Goal: Task Accomplishment & Management: Manage account settings

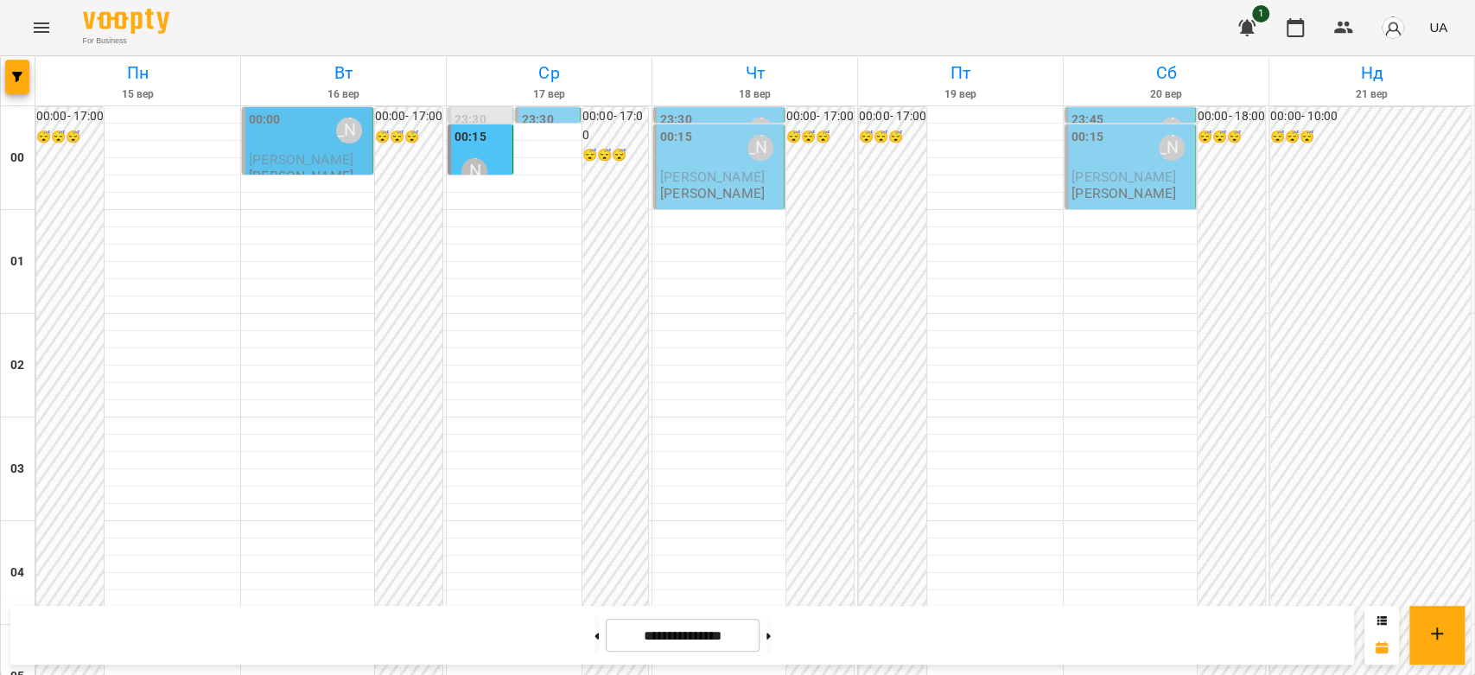
scroll to position [1998, 0]
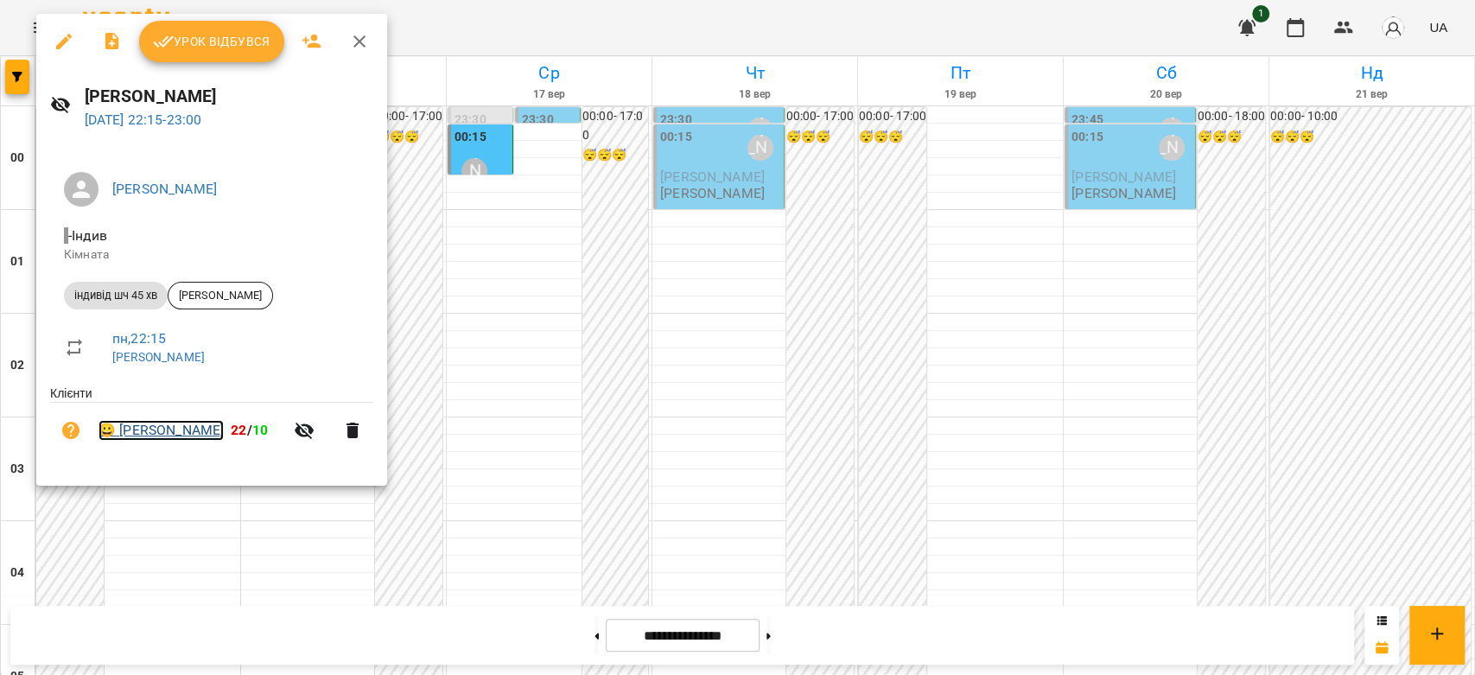
click at [161, 429] on link "😀 Матвійчук Ніколь" at bounding box center [161, 430] width 125 height 21
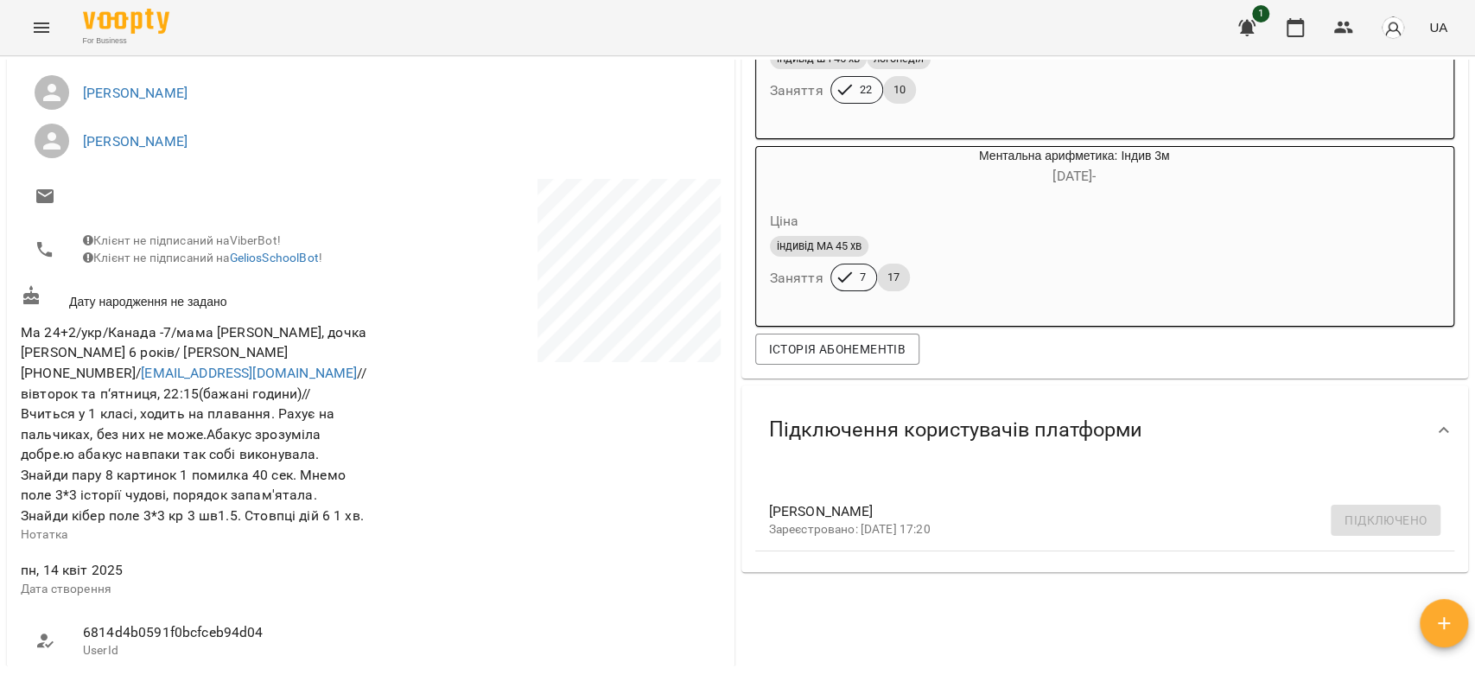
scroll to position [576, 0]
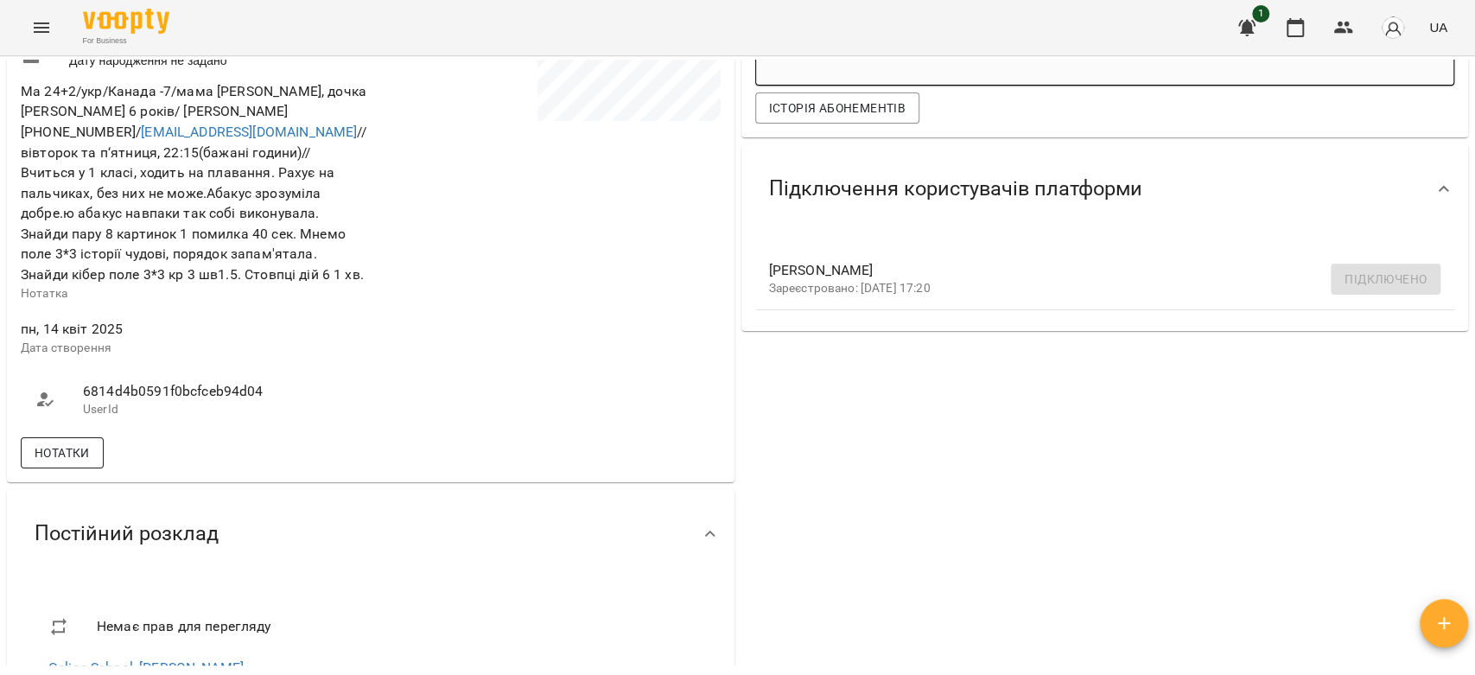
click at [77, 450] on button "Нотатки" at bounding box center [62, 452] width 83 height 31
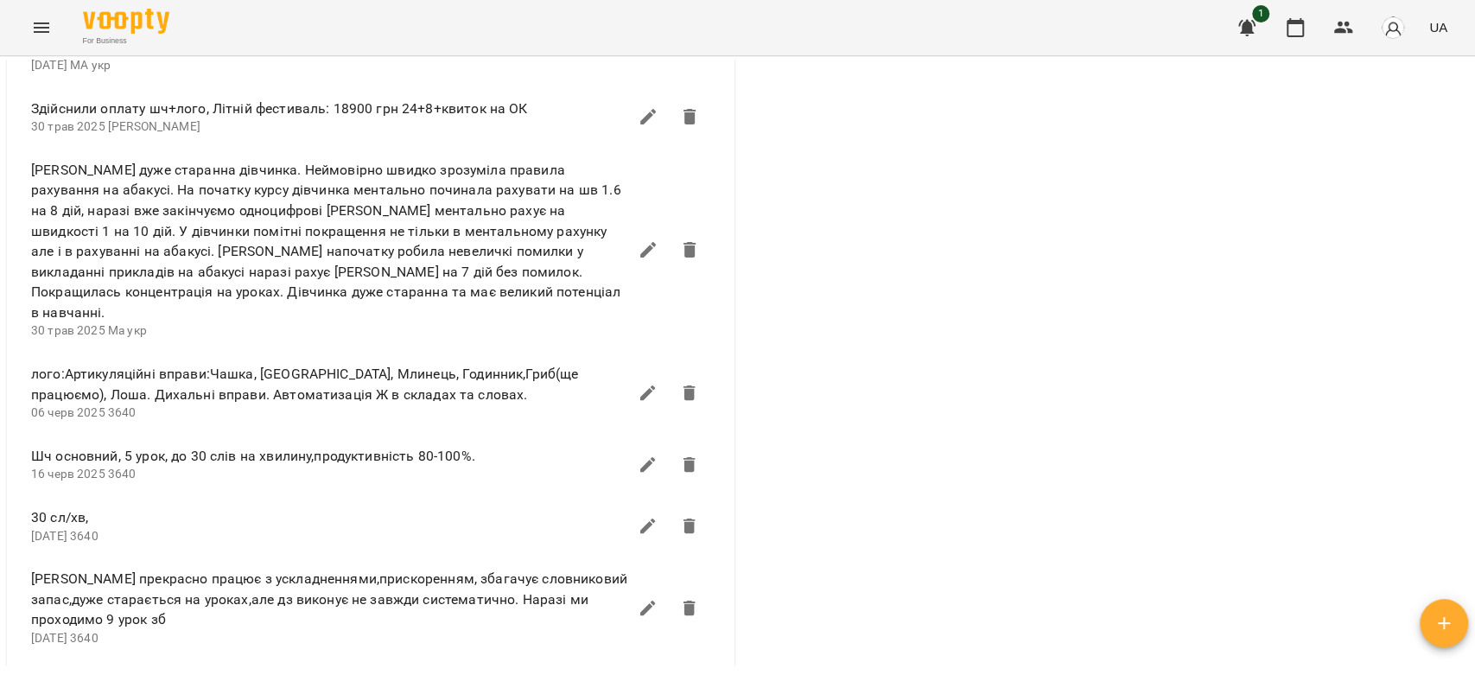
scroll to position [1632, 0]
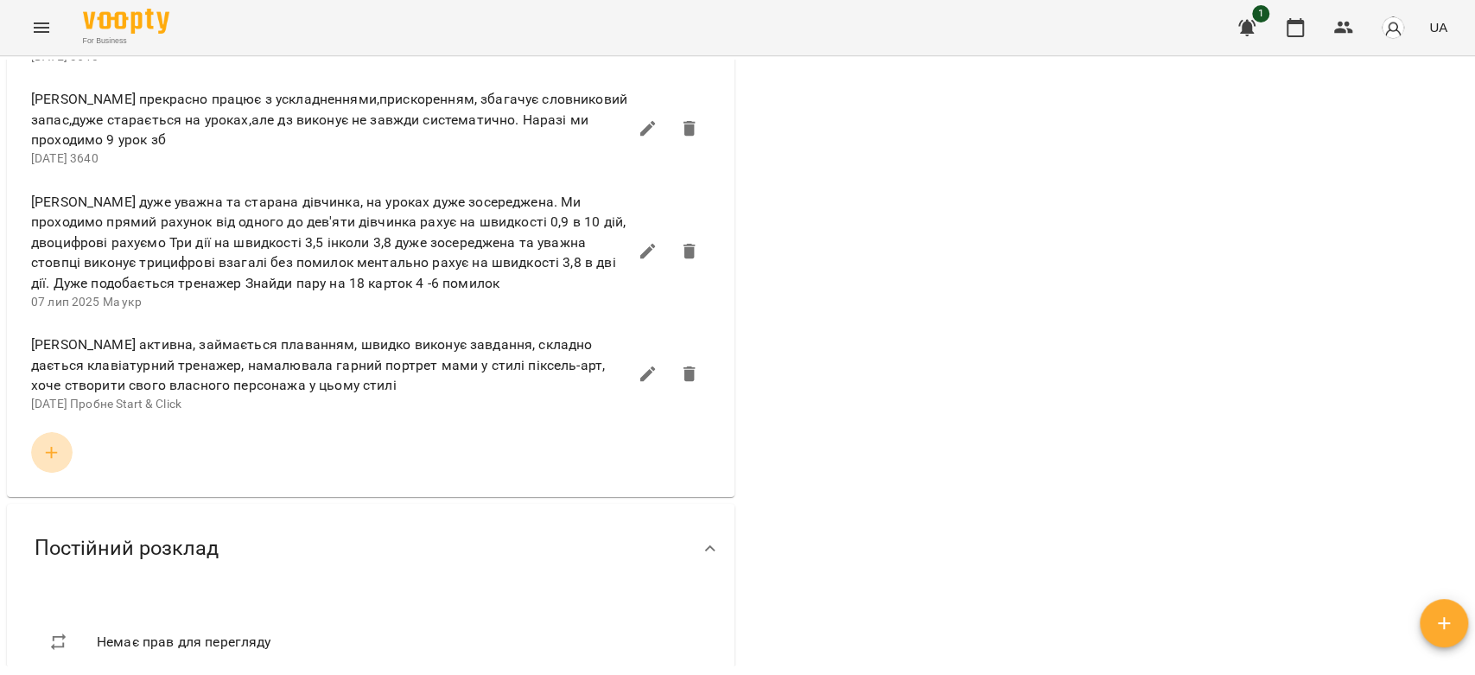
click at [56, 448] on icon "button" at bounding box center [51, 452] width 21 height 21
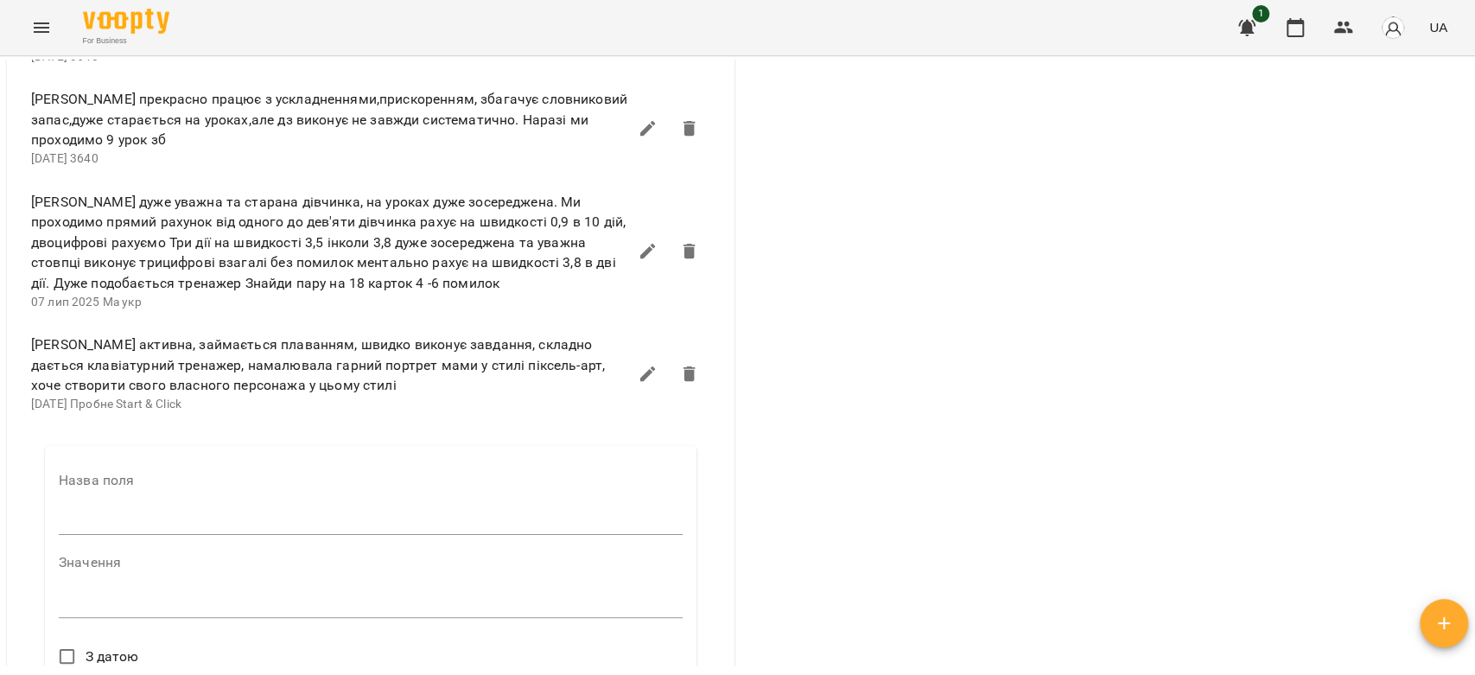
click at [181, 530] on div "Назва поля" at bounding box center [371, 508] width 624 height 68
drag, startPoint x: 188, startPoint y: 514, endPoint x: 215, endPoint y: 525, distance: 29.0
click at [188, 512] on input "text" at bounding box center [371, 521] width 624 height 28
type input "****"
click at [210, 601] on textarea at bounding box center [371, 609] width 624 height 16
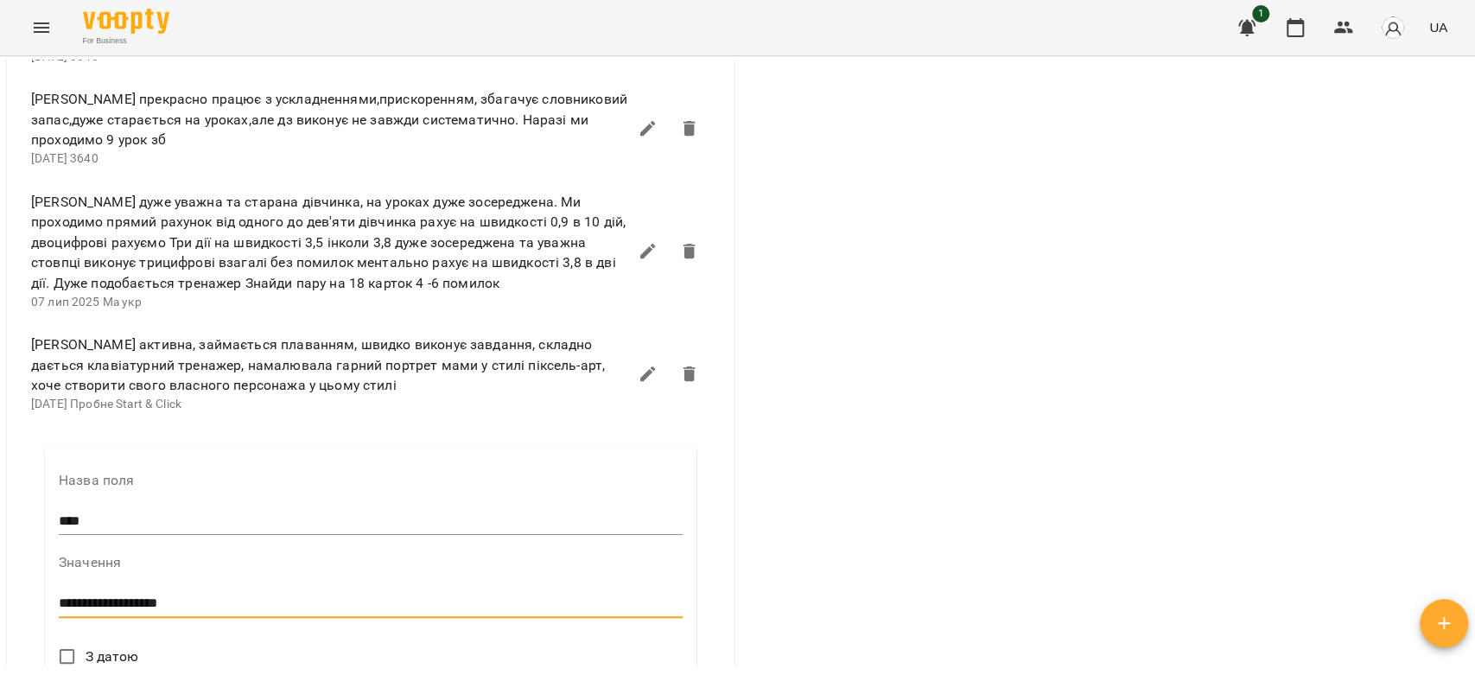
click at [232, 595] on textarea "**********" at bounding box center [367, 603] width 616 height 16
type textarea "**********"
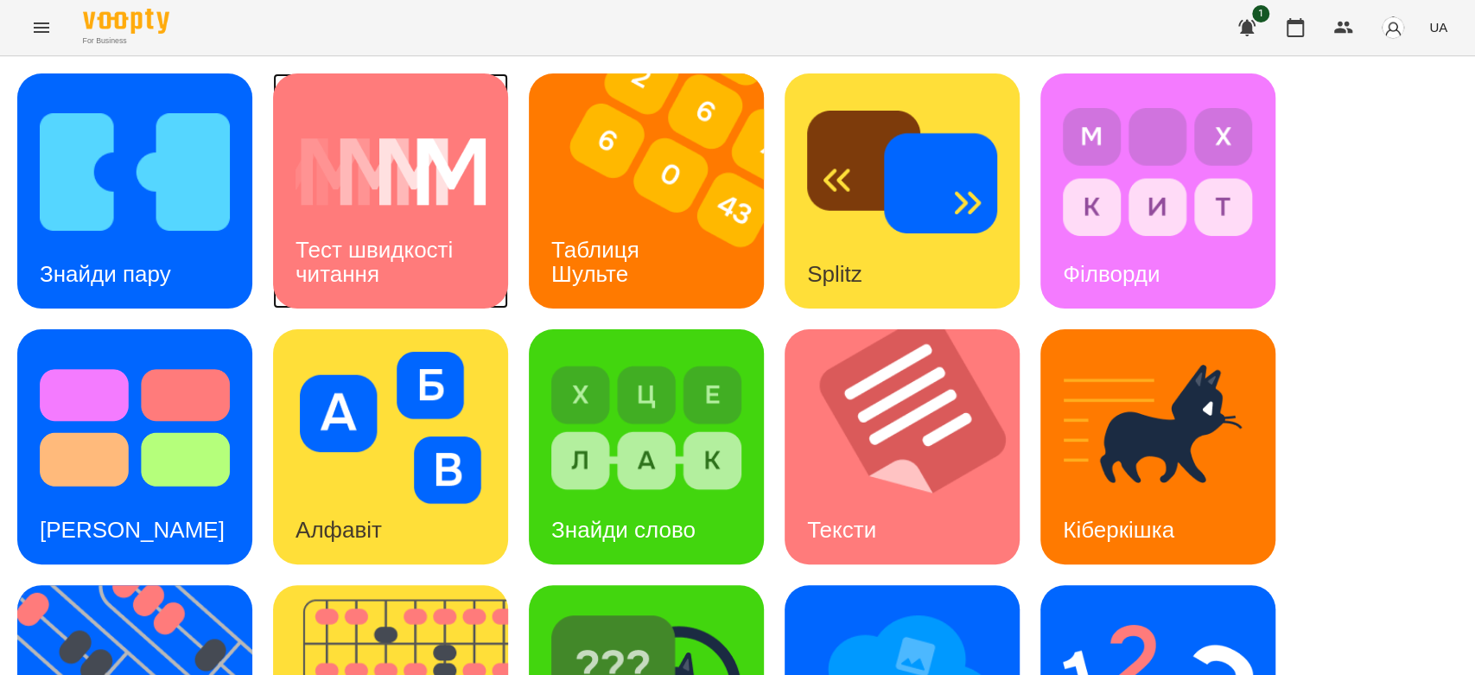
click at [378, 241] on h3 "Тест швидкості читання" at bounding box center [377, 261] width 163 height 49
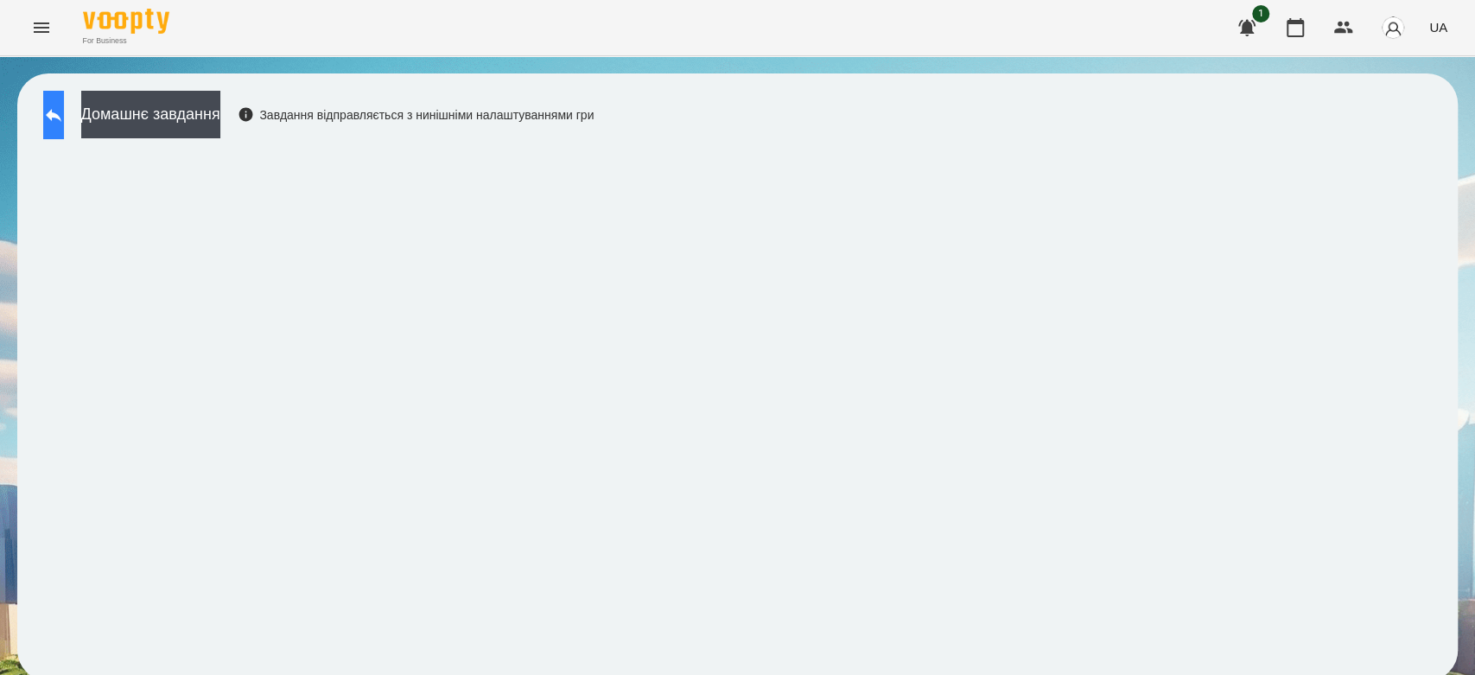
click at [56, 129] on button at bounding box center [53, 115] width 21 height 48
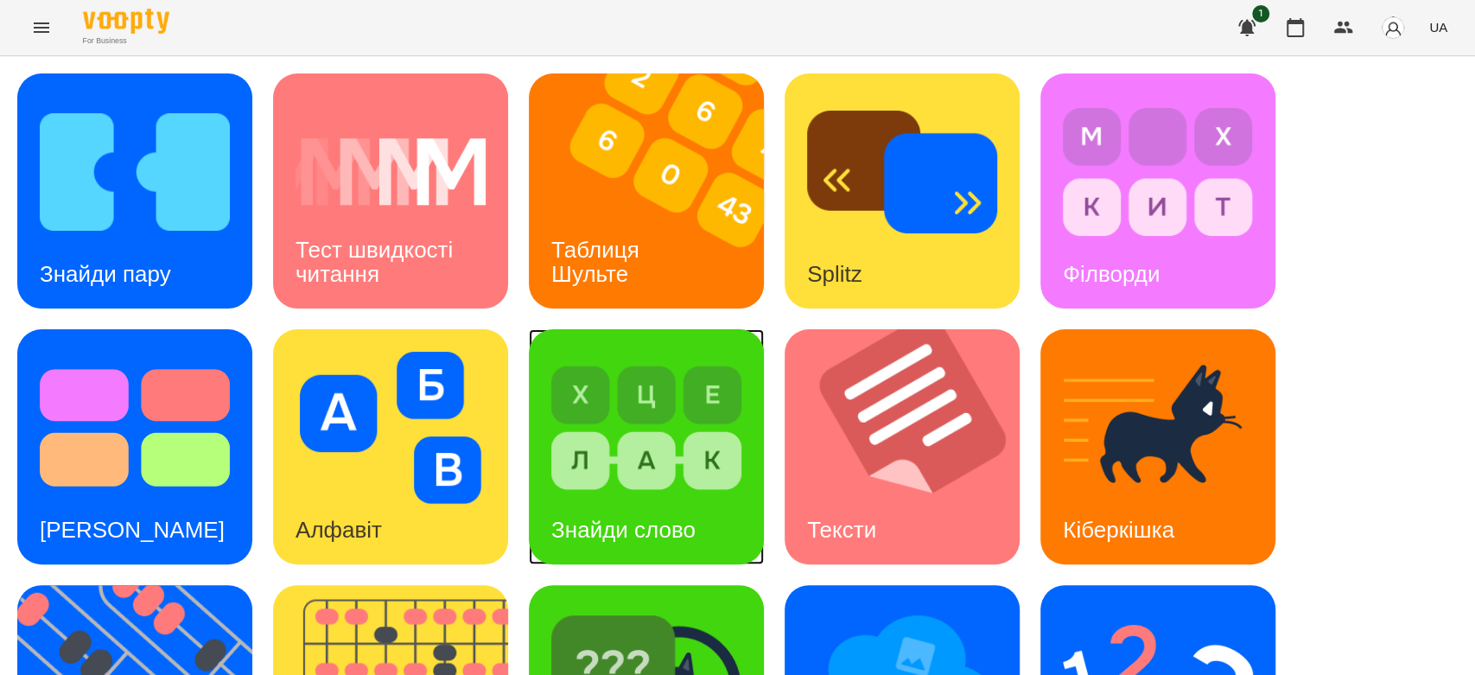
click at [657, 420] on img at bounding box center [646, 428] width 190 height 152
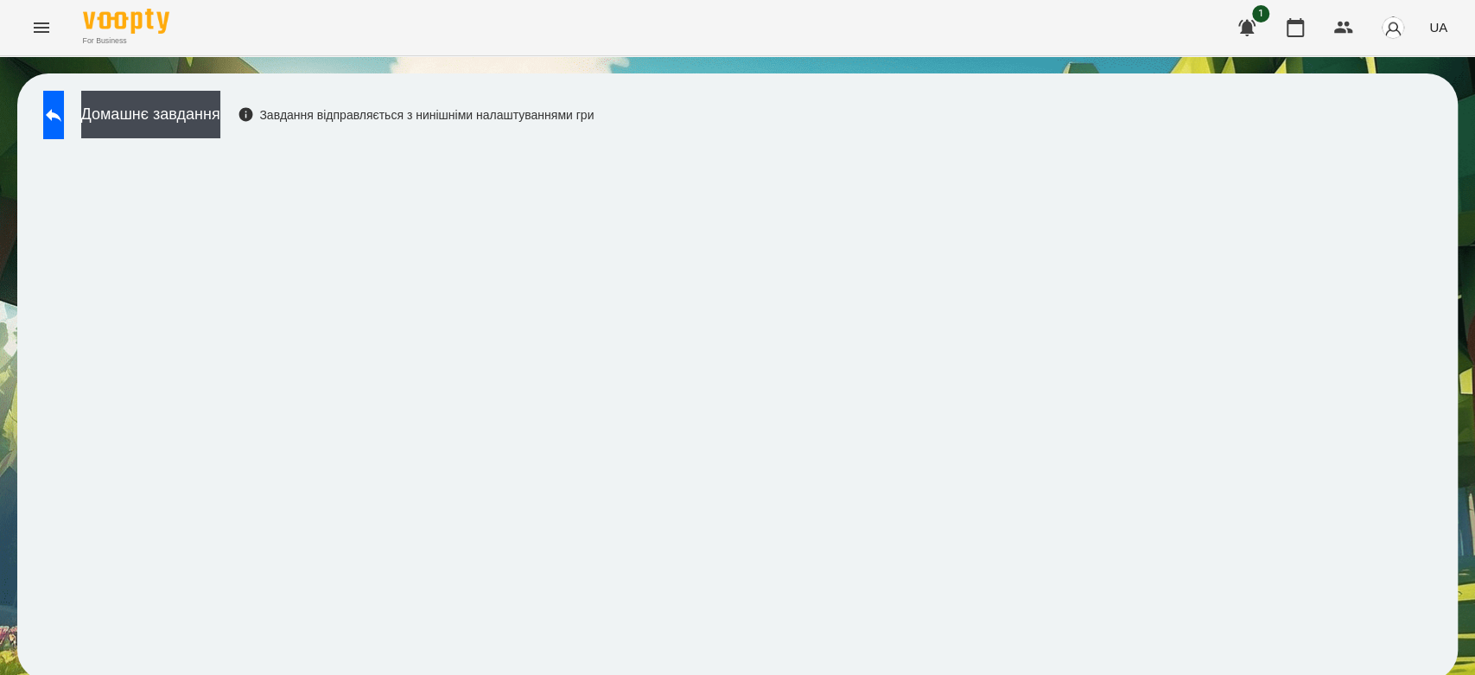
scroll to position [6, 0]
click at [64, 98] on button at bounding box center [53, 115] width 21 height 48
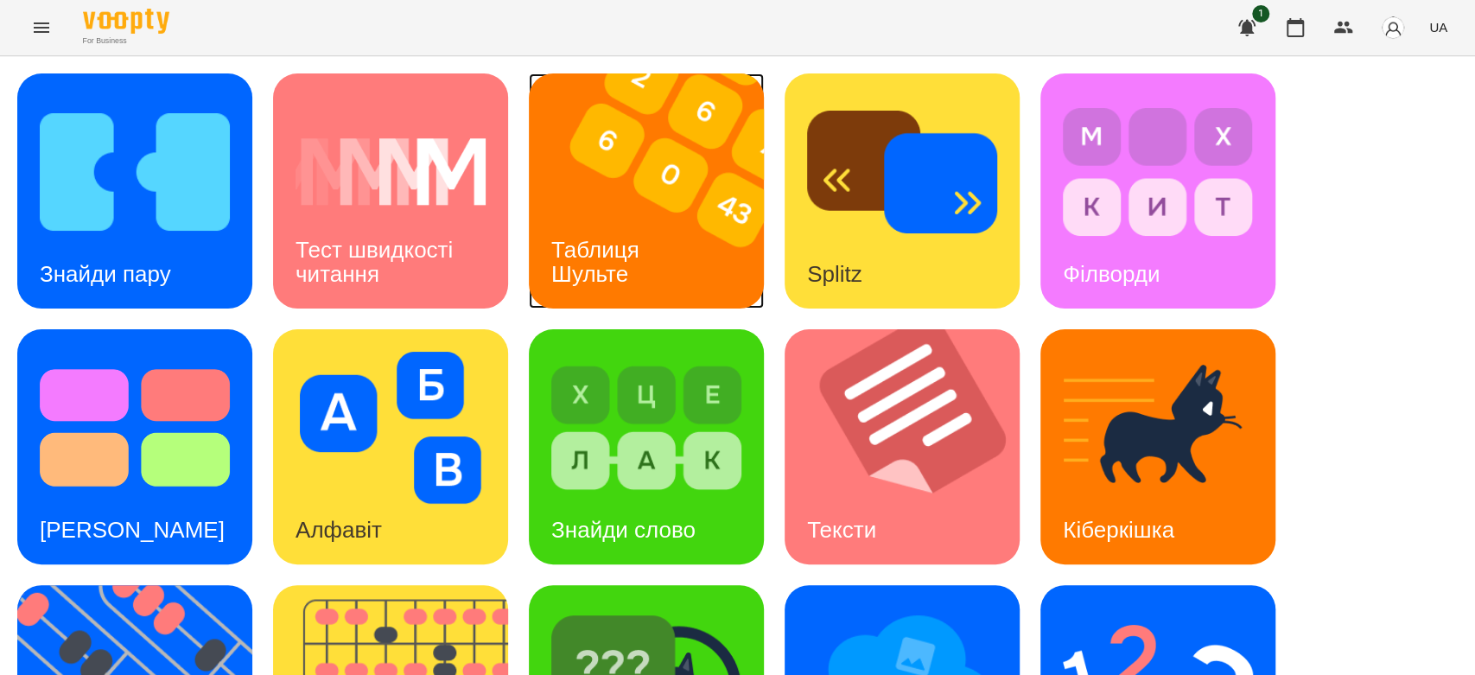
click at [697, 169] on img at bounding box center [657, 190] width 257 height 235
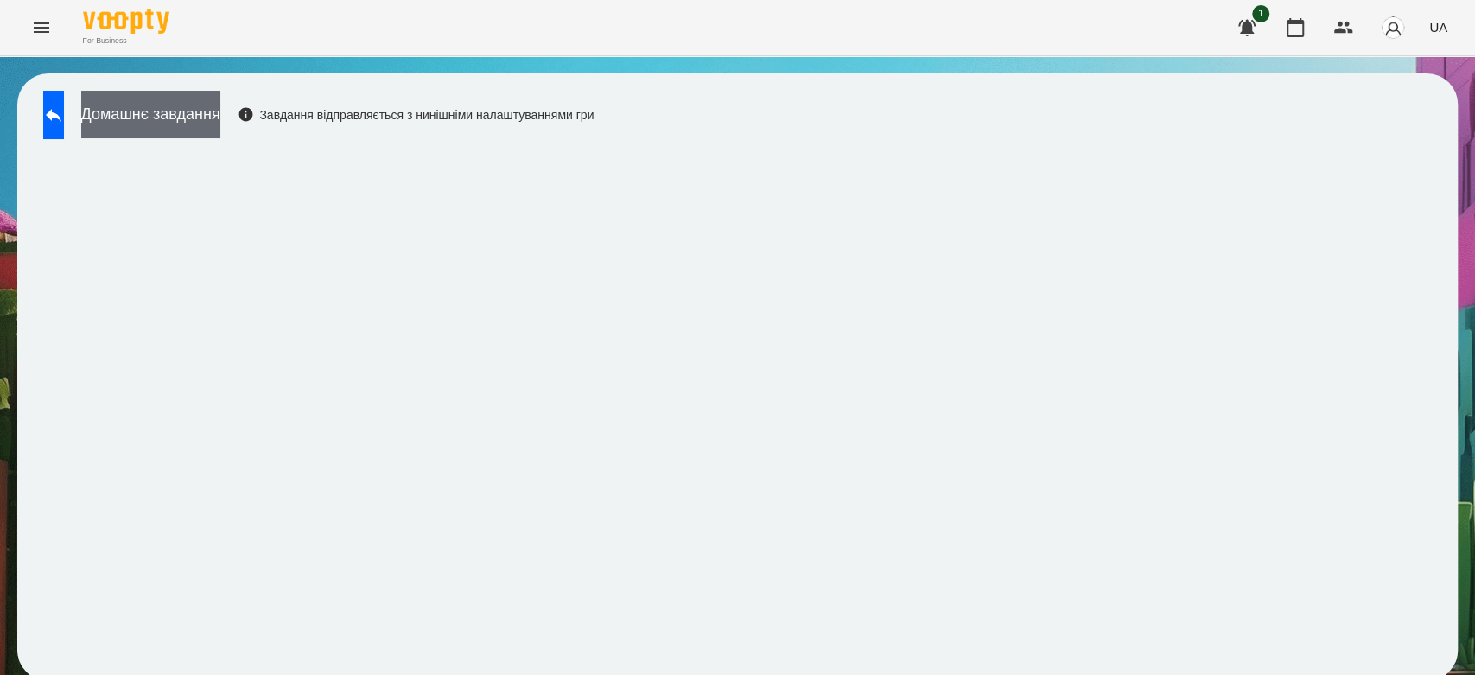
click at [220, 105] on button "Домашнє завдання" at bounding box center [150, 115] width 139 height 48
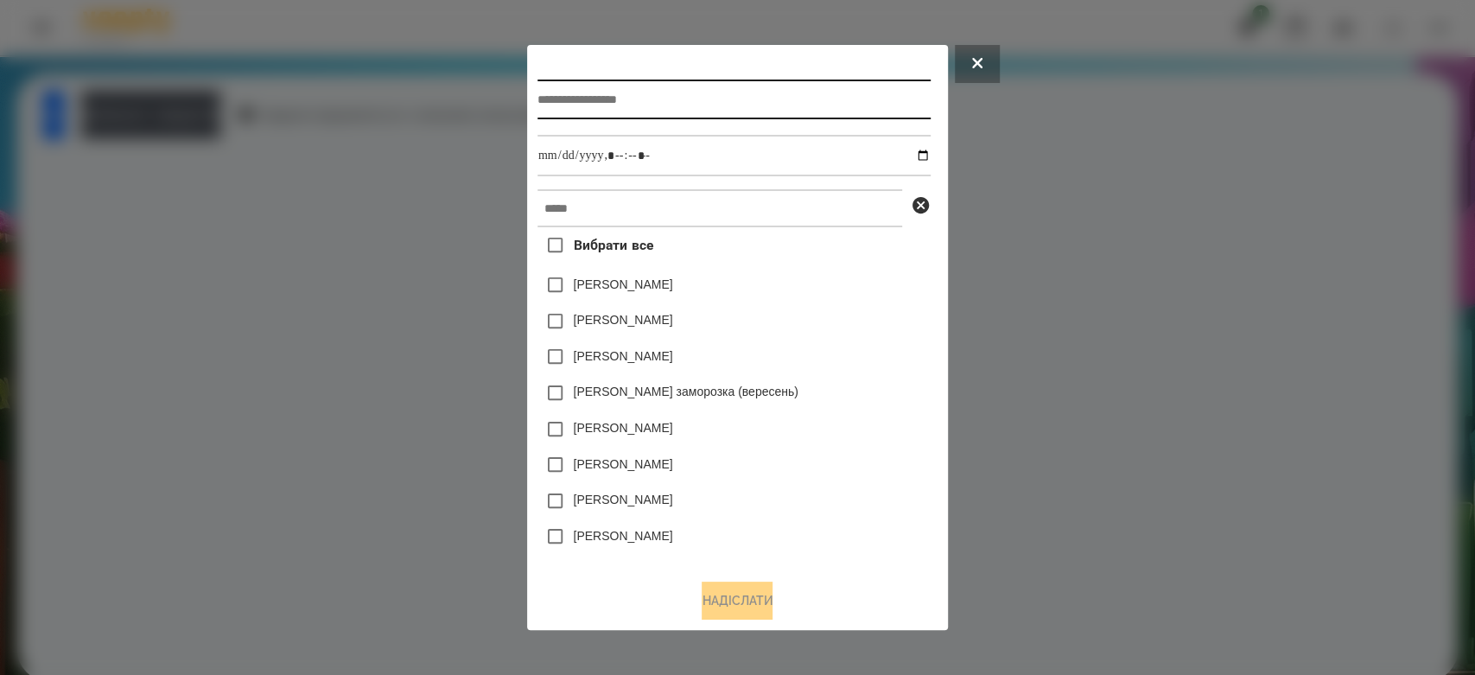
click at [713, 92] on input "text" at bounding box center [734, 100] width 393 height 40
type input "******"
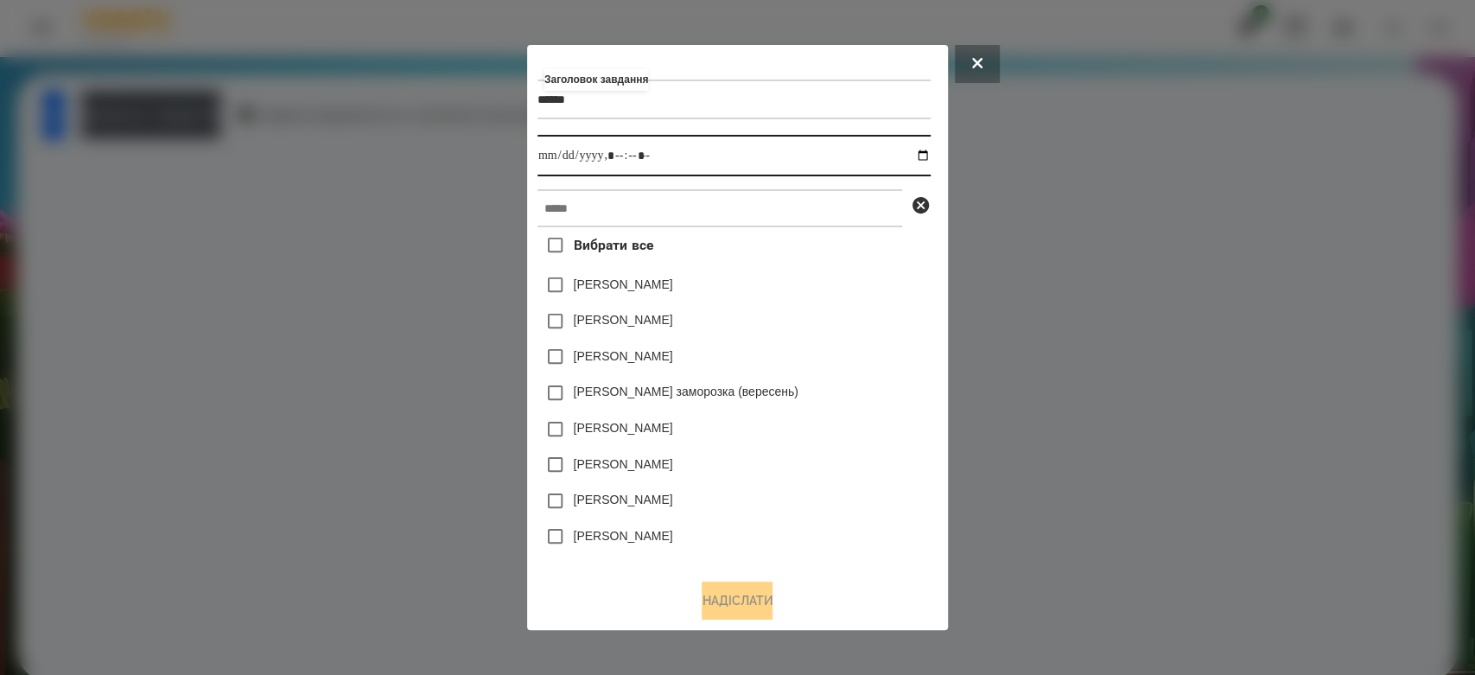
click at [930, 152] on input "datetime-local" at bounding box center [734, 155] width 393 height 41
type input "**********"
drag, startPoint x: 823, startPoint y: 300, endPoint x: 823, endPoint y: 262, distance: 38.0
click at [823, 289] on div "Коля Главач" at bounding box center [734, 285] width 393 height 36
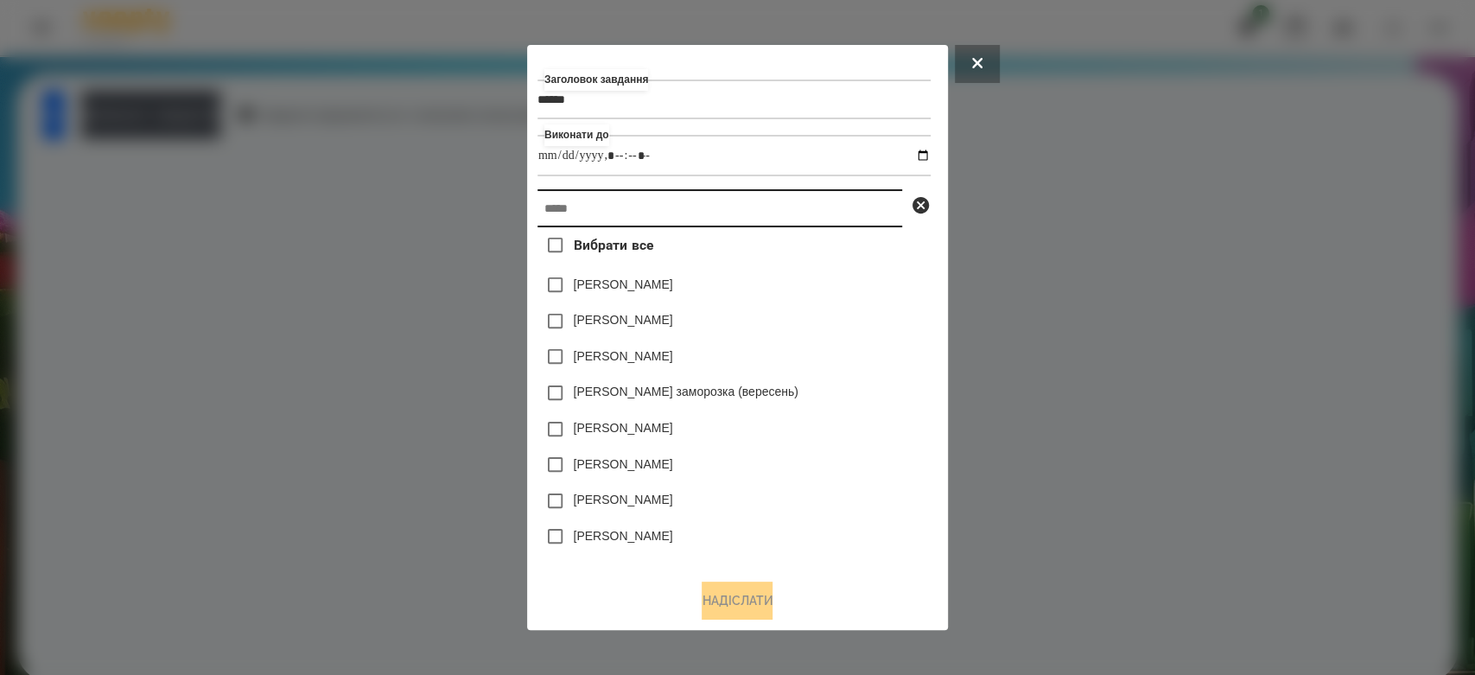
click at [820, 226] on input "text" at bounding box center [720, 208] width 365 height 38
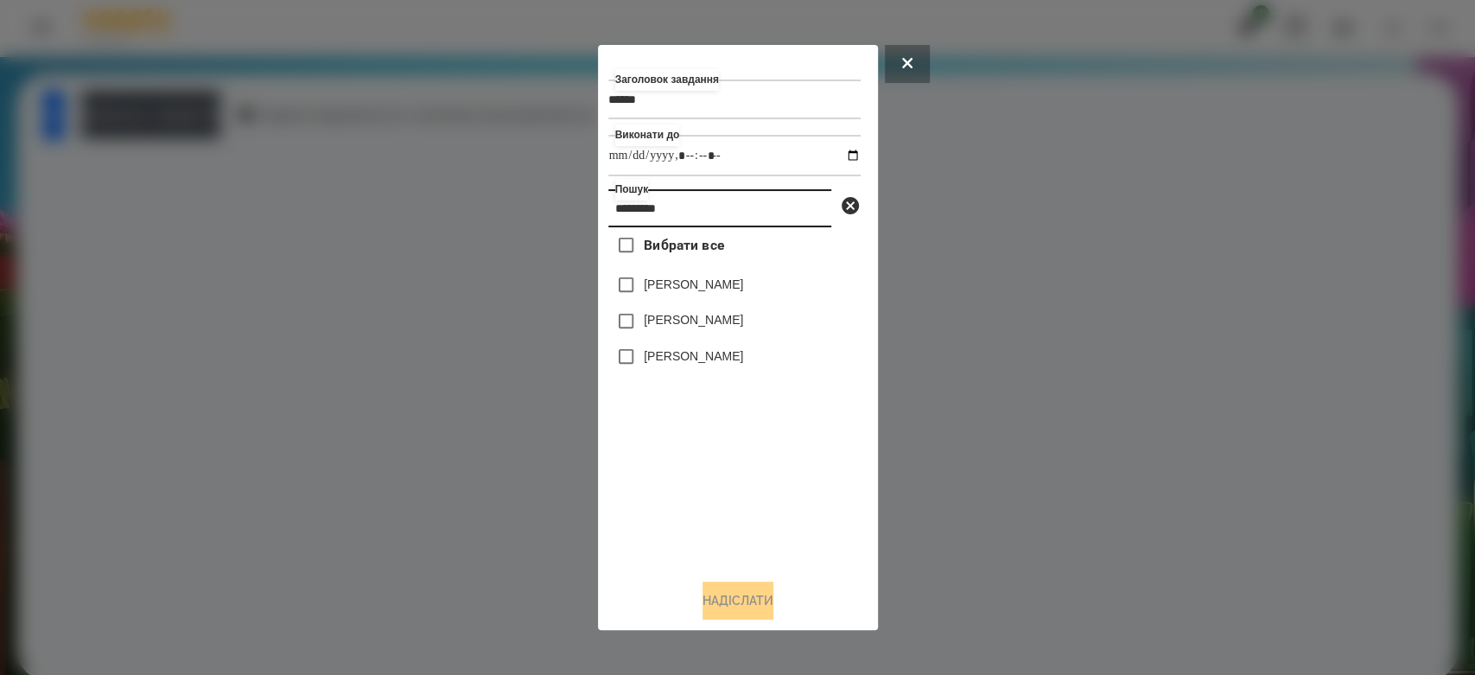
type input "*********"
click at [716, 328] on label "[PERSON_NAME]" at bounding box center [693, 319] width 99 height 17
click at [766, 589] on button "Надіслати" at bounding box center [738, 601] width 71 height 38
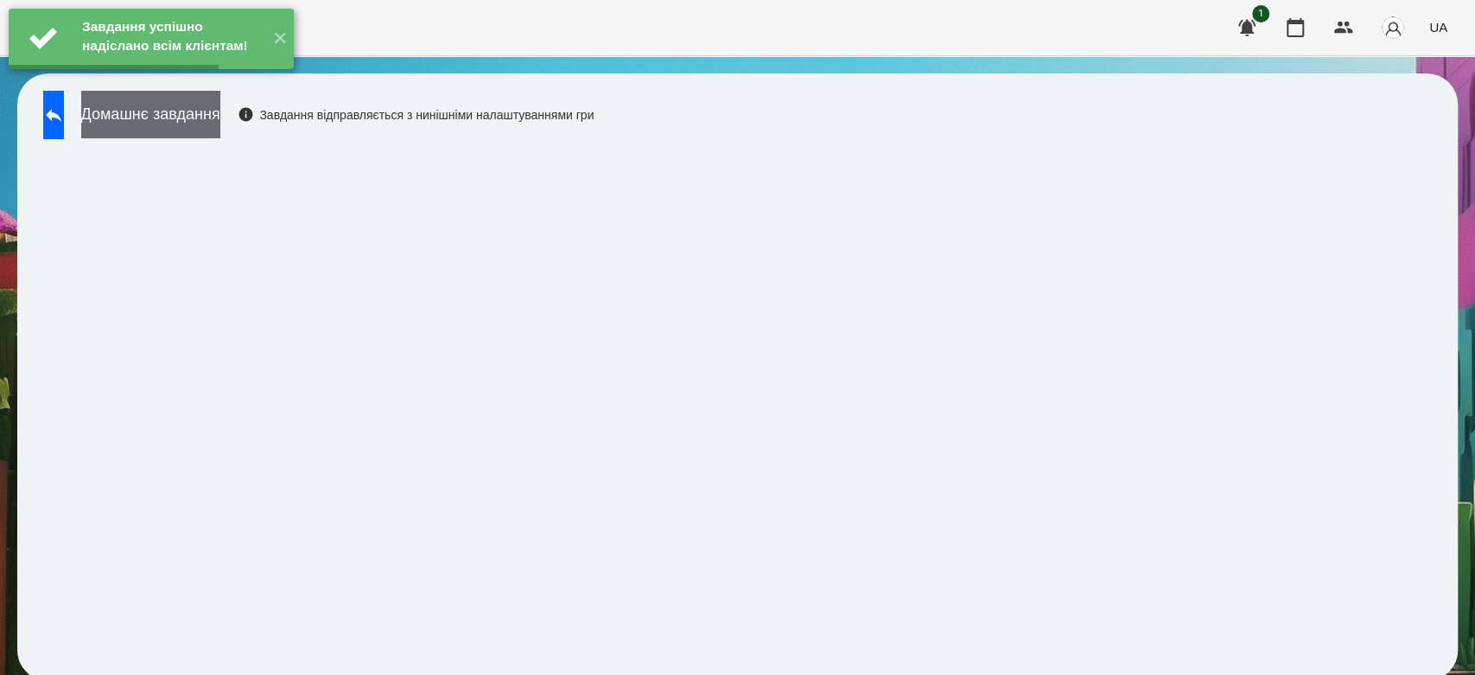
click at [220, 123] on button "Домашнє завдання" at bounding box center [150, 115] width 139 height 48
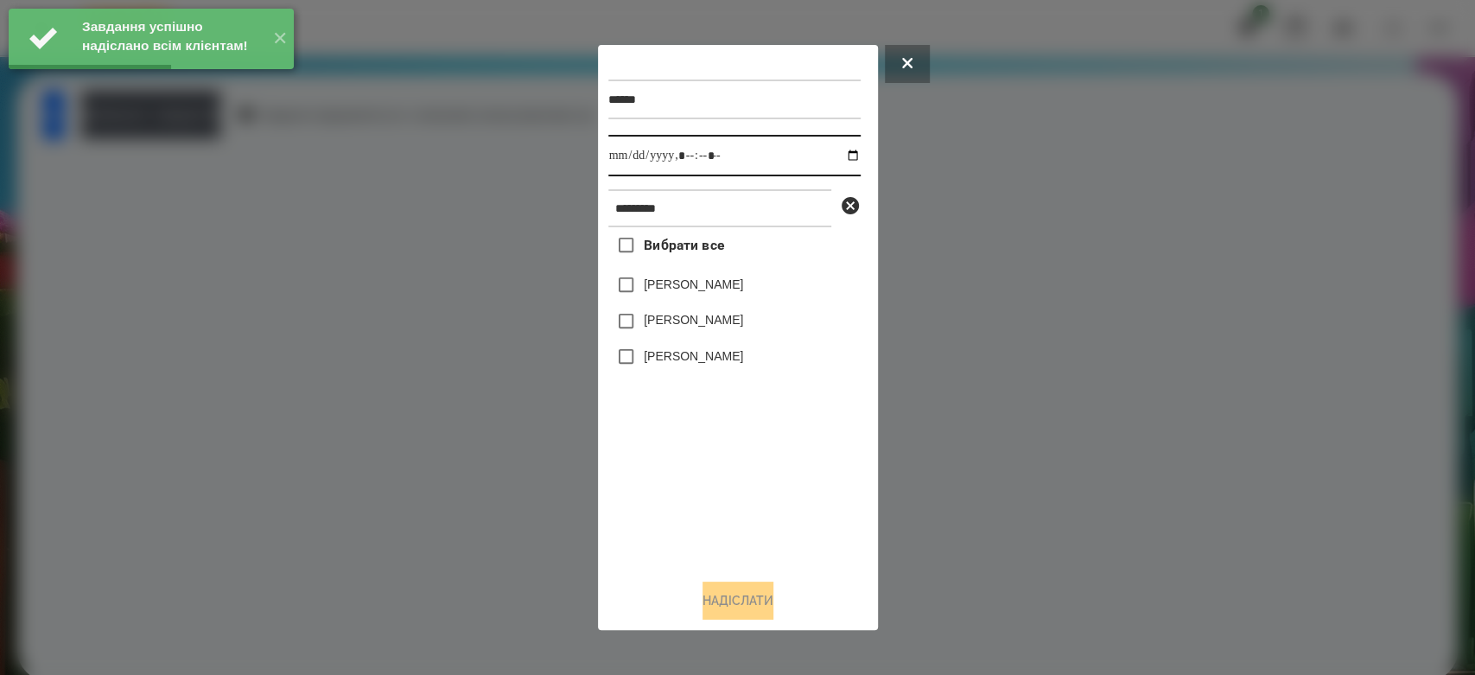
drag, startPoint x: 841, startPoint y: 153, endPoint x: 834, endPoint y: 174, distance: 21.9
click at [844, 154] on input "datetime-local" at bounding box center [734, 155] width 252 height 41
type input "**********"
drag, startPoint x: 715, startPoint y: 505, endPoint x: 705, endPoint y: 423, distance: 81.8
click at [715, 499] on div "Вибрати все Матвій Матвійчук Матвійчук Ніколь Матвійчук Марко" at bounding box center [734, 396] width 252 height 338
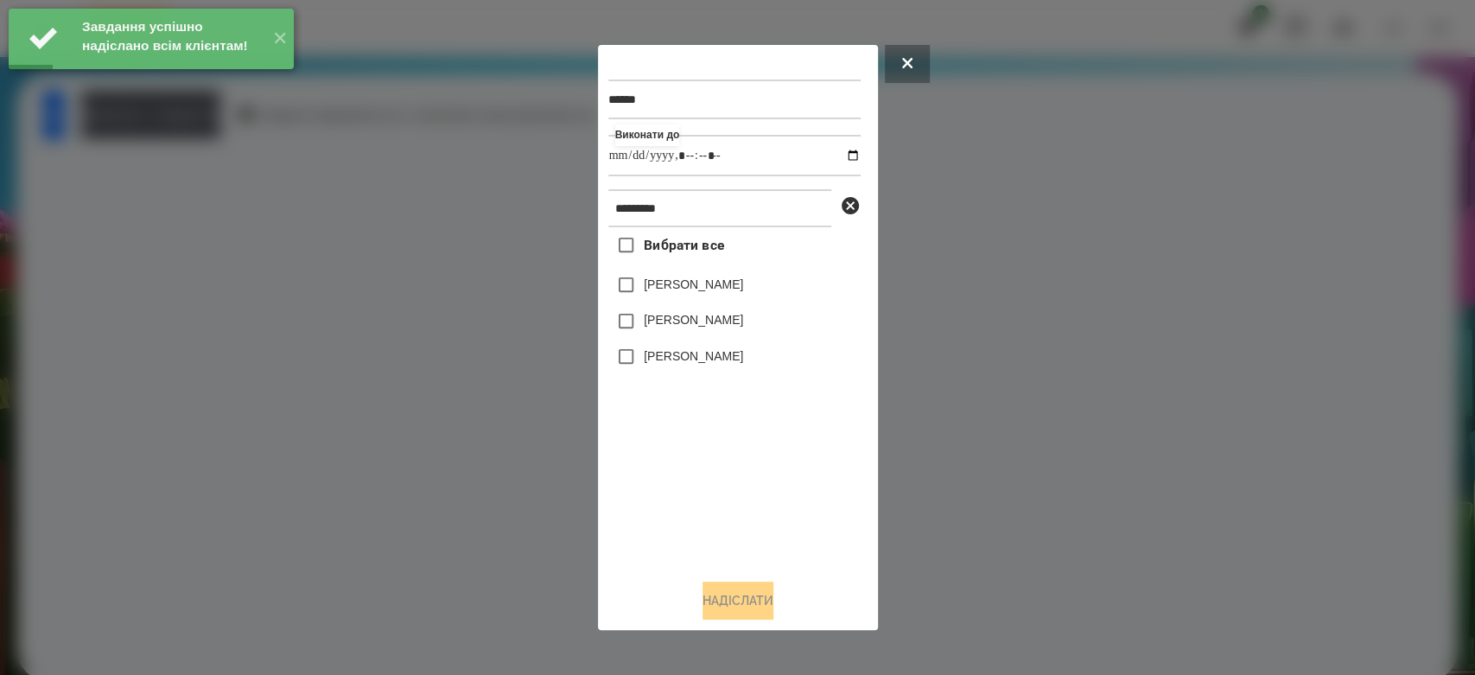
click at [698, 334] on div "[PERSON_NAME]" at bounding box center [734, 321] width 252 height 36
click at [703, 321] on label "[PERSON_NAME]" at bounding box center [693, 319] width 99 height 17
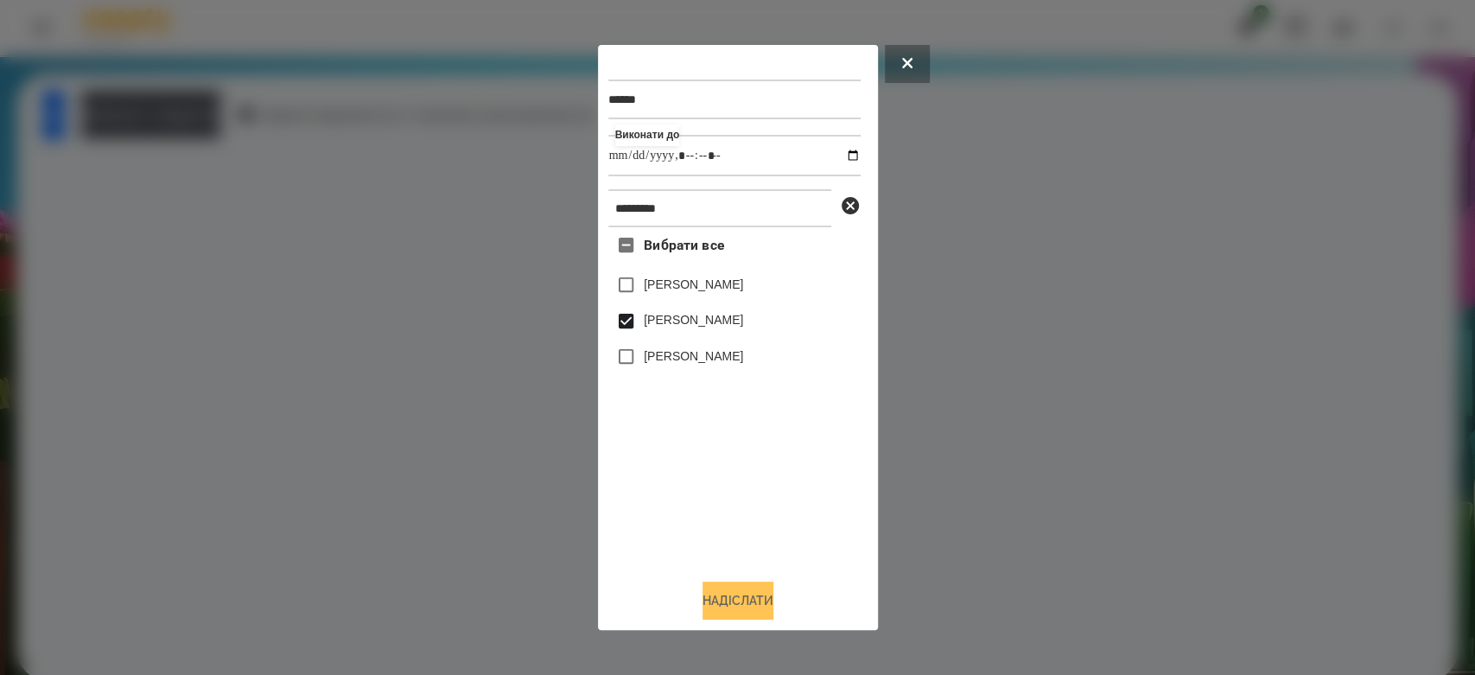
click at [752, 597] on button "Надіслати" at bounding box center [738, 601] width 71 height 38
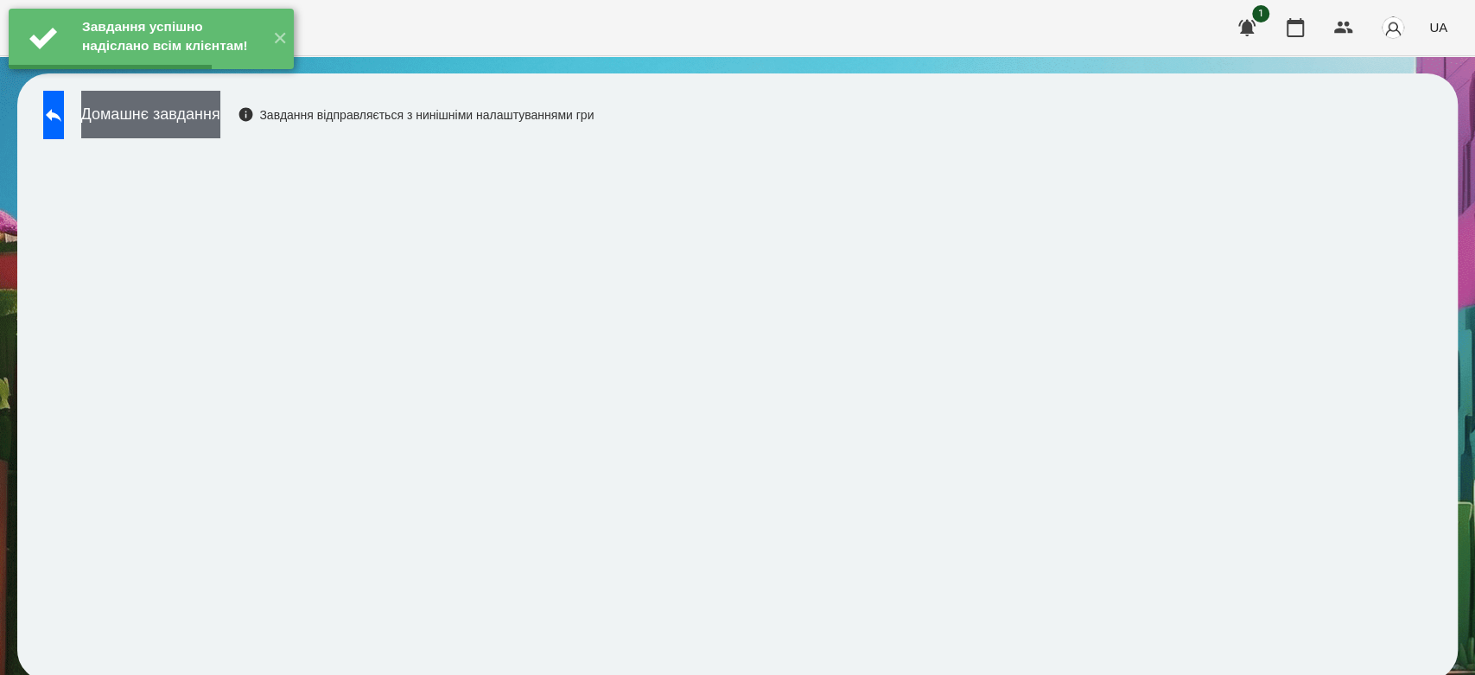
click at [220, 120] on button "Домашнє завдання" at bounding box center [150, 115] width 139 height 48
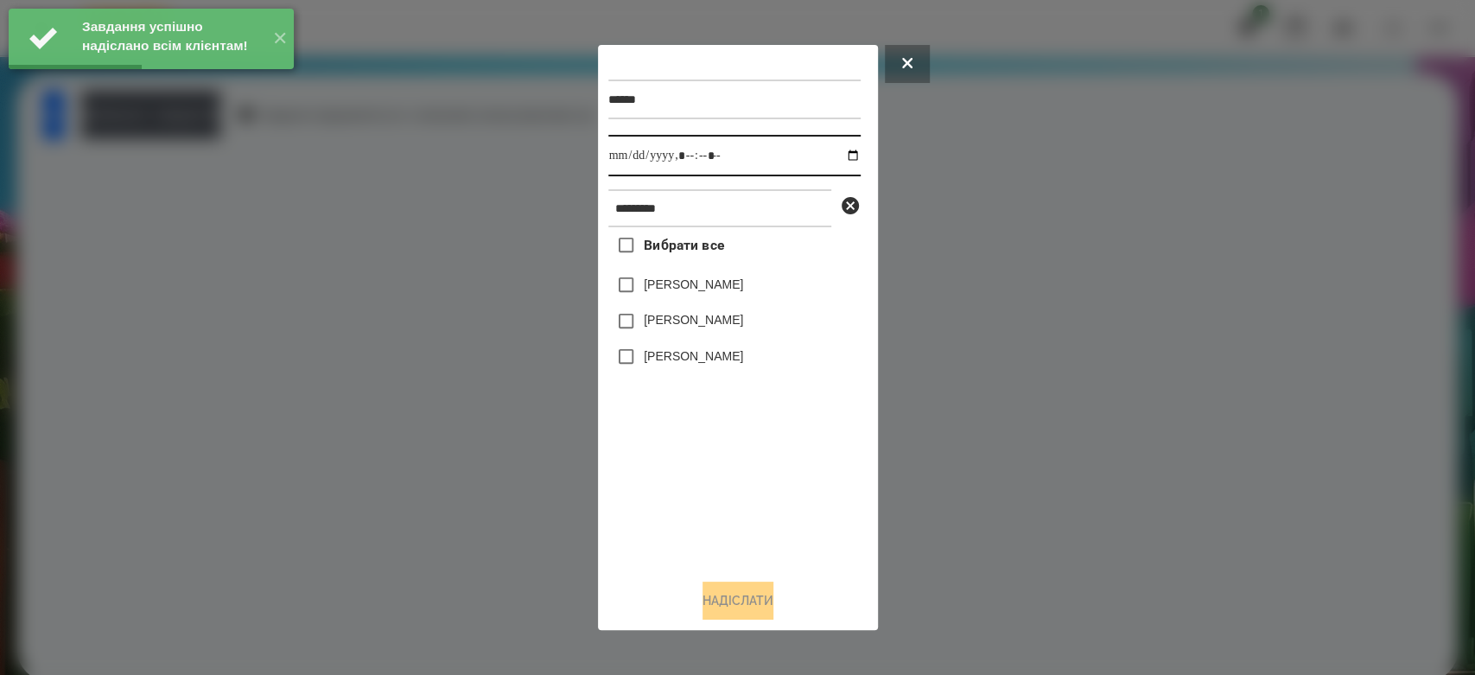
click at [843, 156] on input "datetime-local" at bounding box center [734, 155] width 252 height 41
type input "**********"
drag, startPoint x: 724, startPoint y: 459, endPoint x: 699, endPoint y: 407, distance: 57.6
click at [724, 458] on div "Вибрати все Матвій Матвійчук Матвійчук Ніколь Матвійчук Марко" at bounding box center [734, 396] width 252 height 338
click at [689, 328] on label "[PERSON_NAME]" at bounding box center [693, 319] width 99 height 17
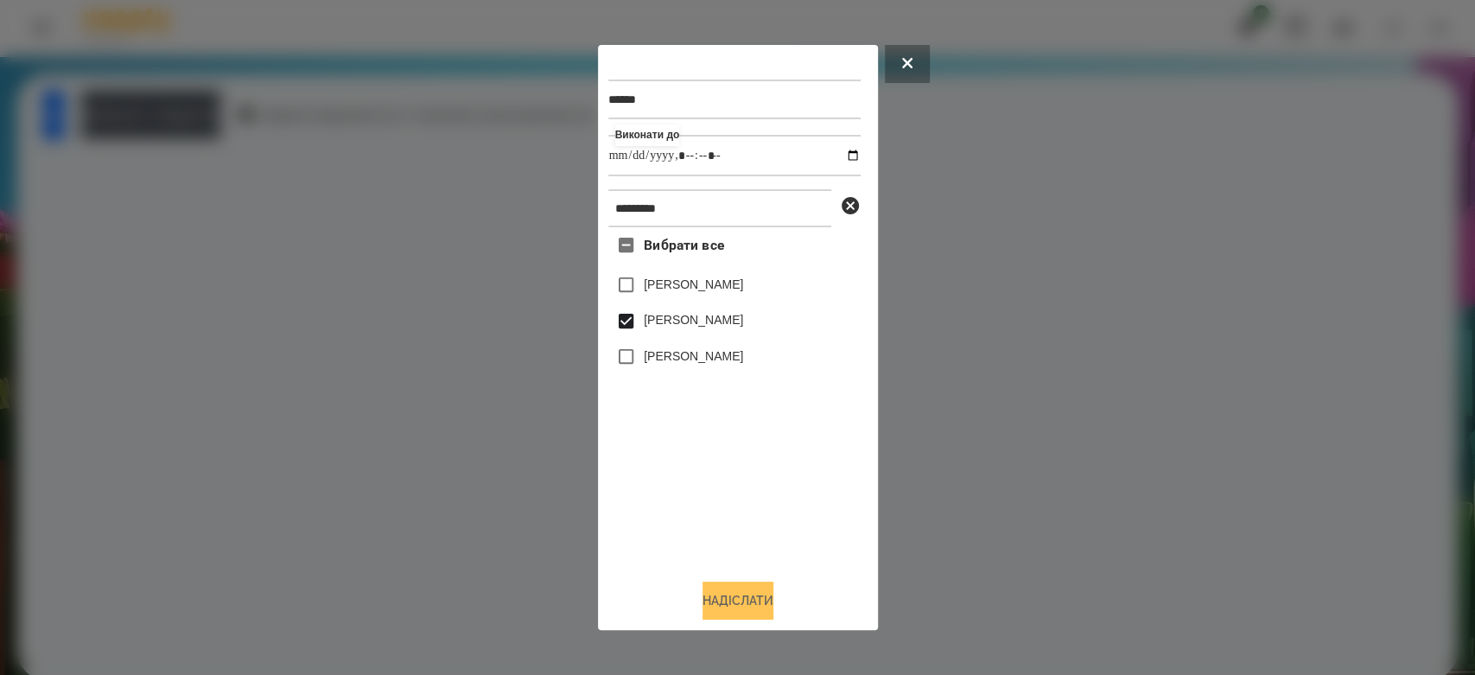
click at [735, 600] on button "Надіслати" at bounding box center [738, 601] width 71 height 38
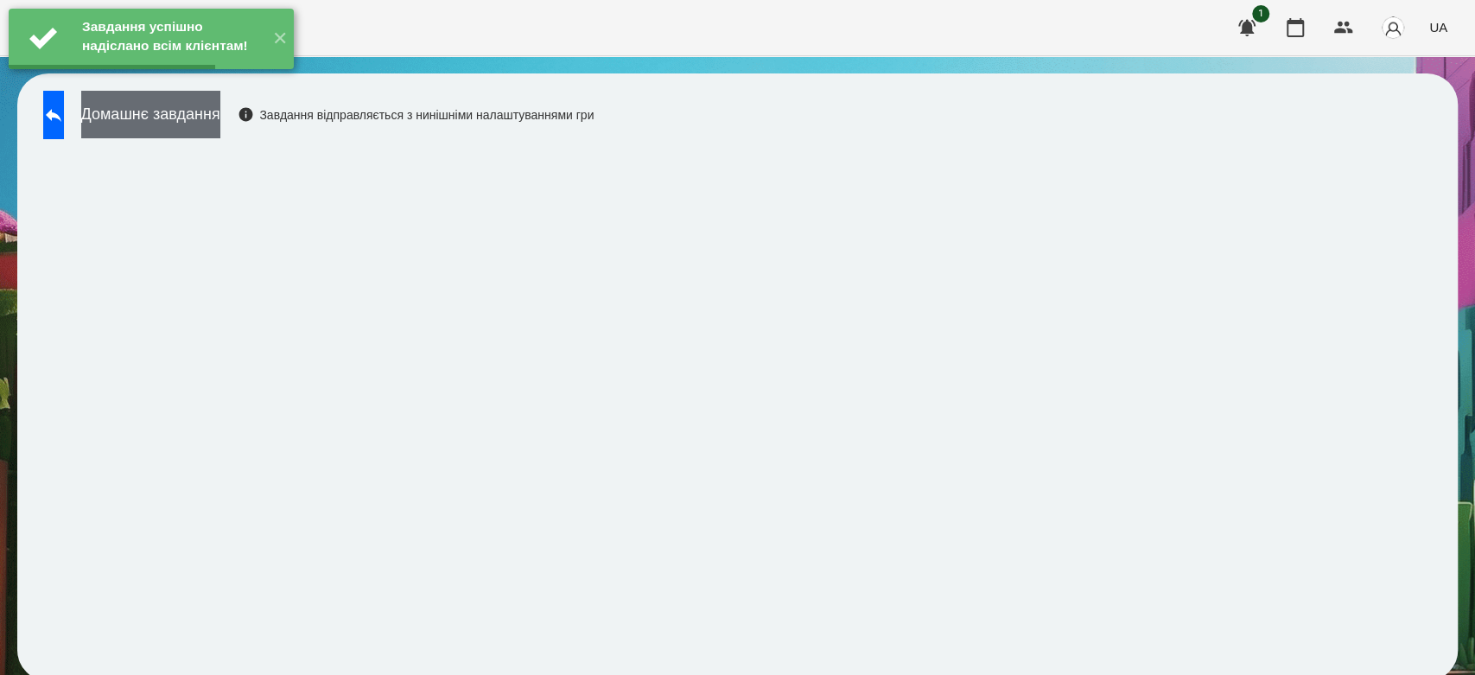
click at [220, 119] on button "Домашнє завдання" at bounding box center [150, 115] width 139 height 48
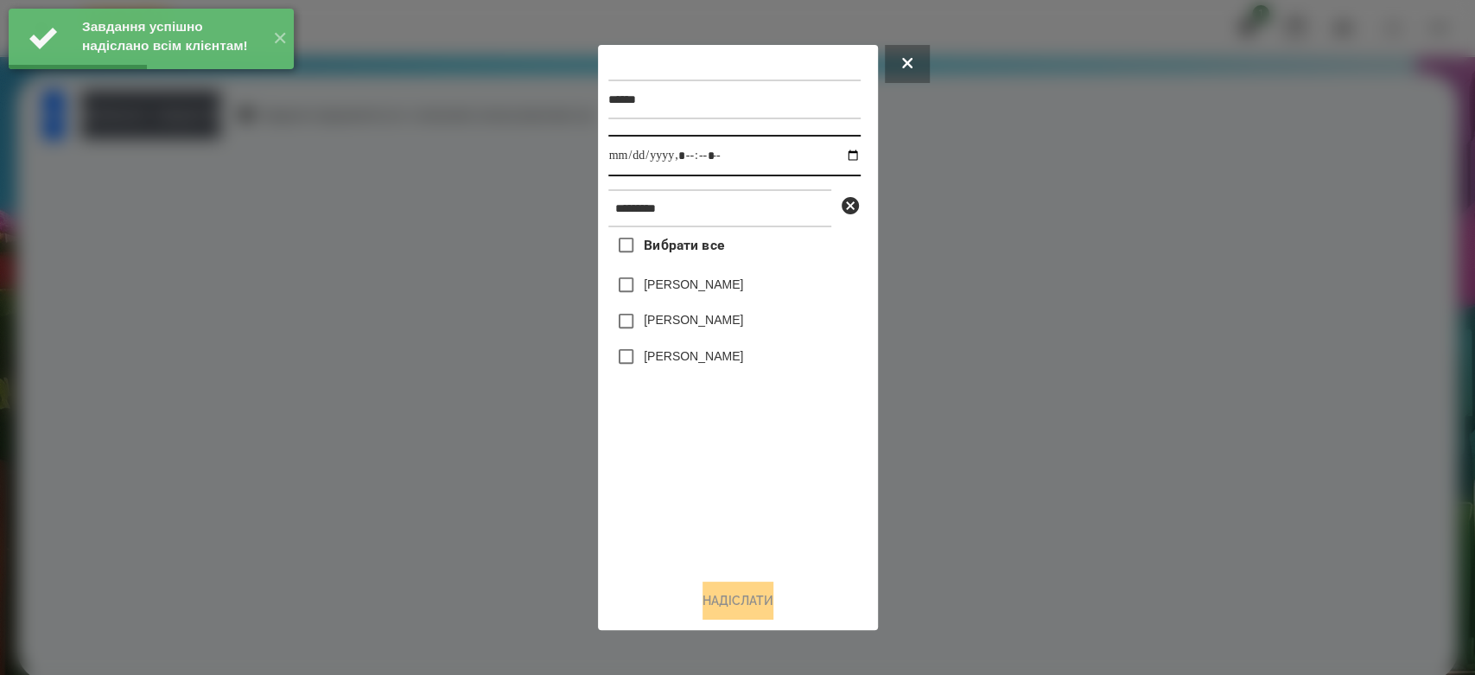
click at [848, 157] on input "datetime-local" at bounding box center [734, 155] width 252 height 41
type input "**********"
drag, startPoint x: 751, startPoint y: 469, endPoint x: 703, endPoint y: 339, distance: 138.9
click at [750, 468] on div "Вибрати все Матвій Матвійчук Матвійчук Ніколь Матвійчук Марко" at bounding box center [734, 396] width 252 height 338
click at [698, 316] on label "[PERSON_NAME]" at bounding box center [693, 319] width 99 height 17
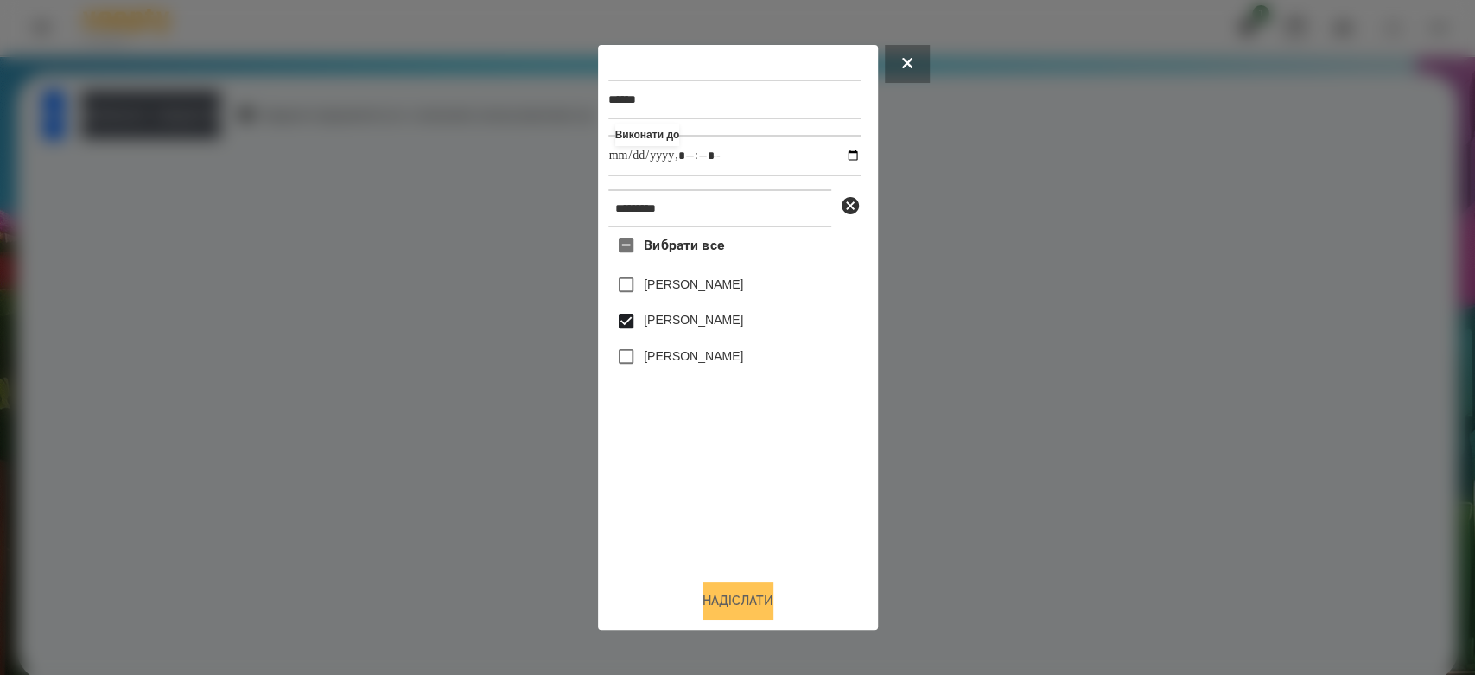
click at [747, 608] on button "Надіслати" at bounding box center [738, 601] width 71 height 38
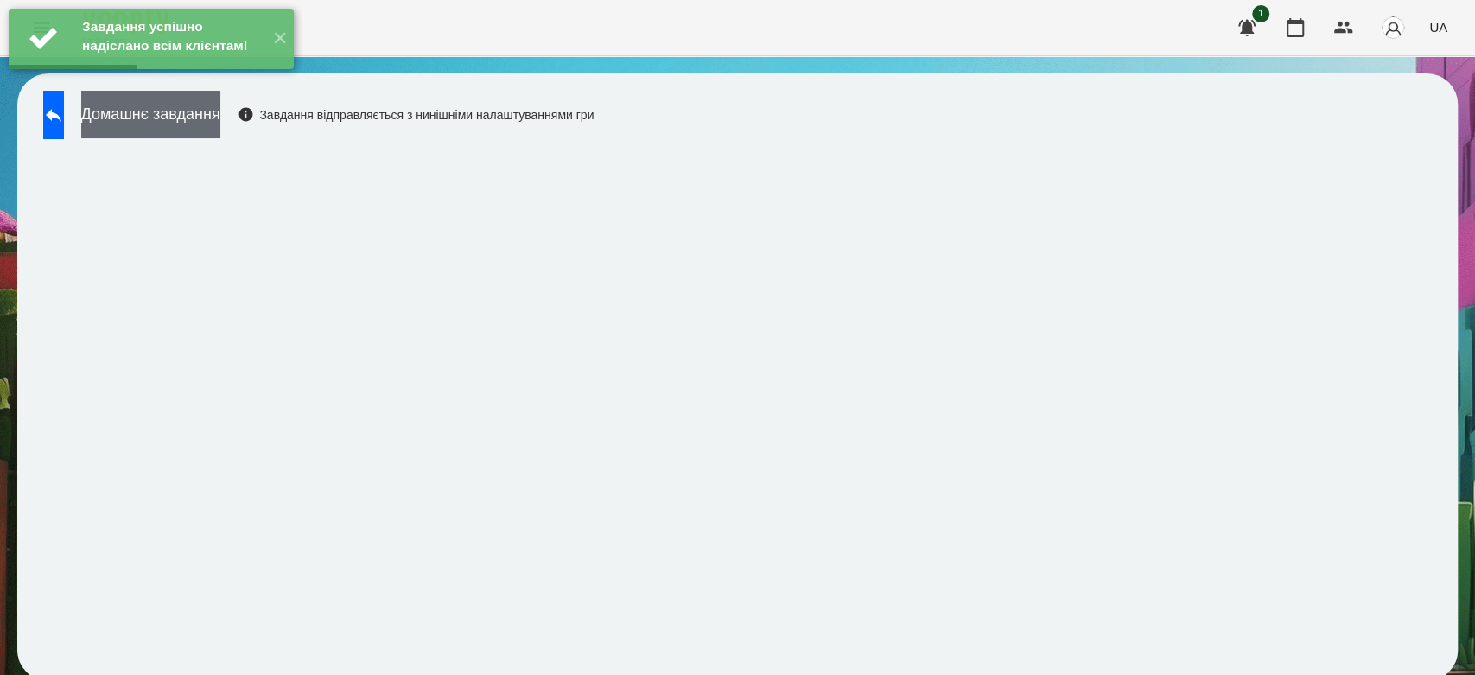
click at [220, 118] on button "Домашнє завдання" at bounding box center [150, 115] width 139 height 48
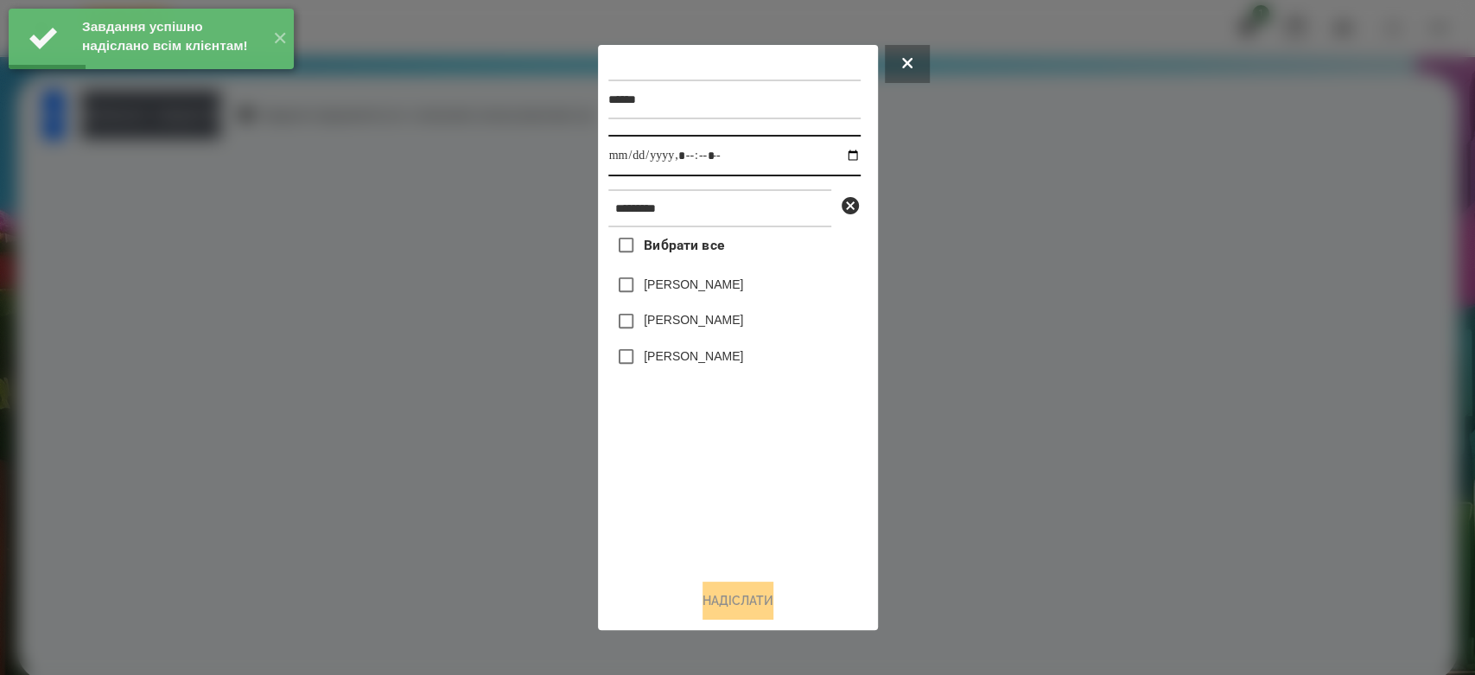
click at [843, 149] on input "datetime-local" at bounding box center [734, 155] width 252 height 41
type input "**********"
drag, startPoint x: 760, startPoint y: 542, endPoint x: 749, endPoint y: 513, distance: 30.7
click at [760, 538] on div "Вибрати все Матвій Матвійчук Матвійчук Ніколь Матвійчук Марко" at bounding box center [734, 396] width 252 height 338
click at [709, 319] on label "[PERSON_NAME]" at bounding box center [693, 319] width 99 height 17
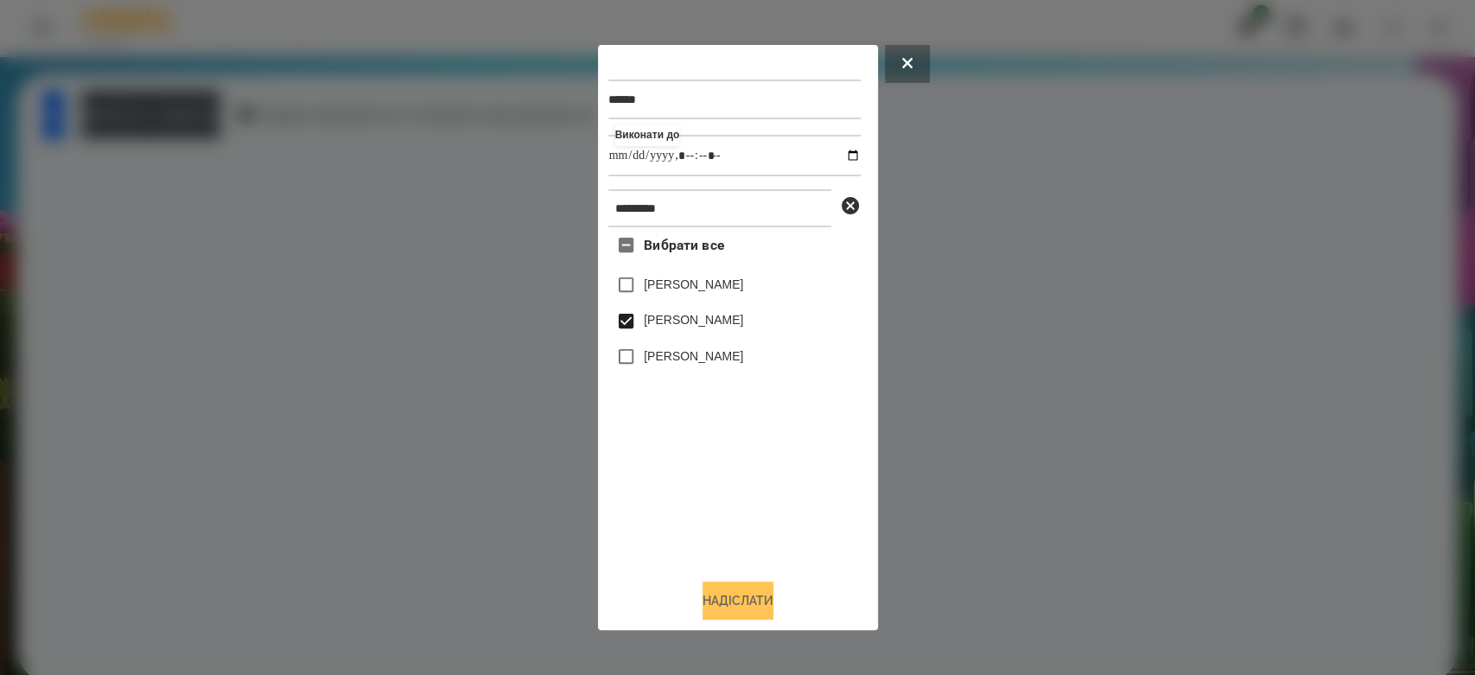
click at [744, 608] on button "Надіслати" at bounding box center [738, 601] width 71 height 38
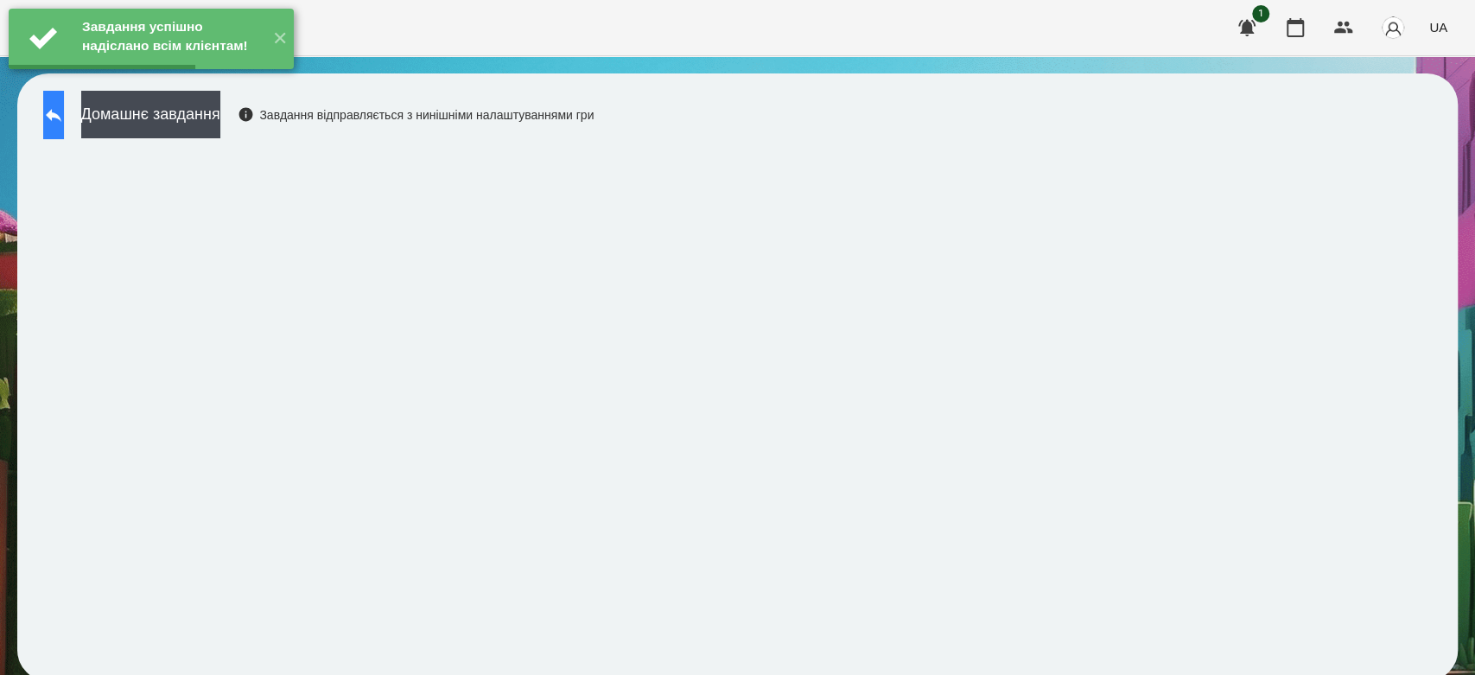
click at [64, 129] on button at bounding box center [53, 115] width 21 height 48
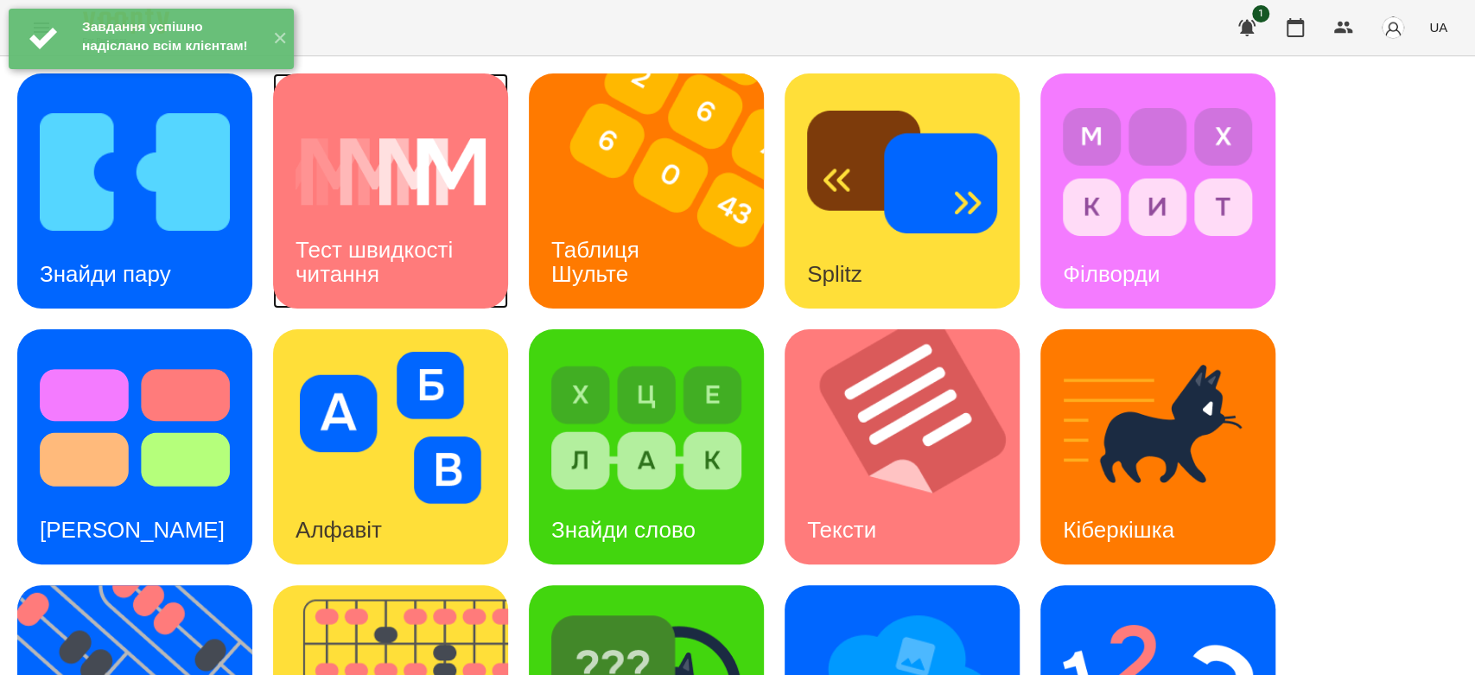
click at [378, 260] on h3 "Тест швидкості читання" at bounding box center [377, 261] width 163 height 49
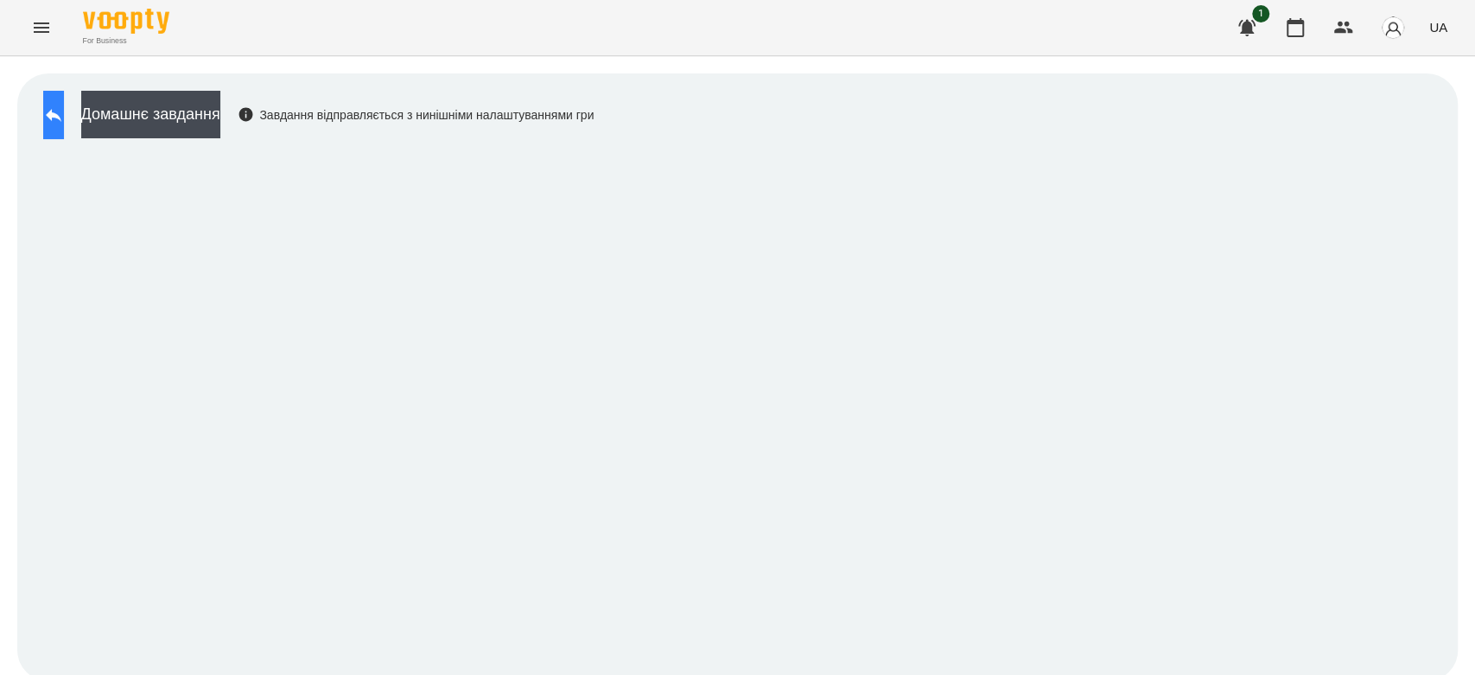
click at [60, 123] on icon at bounding box center [53, 115] width 21 height 21
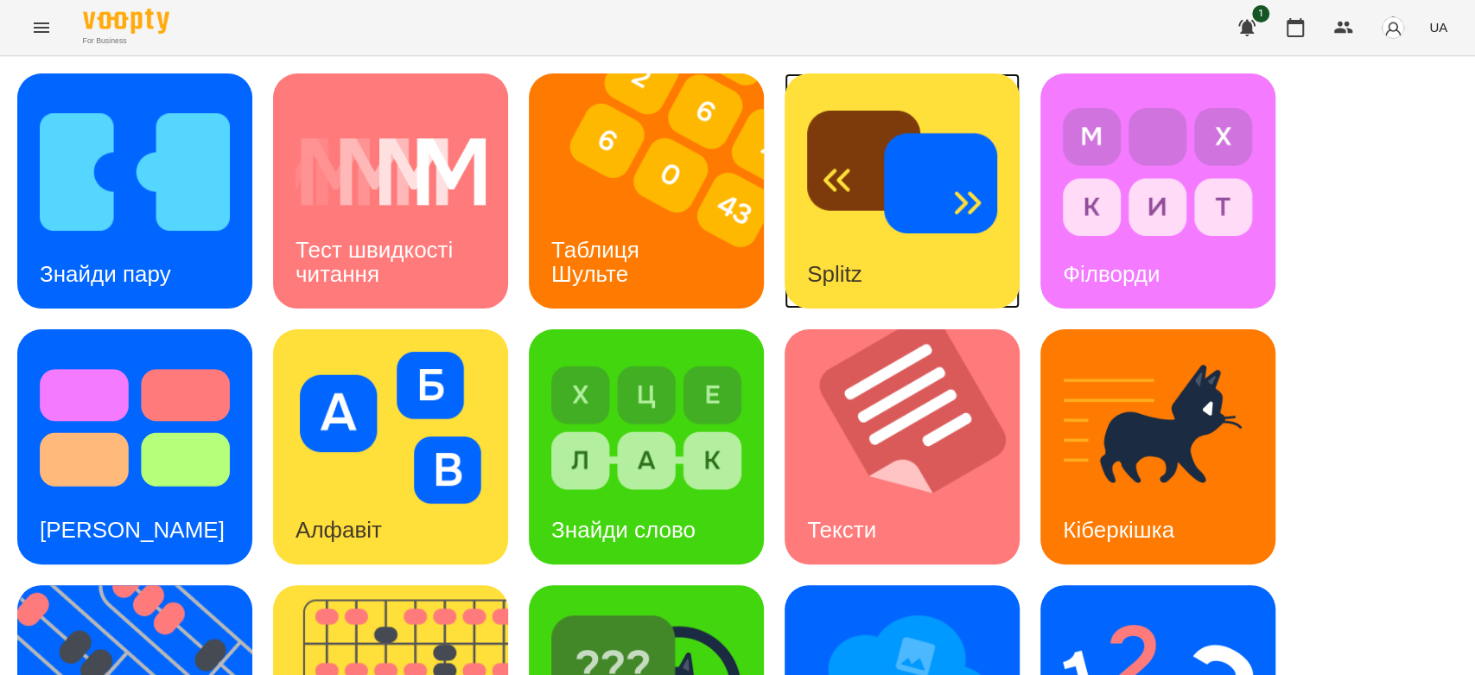
click at [886, 213] on img at bounding box center [902, 172] width 190 height 152
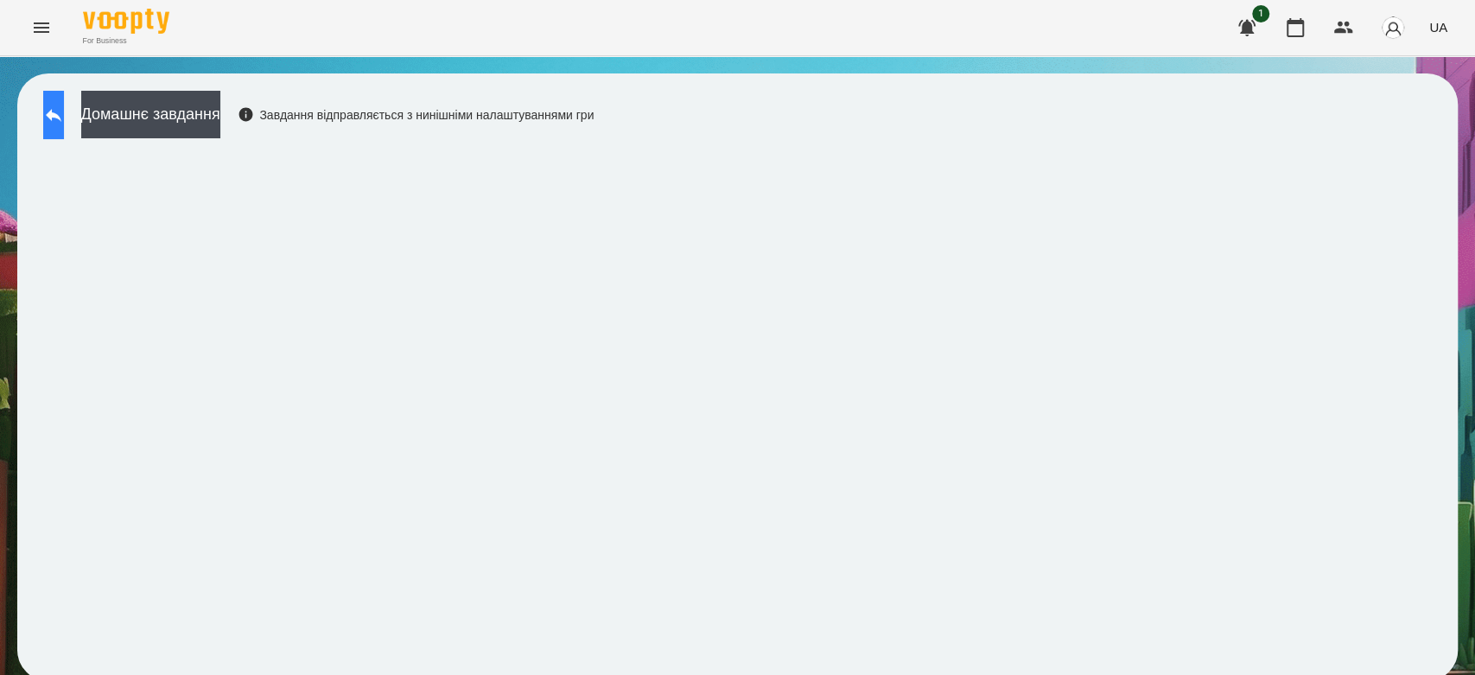
click at [64, 107] on icon at bounding box center [53, 115] width 21 height 21
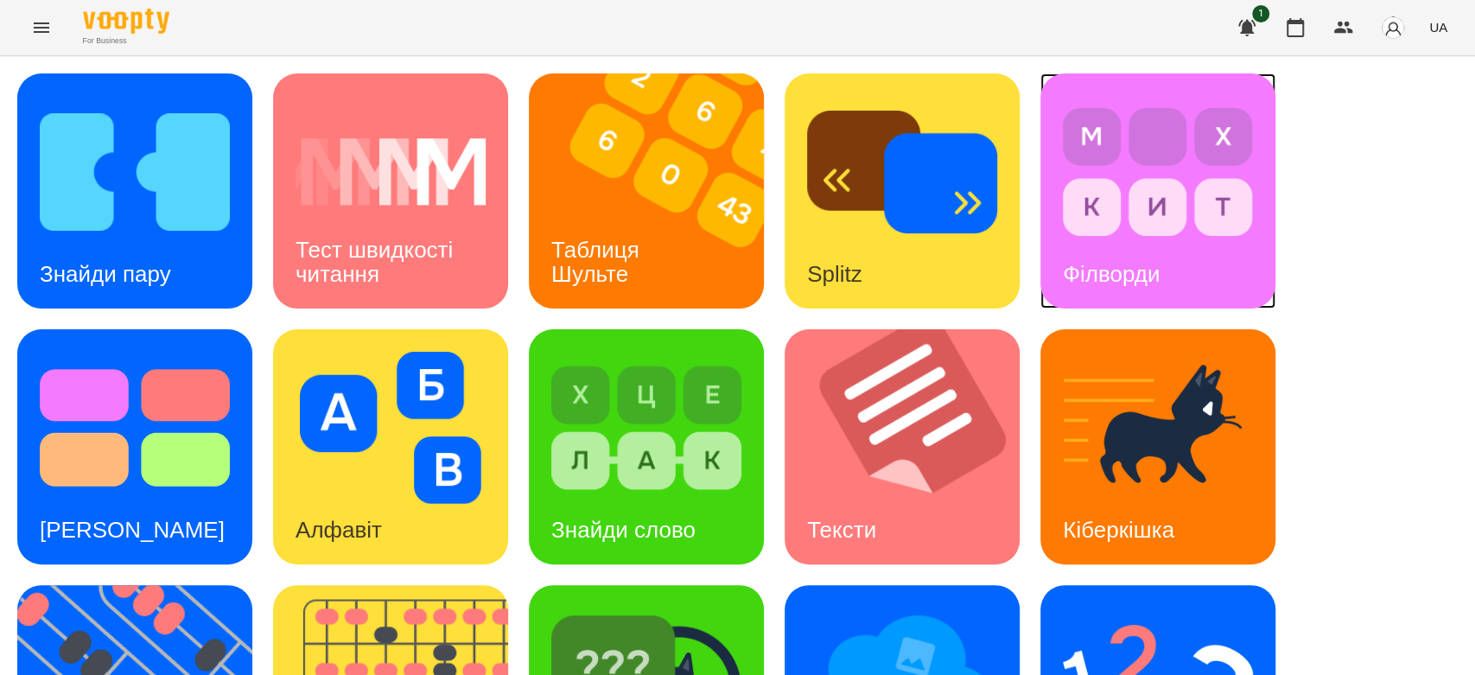
click at [1120, 203] on img at bounding box center [1158, 172] width 190 height 152
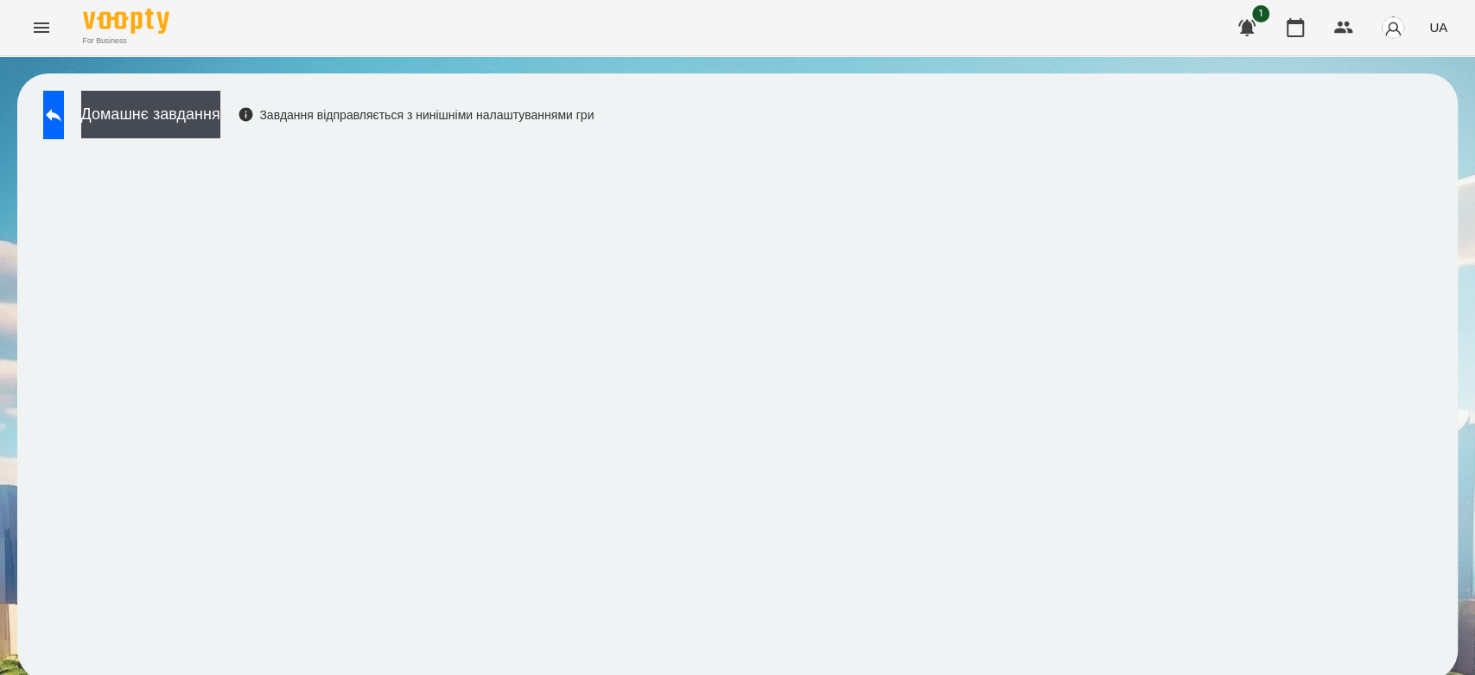
scroll to position [6, 0]
click at [44, 117] on button at bounding box center [53, 115] width 21 height 48
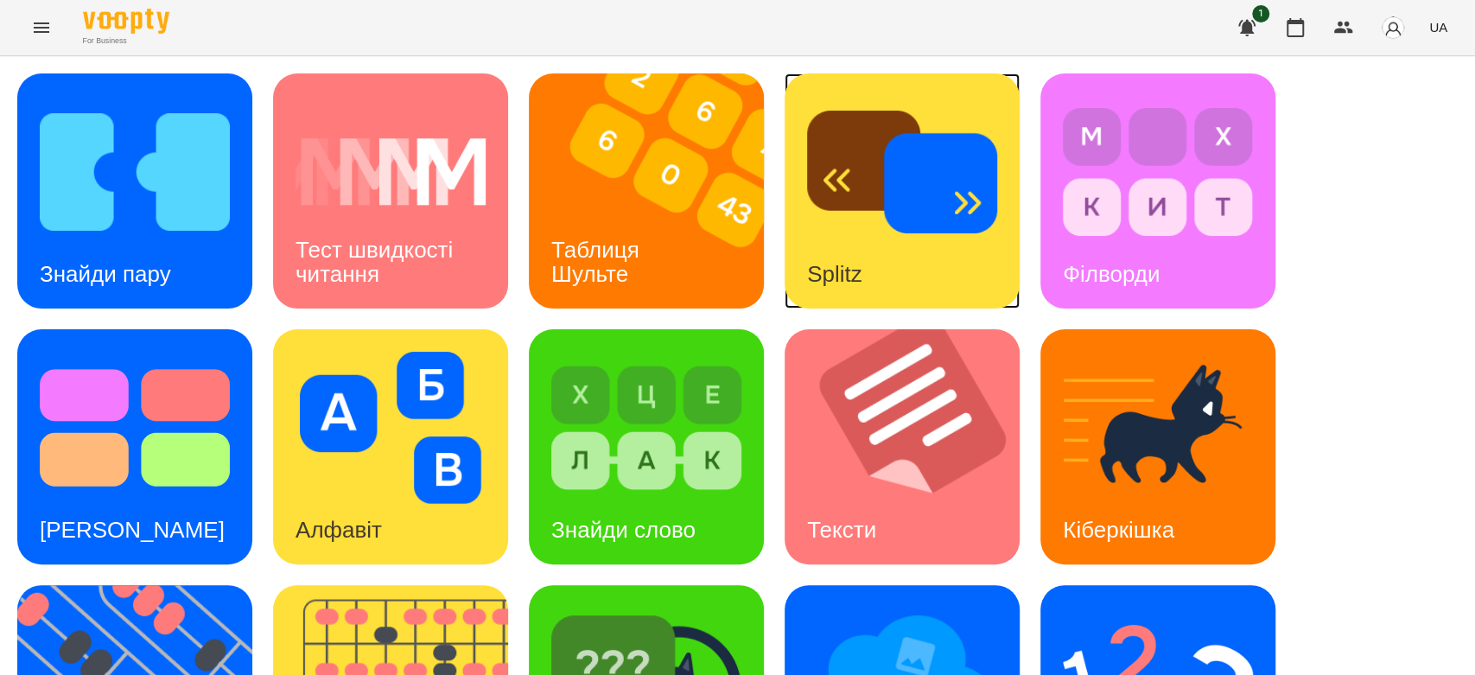
click at [798, 174] on div "Splitz" at bounding box center [902, 190] width 235 height 235
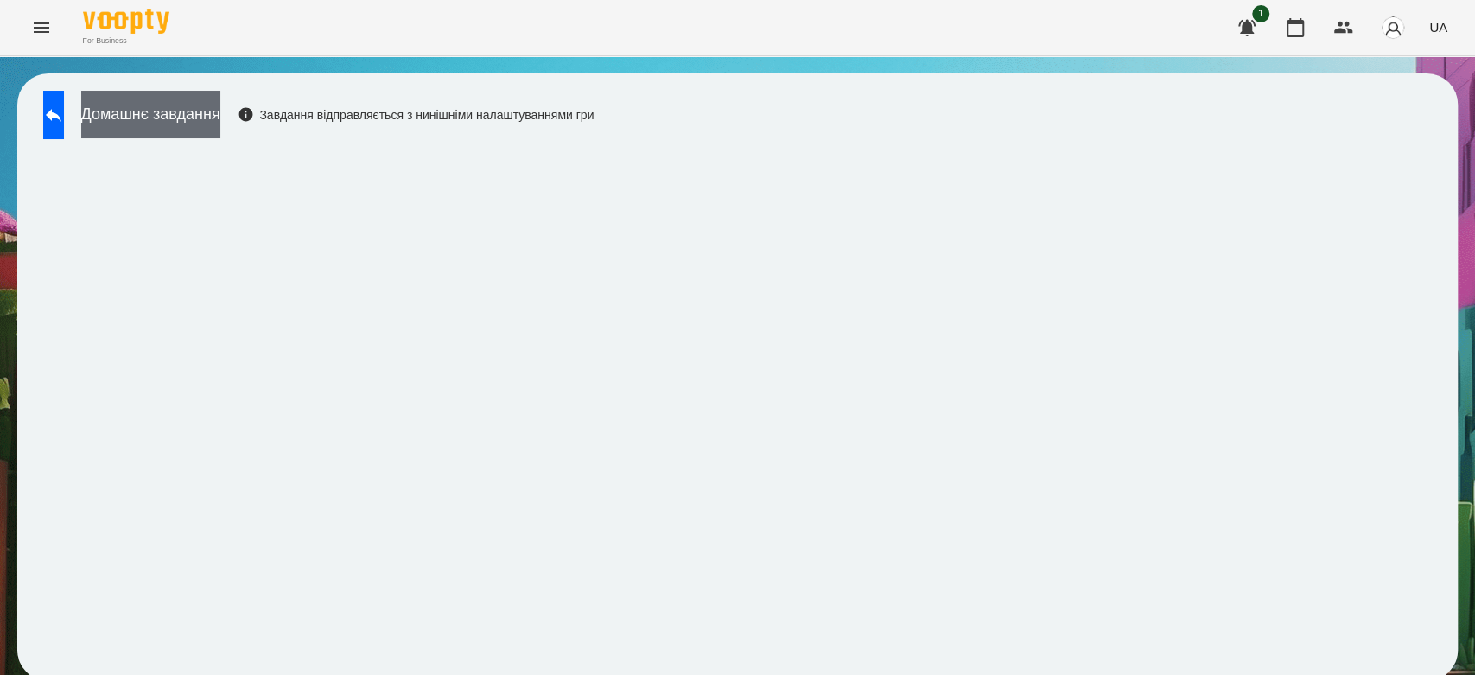
click at [207, 109] on button "Домашнє завдання" at bounding box center [150, 115] width 139 height 48
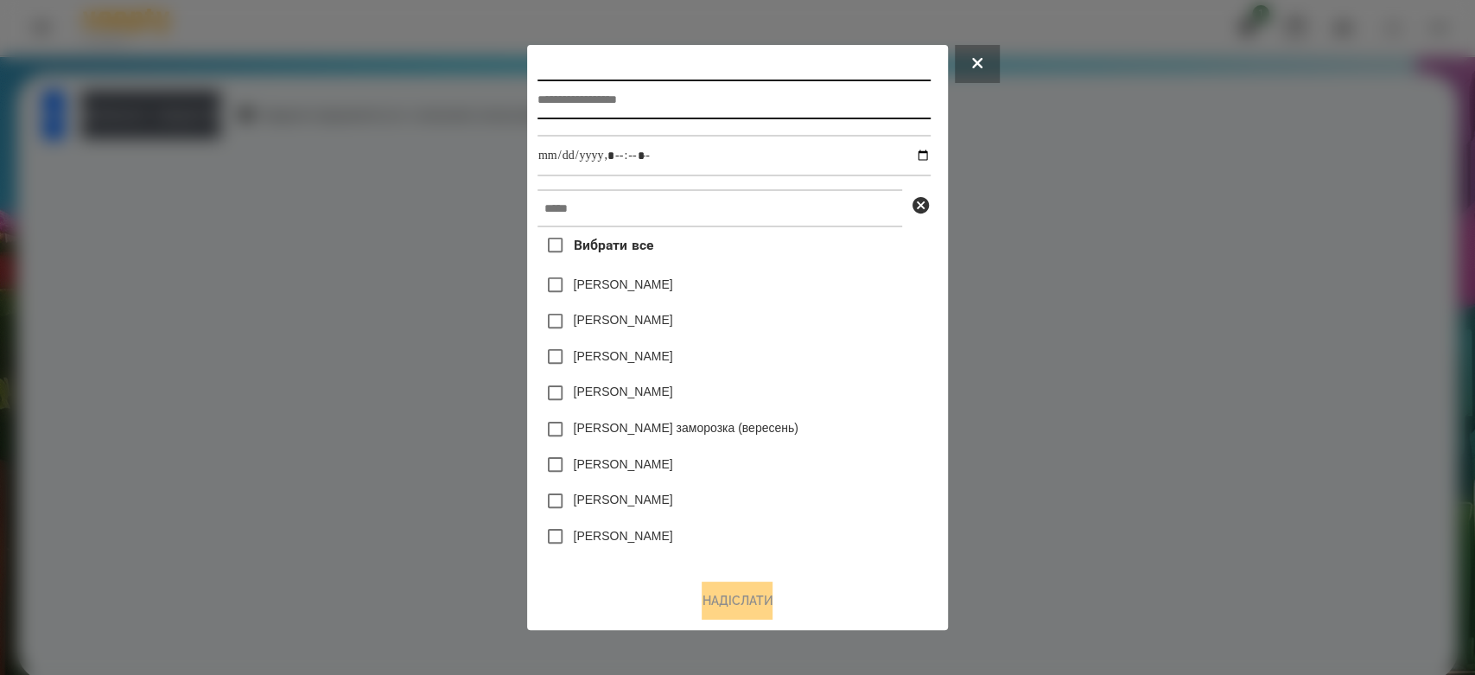
click at [716, 99] on input "text" at bounding box center [734, 100] width 393 height 40
type input "*****"
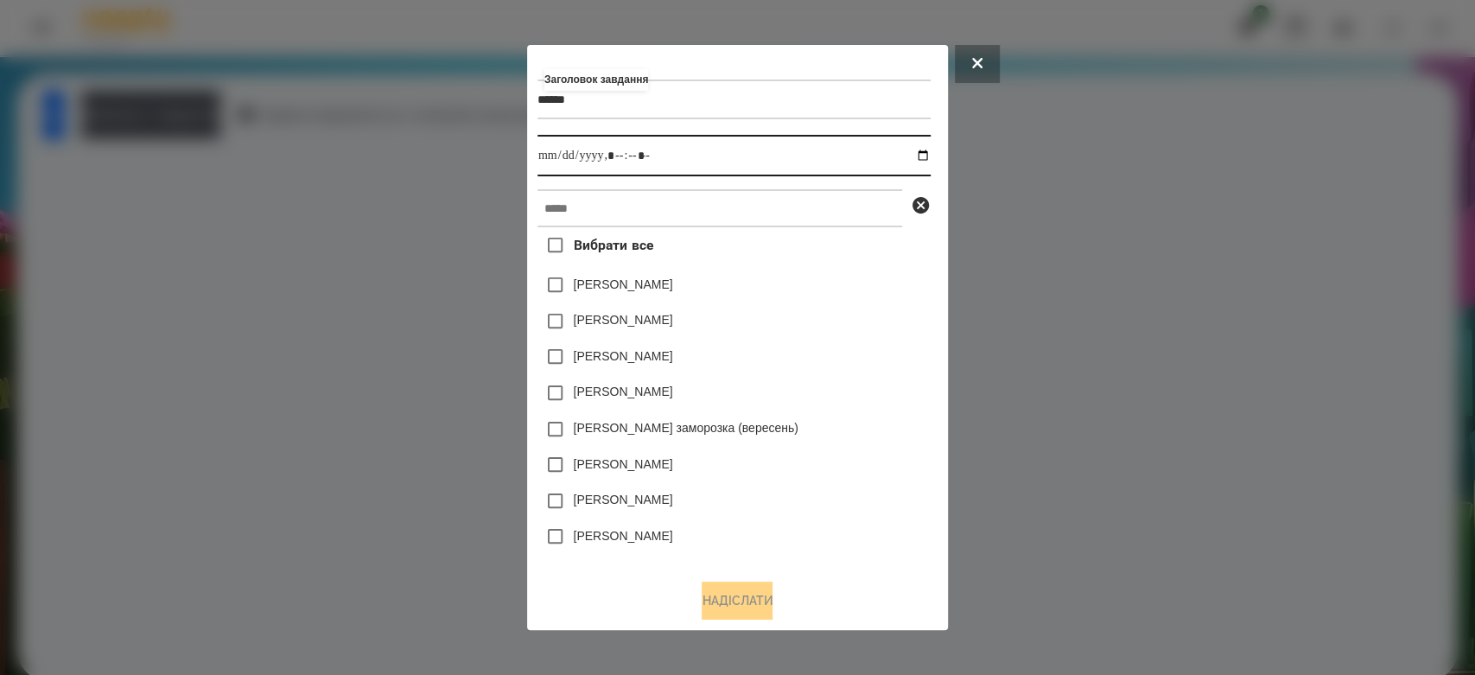
click at [926, 157] on input "datetime-local" at bounding box center [734, 155] width 393 height 41
type input "**********"
click at [837, 306] on div "Коля Главач" at bounding box center [734, 321] width 393 height 36
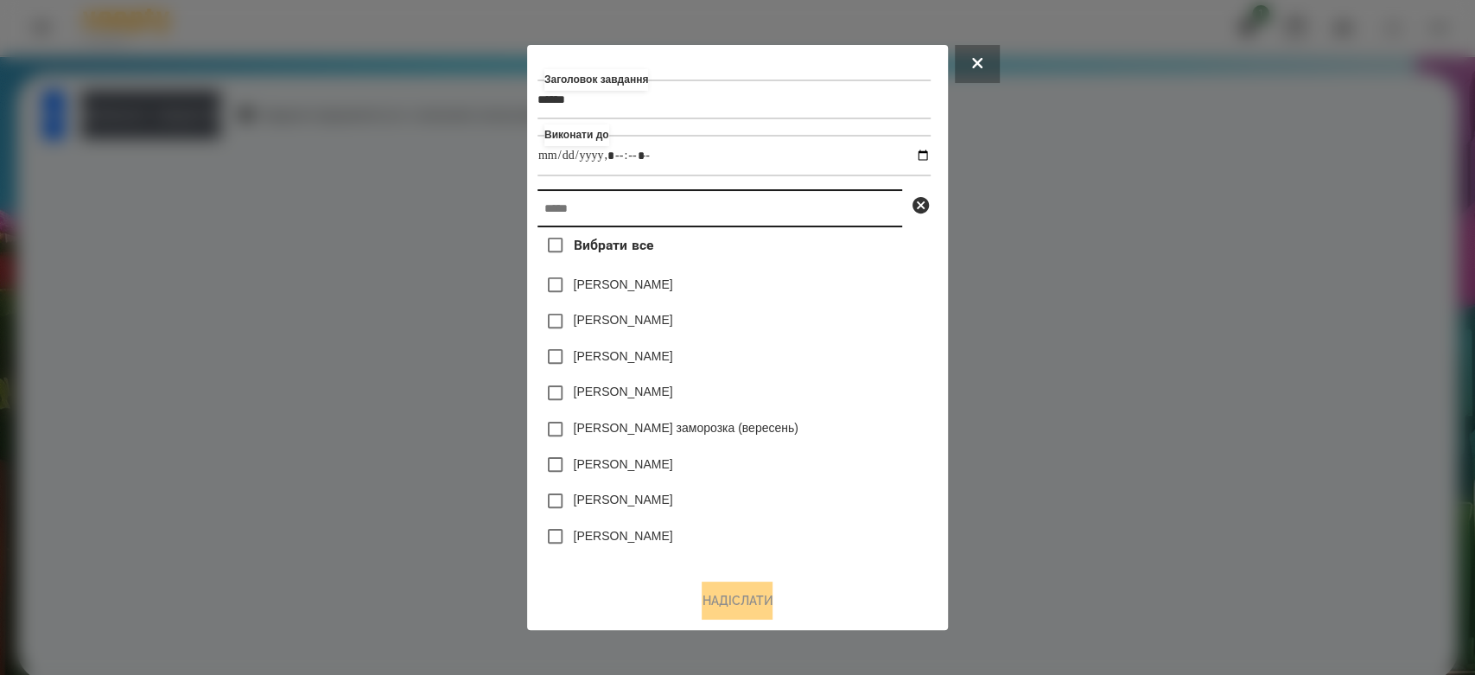
click at [823, 215] on input "text" at bounding box center [720, 208] width 365 height 38
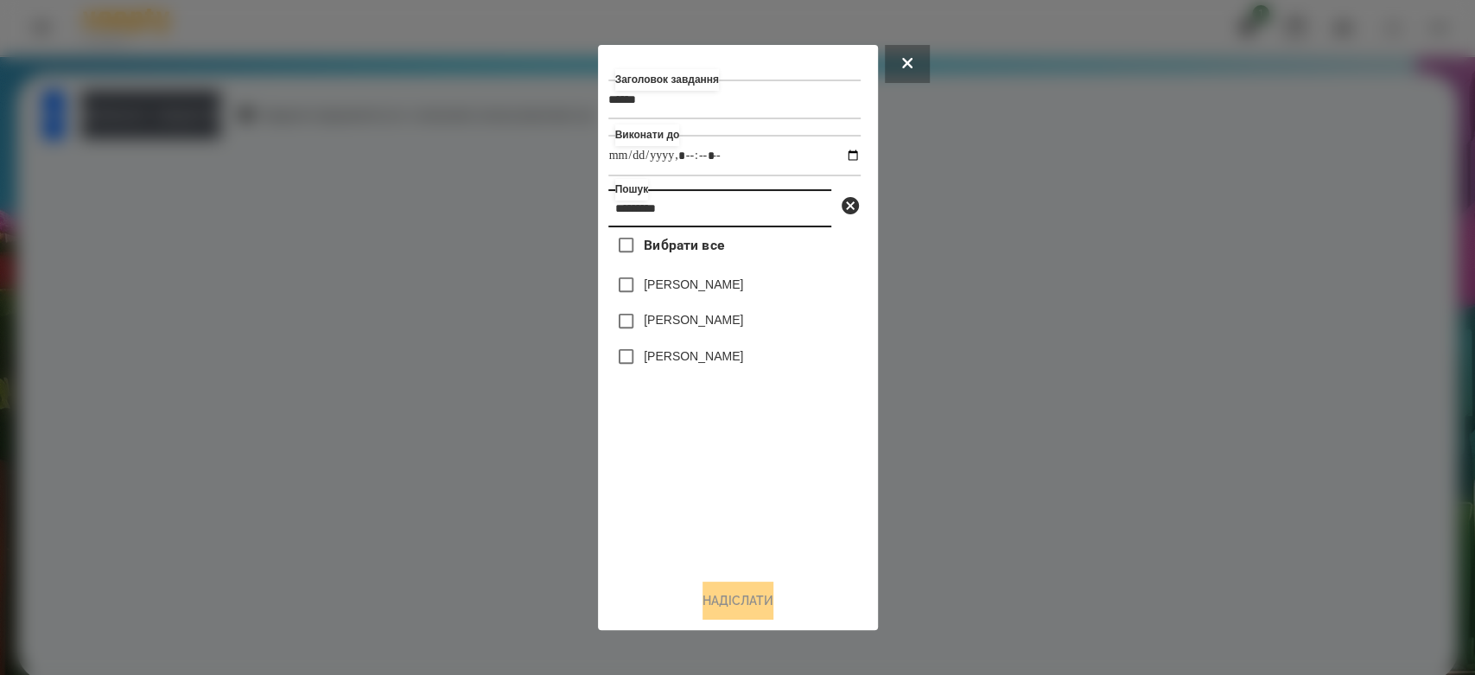
type input "*********"
click at [705, 328] on label "[PERSON_NAME]" at bounding box center [693, 319] width 99 height 17
click at [758, 594] on button "Надіслати" at bounding box center [738, 601] width 71 height 38
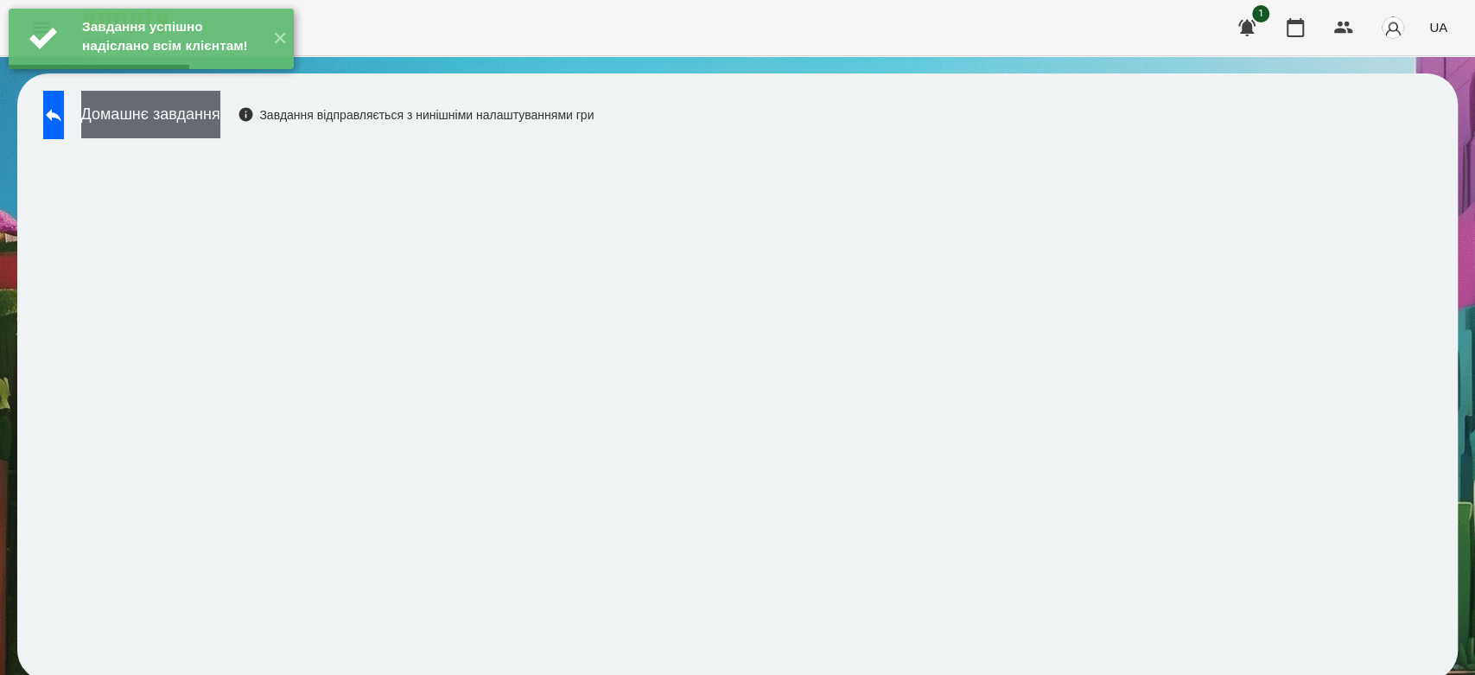
click at [220, 114] on button "Домашнє завдання" at bounding box center [150, 115] width 139 height 48
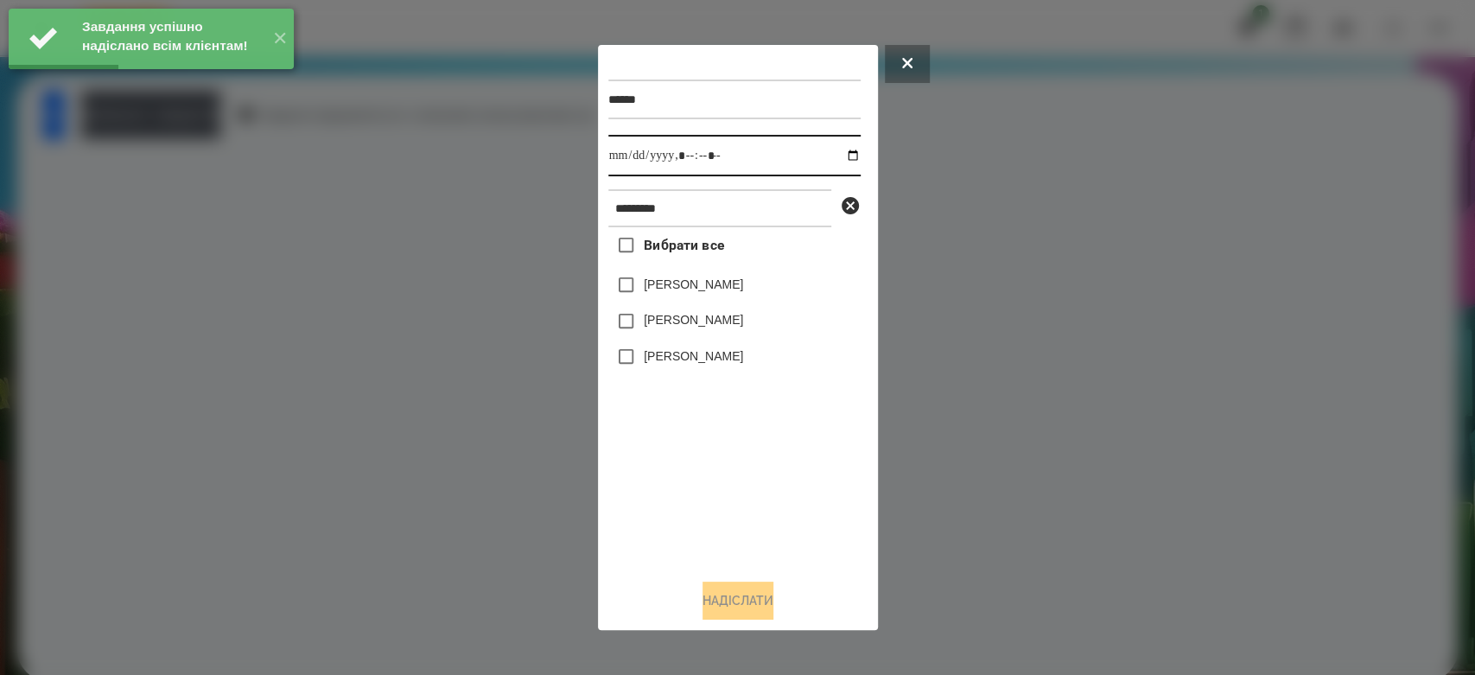
click at [837, 156] on input "datetime-local" at bounding box center [734, 155] width 252 height 41
type input "**********"
drag, startPoint x: 746, startPoint y: 476, endPoint x: 696, endPoint y: 316, distance: 167.5
click at [746, 475] on div "Вибрати все Матвій Матвійчук Матвійчук Ніколь Матвійчук Марко" at bounding box center [734, 396] width 252 height 338
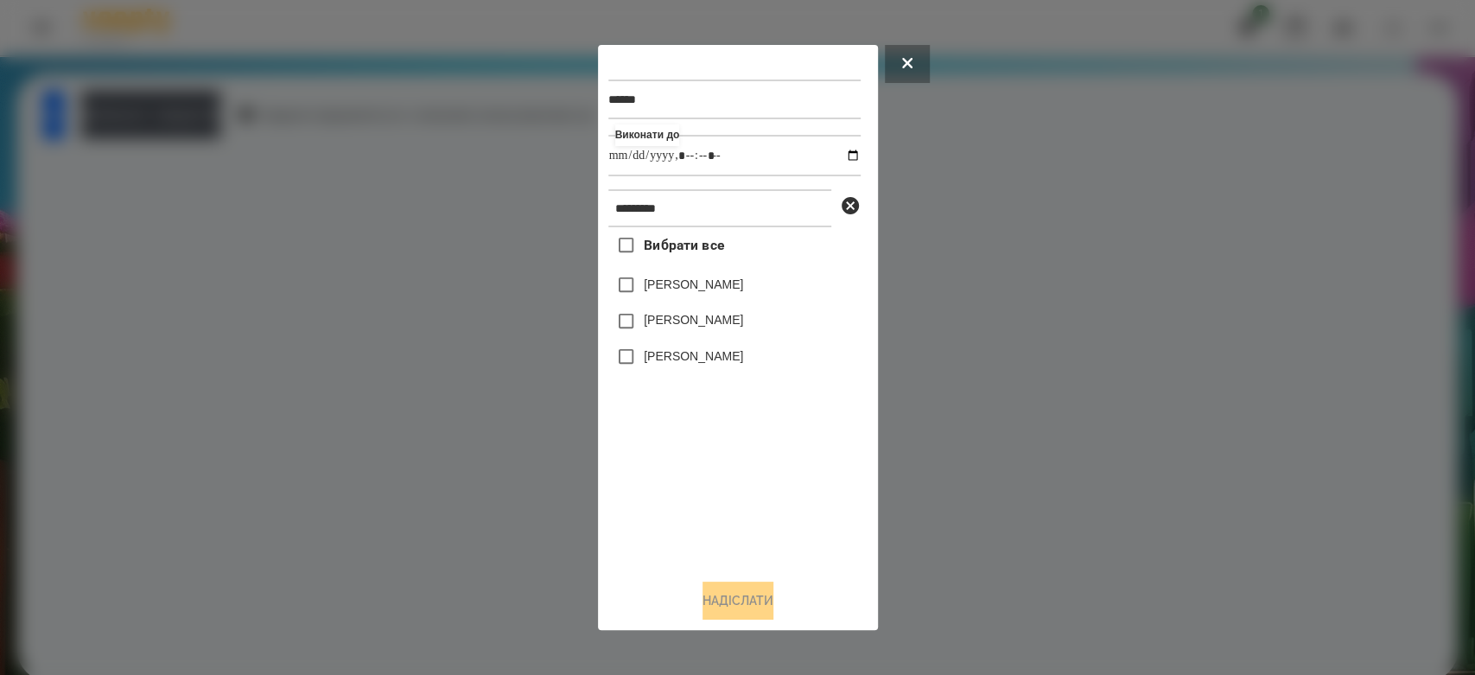
click at [707, 328] on label "[PERSON_NAME]" at bounding box center [693, 319] width 99 height 17
click at [751, 577] on div "***** Виконати до ********* Вибрати все Матвій Матвійчук Матвійчук Ніколь Матві…" at bounding box center [737, 337] width 259 height 565
click at [753, 595] on button "Надіслати" at bounding box center [738, 601] width 71 height 38
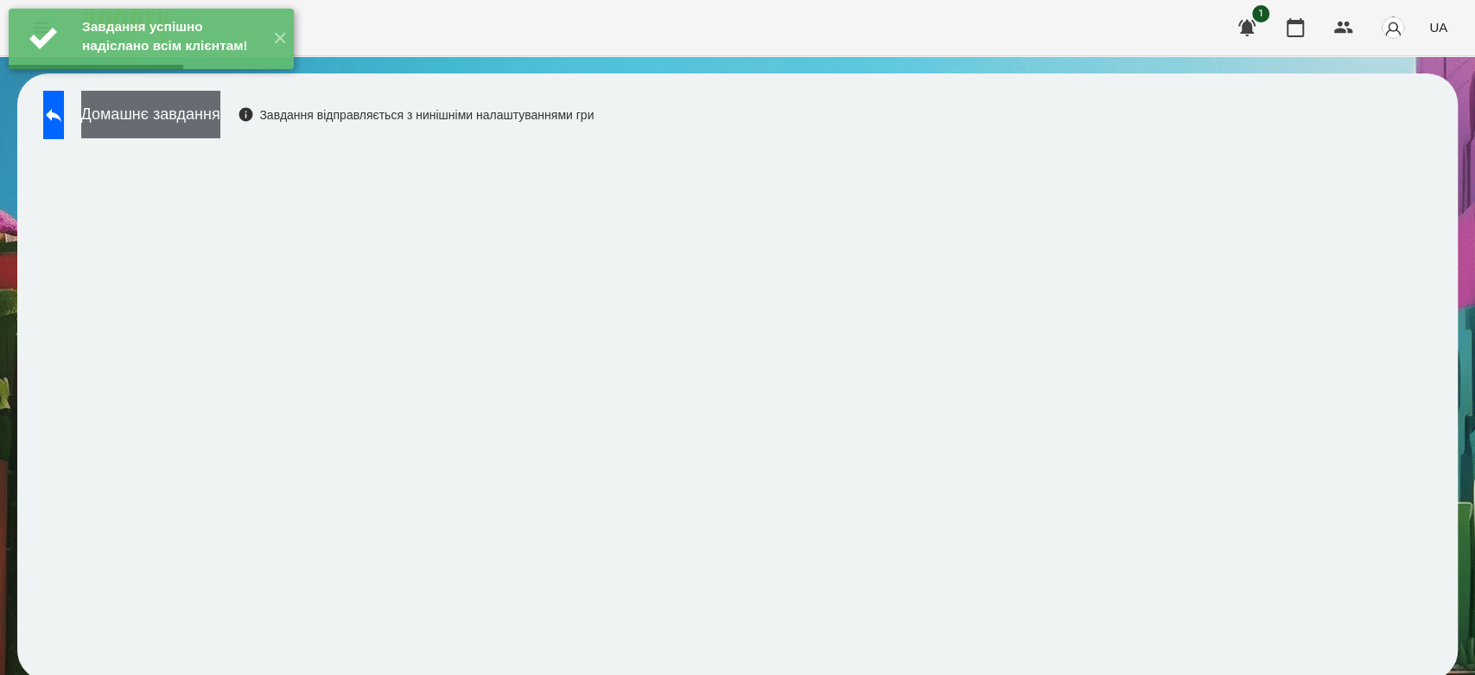
click at [220, 127] on button "Домашнє завдання" at bounding box center [150, 115] width 139 height 48
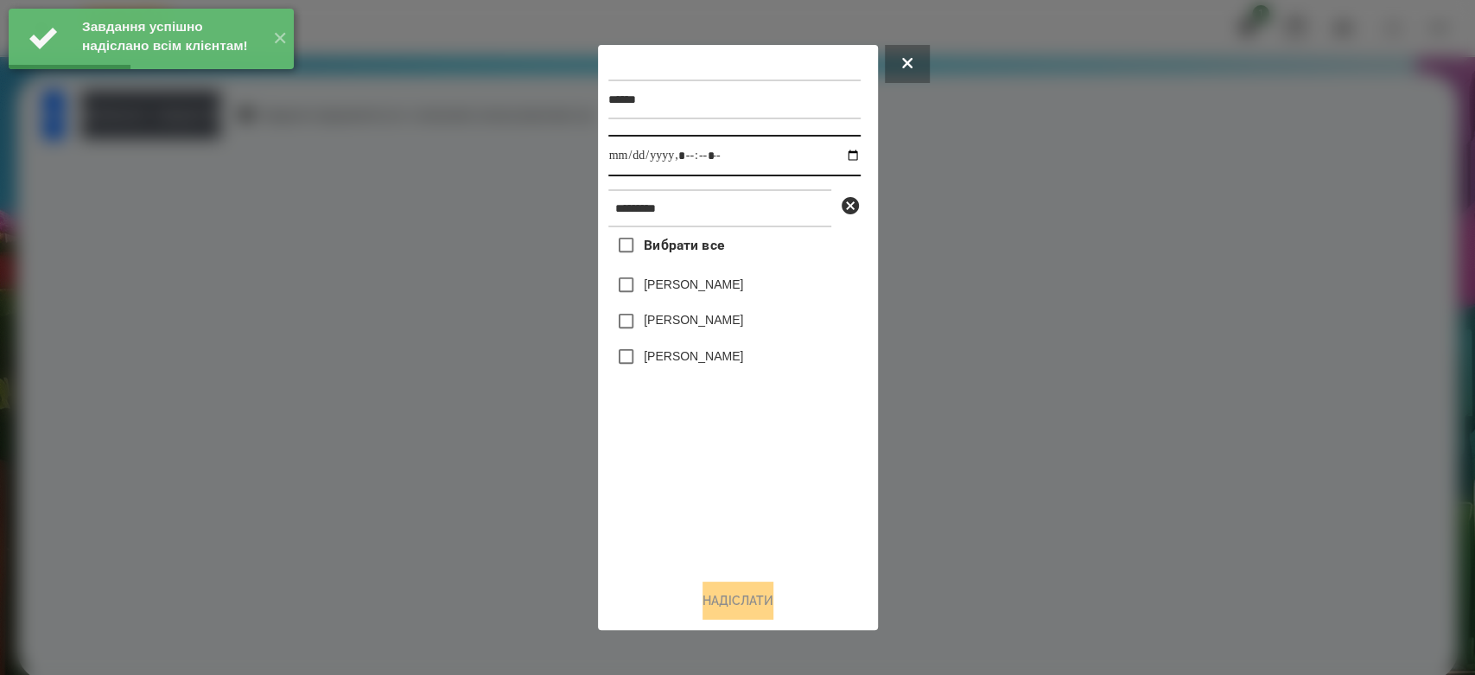
click at [837, 157] on input "datetime-local" at bounding box center [734, 155] width 252 height 41
type input "**********"
drag, startPoint x: 722, startPoint y: 497, endPoint x: 711, endPoint y: 387, distance: 110.3
click at [724, 499] on div "Вибрати все Матвій Матвійчук Матвійчук Ніколь Матвійчук Марко" at bounding box center [734, 396] width 252 height 338
click at [706, 326] on label "[PERSON_NAME]" at bounding box center [693, 319] width 99 height 17
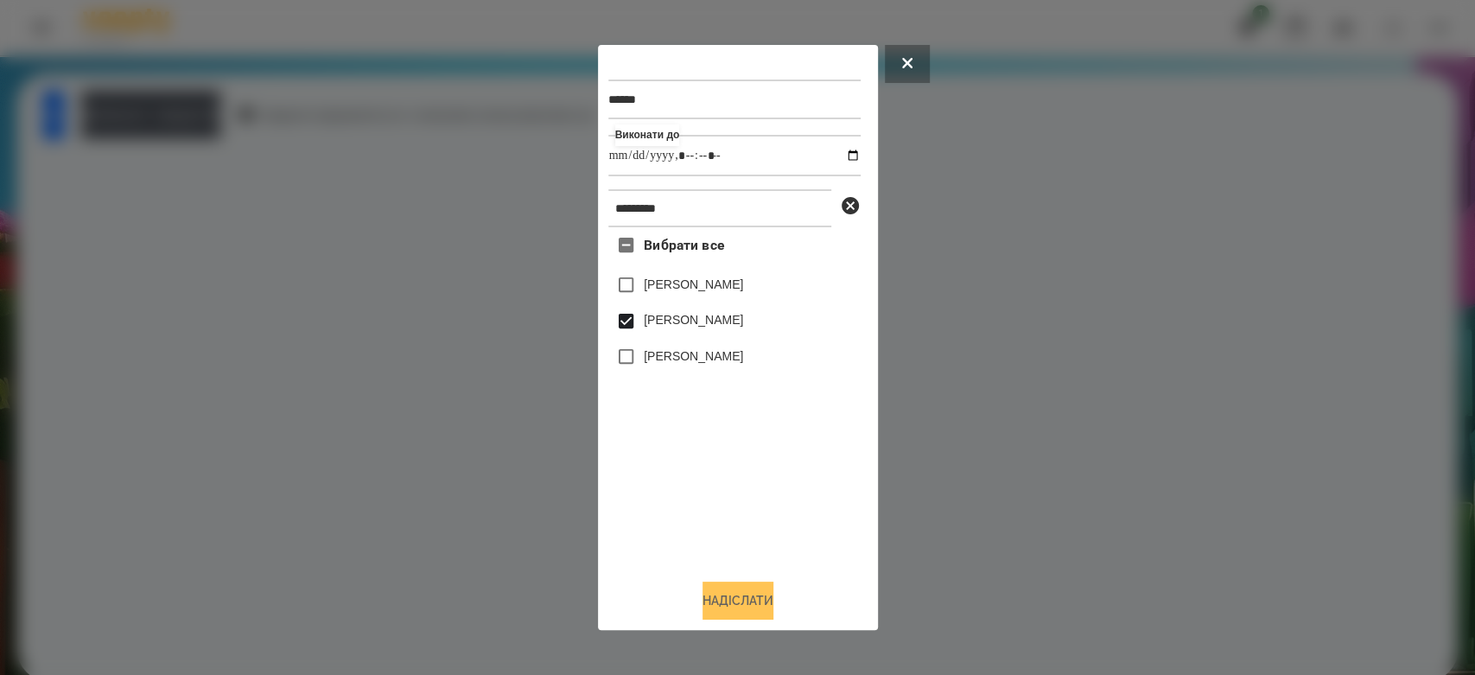
click at [760, 596] on button "Надіслати" at bounding box center [738, 601] width 71 height 38
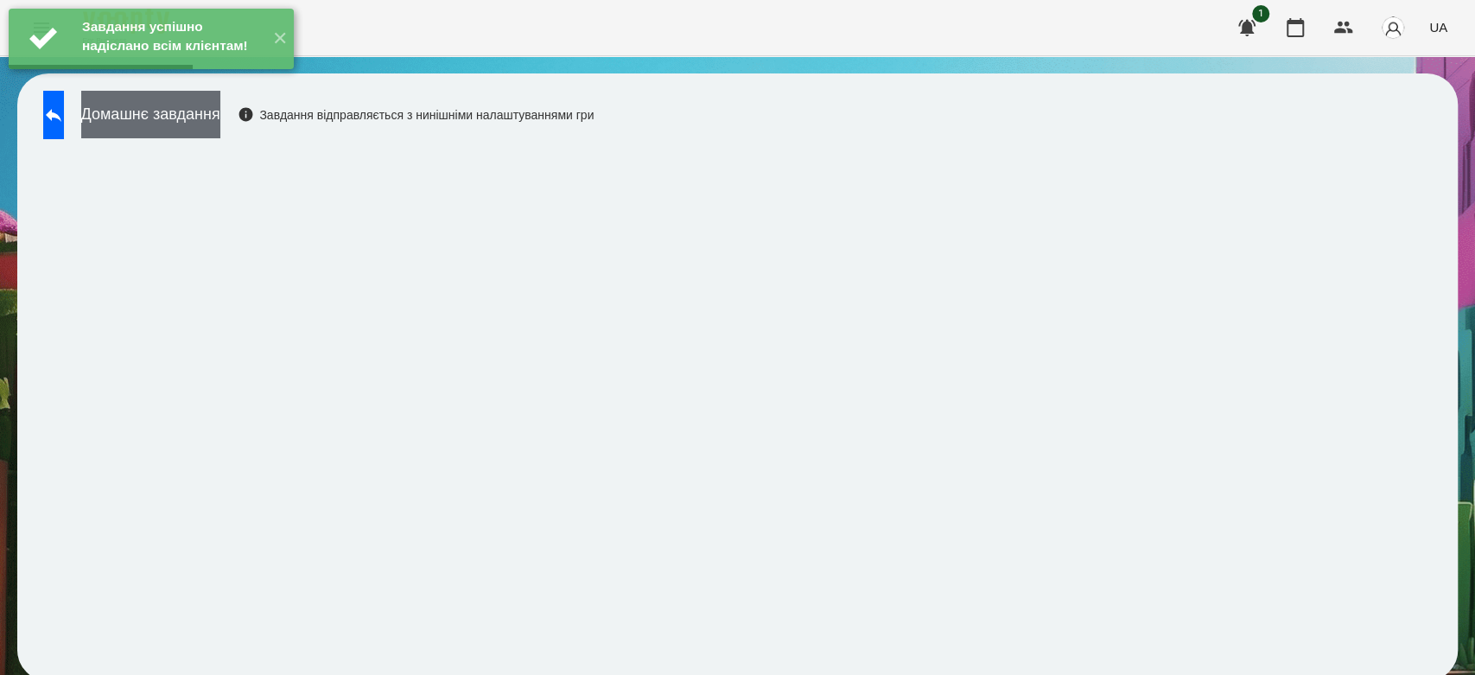
click at [220, 130] on button "Домашнє завдання" at bounding box center [150, 115] width 139 height 48
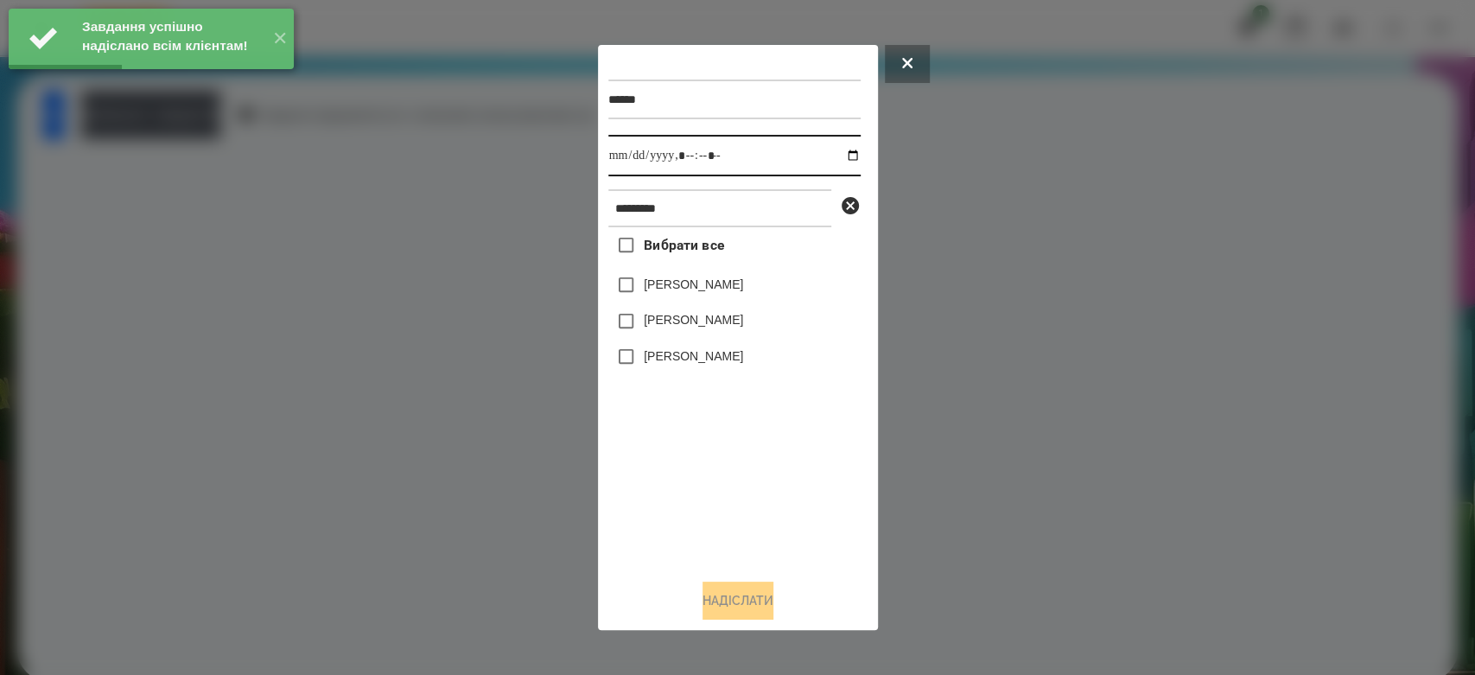
drag, startPoint x: 841, startPoint y: 163, endPoint x: 832, endPoint y: 174, distance: 13.5
click at [841, 162] on input "datetime-local" at bounding box center [734, 155] width 252 height 41
type input "**********"
drag, startPoint x: 756, startPoint y: 469, endPoint x: 738, endPoint y: 410, distance: 62.3
click at [756, 468] on div "Вибрати все Матвій Матвійчук Матвійчук Ніколь Матвійчук Марко" at bounding box center [734, 396] width 252 height 338
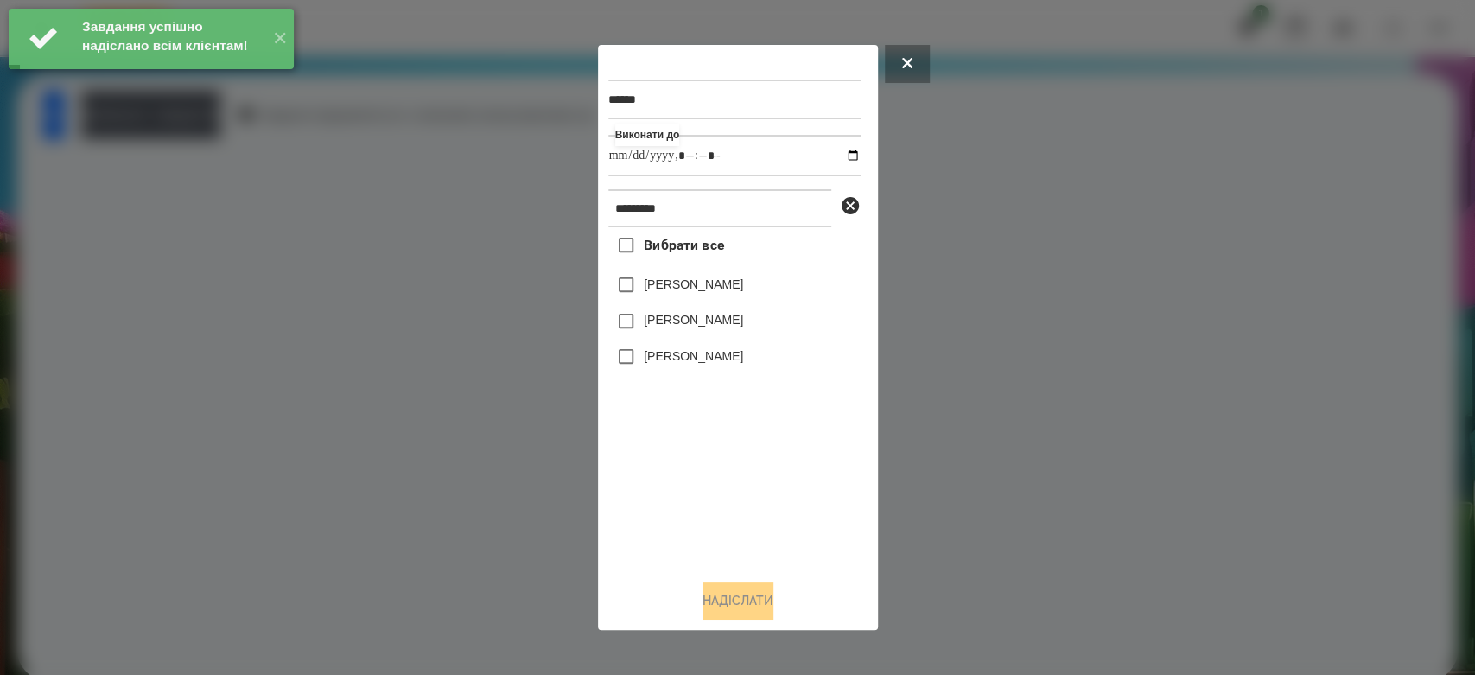
click at [716, 315] on label "[PERSON_NAME]" at bounding box center [693, 319] width 99 height 17
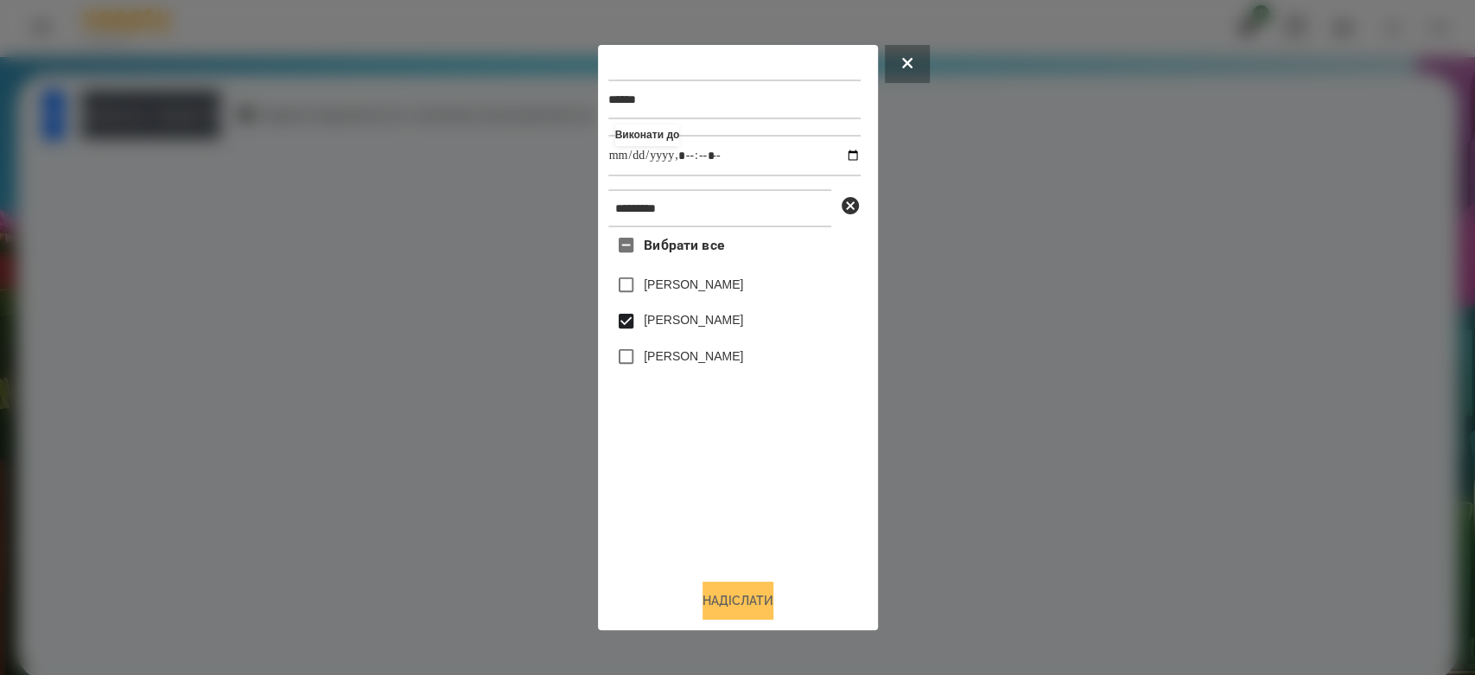
click at [769, 608] on button "Надіслати" at bounding box center [738, 601] width 71 height 38
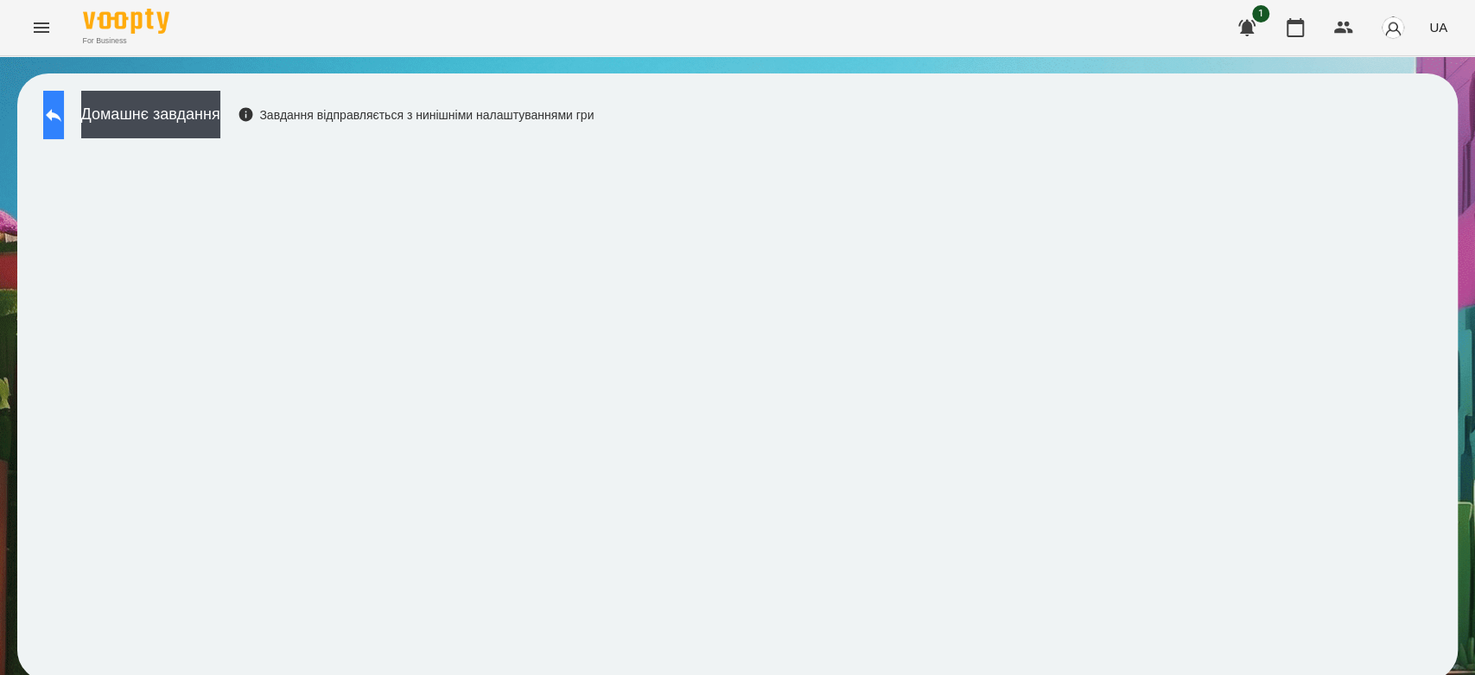
click at [55, 112] on button at bounding box center [53, 115] width 21 height 48
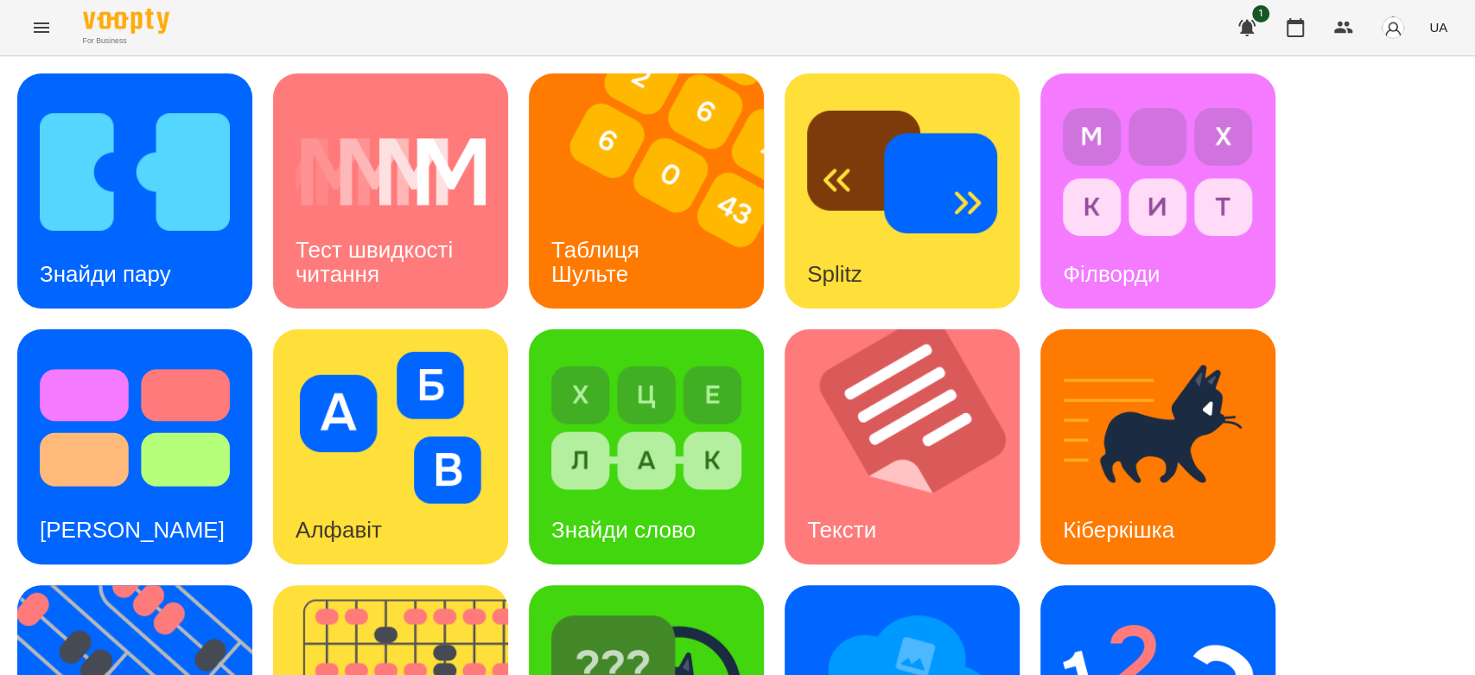
scroll to position [192, 0]
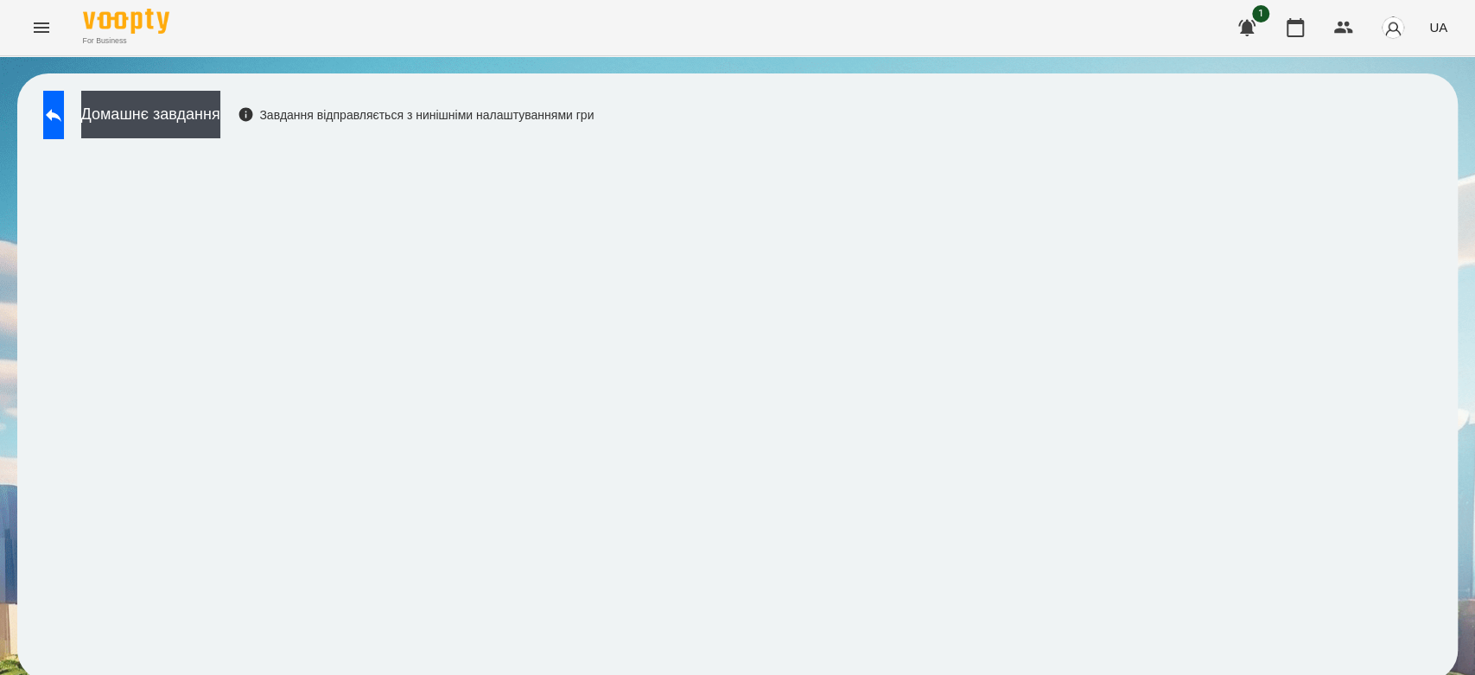
scroll to position [6, 0]
click at [220, 101] on button "Домашнє завдання" at bounding box center [150, 115] width 139 height 48
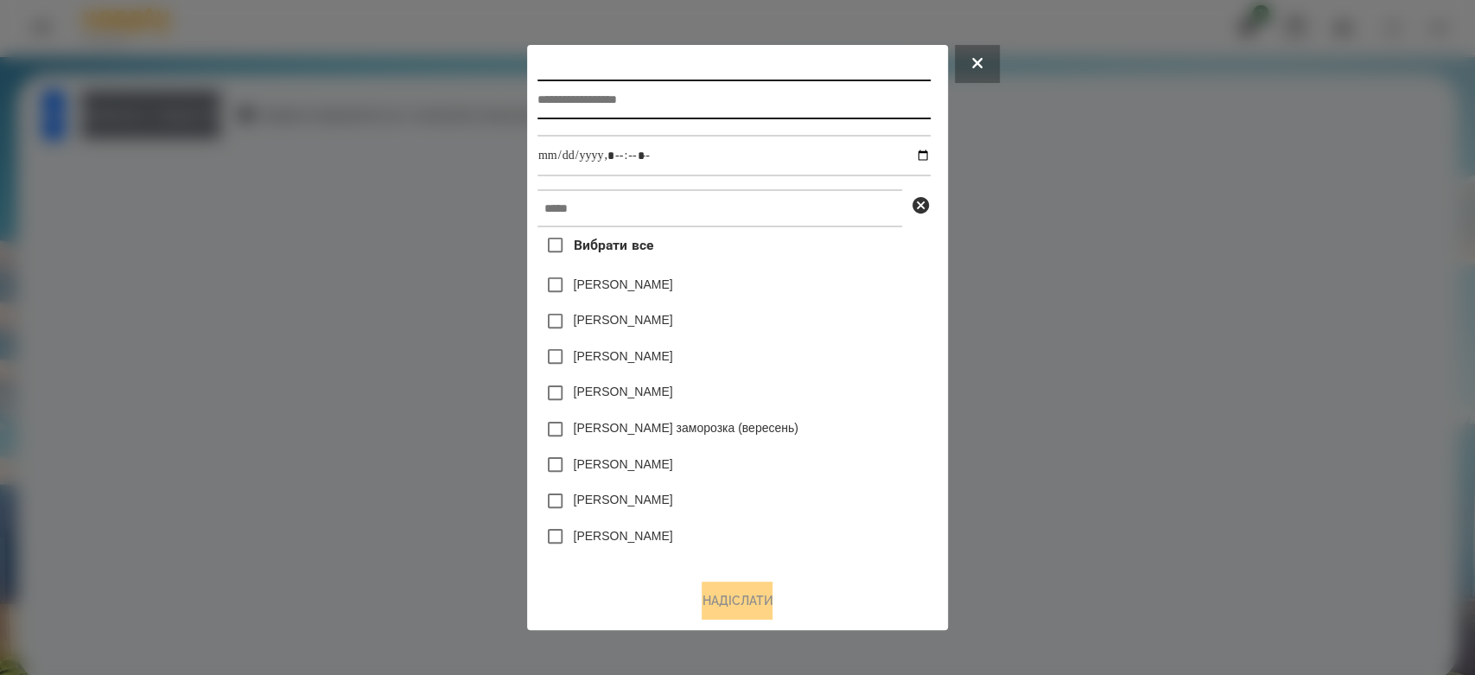
click at [695, 95] on input "text" at bounding box center [734, 100] width 393 height 40
type input "*********"
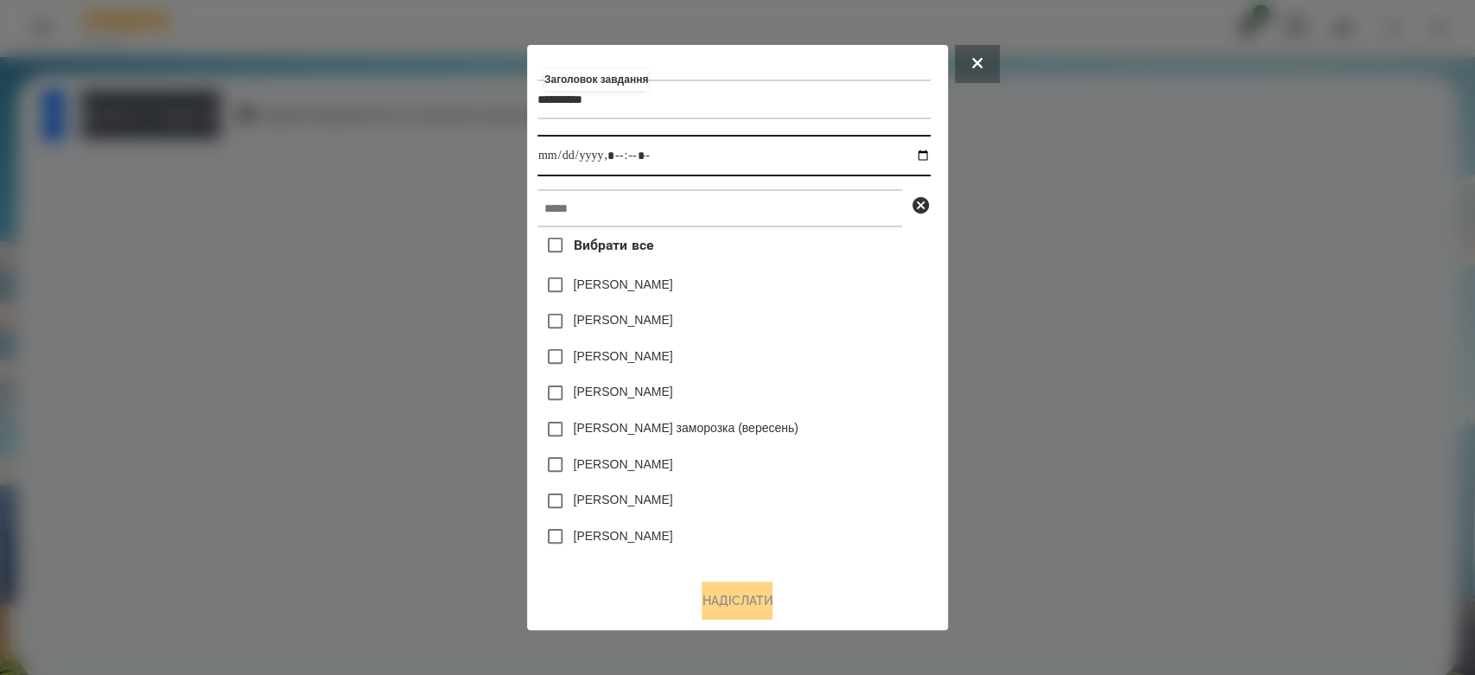
click at [931, 153] on input "datetime-local" at bounding box center [734, 155] width 393 height 41
type input "**********"
drag, startPoint x: 873, startPoint y: 311, endPoint x: 872, endPoint y: 302, distance: 9.5
click at [872, 305] on div "Вибрати все Яна Щербакова Коля Главач Емма Северен Ісаєв Святослав Злата Миц за…" at bounding box center [734, 396] width 393 height 338
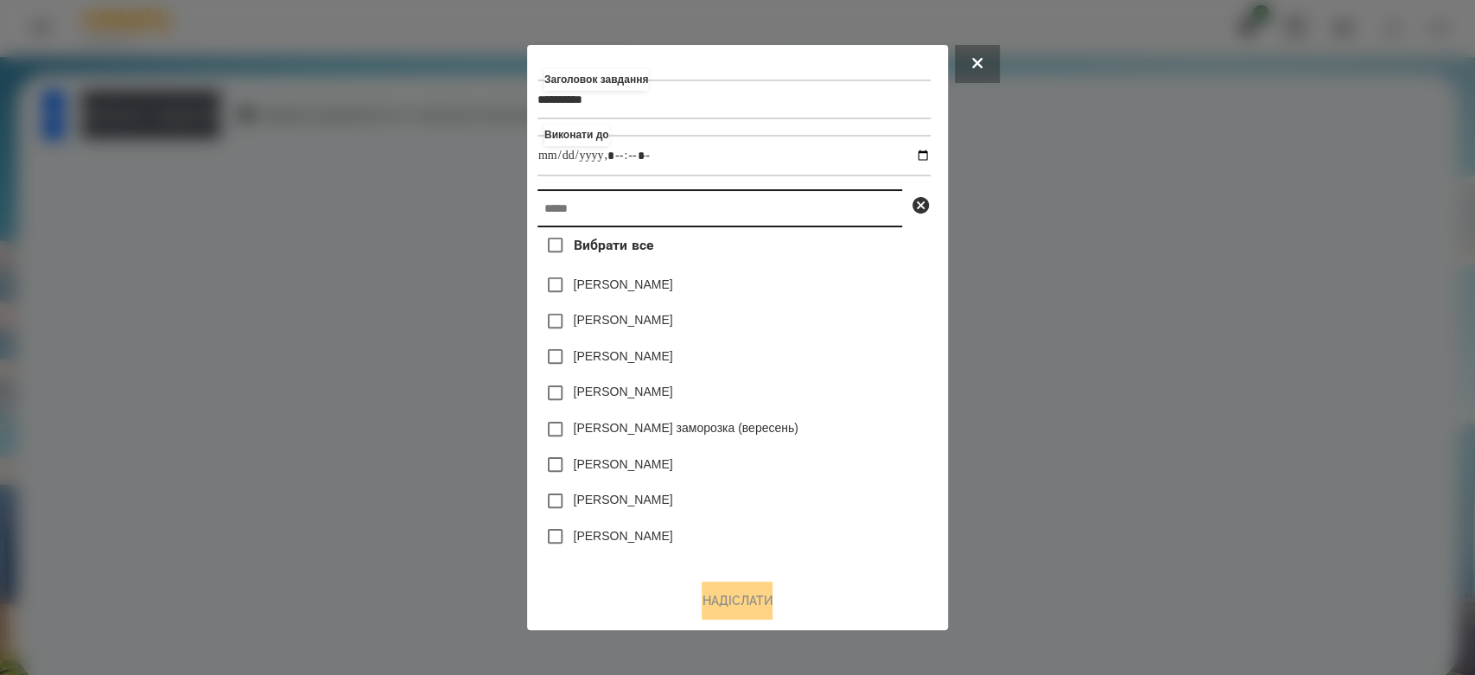
click at [868, 206] on input "text" at bounding box center [720, 208] width 365 height 38
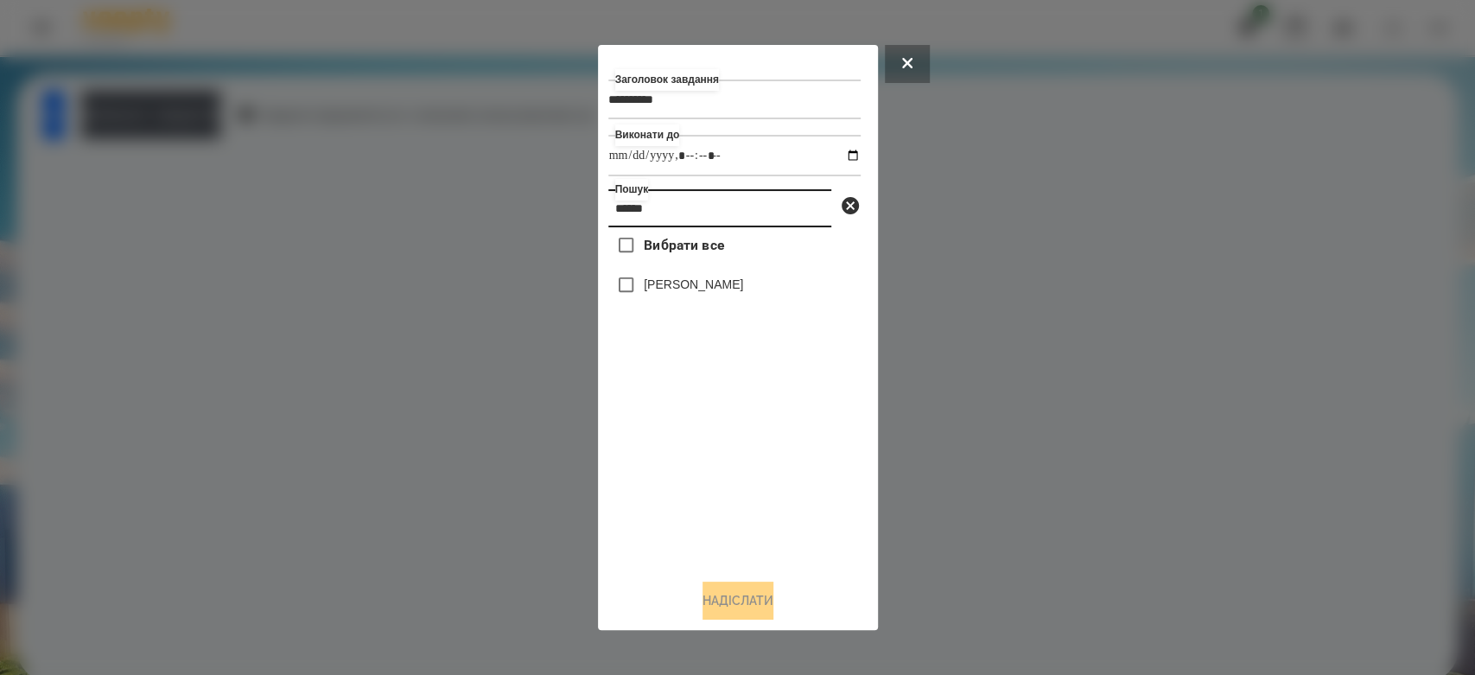
type input "******"
click at [719, 293] on label "[PERSON_NAME]" at bounding box center [693, 284] width 99 height 17
click at [752, 607] on button "Надіслати" at bounding box center [738, 601] width 71 height 38
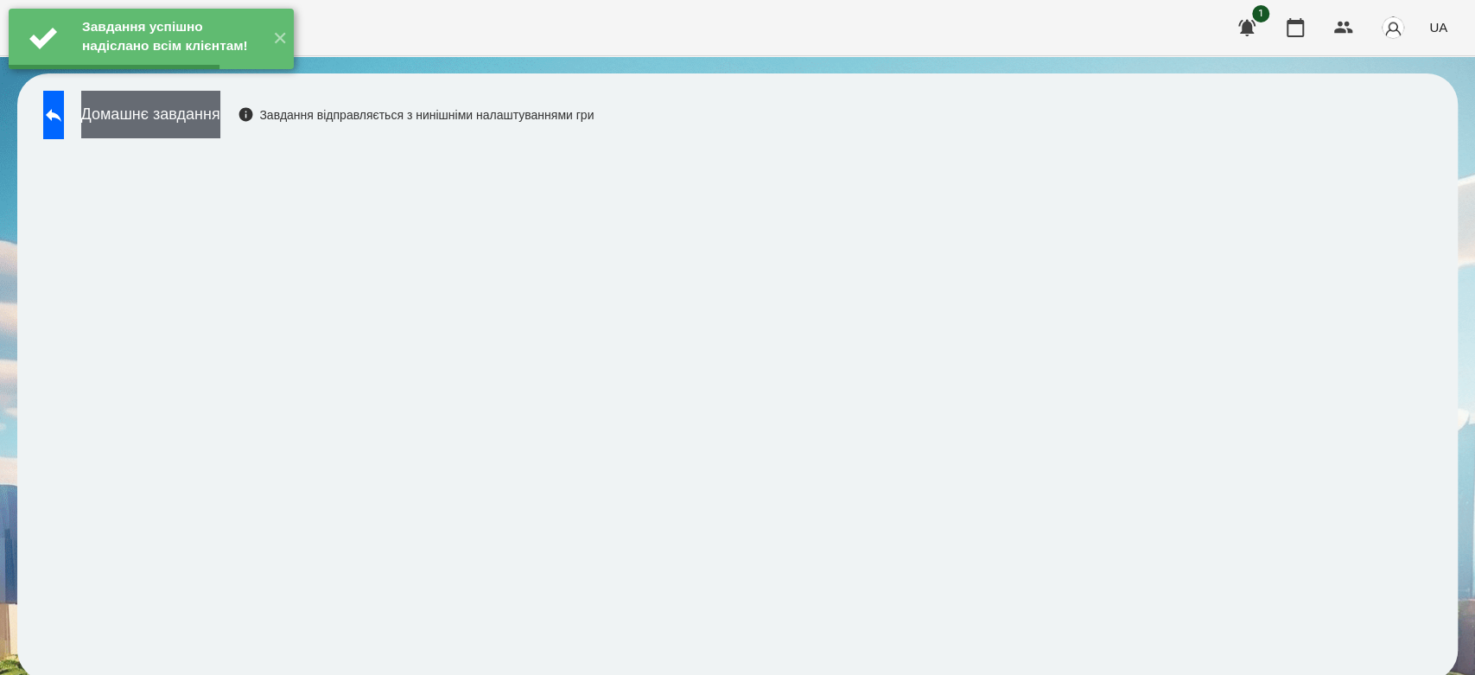
click at [219, 113] on button "Домашнє завдання" at bounding box center [150, 115] width 139 height 48
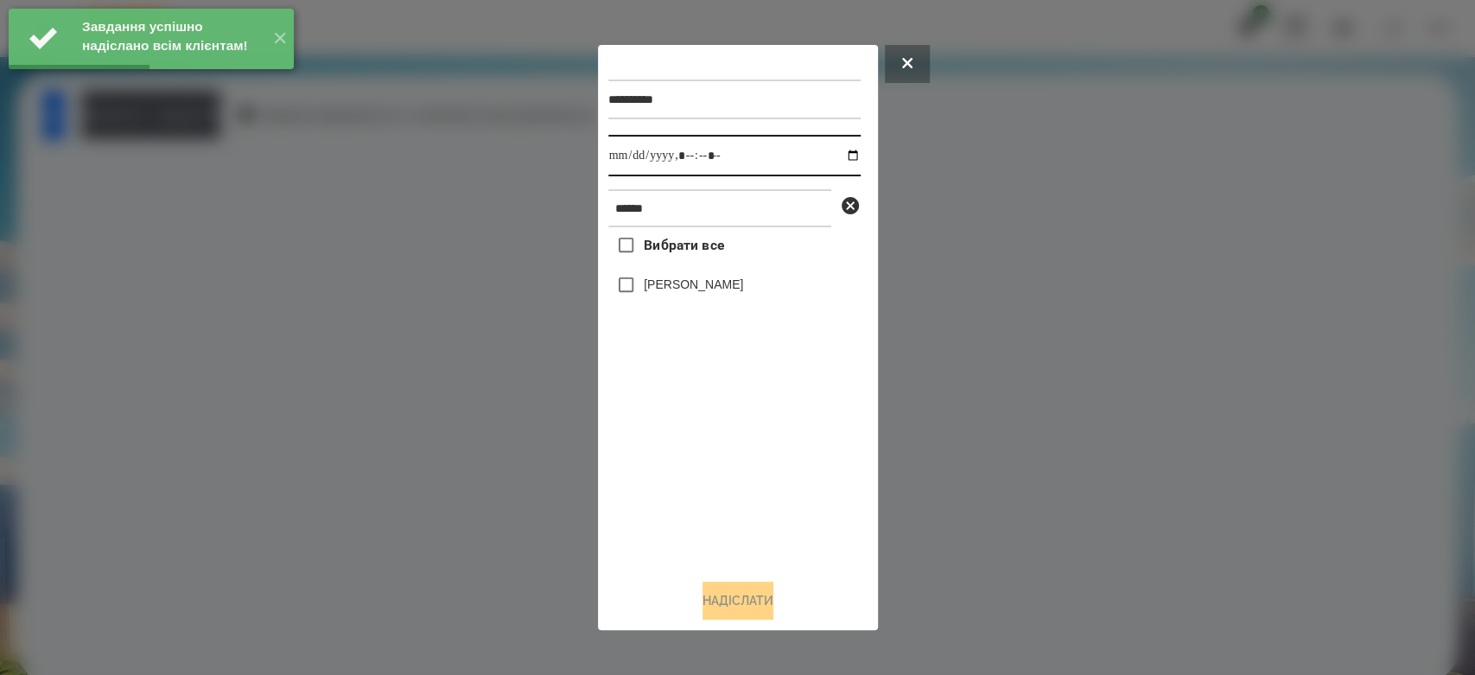
click at [839, 155] on input "datetime-local" at bounding box center [734, 155] width 252 height 41
type input "**********"
drag, startPoint x: 725, startPoint y: 485, endPoint x: 658, endPoint y: 312, distance: 185.5
click at [725, 482] on div "Вибрати все Бойчук Злата" at bounding box center [734, 396] width 252 height 338
click at [646, 272] on div "[PERSON_NAME]" at bounding box center [734, 285] width 252 height 36
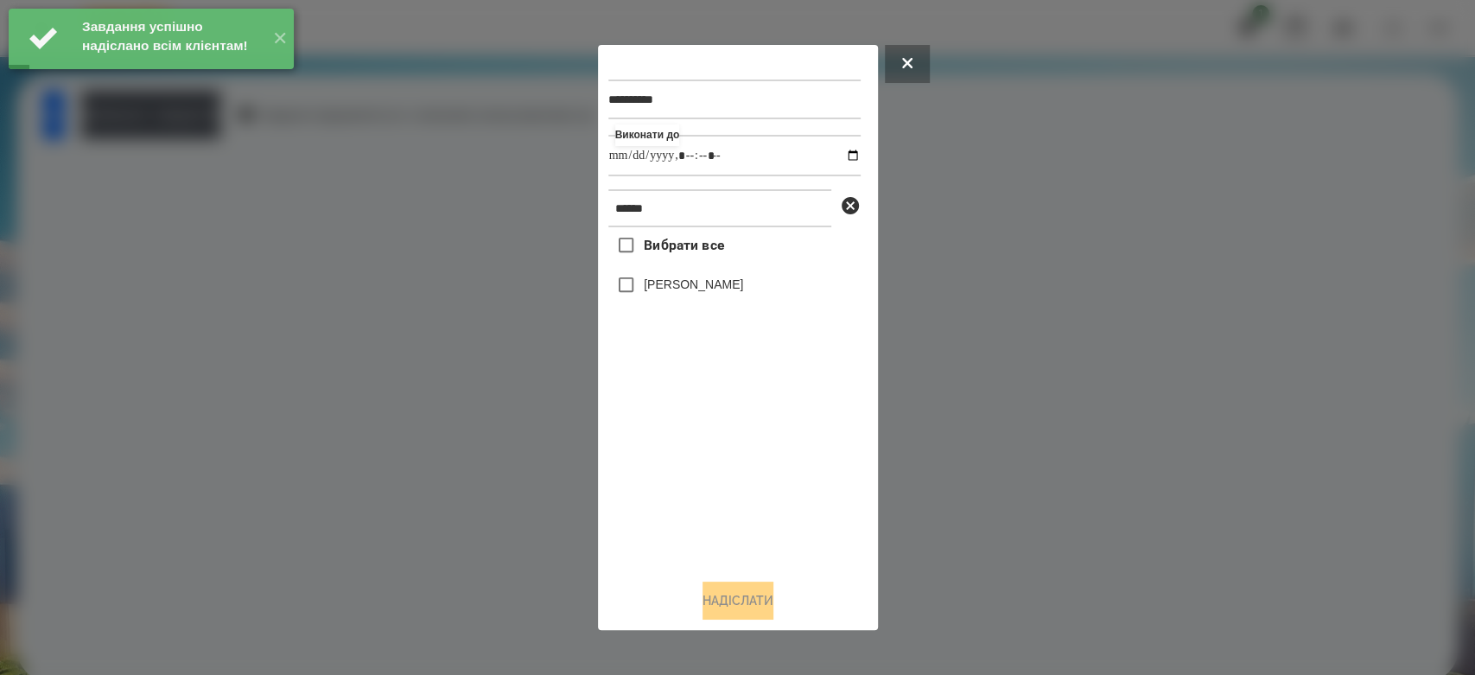
click at [658, 286] on label "[PERSON_NAME]" at bounding box center [693, 284] width 99 height 17
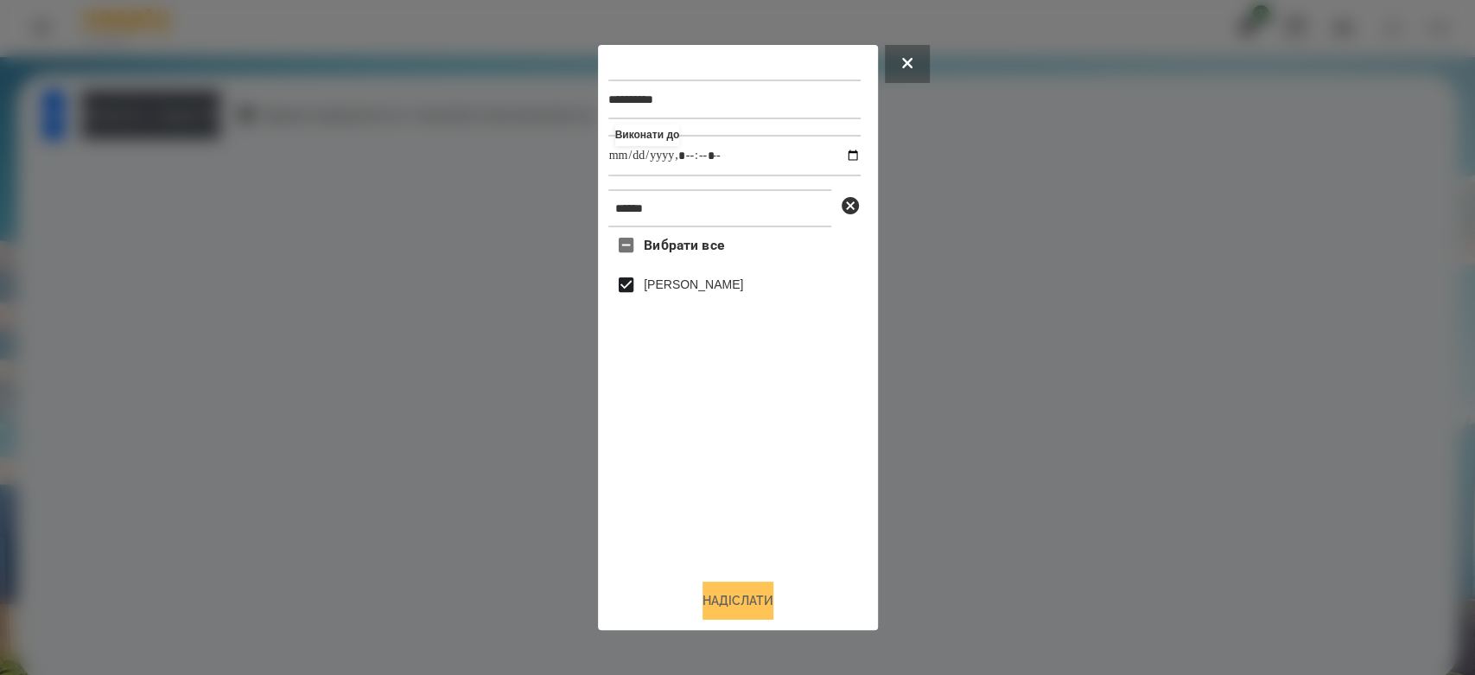
click at [737, 600] on button "Надіслати" at bounding box center [738, 601] width 71 height 38
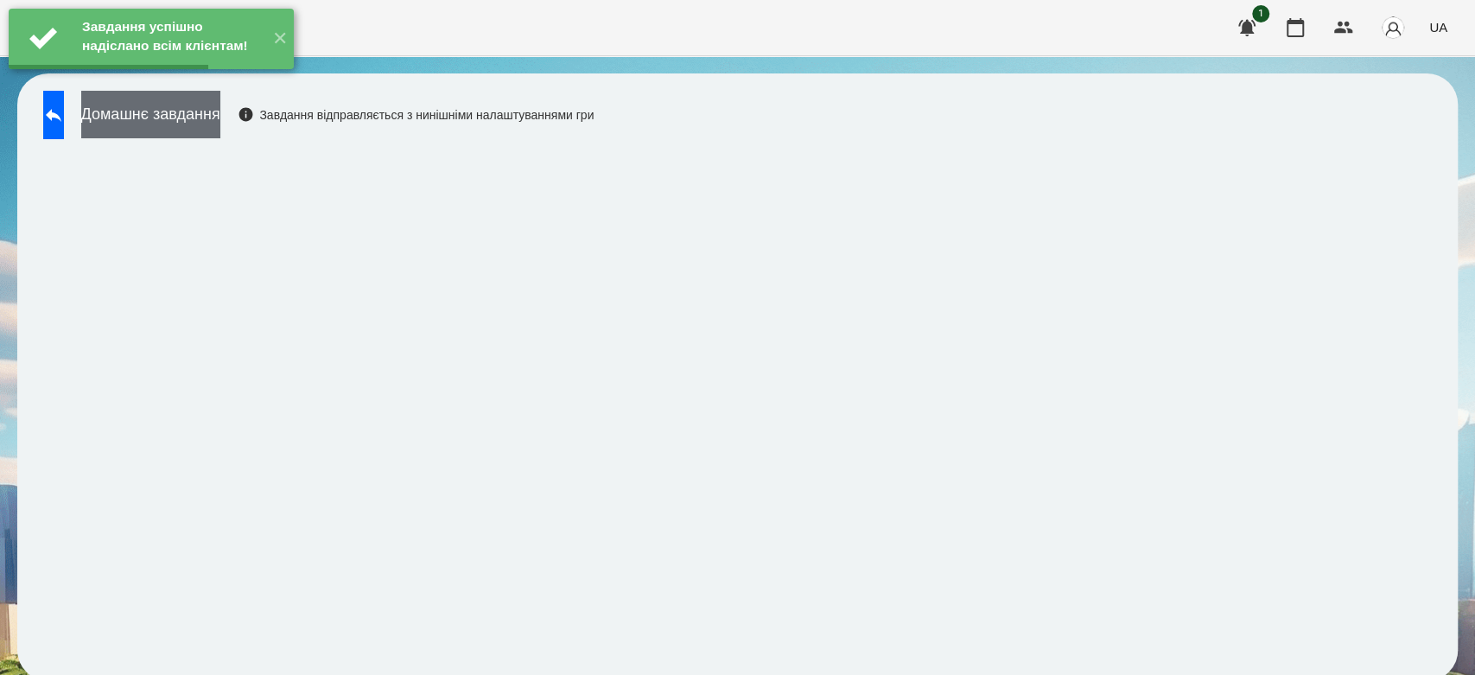
click at [220, 116] on button "Домашнє завдання" at bounding box center [150, 115] width 139 height 48
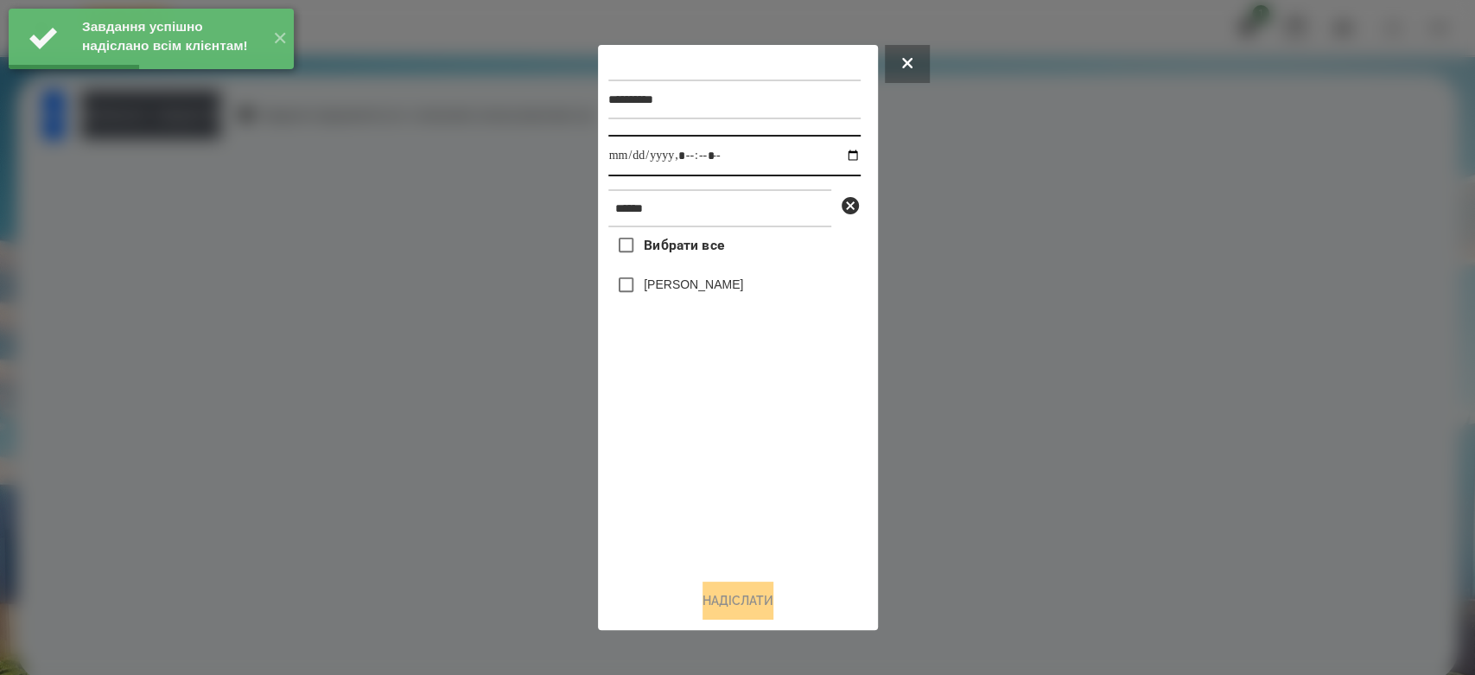
click at [835, 162] on input "datetime-local" at bounding box center [734, 155] width 252 height 41
type input "**********"
drag, startPoint x: 780, startPoint y: 517, endPoint x: 745, endPoint y: 404, distance: 117.8
click at [779, 516] on div "Вибрати все Бойчук Злата" at bounding box center [734, 396] width 252 height 338
click at [708, 277] on label "[PERSON_NAME]" at bounding box center [693, 284] width 99 height 17
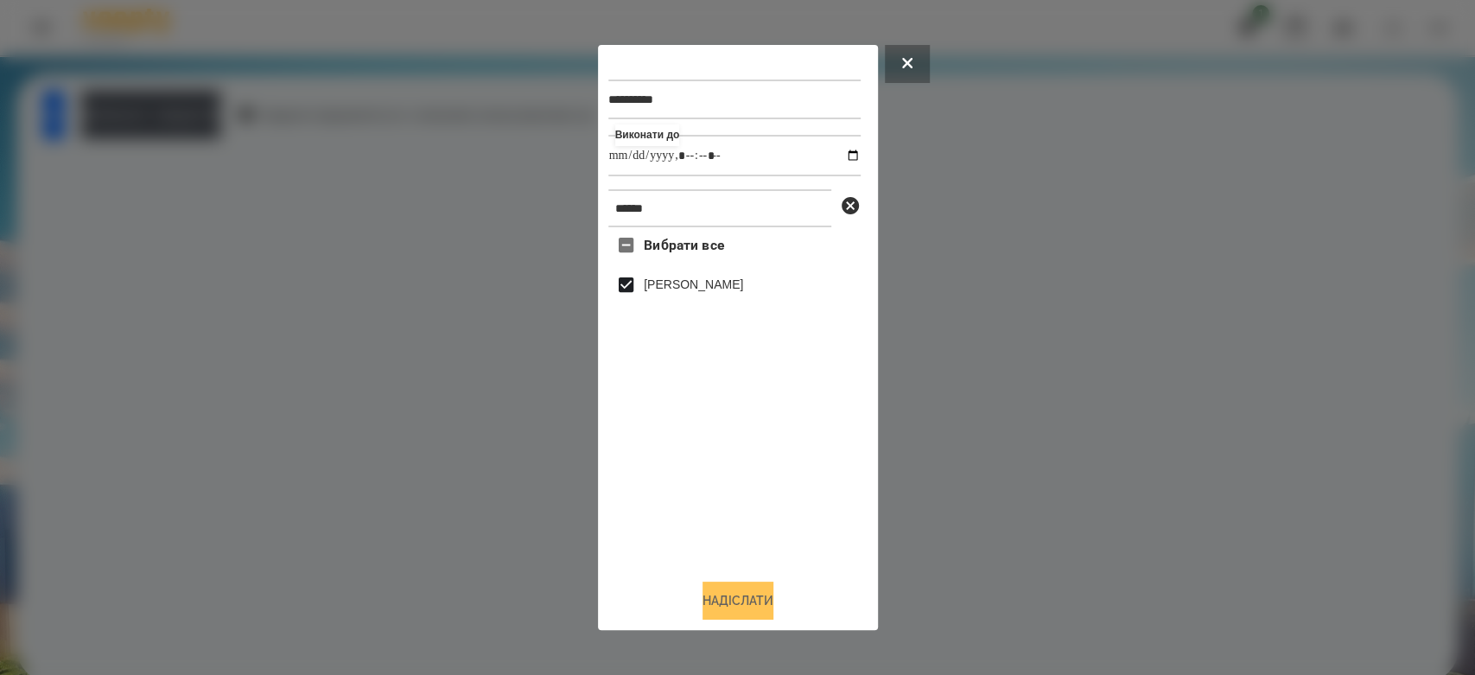
click at [773, 604] on button "Надіслати" at bounding box center [738, 601] width 71 height 38
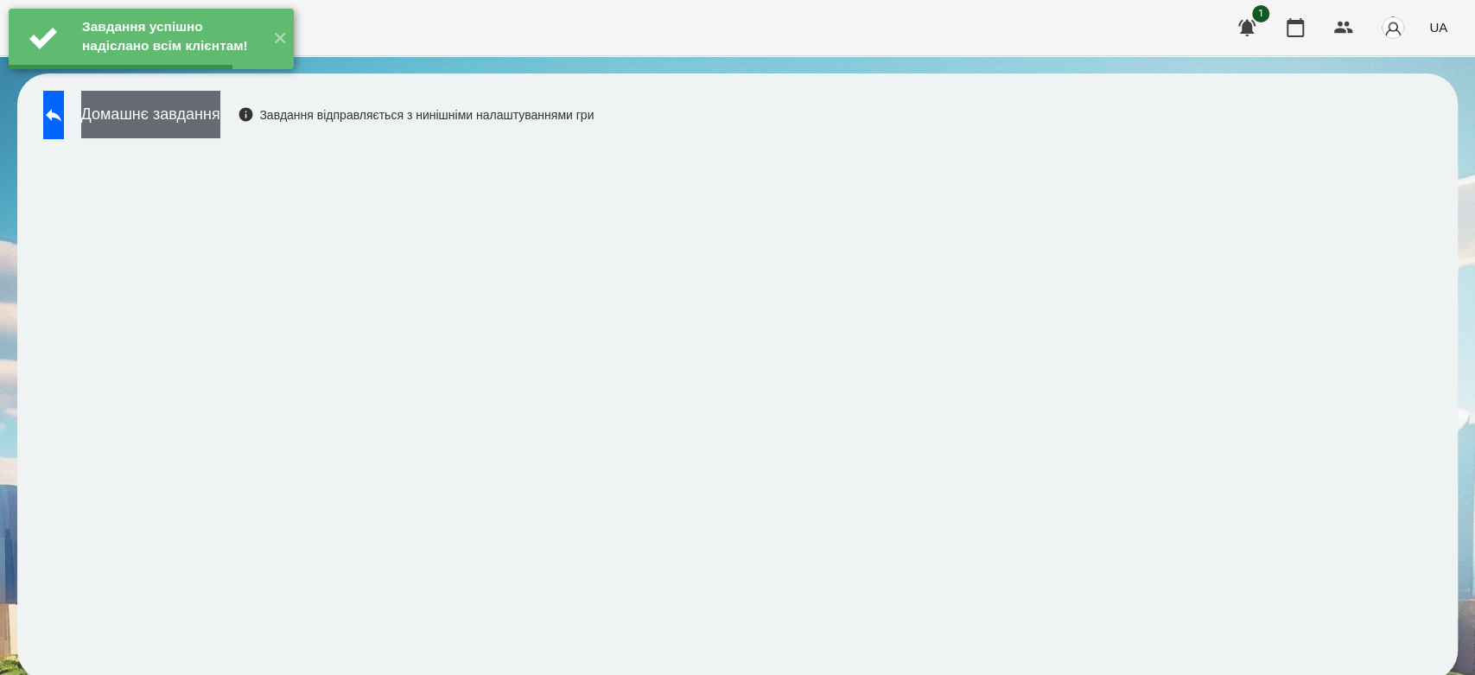
click at [220, 109] on button "Домашнє завдання" at bounding box center [150, 115] width 139 height 48
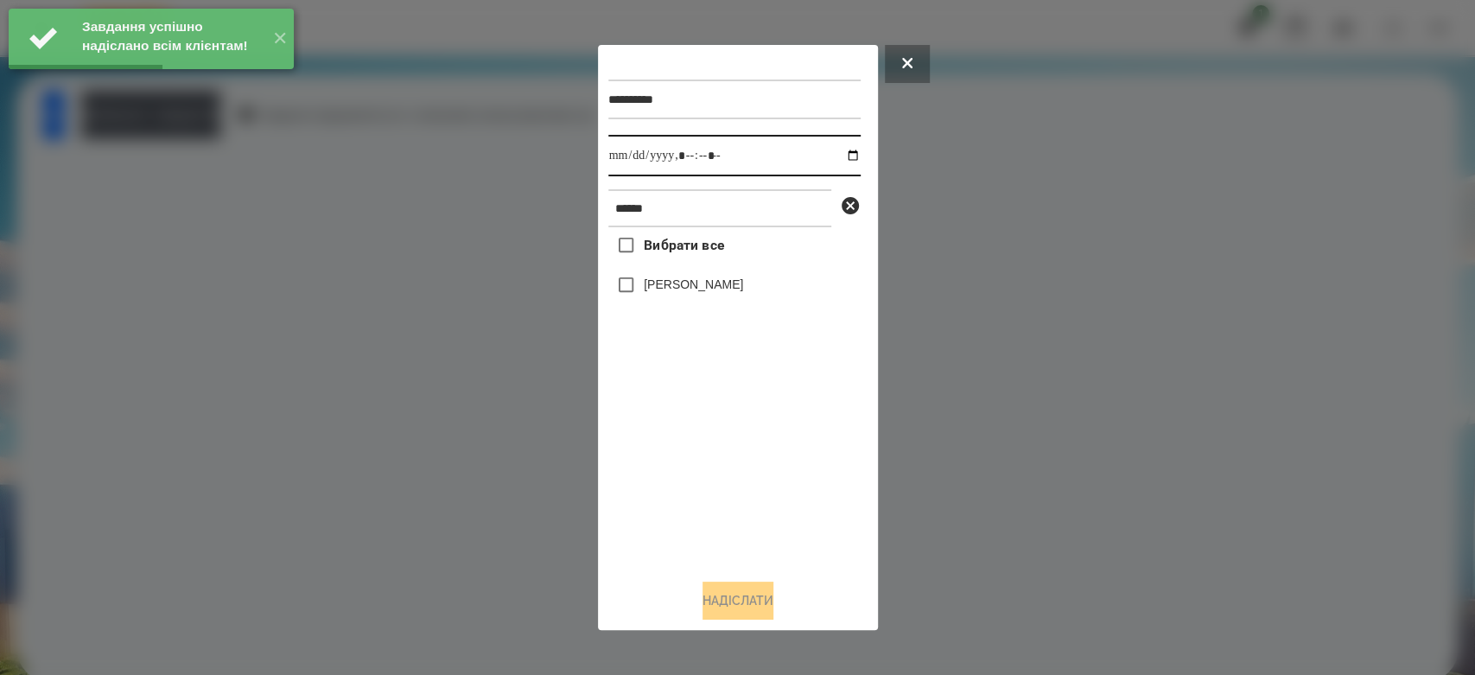
click at [840, 158] on input "datetime-local" at bounding box center [734, 155] width 252 height 41
type input "**********"
drag, startPoint x: 746, startPoint y: 472, endPoint x: 697, endPoint y: 373, distance: 109.8
click at [746, 471] on div "Вибрати все Бойчук Злата" at bounding box center [734, 396] width 252 height 338
drag, startPoint x: 684, startPoint y: 280, endPoint x: 719, endPoint y: 388, distance: 113.4
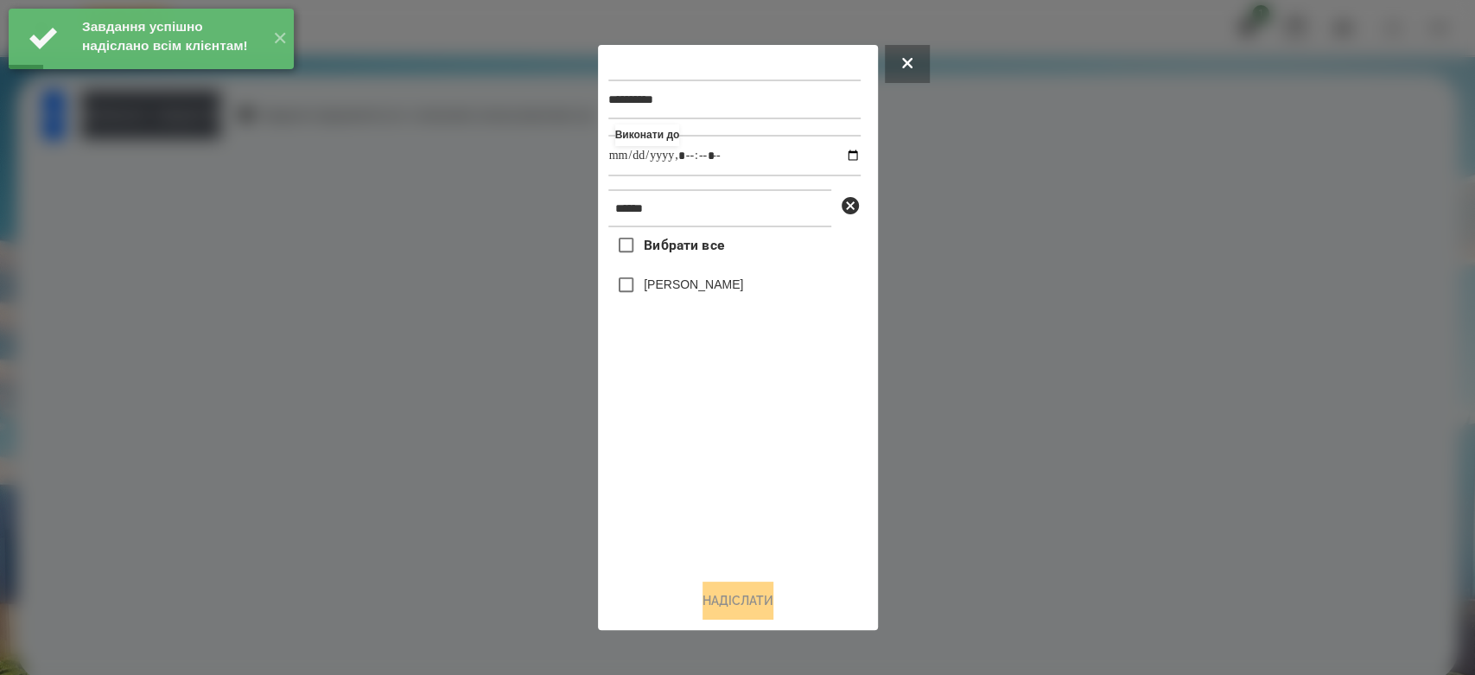
click at [685, 280] on label "[PERSON_NAME]" at bounding box center [693, 284] width 99 height 17
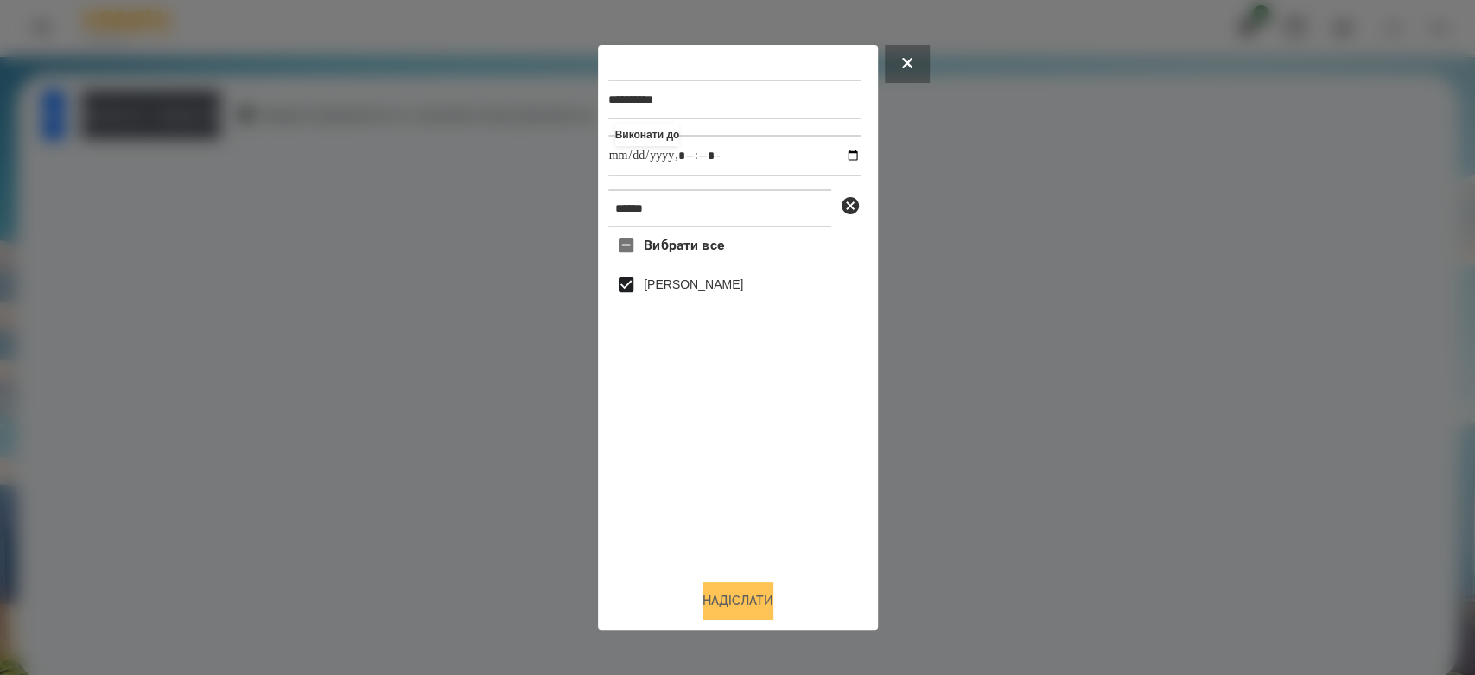
click at [771, 609] on button "Надіслати" at bounding box center [738, 601] width 71 height 38
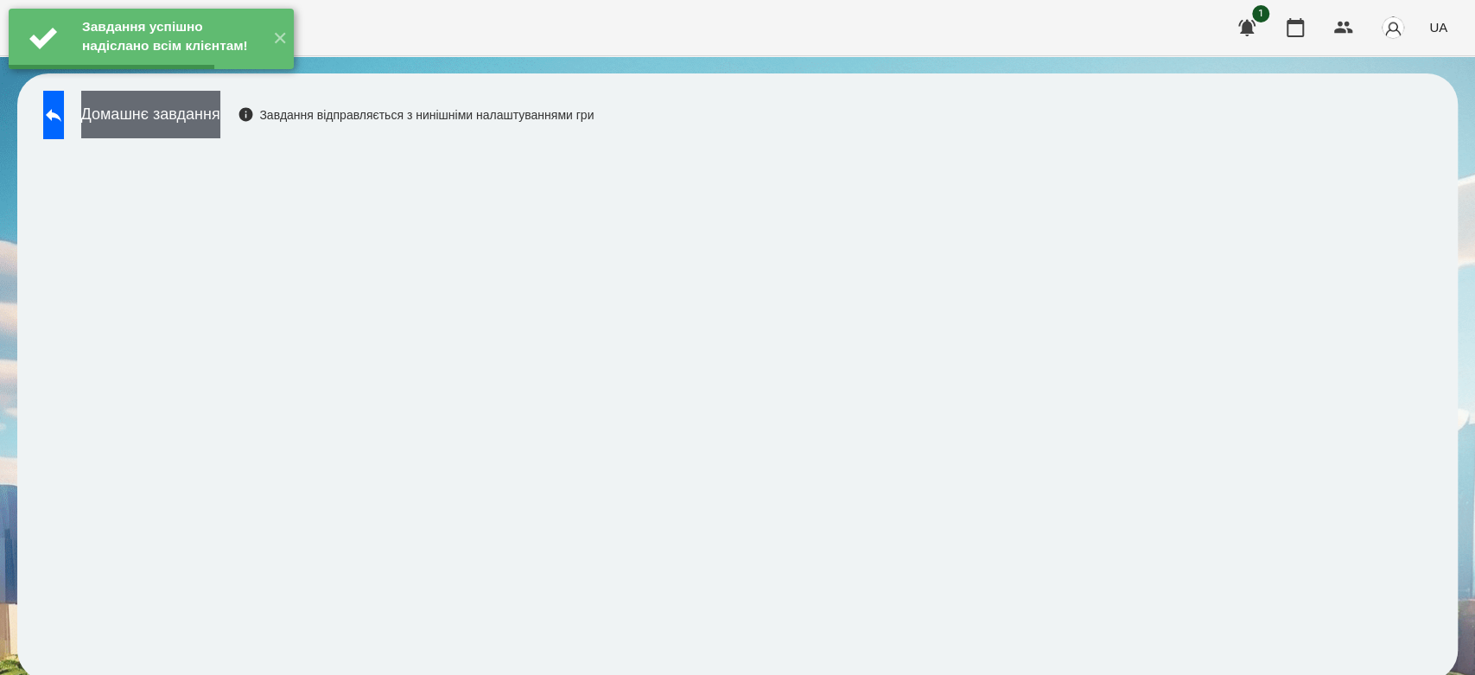
click at [220, 117] on button "Домашнє завдання" at bounding box center [150, 115] width 139 height 48
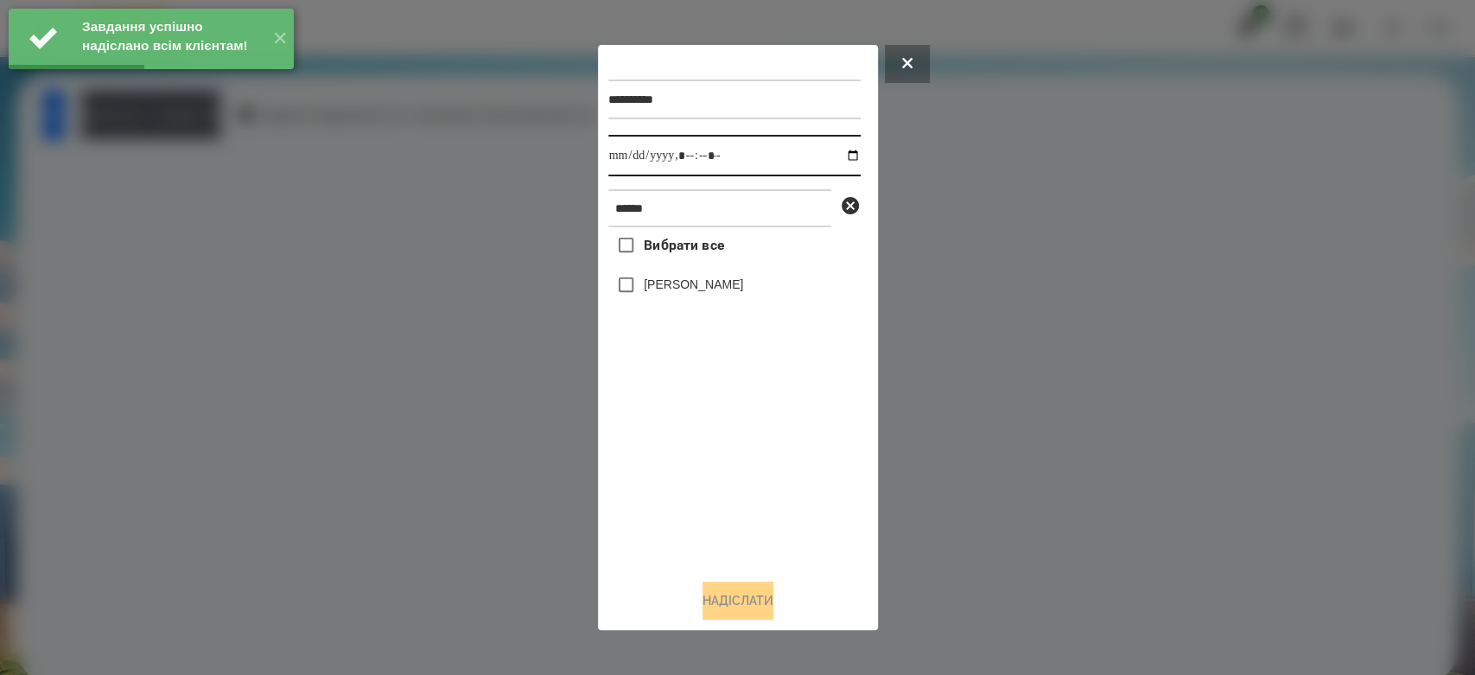
click at [840, 153] on input "datetime-local" at bounding box center [734, 155] width 252 height 41
type input "**********"
drag, startPoint x: 754, startPoint y: 474, endPoint x: 749, endPoint y: 459, distance: 15.3
click at [754, 474] on div "Вибрати все Бойчук Злата" at bounding box center [734, 396] width 252 height 338
click at [692, 285] on label "[PERSON_NAME]" at bounding box center [693, 284] width 99 height 17
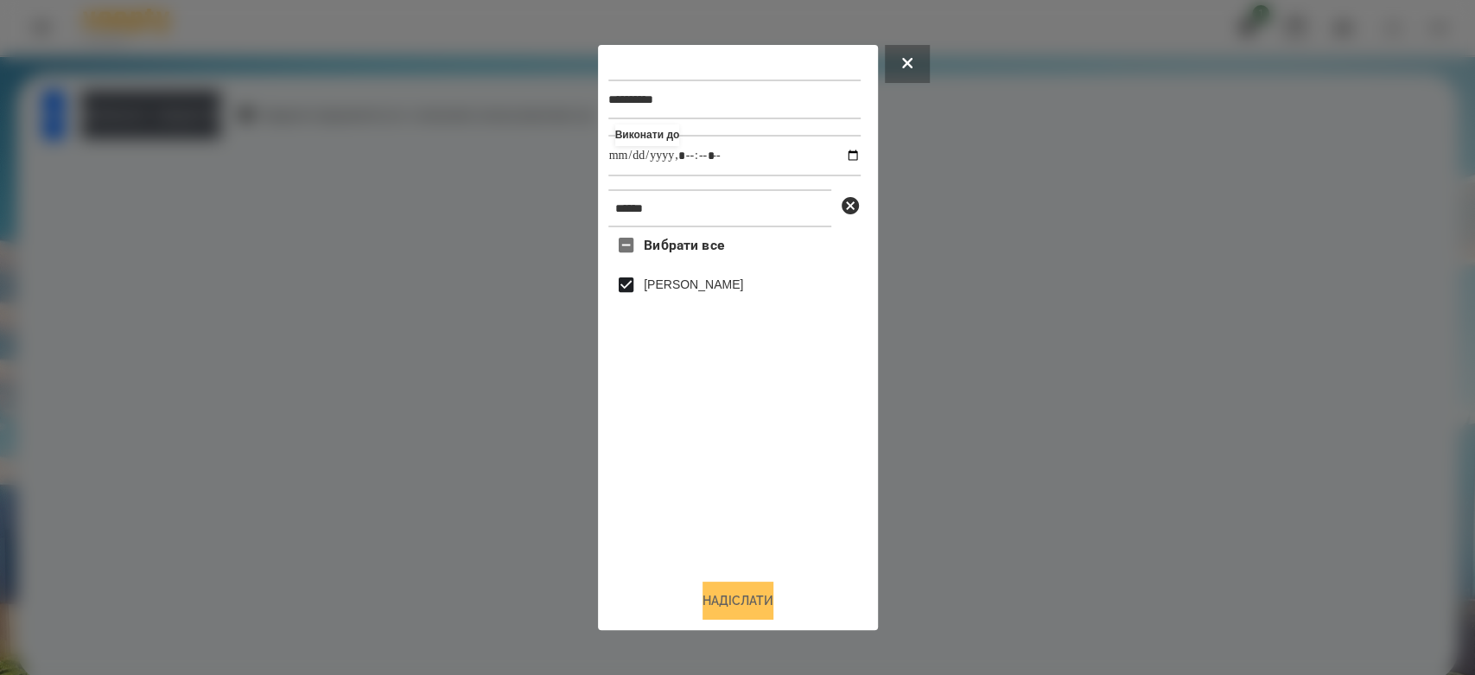
click at [724, 595] on button "Надіслати" at bounding box center [738, 601] width 71 height 38
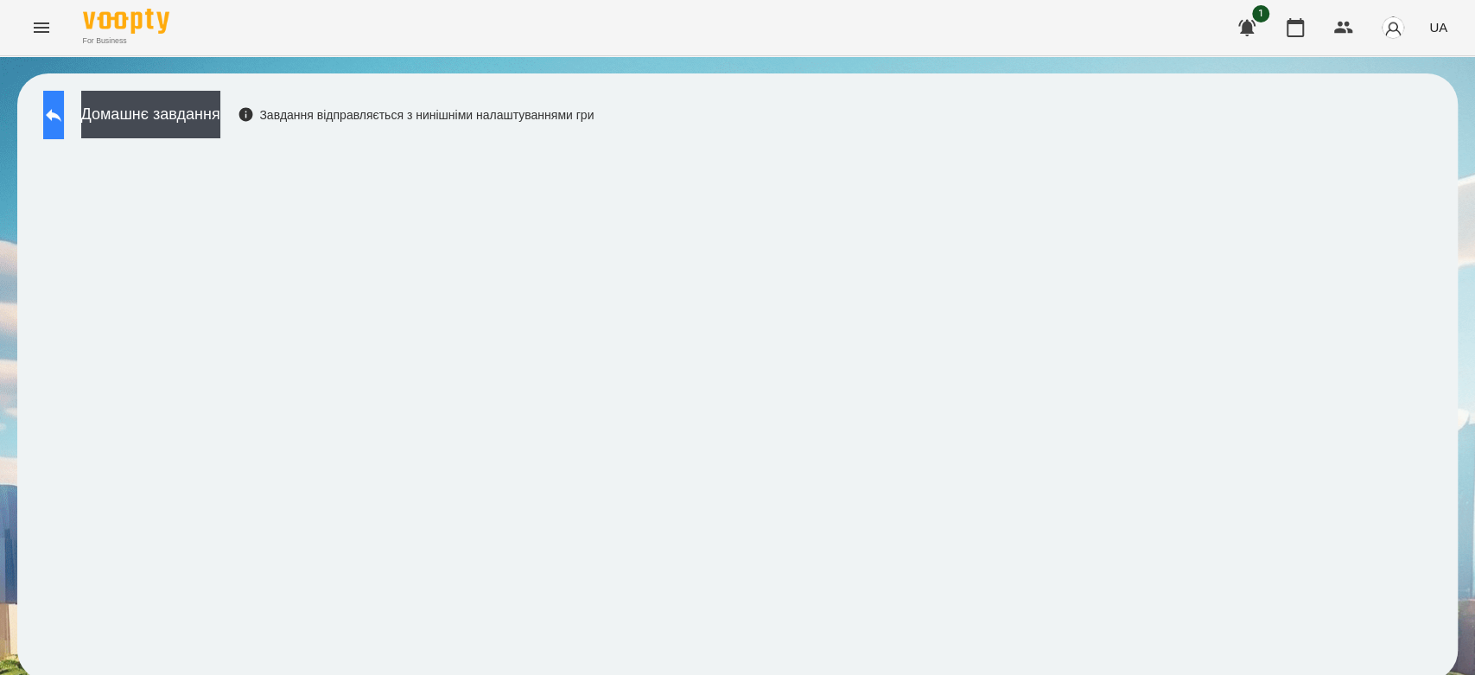
click at [64, 111] on icon at bounding box center [53, 115] width 21 height 21
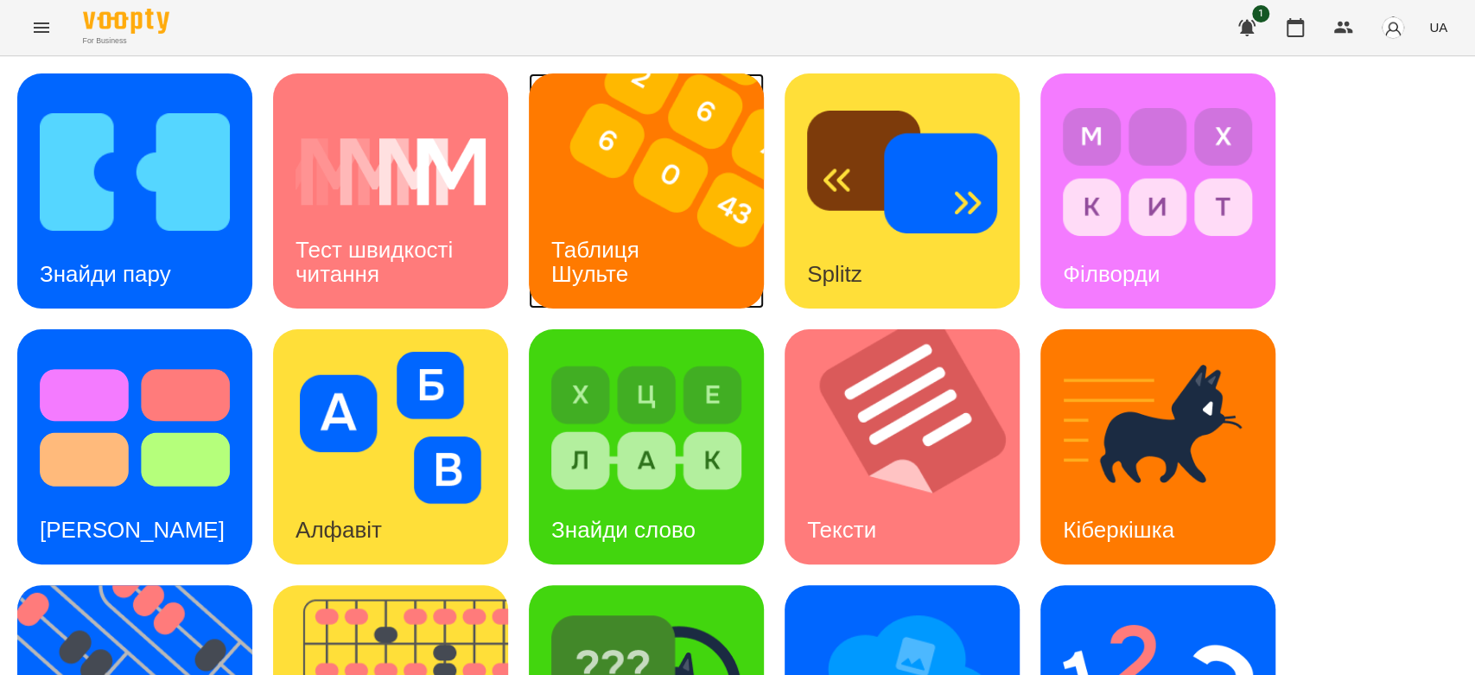
click at [641, 178] on img at bounding box center [657, 190] width 257 height 235
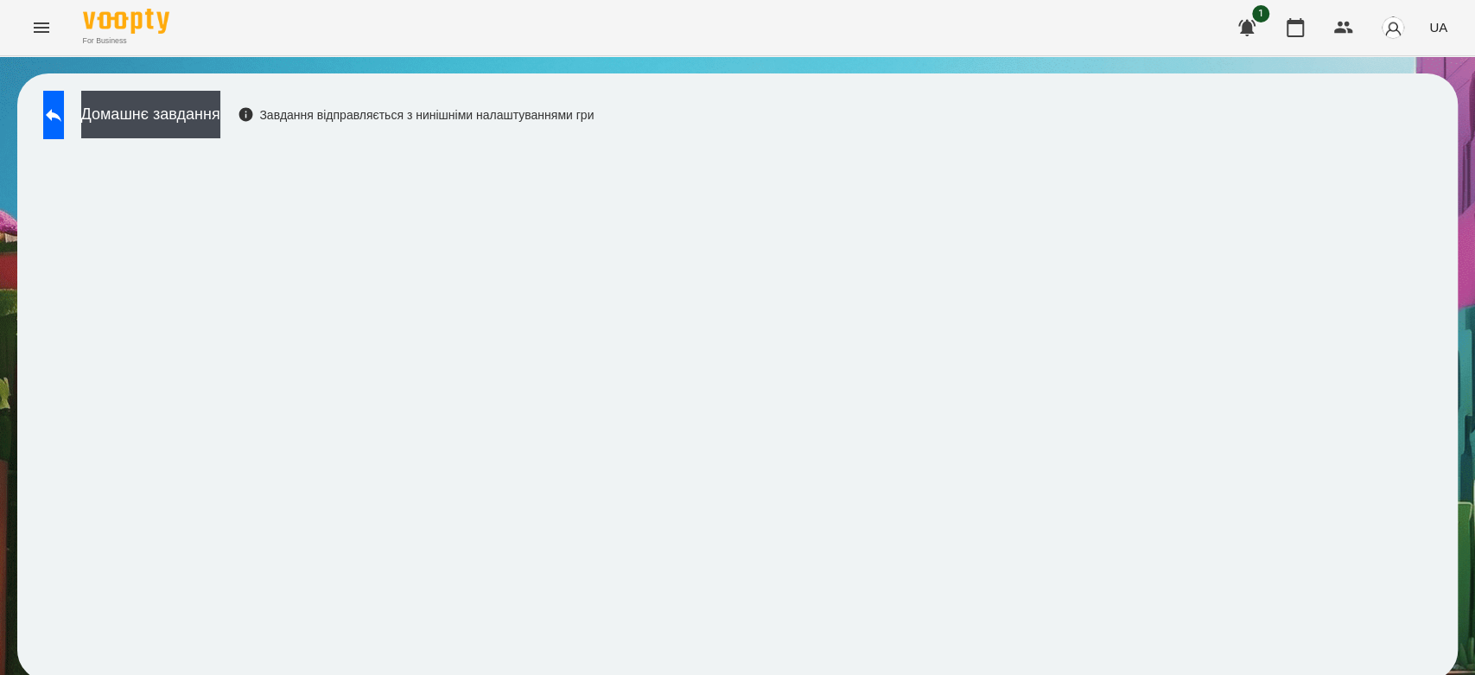
click at [298, 118] on div "Домашнє завдання Завдання відправляється з нинішніми налаштуваннями гри" at bounding box center [314, 119] width 559 height 57
click at [220, 124] on button "Домашнє завдання" at bounding box center [150, 115] width 139 height 48
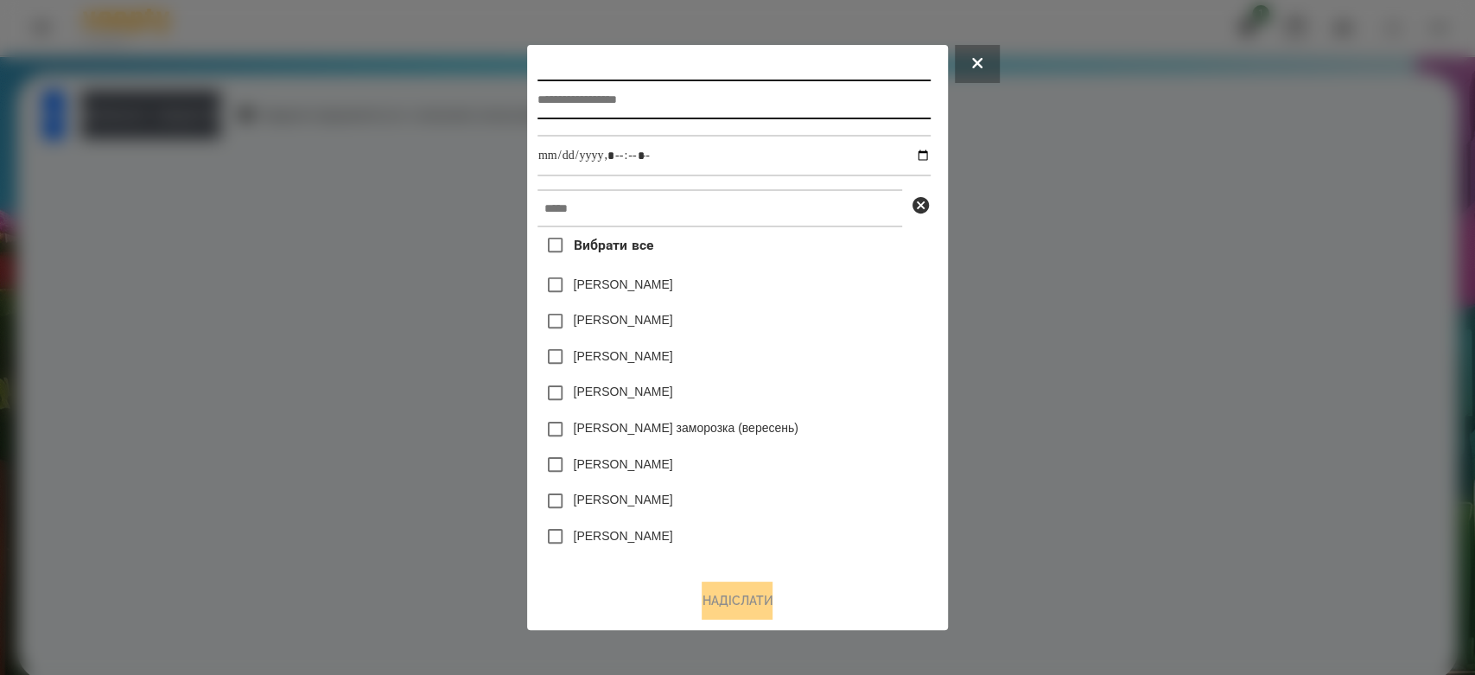
click at [836, 111] on input "text" at bounding box center [734, 100] width 393 height 40
type input "******"
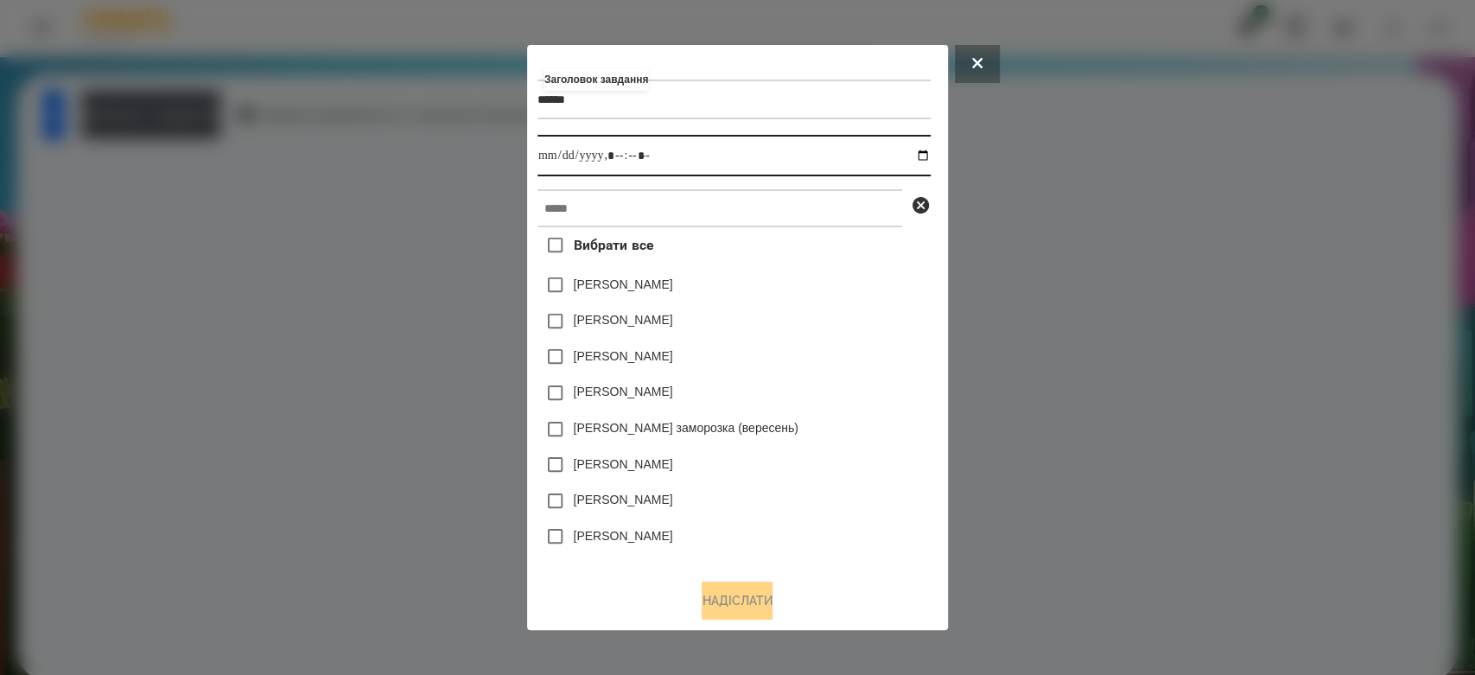
click at [926, 150] on input "datetime-local" at bounding box center [734, 155] width 393 height 41
type input "**********"
drag, startPoint x: 816, startPoint y: 330, endPoint x: 873, endPoint y: 269, distance: 83.8
click at [873, 272] on div "Яна Щербакова" at bounding box center [734, 285] width 393 height 36
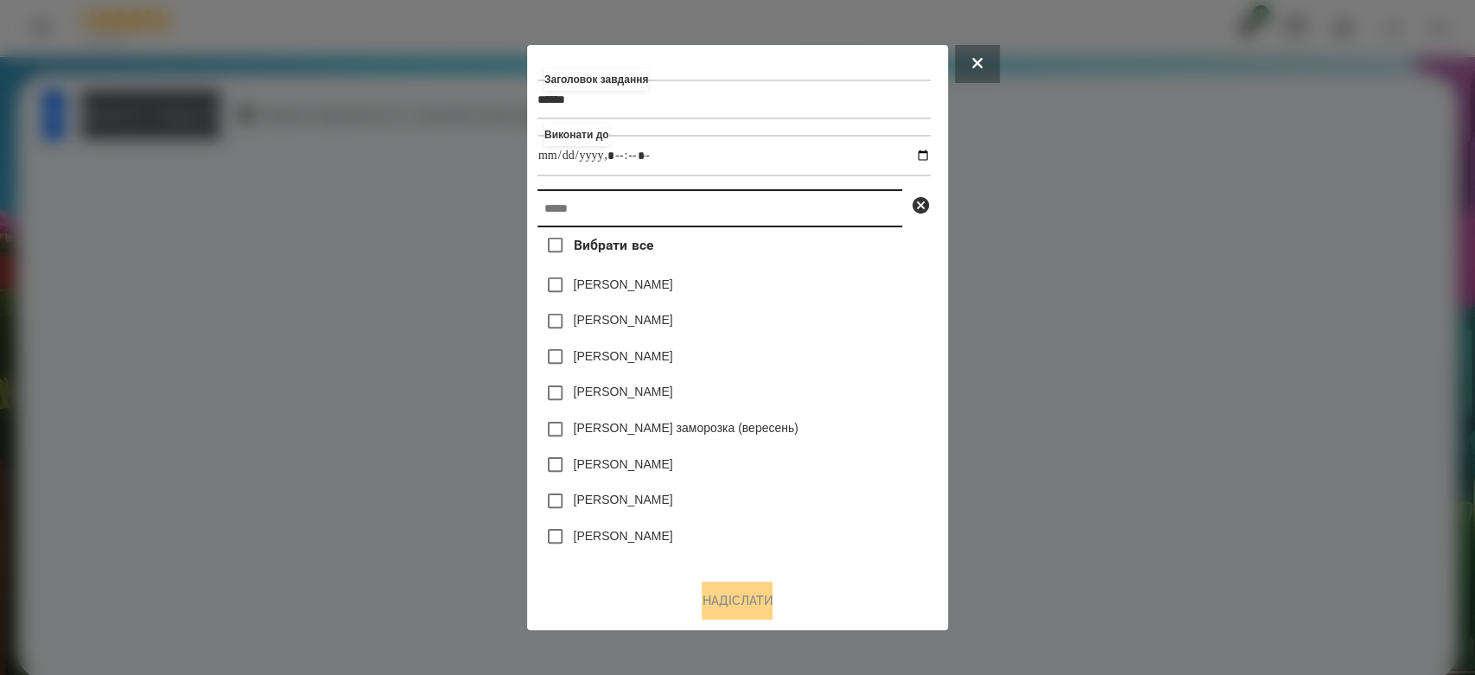
click at [858, 193] on input "text" at bounding box center [720, 208] width 365 height 38
click at [862, 211] on input "text" at bounding box center [720, 208] width 365 height 38
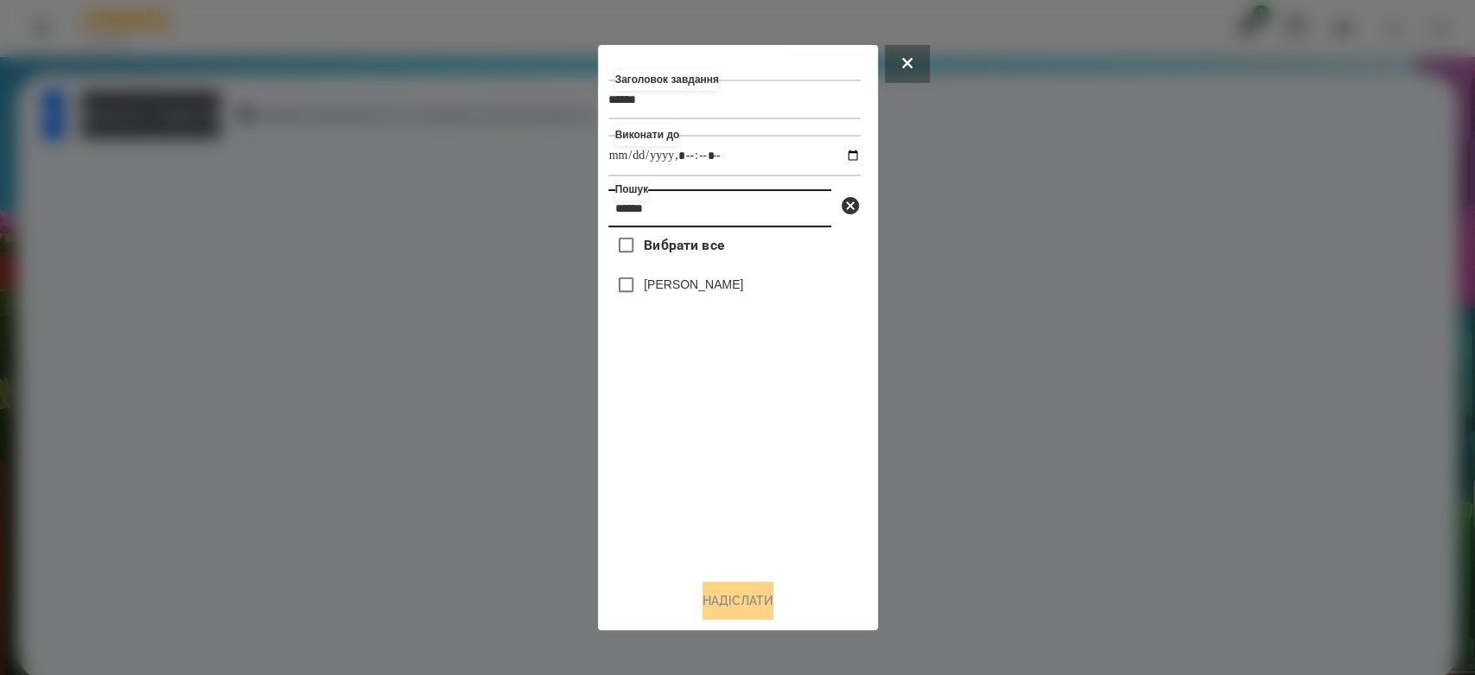
type input "******"
click at [726, 293] on label "[PERSON_NAME]" at bounding box center [693, 284] width 99 height 17
click at [735, 596] on button "Надіслати" at bounding box center [738, 601] width 71 height 38
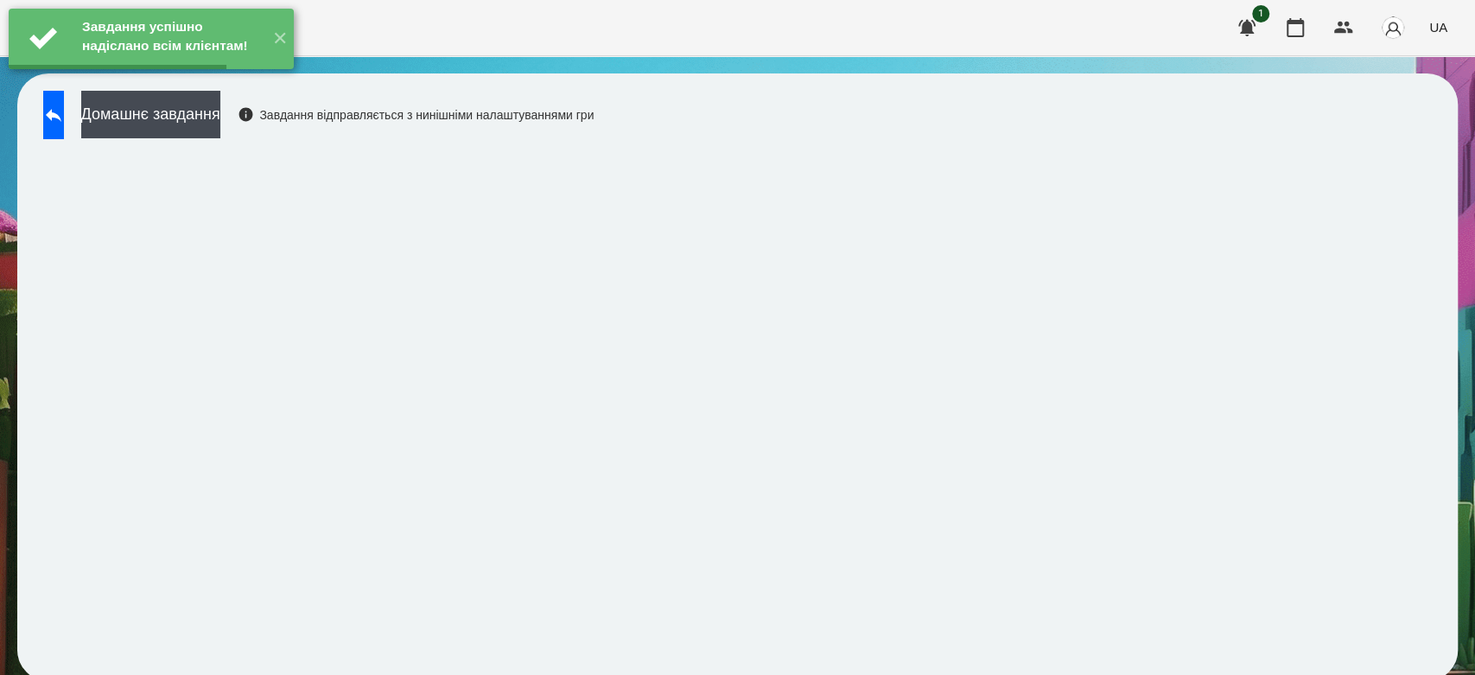
click at [220, 114] on button "Домашнє завдання" at bounding box center [150, 115] width 139 height 48
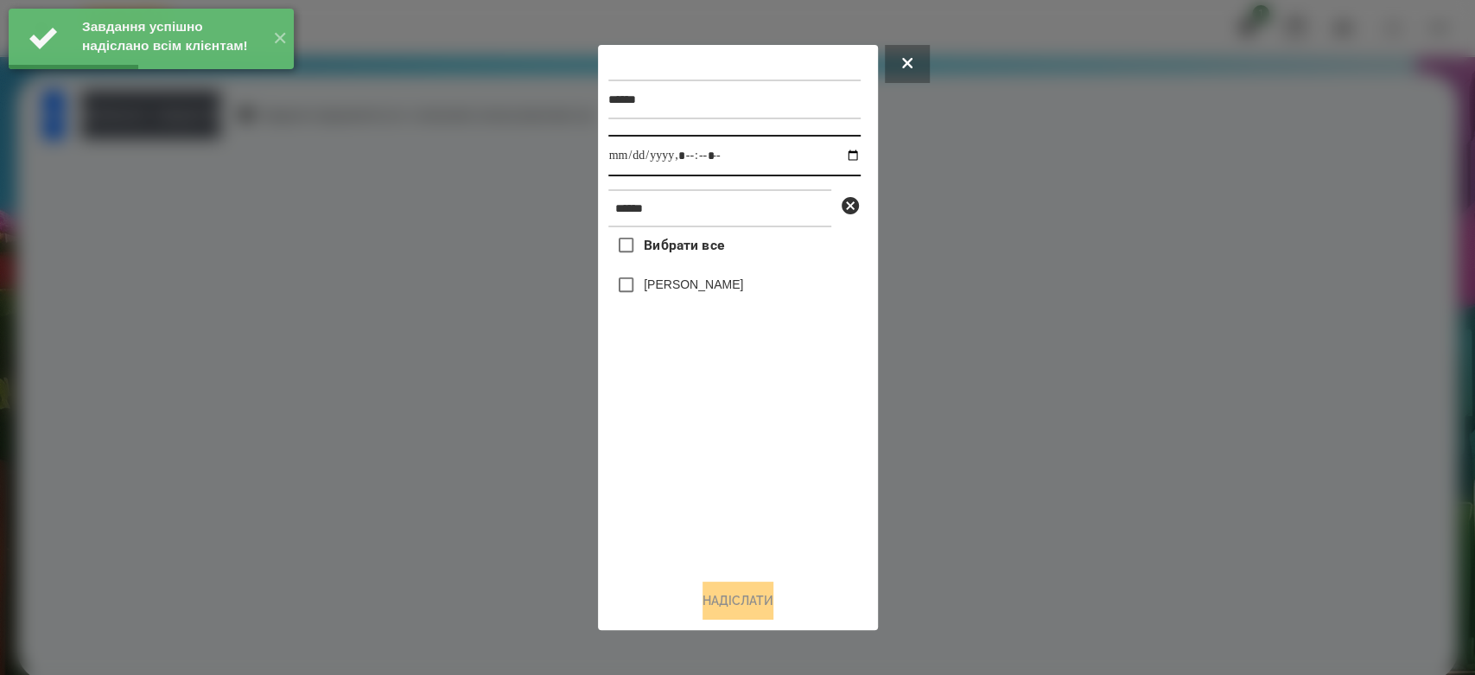
click at [834, 156] on input "datetime-local" at bounding box center [734, 155] width 252 height 41
type input "**********"
click at [763, 477] on div "Вибрати все Бойчук Злата" at bounding box center [734, 396] width 252 height 338
click at [716, 288] on label "[PERSON_NAME]" at bounding box center [693, 284] width 99 height 17
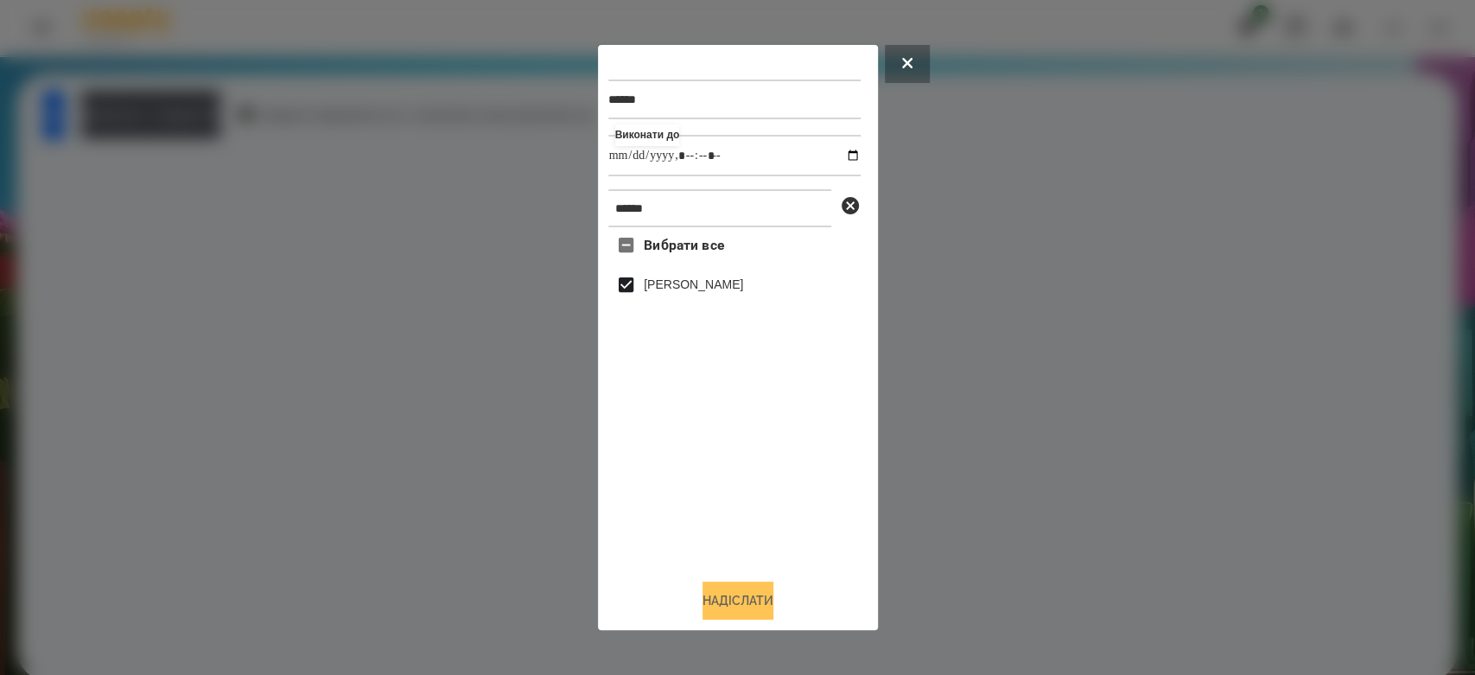
click at [743, 593] on button "Надіслати" at bounding box center [738, 601] width 71 height 38
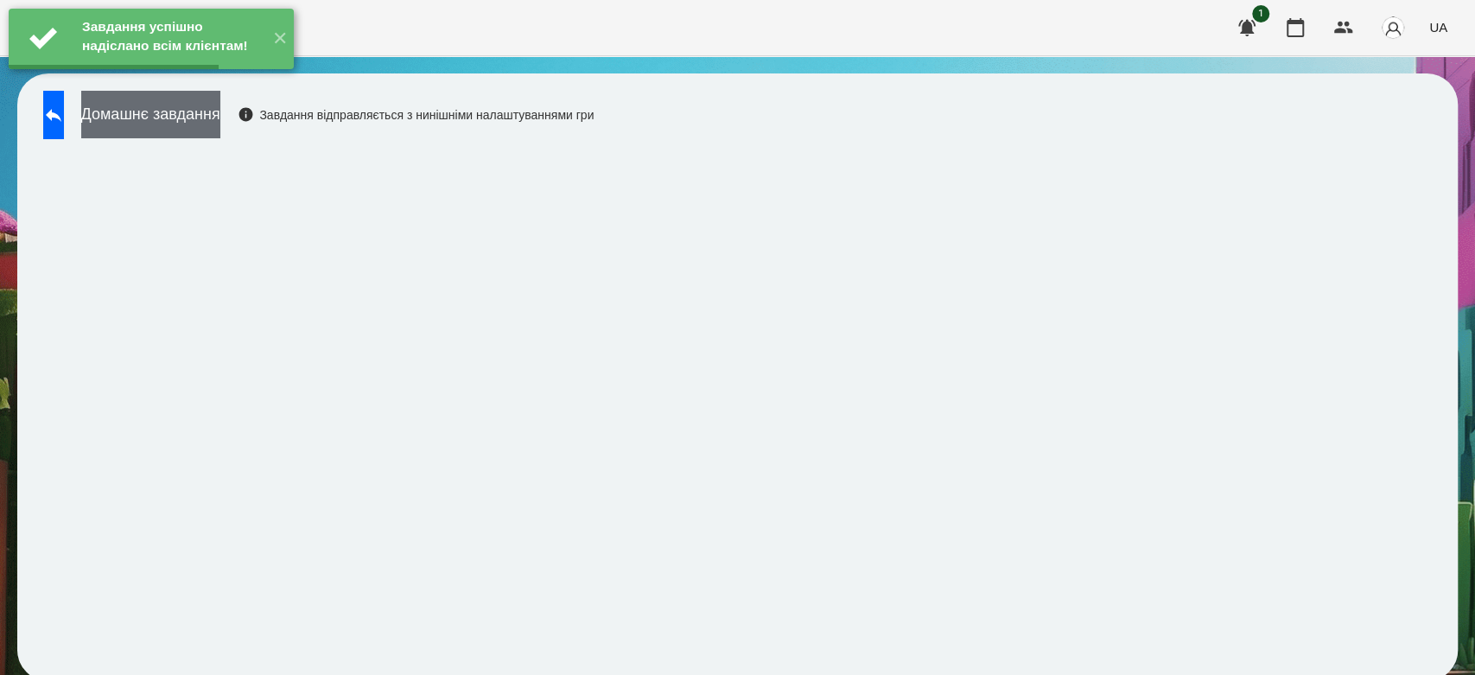
click at [220, 116] on button "Домашнє завдання" at bounding box center [150, 115] width 139 height 48
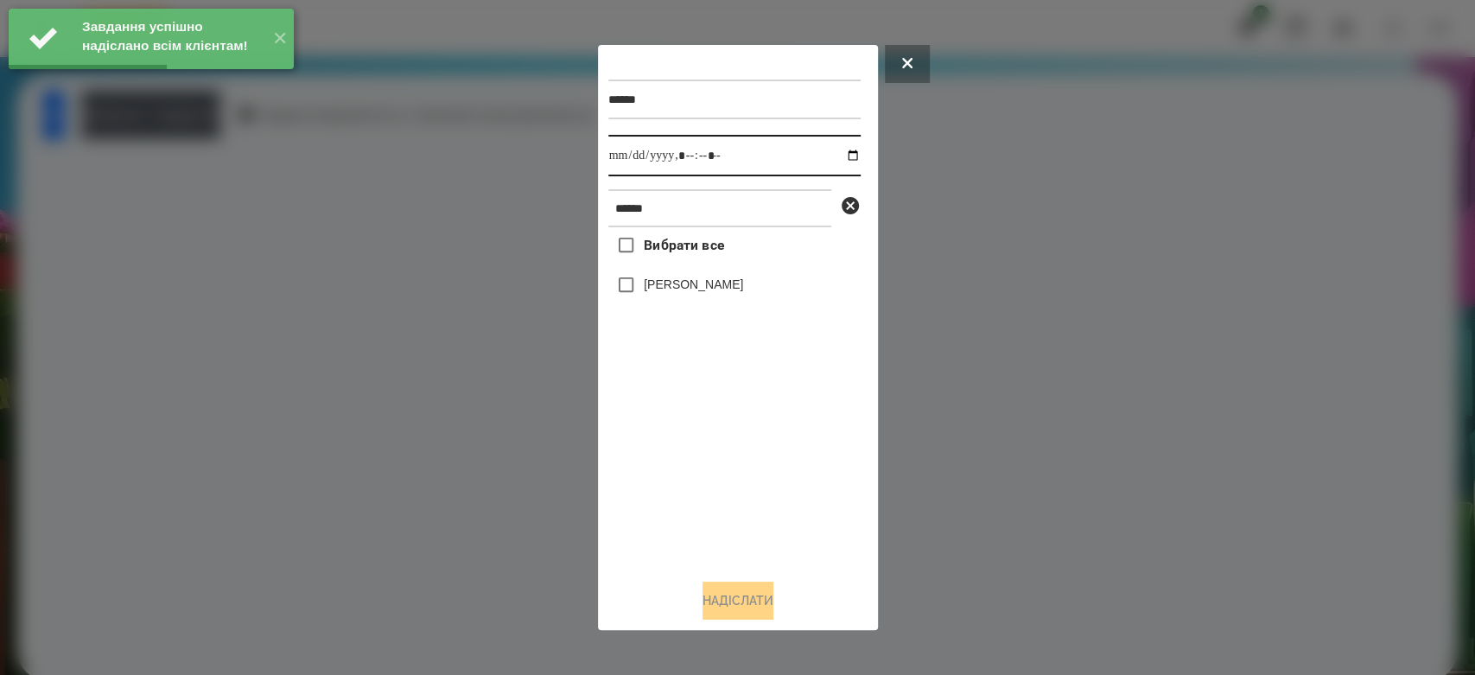
click at [837, 152] on input "datetime-local" at bounding box center [734, 155] width 252 height 41
type input "**********"
click at [797, 473] on div "Вибрати все Бойчук Злата" at bounding box center [734, 396] width 252 height 338
click at [716, 292] on label "[PERSON_NAME]" at bounding box center [693, 284] width 99 height 17
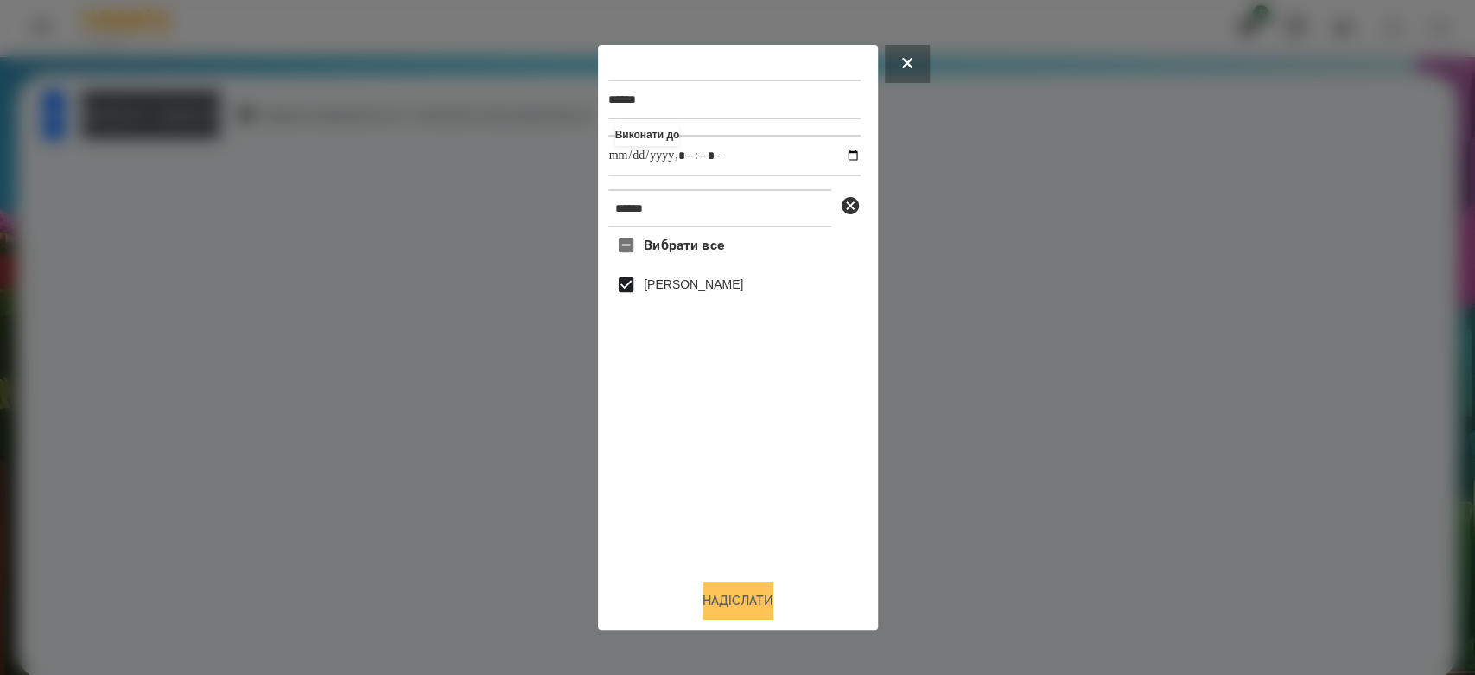
click at [767, 607] on button "Надіслати" at bounding box center [738, 601] width 71 height 38
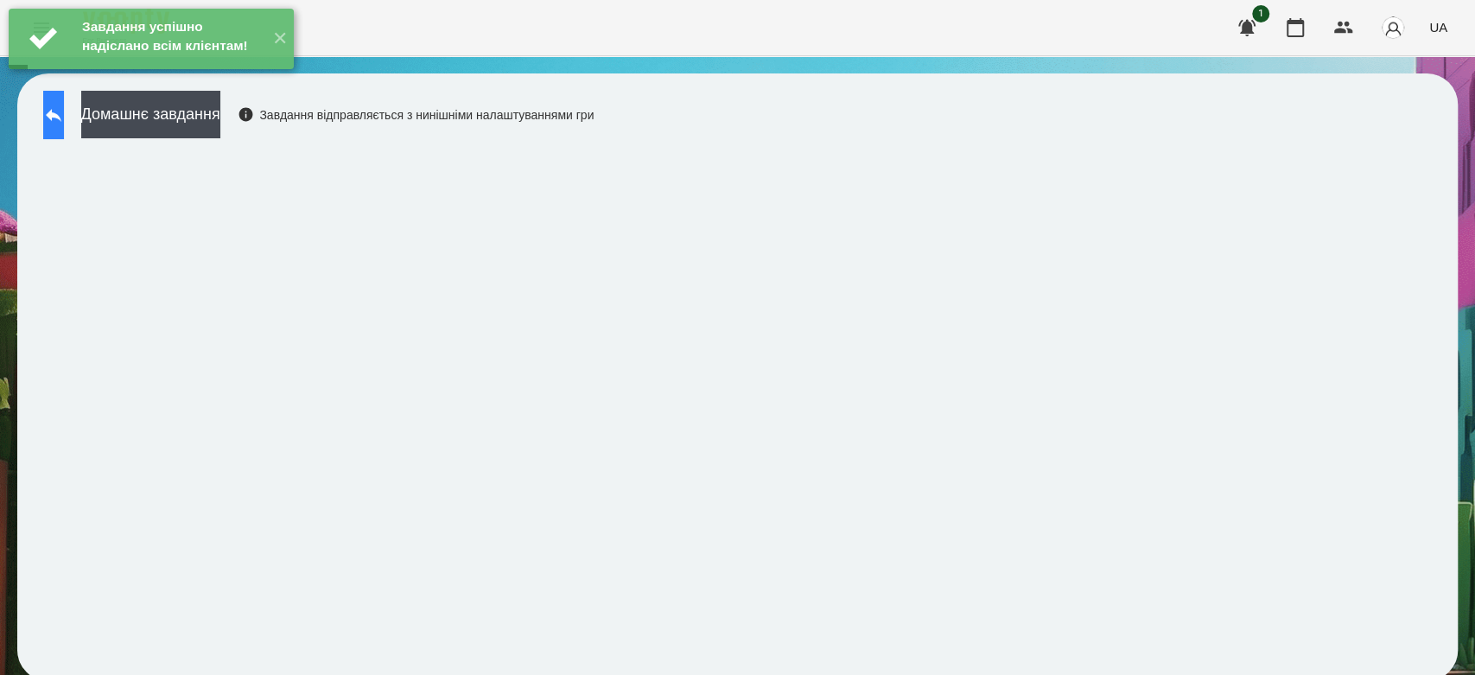
click at [48, 122] on button at bounding box center [53, 115] width 21 height 48
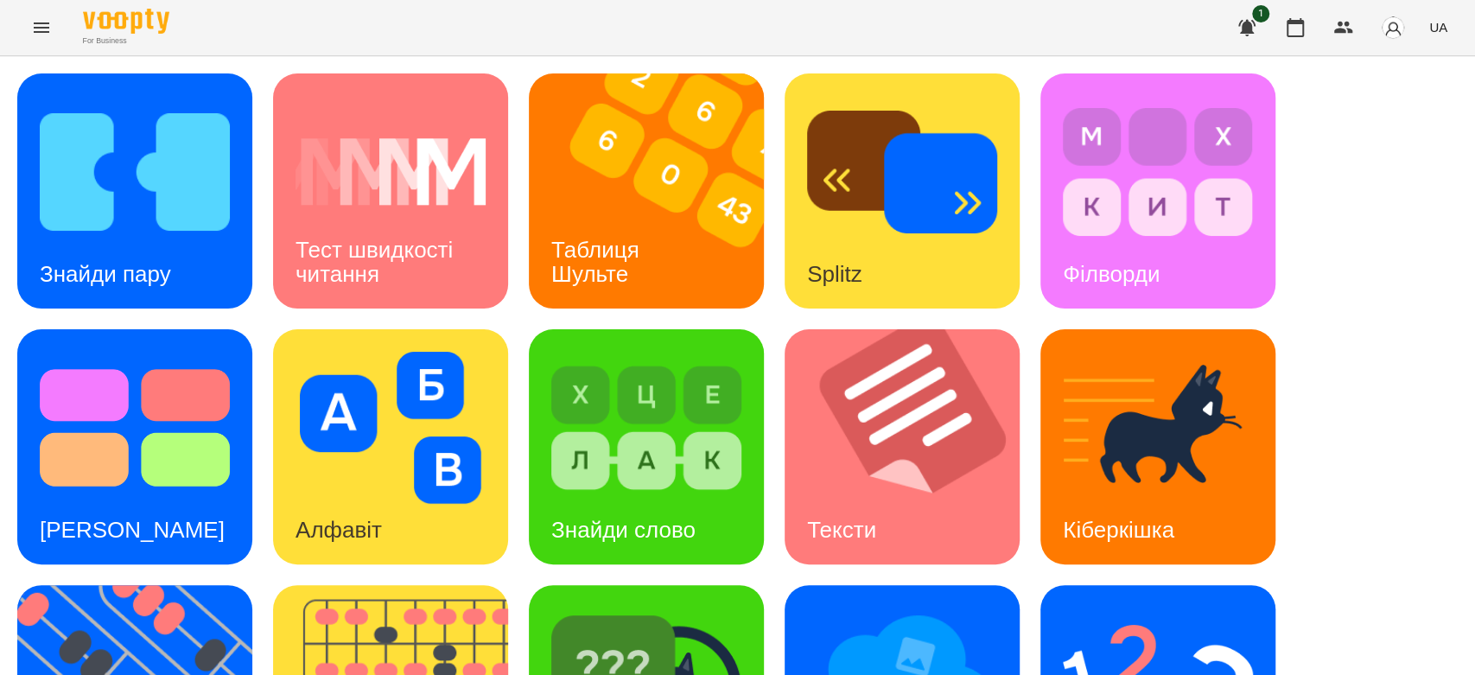
scroll to position [417, 0]
click at [1093, 608] on img at bounding box center [1158, 684] width 190 height 152
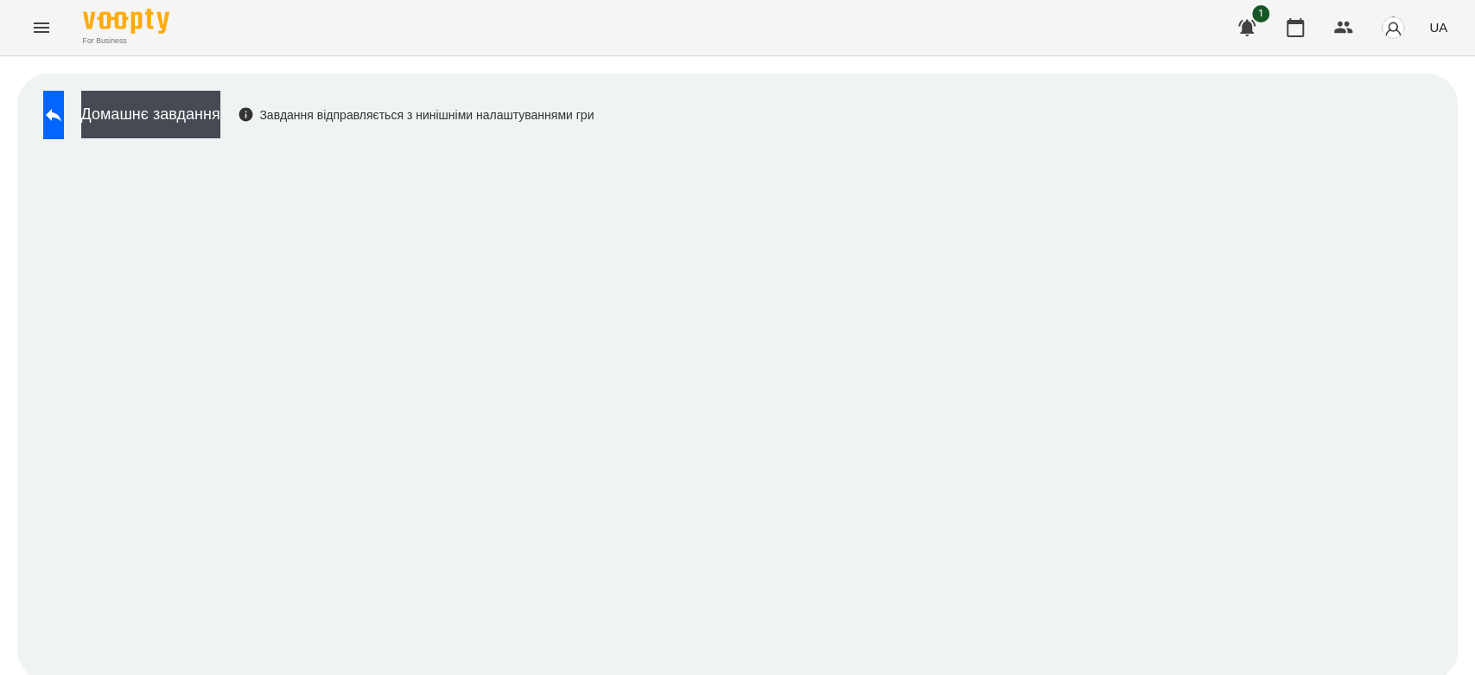
scroll to position [6, 0]
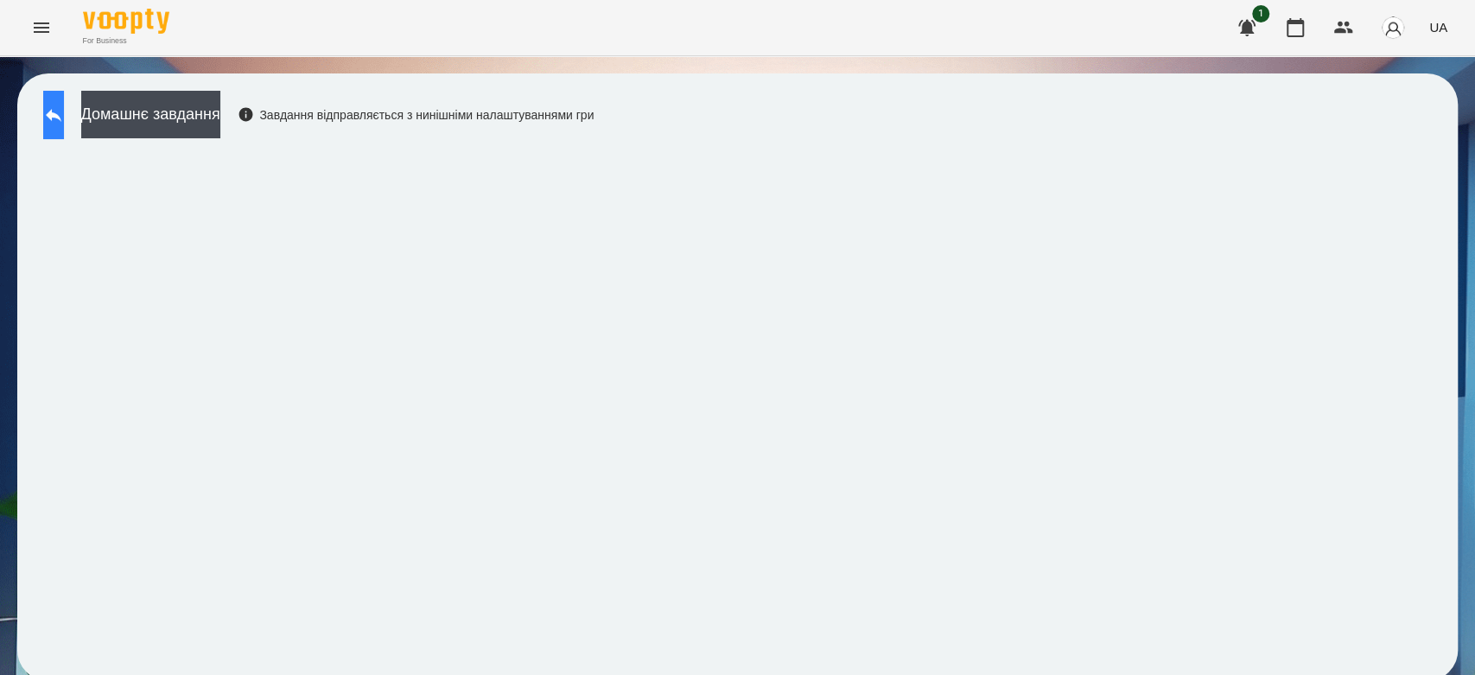
click at [64, 105] on icon at bounding box center [53, 115] width 21 height 21
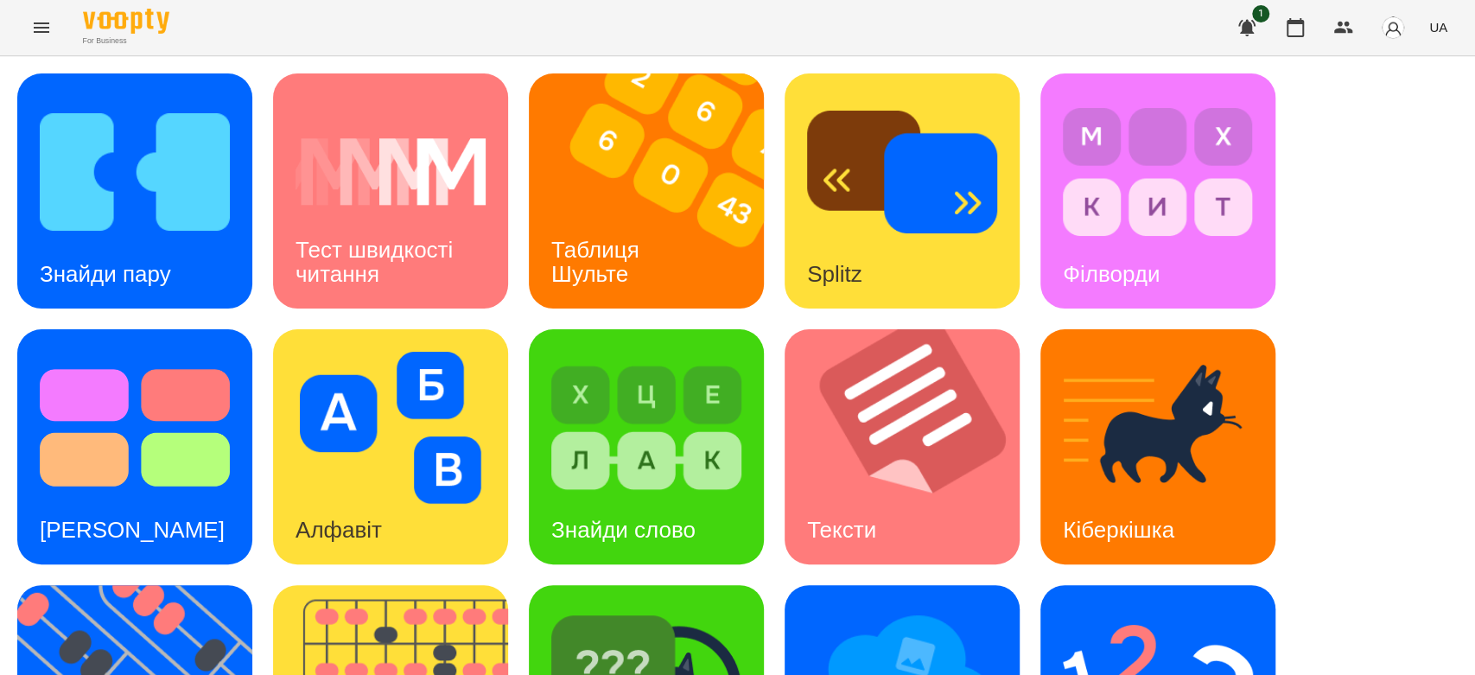
scroll to position [417, 0]
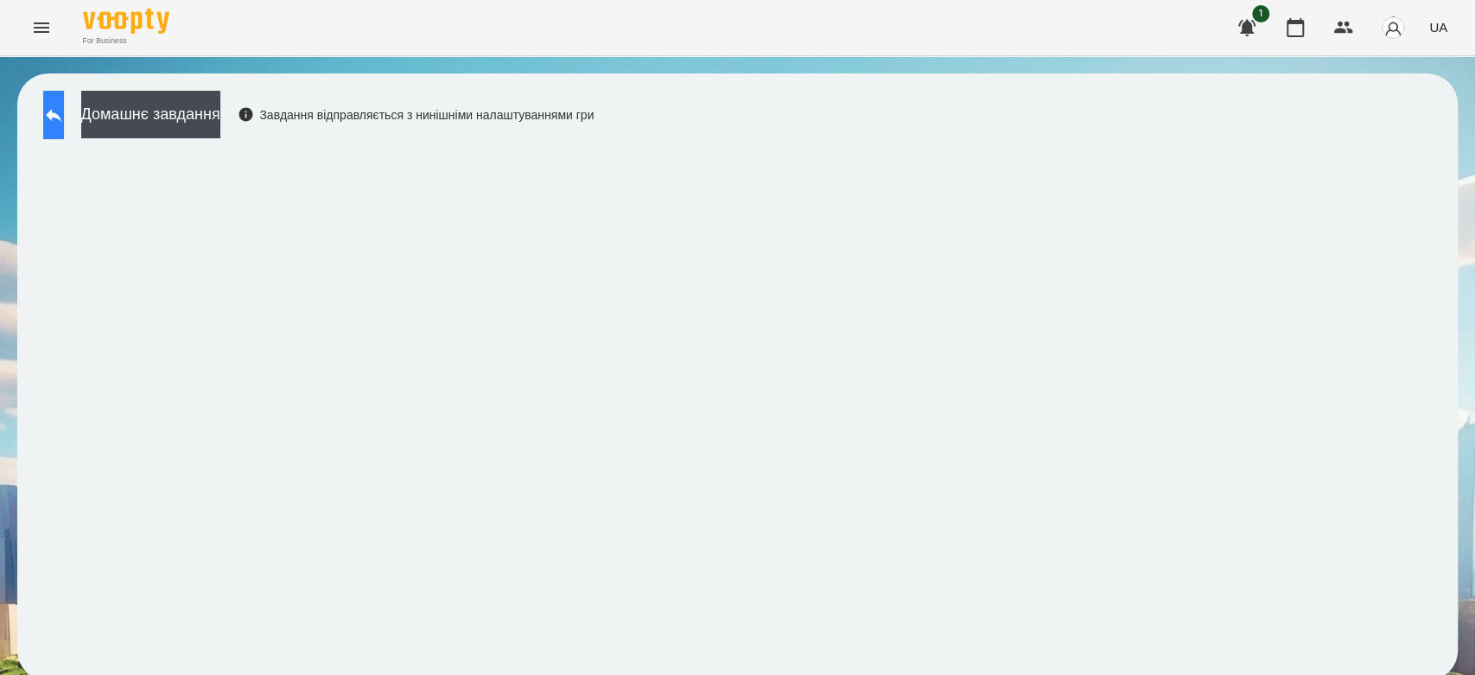
click at [64, 110] on button at bounding box center [53, 115] width 21 height 48
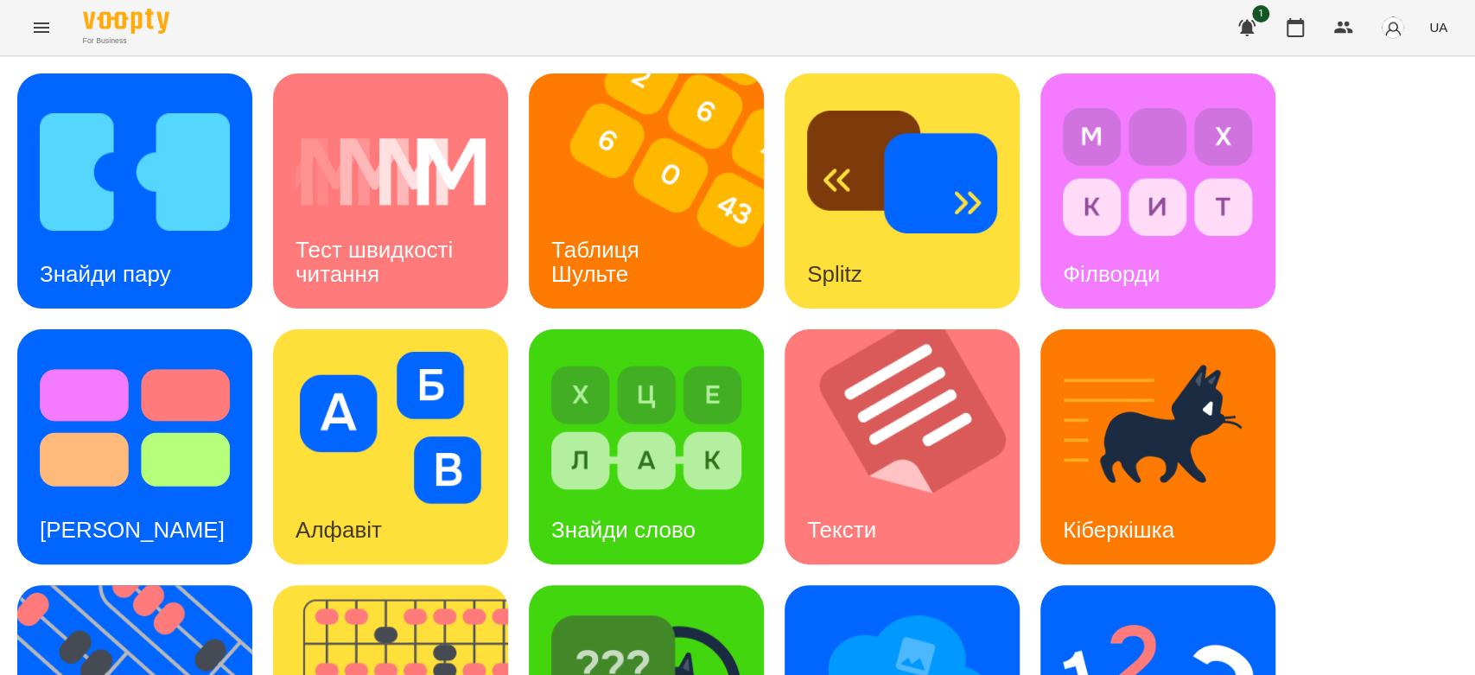
scroll to position [417, 0]
click at [122, 152] on div "Знайди пару Тест швидкості читання Таблиця Шульте Splitz Філворди Тест Струпа А…" at bounding box center [737, 574] width 1441 height 1002
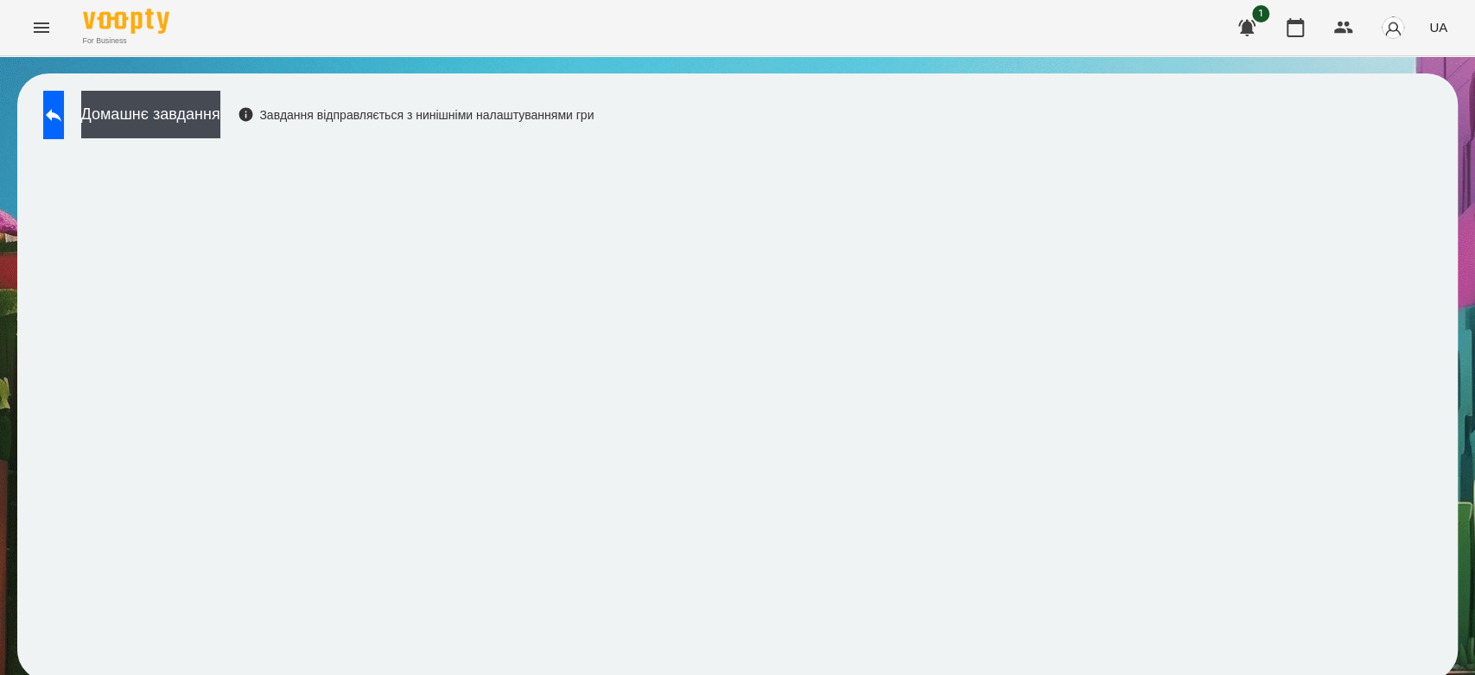
click at [1437, 385] on div "Домашнє завдання Завдання відправляється з нинішніми налаштуваннями гри" at bounding box center [737, 377] width 1441 height 608
click at [220, 130] on button "Домашнє завдання" at bounding box center [150, 115] width 139 height 48
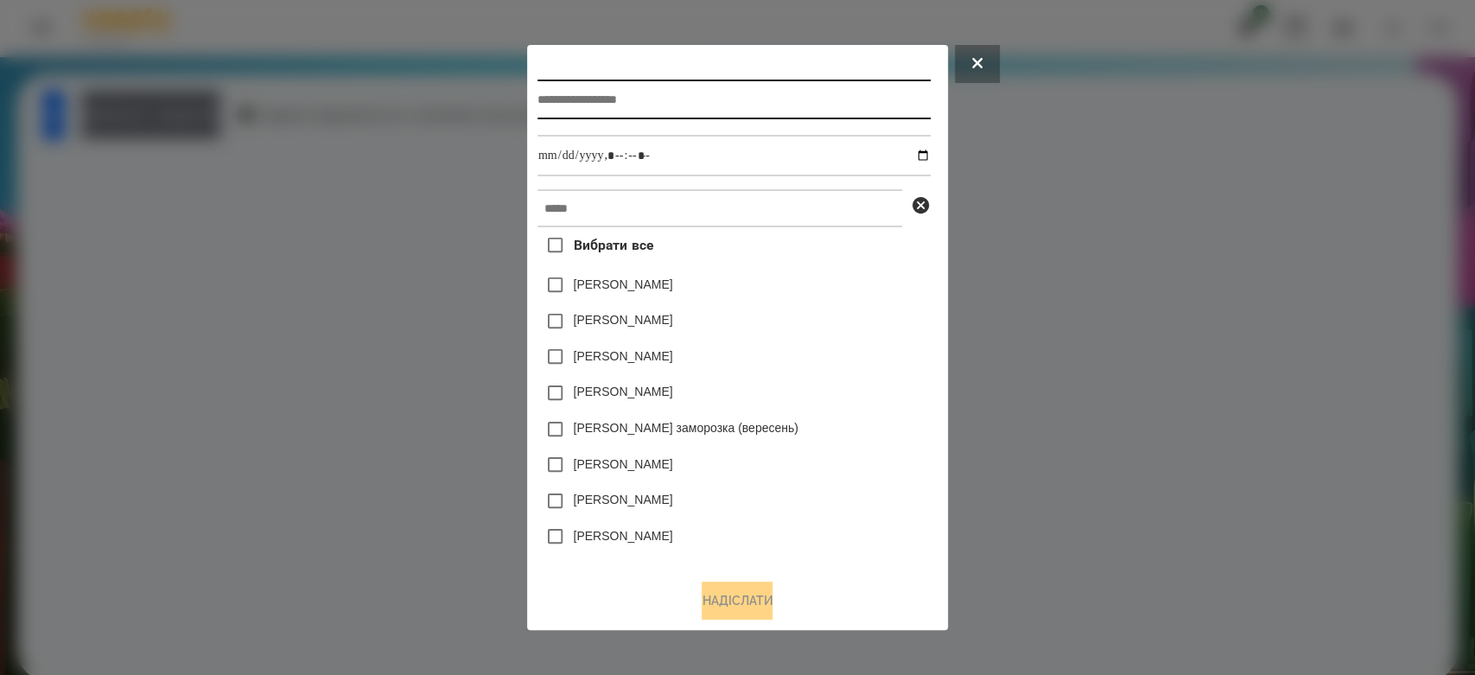
click at [799, 96] on input "text" at bounding box center [734, 100] width 393 height 40
type input "*********"
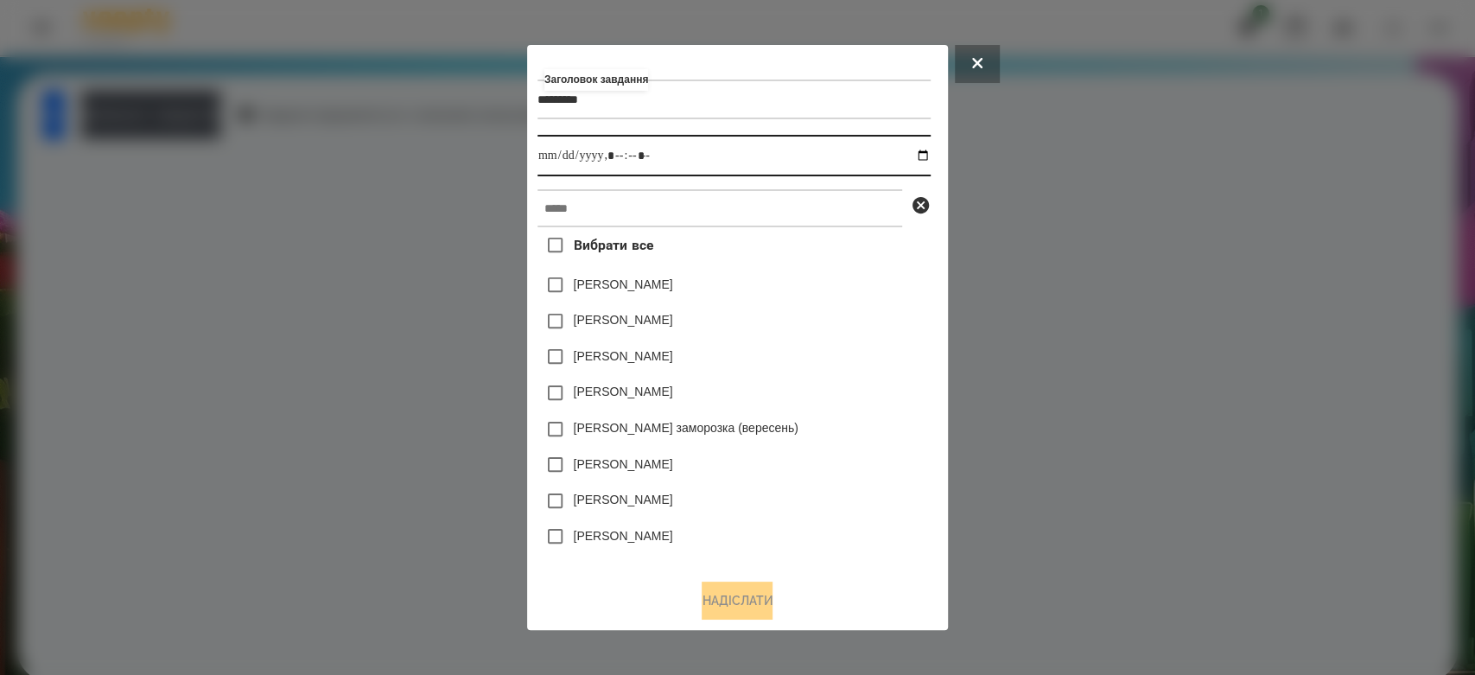
click at [929, 157] on input "datetime-local" at bounding box center [734, 155] width 393 height 41
type input "**********"
click at [865, 267] on div "Вибрати все Яна Щербакова Коля Главач Емма Северен Ісаєв Святослав Злата Миц за…" at bounding box center [734, 396] width 393 height 338
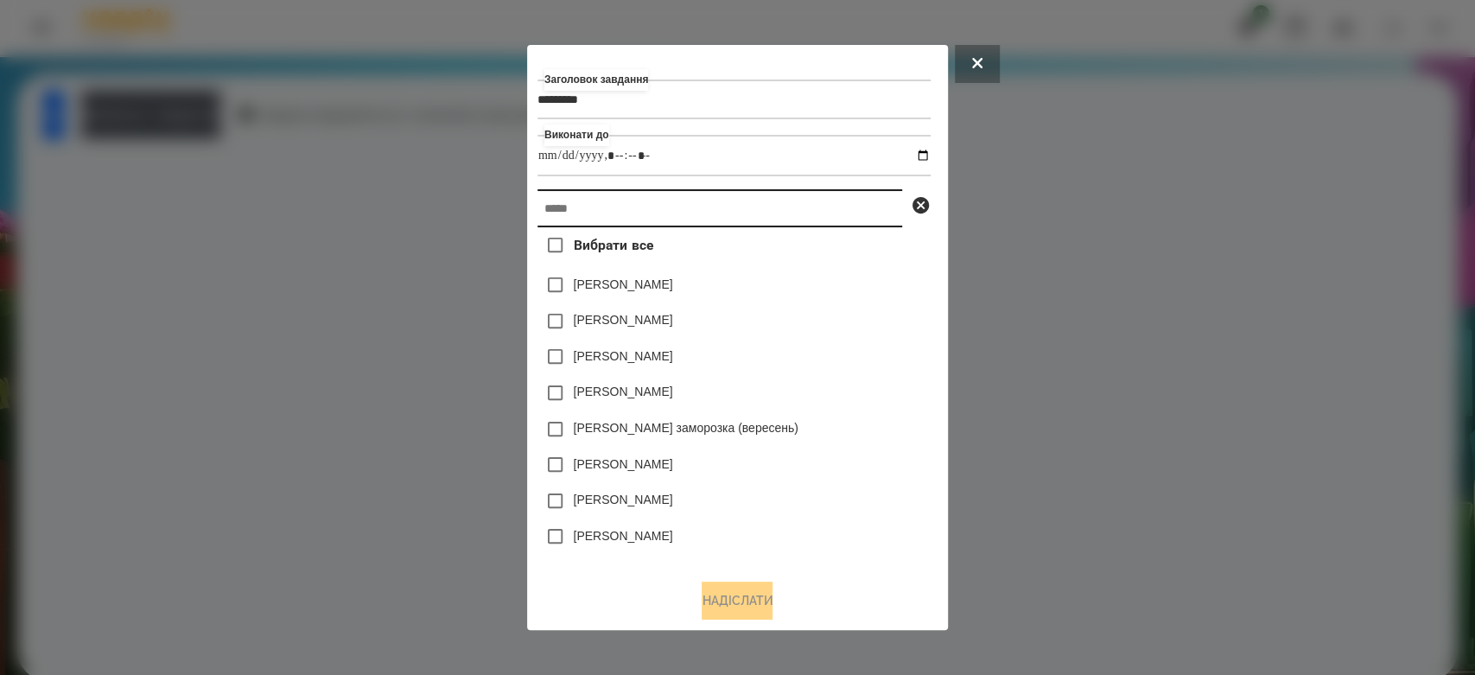
click at [839, 195] on input "text" at bounding box center [720, 208] width 365 height 38
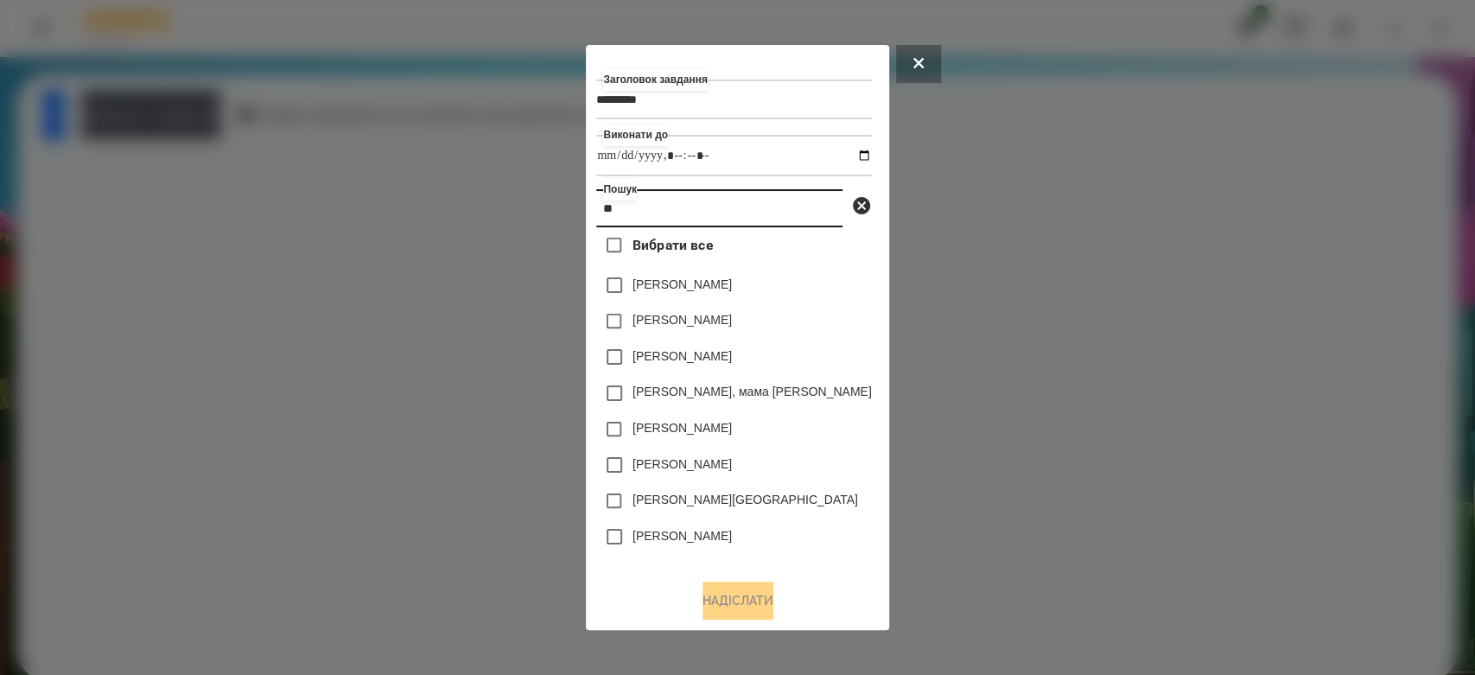
type input "*"
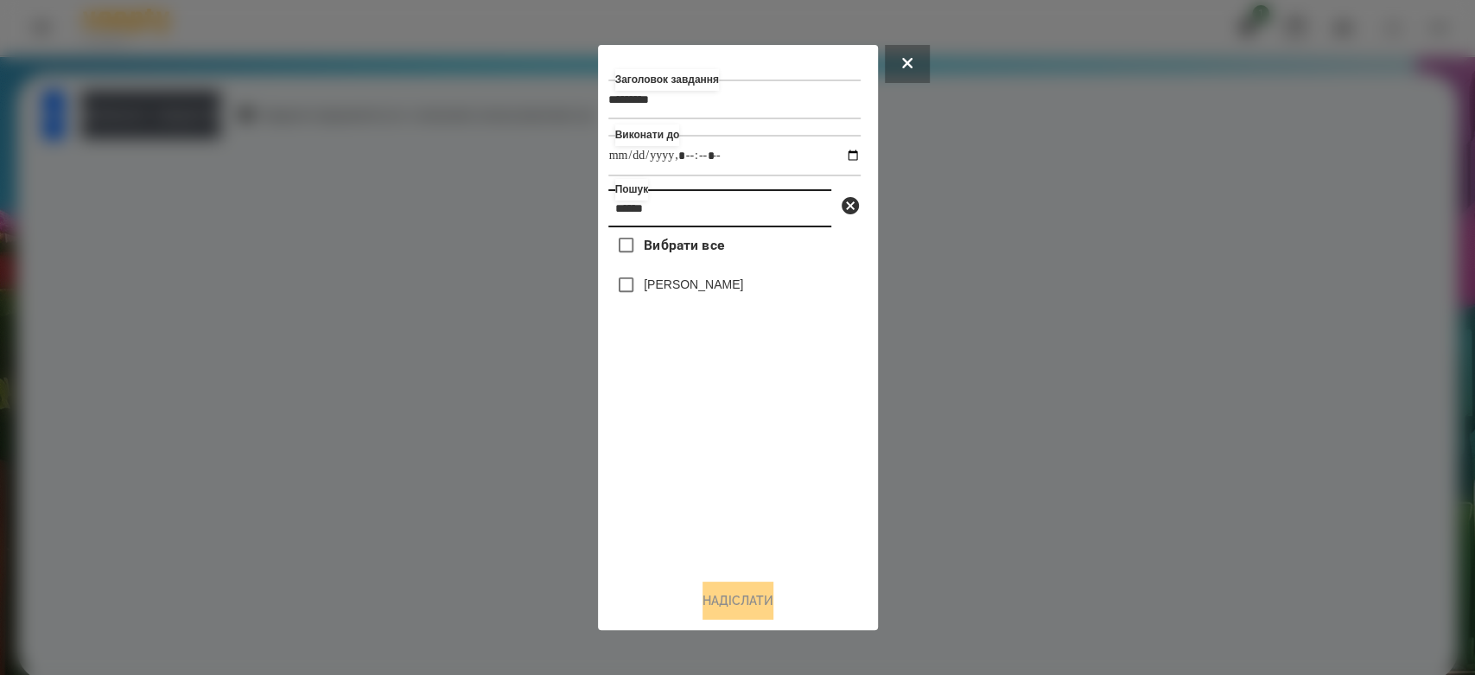
type input "******"
click at [700, 277] on div "[PERSON_NAME]" at bounding box center [734, 285] width 252 height 36
click at [716, 292] on label "[PERSON_NAME]" at bounding box center [693, 284] width 99 height 17
click at [760, 607] on button "Надіслати" at bounding box center [738, 601] width 71 height 38
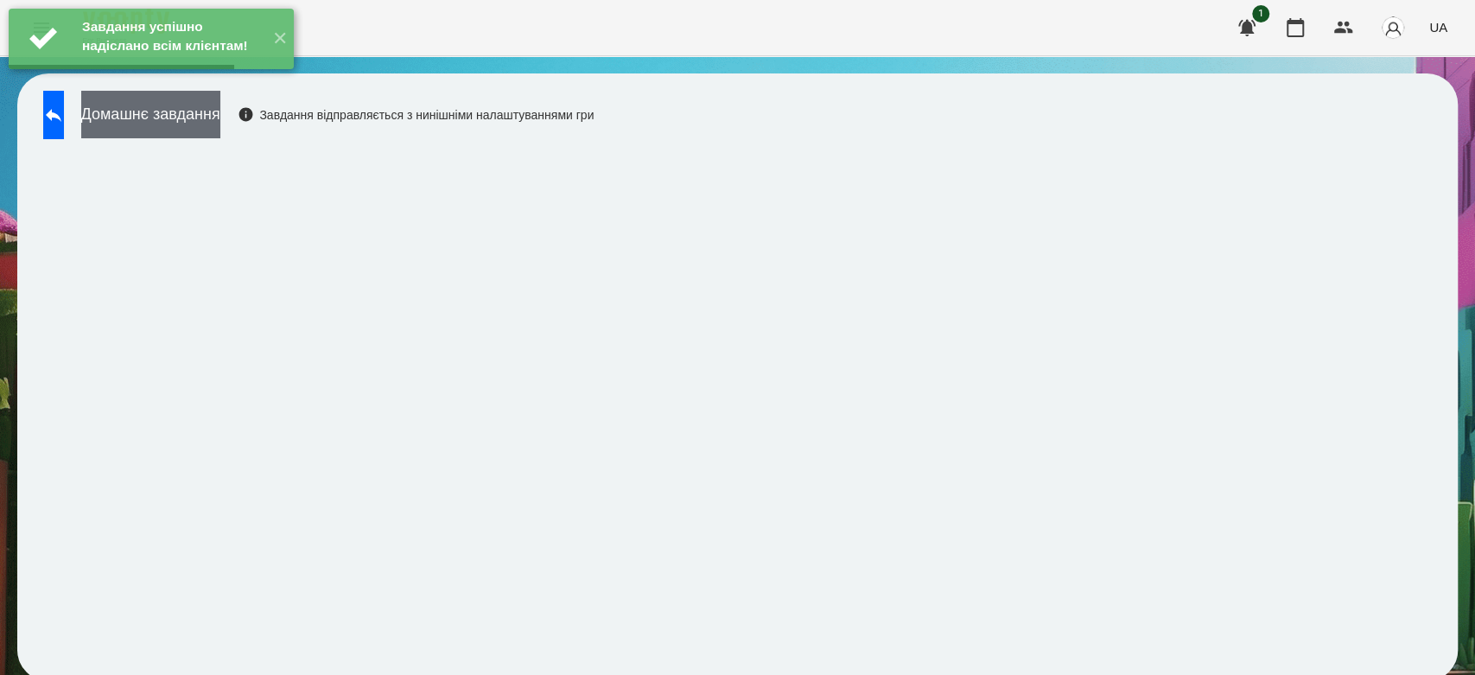
click at [220, 122] on button "Домашнє завдання" at bounding box center [150, 115] width 139 height 48
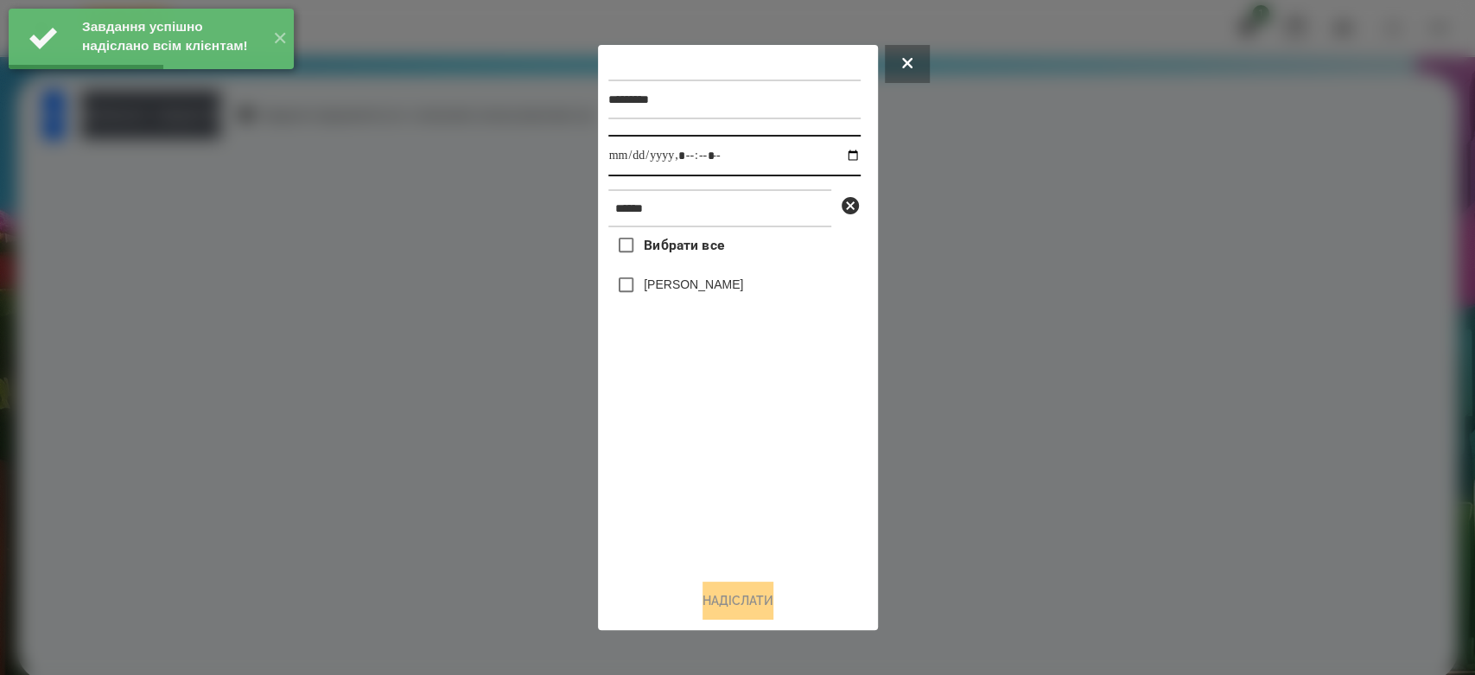
click at [833, 153] on input "datetime-local" at bounding box center [734, 155] width 252 height 41
type input "**********"
drag, startPoint x: 750, startPoint y: 511, endPoint x: 750, endPoint y: 448, distance: 63.1
click at [750, 509] on div "Вибрати все Стрільчук Матвій" at bounding box center [734, 396] width 252 height 338
click at [722, 284] on label "[PERSON_NAME]" at bounding box center [693, 284] width 99 height 17
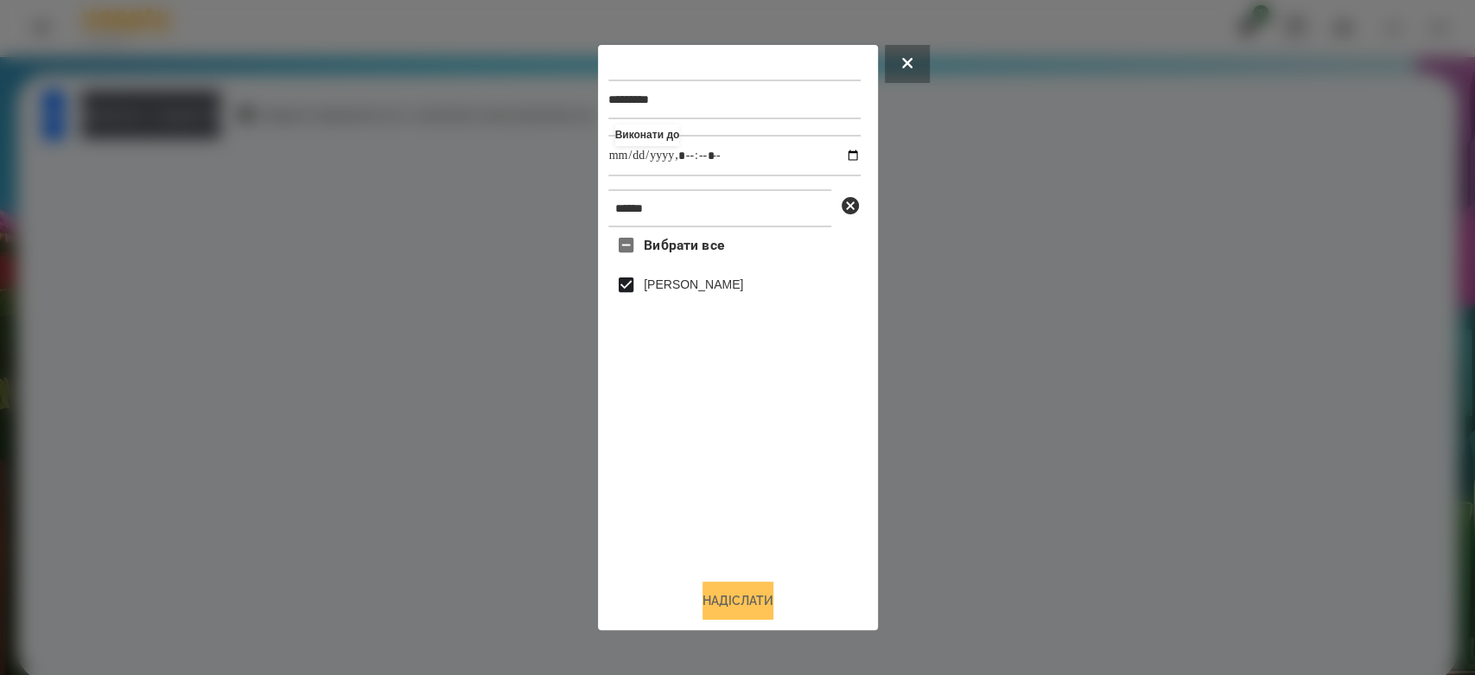
click at [753, 596] on button "Надіслати" at bounding box center [738, 601] width 71 height 38
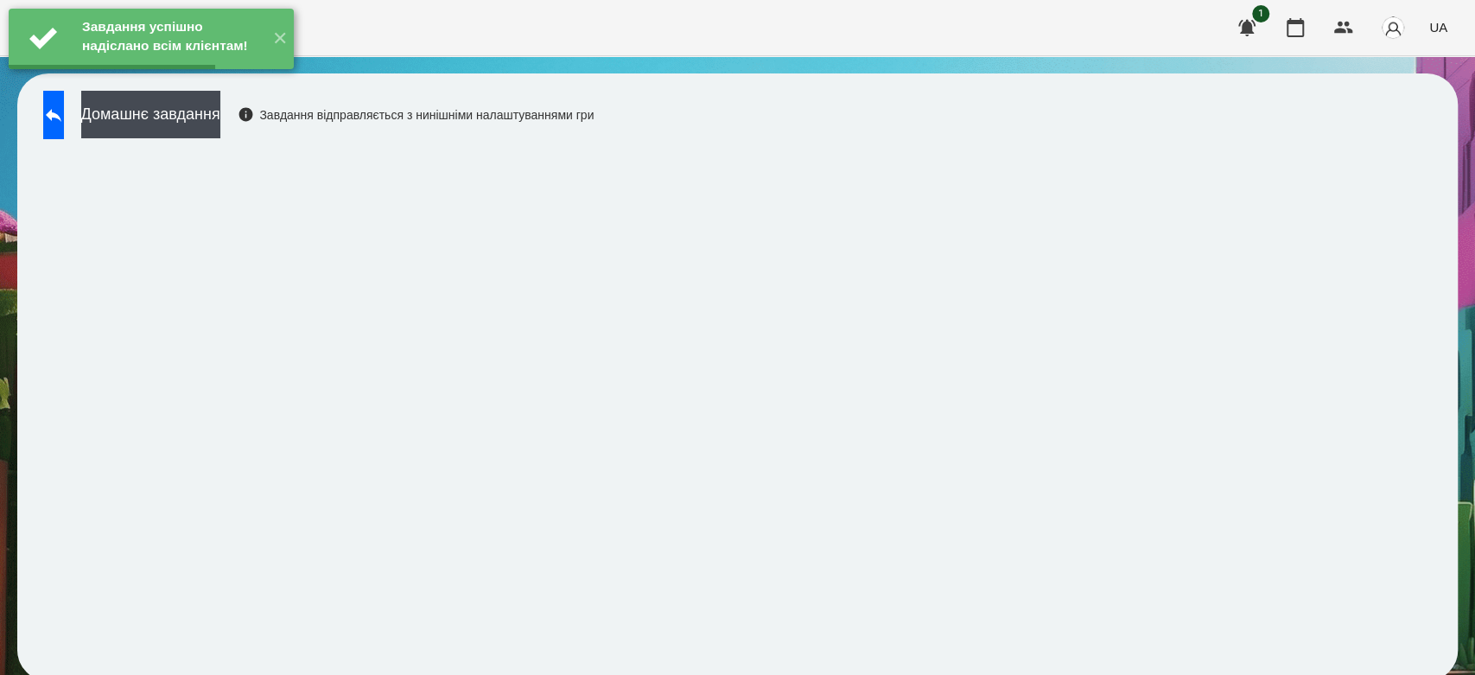
click at [220, 115] on button "Домашнє завдання" at bounding box center [150, 115] width 139 height 48
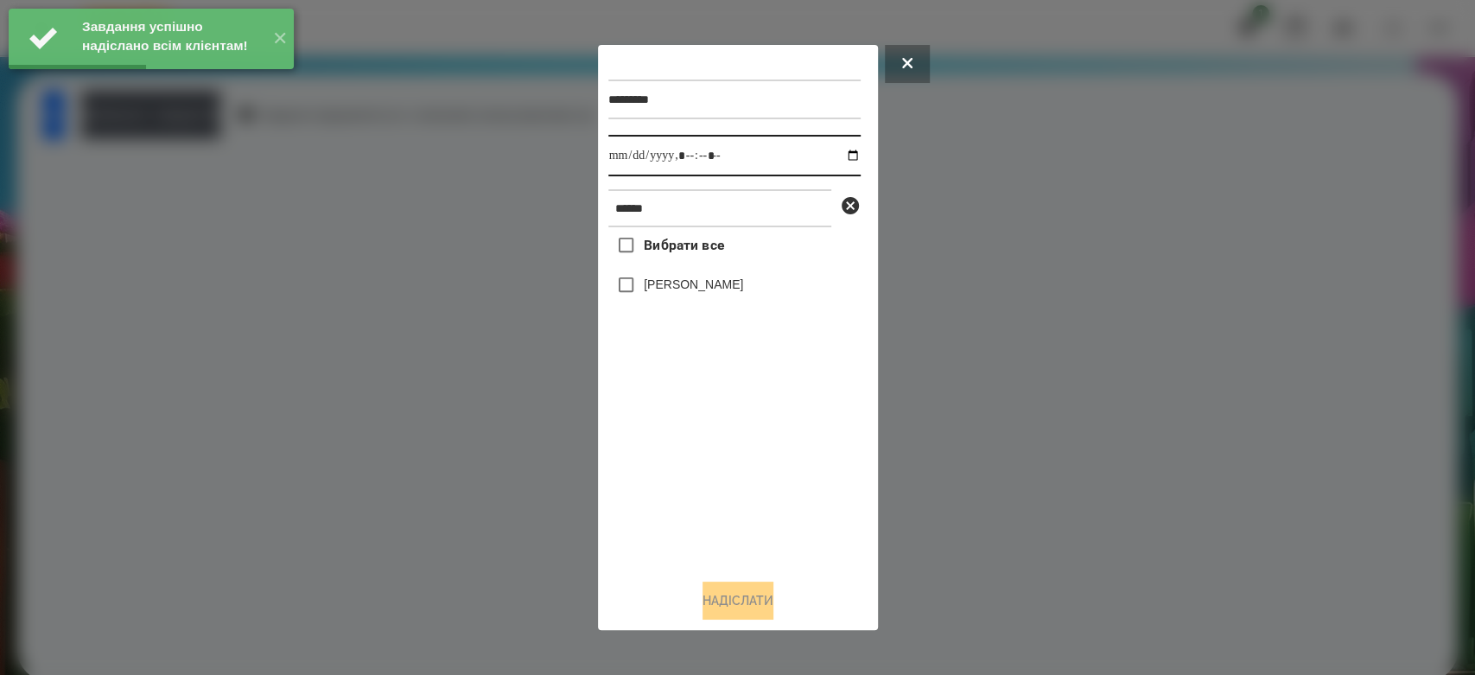
click at [842, 150] on input "datetime-local" at bounding box center [734, 155] width 252 height 41
type input "**********"
drag, startPoint x: 731, startPoint y: 457, endPoint x: 725, endPoint y: 363, distance: 94.4
click at [731, 455] on div "Вибрати все Стрільчук Матвій" at bounding box center [734, 396] width 252 height 338
click at [709, 293] on label "[PERSON_NAME]" at bounding box center [693, 284] width 99 height 17
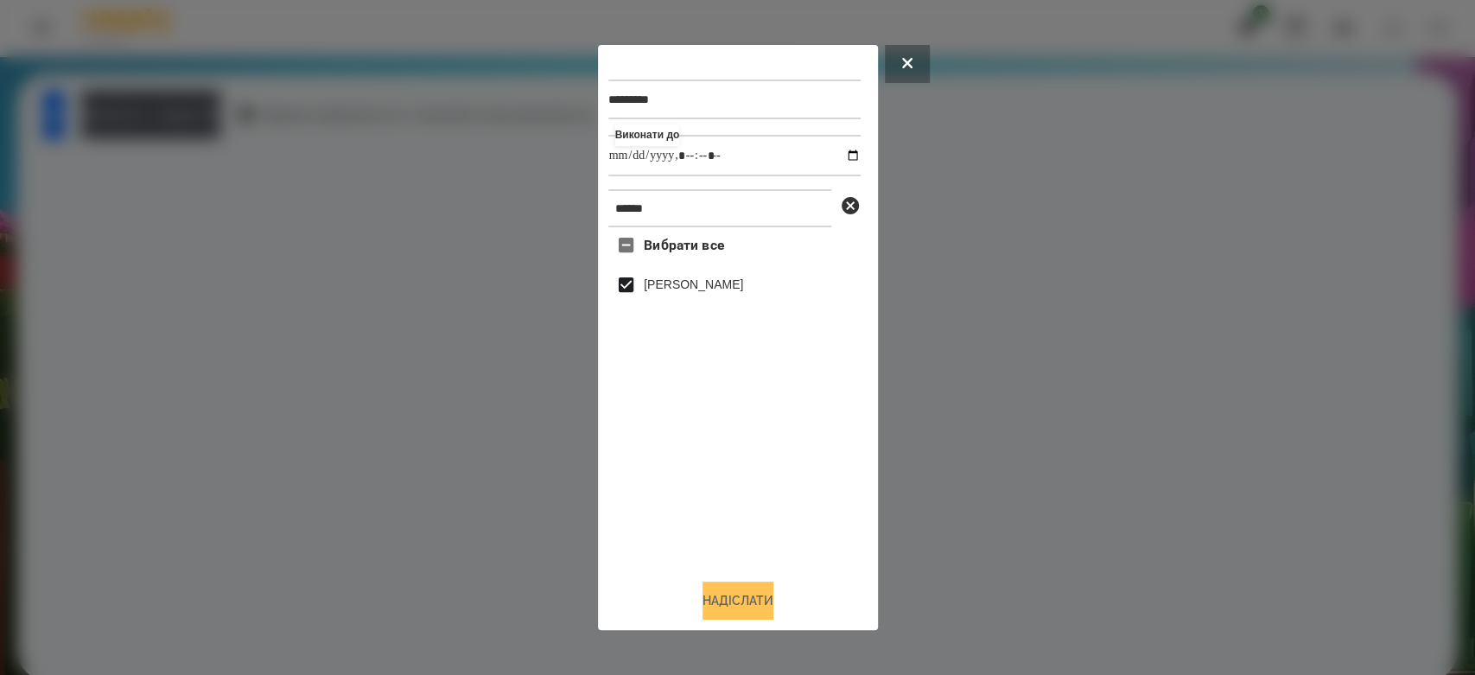
click at [748, 603] on button "Надіслати" at bounding box center [738, 601] width 71 height 38
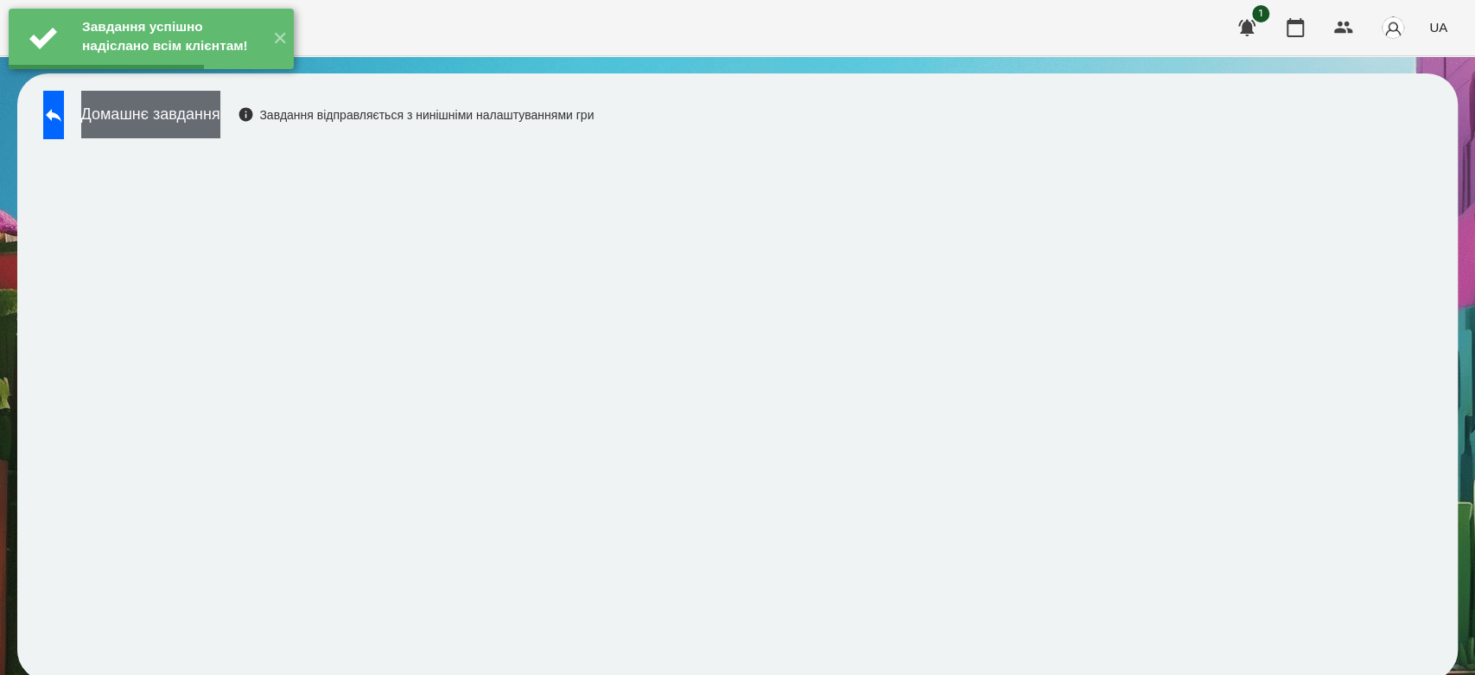
click at [220, 127] on button "Домашнє завдання" at bounding box center [150, 115] width 139 height 48
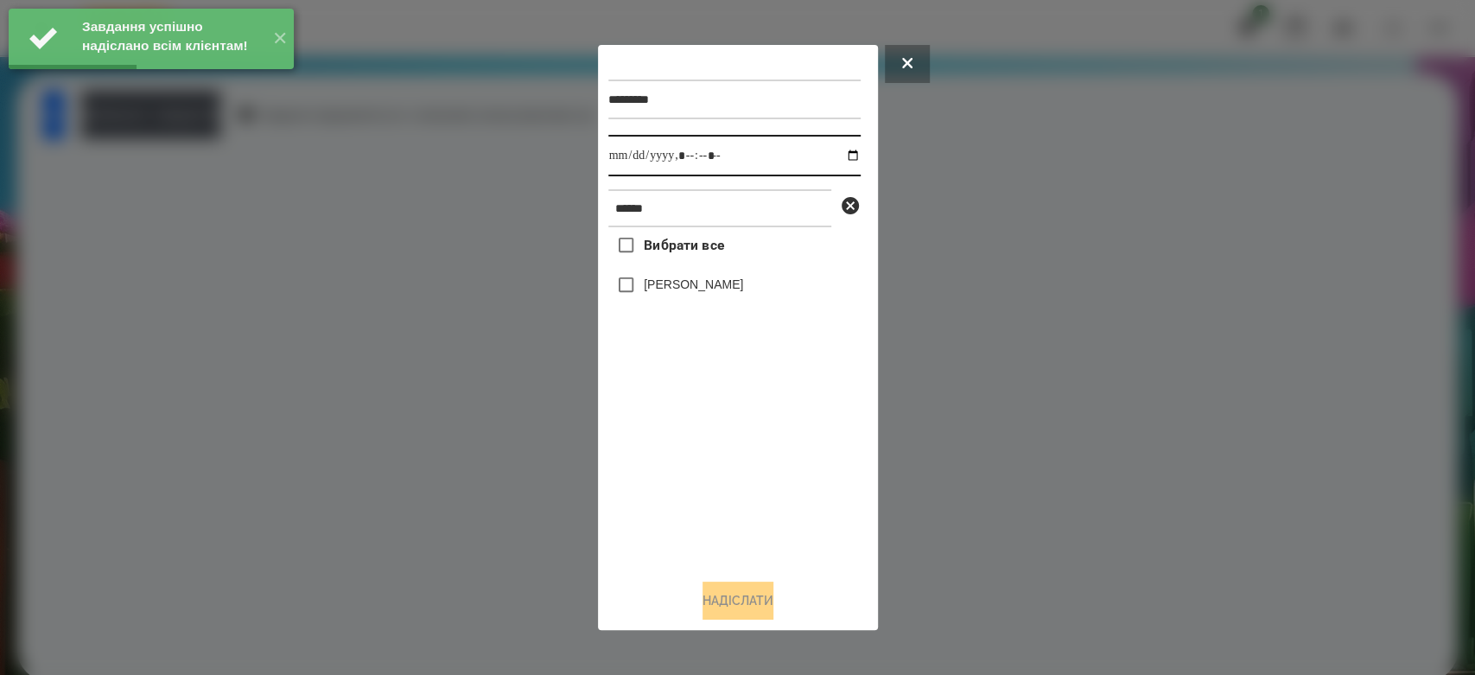
click at [836, 162] on input "datetime-local" at bounding box center [734, 155] width 252 height 41
type input "**********"
drag, startPoint x: 766, startPoint y: 497, endPoint x: 736, endPoint y: 385, distance: 115.3
click at [765, 497] on div "Вибрати все Стрільчук Матвій" at bounding box center [734, 396] width 252 height 338
drag, startPoint x: 715, startPoint y: 288, endPoint x: 769, endPoint y: 410, distance: 134.2
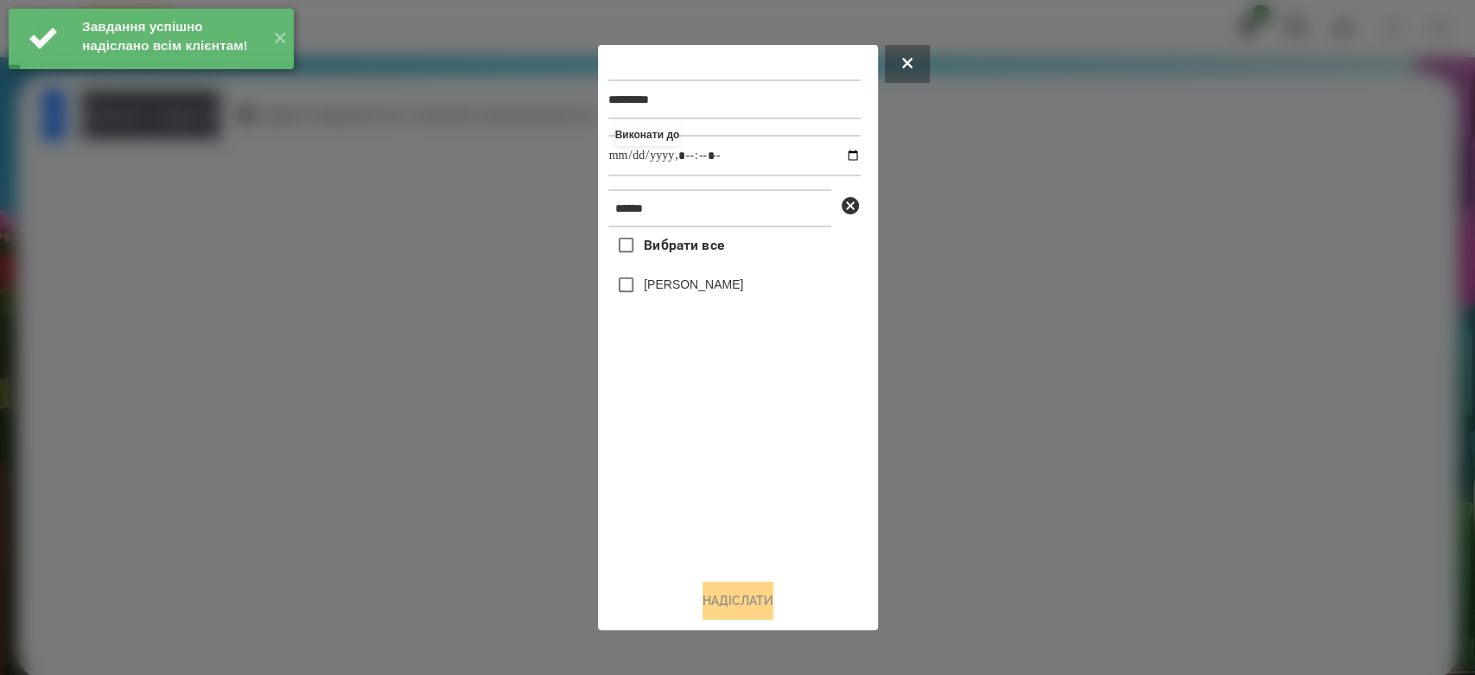
click at [716, 286] on label "[PERSON_NAME]" at bounding box center [693, 284] width 99 height 17
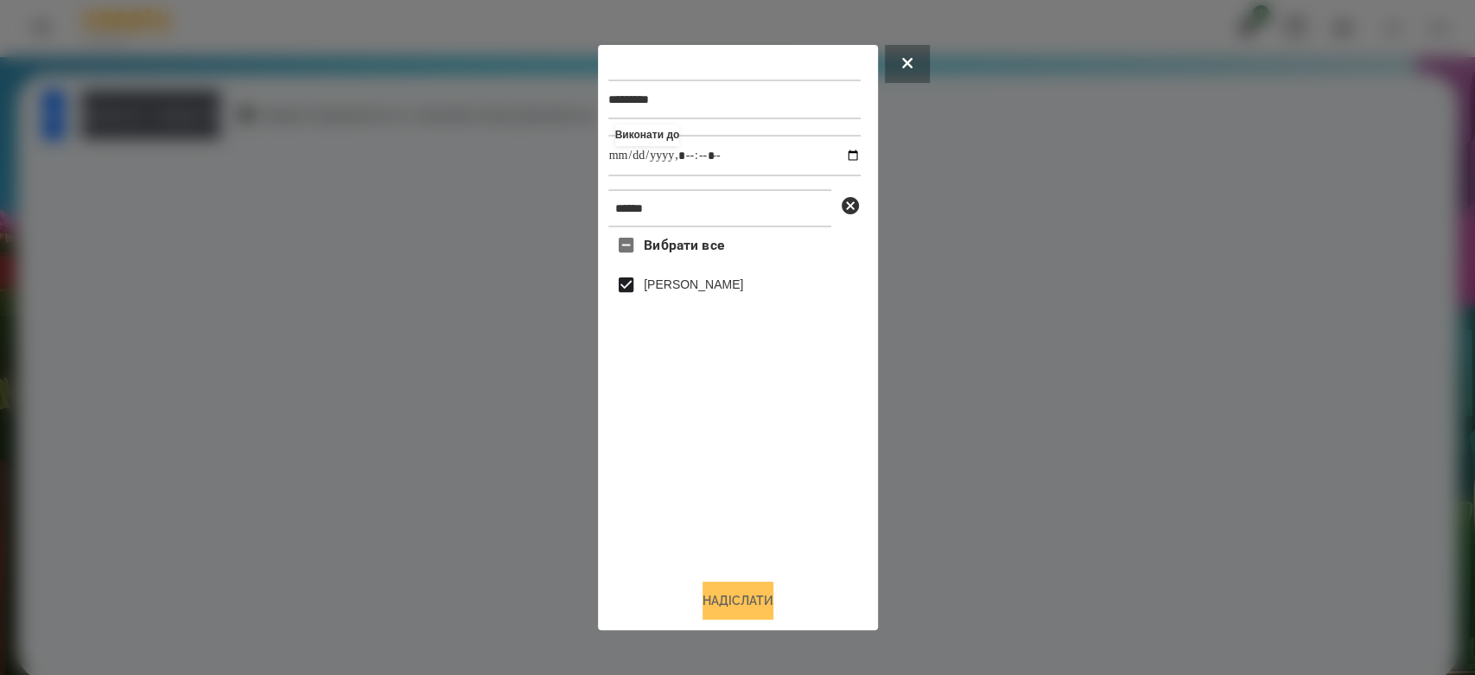
click at [767, 595] on button "Надіслати" at bounding box center [738, 601] width 71 height 38
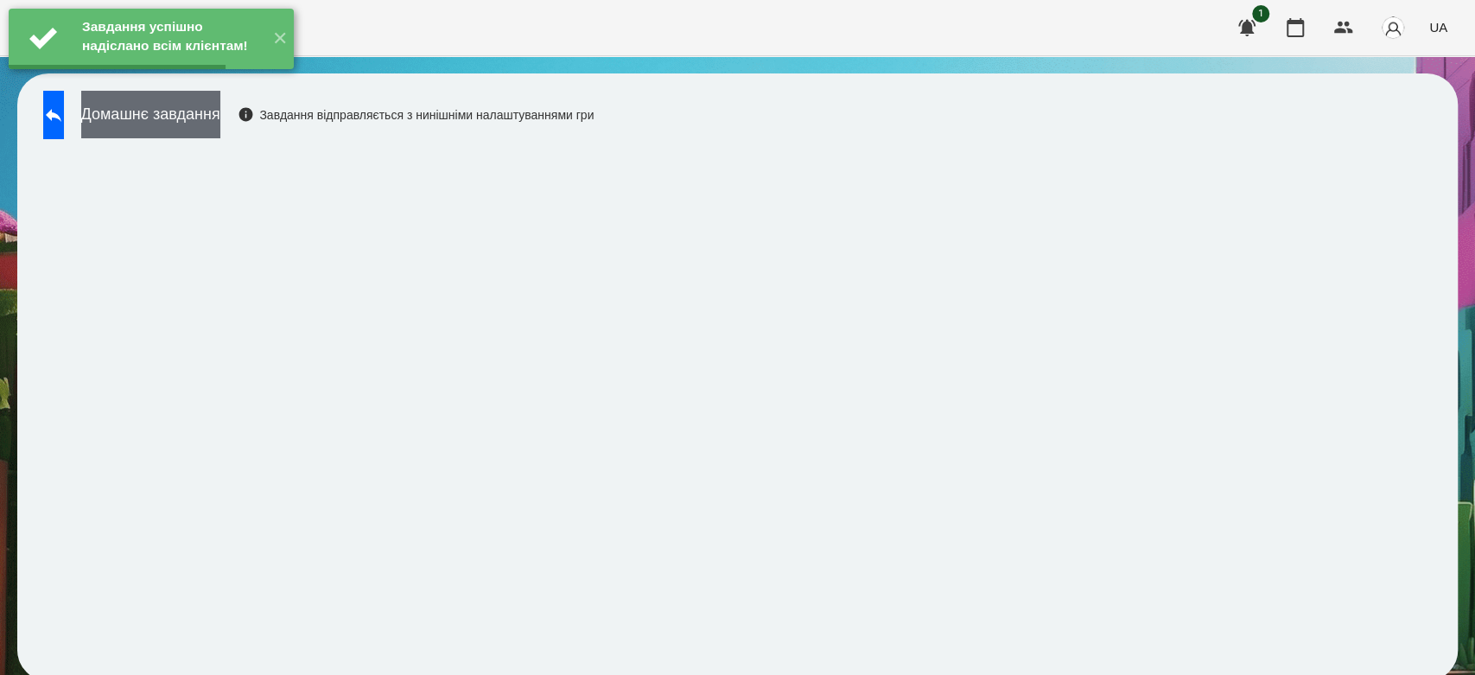
click at [220, 126] on button "Домашнє завдання" at bounding box center [150, 115] width 139 height 48
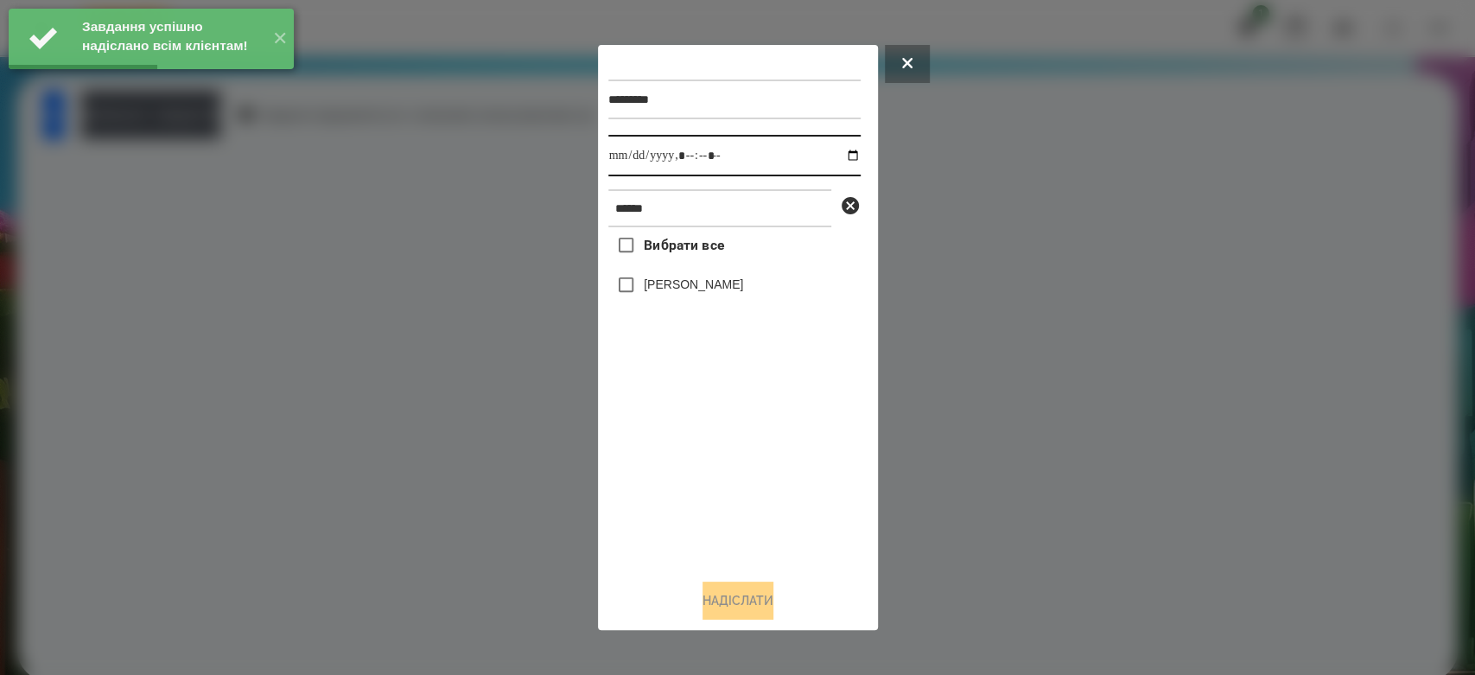
click at [842, 147] on input "datetime-local" at bounding box center [734, 155] width 252 height 41
type input "**********"
click at [756, 484] on div "Вибрати все Стрільчук Матвій" at bounding box center [734, 396] width 252 height 338
drag, startPoint x: 716, startPoint y: 284, endPoint x: 732, endPoint y: 412, distance: 128.8
click at [716, 283] on label "[PERSON_NAME]" at bounding box center [693, 284] width 99 height 17
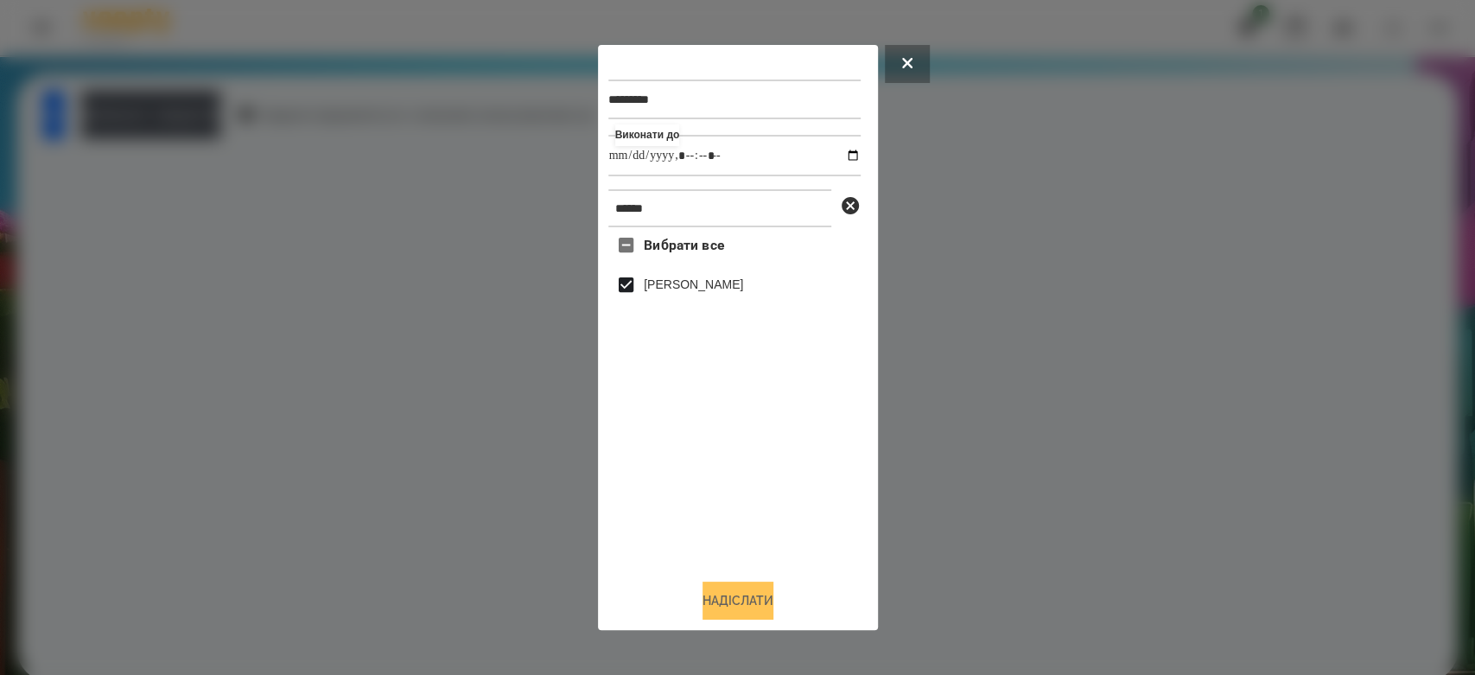
click at [738, 595] on button "Надіслати" at bounding box center [738, 601] width 71 height 38
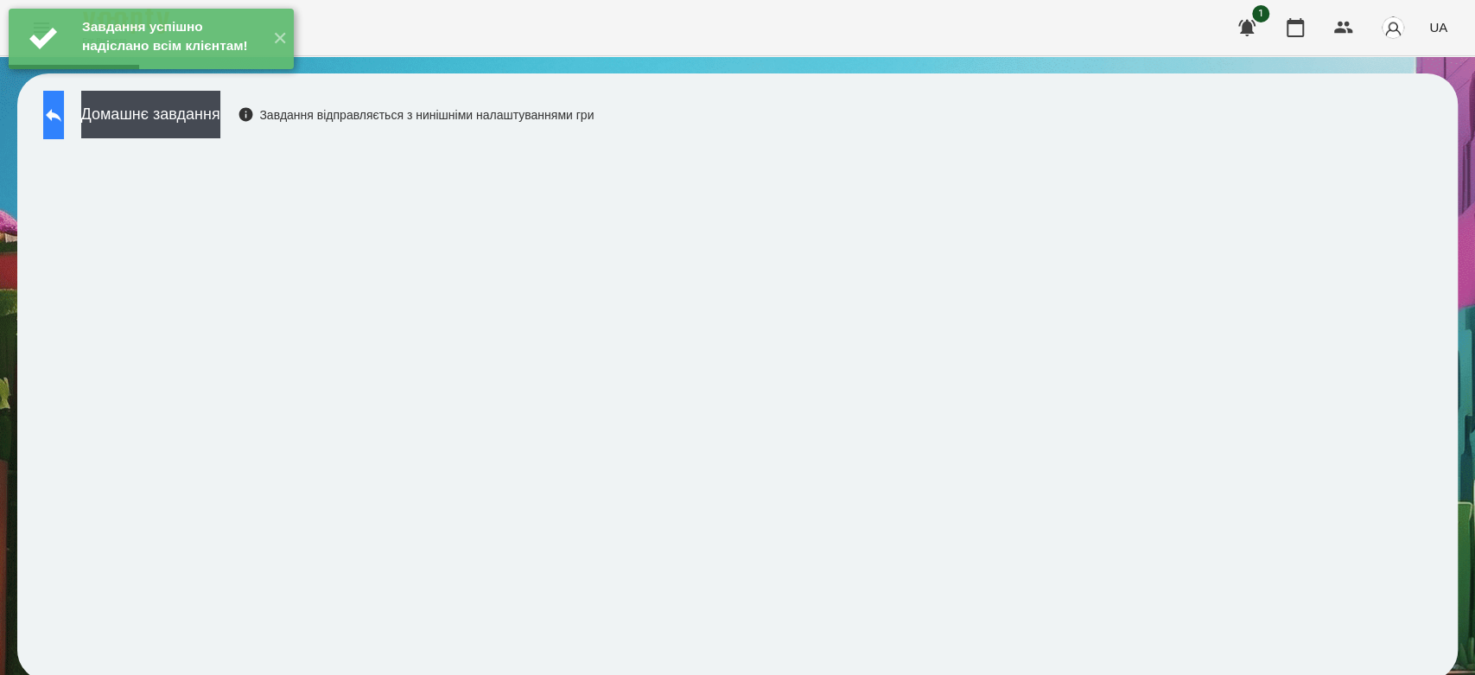
click at [64, 124] on button at bounding box center [53, 115] width 21 height 48
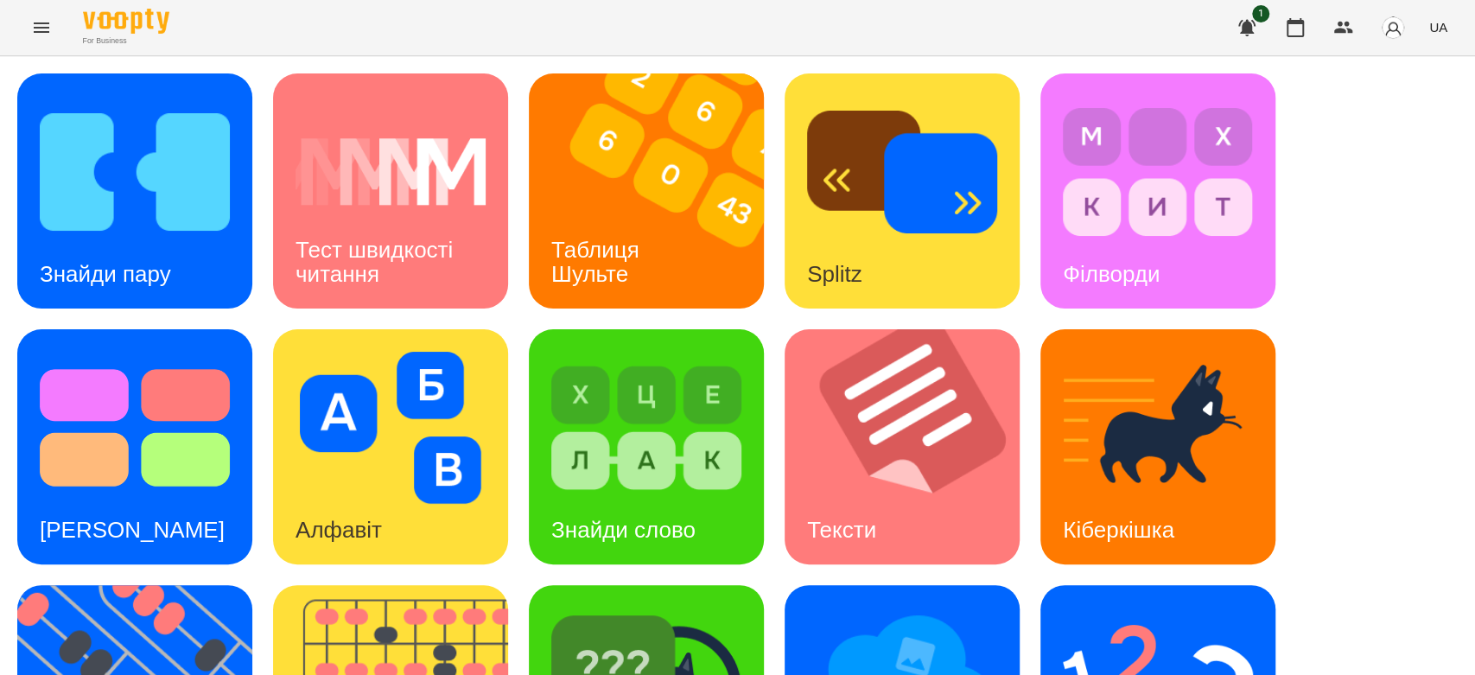
scroll to position [384, 0]
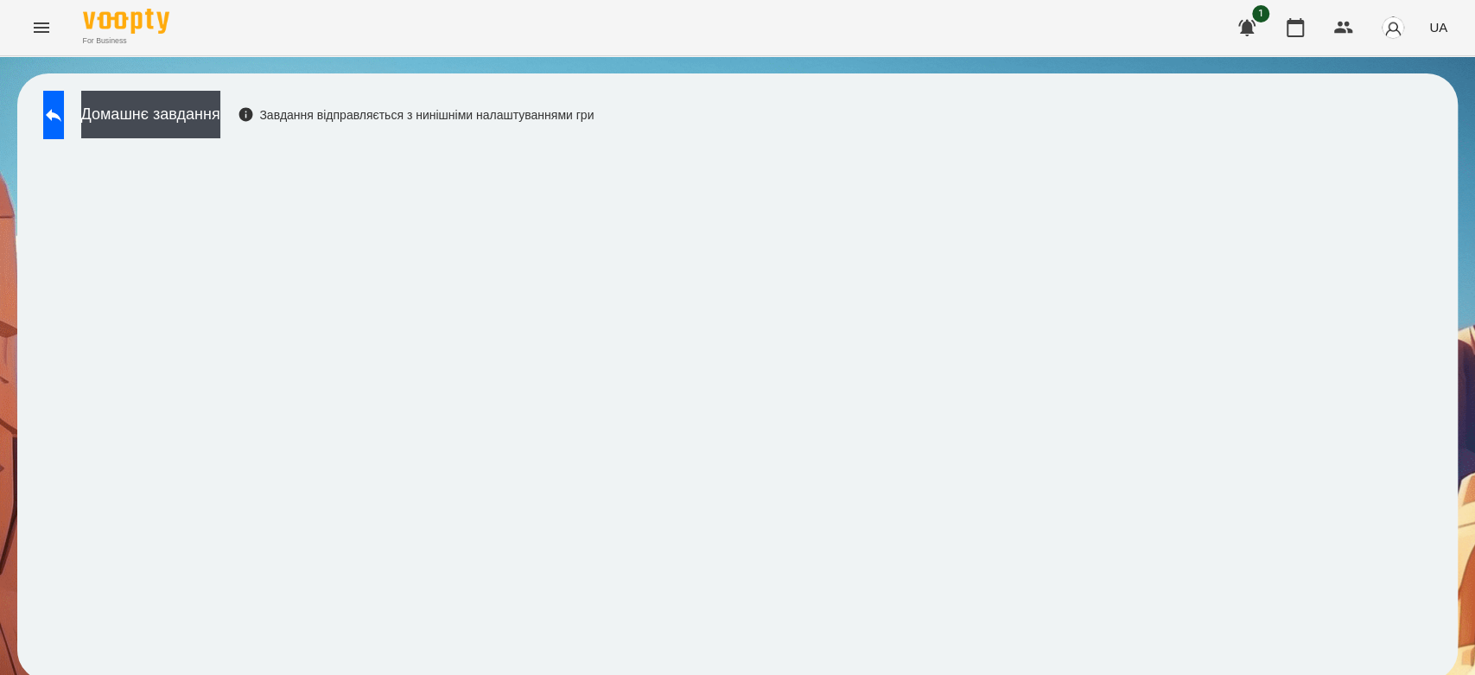
click at [1430, 157] on div "Домашнє завдання Завдання відправляється з нинішніми налаштуваннями гри" at bounding box center [737, 377] width 1441 height 608
click at [220, 105] on button "Домашнє завдання" at bounding box center [150, 115] width 139 height 48
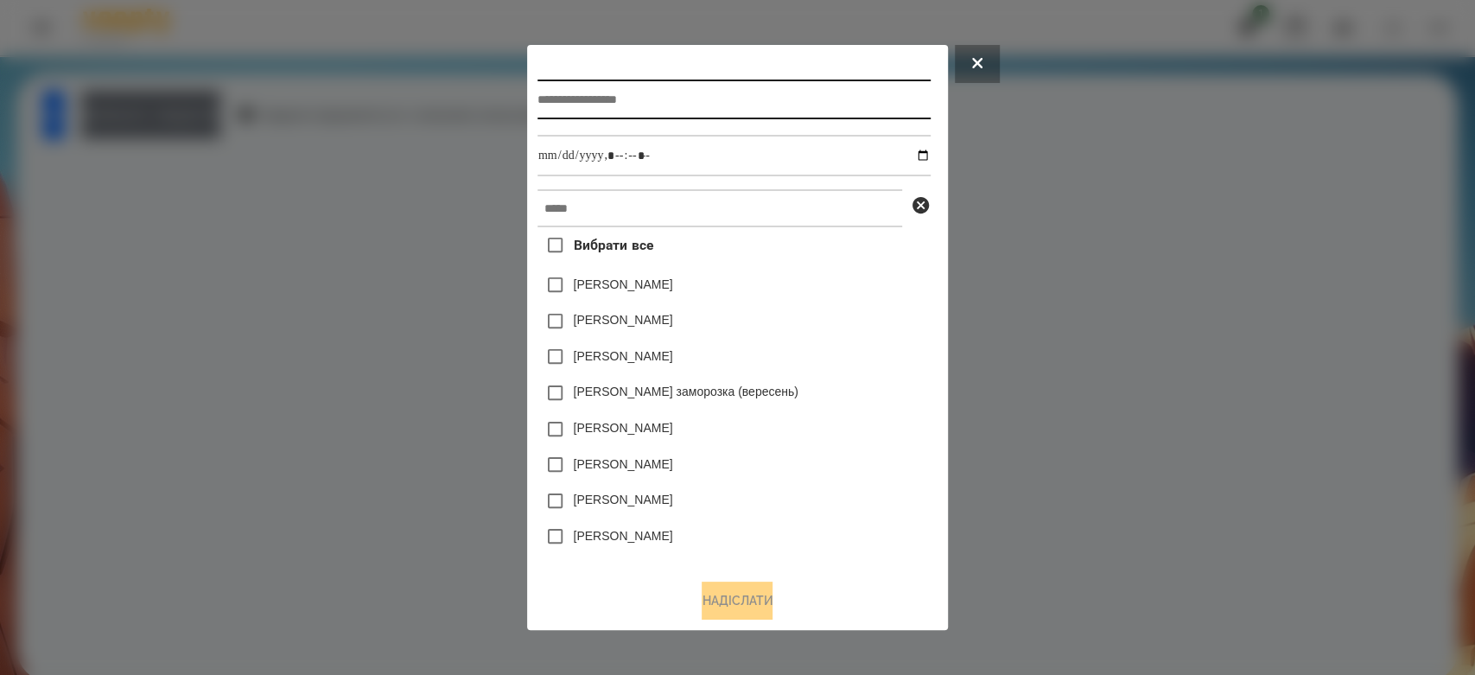
click at [737, 88] on input "text" at bounding box center [734, 100] width 393 height 40
type input "**********"
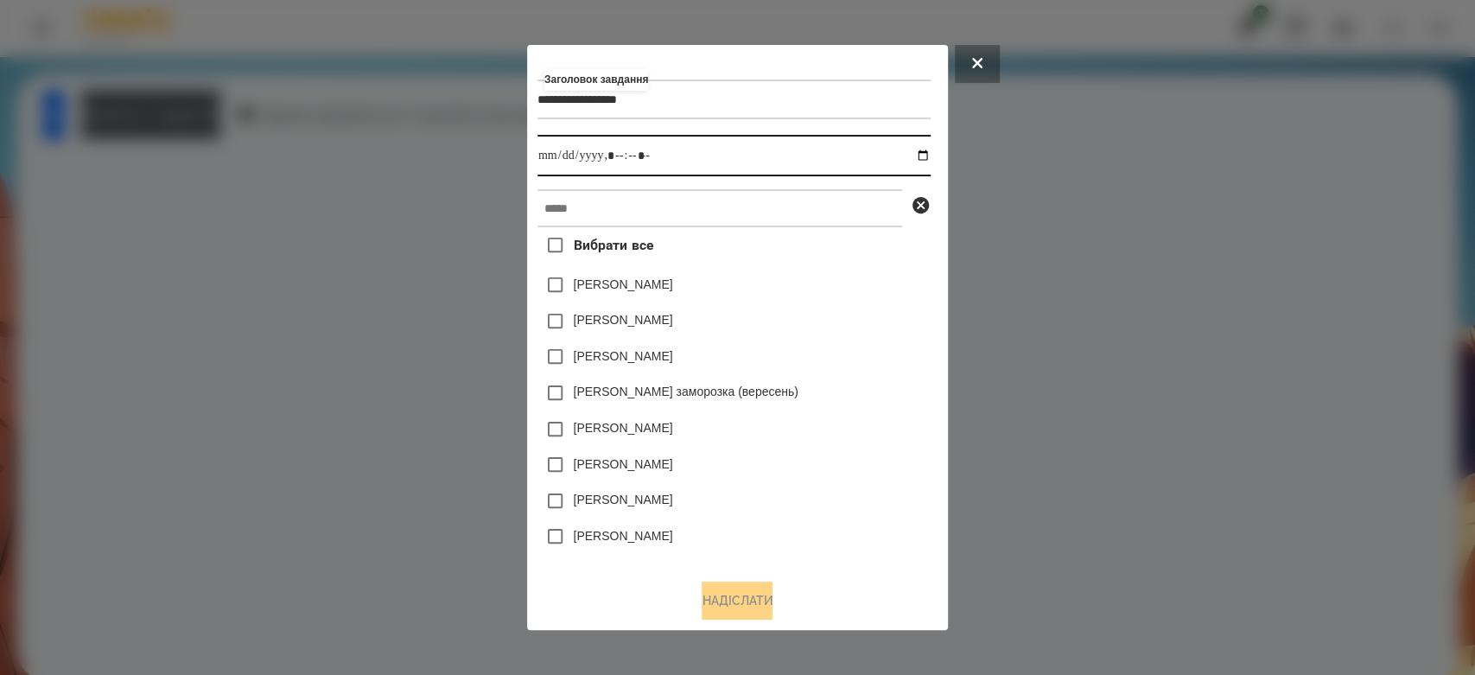
click at [929, 156] on input "datetime-local" at bounding box center [734, 155] width 393 height 41
type input "**********"
click at [882, 296] on div "Коля Главач" at bounding box center [734, 285] width 393 height 36
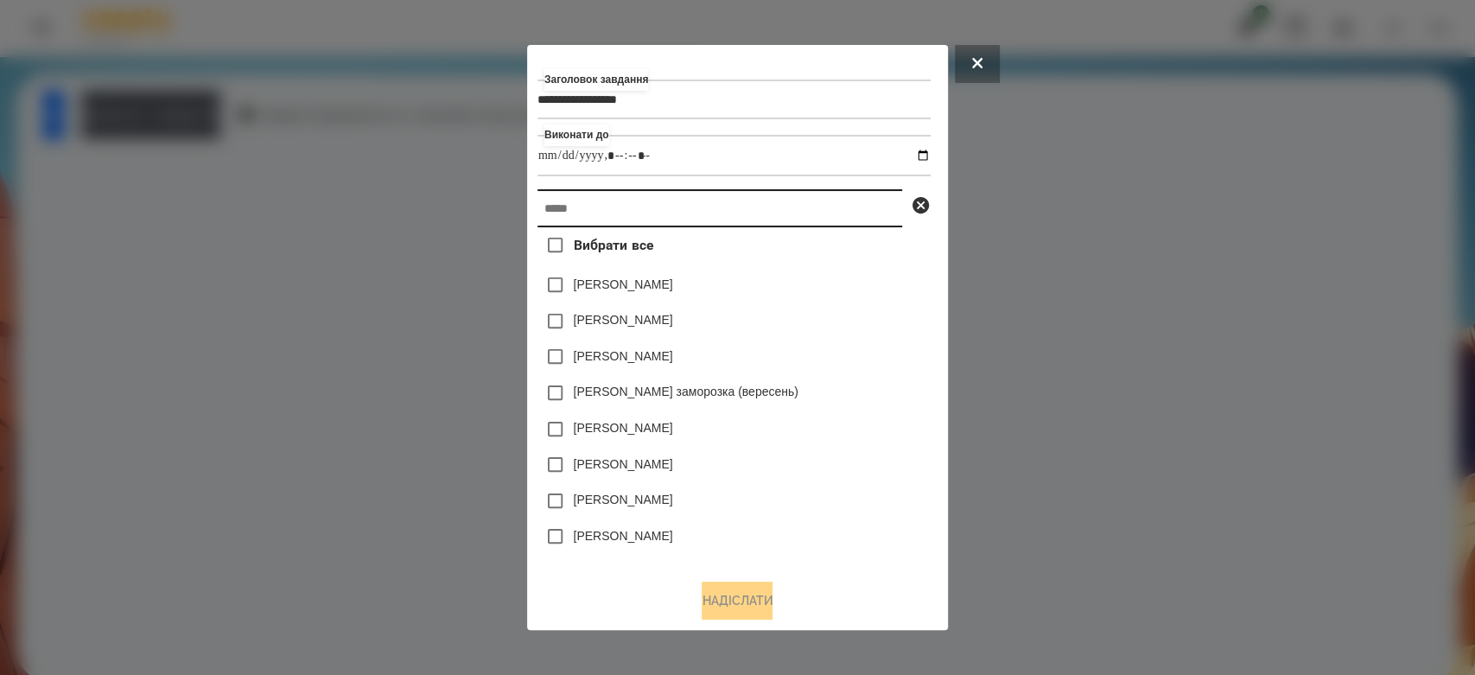
click at [856, 204] on input "text" at bounding box center [720, 208] width 365 height 38
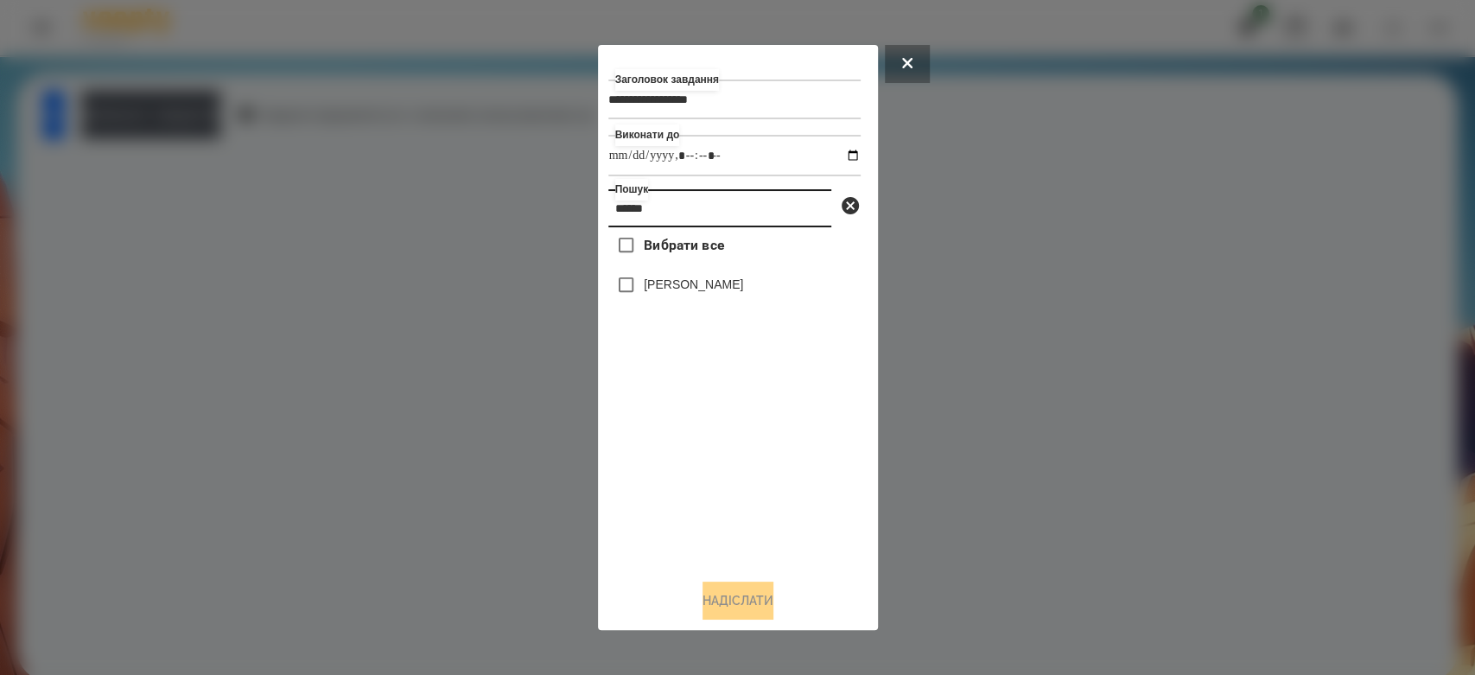
type input "******"
click at [740, 285] on label "[PERSON_NAME]" at bounding box center [693, 284] width 99 height 17
click at [749, 611] on button "Надіслати" at bounding box center [738, 601] width 71 height 38
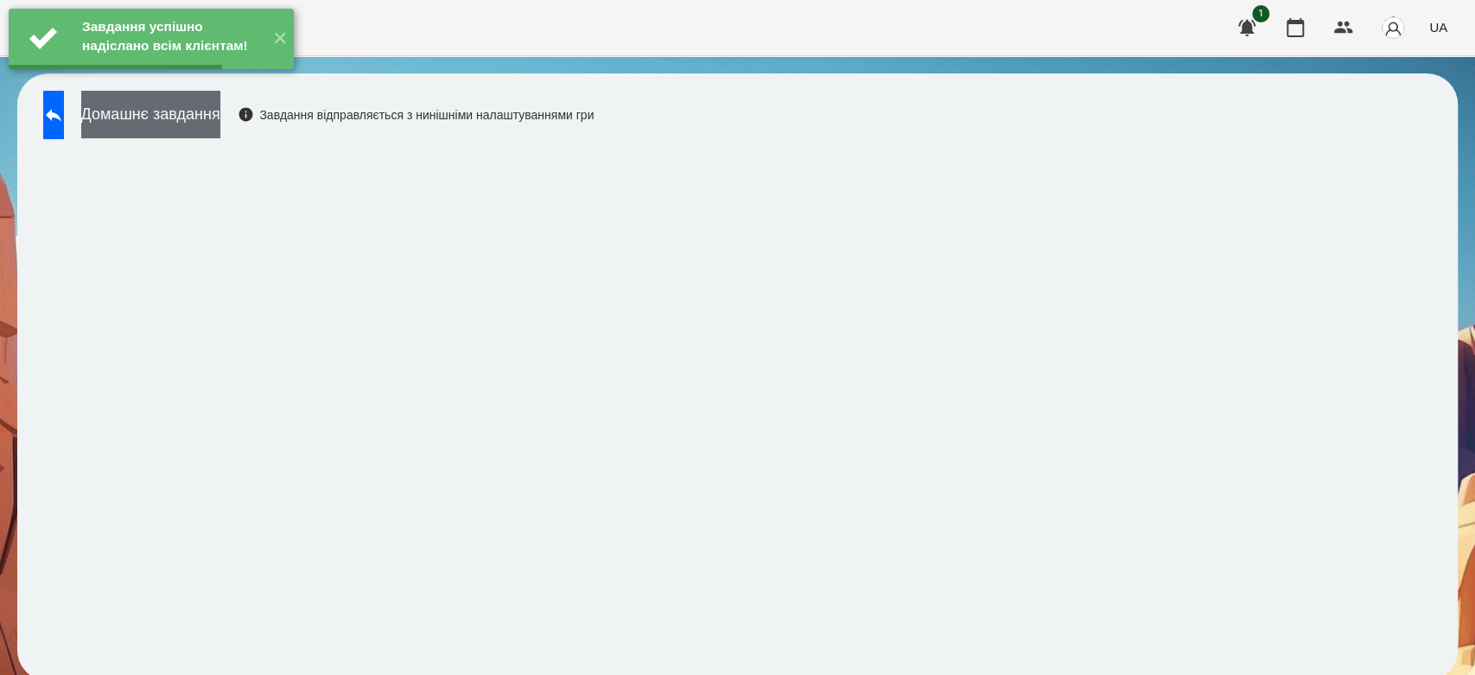
click at [220, 110] on button "Домашнє завдання" at bounding box center [150, 115] width 139 height 48
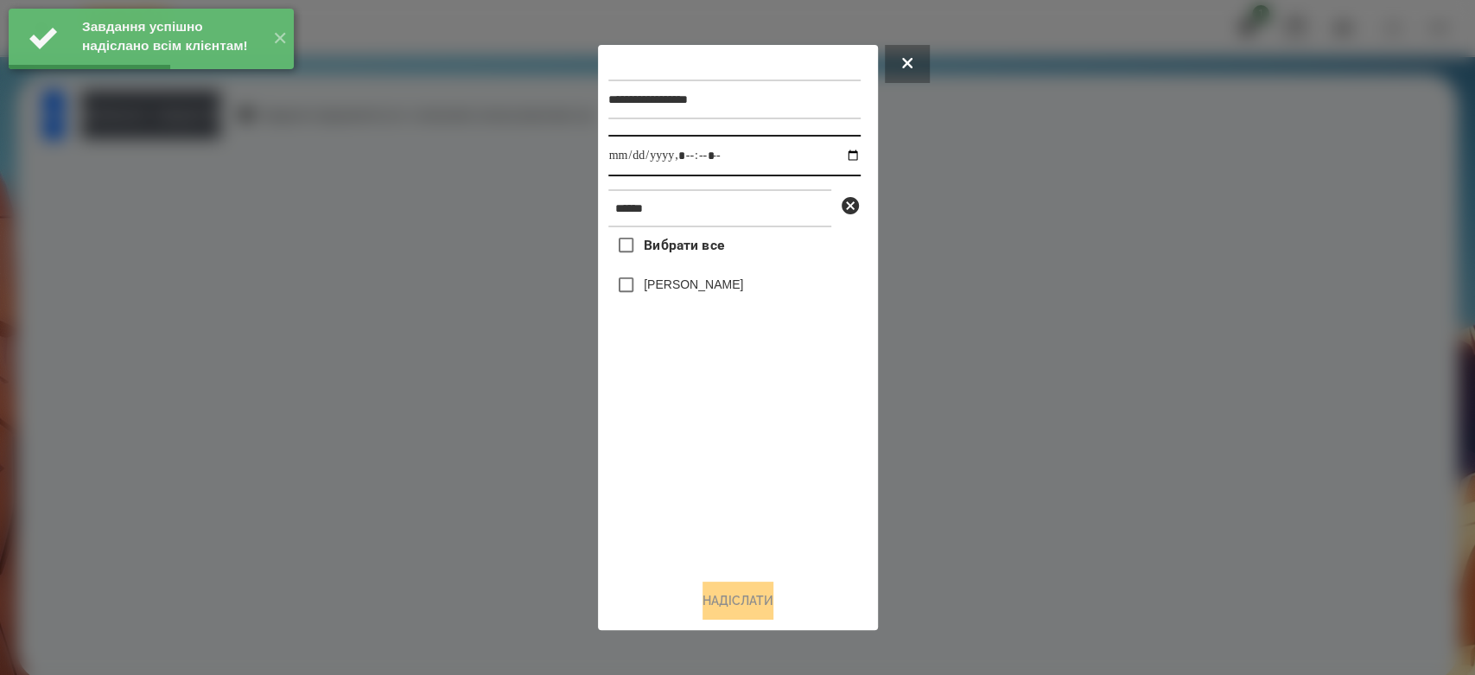
click at [841, 162] on input "datetime-local" at bounding box center [734, 155] width 252 height 41
type input "**********"
click at [743, 456] on div "Вибрати все Стрільчук Матвій" at bounding box center [734, 396] width 252 height 338
click at [711, 277] on div "[PERSON_NAME]" at bounding box center [734, 285] width 252 height 36
click at [733, 285] on label "[PERSON_NAME]" at bounding box center [693, 284] width 99 height 17
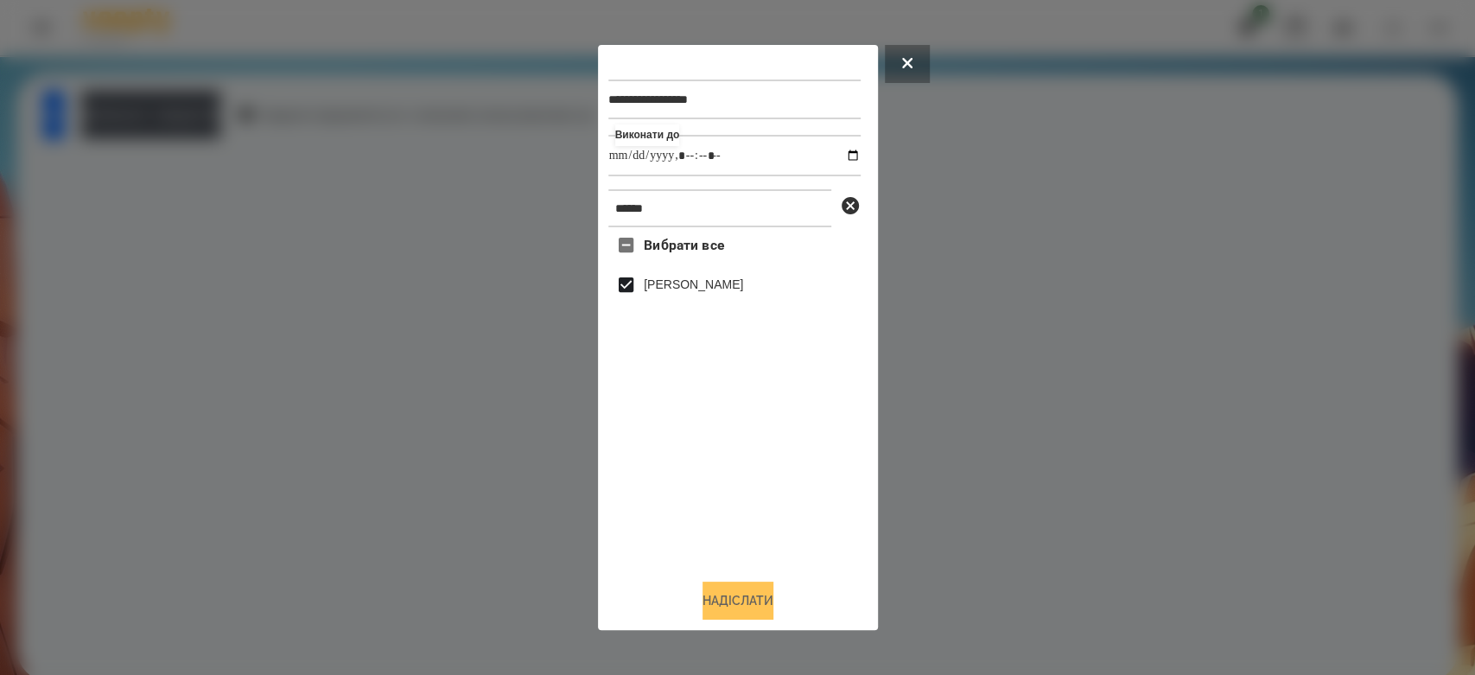
click at [762, 597] on button "Надіслати" at bounding box center [738, 601] width 71 height 38
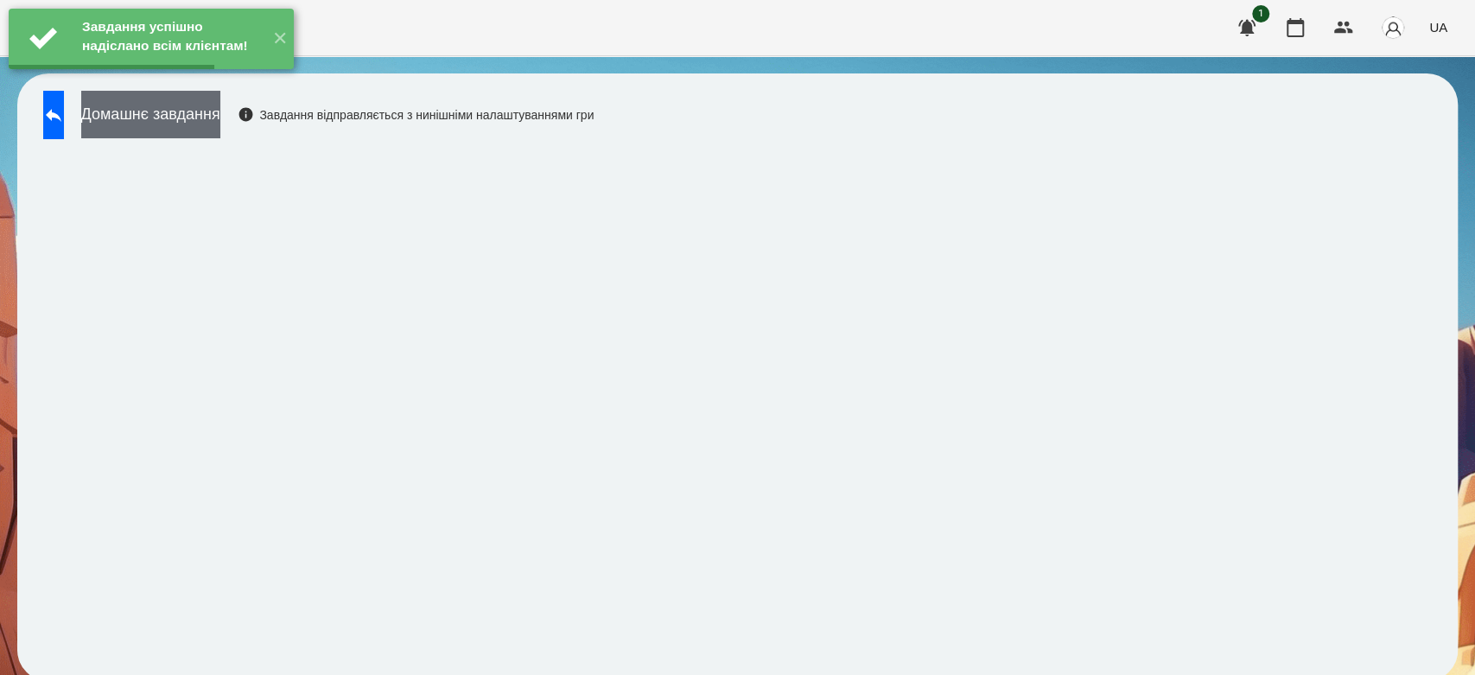
click at [220, 116] on button "Домашнє завдання" at bounding box center [150, 115] width 139 height 48
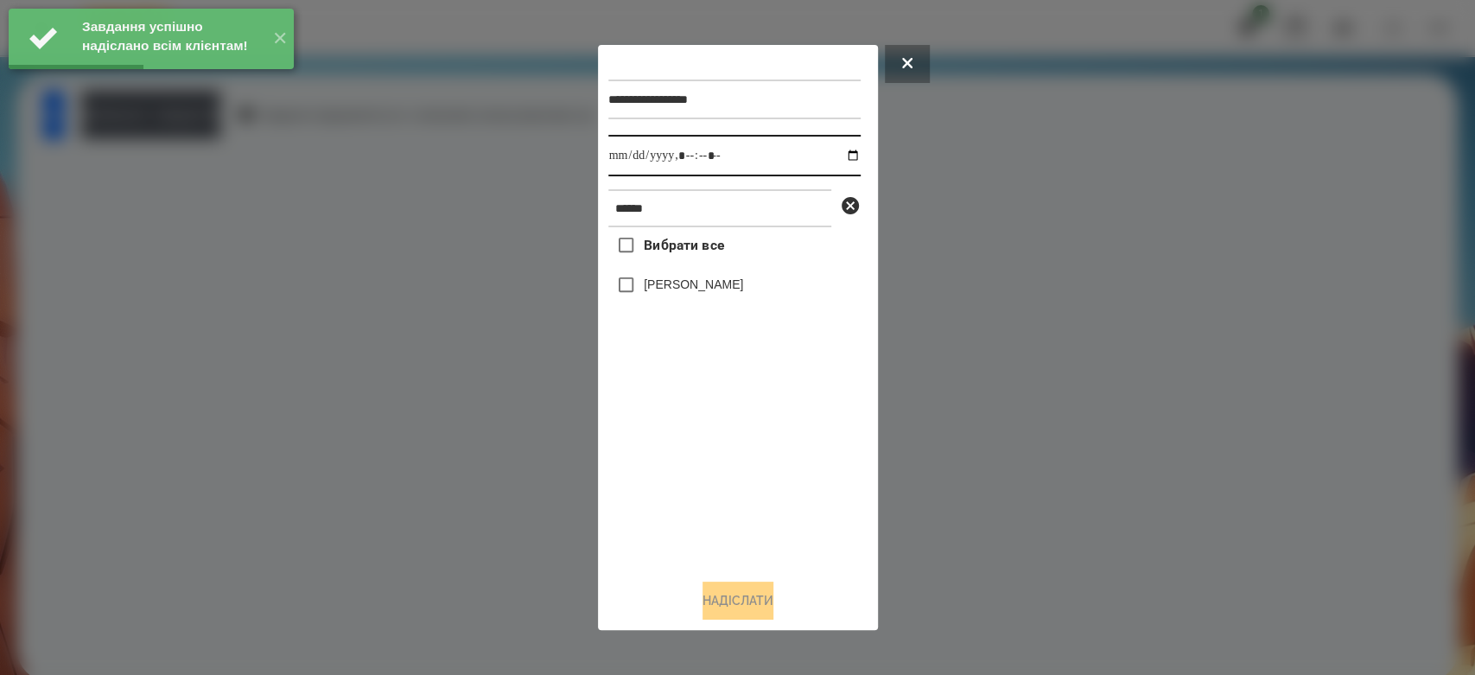
click at [840, 156] on input "datetime-local" at bounding box center [734, 155] width 252 height 41
type input "**********"
drag, startPoint x: 768, startPoint y: 442, endPoint x: 724, endPoint y: 337, distance: 114.3
click at [768, 442] on div "Вибрати все Стрільчук Матвій" at bounding box center [734, 396] width 252 height 338
click at [710, 278] on label "[PERSON_NAME]" at bounding box center [693, 284] width 99 height 17
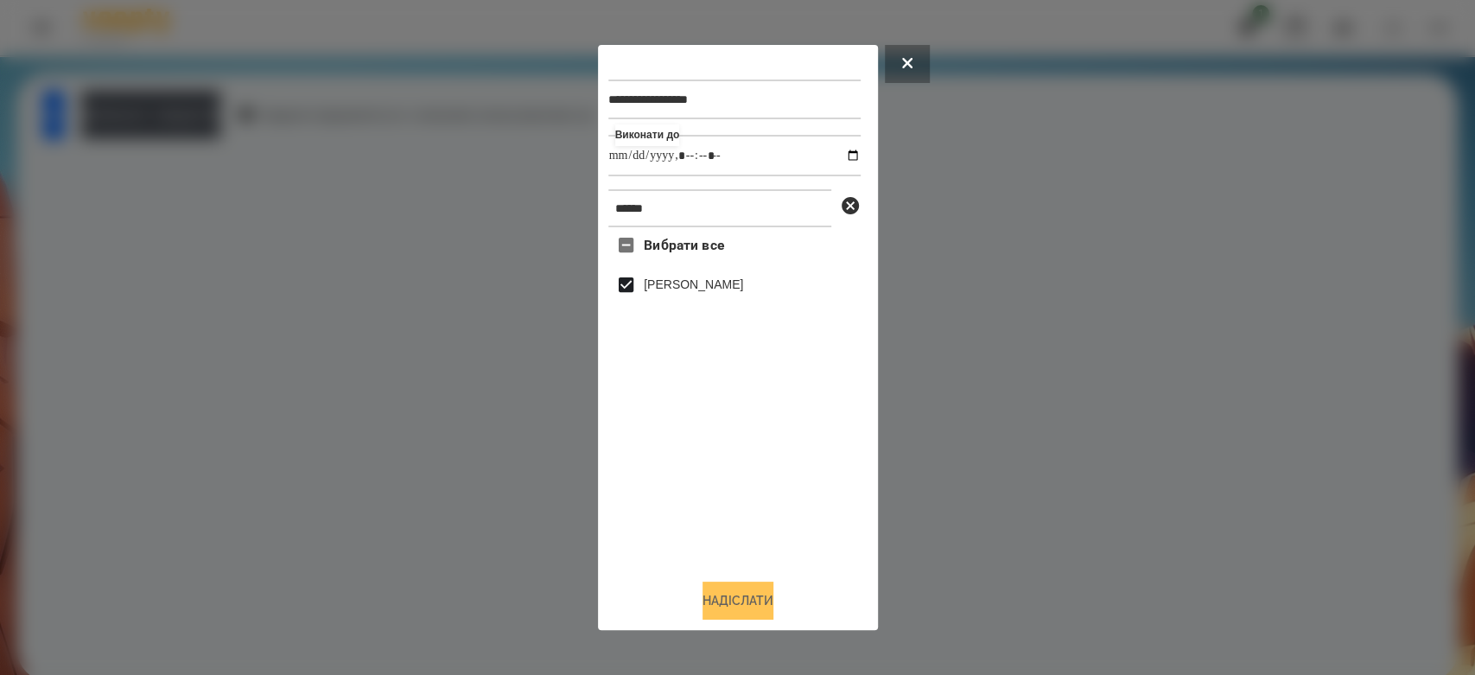
click at [751, 615] on button "Надіслати" at bounding box center [738, 601] width 71 height 38
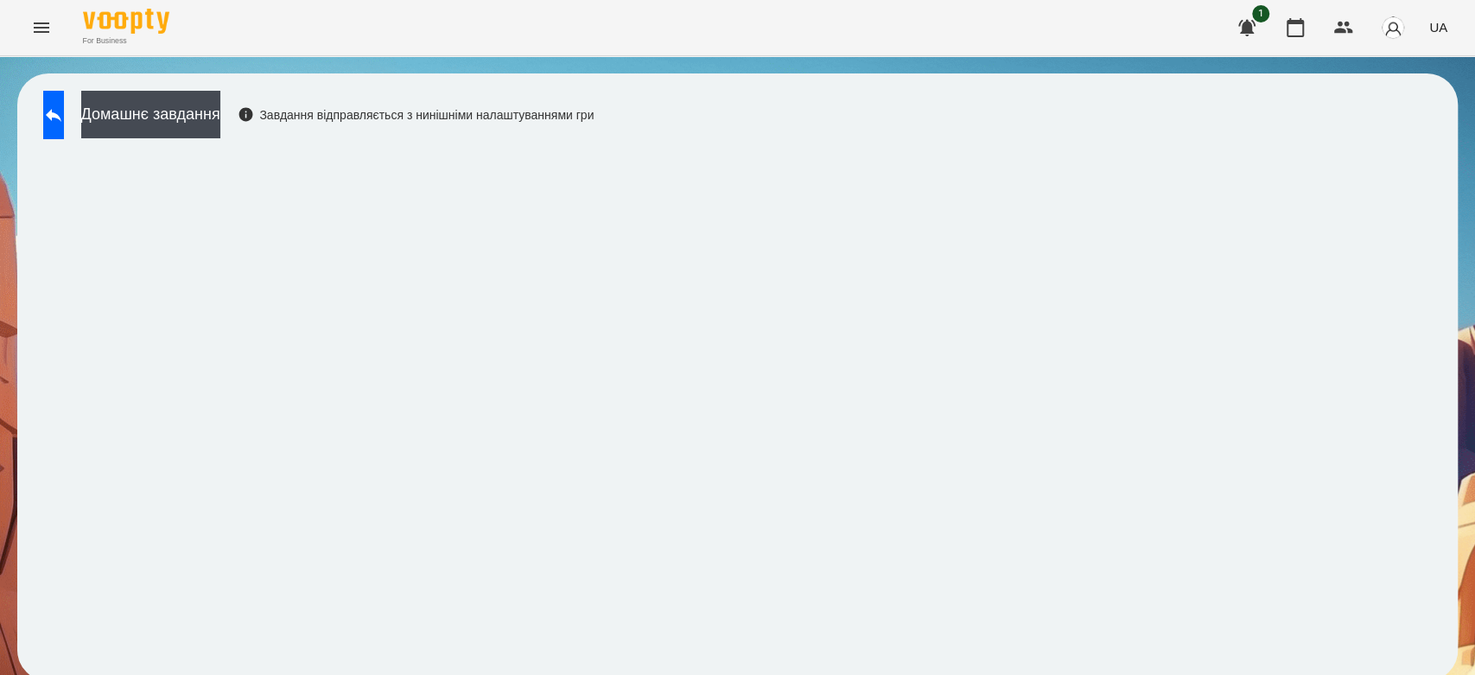
click at [100, 116] on div "Домашнє завдання Завдання відправляється з нинішніми налаштуваннями гри" at bounding box center [314, 119] width 559 height 57
click at [175, 110] on button "Домашнє завдання" at bounding box center [150, 115] width 139 height 48
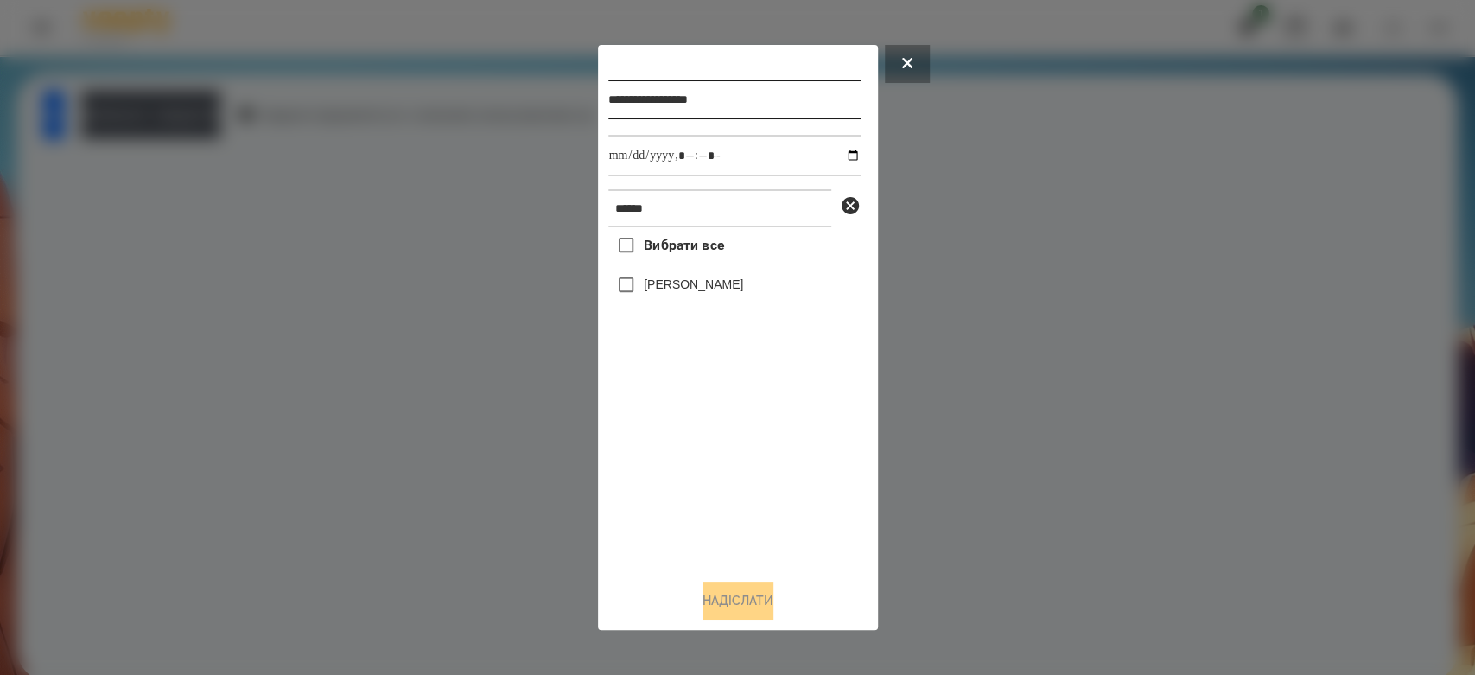
click at [768, 114] on input "**********" at bounding box center [734, 100] width 252 height 40
drag, startPoint x: 780, startPoint y: 98, endPoint x: 536, endPoint y: 92, distance: 244.6
click at [536, 92] on div "**********" at bounding box center [737, 337] width 1475 height 675
type input "*********"
click at [697, 270] on div "[PERSON_NAME]" at bounding box center [734, 285] width 252 height 36
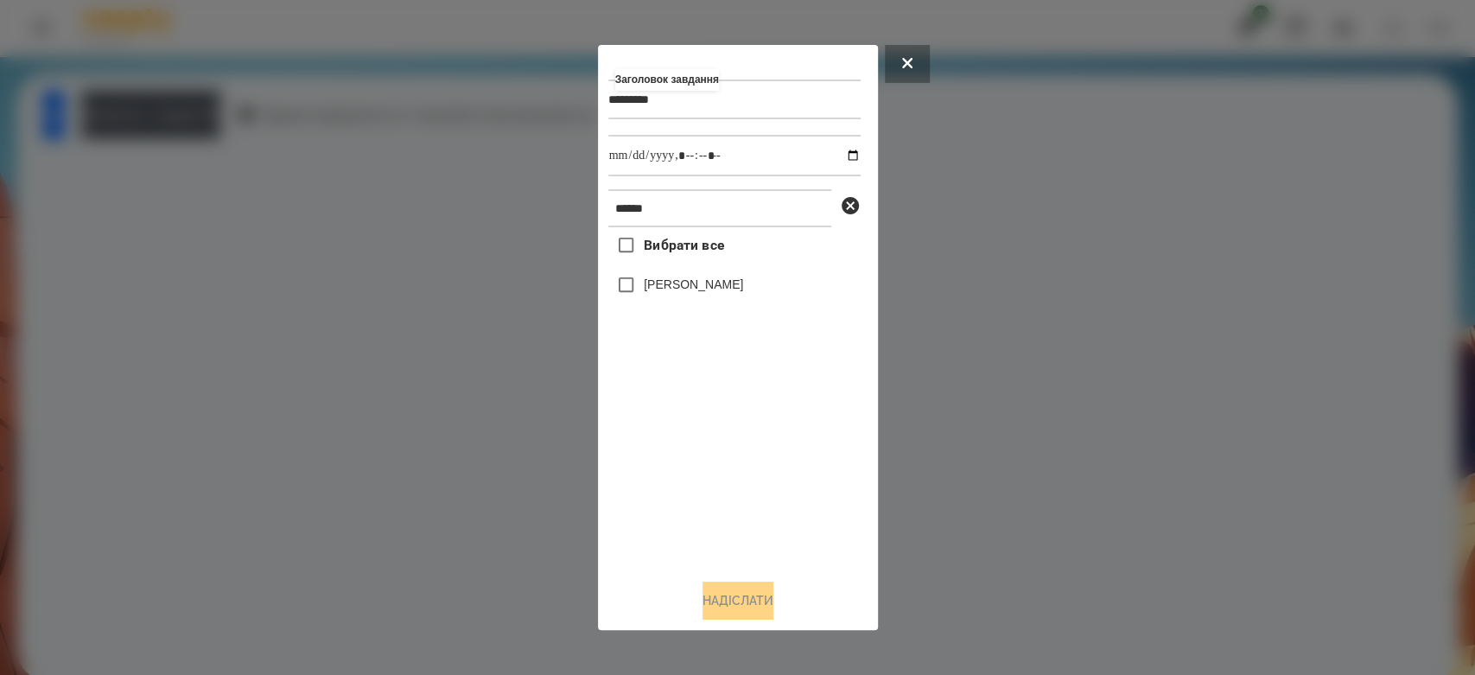
click at [703, 283] on label "[PERSON_NAME]" at bounding box center [693, 284] width 99 height 17
click at [773, 611] on button "Надіслати" at bounding box center [738, 601] width 71 height 38
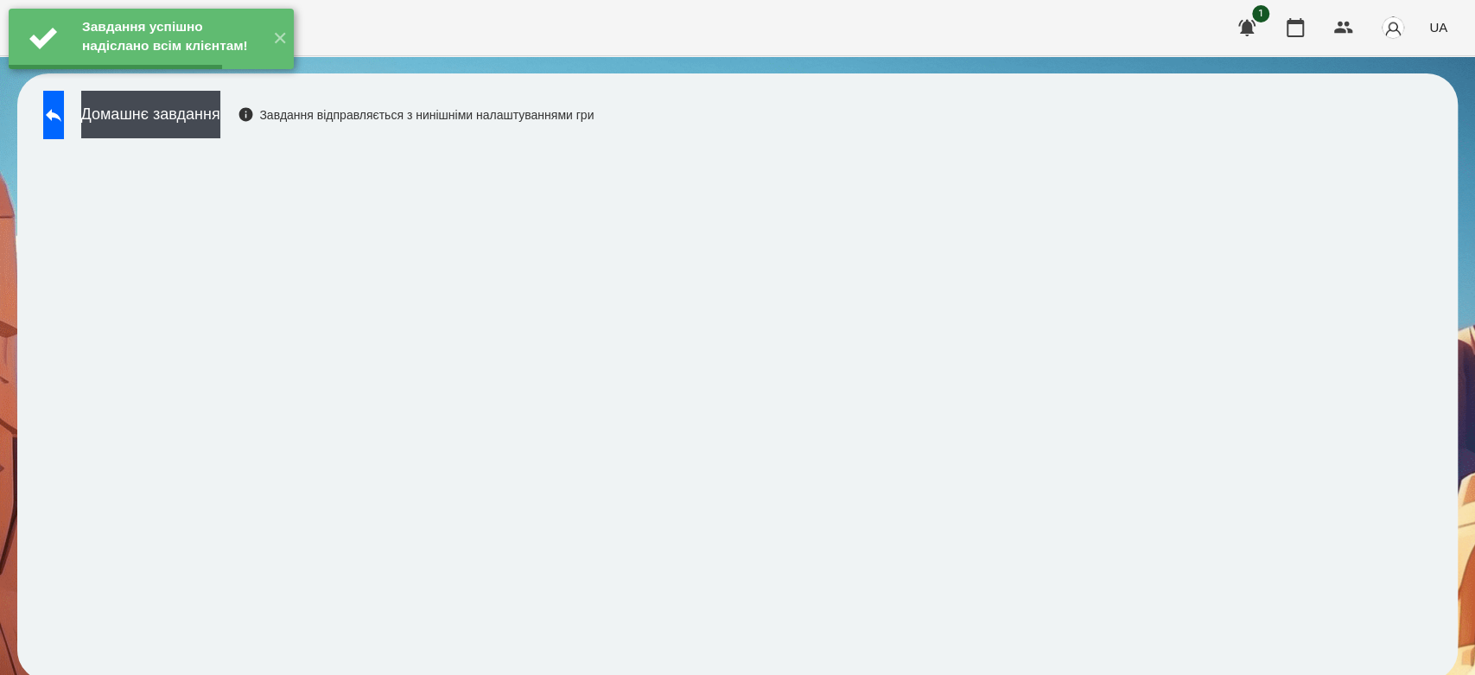
click at [173, 78] on div "Завдання успішно надіслано всім клієнтам! ✕" at bounding box center [151, 39] width 302 height 78
click at [170, 115] on button "Домашнє завдання" at bounding box center [150, 115] width 139 height 48
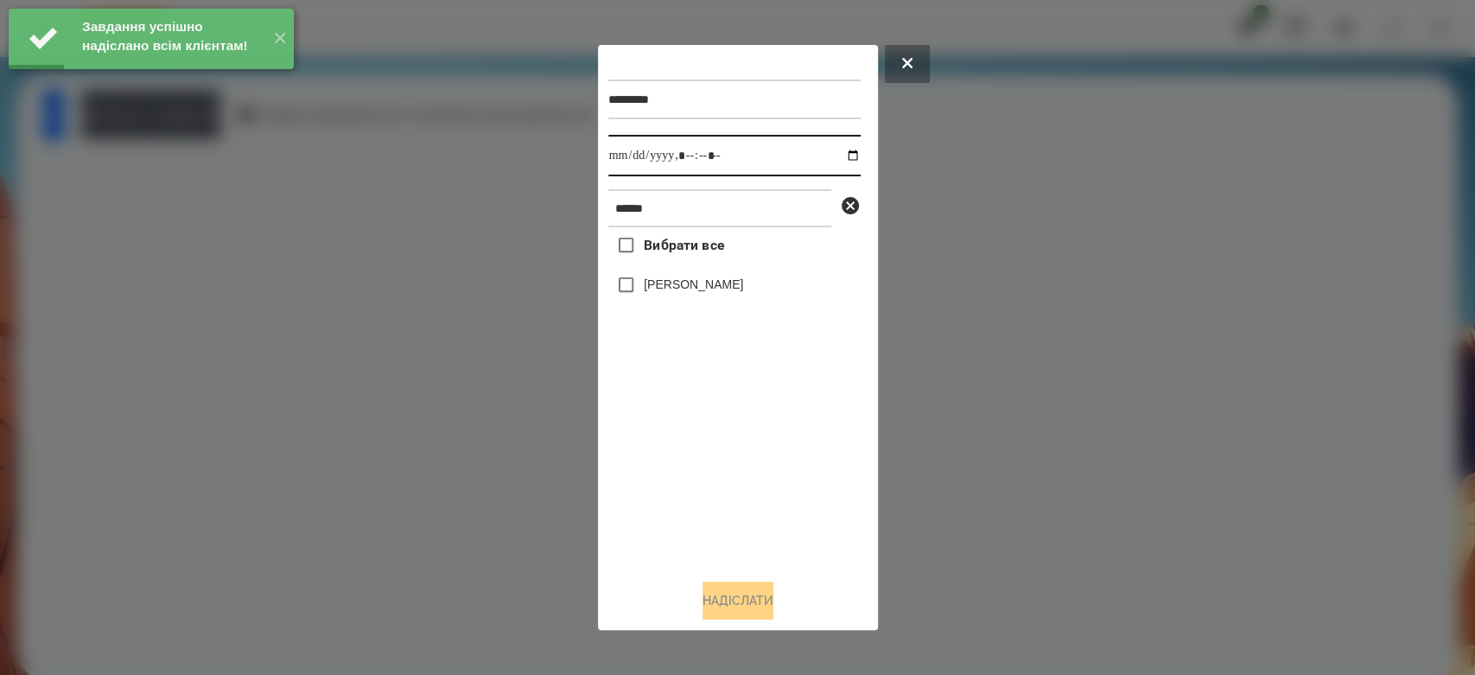
click at [839, 155] on input "datetime-local" at bounding box center [734, 155] width 252 height 41
type input "**********"
drag, startPoint x: 737, startPoint y: 540, endPoint x: 728, endPoint y: 429, distance: 111.9
click at [738, 538] on div "Вибрати все Стрільчук Матвій" at bounding box center [734, 396] width 252 height 338
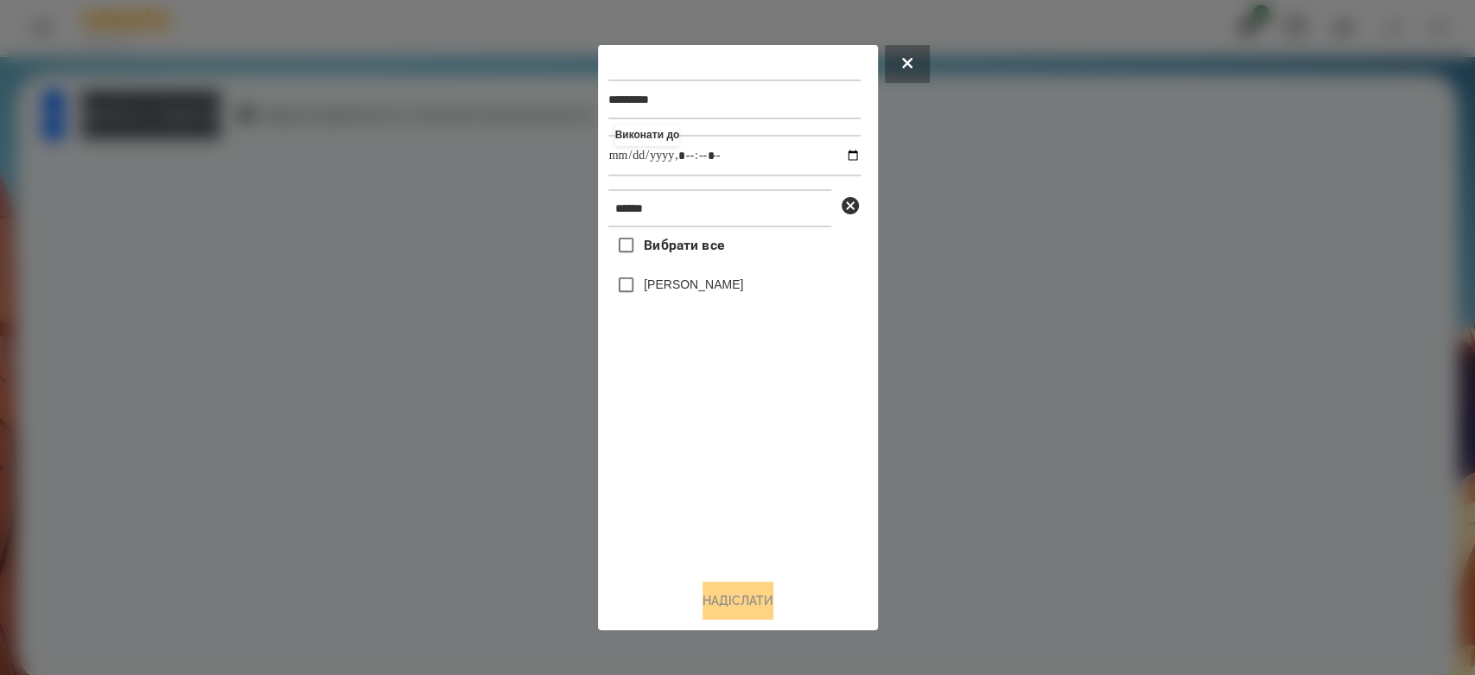
click at [708, 288] on label "[PERSON_NAME]" at bounding box center [693, 284] width 99 height 17
click at [734, 612] on button "Надіслати" at bounding box center [738, 601] width 71 height 38
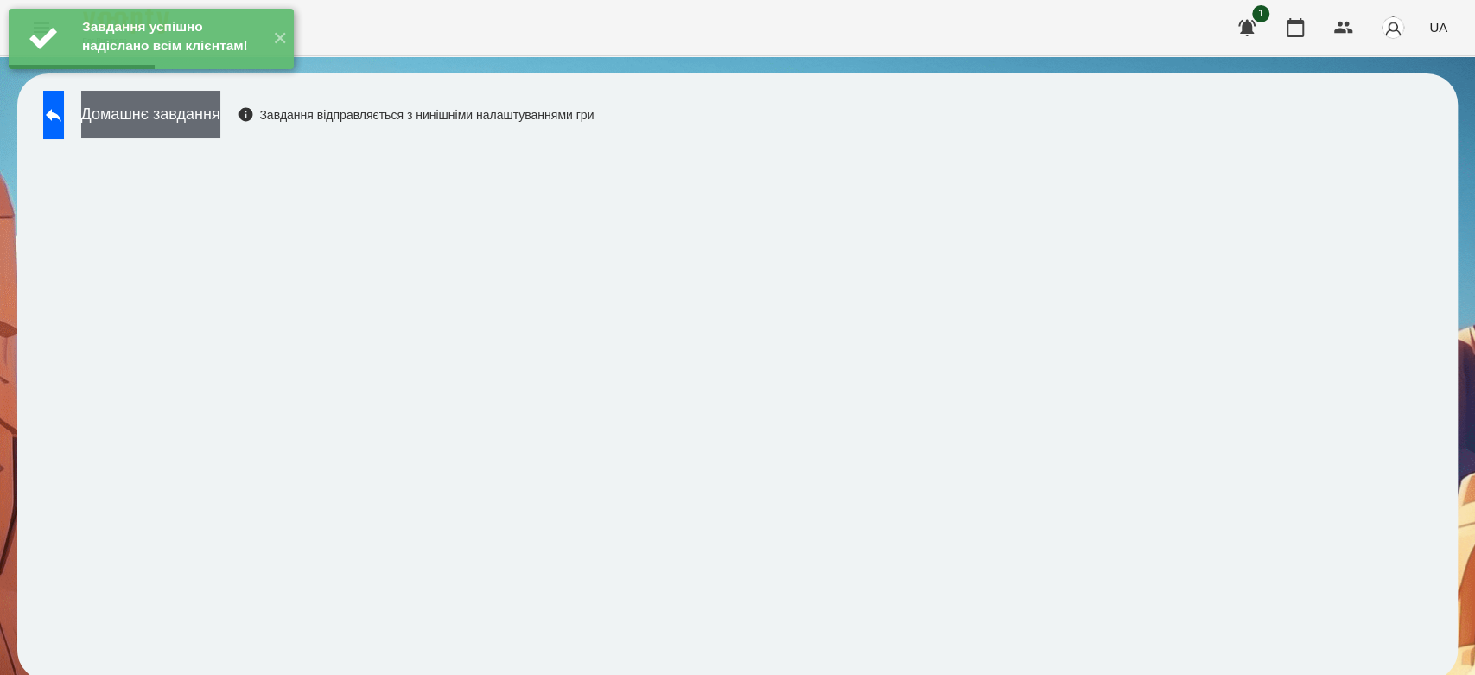
click at [180, 119] on button "Домашнє завдання" at bounding box center [150, 115] width 139 height 48
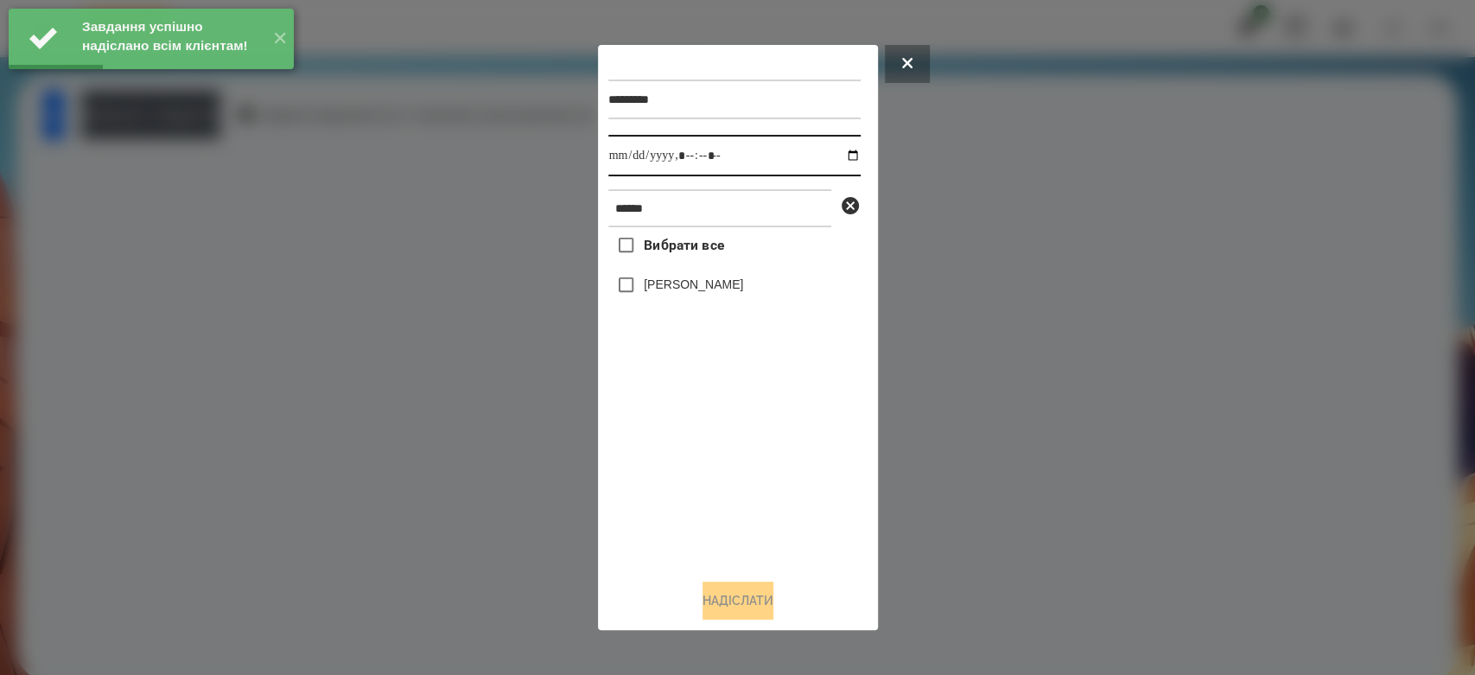
click at [846, 161] on input "datetime-local" at bounding box center [734, 155] width 252 height 41
type input "**********"
drag, startPoint x: 695, startPoint y: 496, endPoint x: 687, endPoint y: 379, distance: 116.9
click at [694, 495] on div "Вибрати все Стрільчук Матвій" at bounding box center [734, 396] width 252 height 338
click at [691, 292] on label "[PERSON_NAME]" at bounding box center [693, 284] width 99 height 17
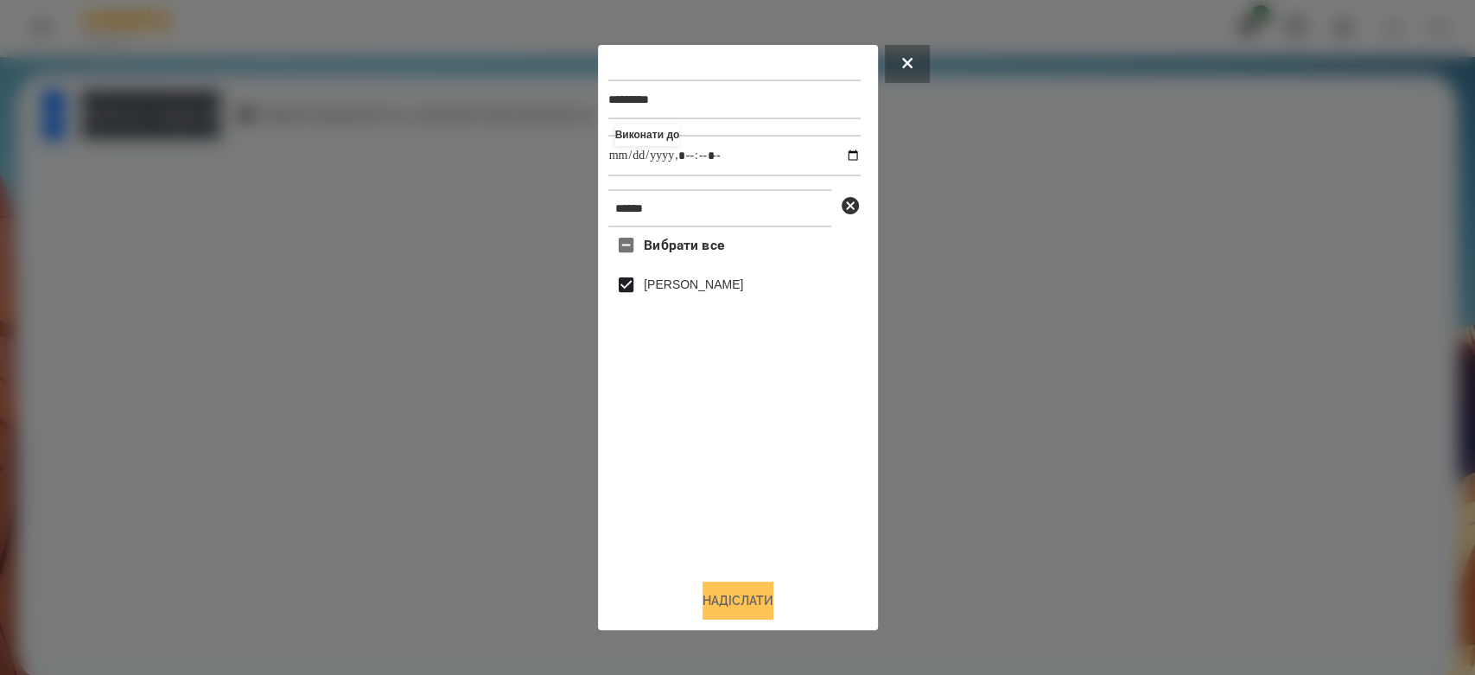
drag, startPoint x: 745, startPoint y: 600, endPoint x: 730, endPoint y: 596, distance: 15.1
click at [744, 598] on button "Надіслати" at bounding box center [738, 601] width 71 height 38
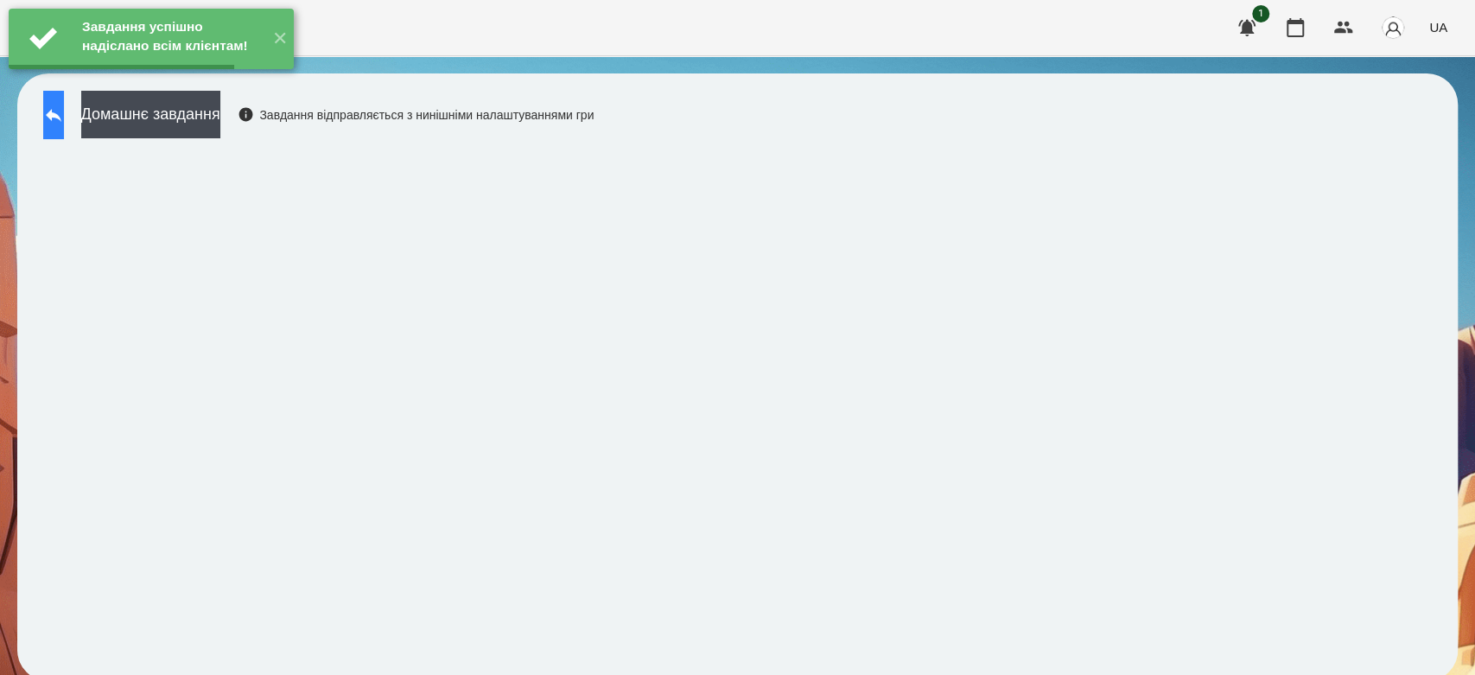
click at [64, 112] on button at bounding box center [53, 115] width 21 height 48
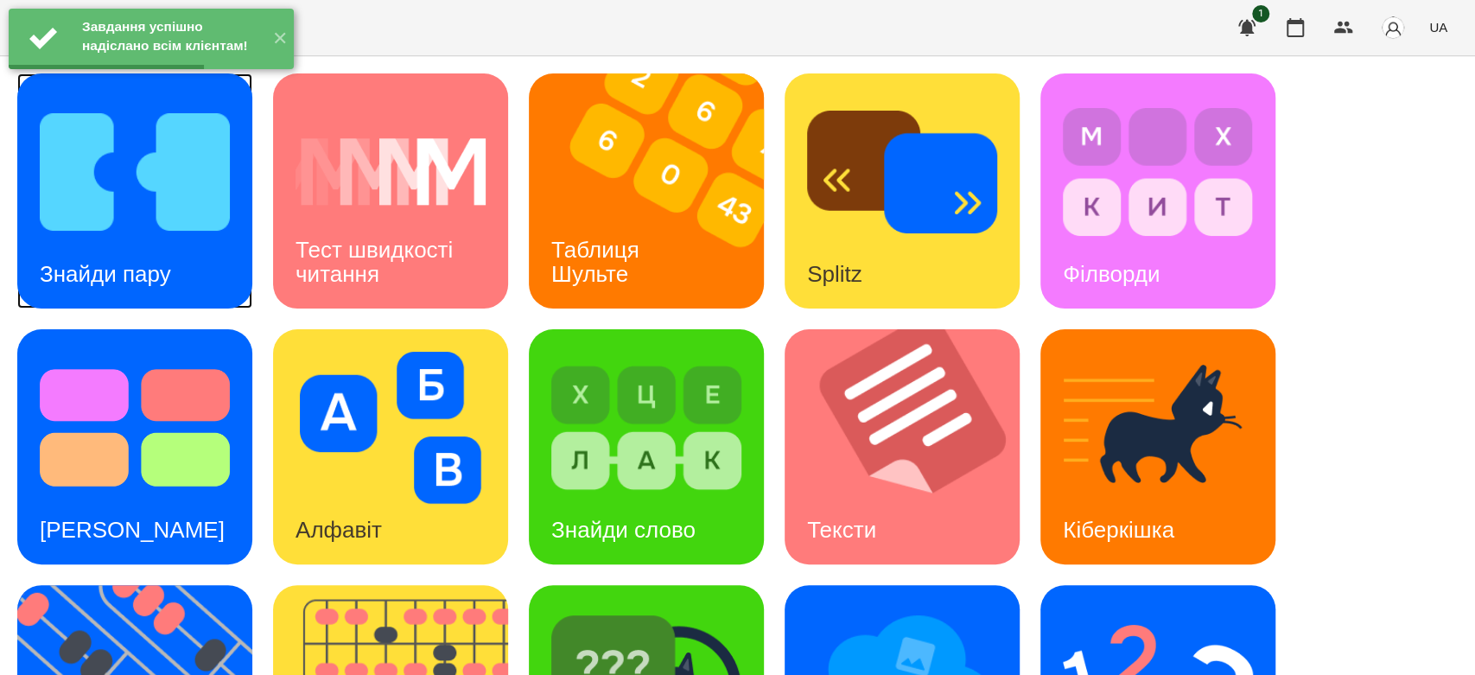
click at [112, 240] on div "Знайди пару" at bounding box center [105, 274] width 176 height 68
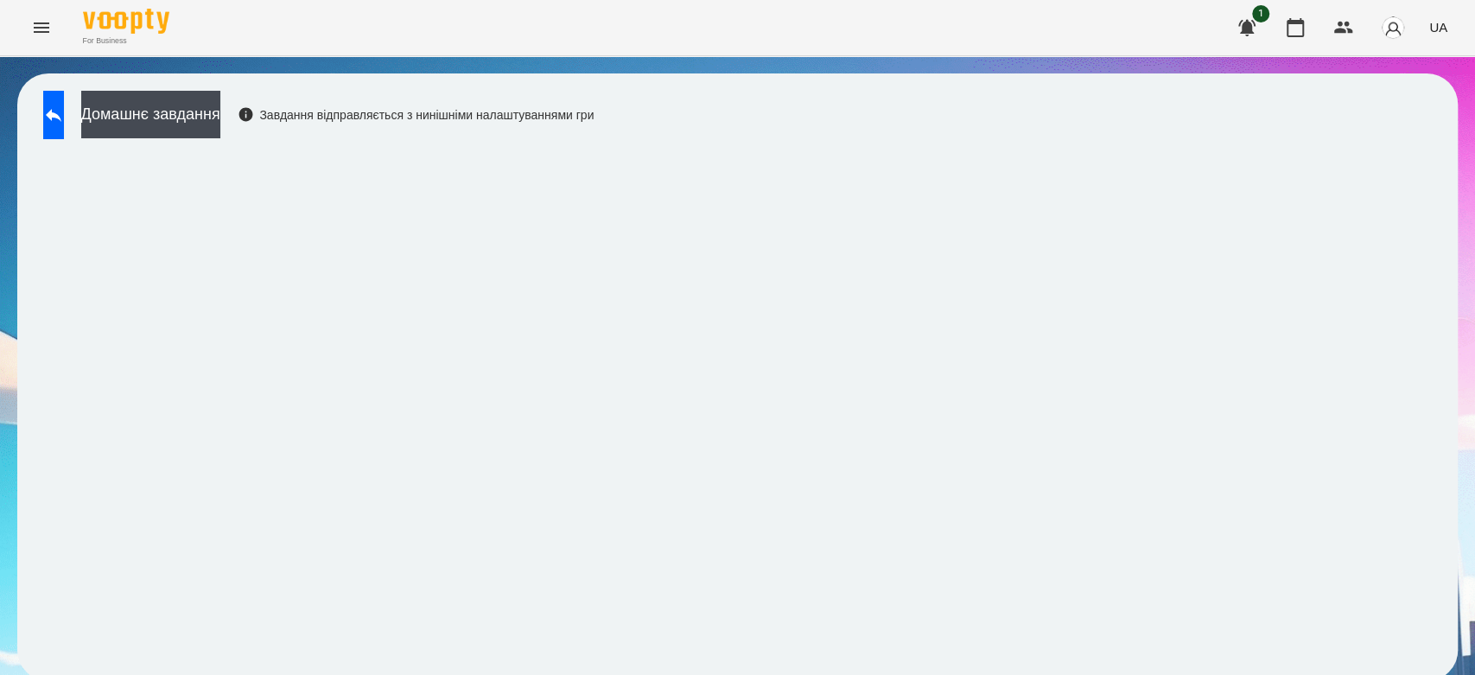
click at [654, 58] on div "Домашнє завдання Завдання відправляється з нинішніми налаштуваннями гри" at bounding box center [737, 377] width 1475 height 642
click at [64, 126] on button at bounding box center [53, 115] width 21 height 48
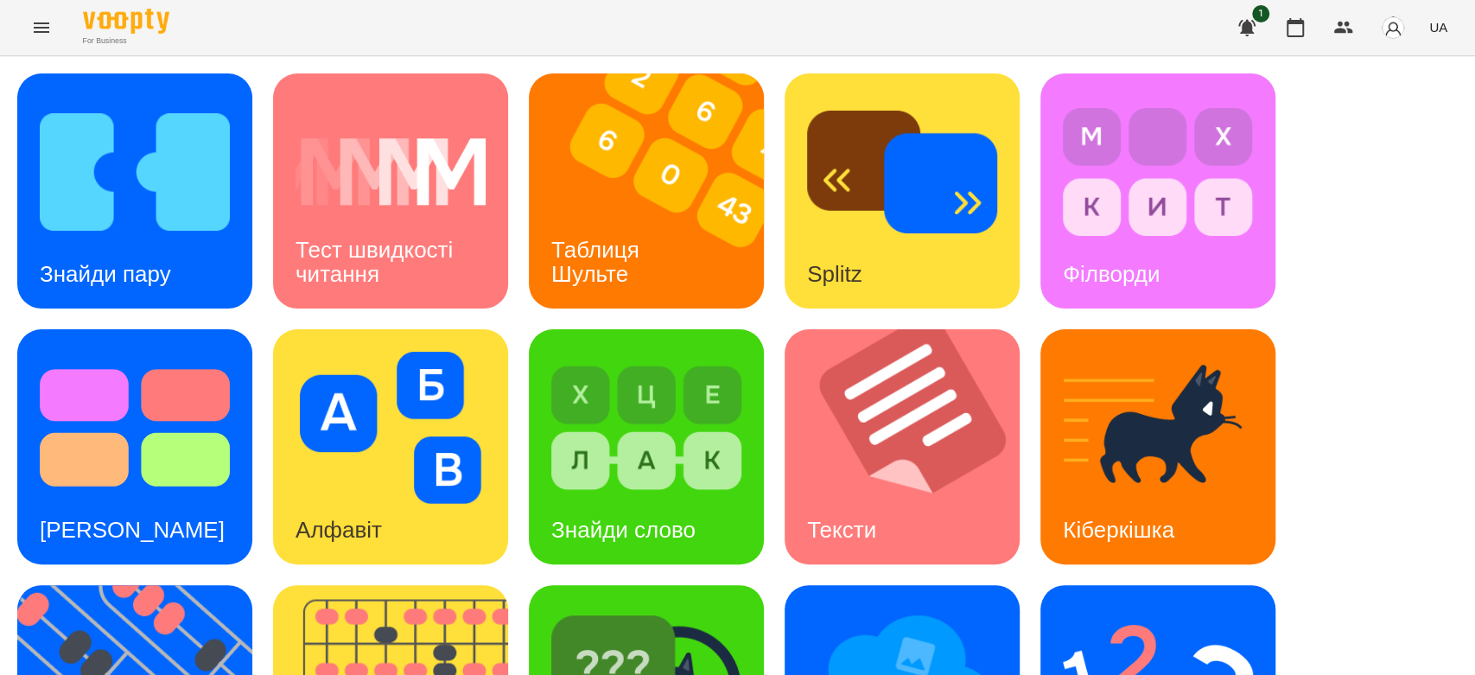
scroll to position [417, 0]
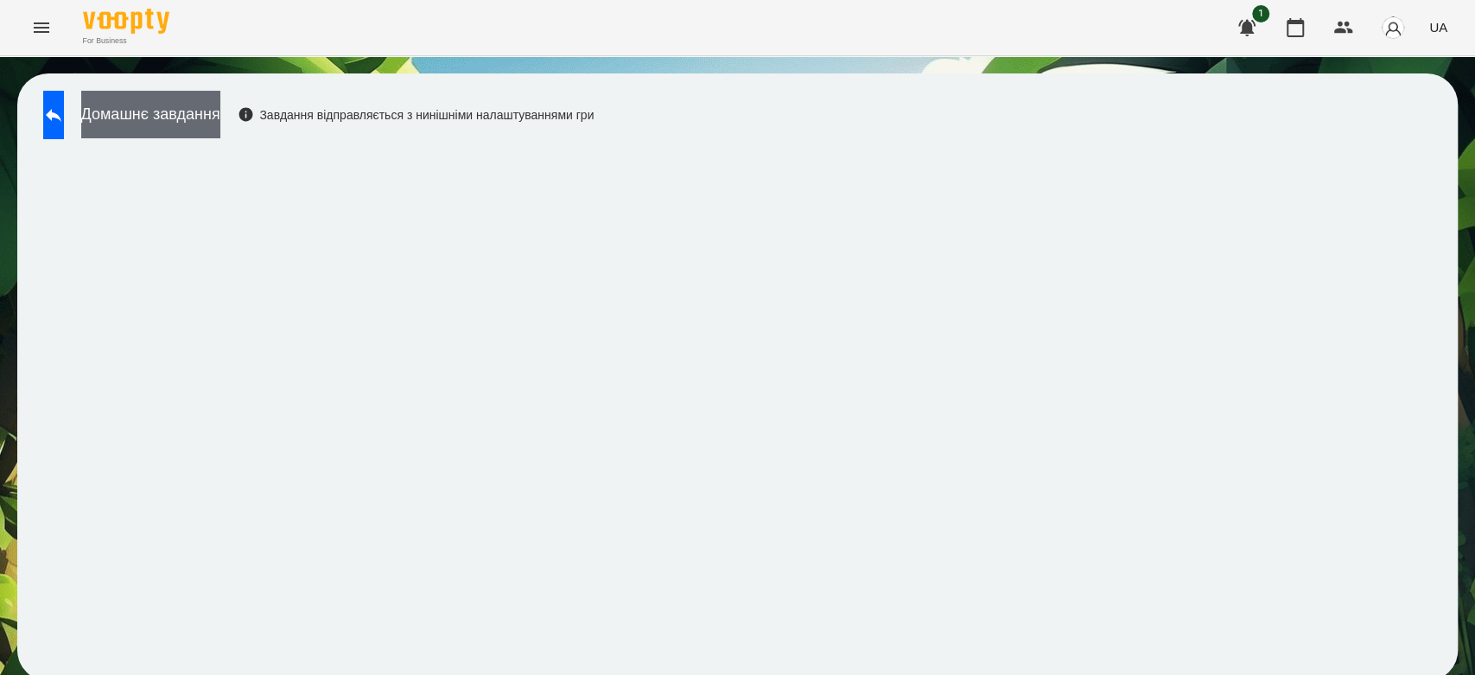
click at [158, 124] on button "Домашнє завдання" at bounding box center [150, 115] width 139 height 48
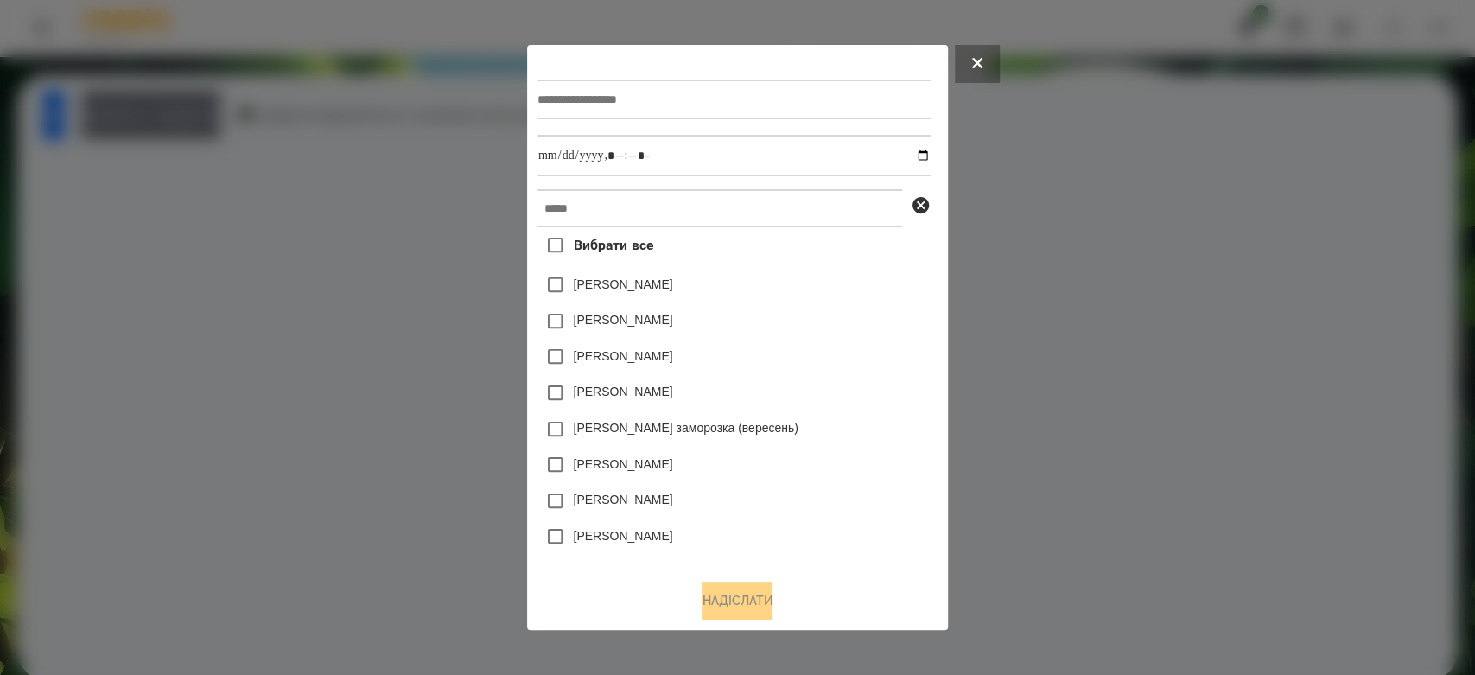
click at [766, 104] on input "text" at bounding box center [734, 100] width 393 height 40
type input "**********"
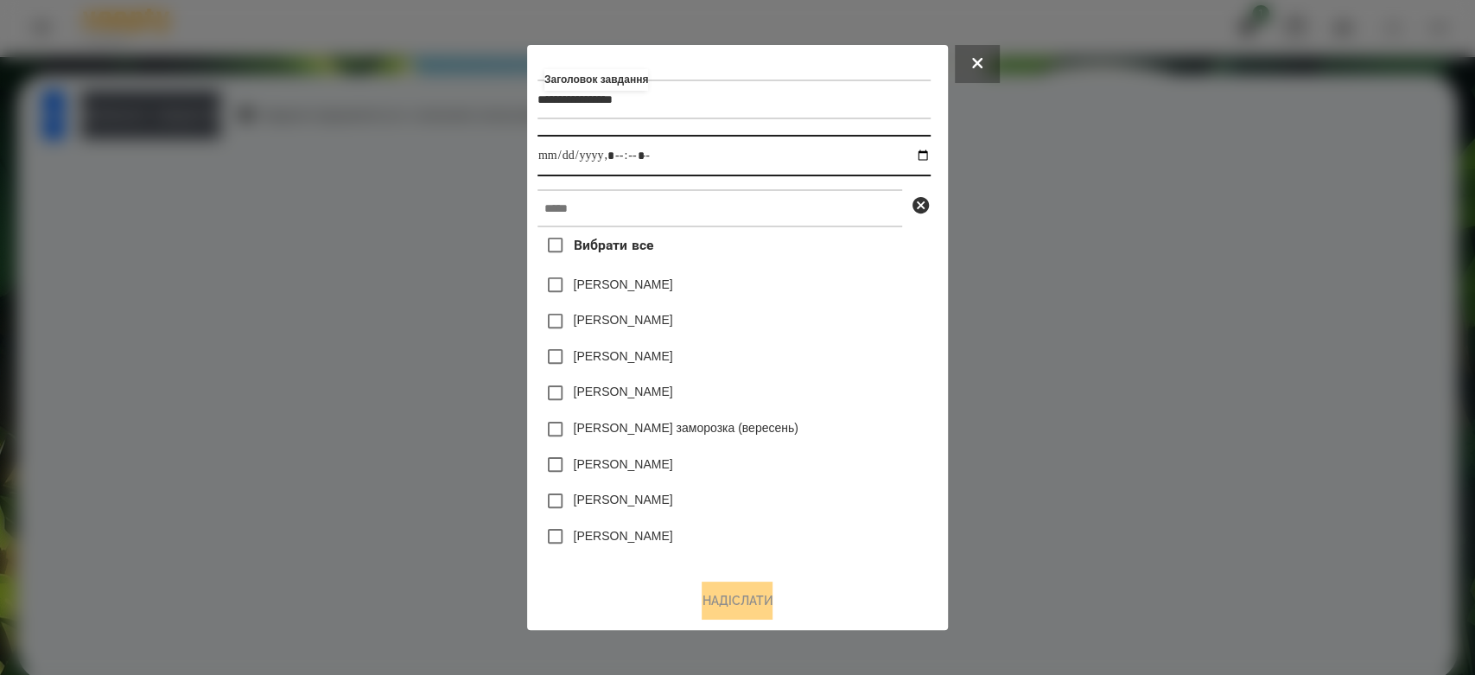
click at [930, 157] on input "datetime-local" at bounding box center [734, 155] width 393 height 41
type input "**********"
drag, startPoint x: 854, startPoint y: 310, endPoint x: 850, endPoint y: 288, distance: 22.7
click at [854, 298] on div "Вибрати все Яна Щербакова Коля Главач Емма Северен Ісаєв Святослав Злата Миц за…" at bounding box center [734, 396] width 393 height 338
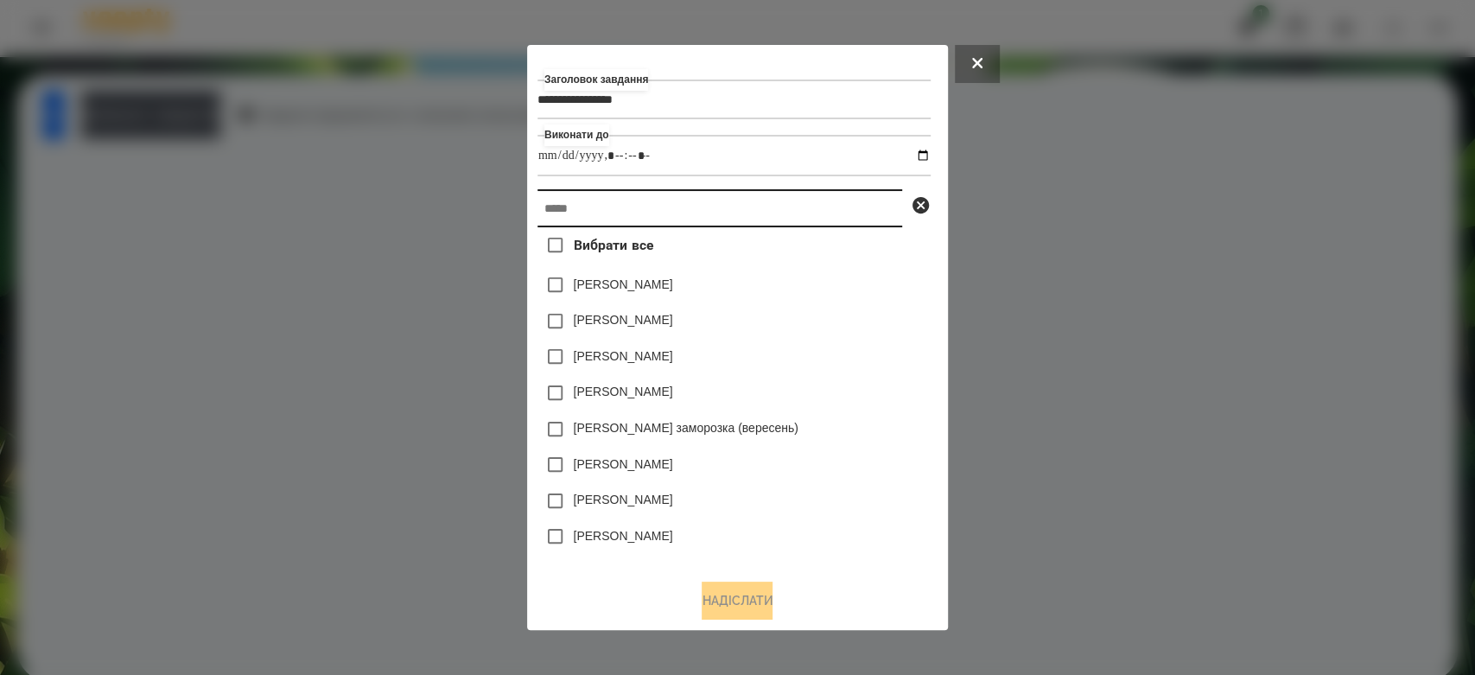
click at [846, 209] on input "text" at bounding box center [720, 208] width 365 height 38
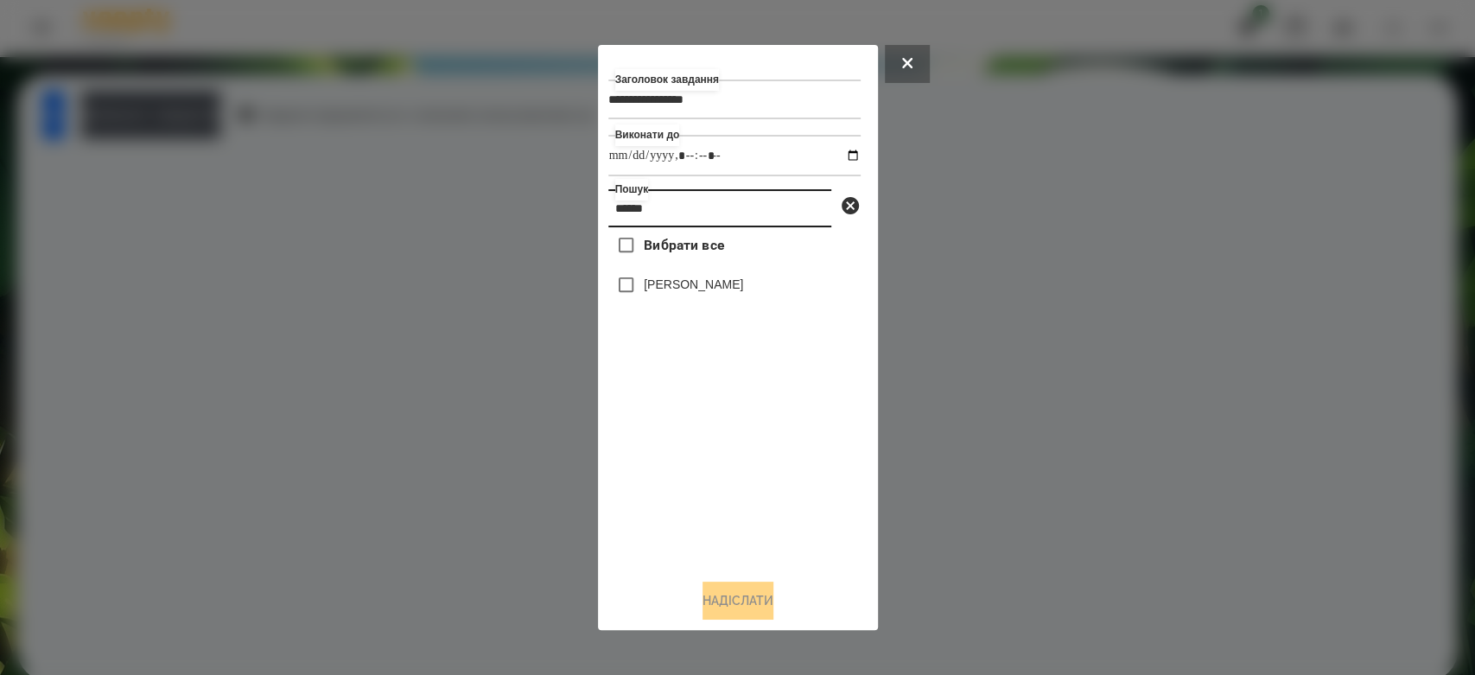
type input "******"
click at [733, 282] on label "[PERSON_NAME]" at bounding box center [693, 284] width 99 height 17
click at [734, 609] on button "Надіслати" at bounding box center [738, 601] width 71 height 38
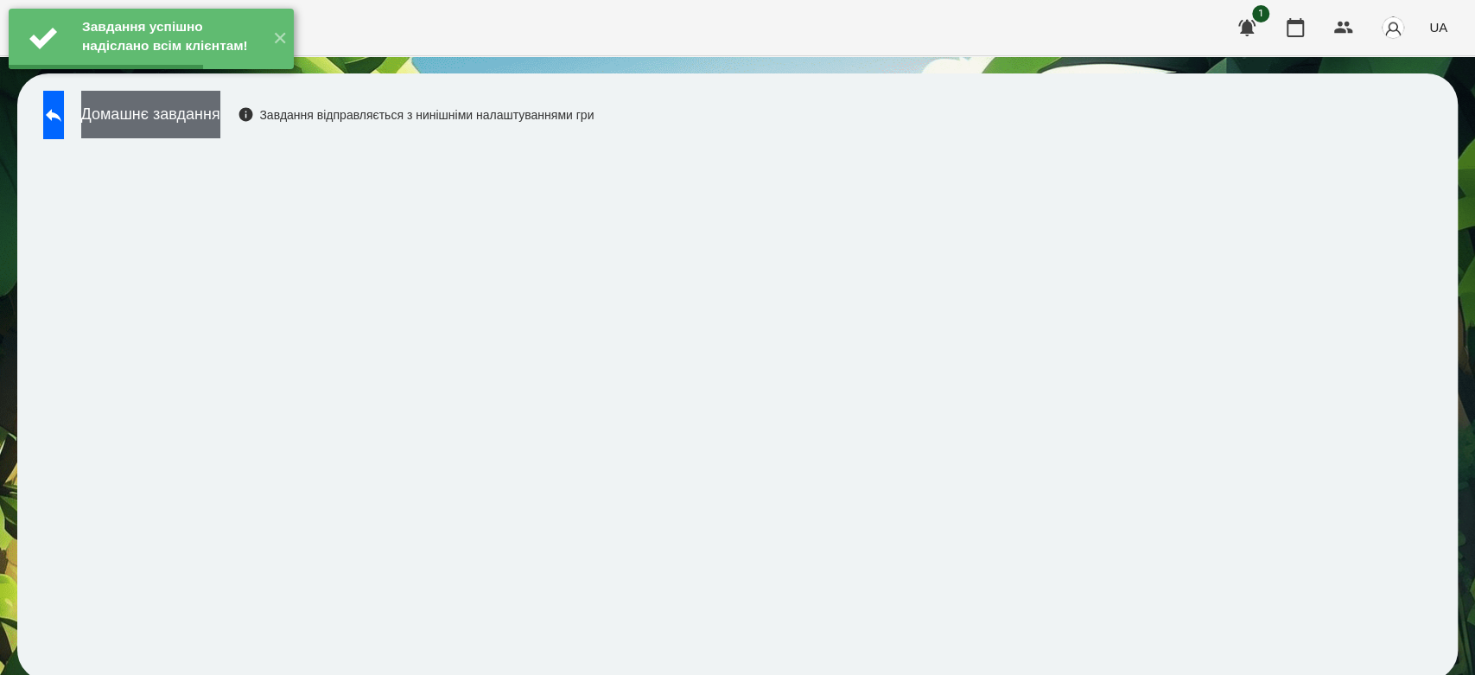
click at [145, 127] on button "Домашнє завдання" at bounding box center [150, 115] width 139 height 48
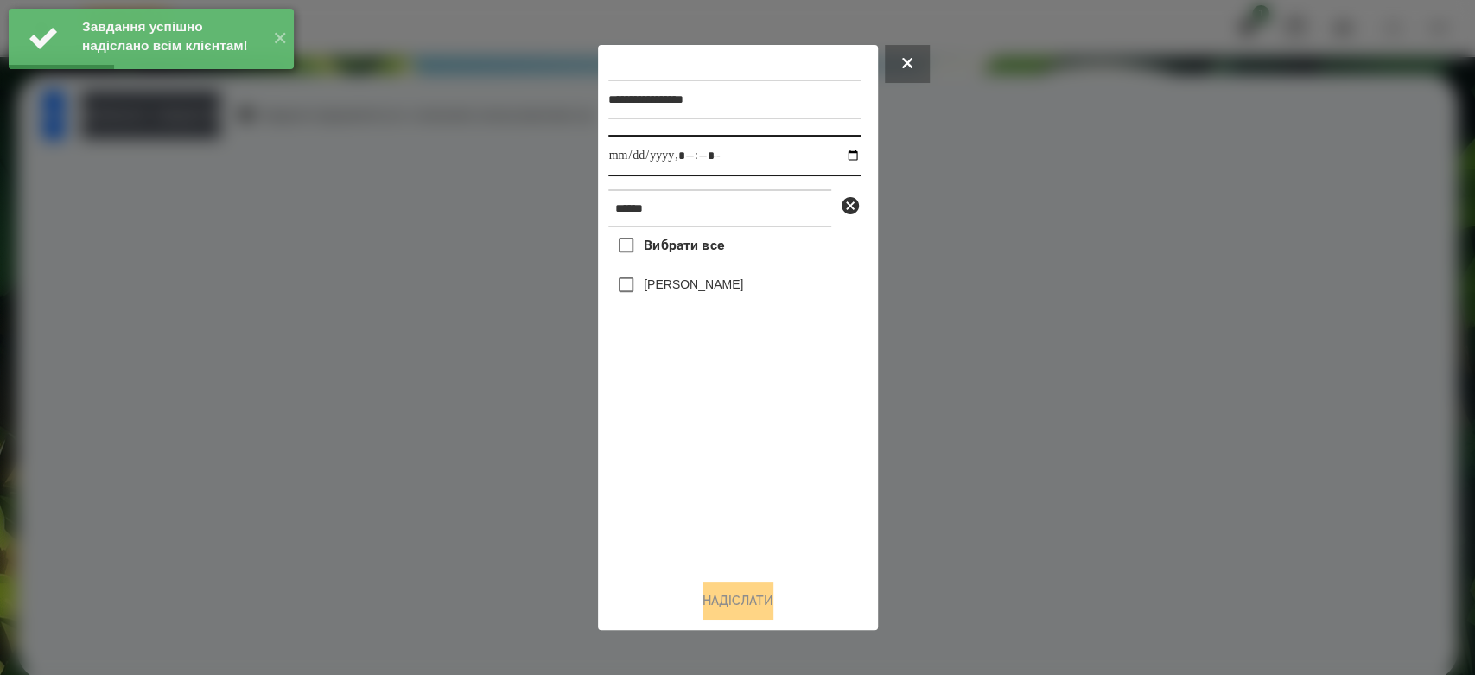
drag, startPoint x: 839, startPoint y: 155, endPoint x: 818, endPoint y: 174, distance: 28.8
click at [837, 155] on input "datetime-local" at bounding box center [734, 155] width 252 height 41
type input "**********"
drag, startPoint x: 756, startPoint y: 457, endPoint x: 747, endPoint y: 429, distance: 29.2
click at [755, 455] on div "Вибрати все Стрільчук Матвій" at bounding box center [734, 396] width 252 height 338
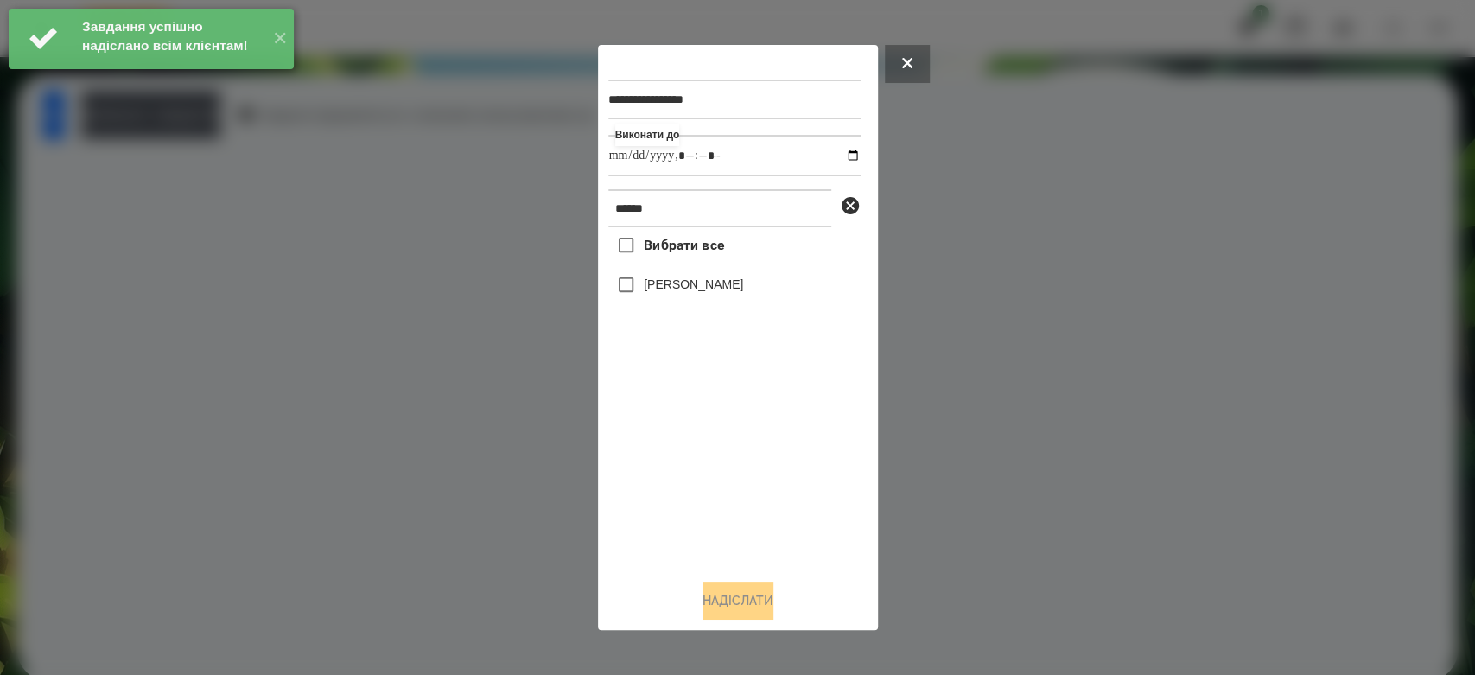
click at [697, 287] on label "[PERSON_NAME]" at bounding box center [693, 284] width 99 height 17
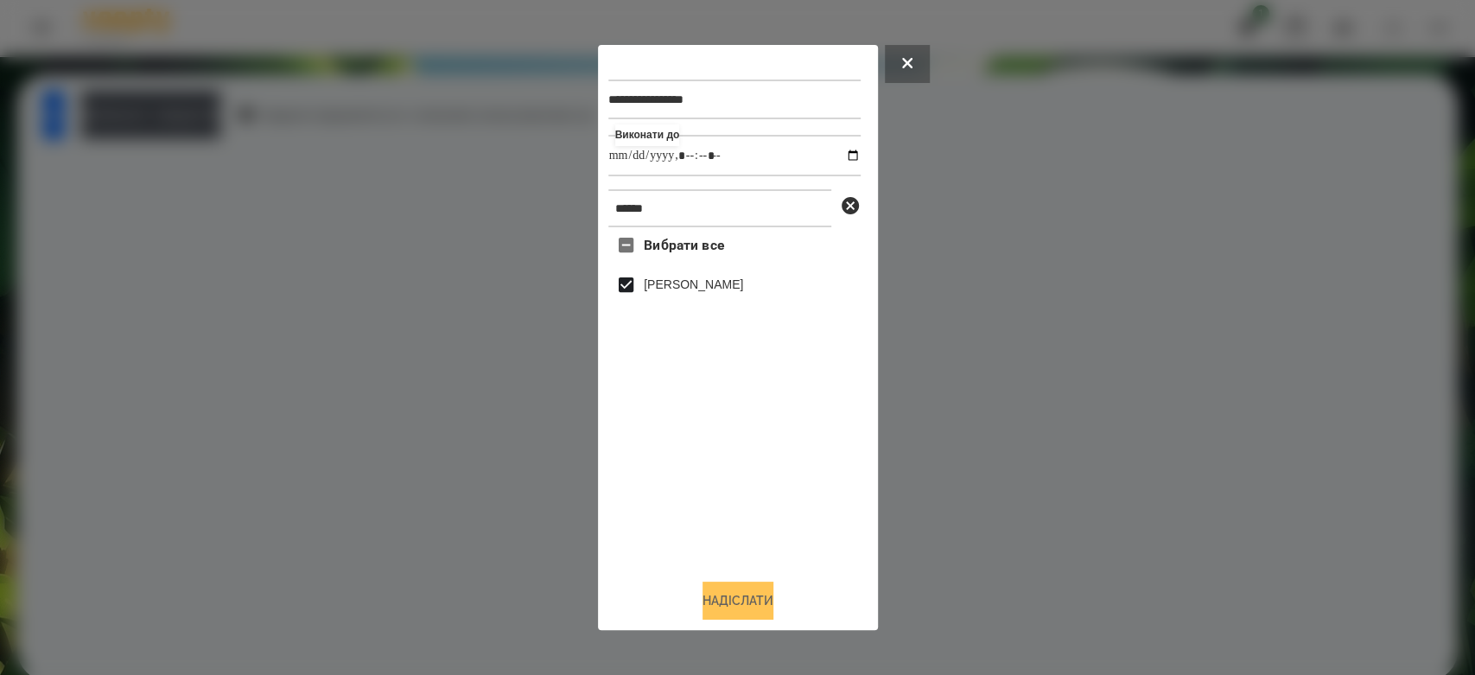
click at [754, 602] on button "Надіслати" at bounding box center [738, 601] width 71 height 38
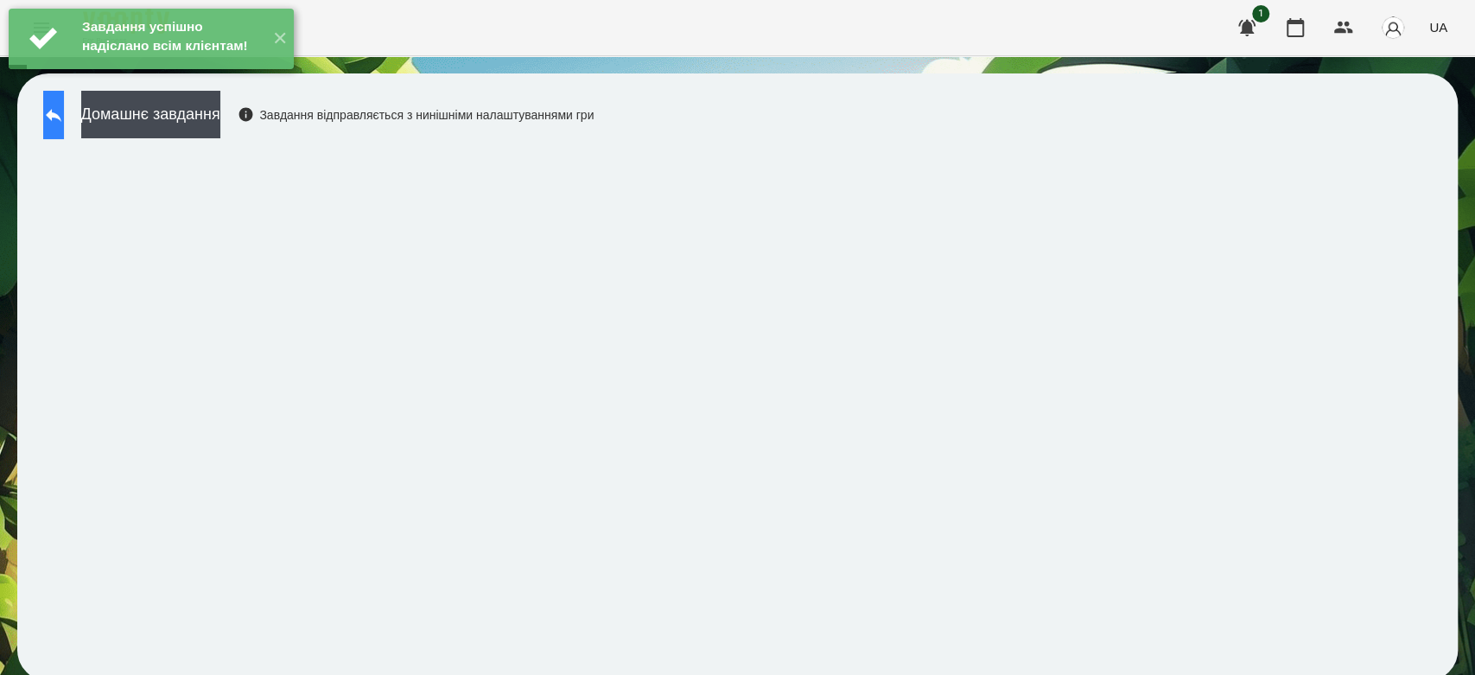
click at [64, 129] on button at bounding box center [53, 115] width 21 height 48
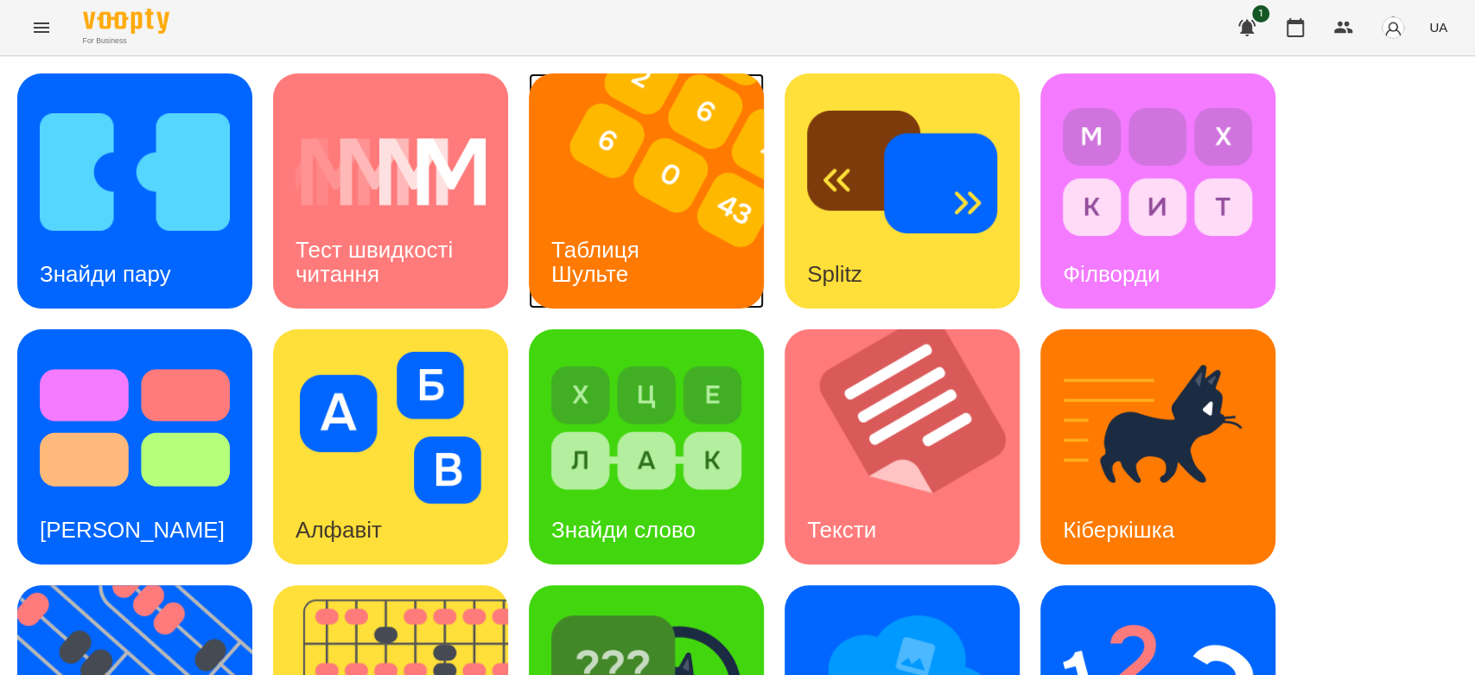
click at [673, 246] on img at bounding box center [657, 190] width 257 height 235
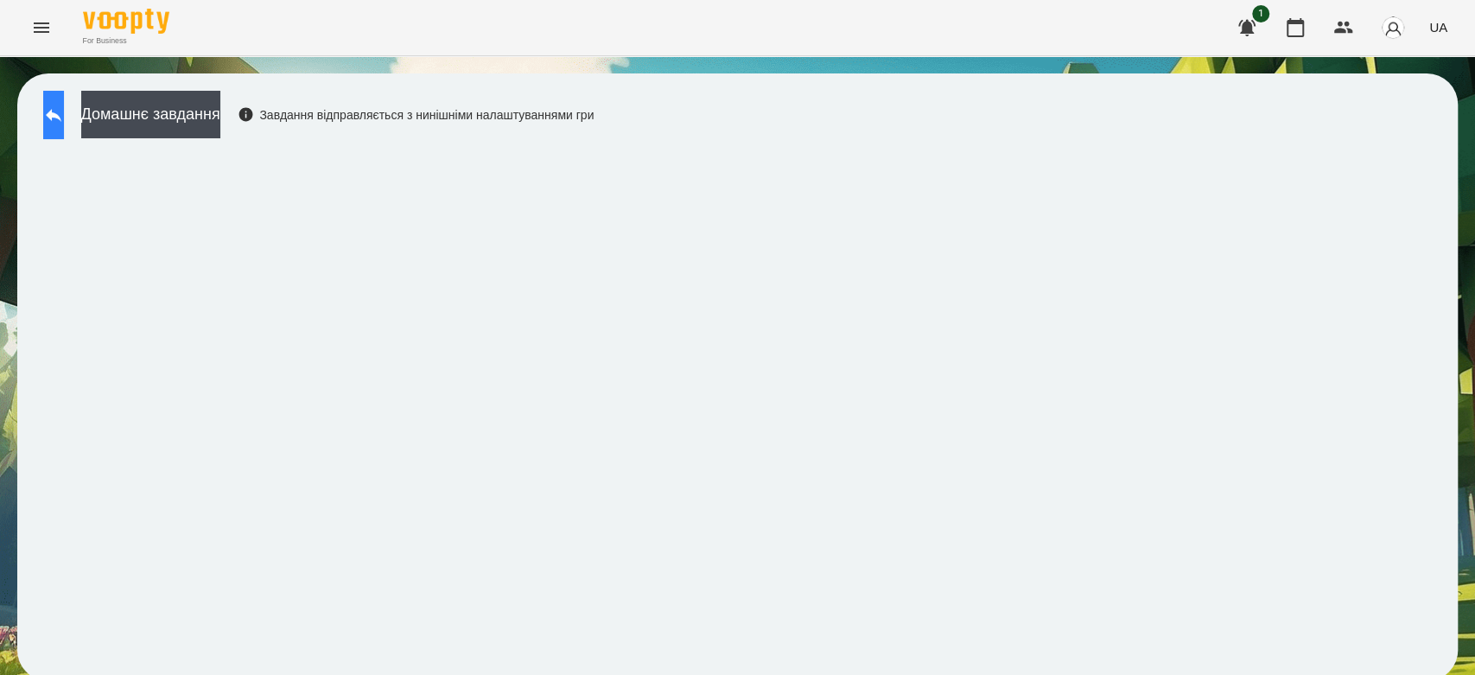
click at [64, 119] on icon at bounding box center [53, 115] width 21 height 21
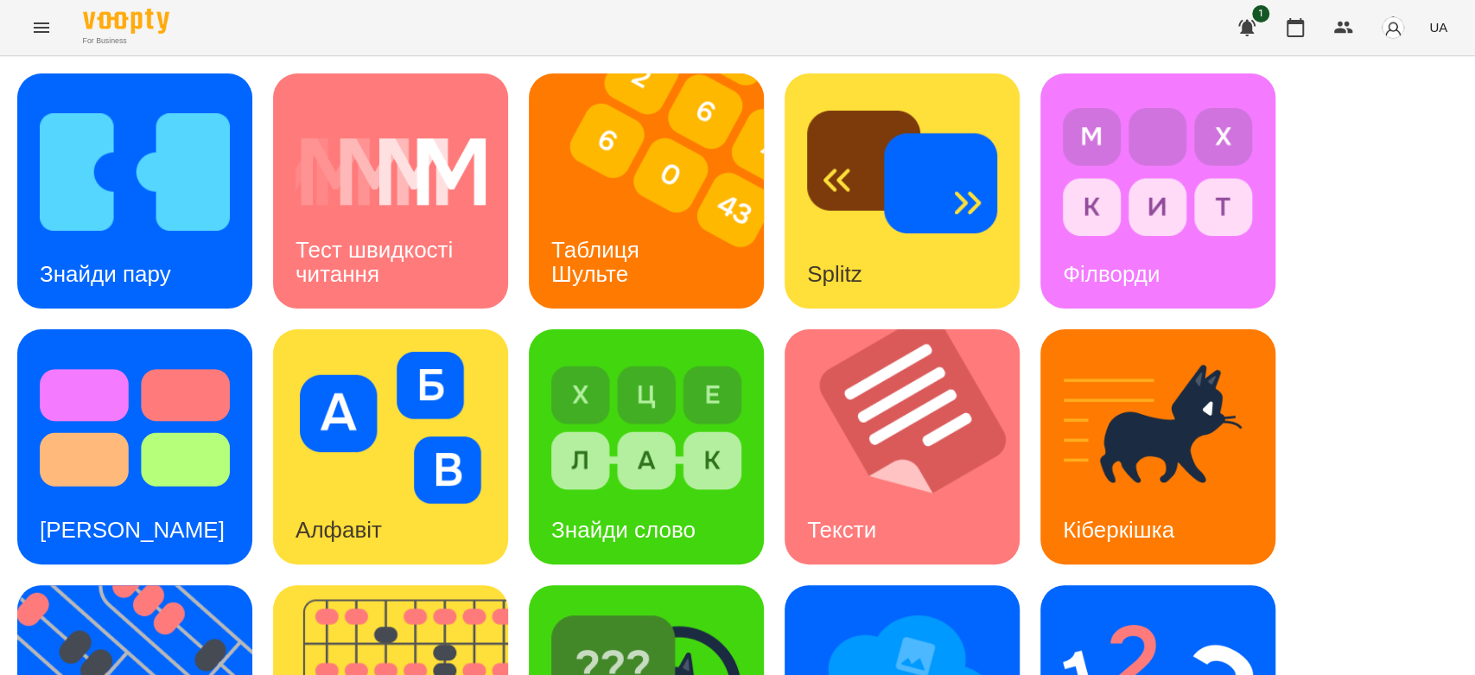
scroll to position [417, 0]
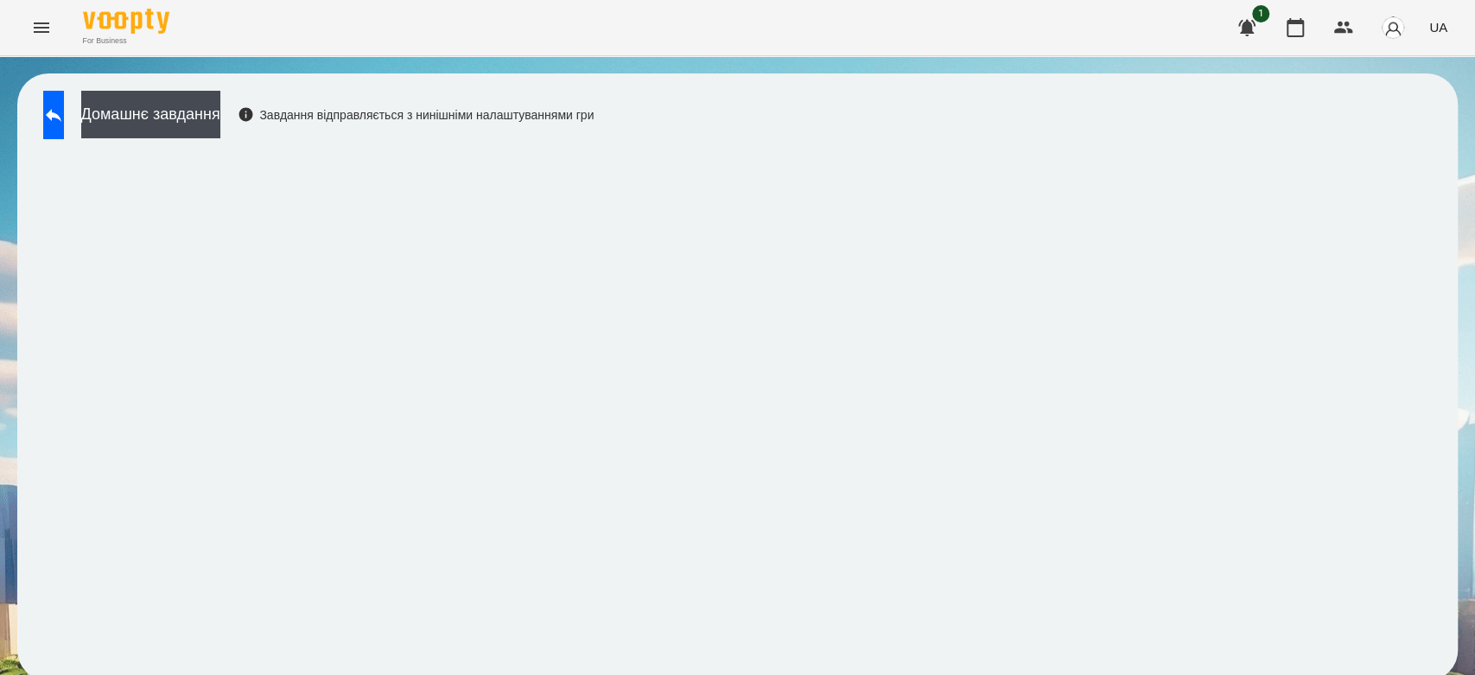
scroll to position [6, 0]
click at [157, 109] on button "Домашнє завдання" at bounding box center [150, 115] width 139 height 48
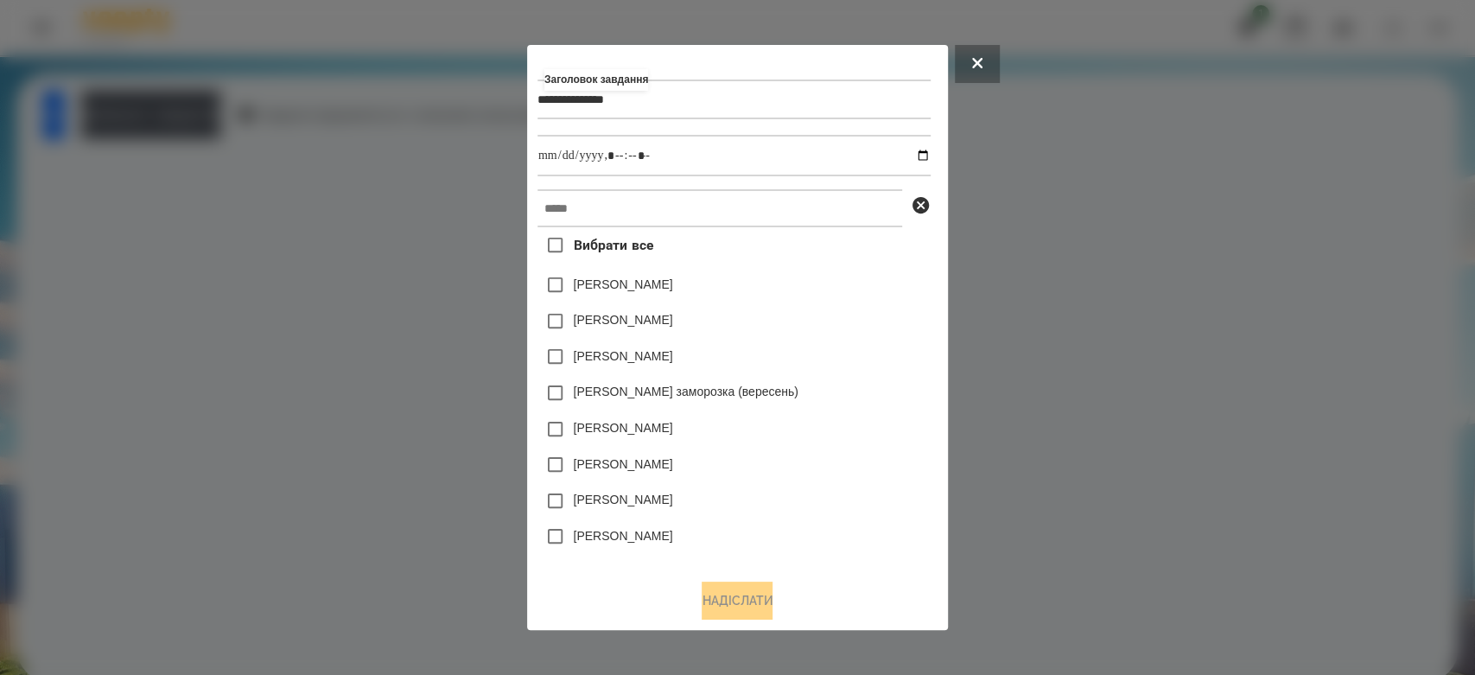
type input "**********"
click at [924, 150] on input "datetime-local" at bounding box center [734, 155] width 393 height 41
type input "**********"
click at [885, 304] on div "Вибрати все Коля Главач Емма Северен Яна Щербакова Злата Миц заморозка (вересен…" at bounding box center [734, 396] width 393 height 338
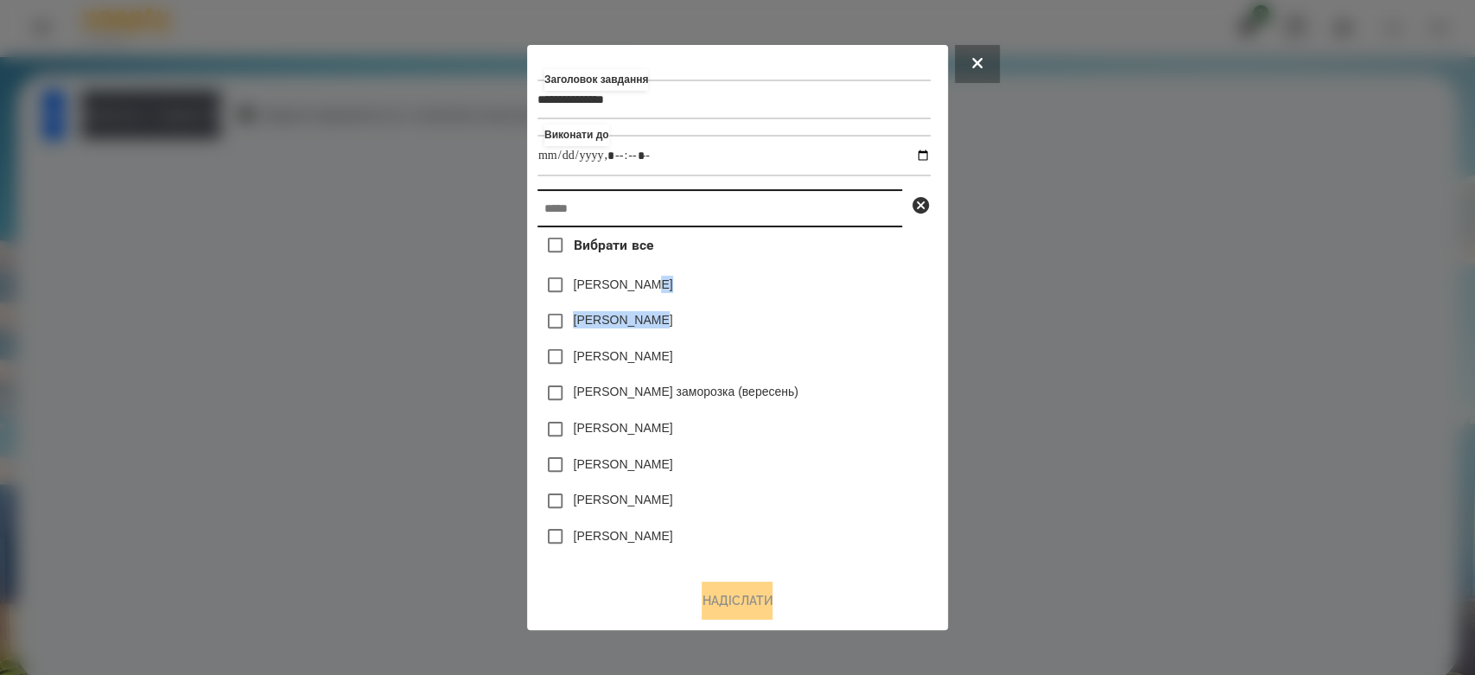
click at [850, 199] on input "text" at bounding box center [720, 208] width 365 height 38
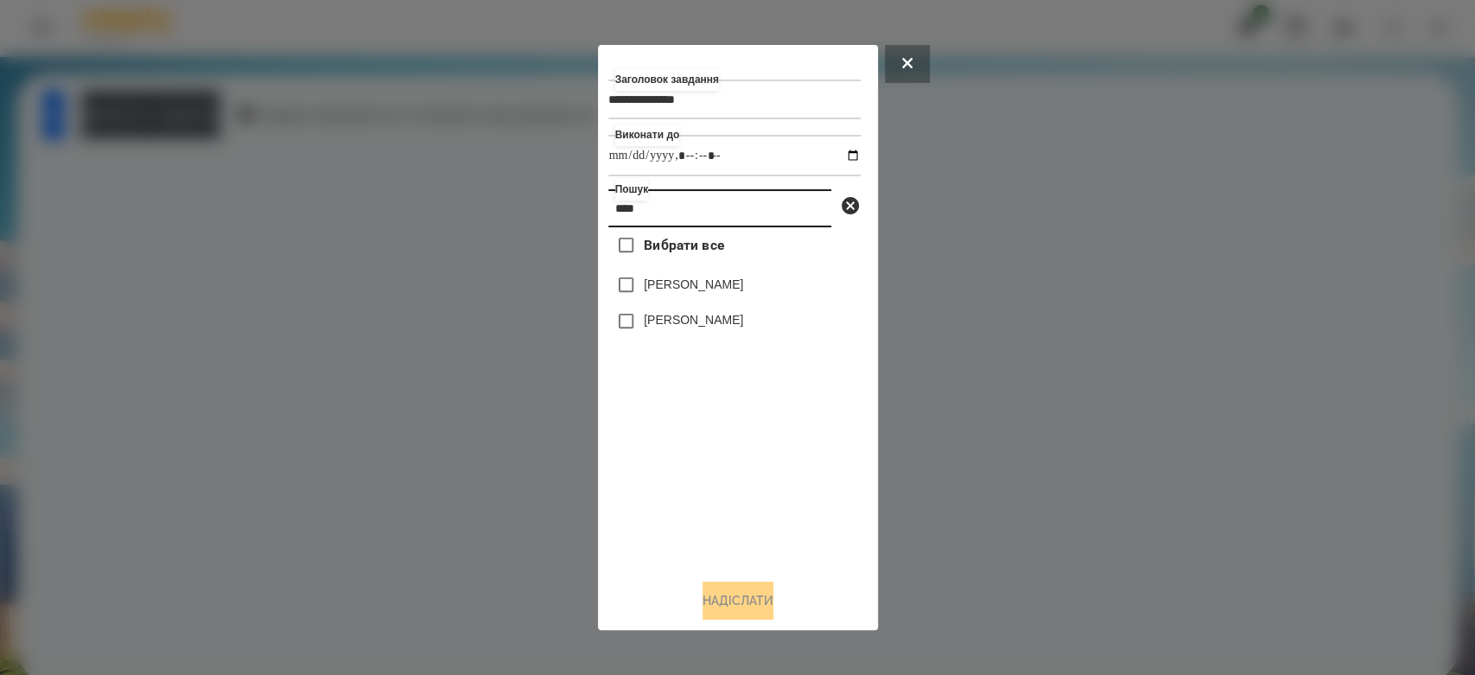
type input "****"
click at [705, 293] on label "[PERSON_NAME]" at bounding box center [693, 284] width 99 height 17
click at [772, 594] on button "Надіслати" at bounding box center [738, 601] width 71 height 38
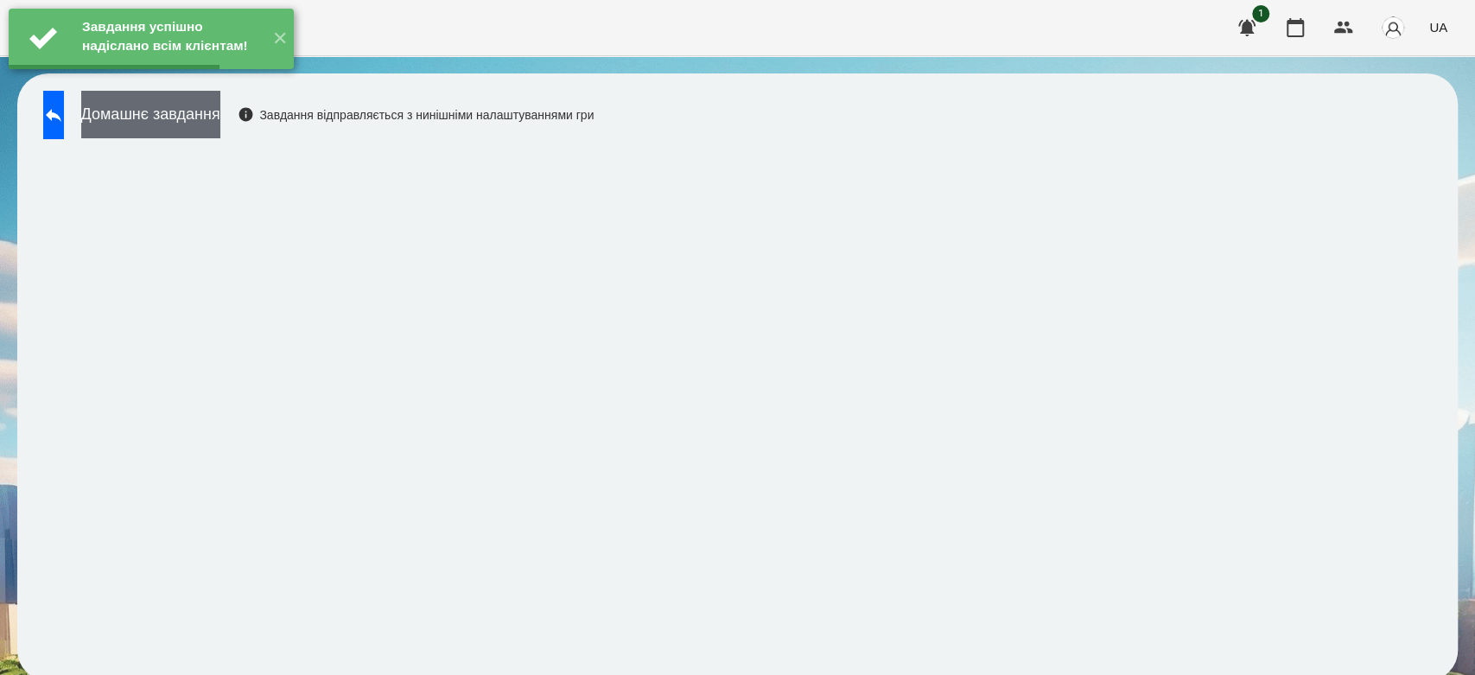
click at [140, 116] on button "Домашнє завдання" at bounding box center [150, 115] width 139 height 48
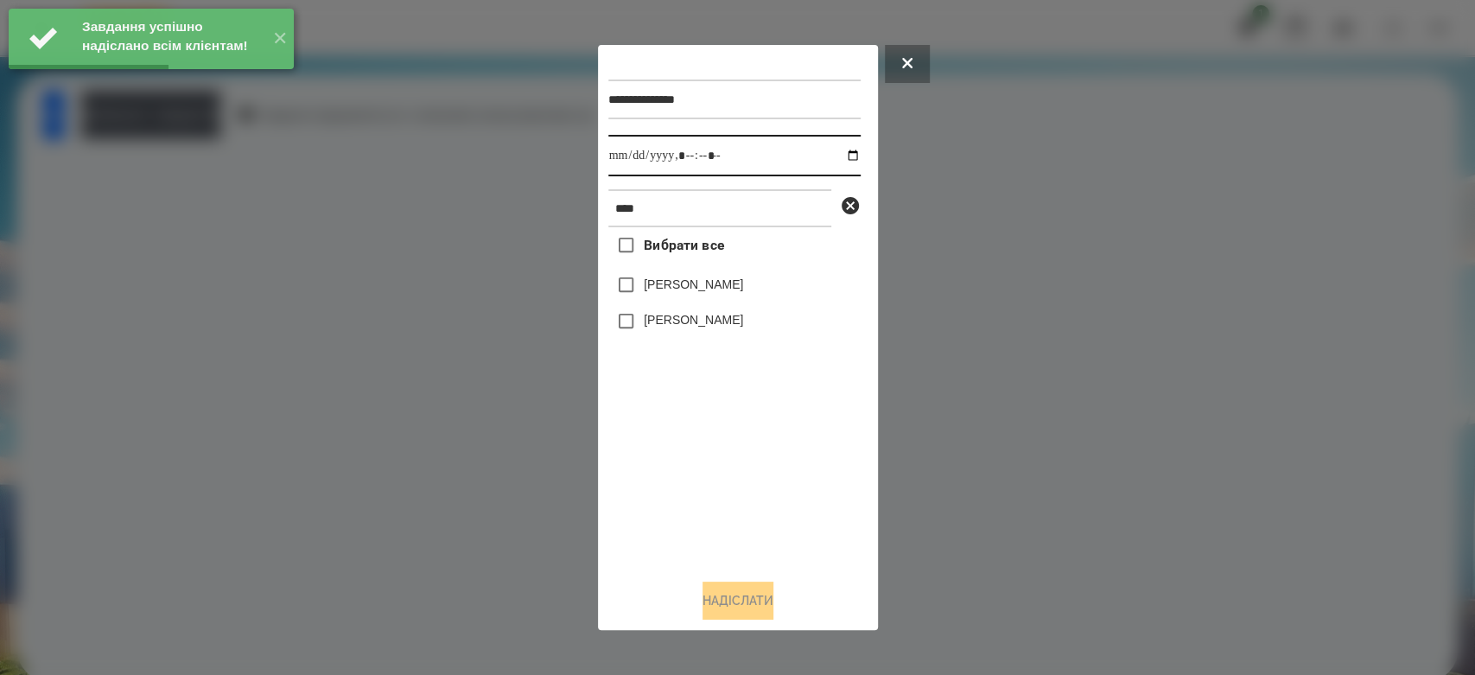
click at [840, 156] on input "datetime-local" at bounding box center [734, 155] width 252 height 41
type input "**********"
drag, startPoint x: 773, startPoint y: 523, endPoint x: 773, endPoint y: 512, distance: 10.4
click at [773, 523] on div "Вибрати все Стрільчук Матвій Стріла Тимофій" at bounding box center [734, 396] width 252 height 338
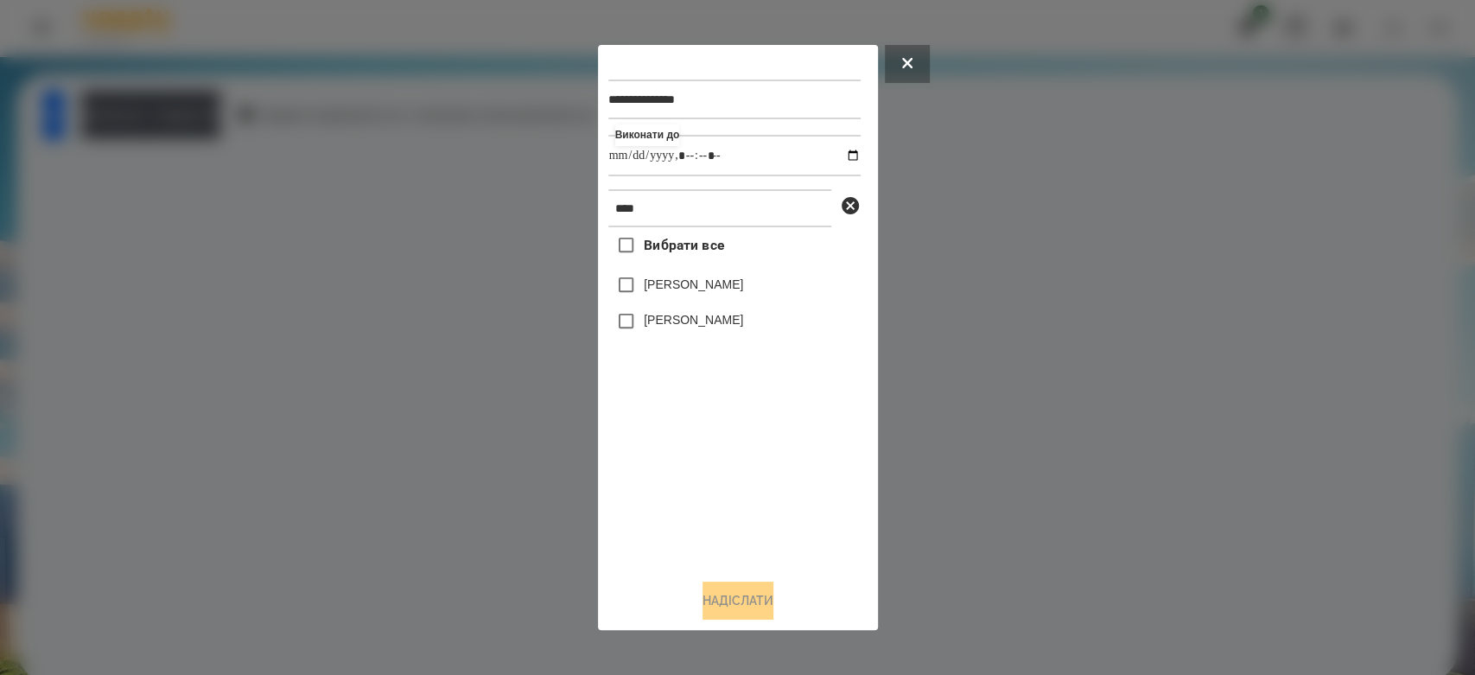
drag, startPoint x: 719, startPoint y: 286, endPoint x: 788, endPoint y: 455, distance: 182.9
click at [719, 285] on label "[PERSON_NAME]" at bounding box center [693, 284] width 99 height 17
click at [733, 607] on button "Надіслати" at bounding box center [738, 601] width 71 height 38
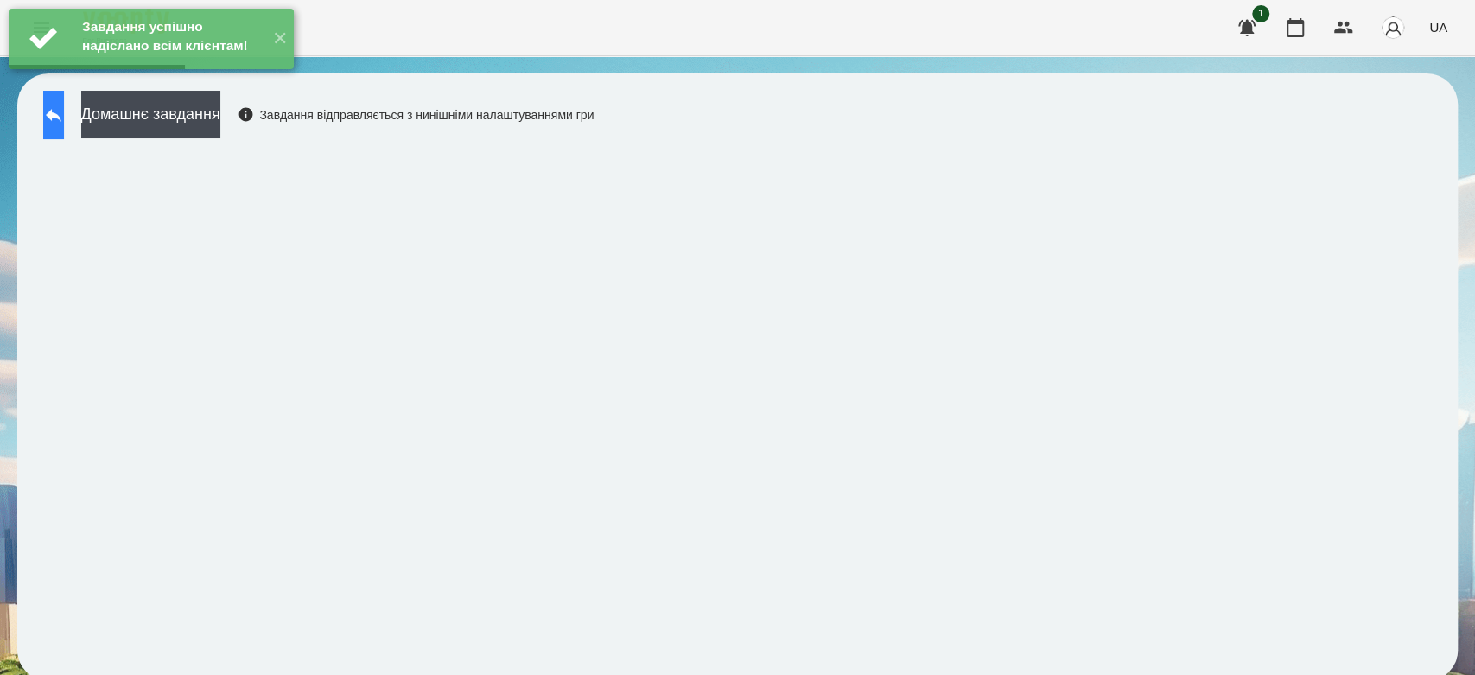
click at [49, 118] on button at bounding box center [53, 115] width 21 height 48
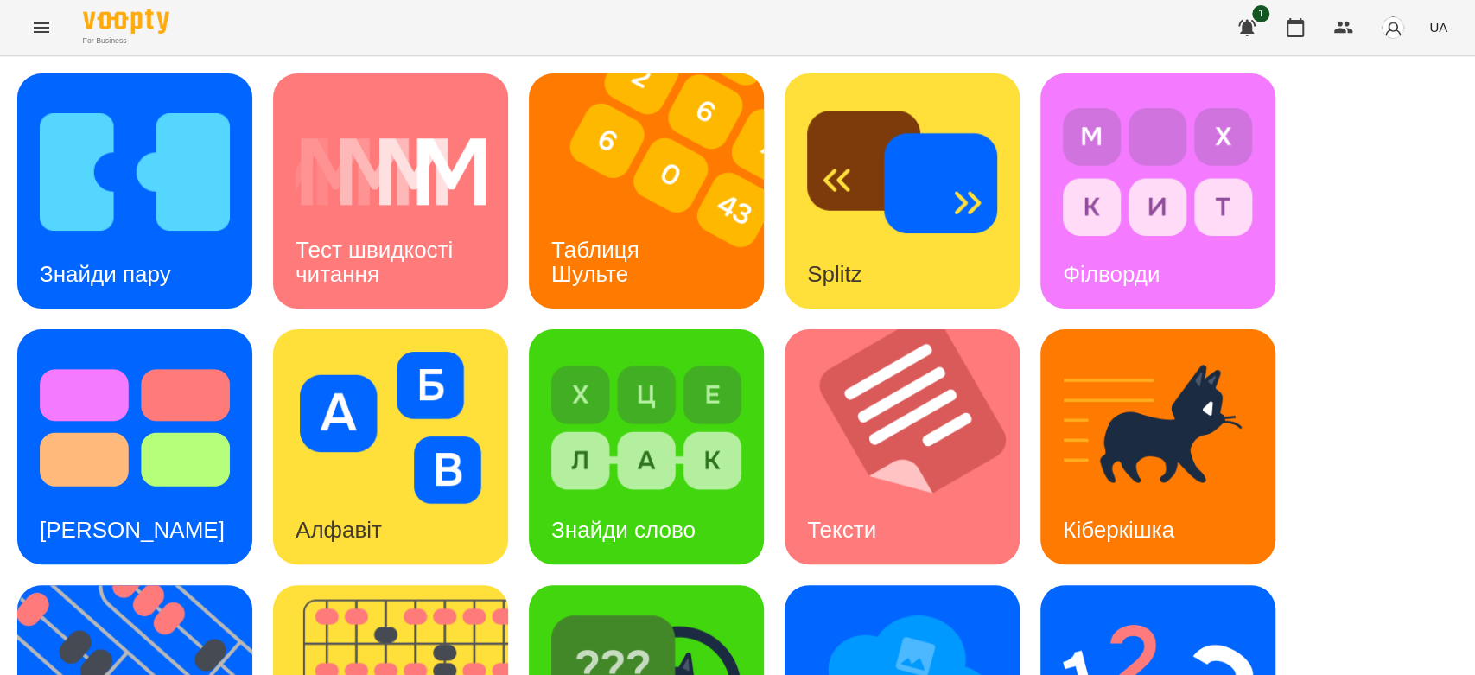
scroll to position [390, 0]
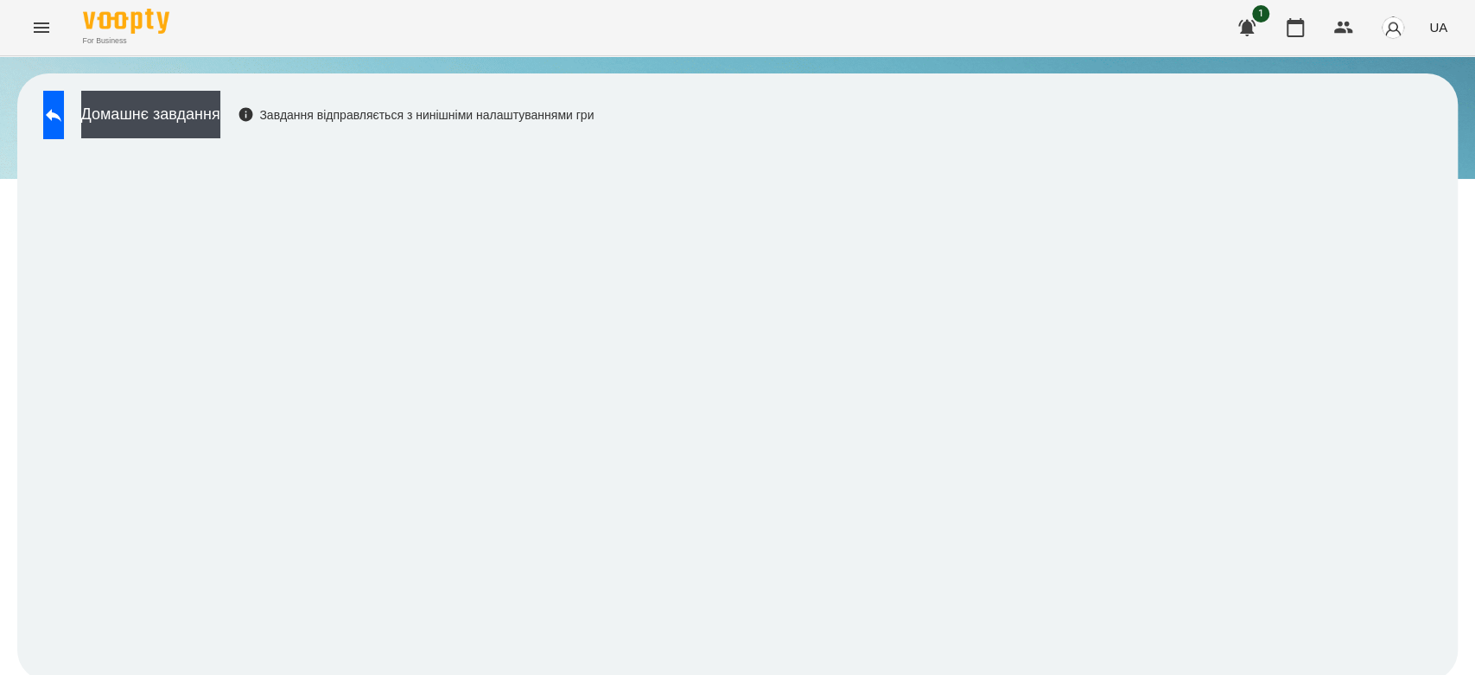
scroll to position [6, 0]
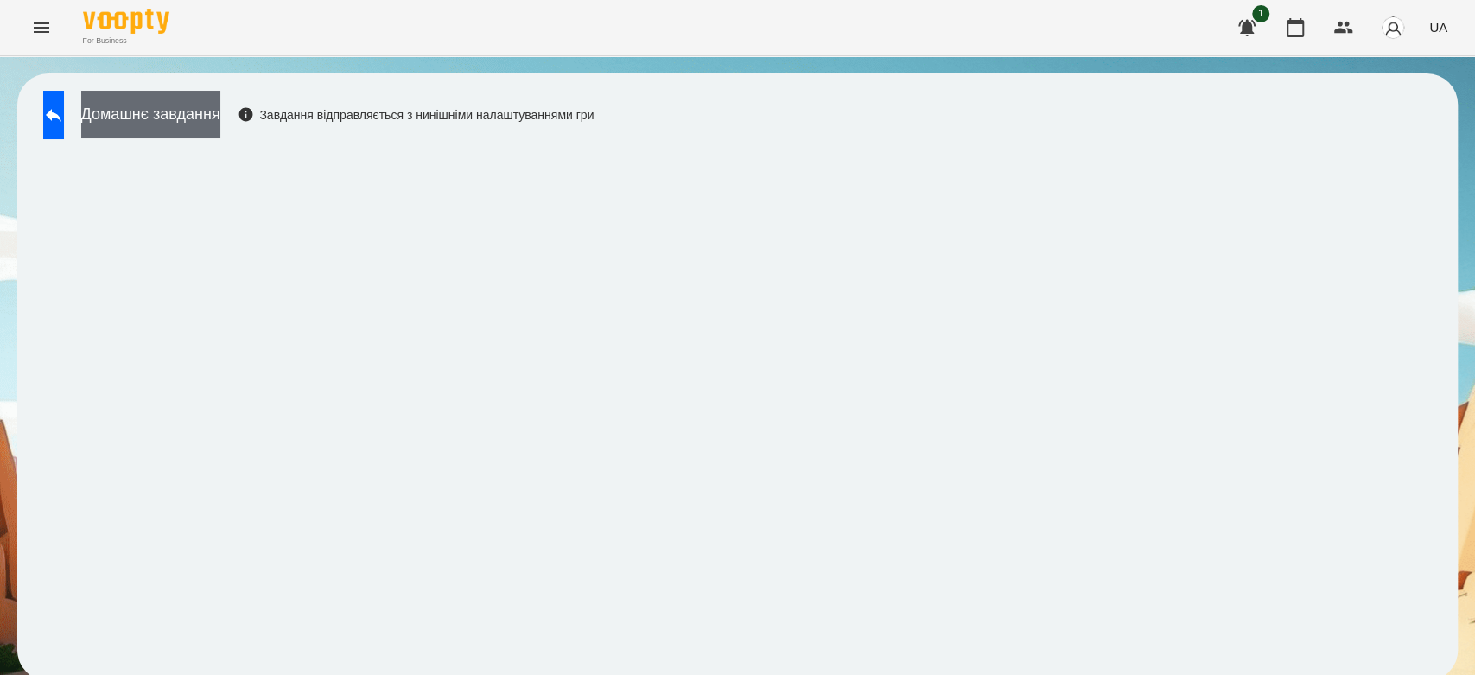
click at [220, 103] on button "Домашнє завдання" at bounding box center [150, 115] width 139 height 48
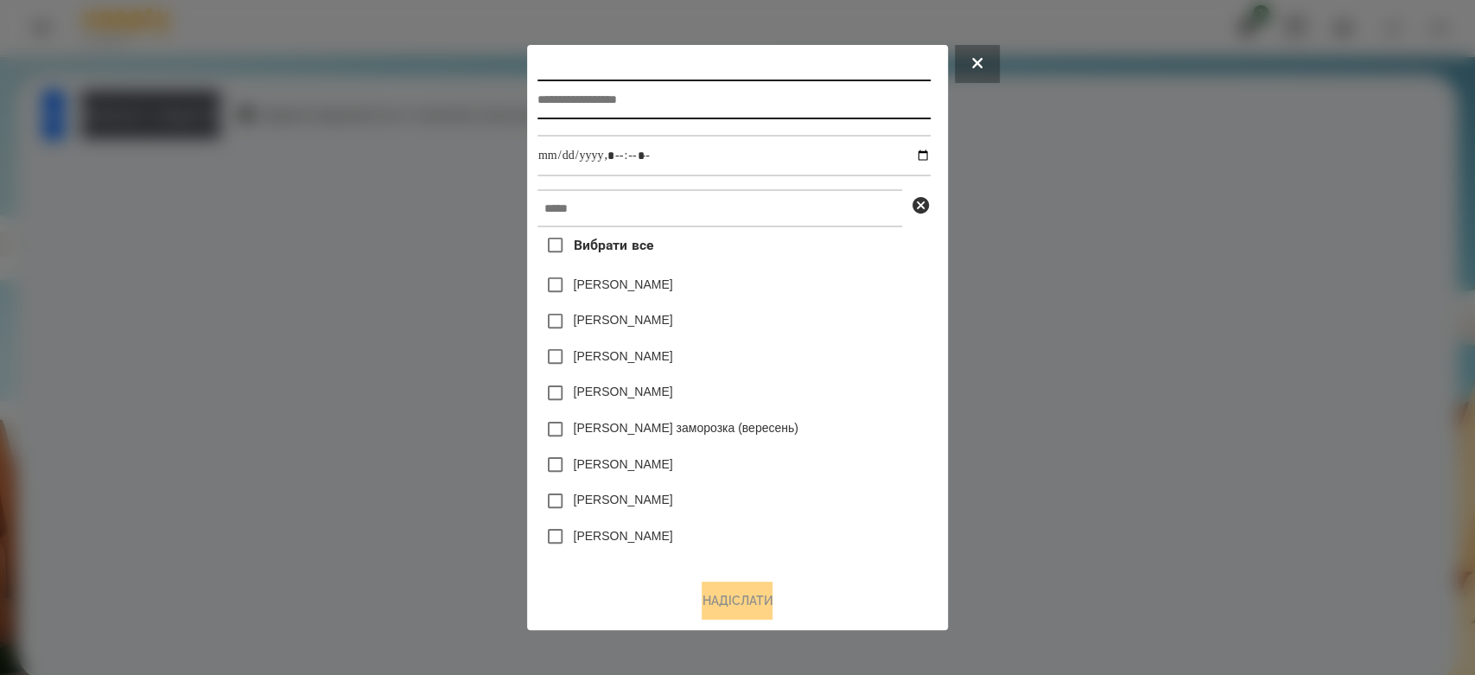
click at [765, 95] on input "text" at bounding box center [734, 100] width 393 height 40
type input "**********"
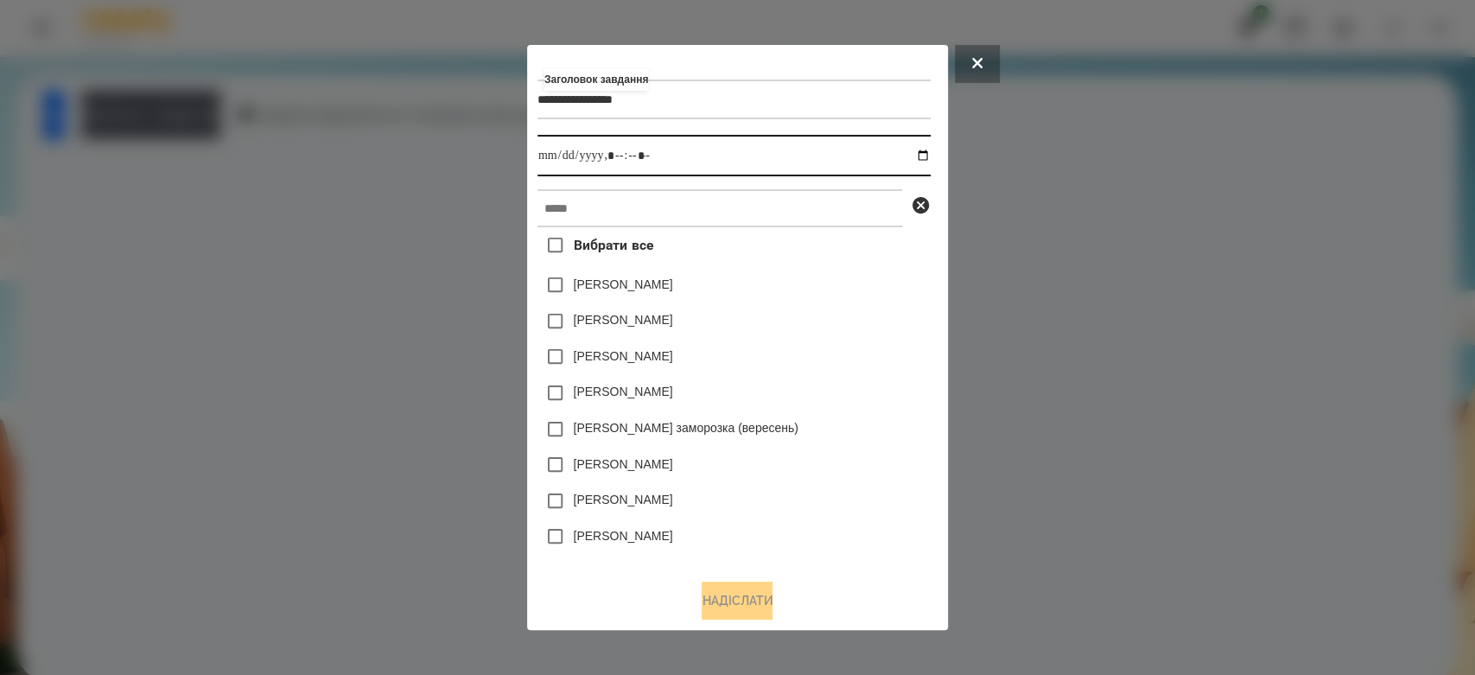
click at [913, 143] on input "datetime-local" at bounding box center [734, 155] width 393 height 41
click at [931, 157] on input "datetime-local" at bounding box center [734, 155] width 393 height 41
type input "**********"
drag, startPoint x: 918, startPoint y: 268, endPoint x: 879, endPoint y: 252, distance: 41.9
click at [918, 267] on div "Вибрати все Яна Щербакова Коля Главач Емма Северен Ісаєв Святослав Злата Миц за…" at bounding box center [734, 396] width 393 height 338
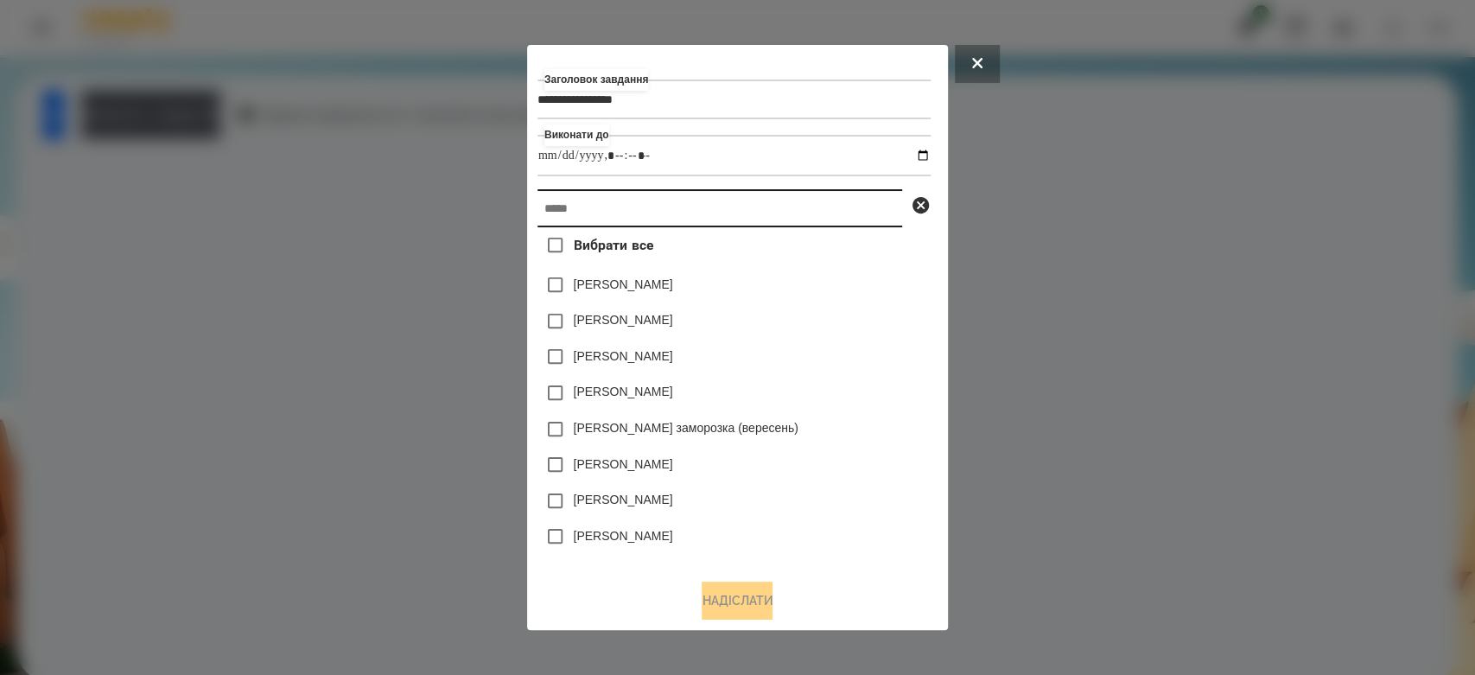
click at [839, 205] on input "text" at bounding box center [720, 208] width 365 height 38
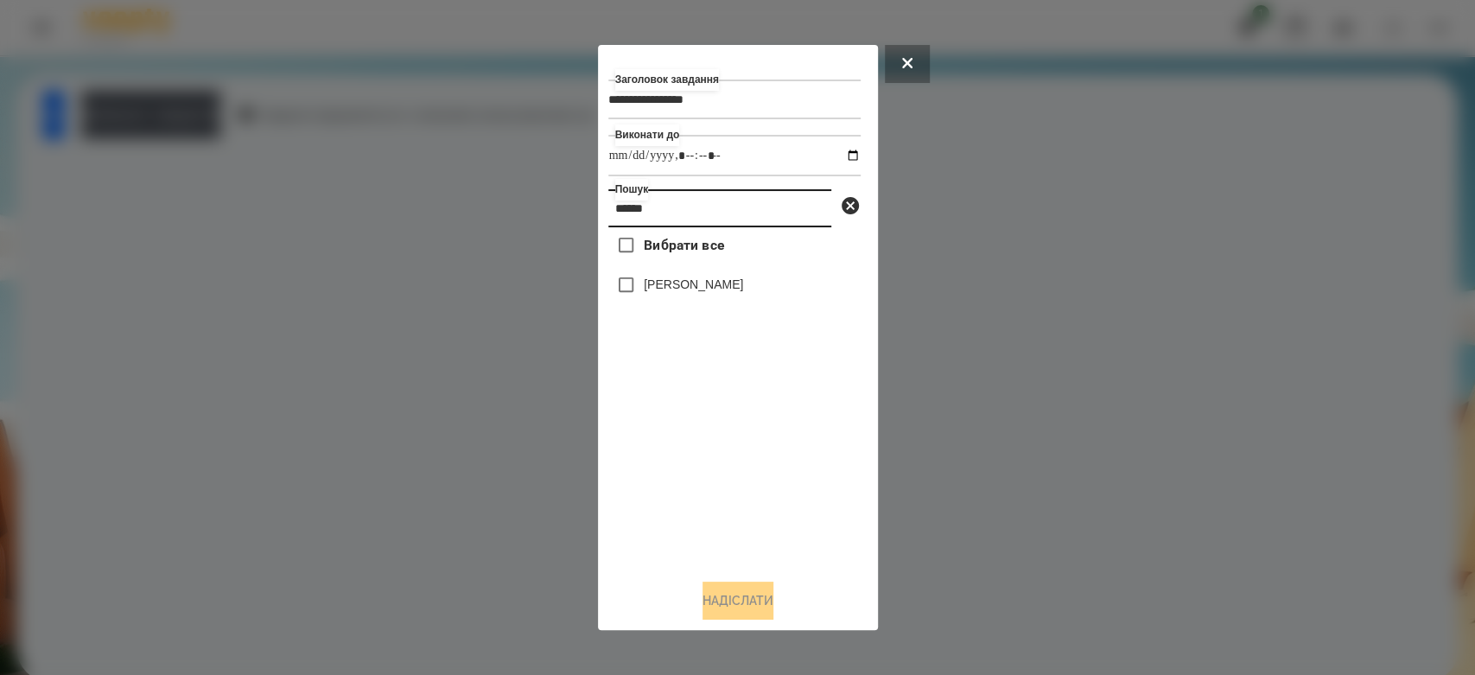
type input "******"
click at [733, 288] on label "[PERSON_NAME]" at bounding box center [693, 284] width 99 height 17
click at [737, 601] on button "Надіслати" at bounding box center [738, 601] width 71 height 38
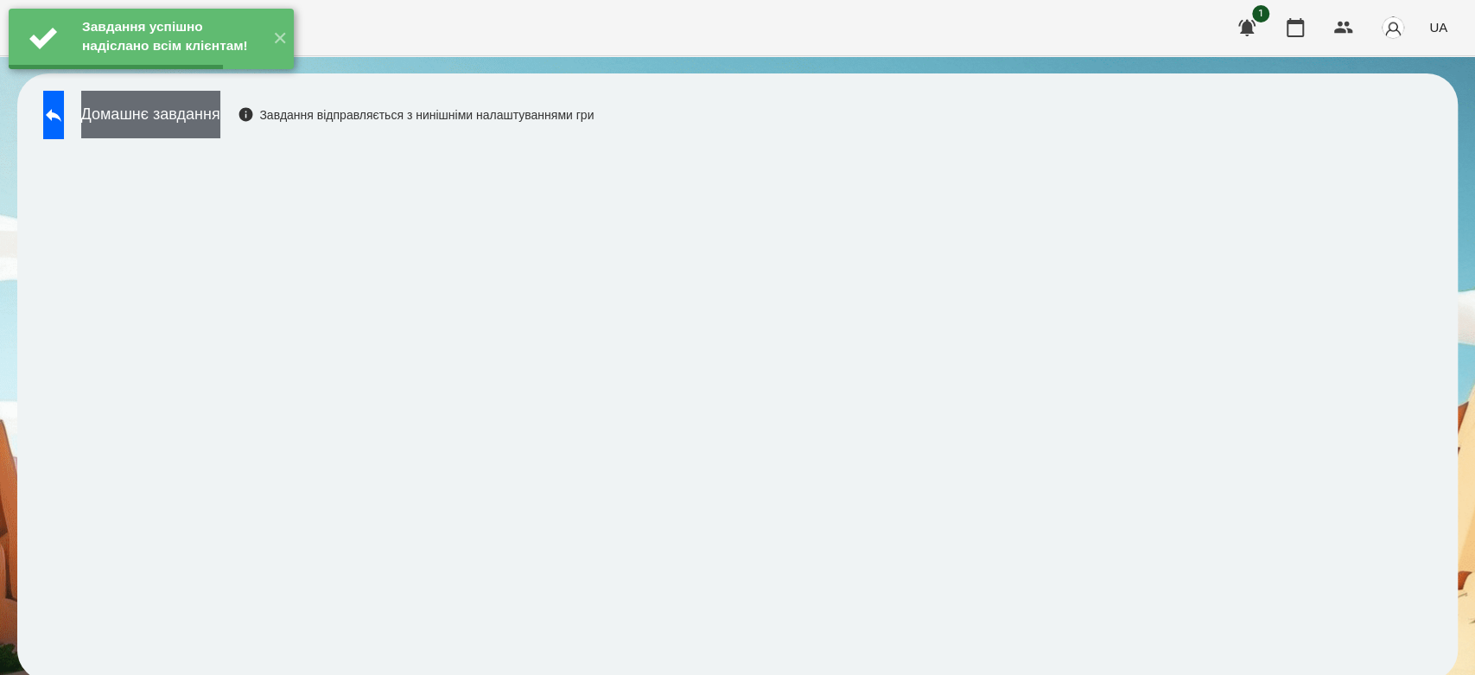
click at [220, 107] on button "Домашнє завдання" at bounding box center [150, 115] width 139 height 48
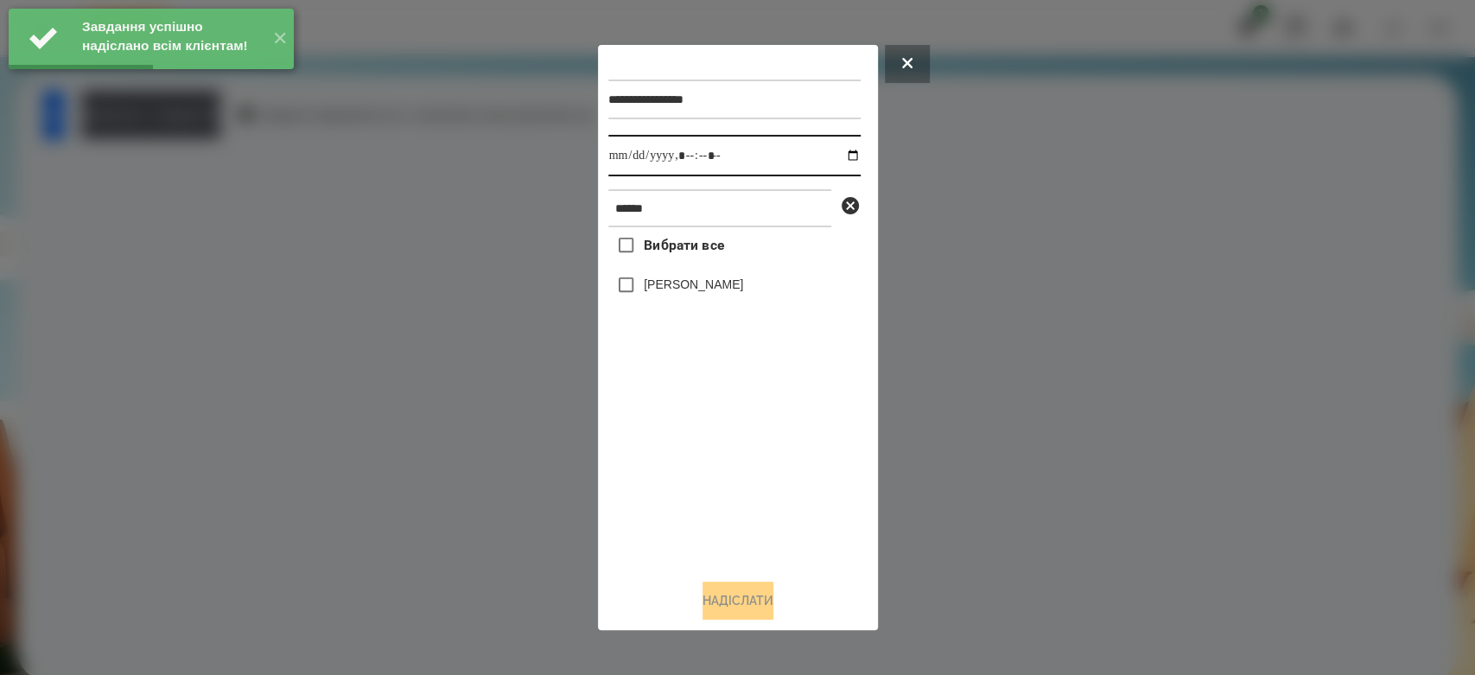
click at [844, 159] on input "datetime-local" at bounding box center [734, 155] width 252 height 41
type input "**********"
drag, startPoint x: 773, startPoint y: 520, endPoint x: 740, endPoint y: 394, distance: 130.6
click at [773, 515] on div "Вибрати все Стрільчук Матвій" at bounding box center [734, 396] width 252 height 338
click at [710, 282] on label "[PERSON_NAME]" at bounding box center [693, 284] width 99 height 17
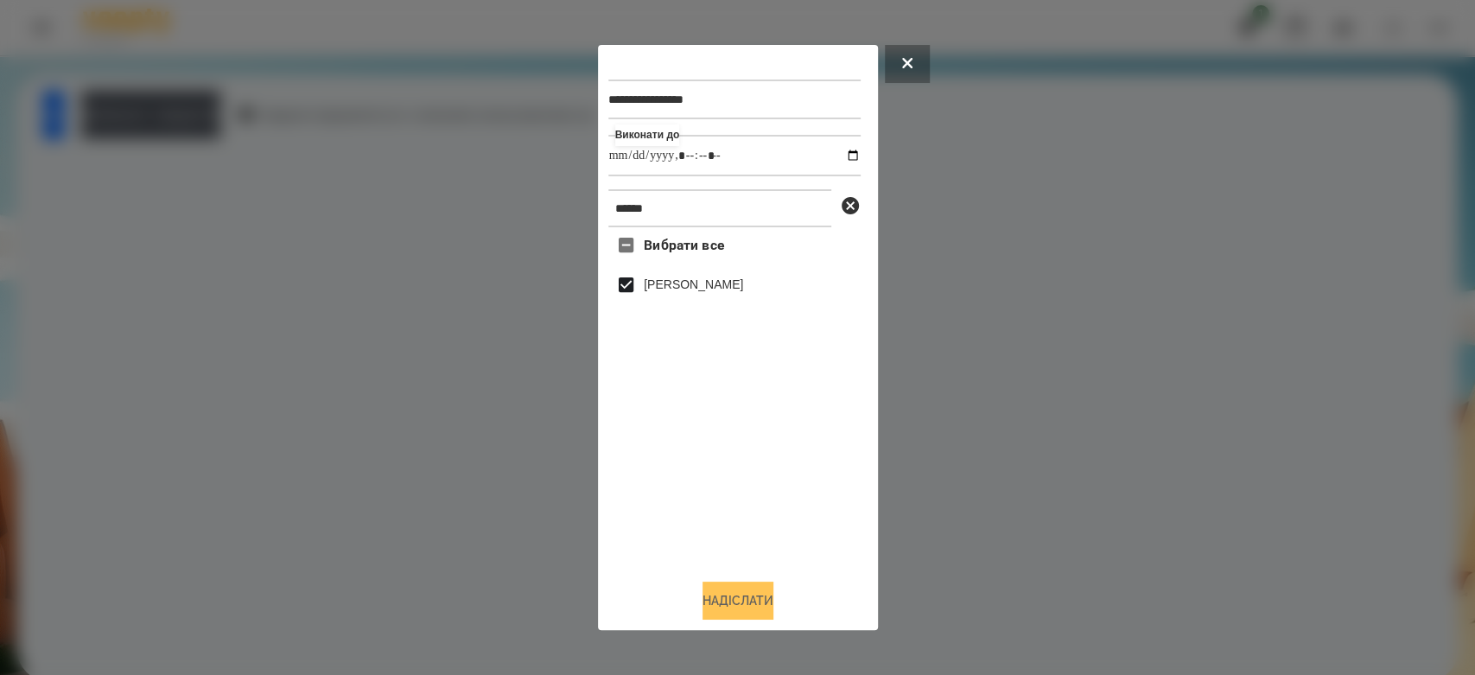
click at [753, 601] on button "Надіслати" at bounding box center [738, 601] width 71 height 38
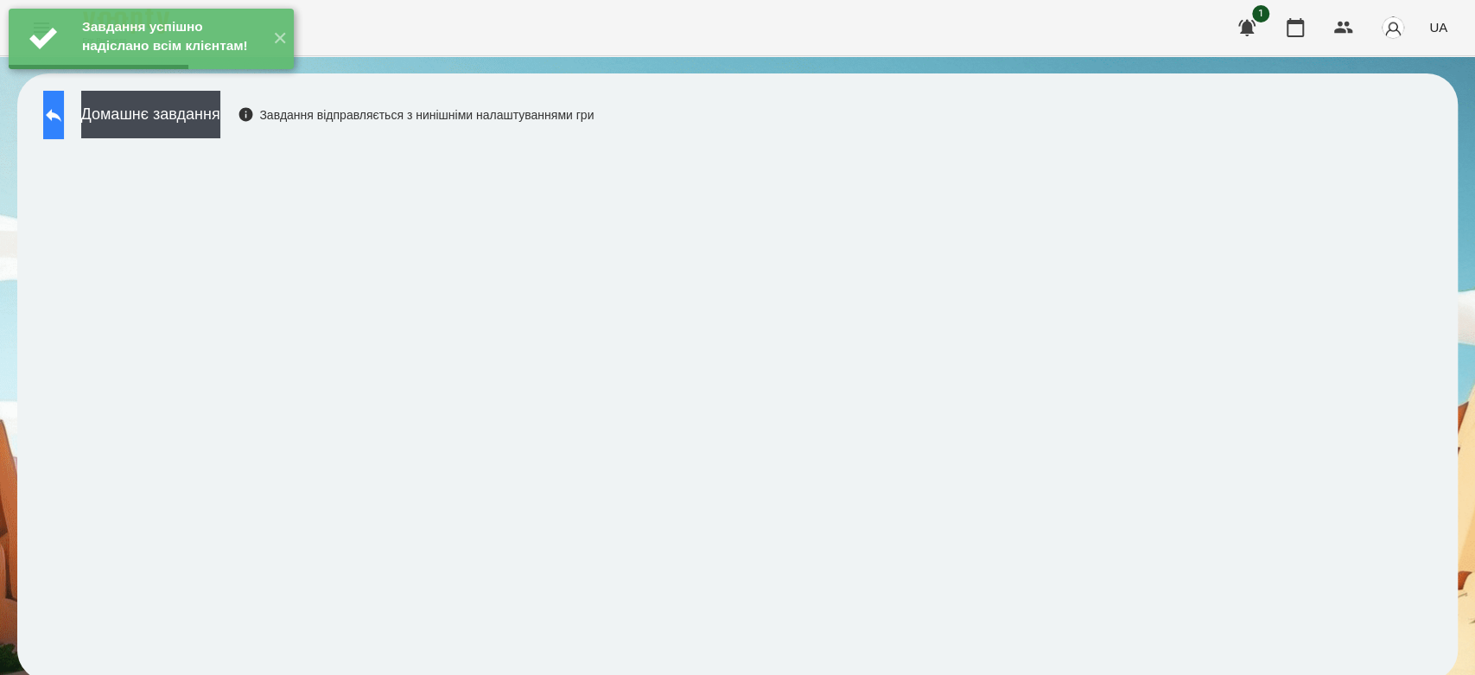
click at [64, 114] on icon at bounding box center [53, 115] width 21 height 21
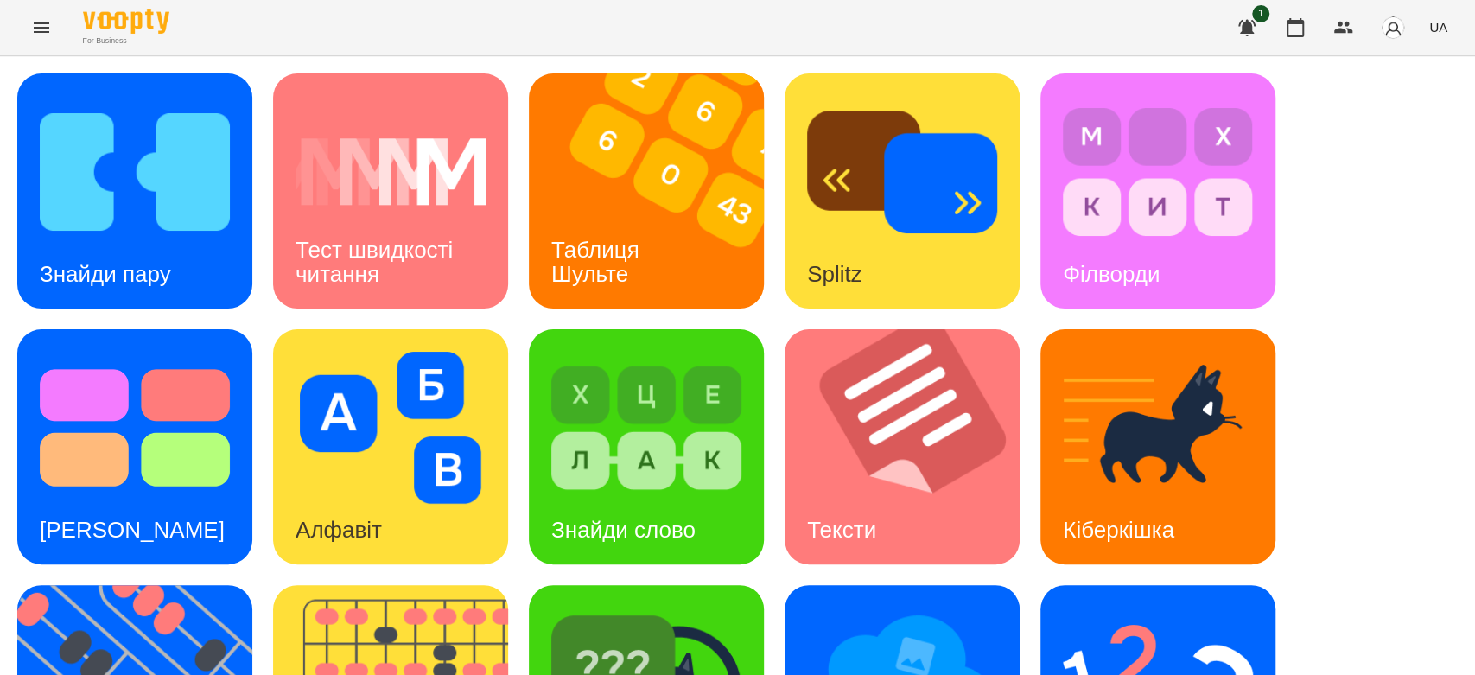
scroll to position [198, 0]
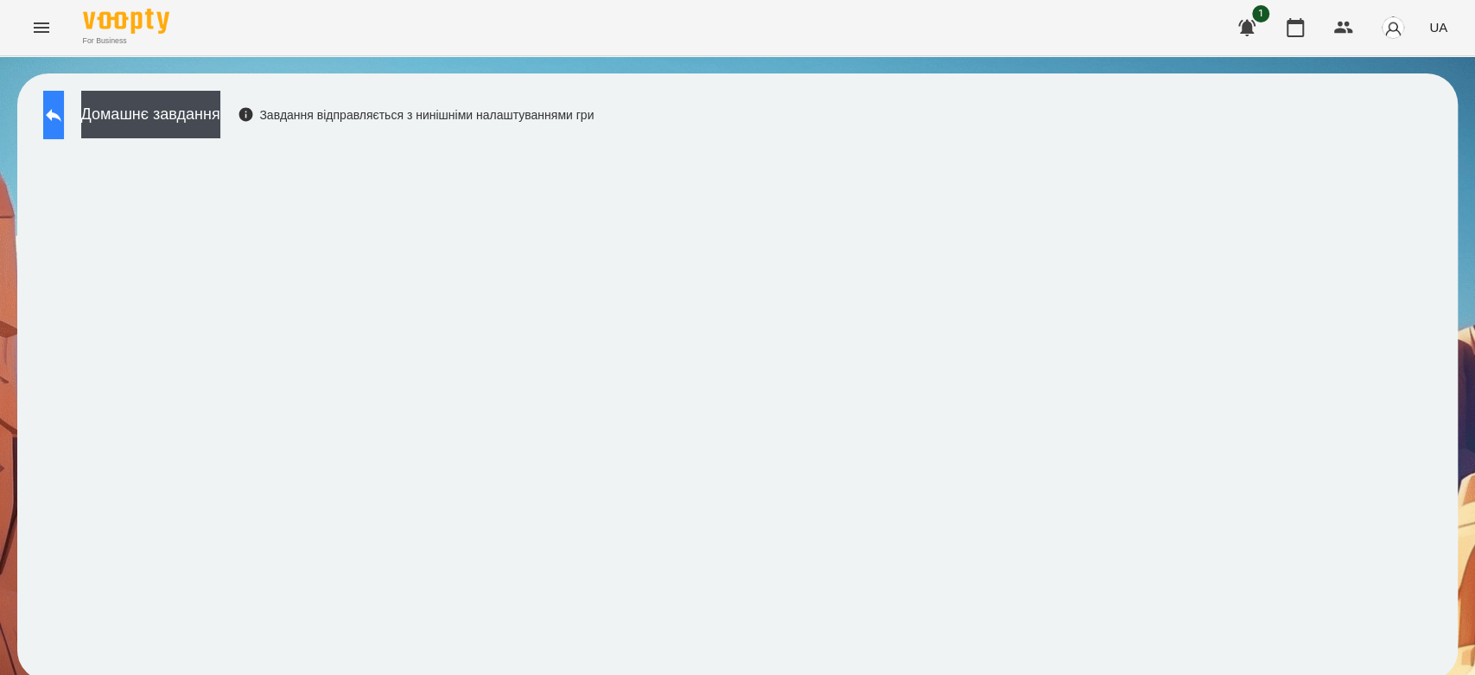
click at [60, 123] on icon at bounding box center [53, 115] width 21 height 21
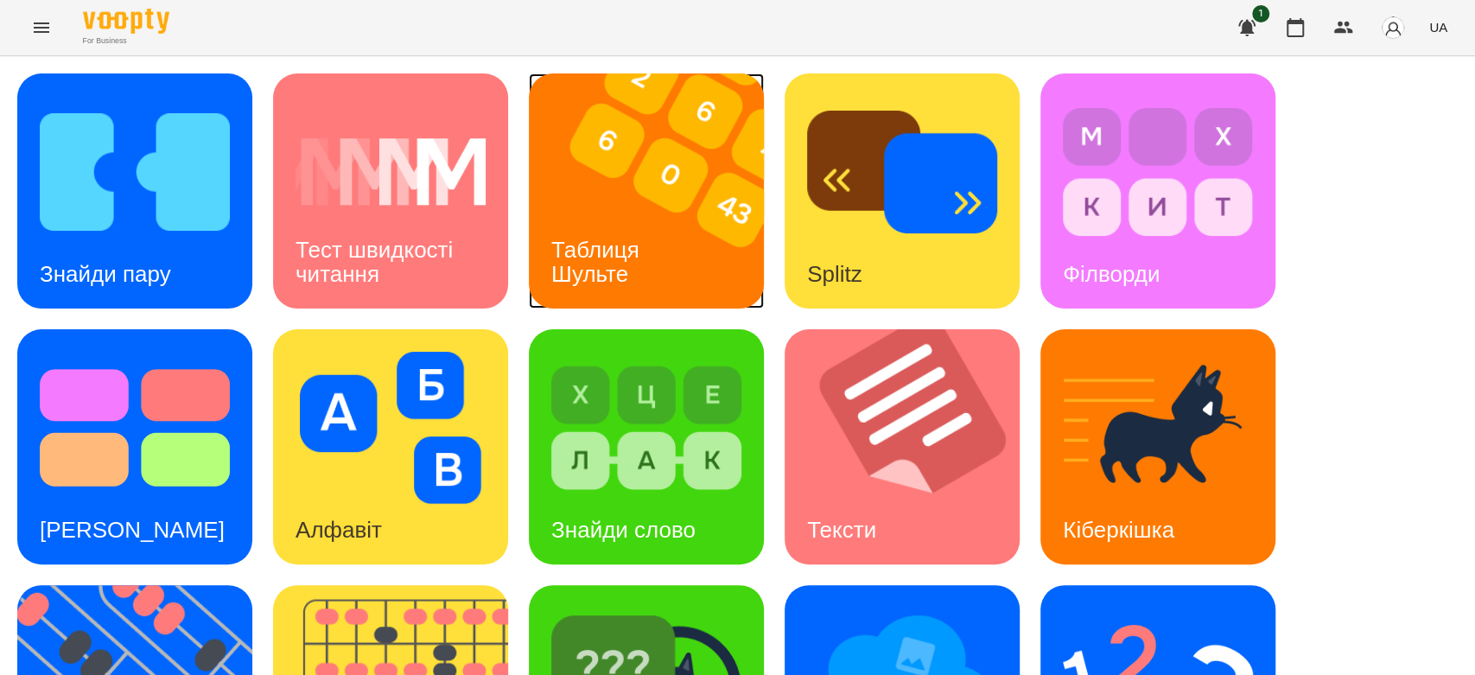
click at [615, 261] on h3 "Таблиця Шульте" at bounding box center [598, 261] width 94 height 49
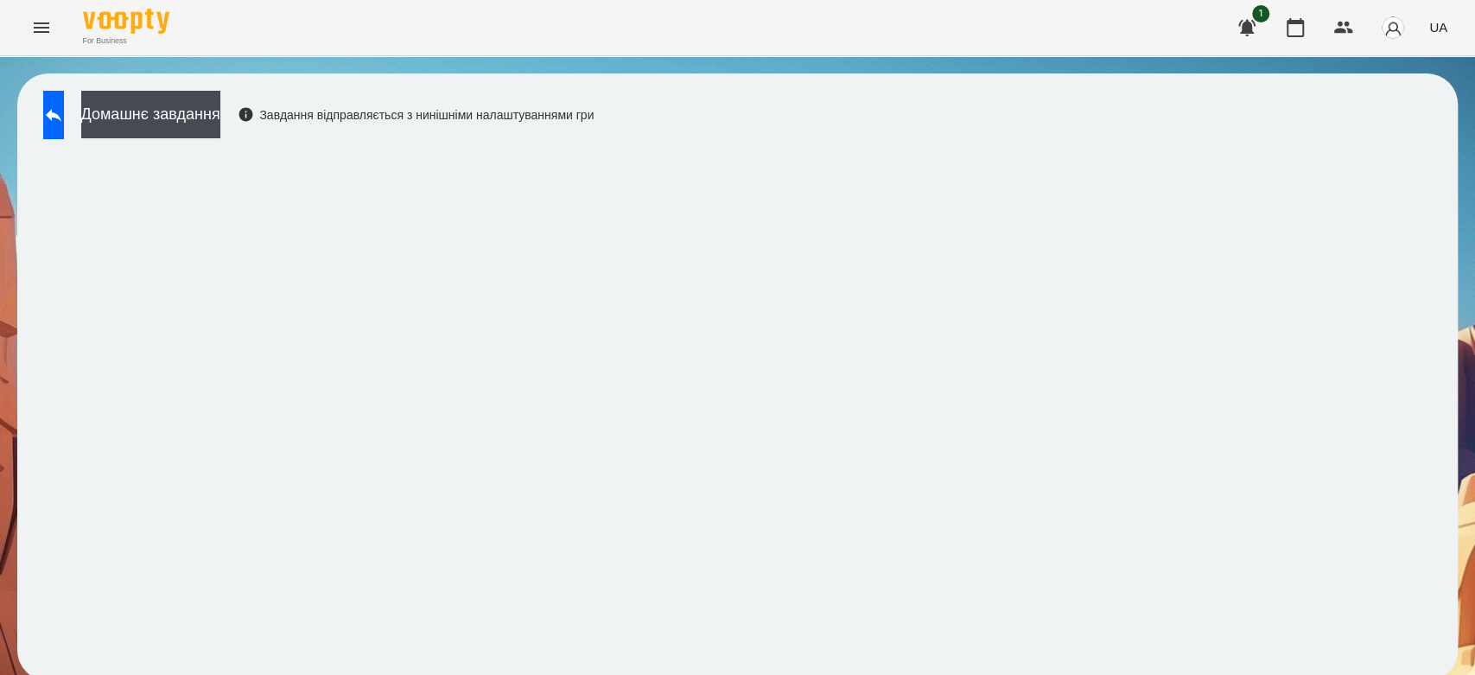
scroll to position [6, 0]
click at [54, 108] on button at bounding box center [53, 115] width 21 height 48
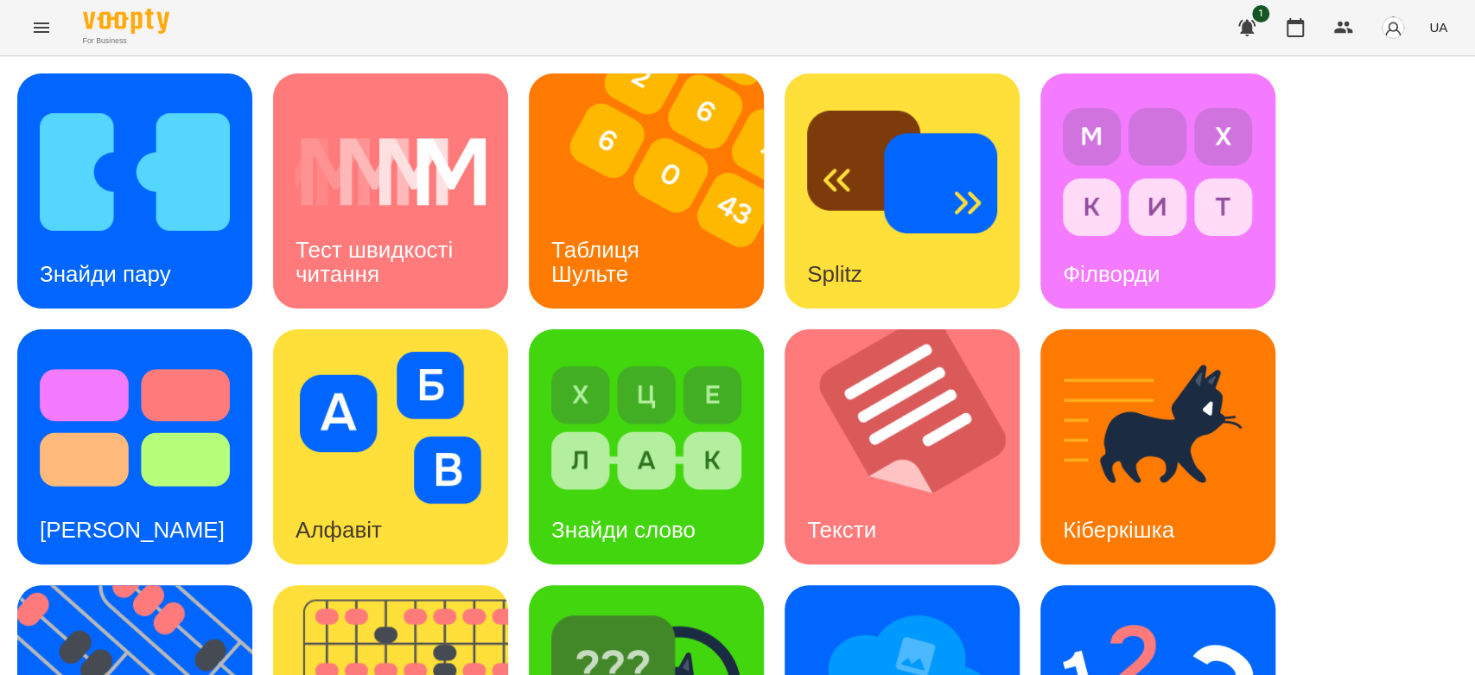
scroll to position [417, 0]
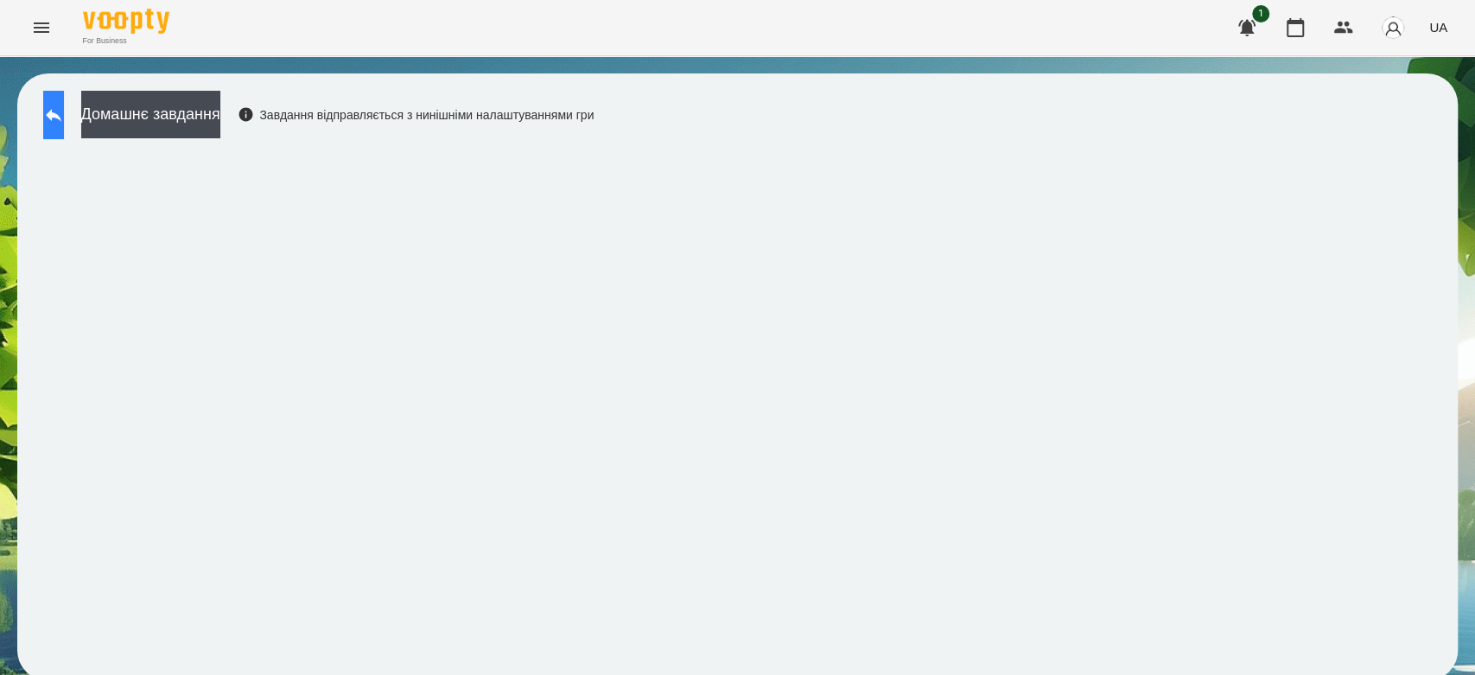
click at [64, 137] on button at bounding box center [53, 115] width 21 height 48
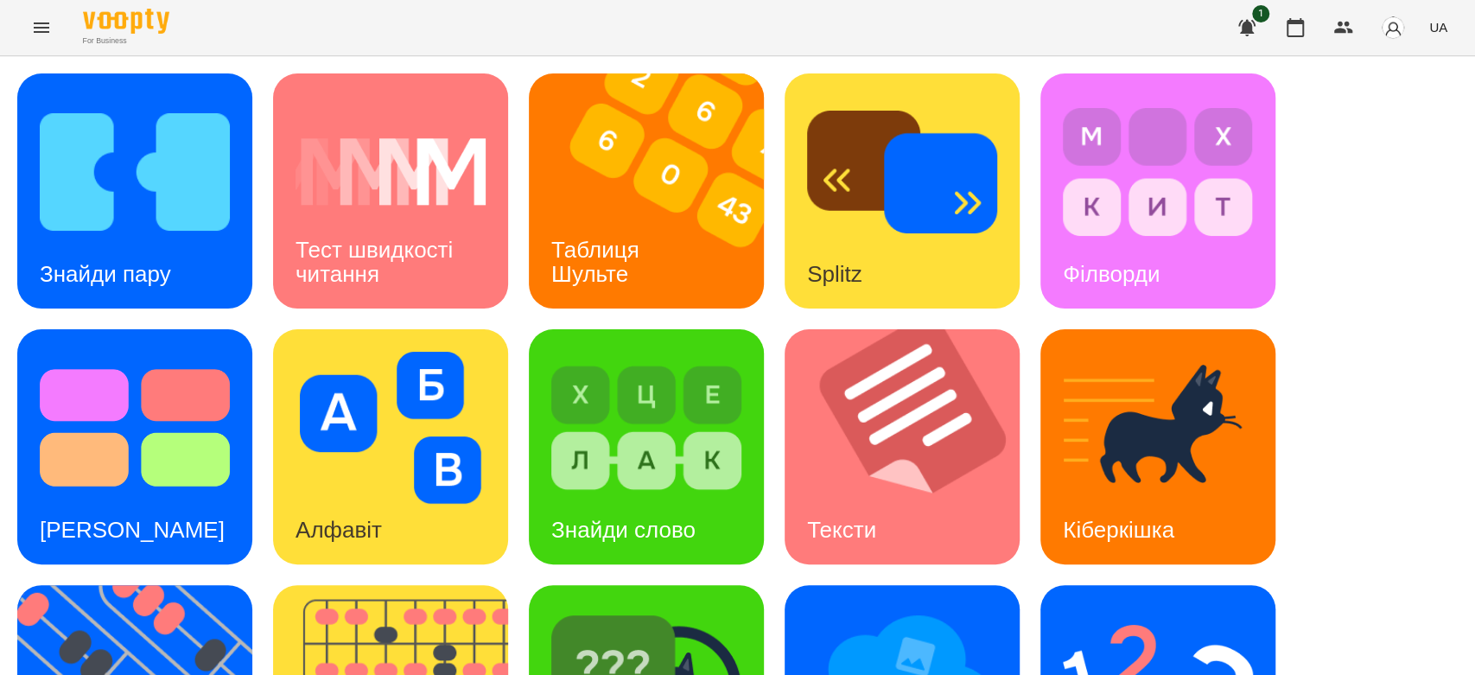
scroll to position [417, 0]
click at [671, 608] on img at bounding box center [646, 684] width 190 height 152
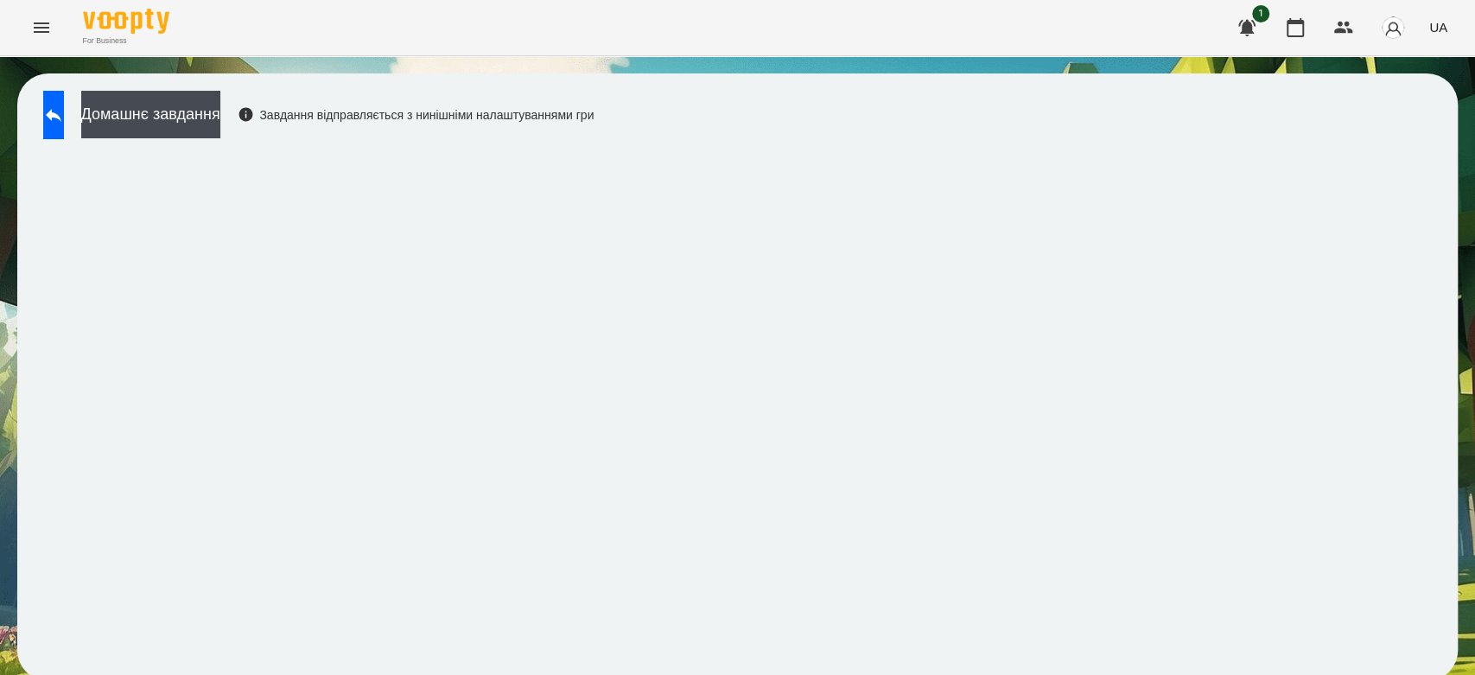
scroll to position [6, 0]
click at [62, 105] on icon at bounding box center [53, 115] width 21 height 21
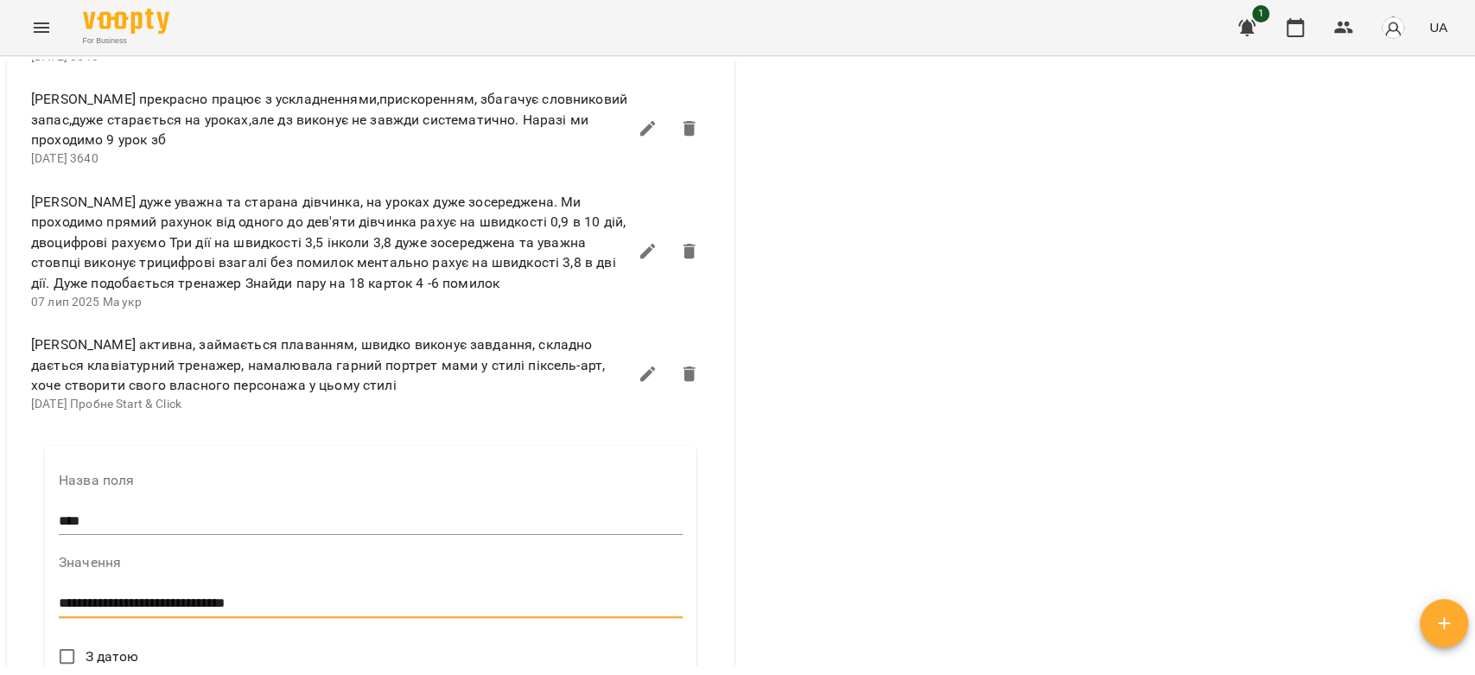
click at [111, 646] on span "З датою" at bounding box center [113, 656] width 54 height 21
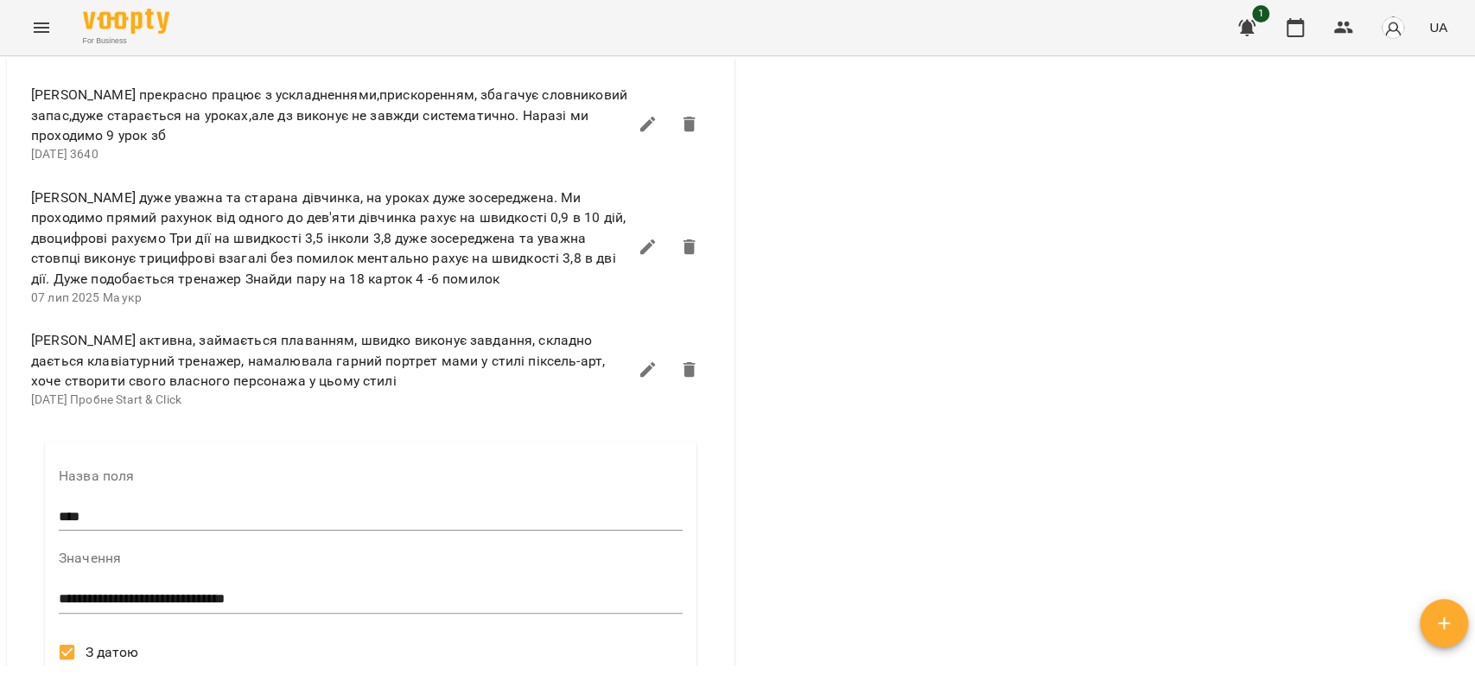
scroll to position [2020, 0]
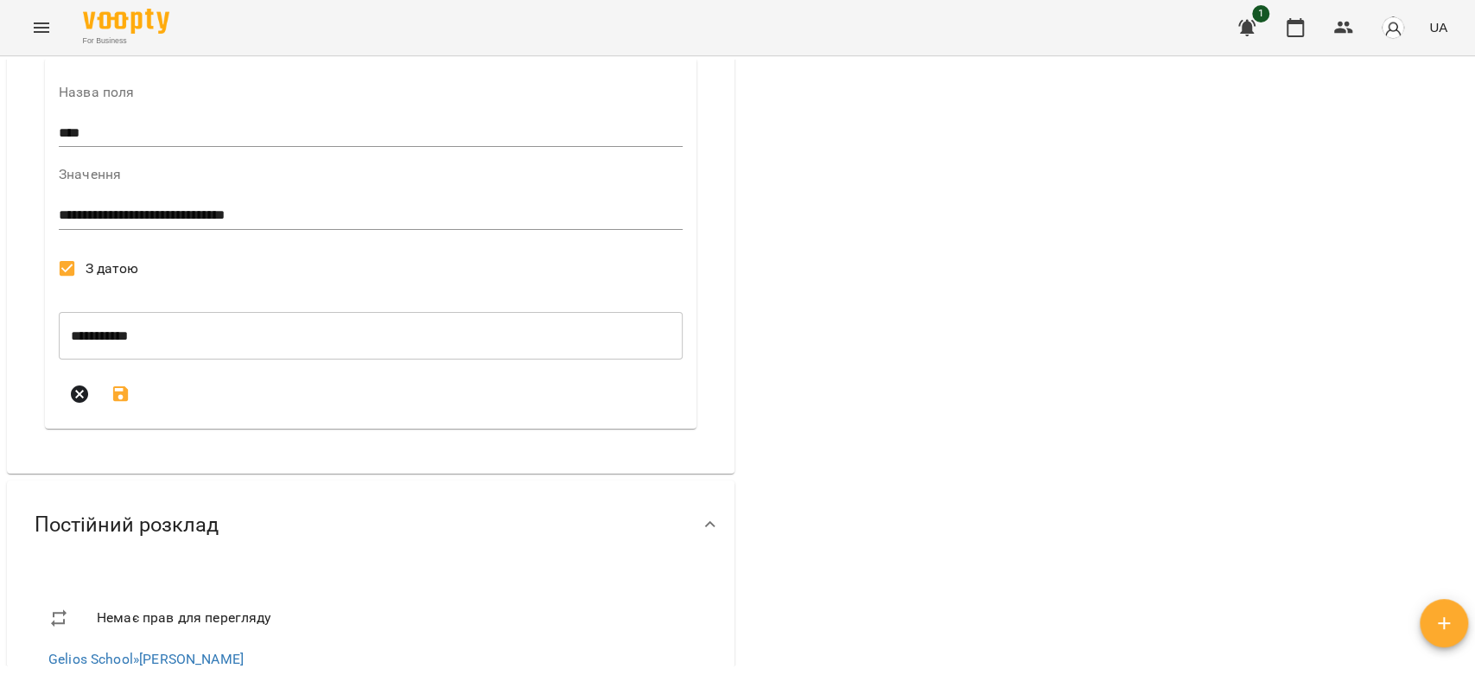
click at [125, 373] on button "submit" at bounding box center [120, 393] width 41 height 41
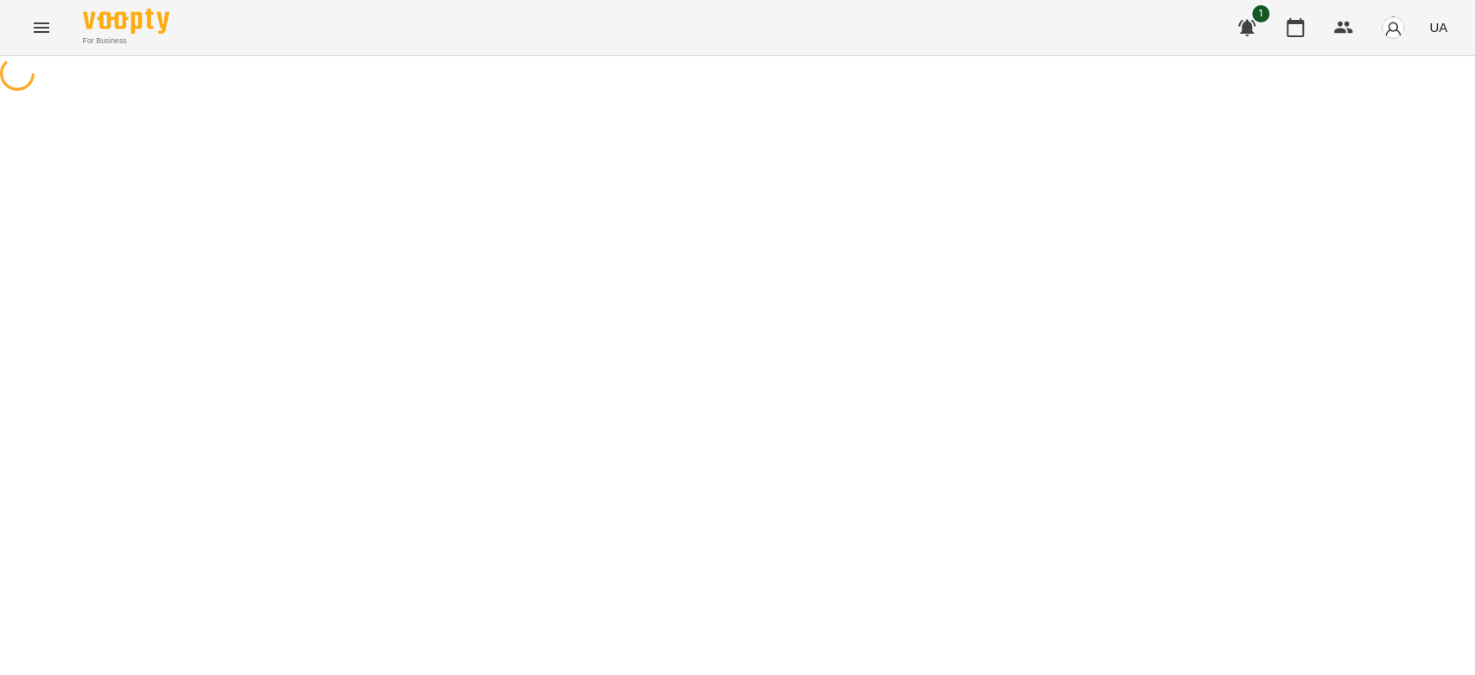
click at [50, 37] on icon "Menu" at bounding box center [41, 27] width 21 height 21
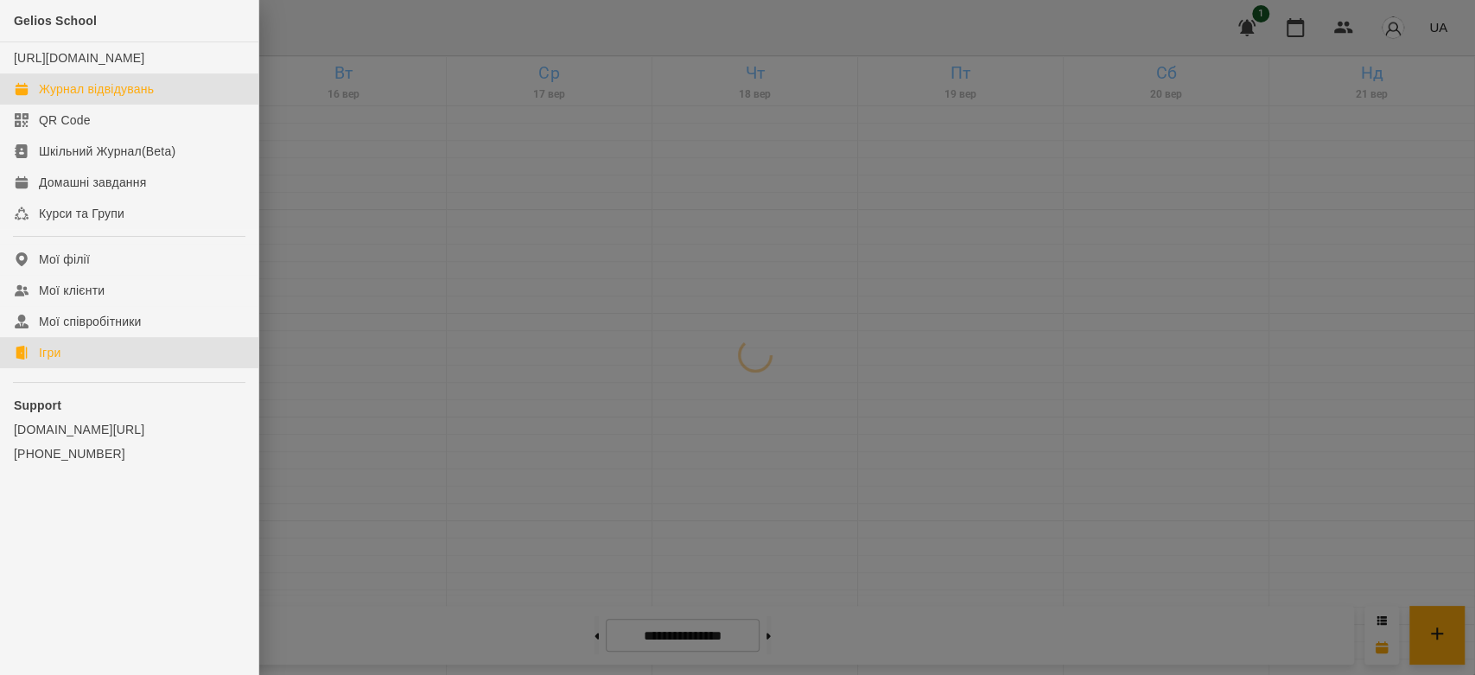
click at [60, 361] on div "Ігри" at bounding box center [50, 352] width 22 height 17
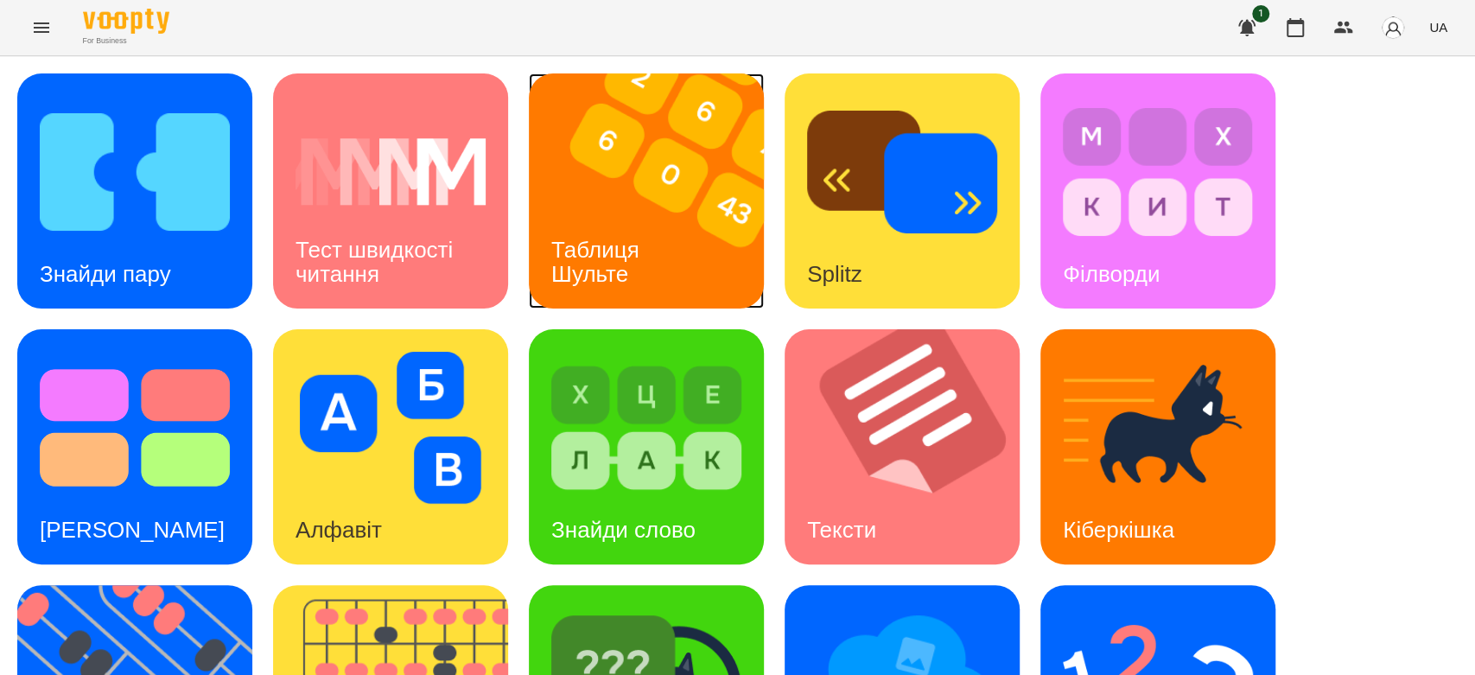
click at [654, 211] on img at bounding box center [657, 190] width 257 height 235
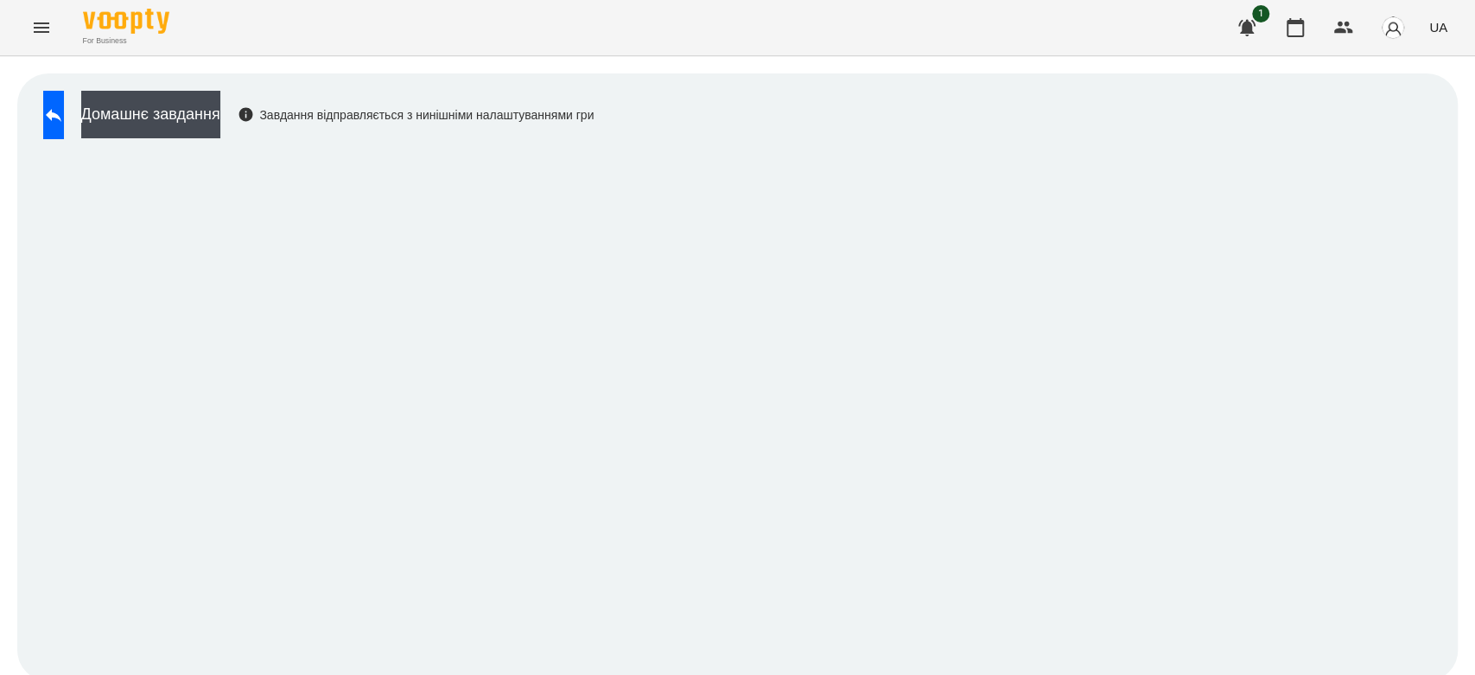
scroll to position [6, 0]
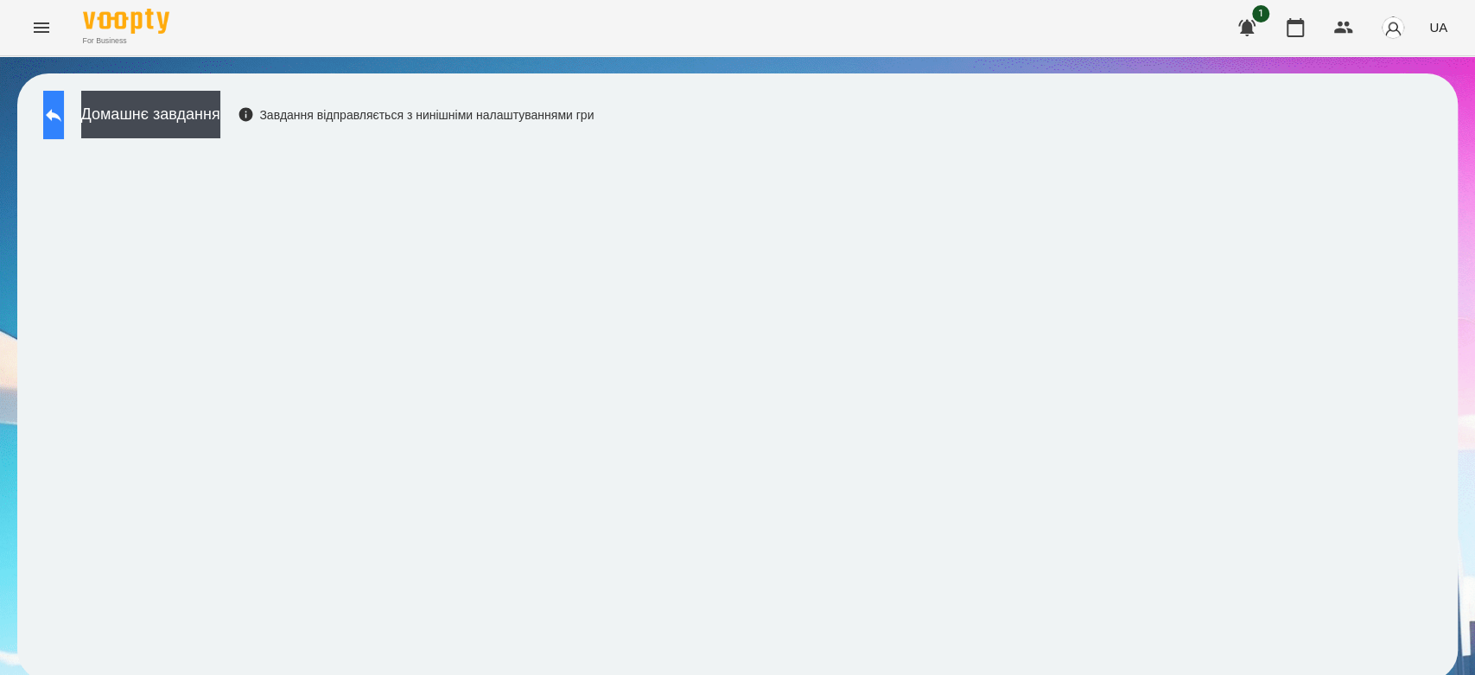
click at [50, 111] on button at bounding box center [53, 115] width 21 height 48
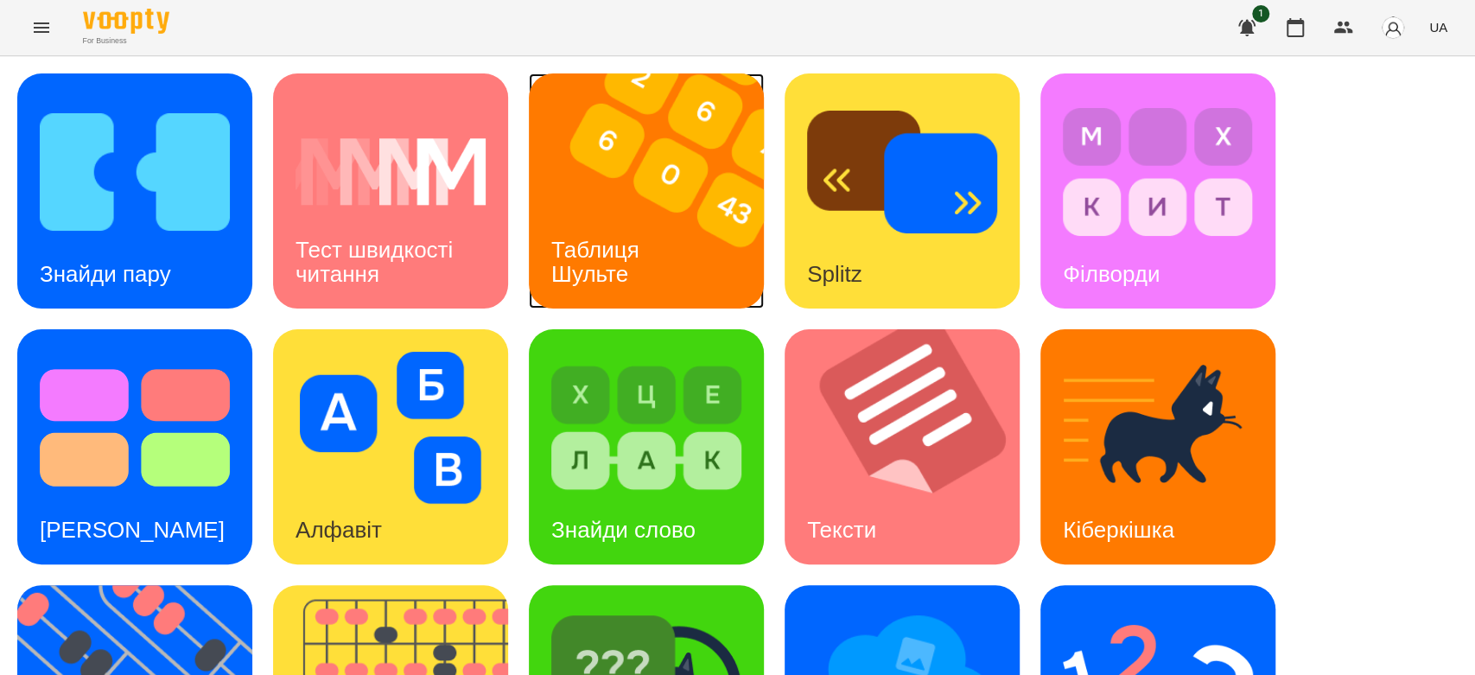
click at [658, 178] on img at bounding box center [657, 190] width 257 height 235
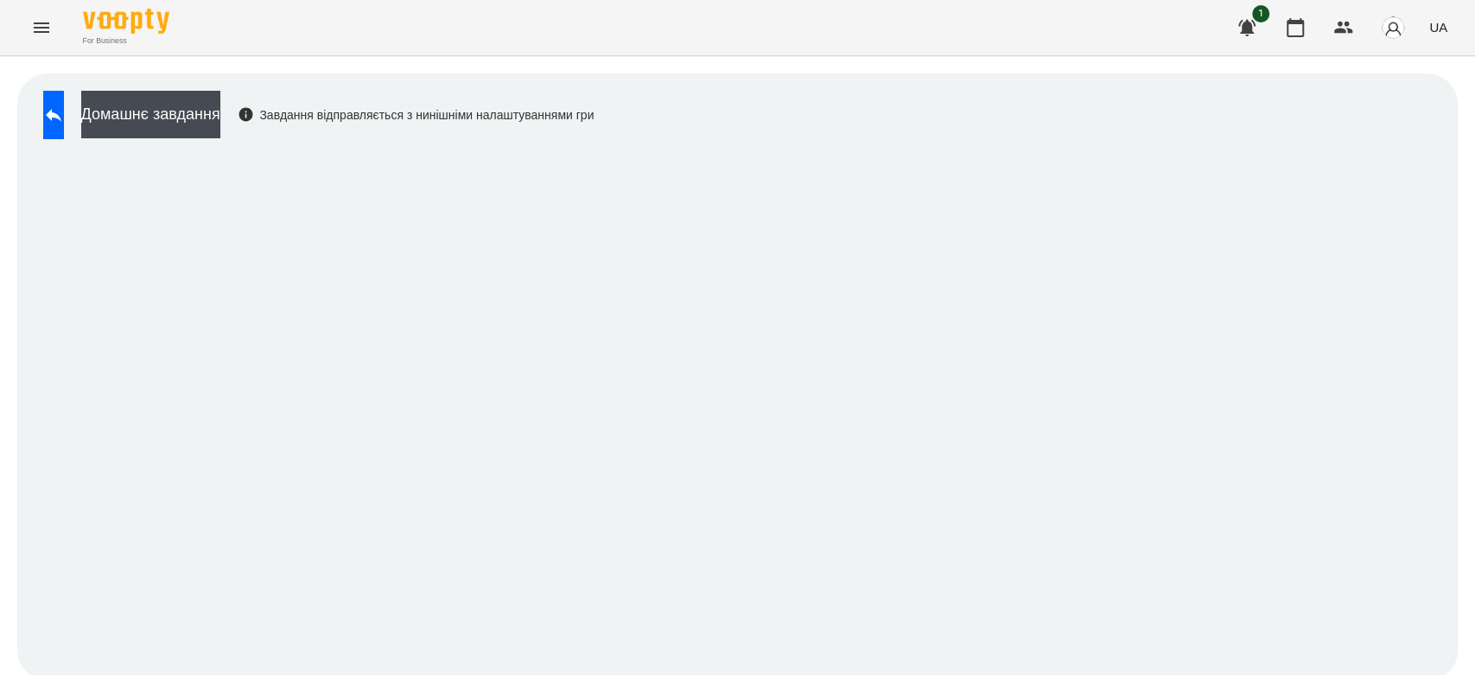
scroll to position [6, 0]
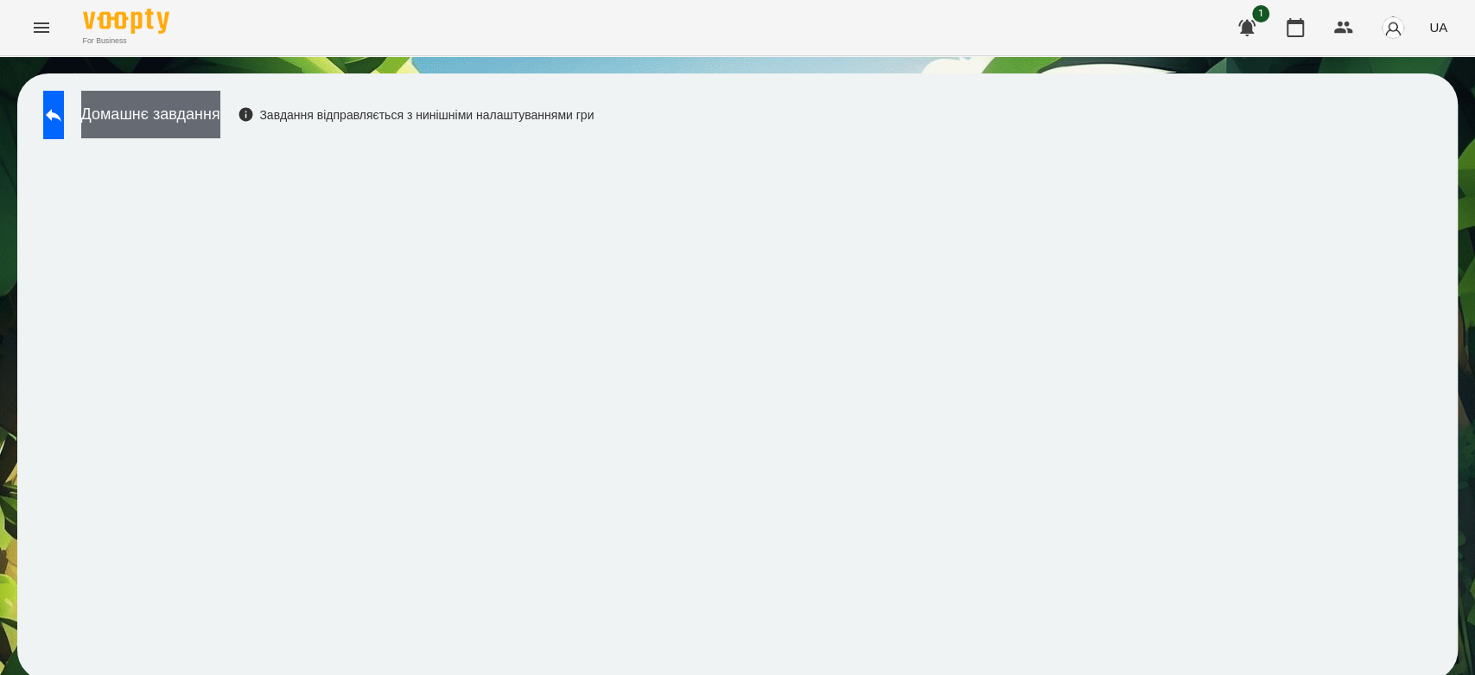
click at [220, 105] on button "Домашнє завдання" at bounding box center [150, 115] width 139 height 48
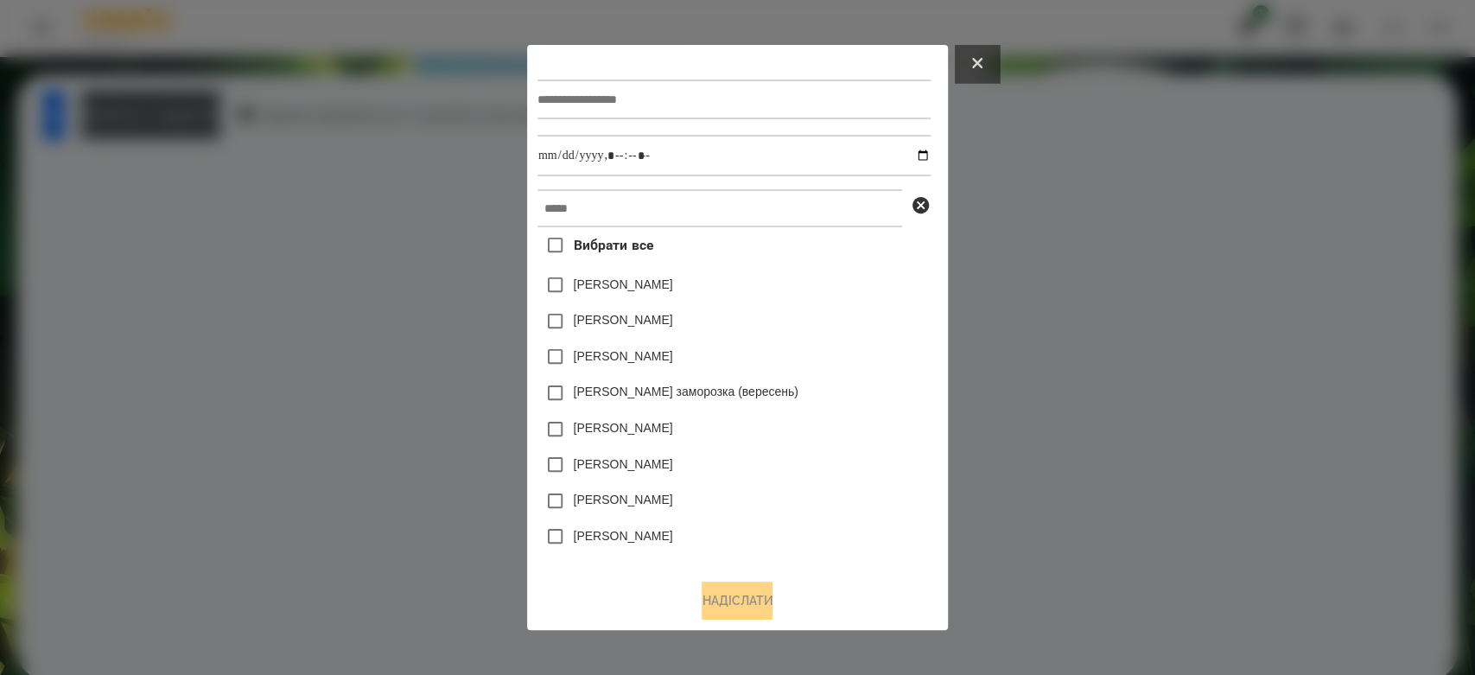
click at [1000, 71] on button at bounding box center [977, 64] width 45 height 38
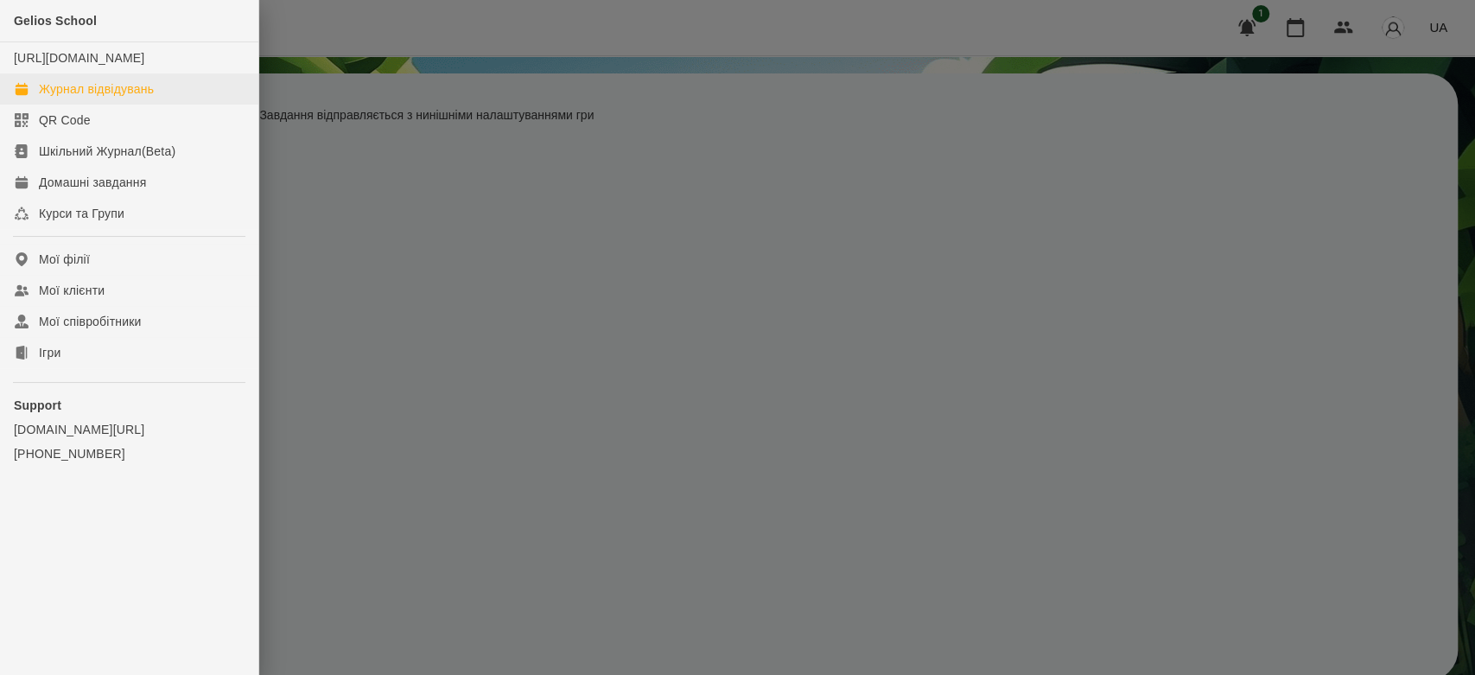
scroll to position [6, 0]
click at [97, 98] on div "Журнал відвідувань" at bounding box center [96, 88] width 115 height 17
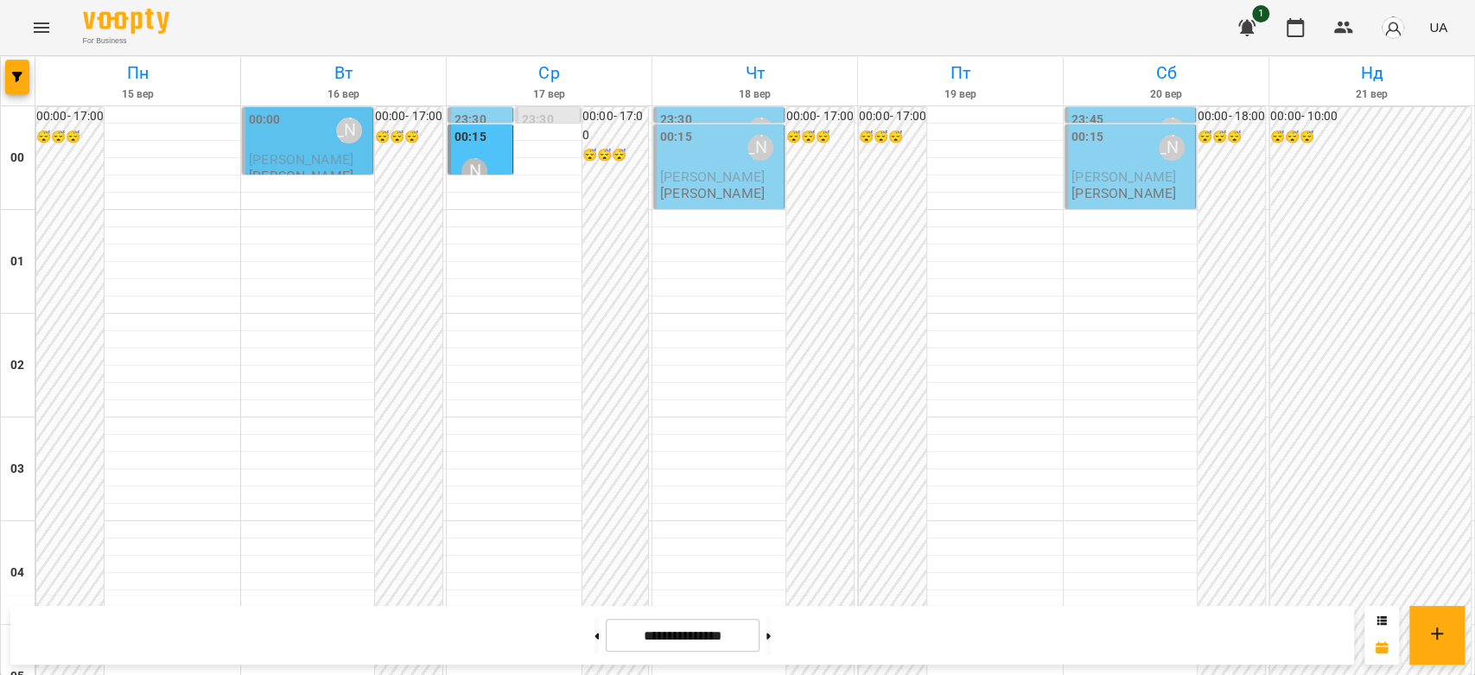
scroll to position [1998, 0]
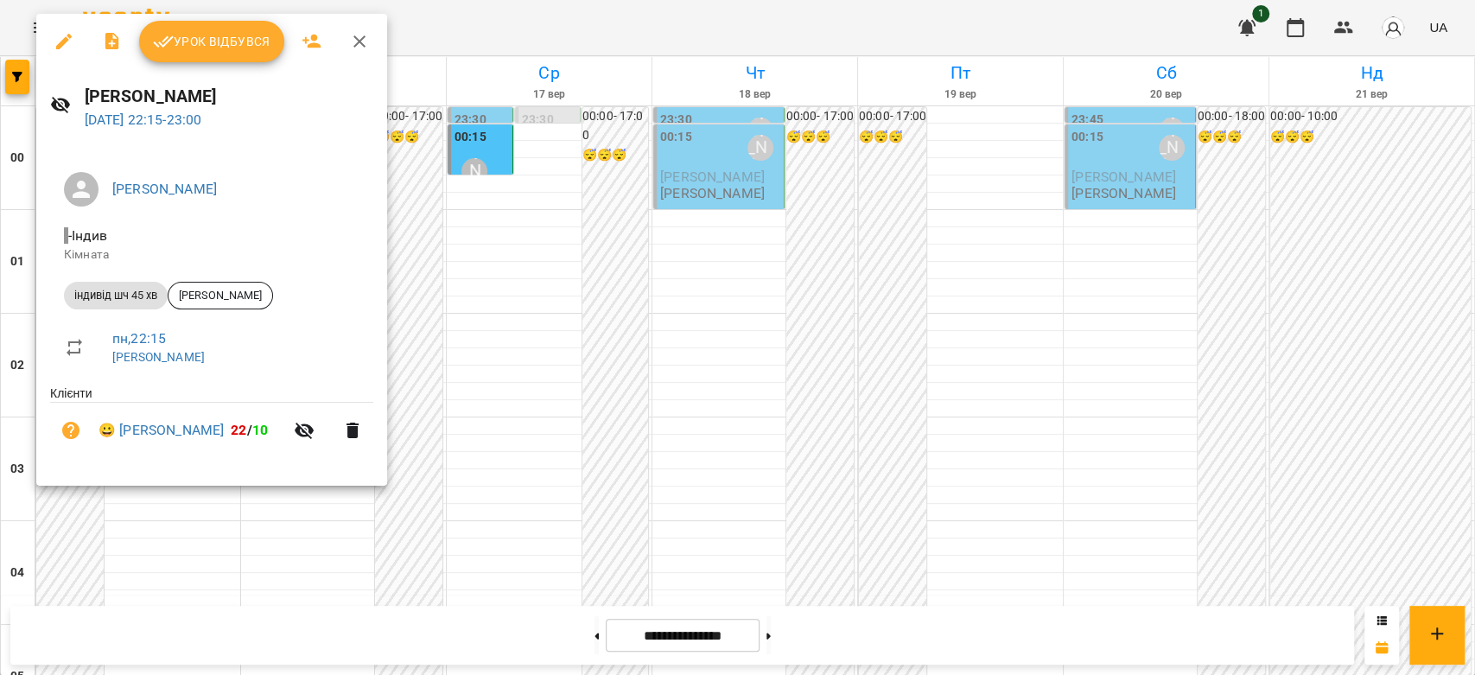
click at [217, 40] on span "Урок відбувся" at bounding box center [212, 41] width 118 height 21
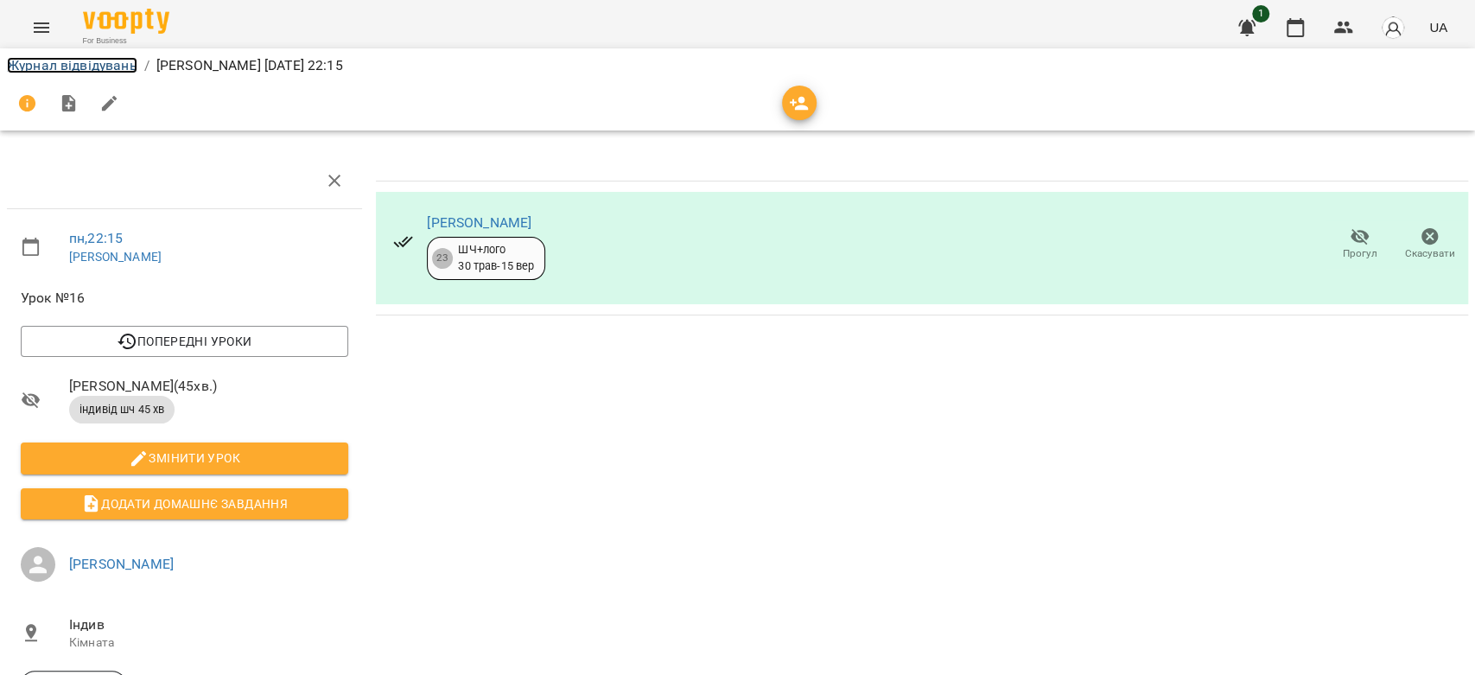
click at [64, 63] on link "Журнал відвідувань" at bounding box center [72, 65] width 130 height 16
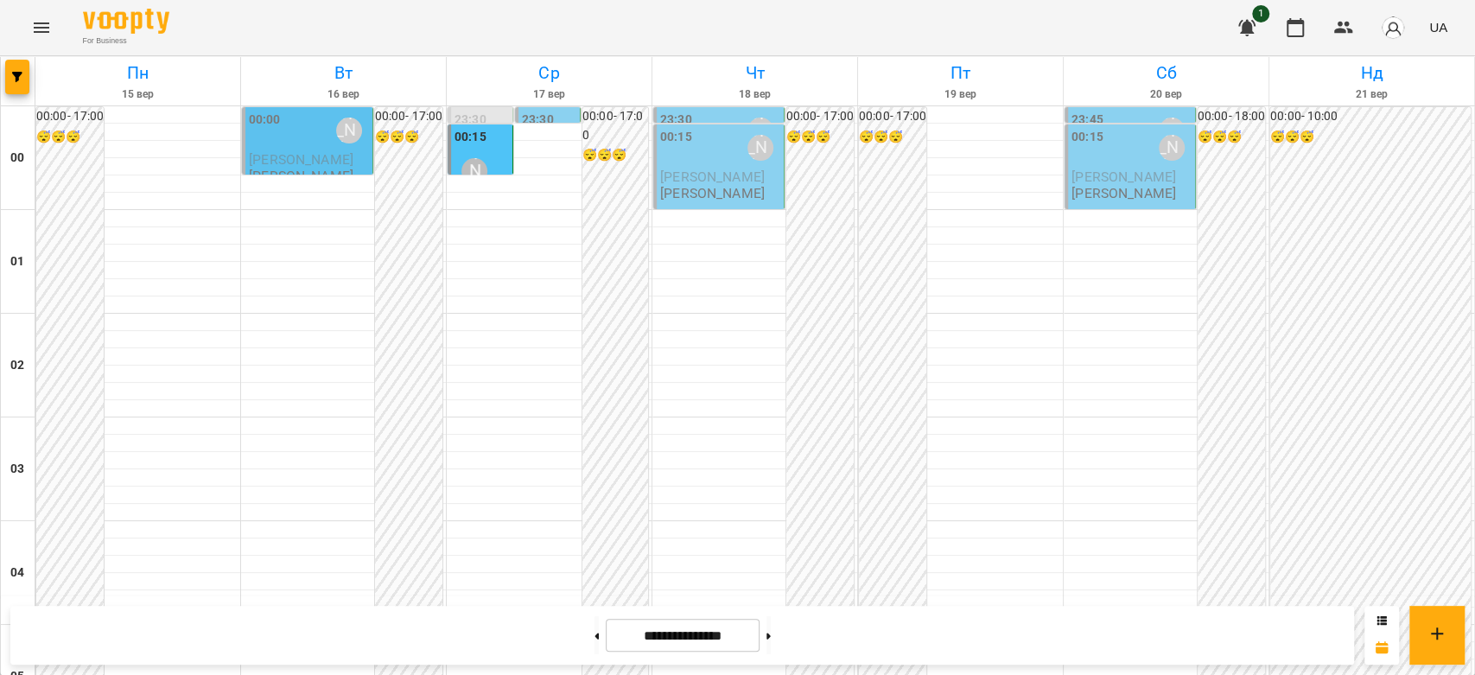
scroll to position [1998, 0]
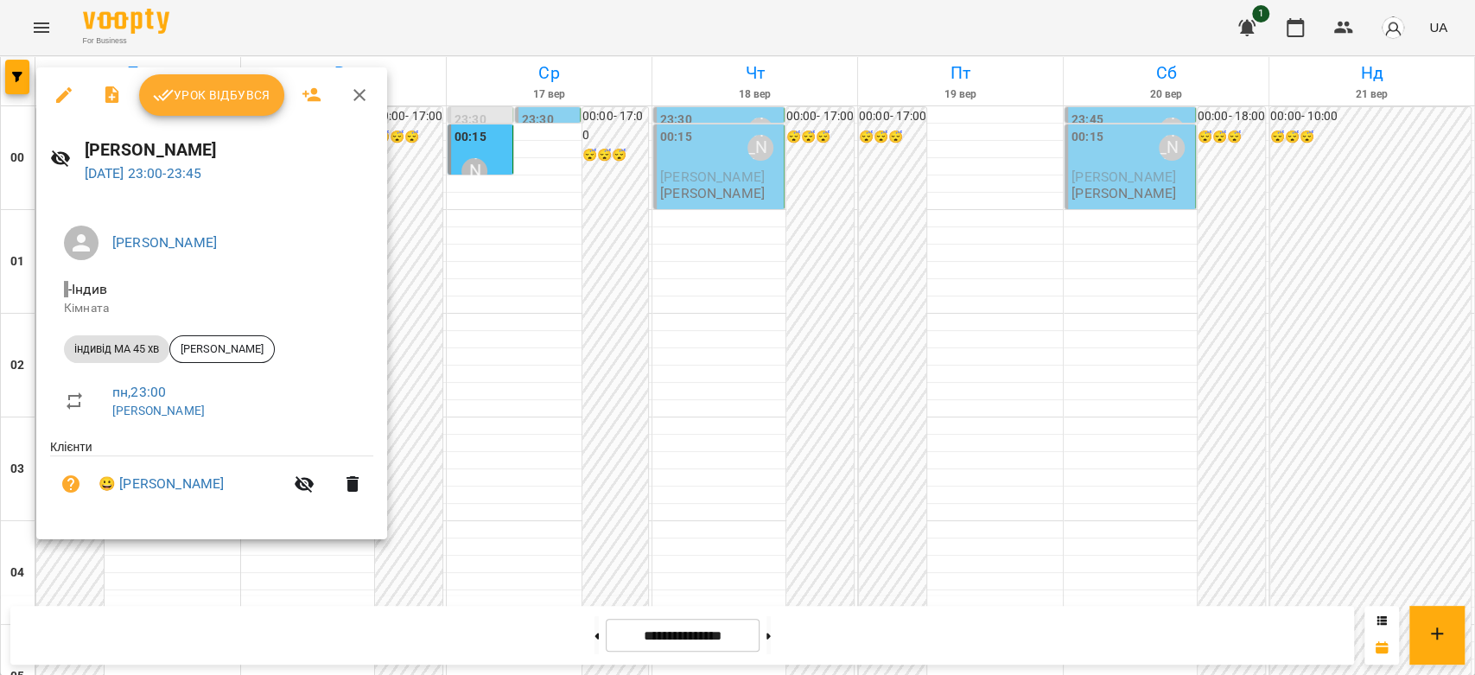
click at [239, 102] on span "Урок відбувся" at bounding box center [212, 95] width 118 height 21
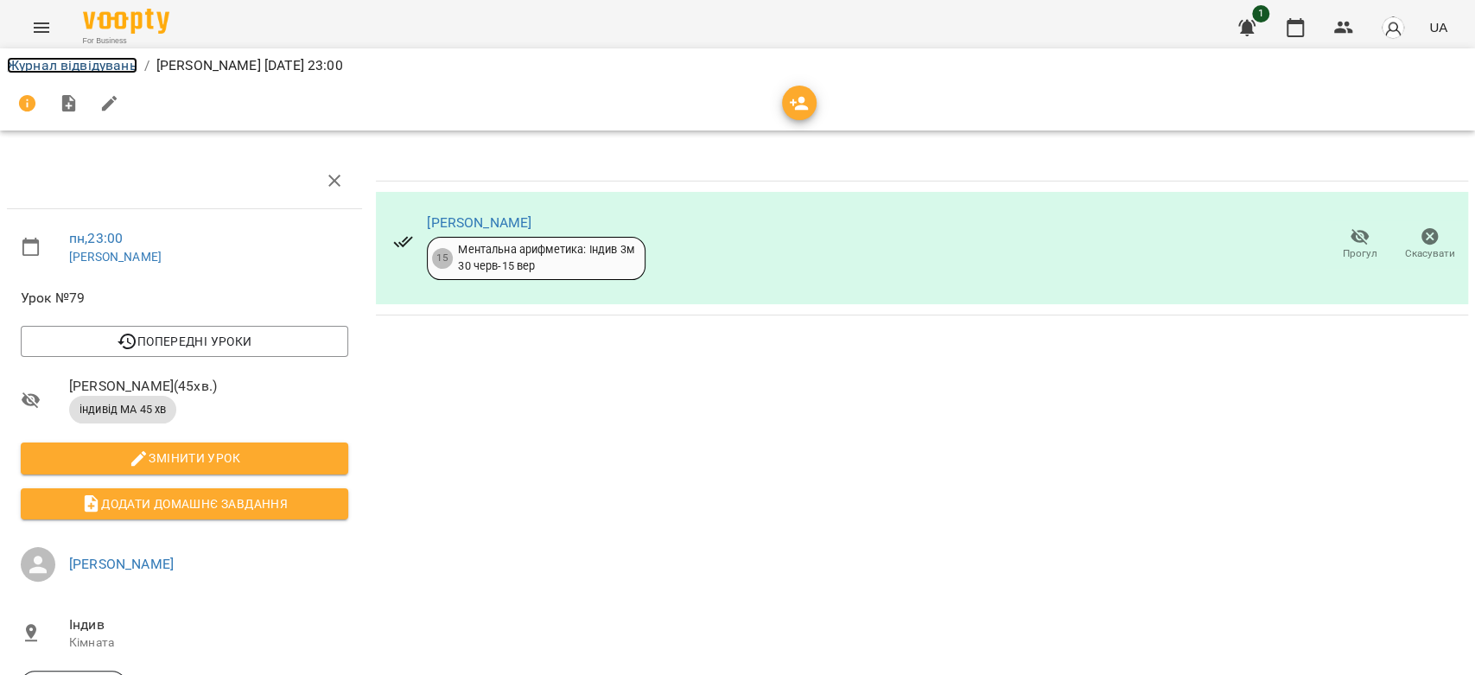
click at [73, 62] on link "Журнал відвідувань" at bounding box center [72, 65] width 130 height 16
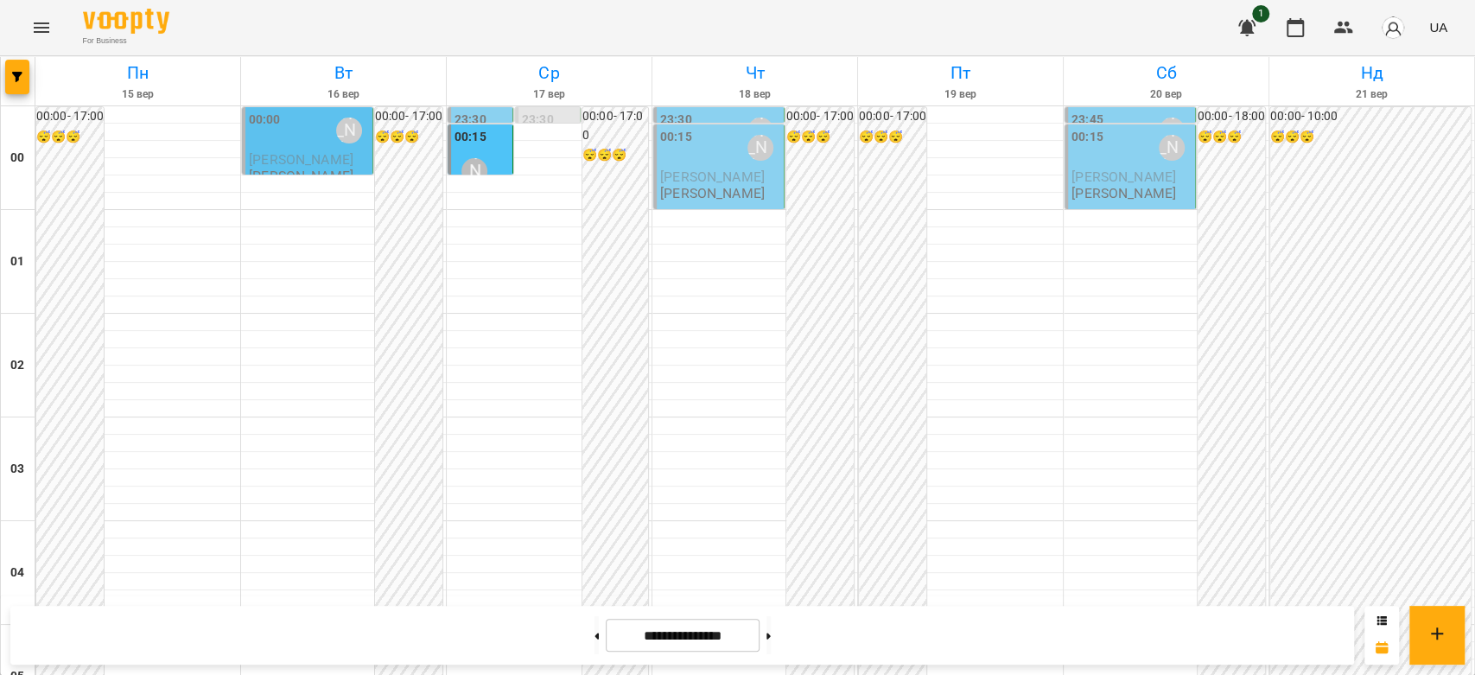
scroll to position [1998, 0]
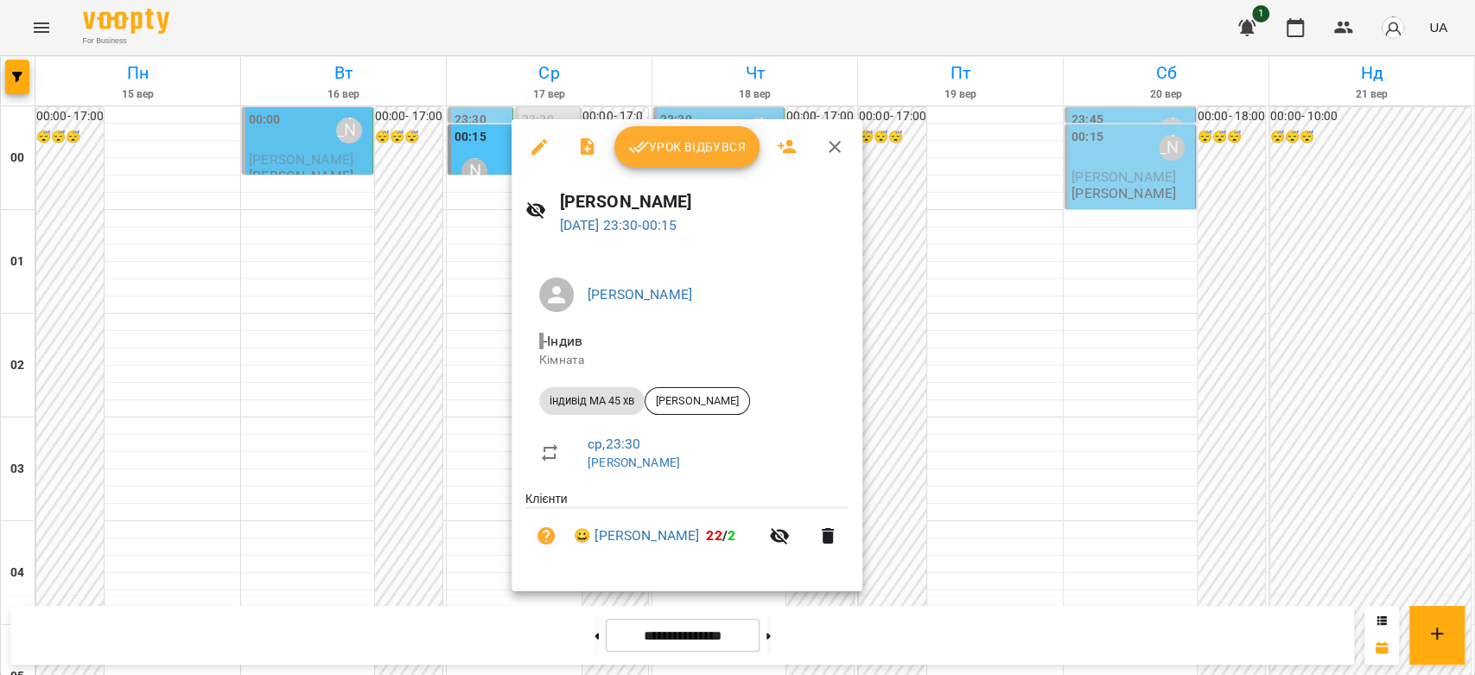
click at [283, 581] on div at bounding box center [737, 337] width 1475 height 675
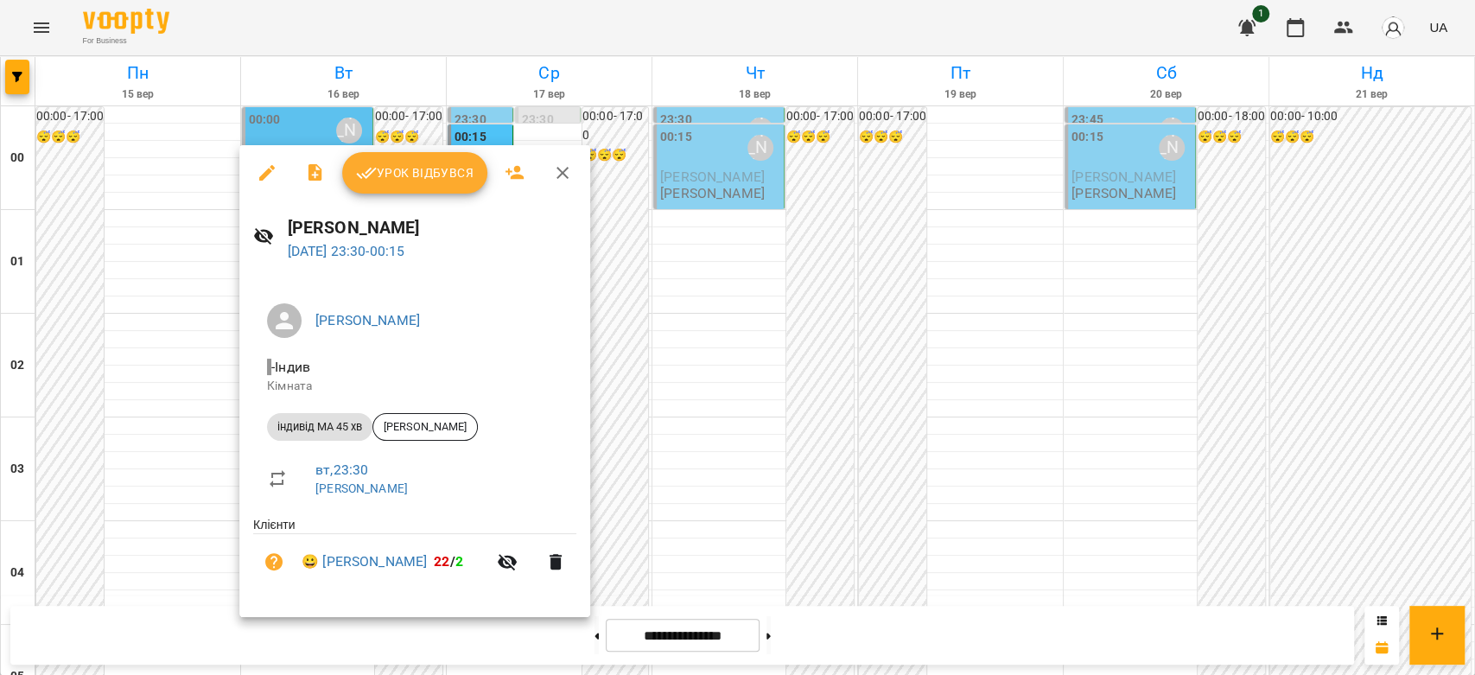
click at [727, 441] on div at bounding box center [737, 337] width 1475 height 675
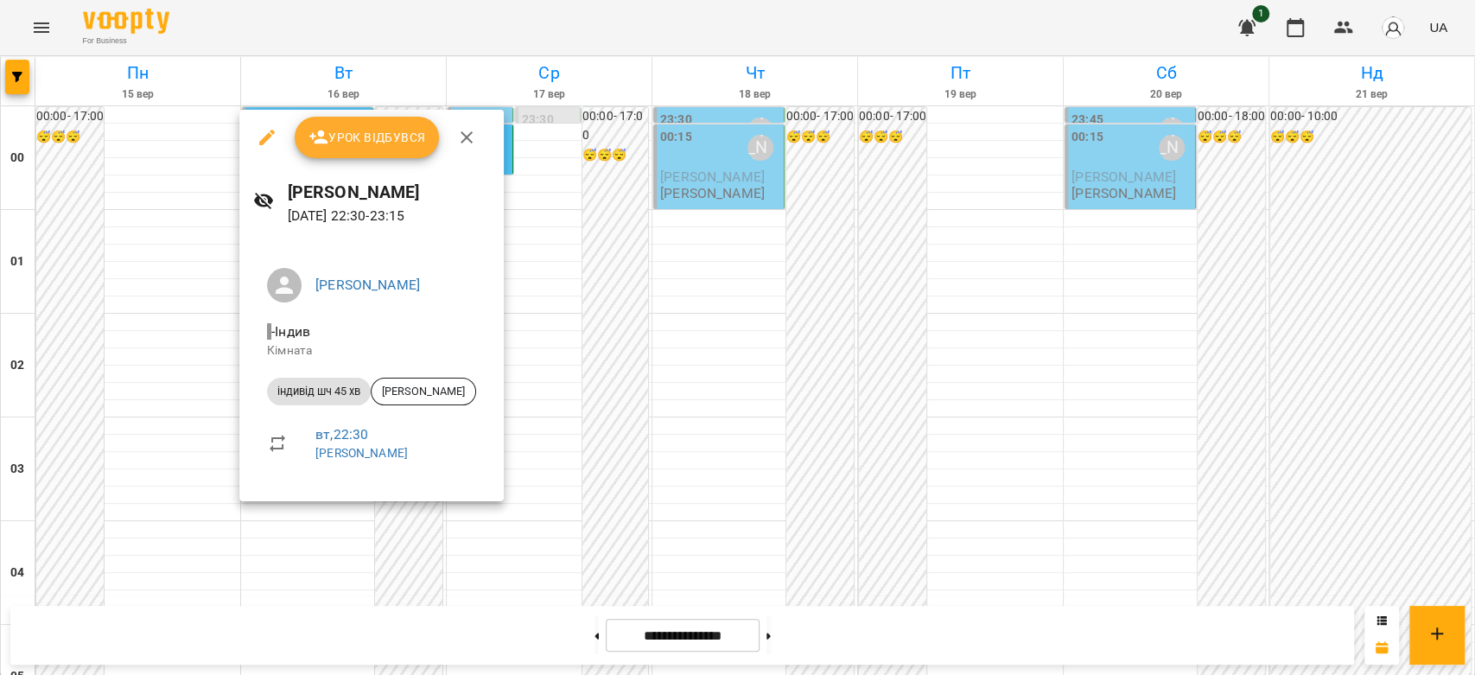
click at [705, 448] on div at bounding box center [737, 337] width 1475 height 675
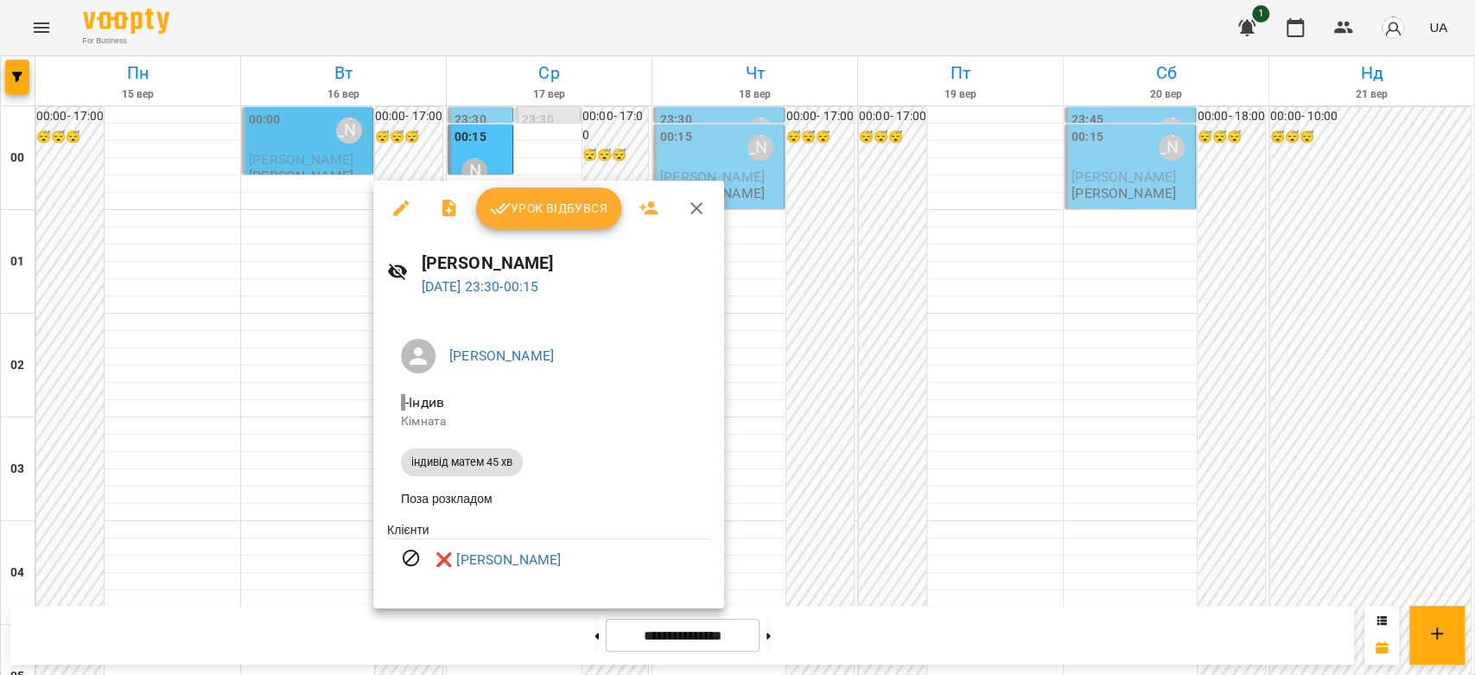
click at [895, 410] on div at bounding box center [737, 337] width 1475 height 675
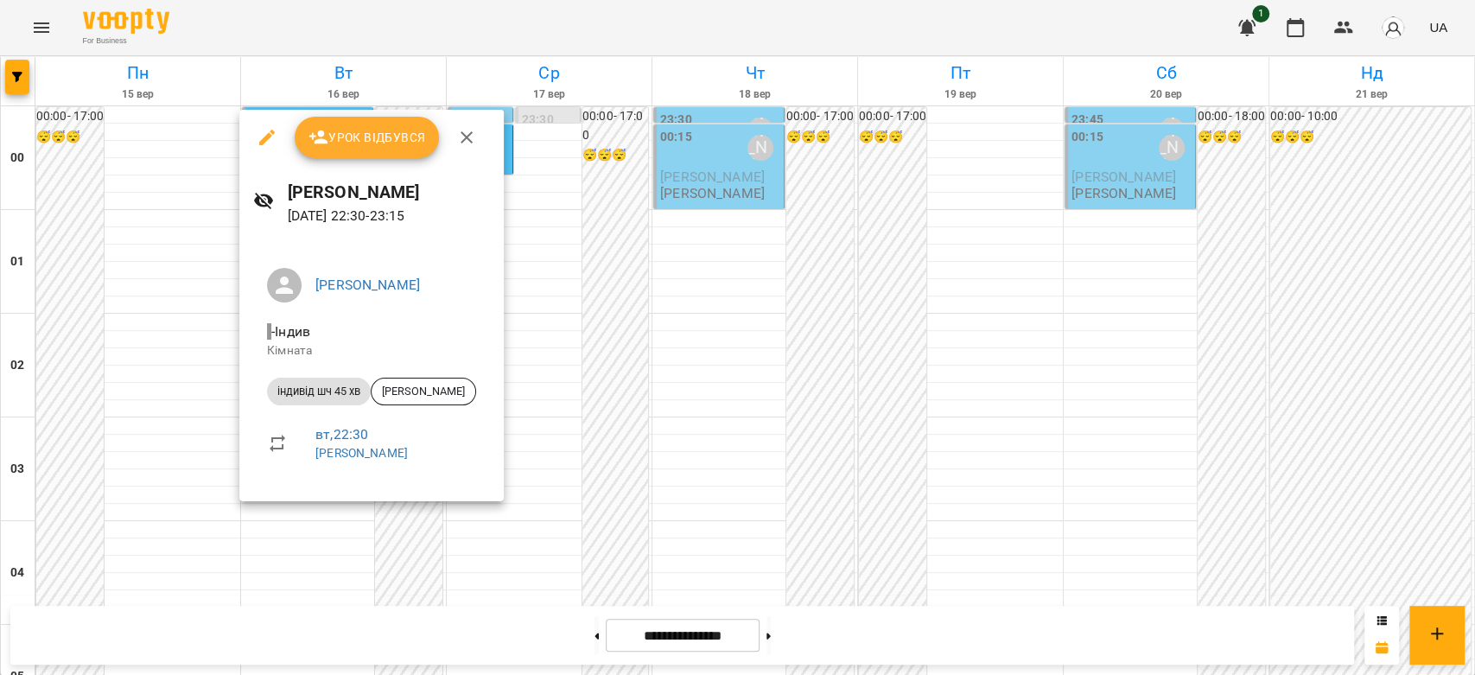
click at [706, 426] on div at bounding box center [737, 337] width 1475 height 675
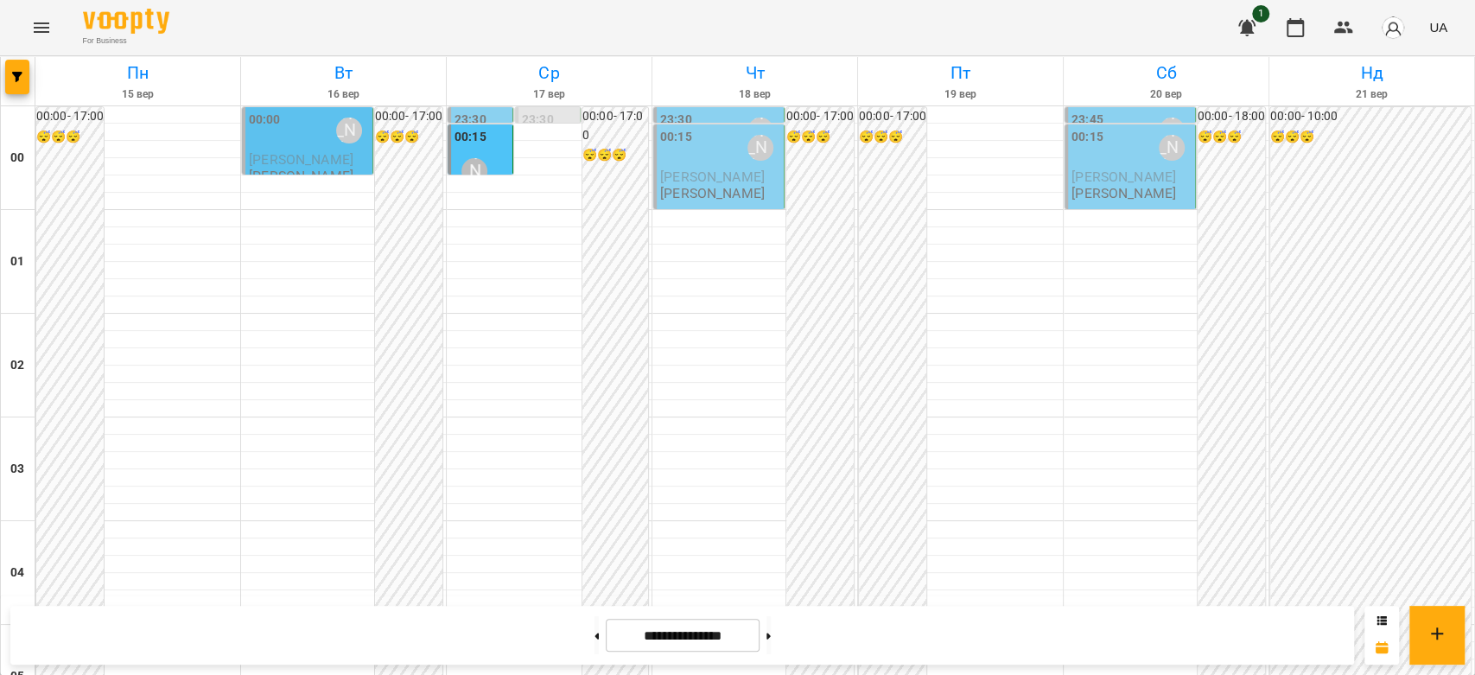
scroll to position [1709, 0]
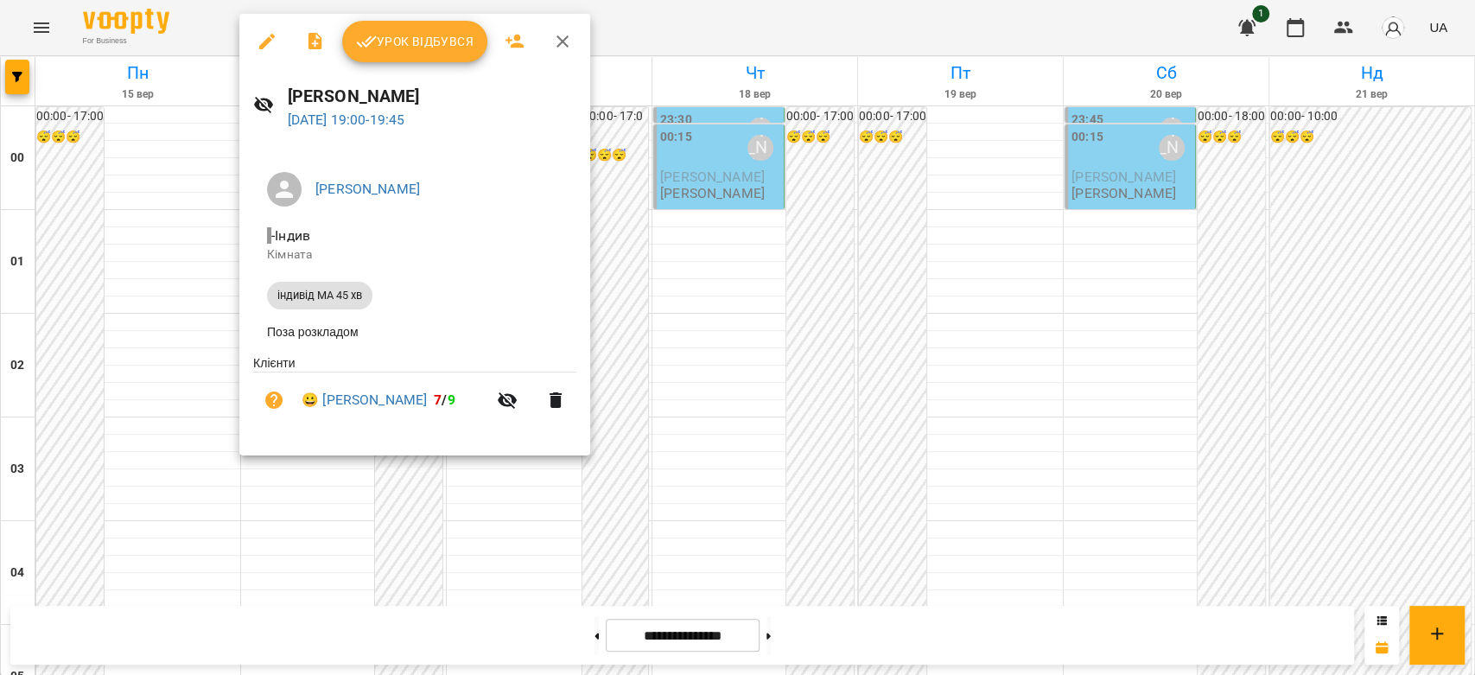
click at [792, 393] on div at bounding box center [737, 337] width 1475 height 675
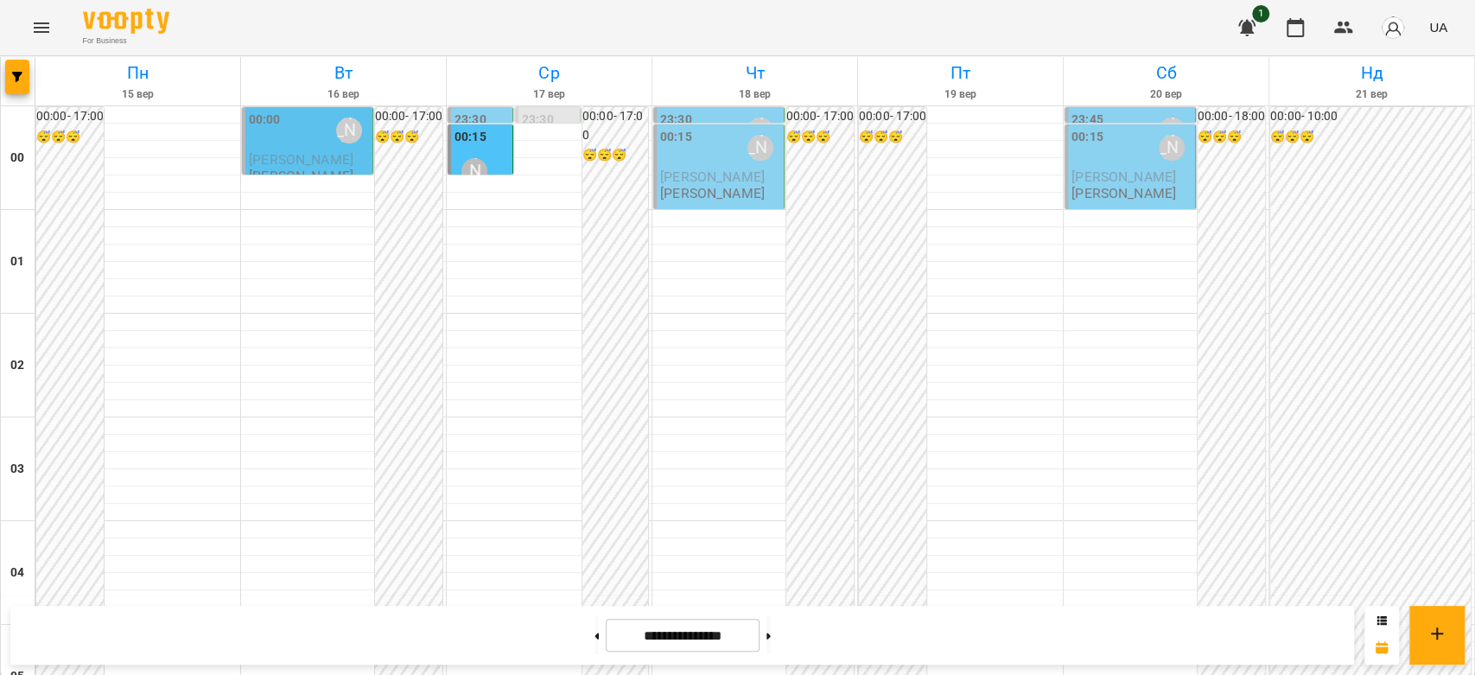
scroll to position [1422, 0]
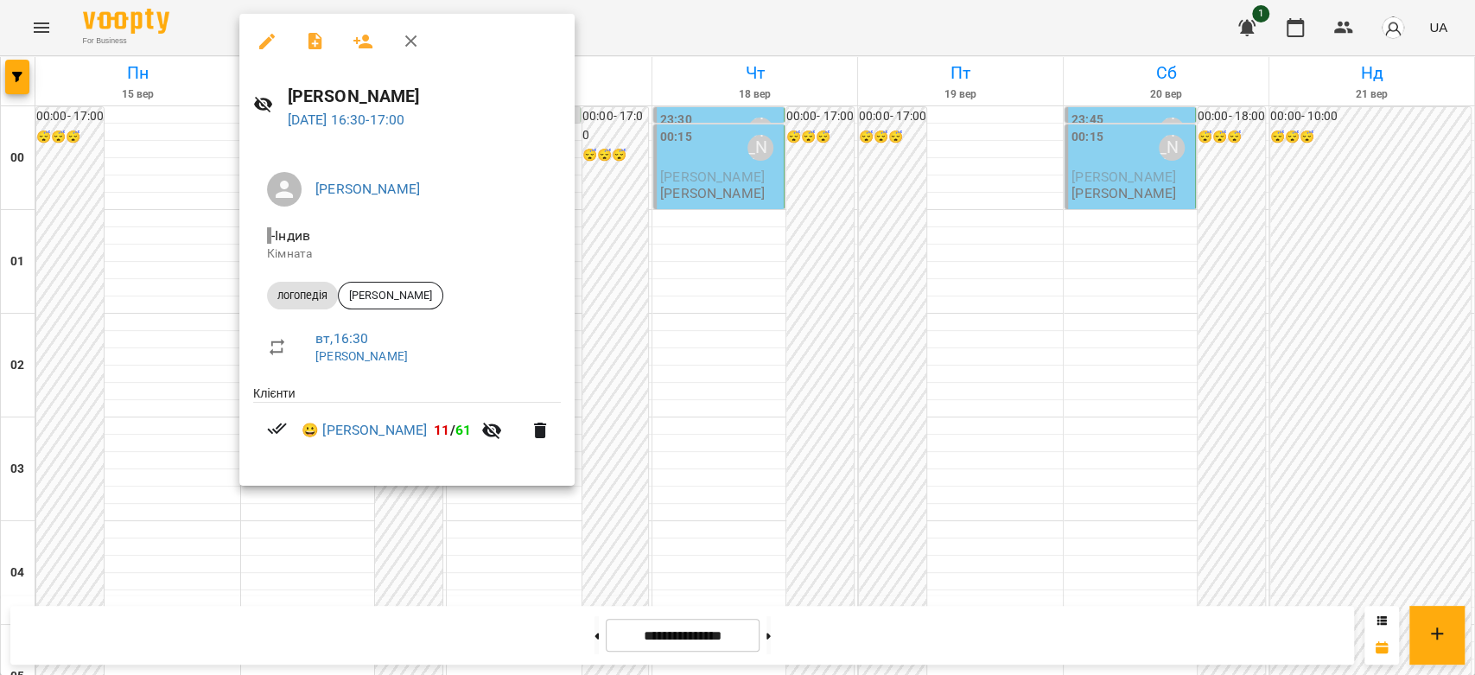
click at [739, 321] on div at bounding box center [737, 337] width 1475 height 675
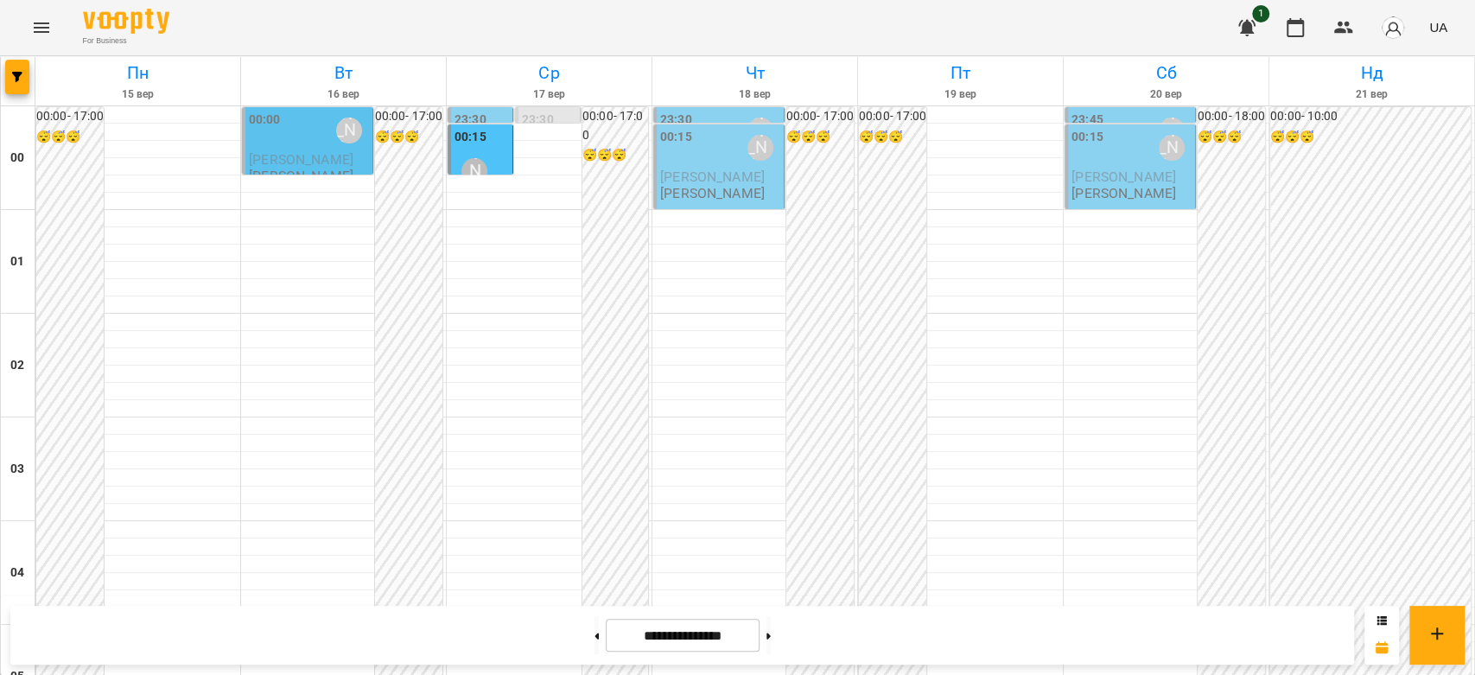
scroll to position [1998, 0]
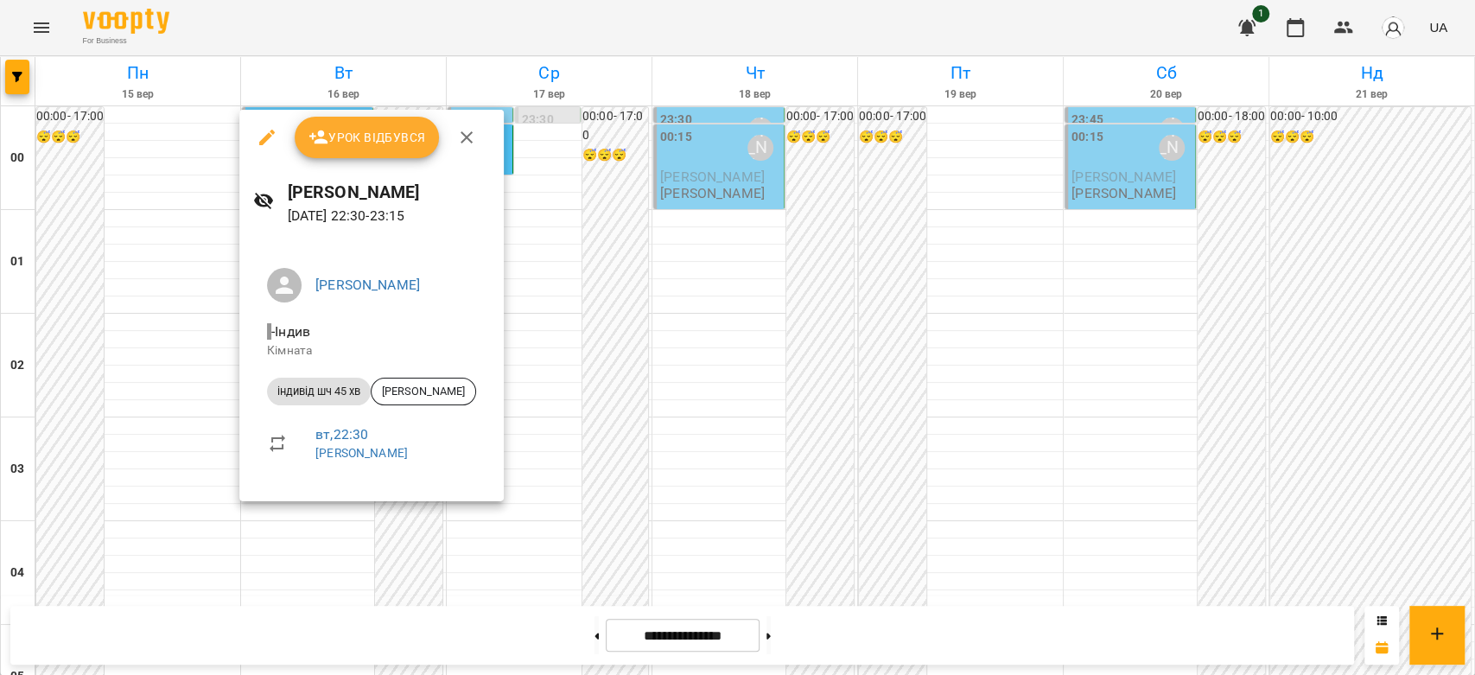
click at [544, 418] on div at bounding box center [737, 337] width 1475 height 675
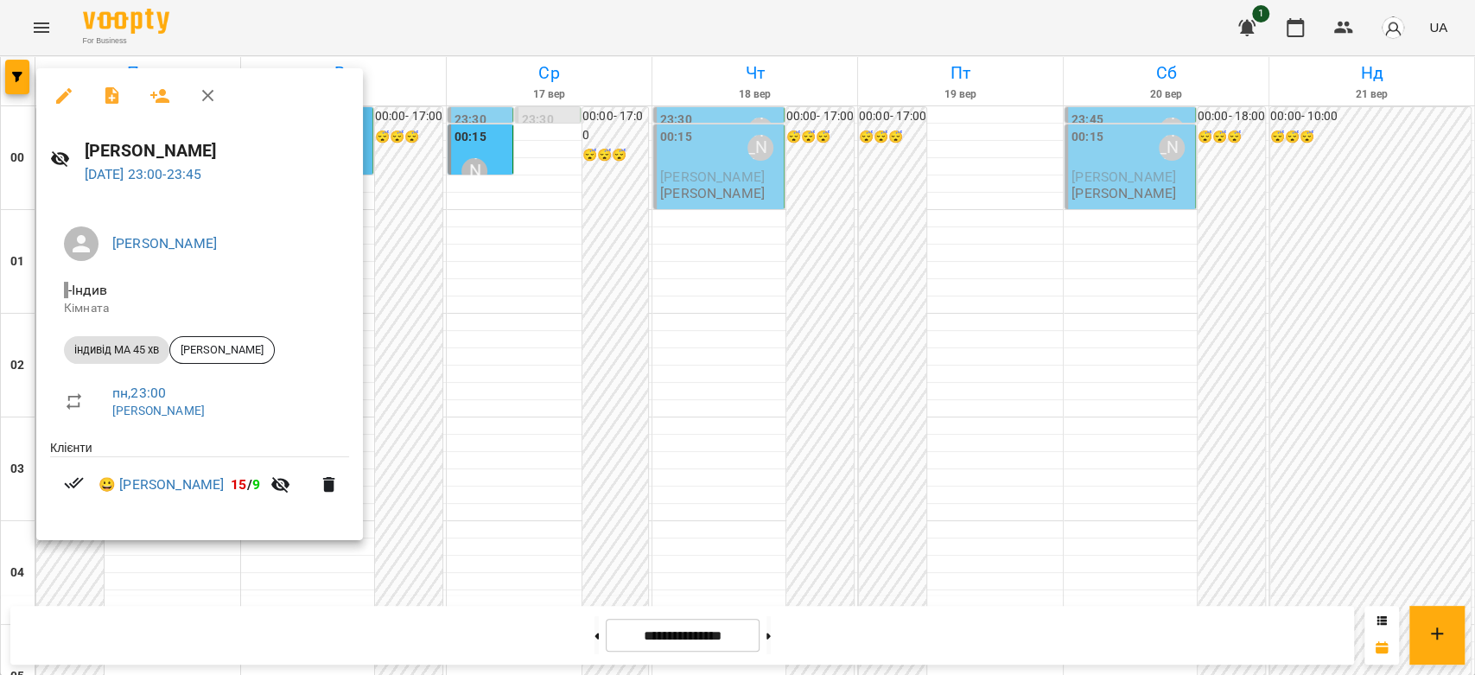
click at [487, 447] on div at bounding box center [737, 337] width 1475 height 675
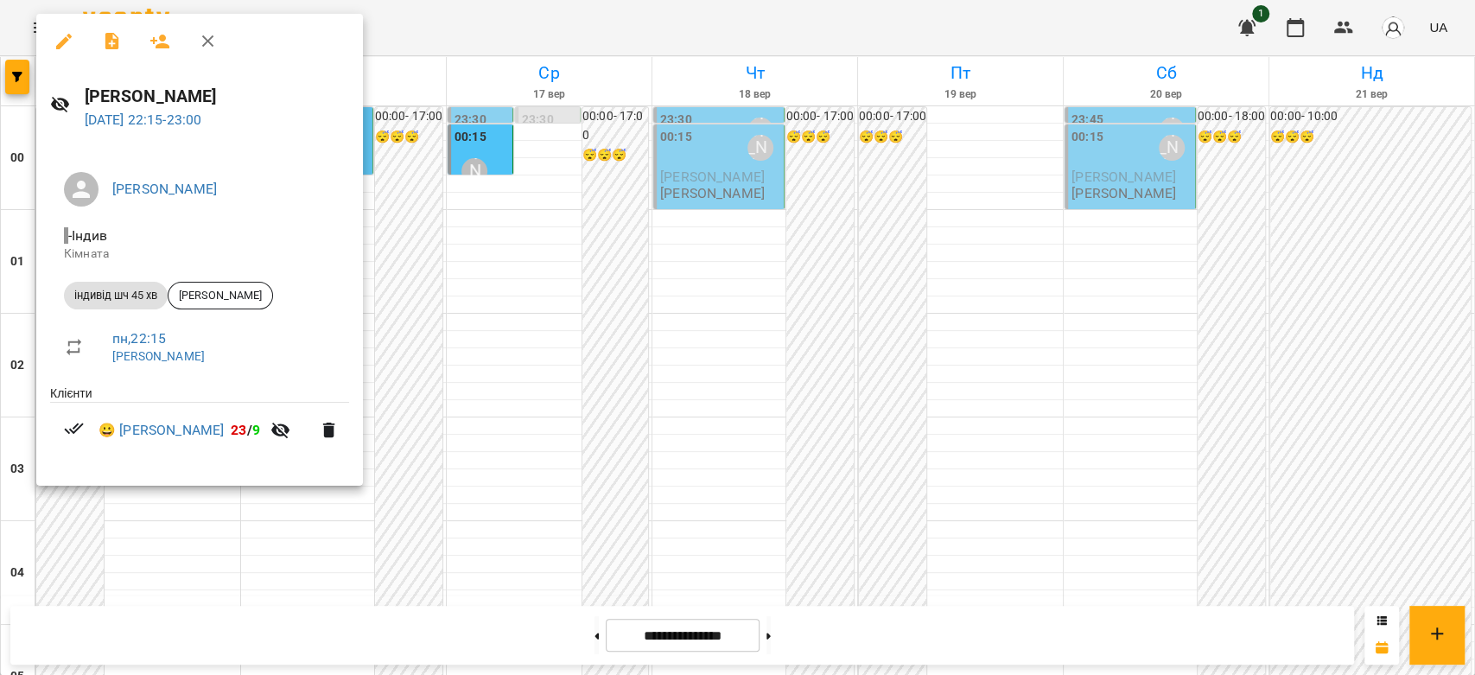
click at [611, 429] on div at bounding box center [737, 337] width 1475 height 675
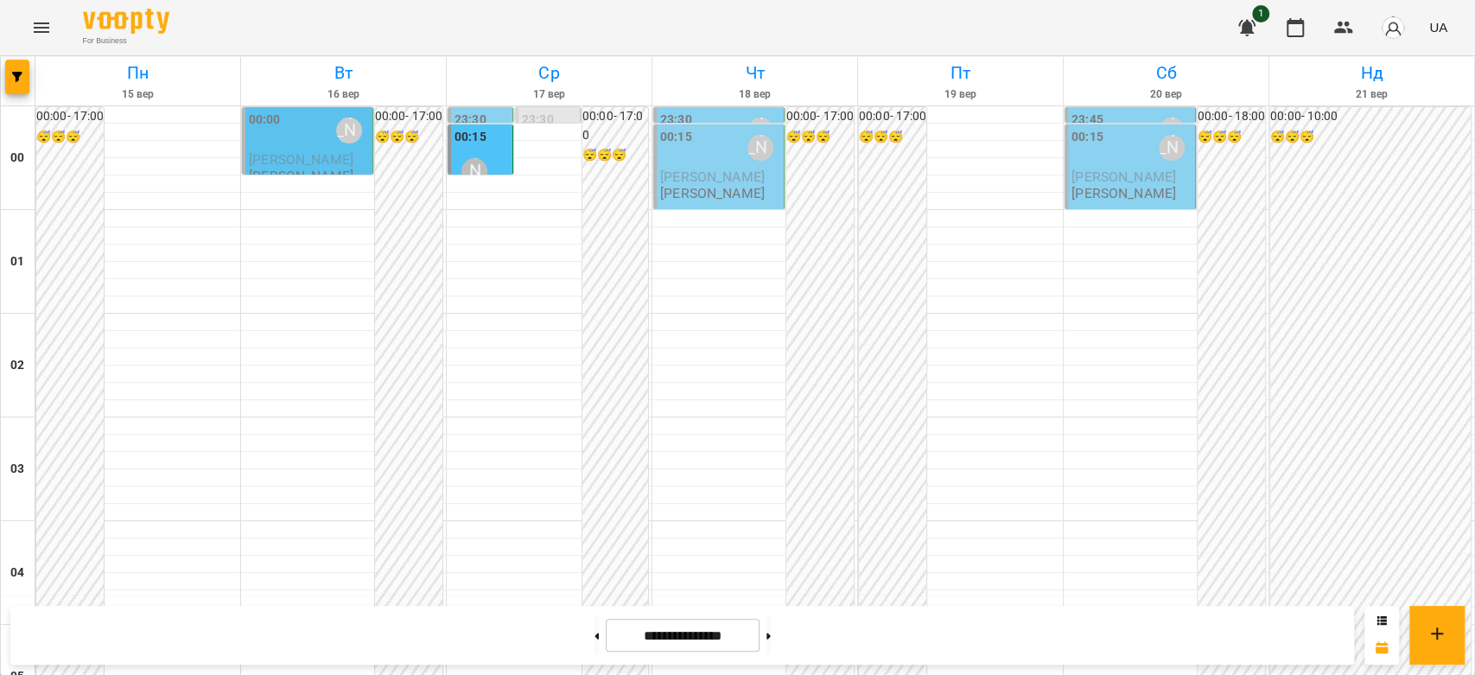
scroll to position [1422, 0]
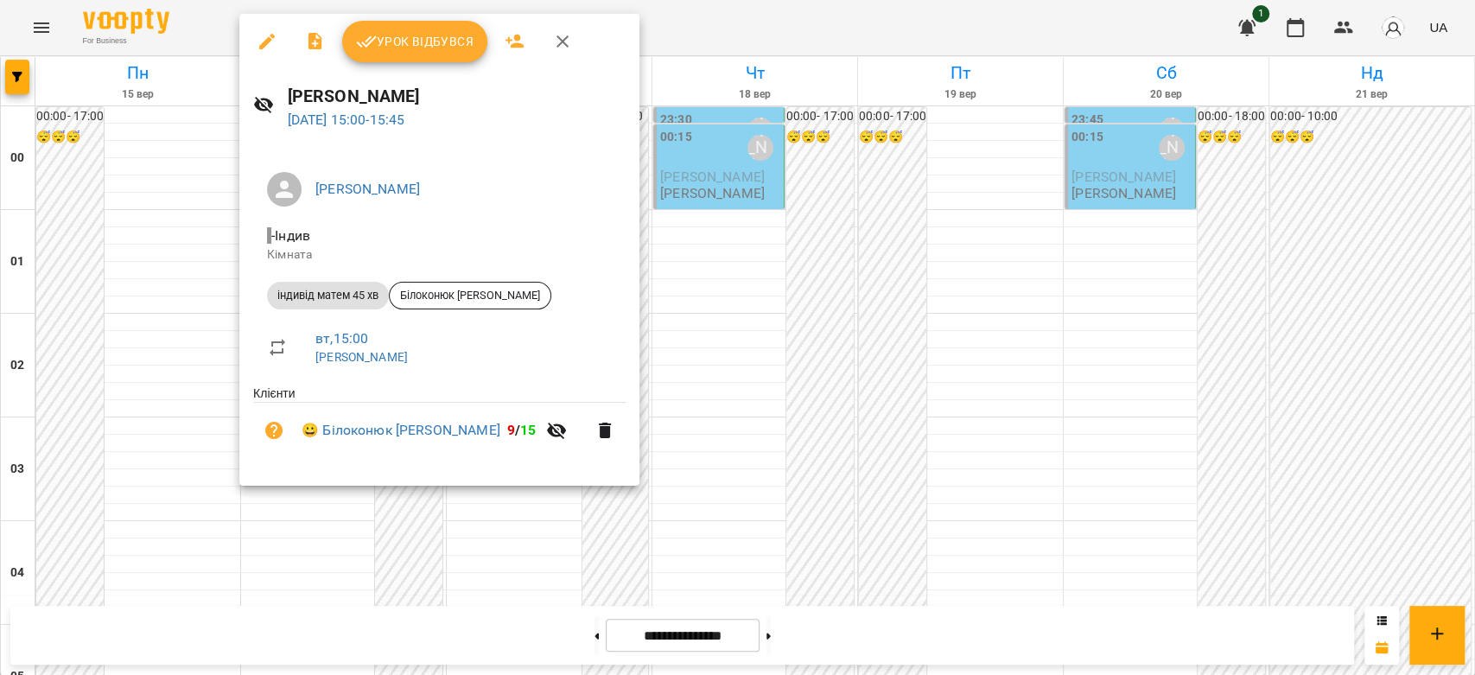
click at [697, 276] on div at bounding box center [737, 337] width 1475 height 675
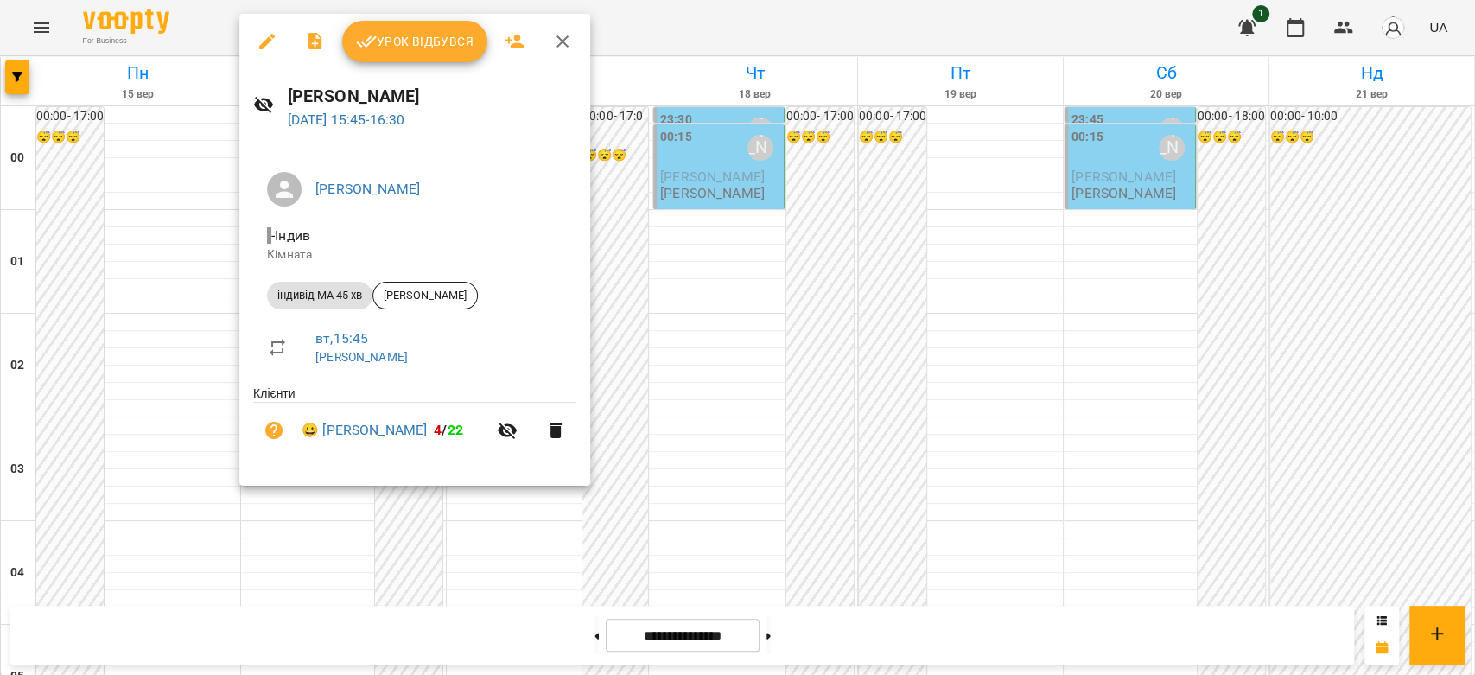
click at [615, 330] on div at bounding box center [737, 337] width 1475 height 675
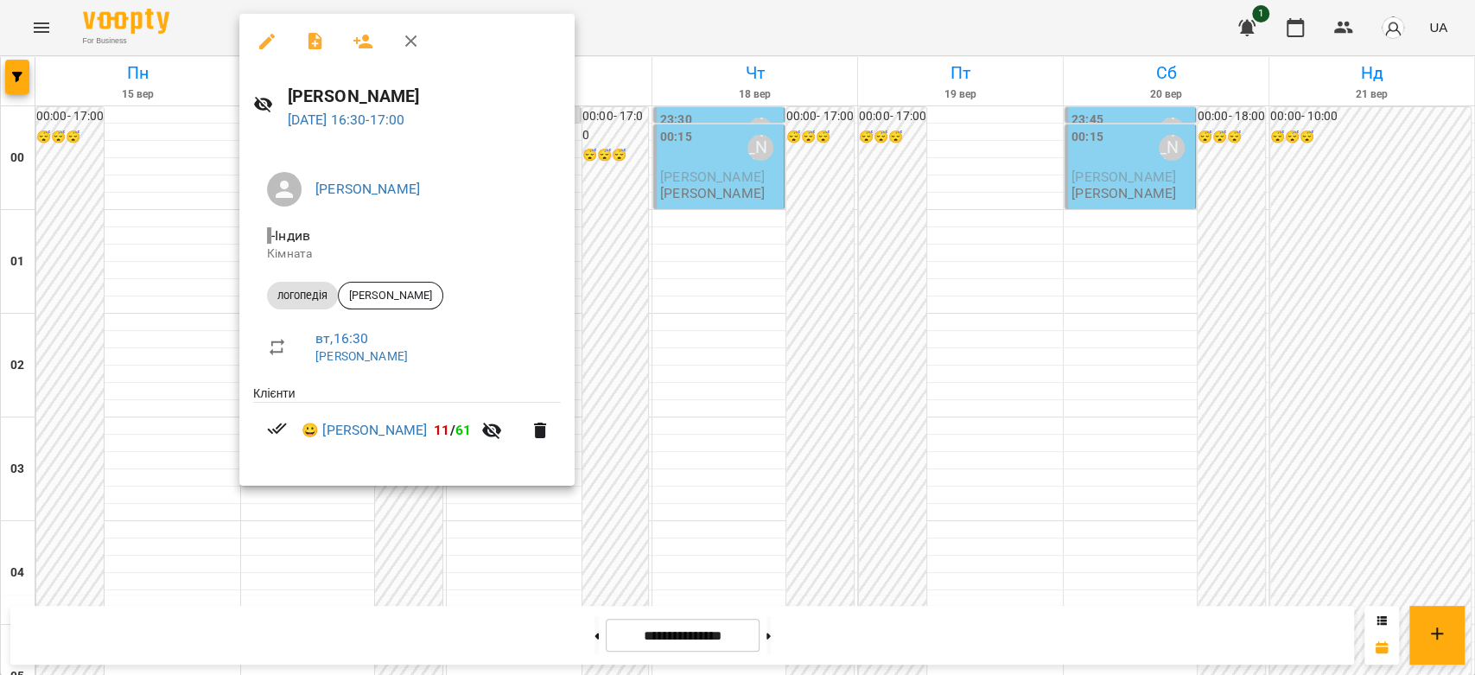
click at [650, 376] on div at bounding box center [737, 337] width 1475 height 675
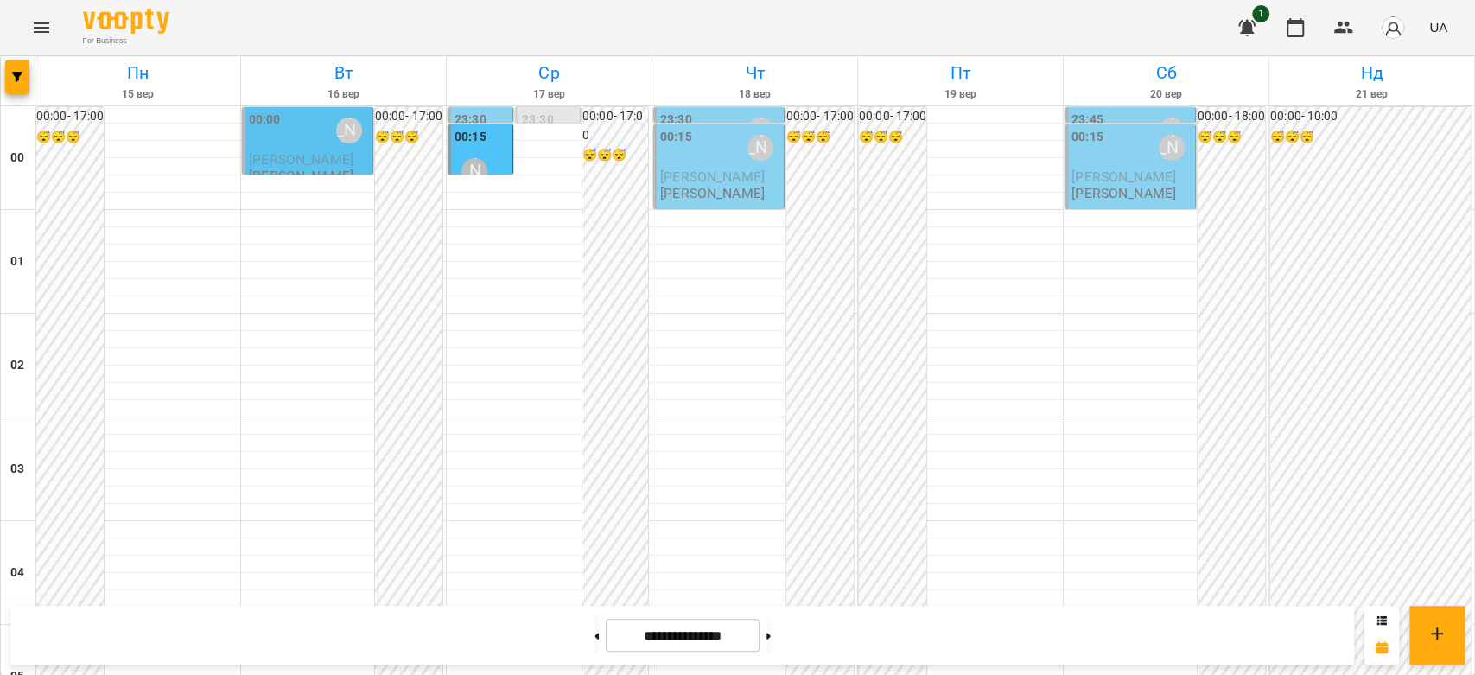
scroll to position [1613, 0]
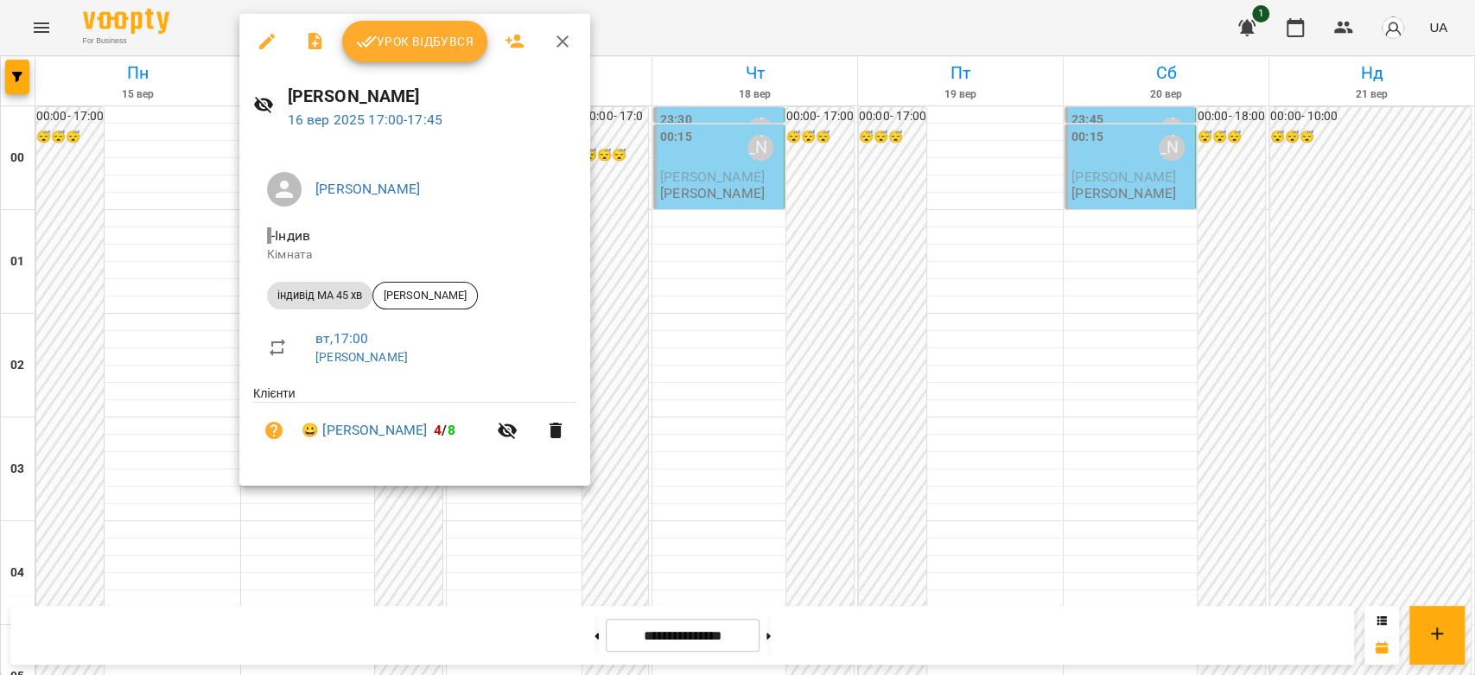
click at [819, 302] on div at bounding box center [737, 337] width 1475 height 675
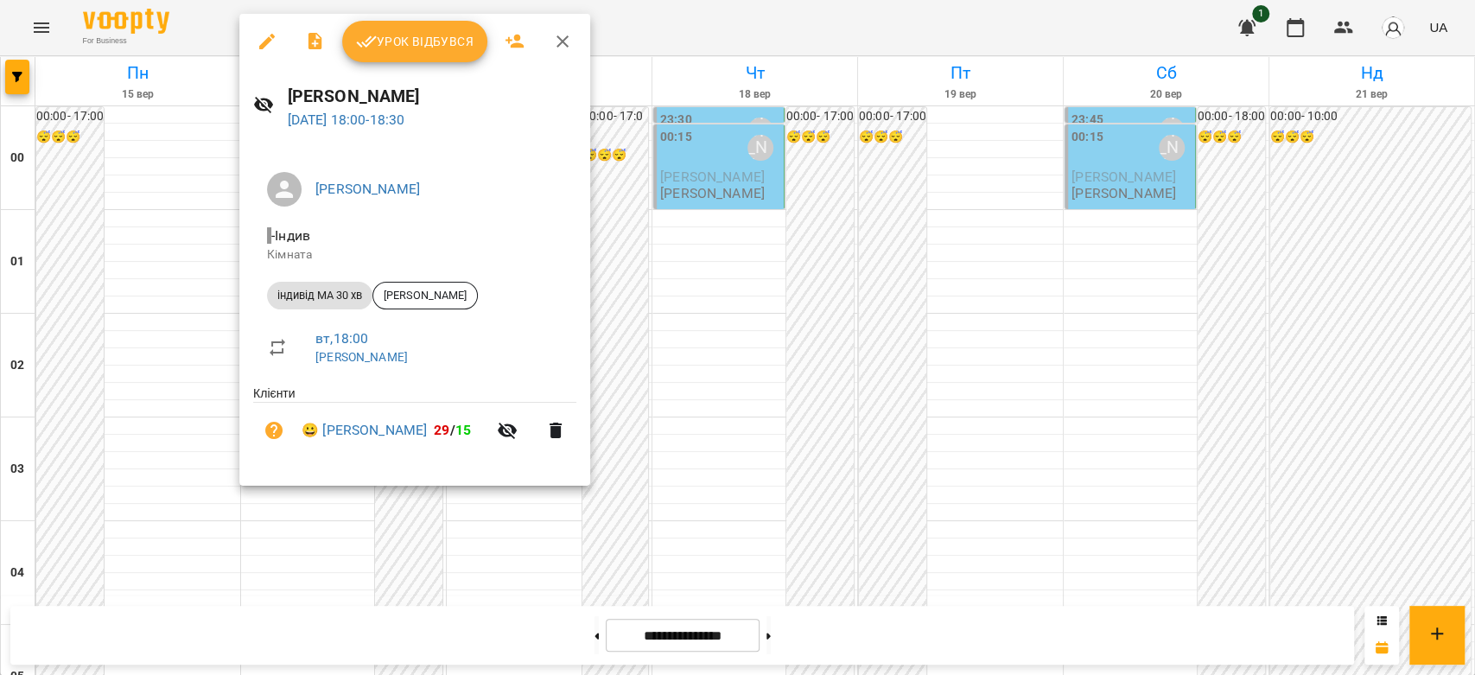
click at [632, 366] on div at bounding box center [737, 337] width 1475 height 675
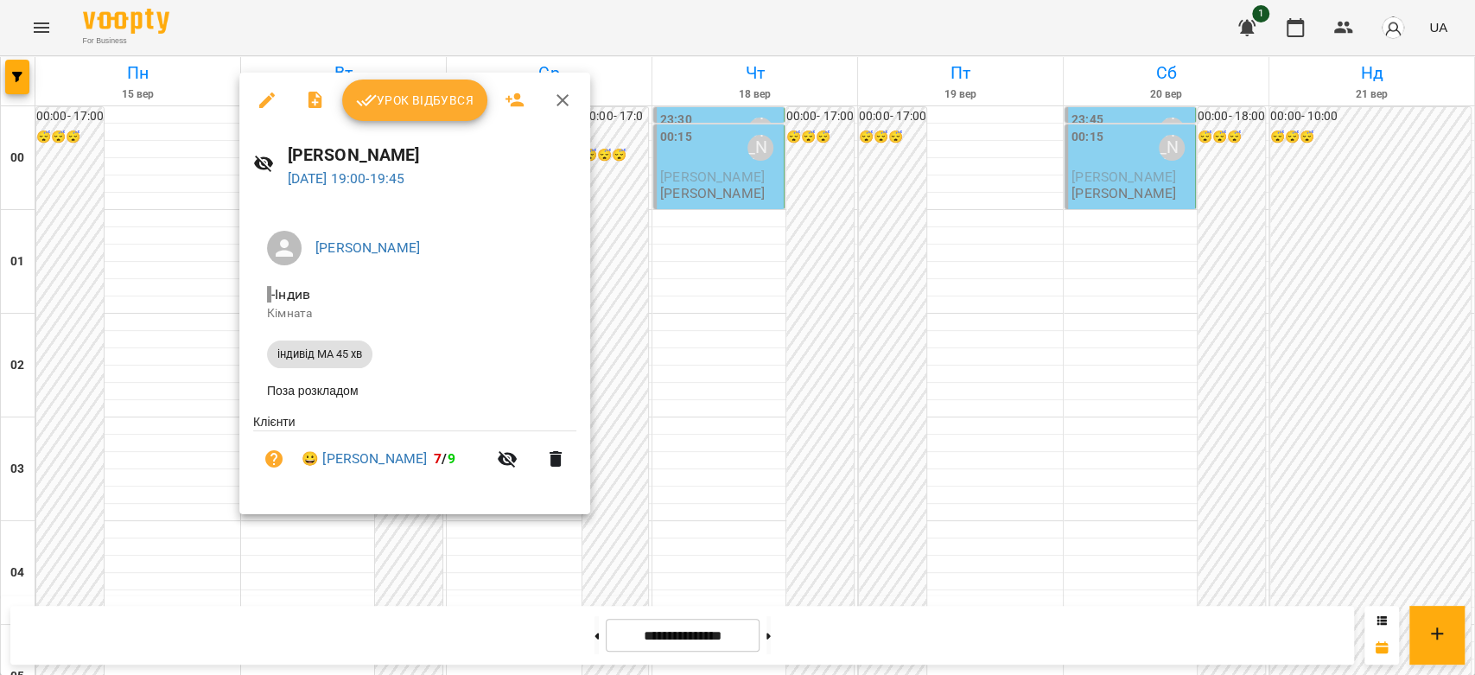
click at [808, 373] on div at bounding box center [737, 337] width 1475 height 675
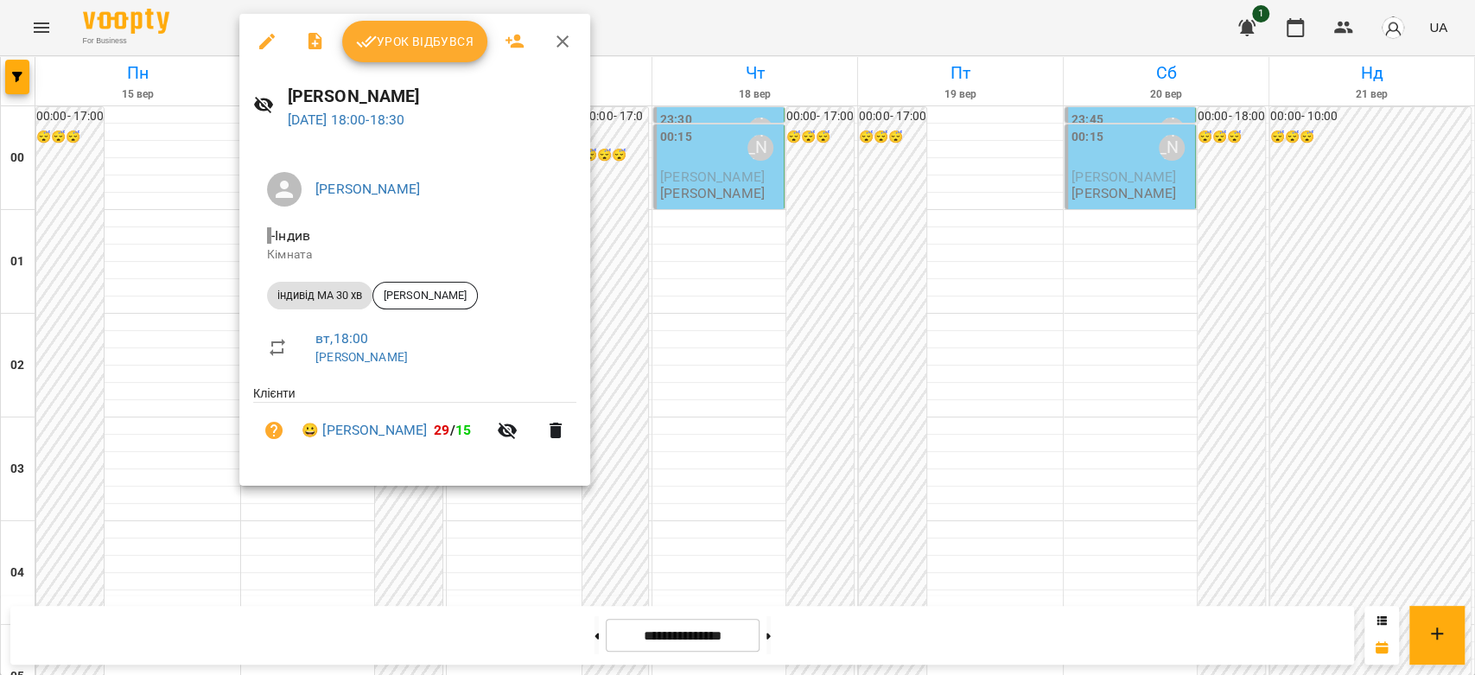
click at [726, 365] on div at bounding box center [737, 337] width 1475 height 675
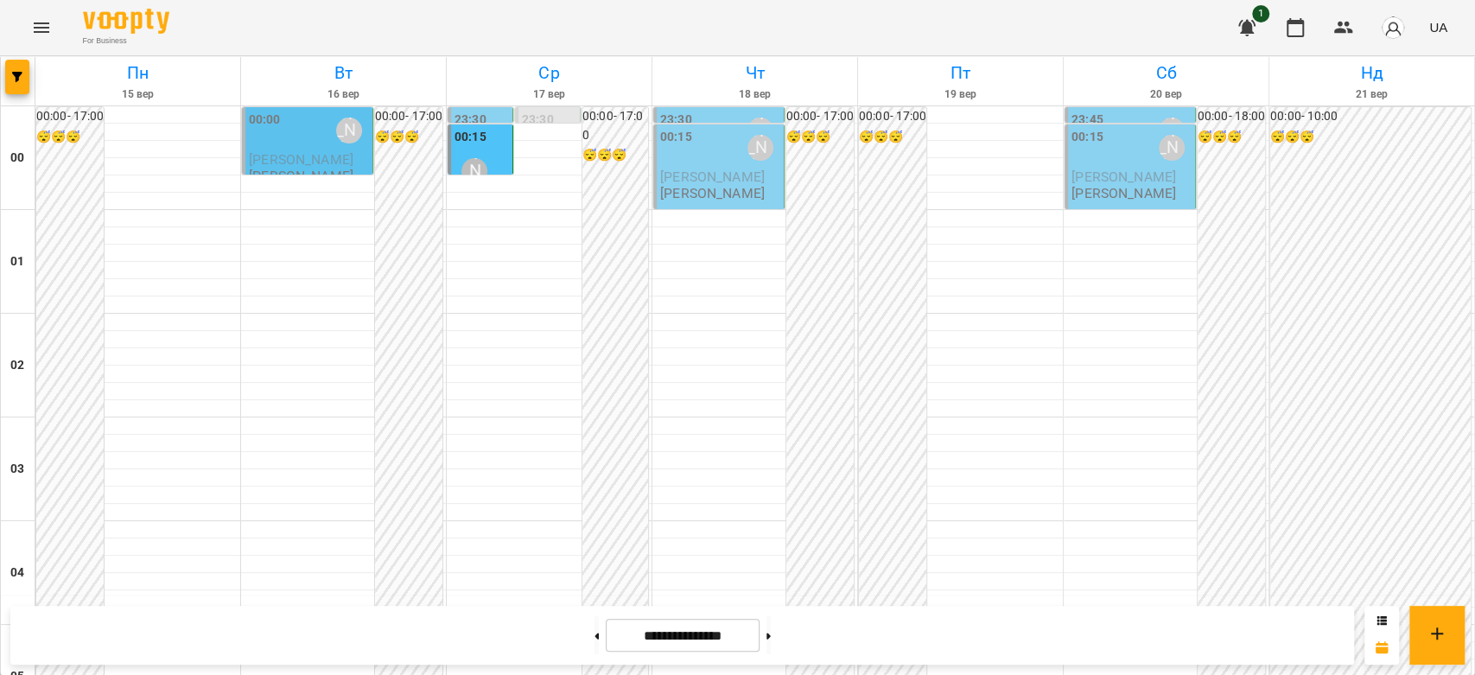
scroll to position [1805, 0]
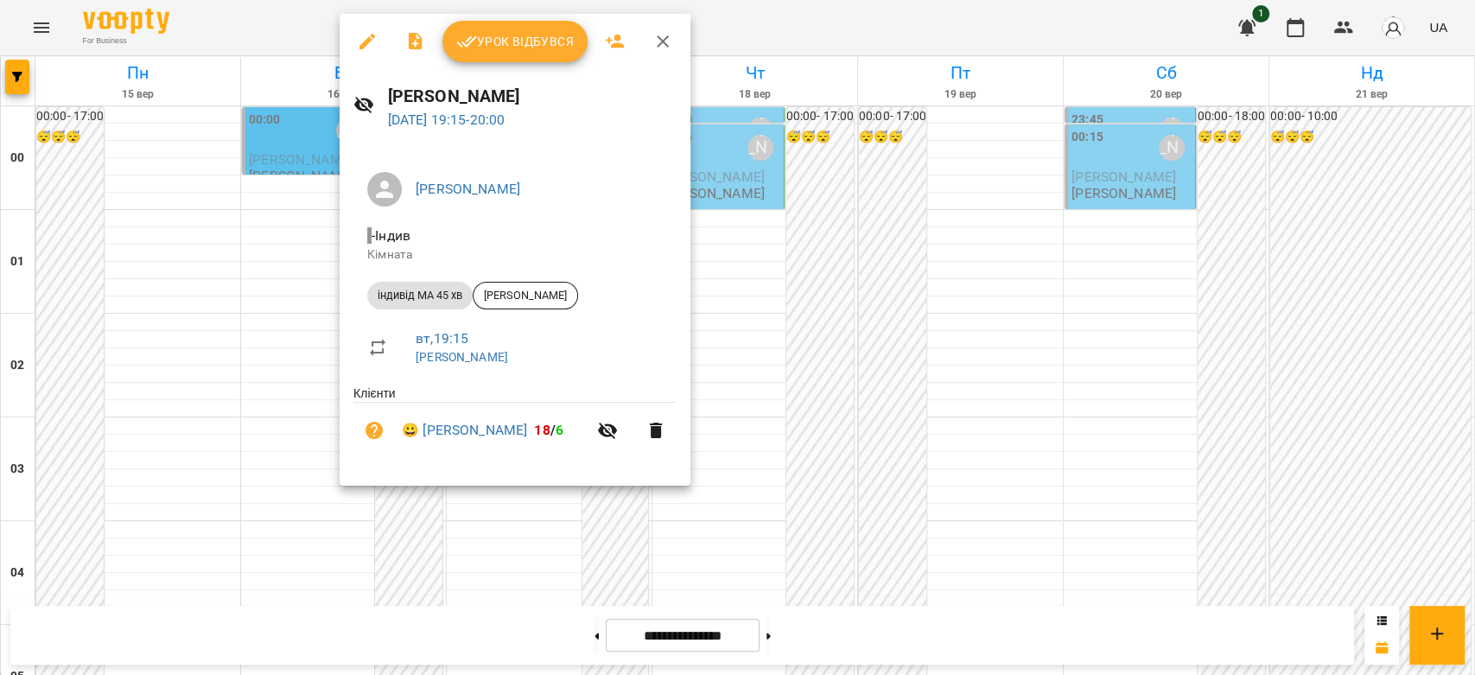
click at [797, 358] on div at bounding box center [737, 337] width 1475 height 675
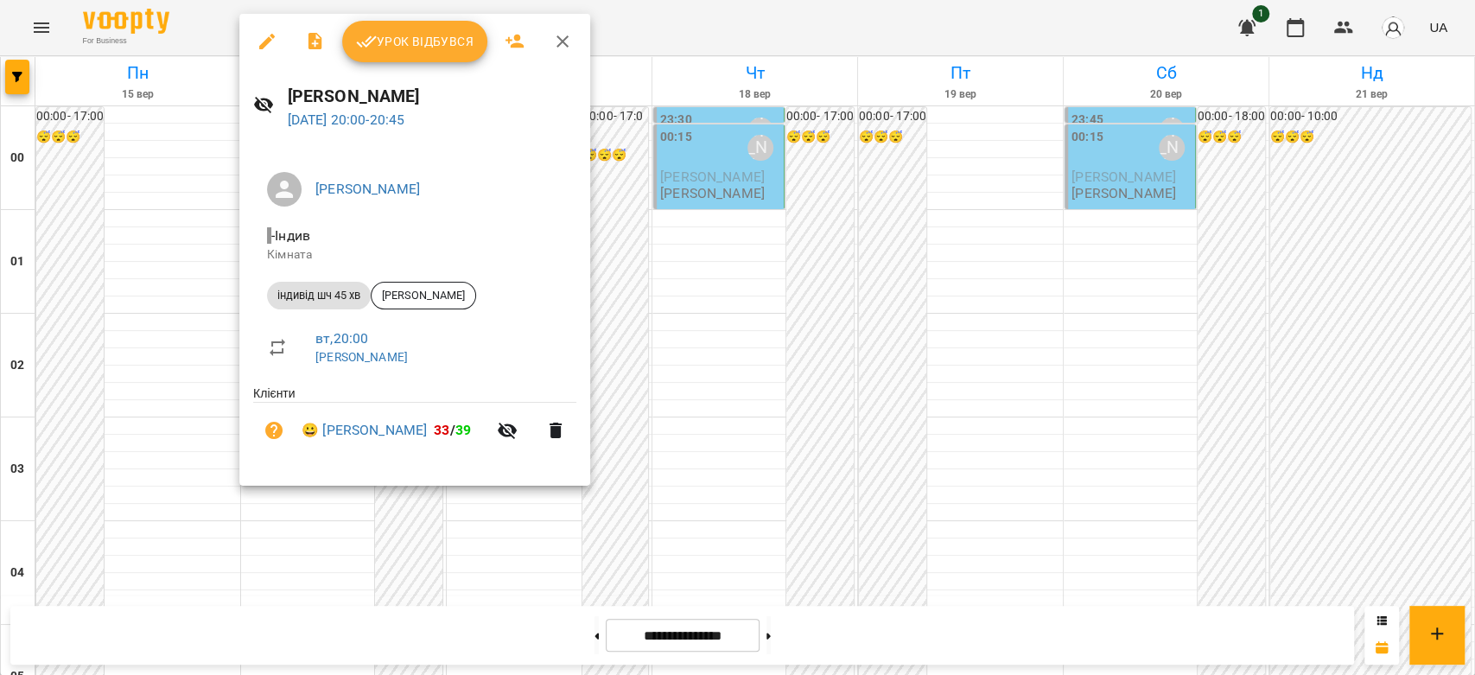
click at [759, 379] on div at bounding box center [737, 337] width 1475 height 675
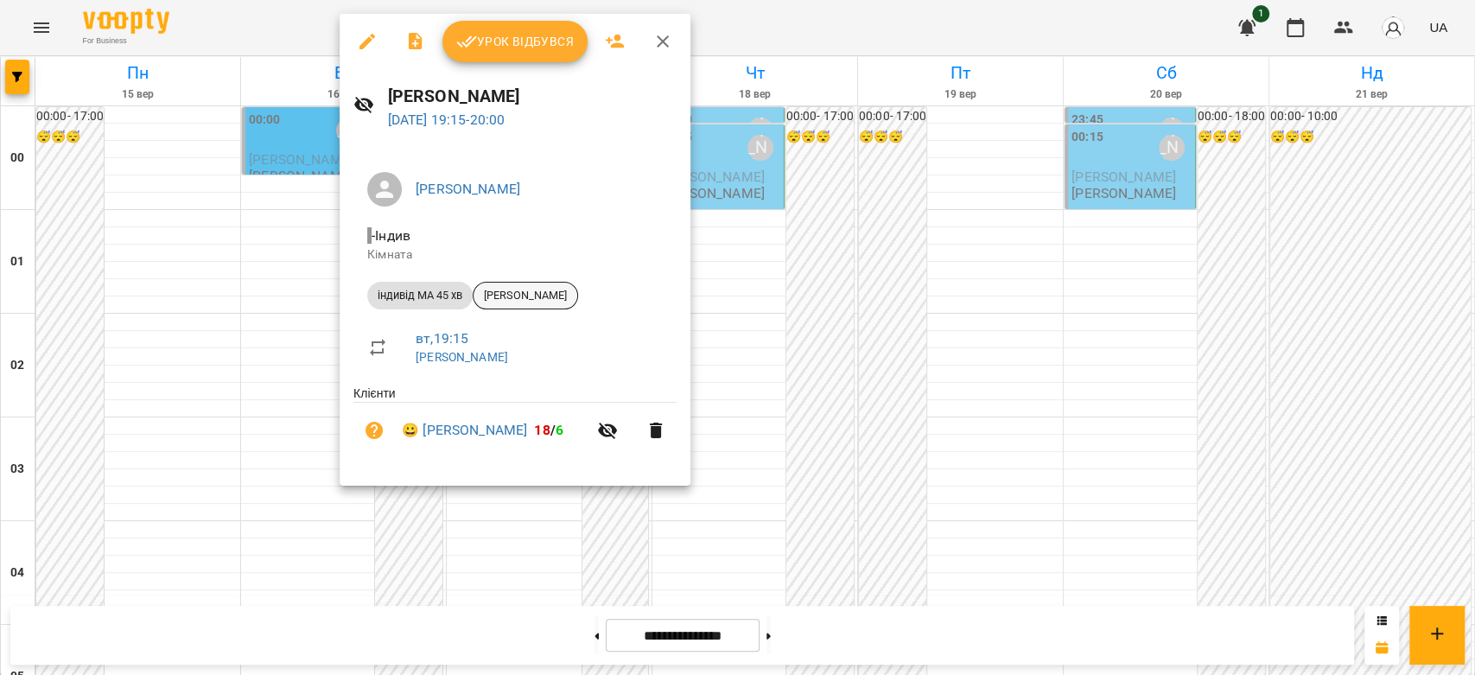
click at [540, 305] on div "[PERSON_NAME]" at bounding box center [525, 296] width 105 height 28
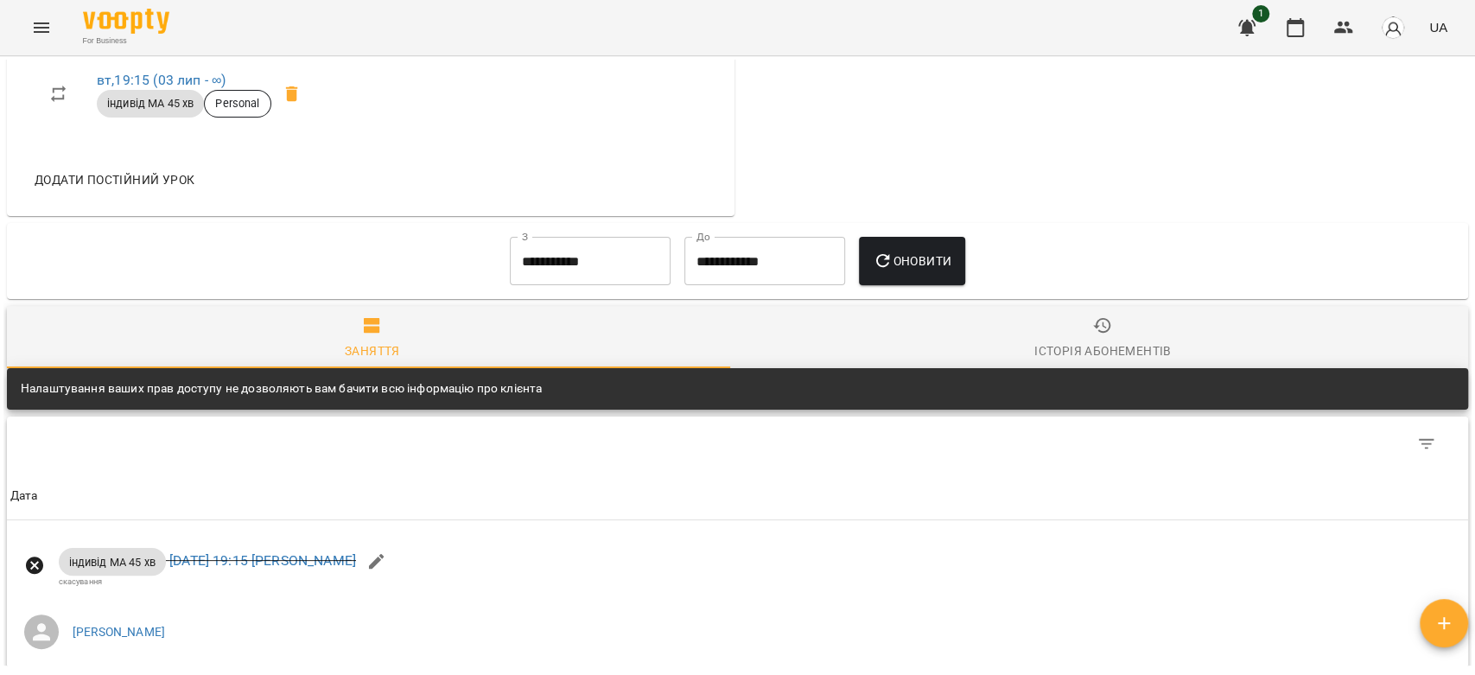
scroll to position [864, 0]
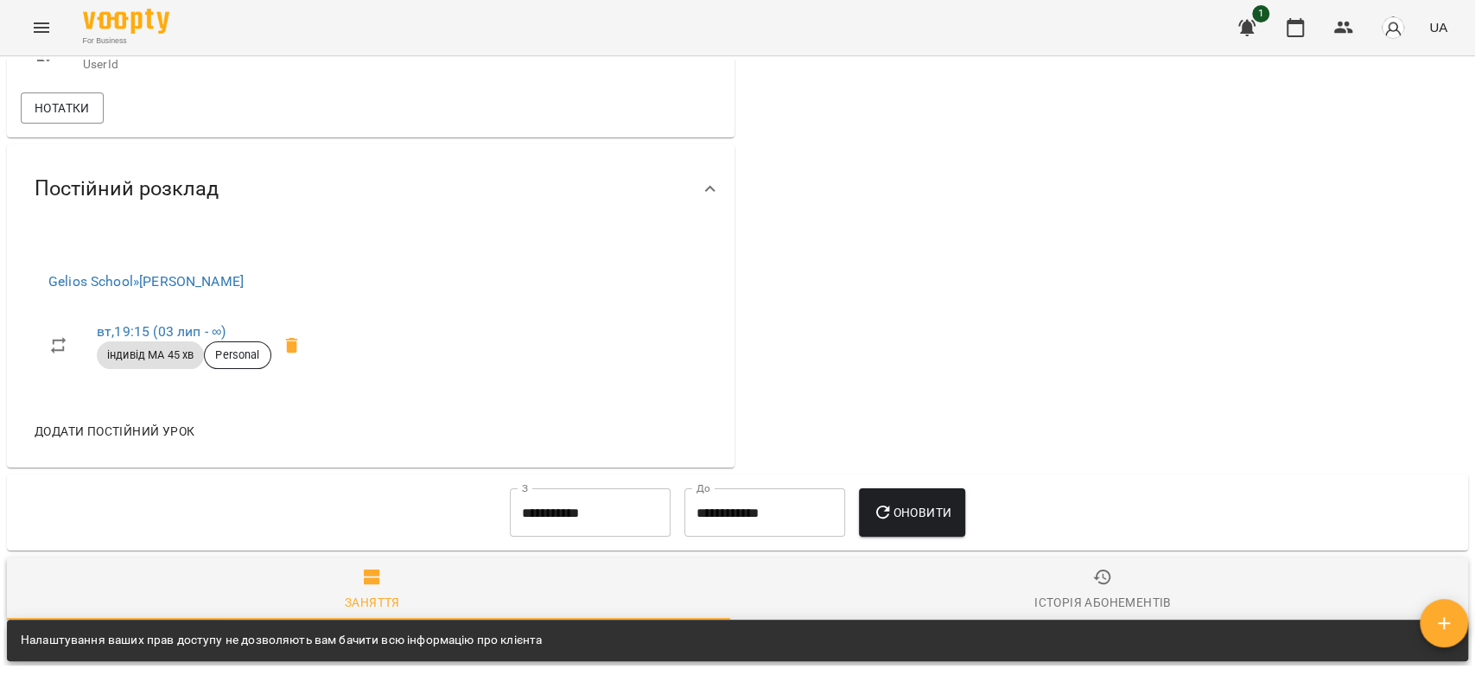
click at [567, 508] on input "**********" at bounding box center [590, 512] width 161 height 48
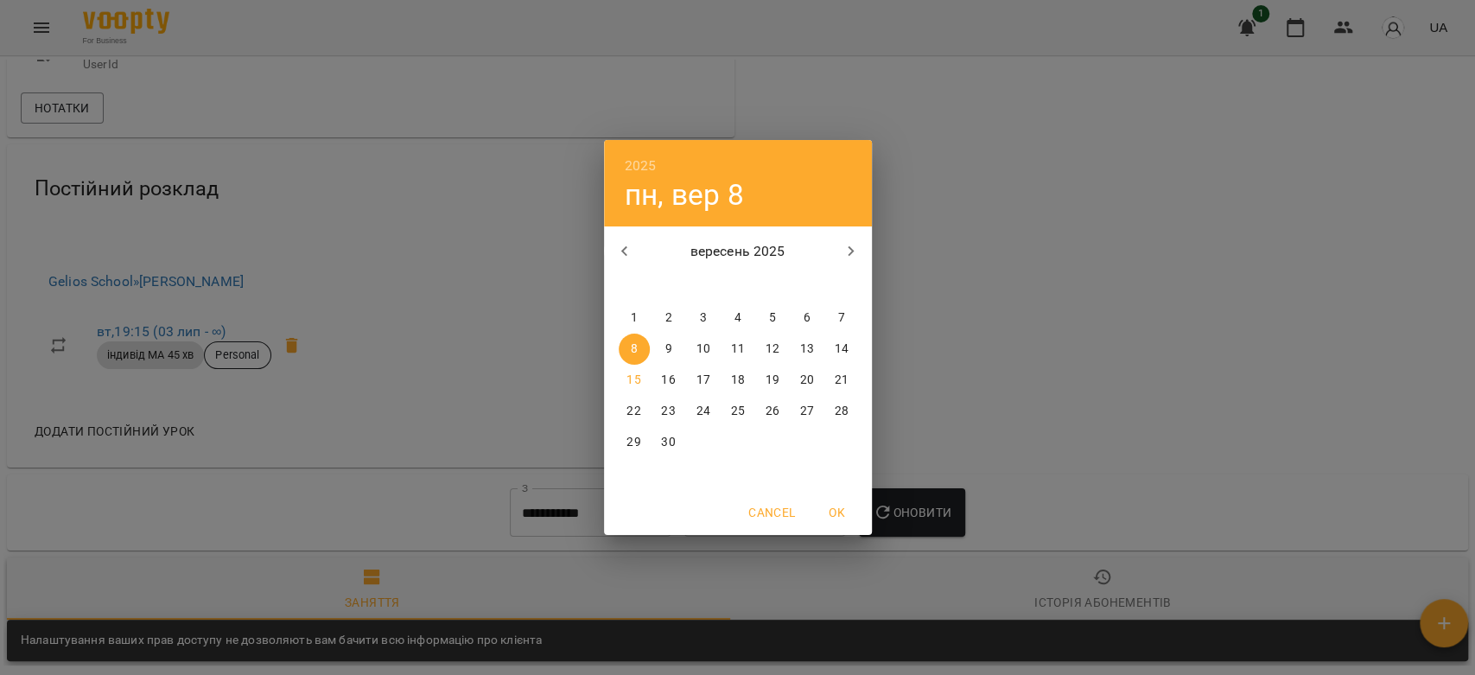
click at [627, 315] on span "1" at bounding box center [634, 317] width 31 height 17
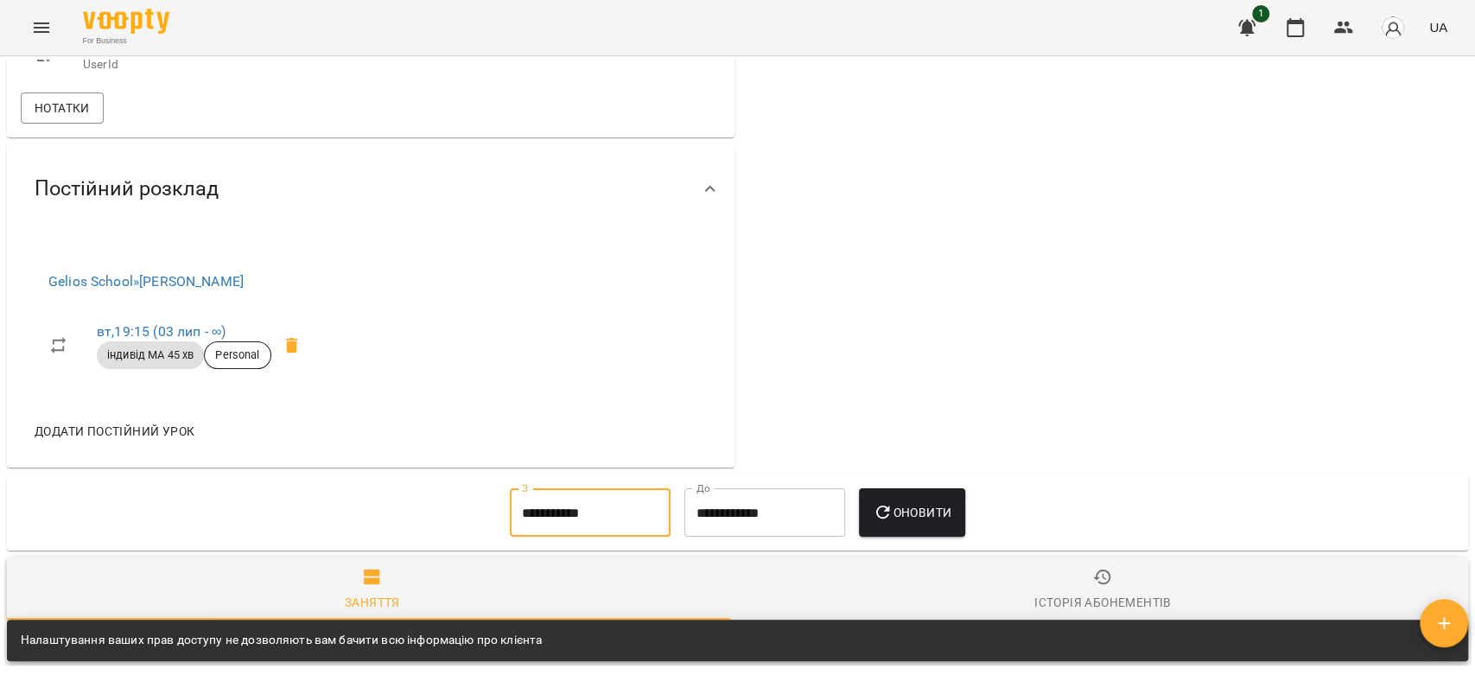
click at [868, 496] on button "Оновити" at bounding box center [912, 512] width 106 height 48
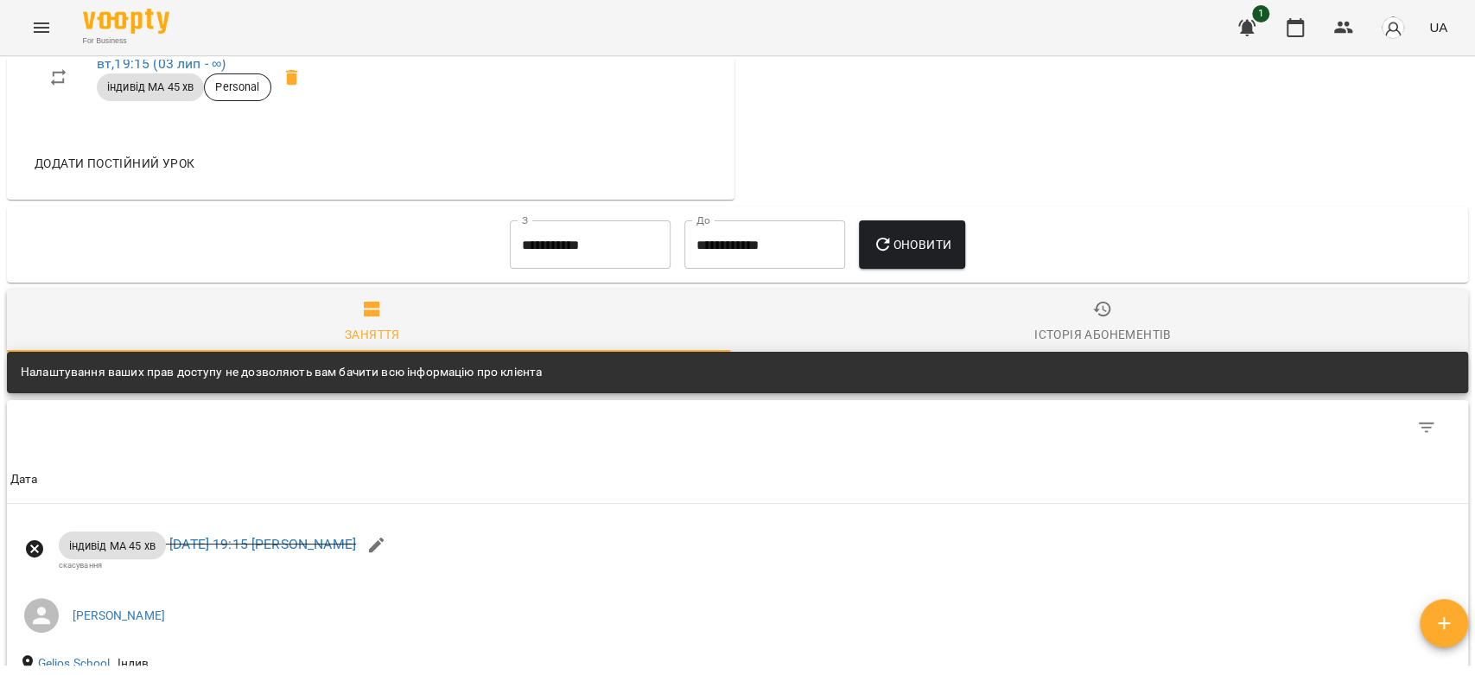
scroll to position [960, 0]
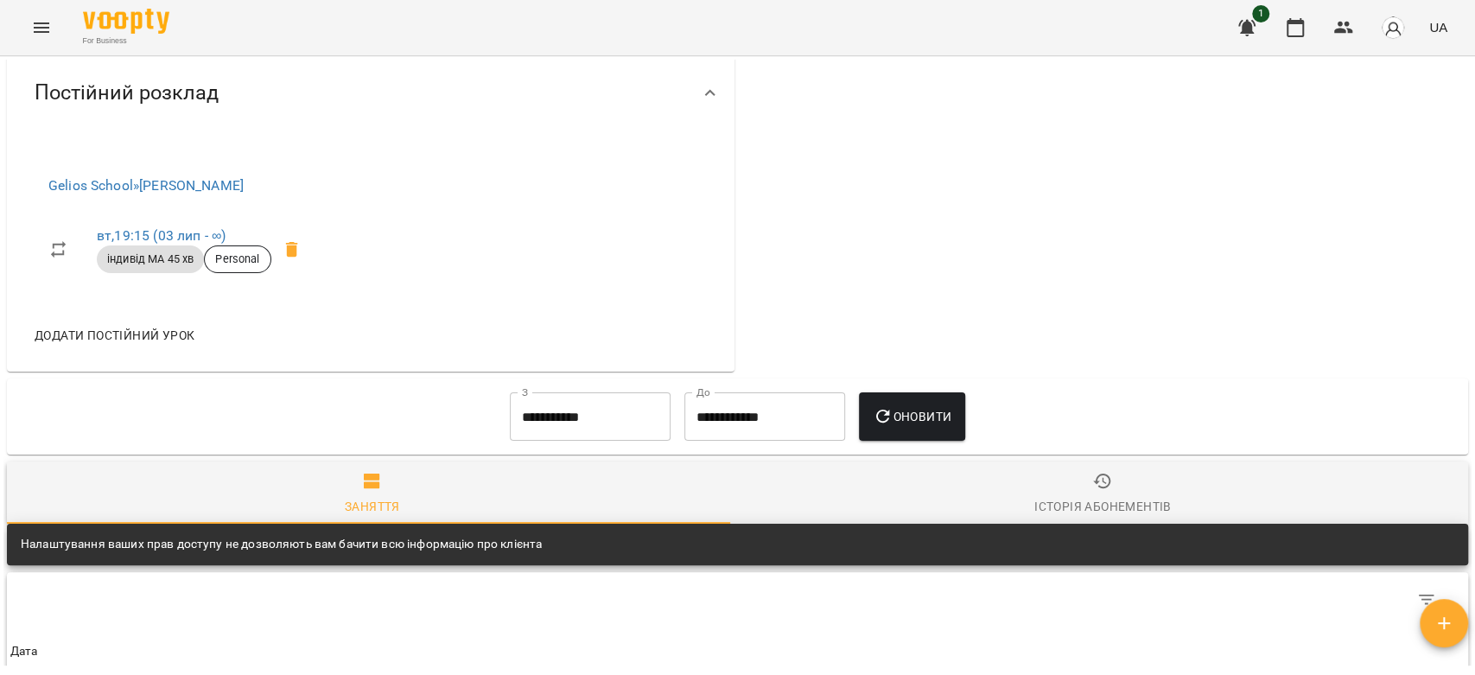
click at [510, 399] on input "**********" at bounding box center [590, 416] width 161 height 48
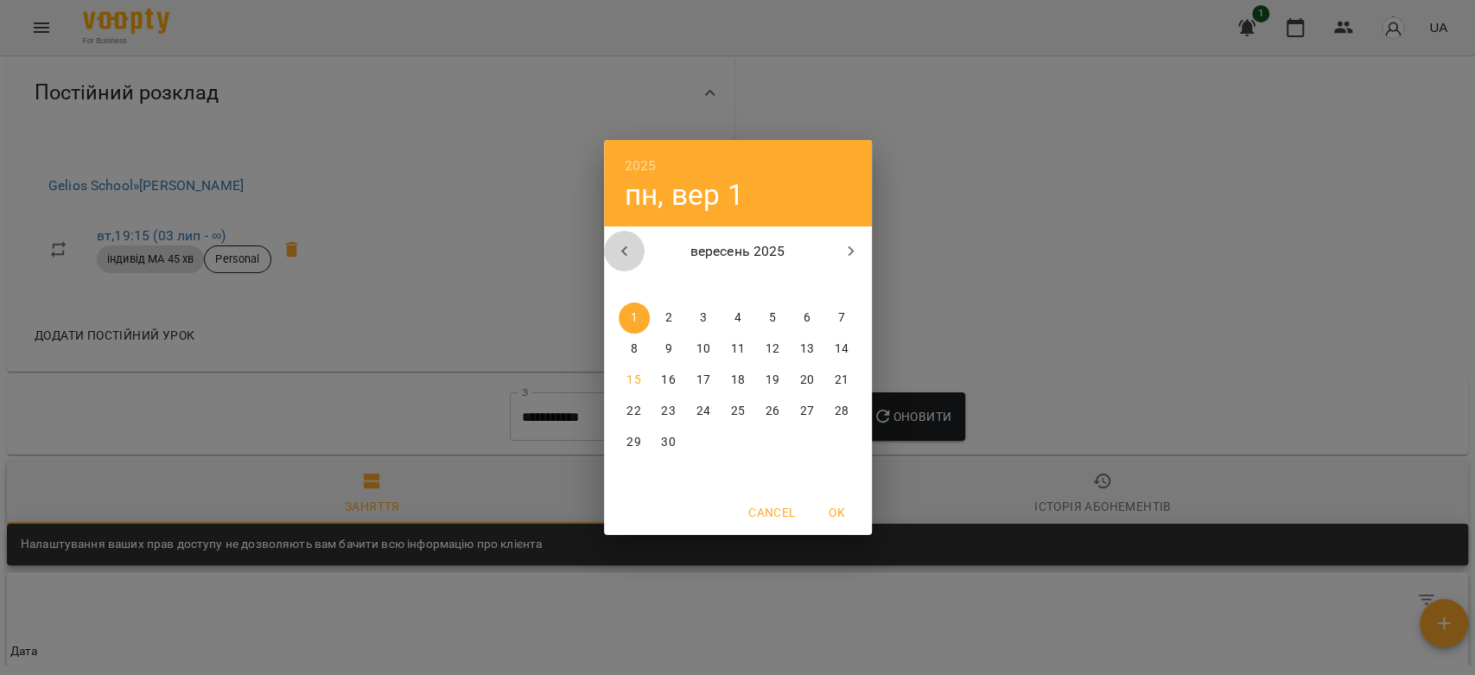
click at [622, 248] on icon "button" at bounding box center [624, 251] width 21 height 21
click at [770, 317] on p "1" at bounding box center [771, 317] width 7 height 17
type input "**********"
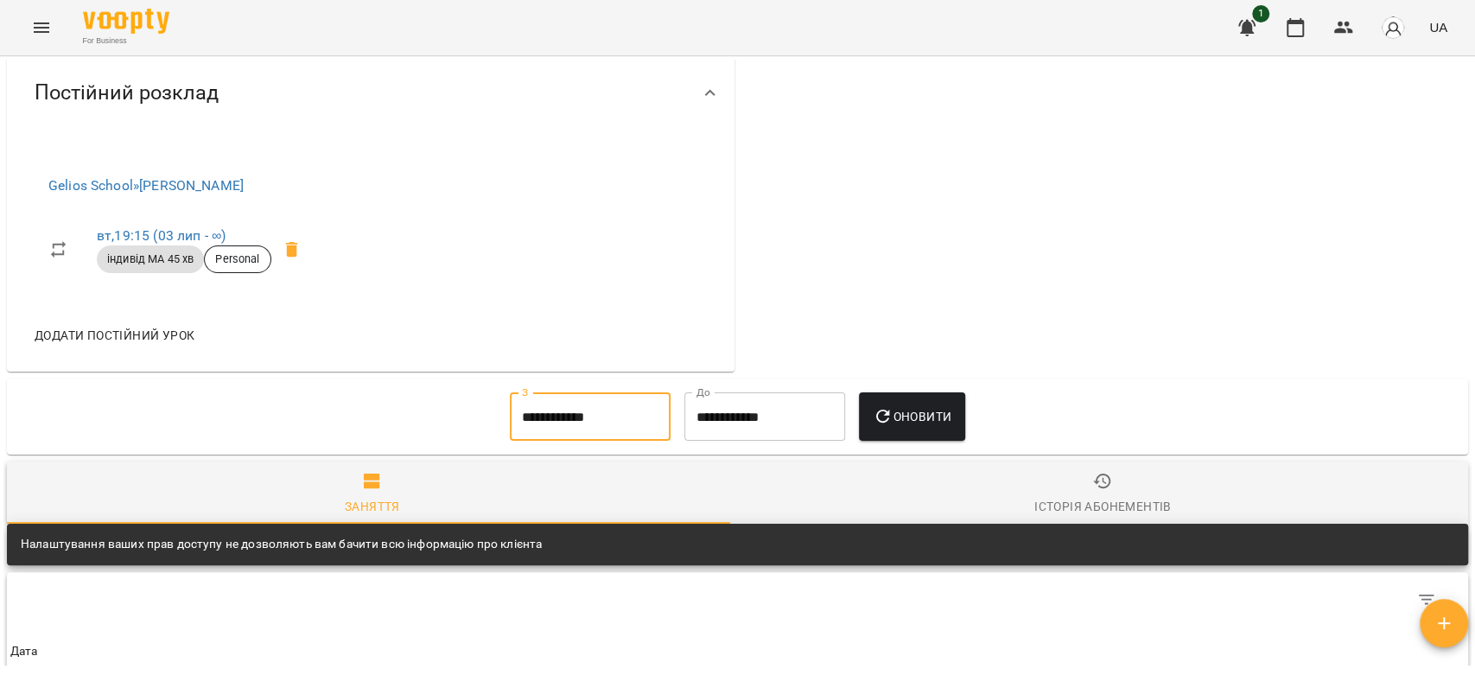
click at [896, 423] on button "Оновити" at bounding box center [912, 416] width 106 height 48
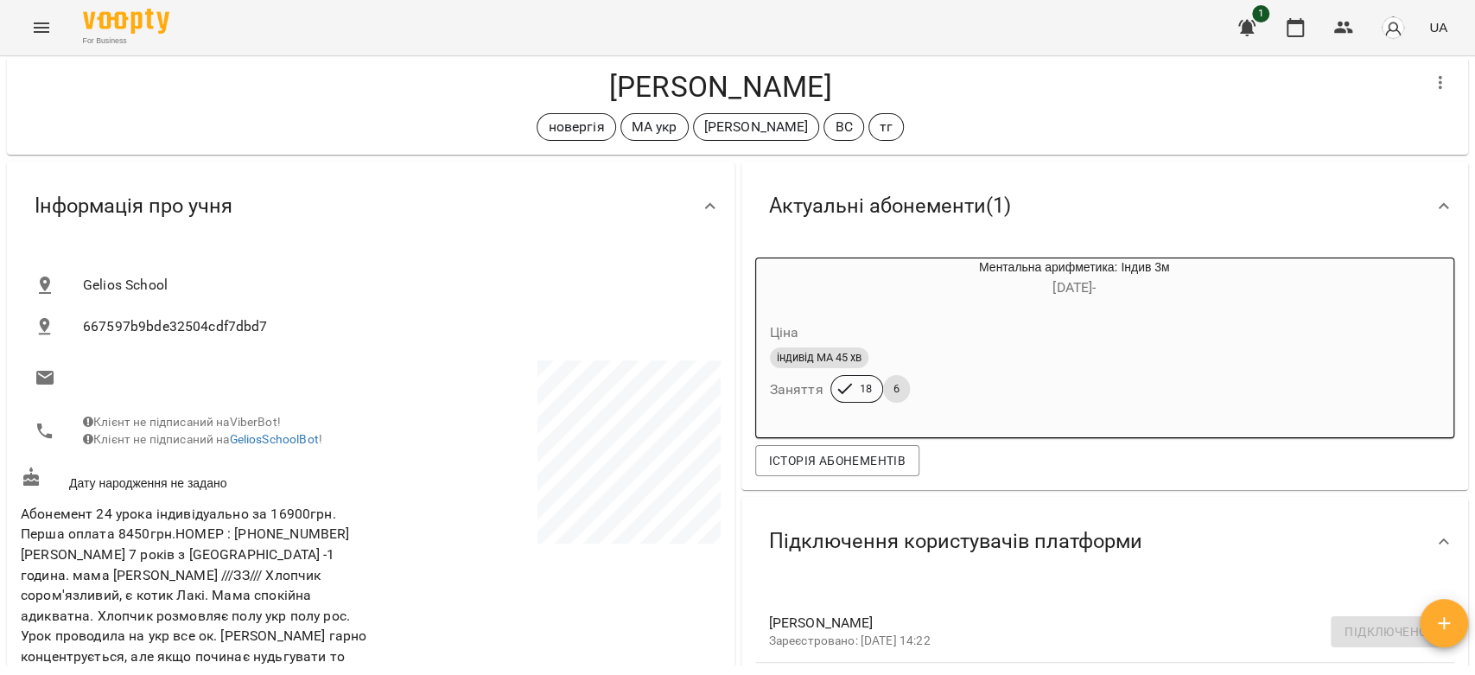
scroll to position [0, 0]
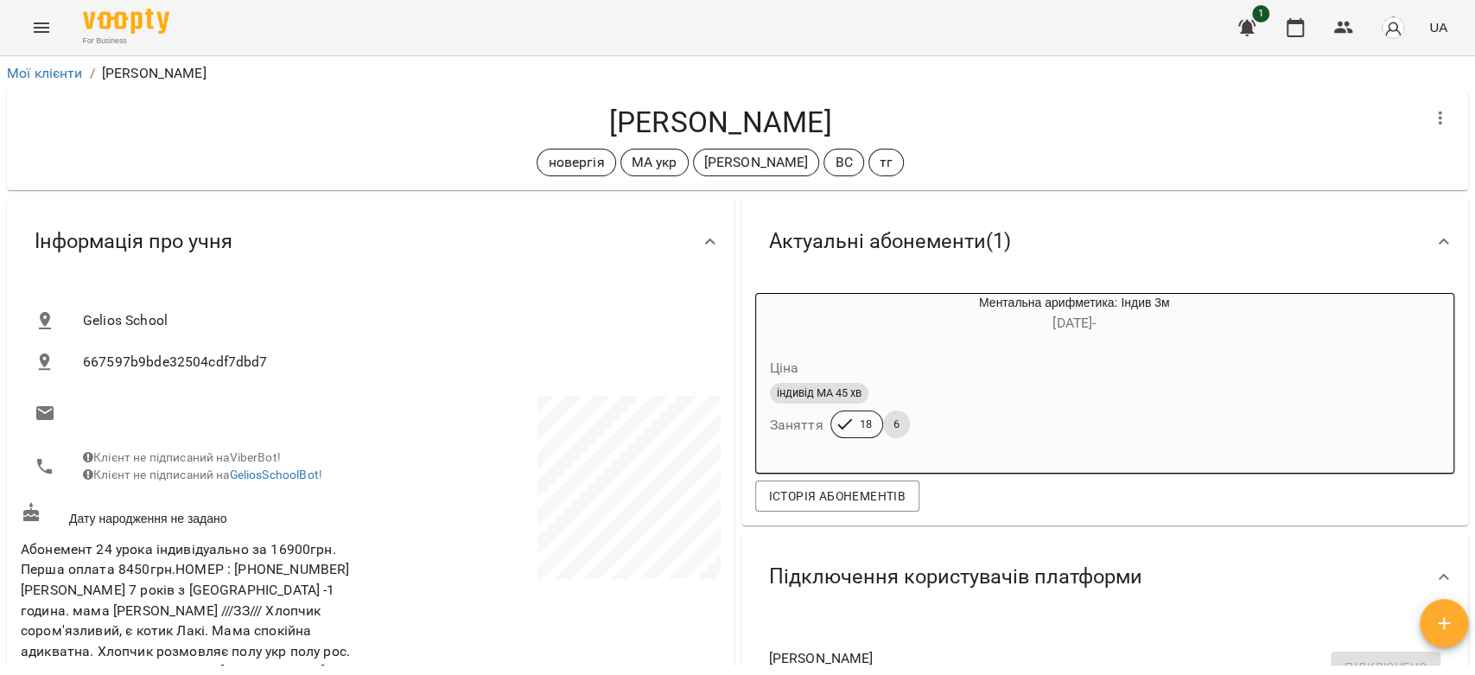
click at [29, 29] on button "Menu" at bounding box center [41, 27] width 41 height 41
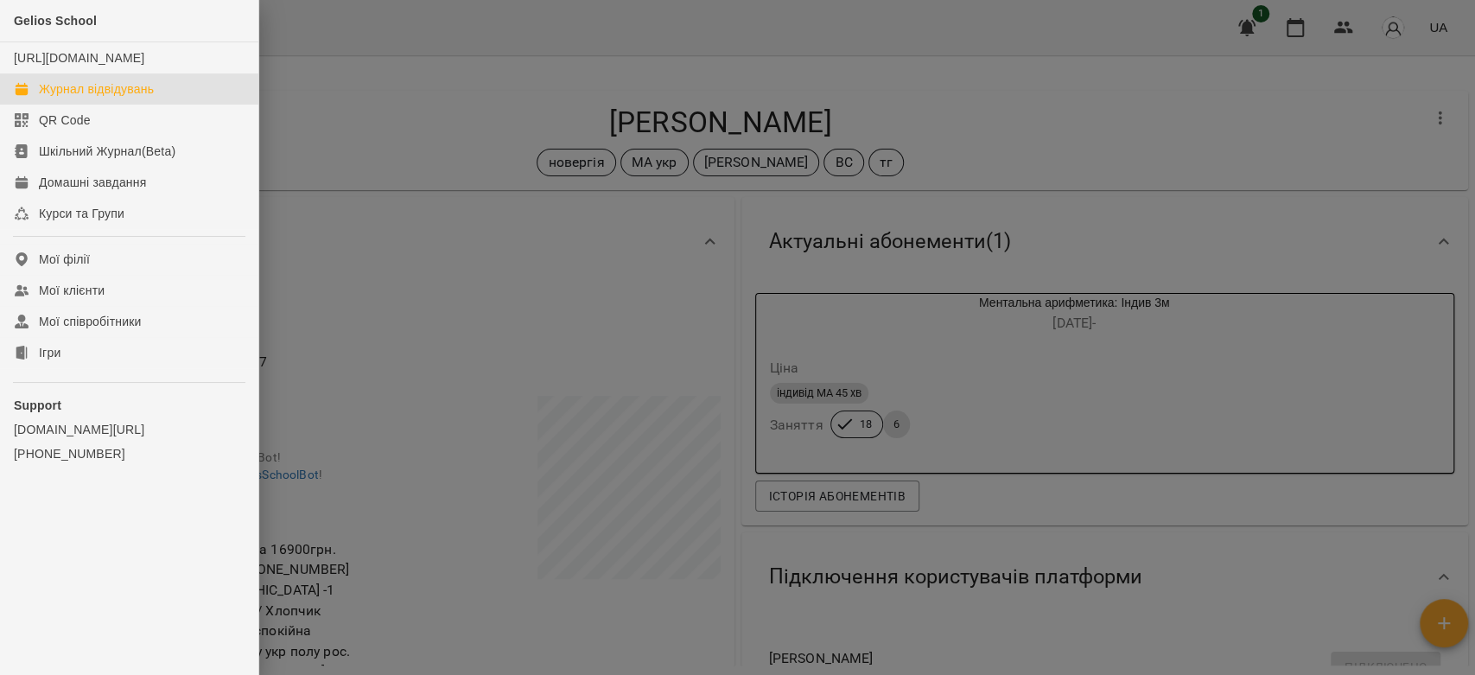
click at [89, 98] on div "Журнал відвідувань" at bounding box center [96, 88] width 115 height 17
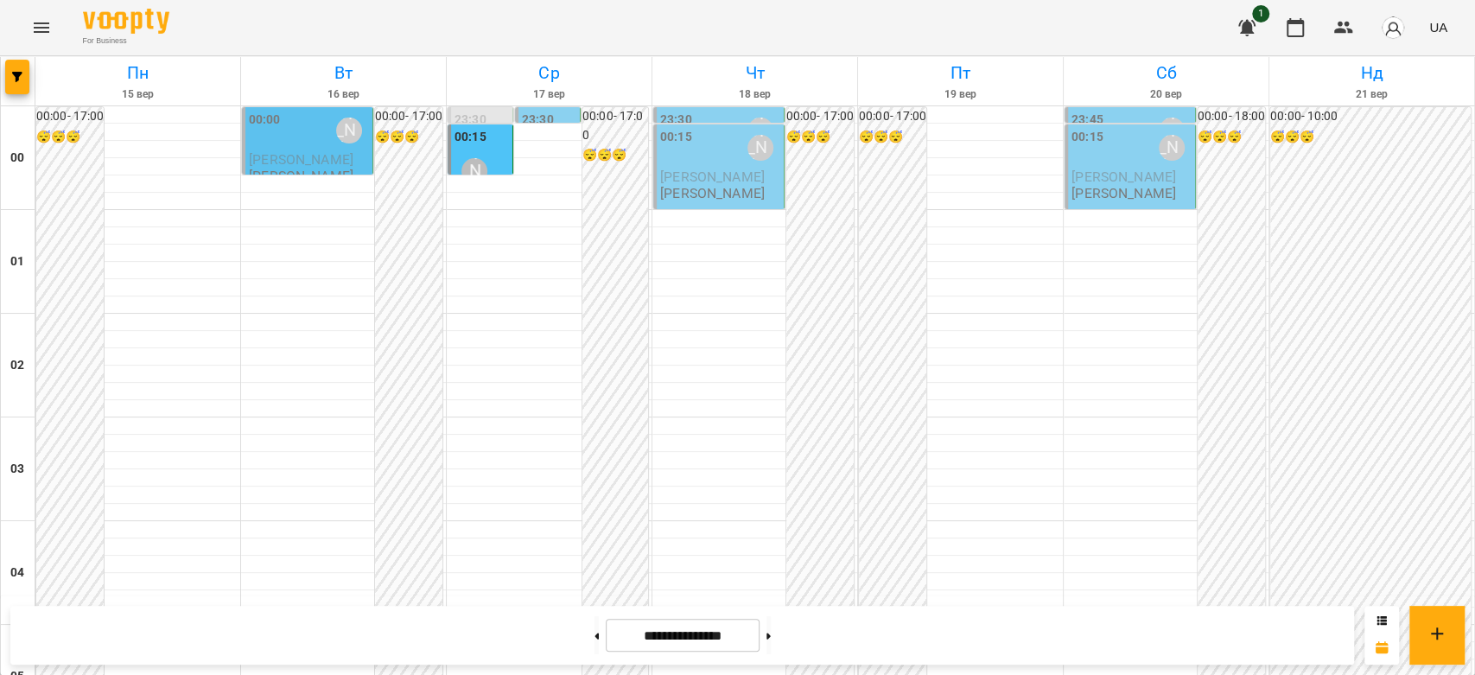
scroll to position [1920, 0]
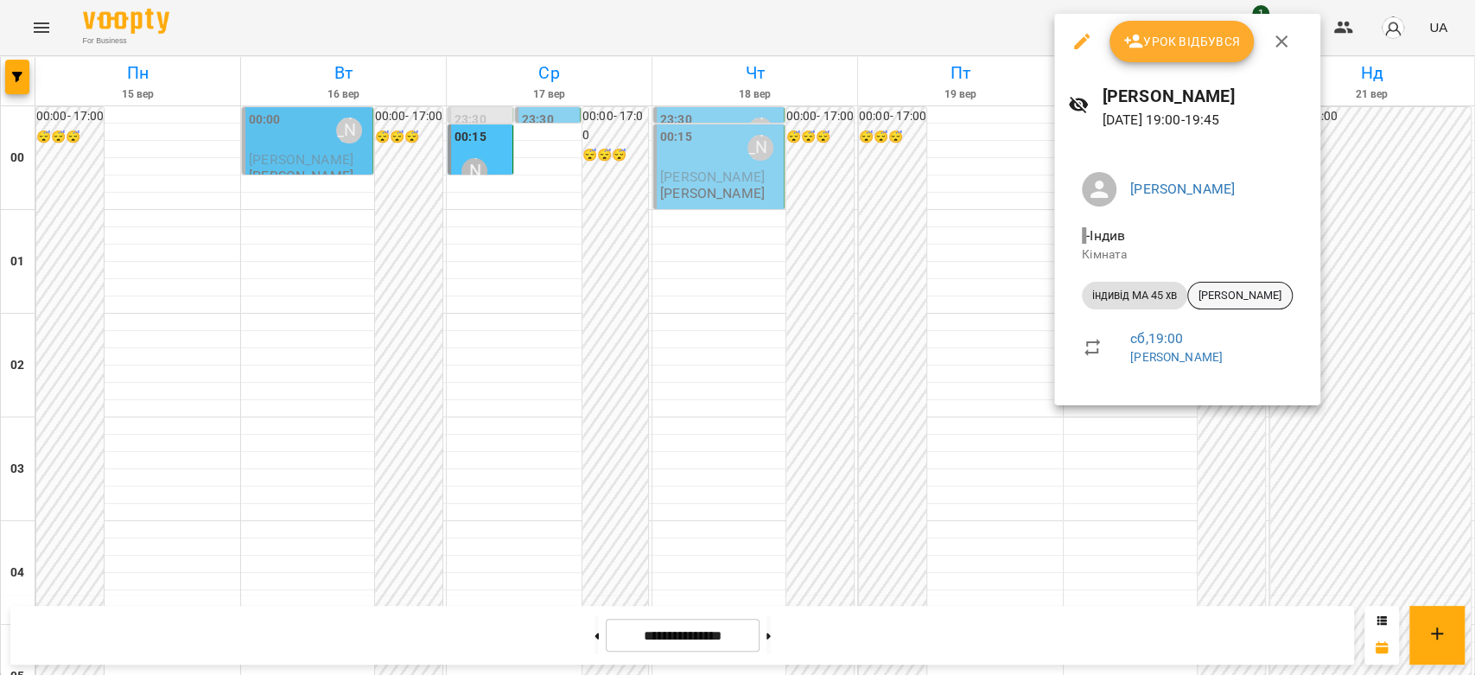
click at [1240, 289] on span "Владислав Клімук" at bounding box center [1240, 296] width 104 height 16
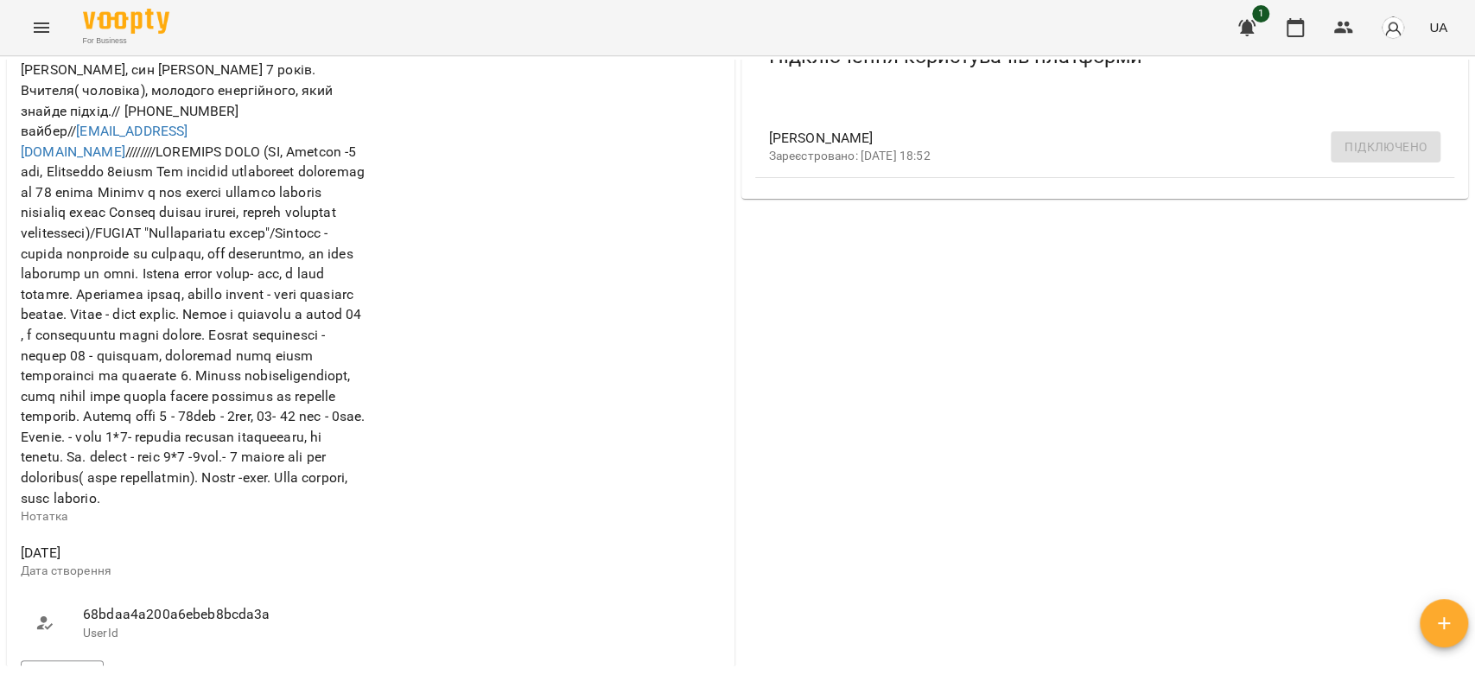
scroll to position [576, 0]
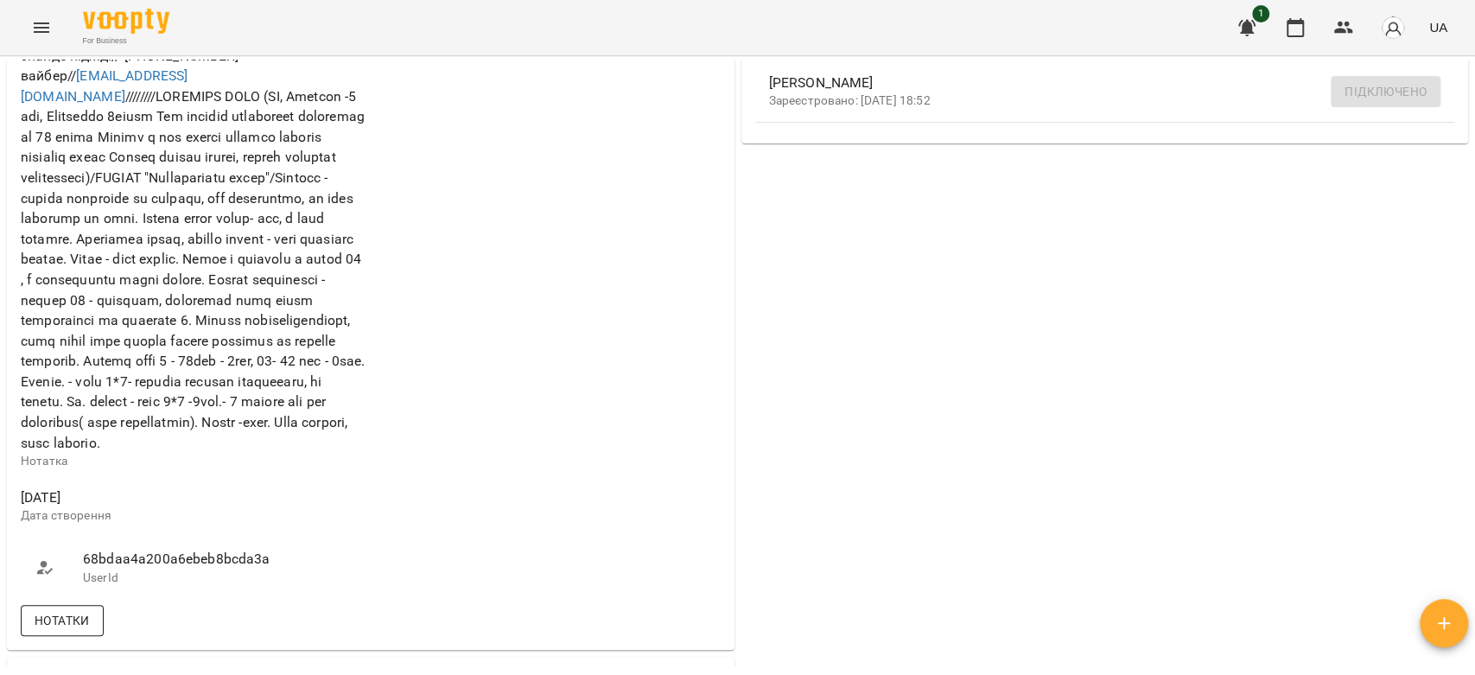
click at [88, 620] on button "Нотатки" at bounding box center [62, 620] width 83 height 31
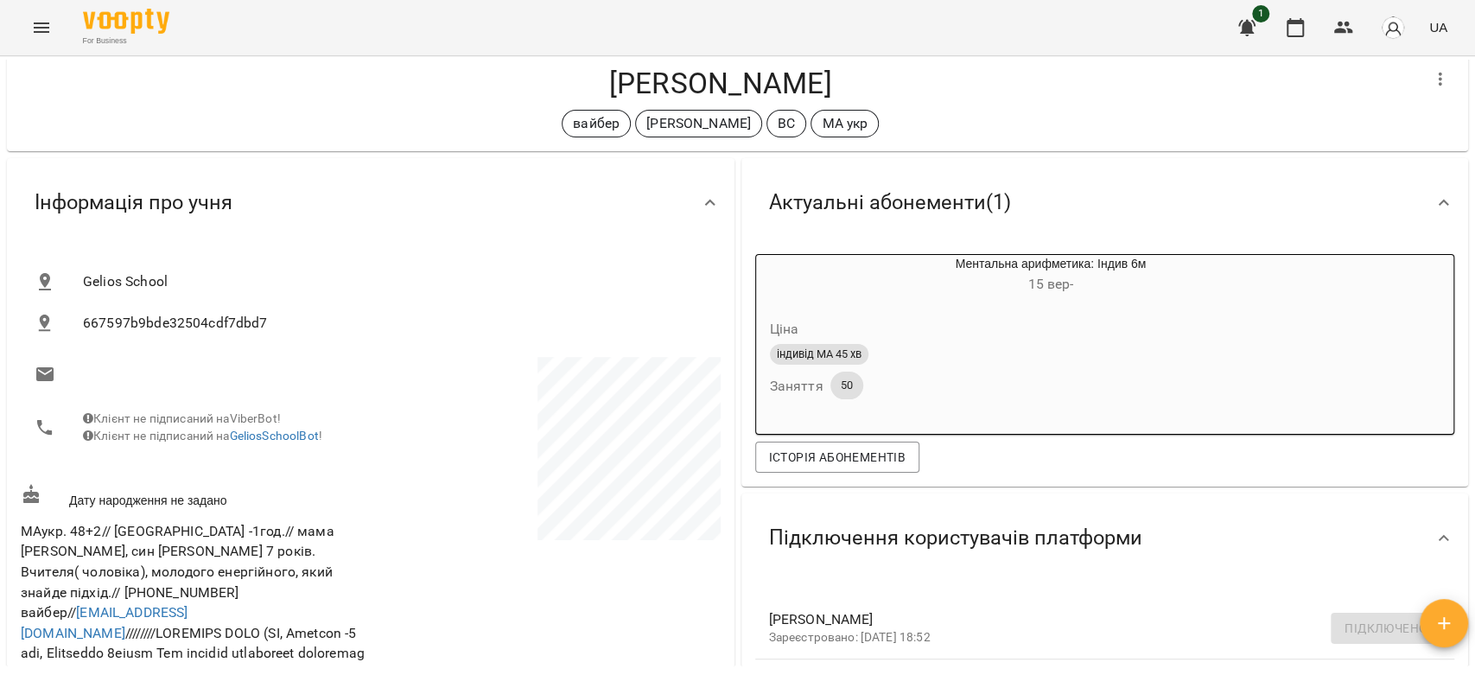
scroll to position [0, 0]
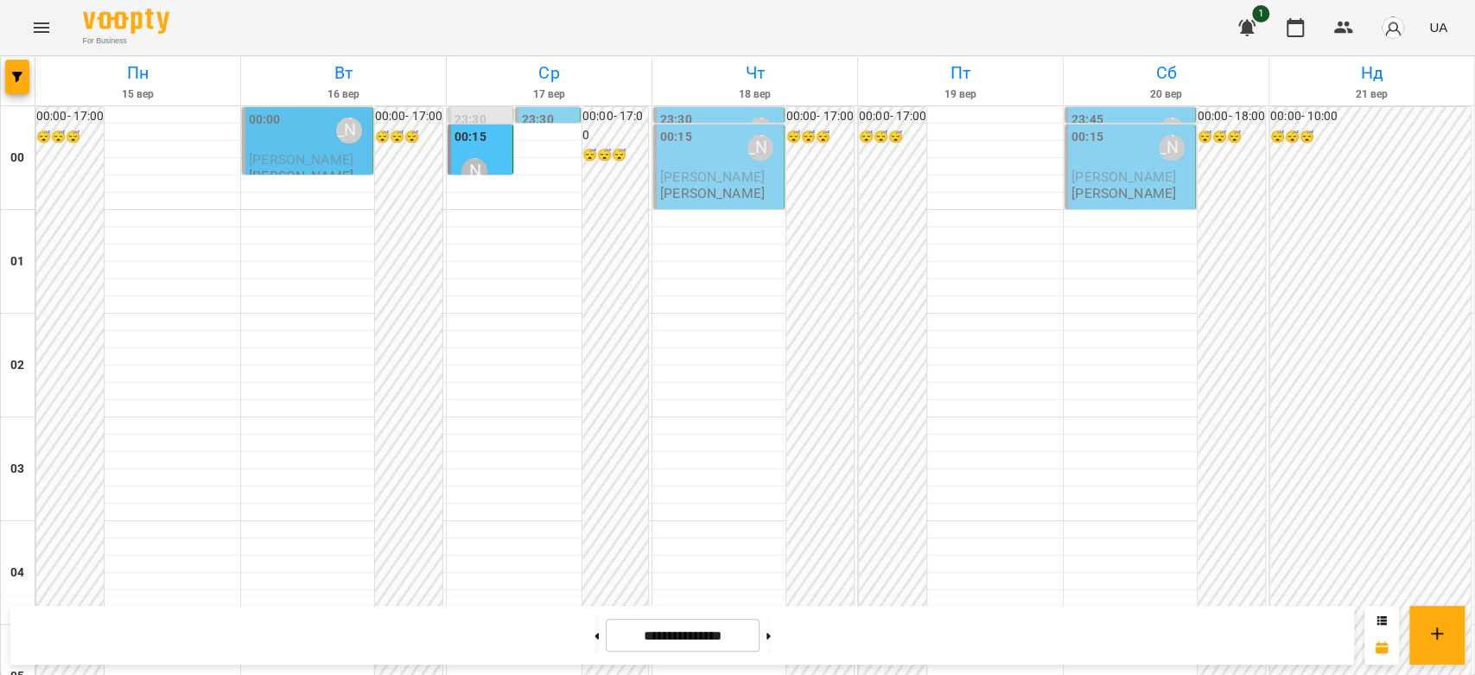
click at [741, 159] on div "[PERSON_NAME]" at bounding box center [761, 148] width 40 height 40
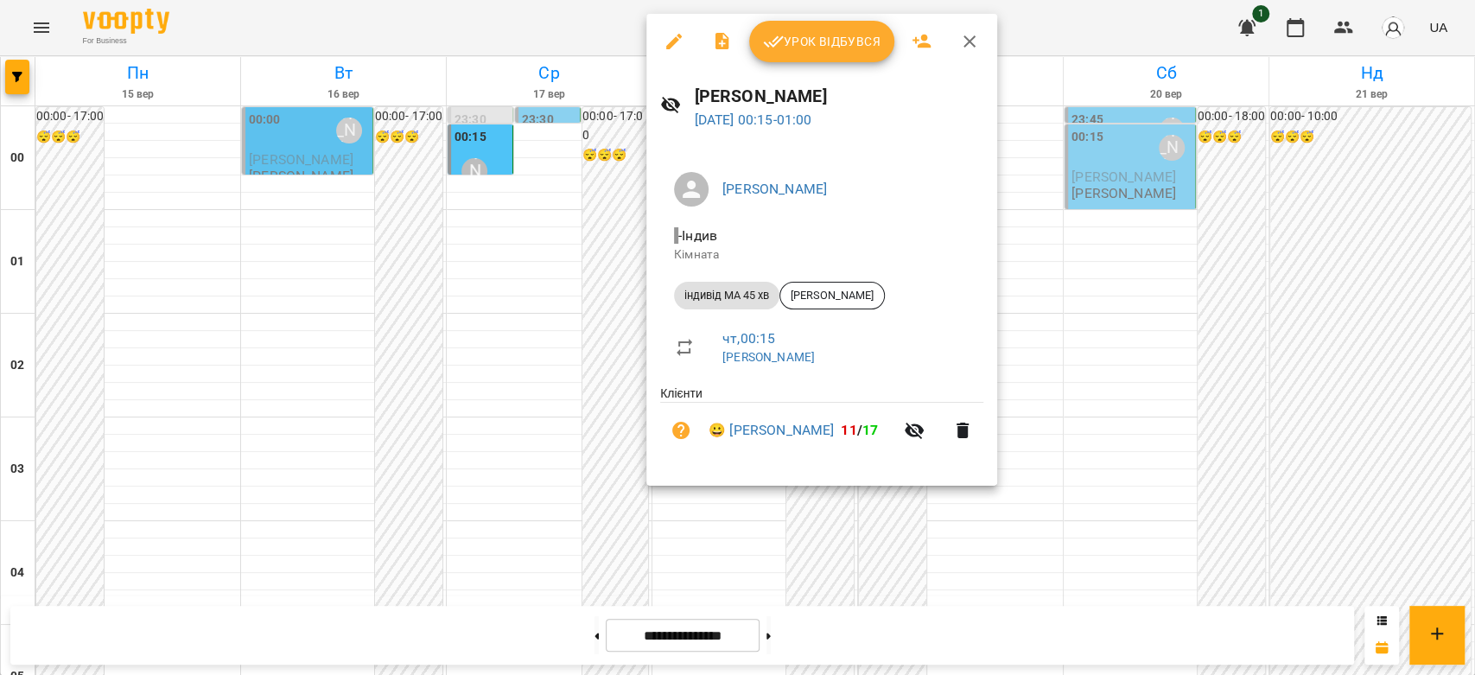
click at [541, 231] on div at bounding box center [737, 337] width 1475 height 675
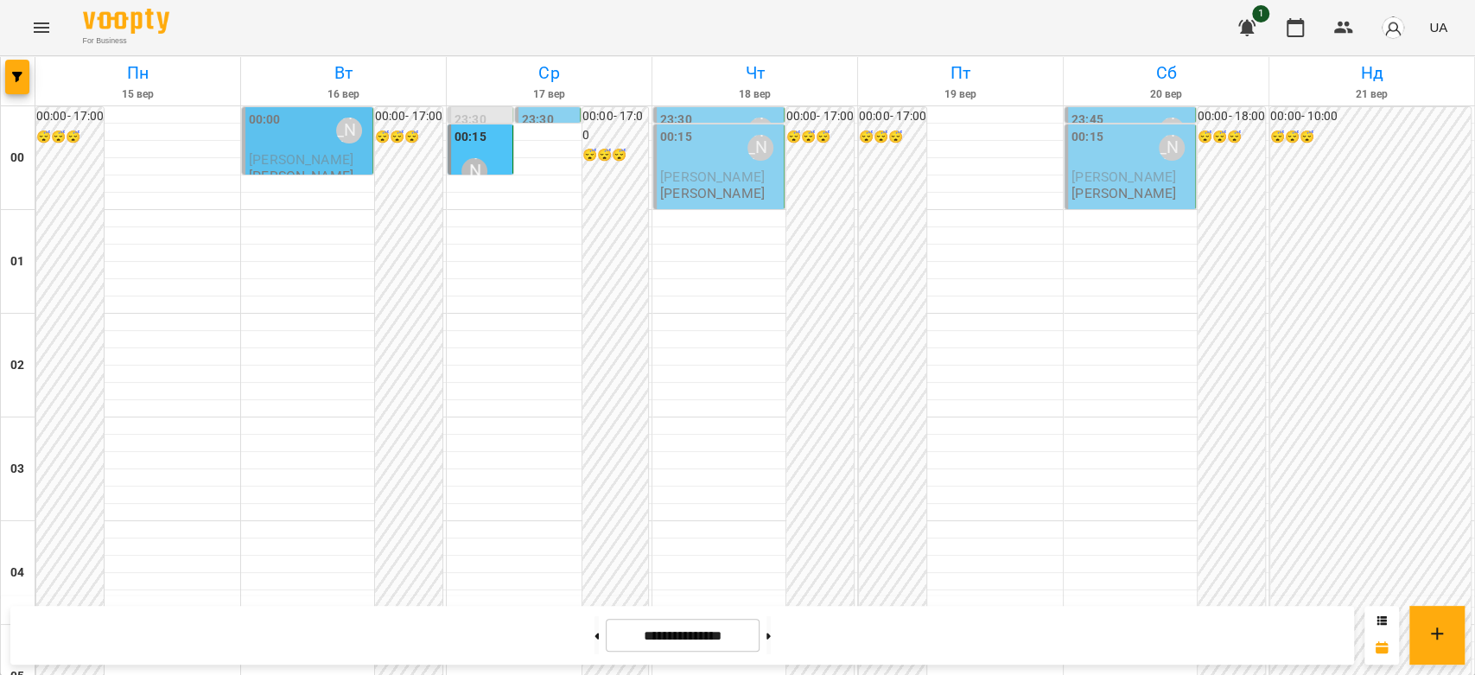
click at [468, 150] on div "00:15" at bounding box center [471, 139] width 32 height 23
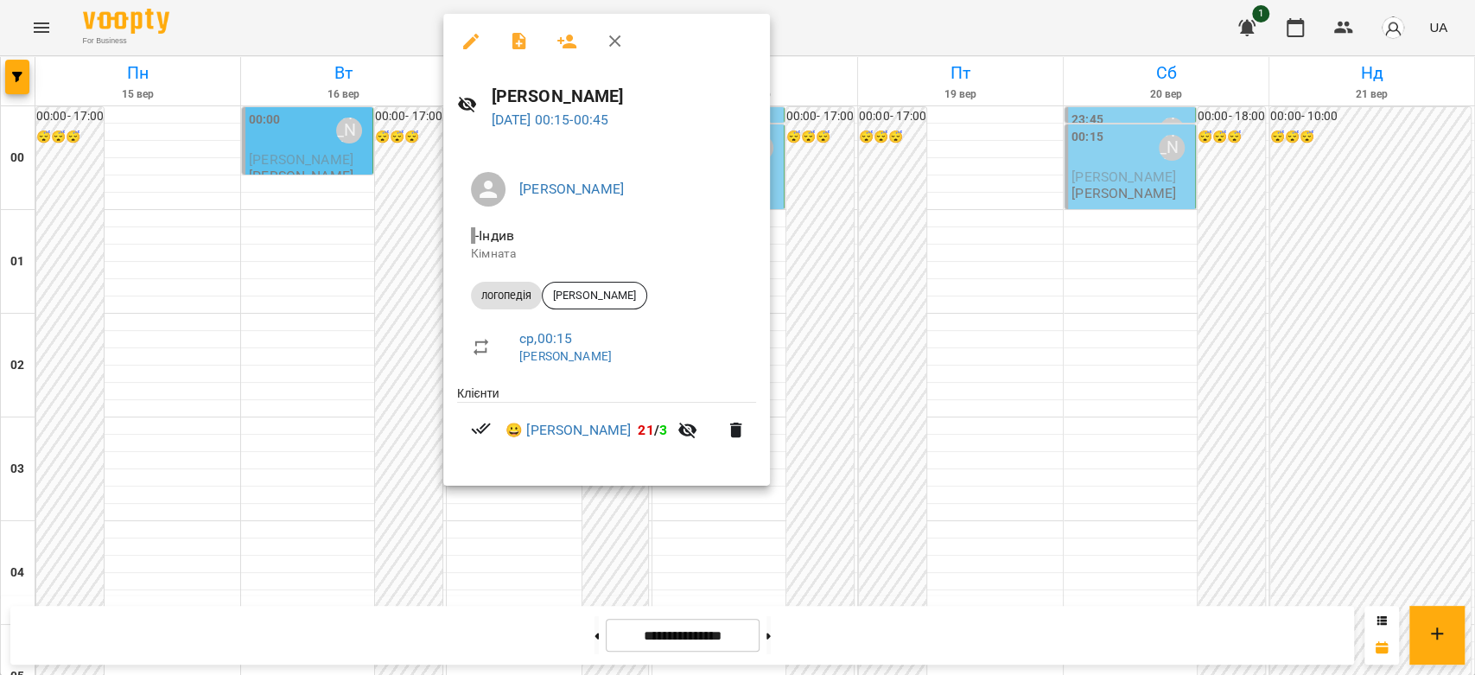
click at [911, 227] on div at bounding box center [737, 337] width 1475 height 675
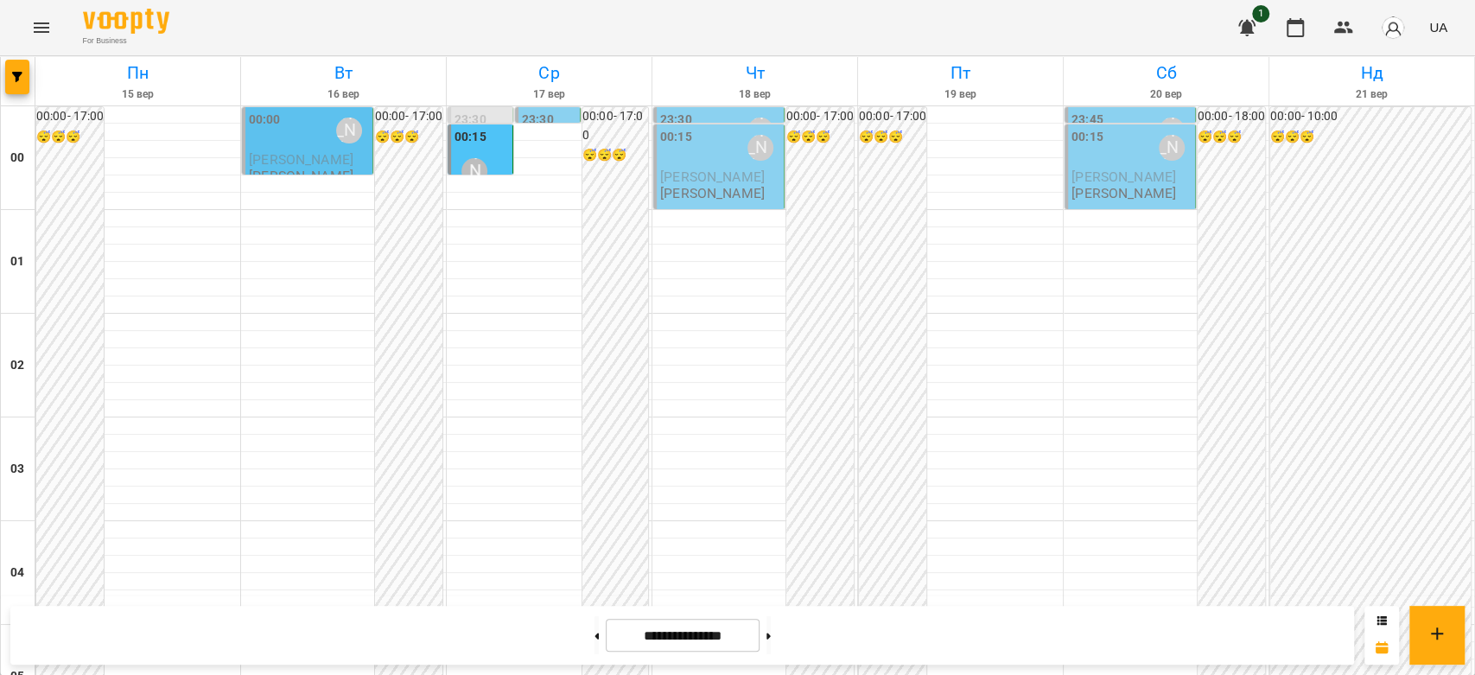
scroll to position [1440, 0]
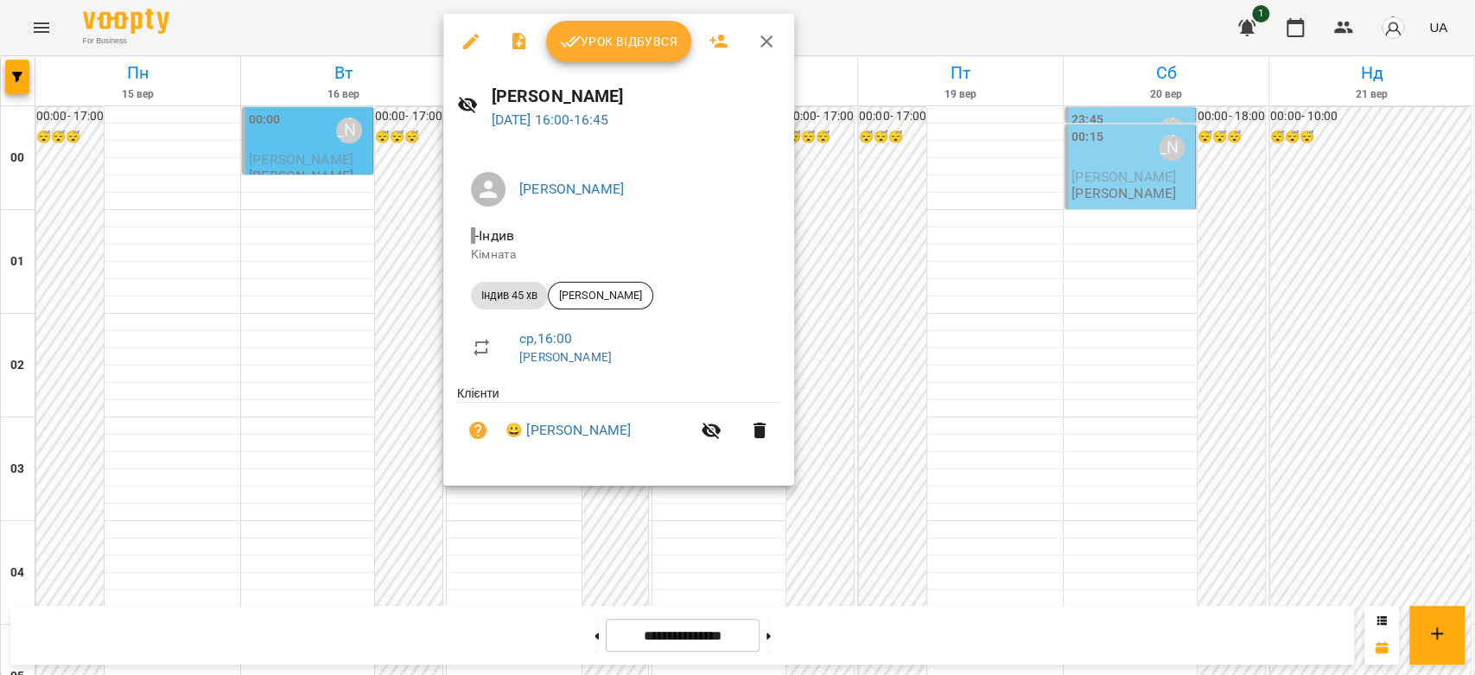
click at [634, 29] on button "Урок відбувся" at bounding box center [618, 41] width 145 height 41
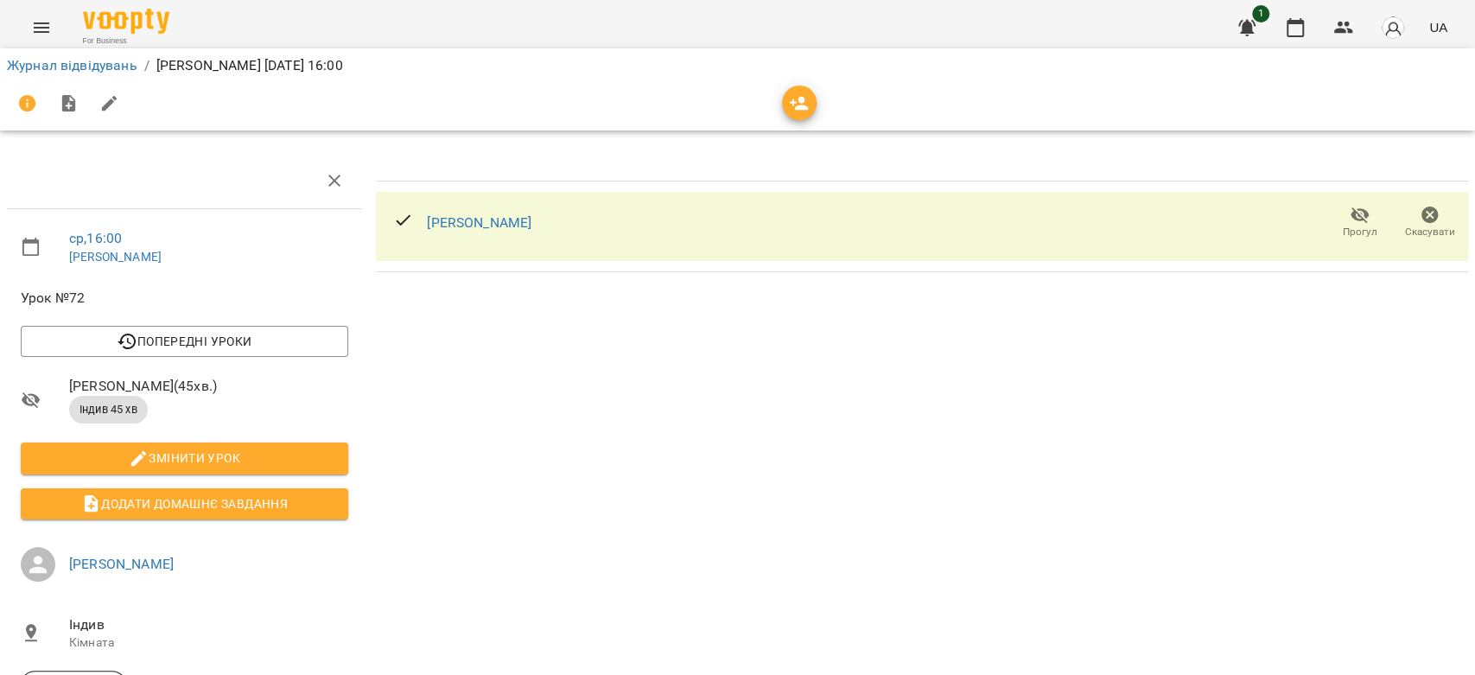
click at [1428, 215] on span "Скасувати" at bounding box center [1429, 222] width 49 height 35
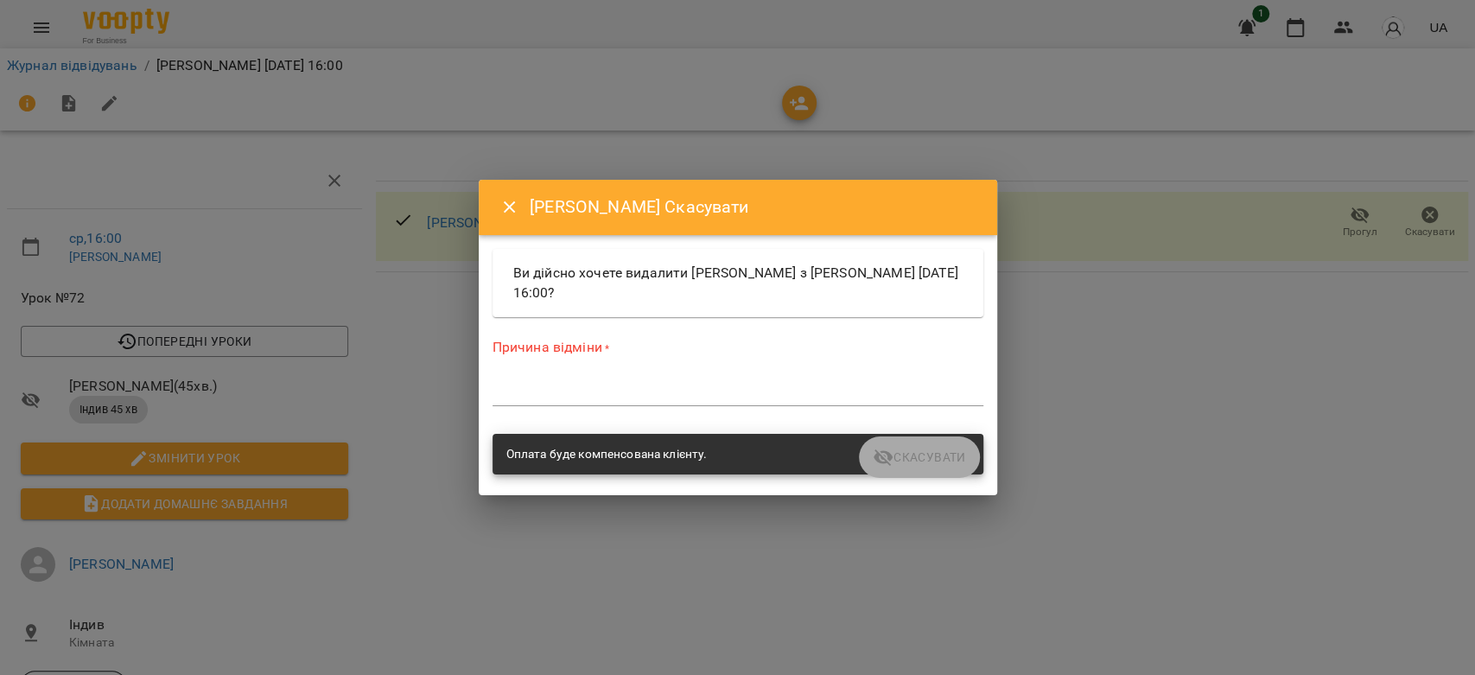
click at [654, 388] on textarea at bounding box center [738, 392] width 491 height 16
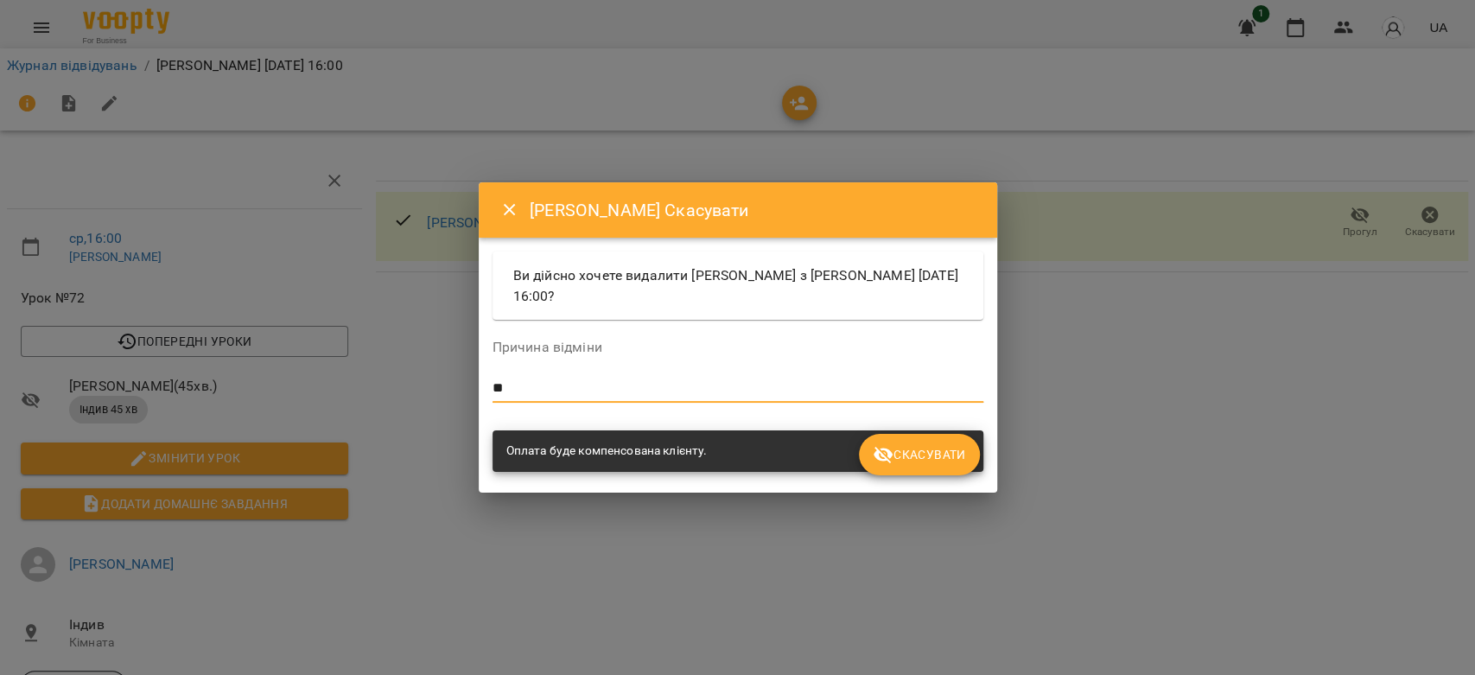
click at [926, 455] on span "Скасувати" at bounding box center [919, 454] width 92 height 21
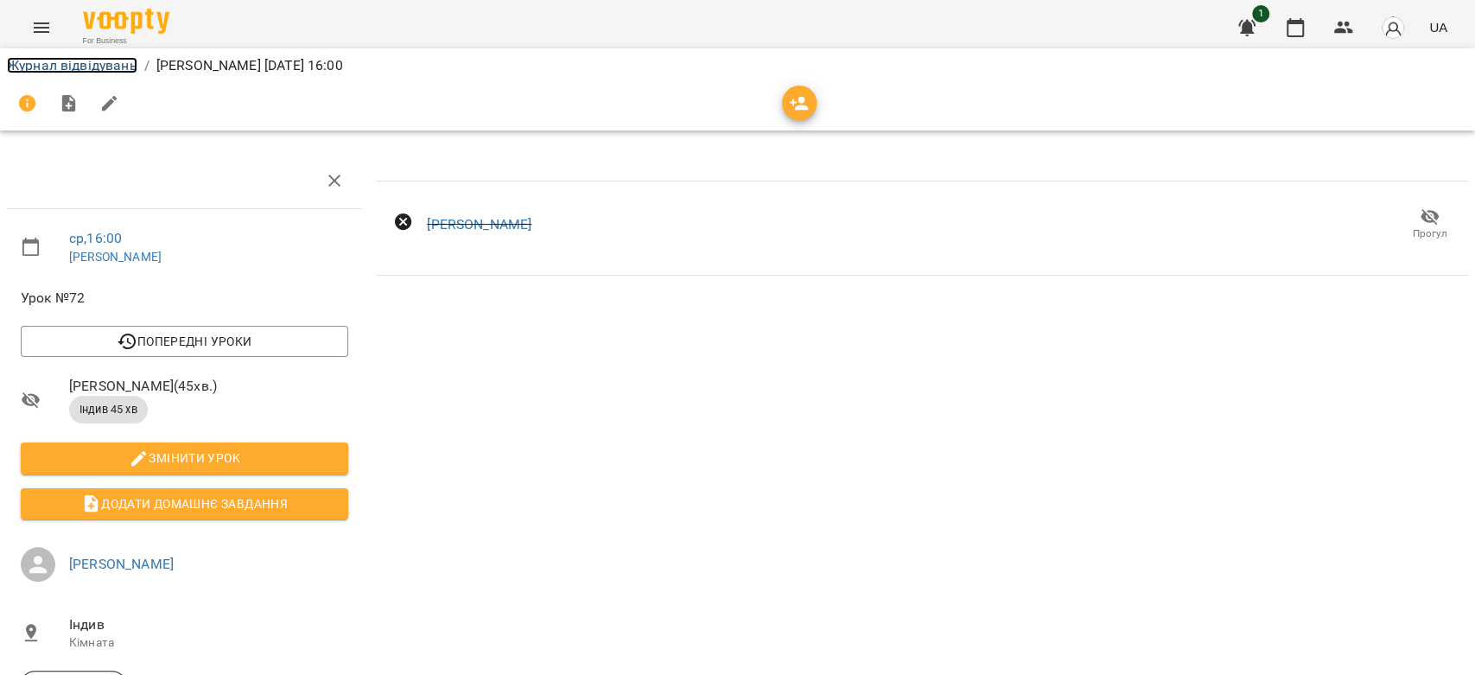
click at [22, 64] on link "Журнал відвідувань" at bounding box center [72, 65] width 130 height 16
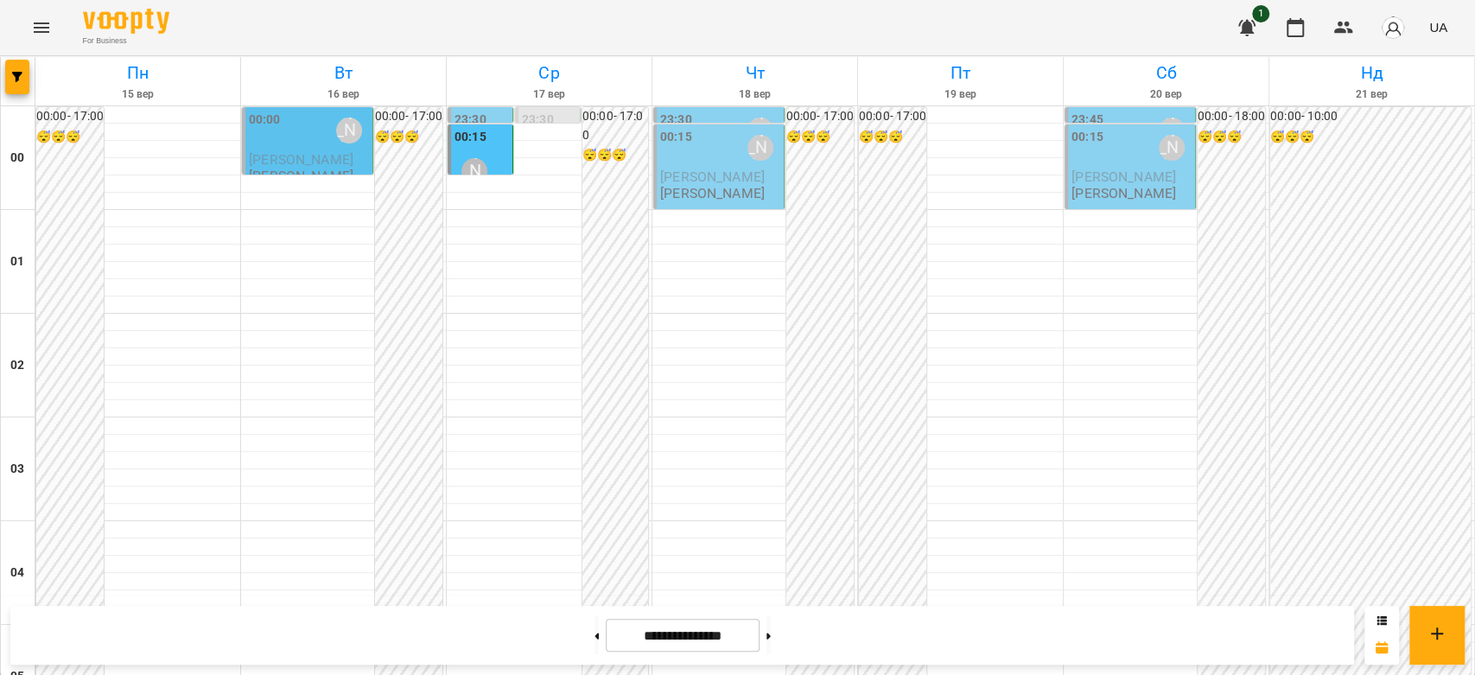
scroll to position [1920, 0]
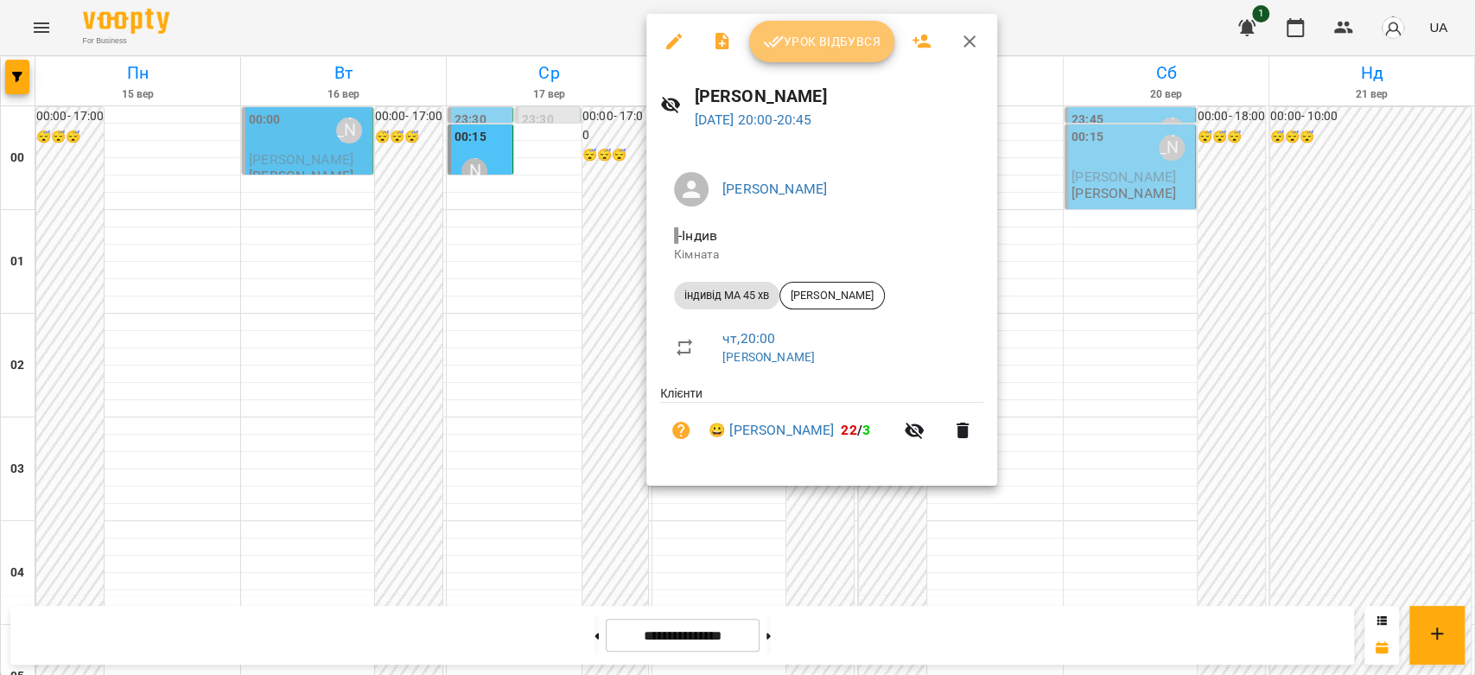
click at [816, 48] on span "Урок відбувся" at bounding box center [822, 41] width 118 height 21
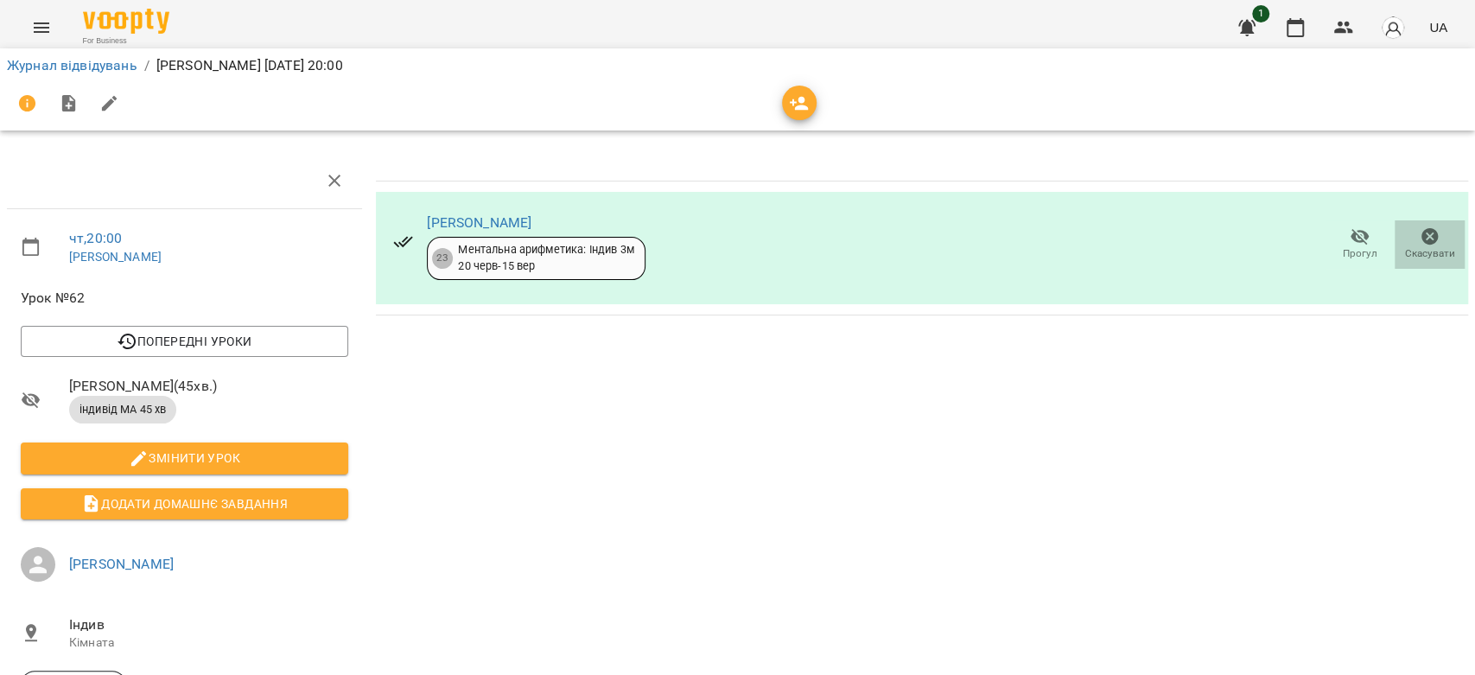
click at [1405, 240] on span "Скасувати" at bounding box center [1429, 243] width 49 height 35
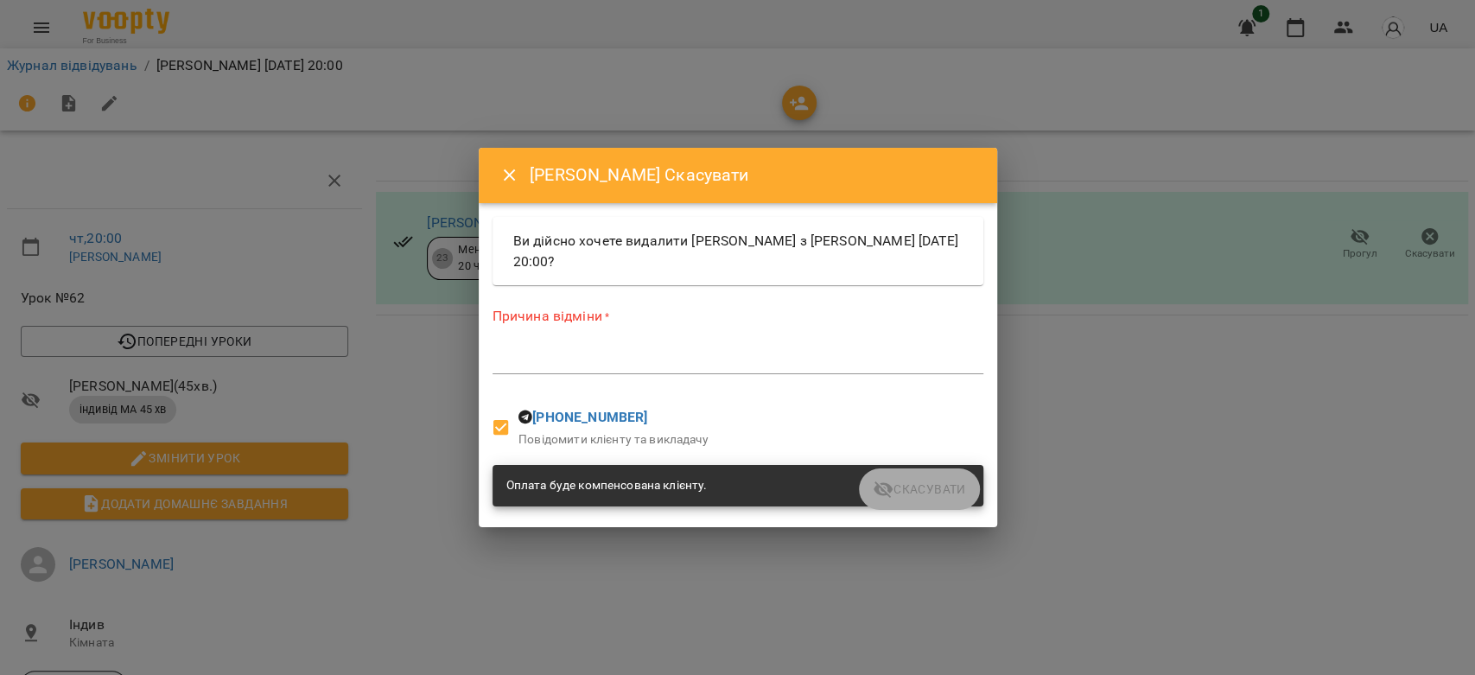
click at [760, 364] on textarea at bounding box center [738, 360] width 491 height 16
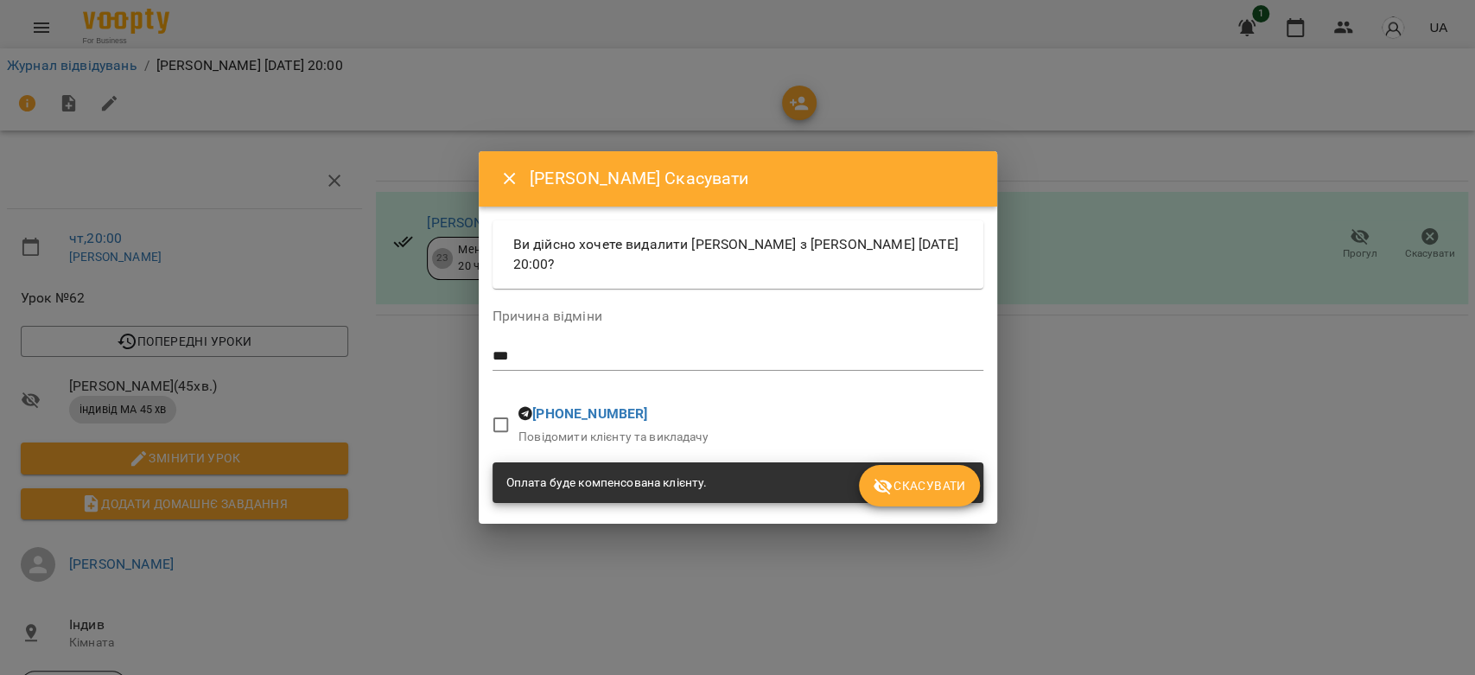
click at [929, 469] on button "Скасувати" at bounding box center [919, 485] width 120 height 41
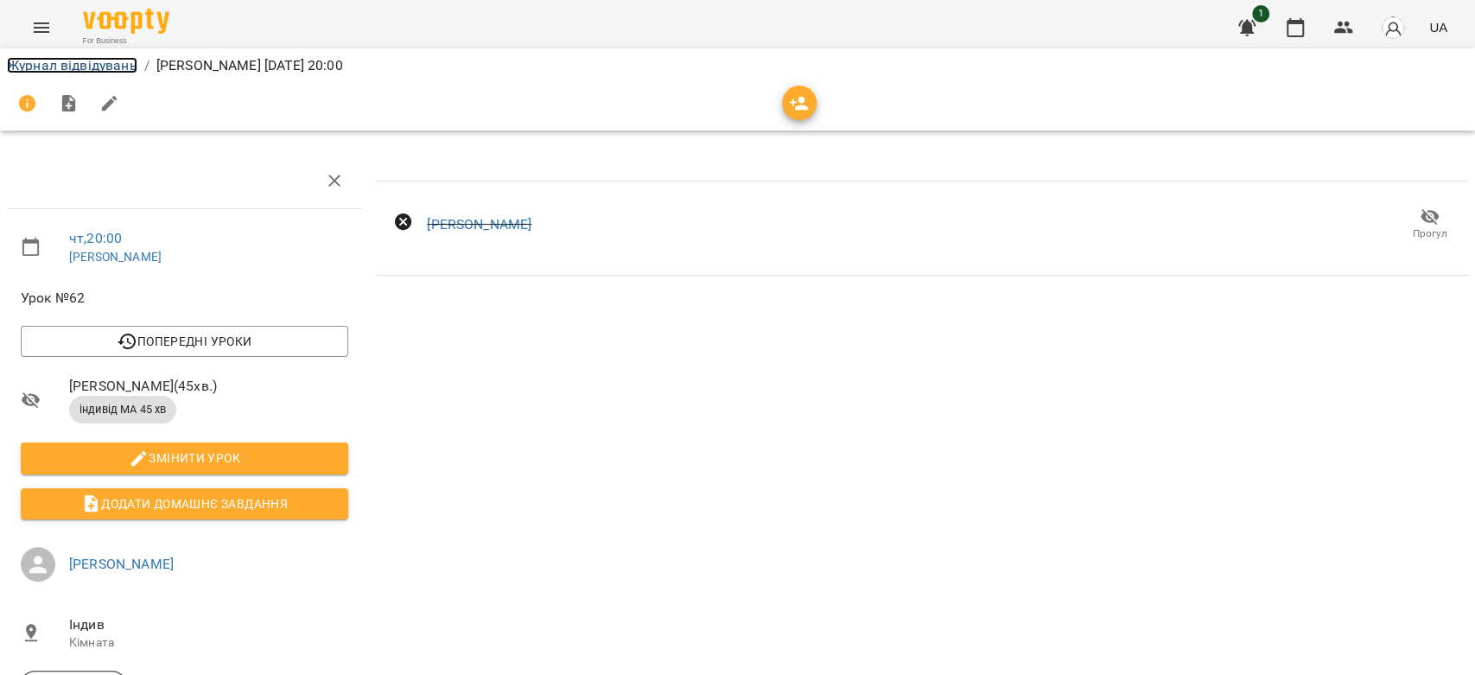
click at [93, 67] on link "Журнал відвідувань" at bounding box center [72, 65] width 130 height 16
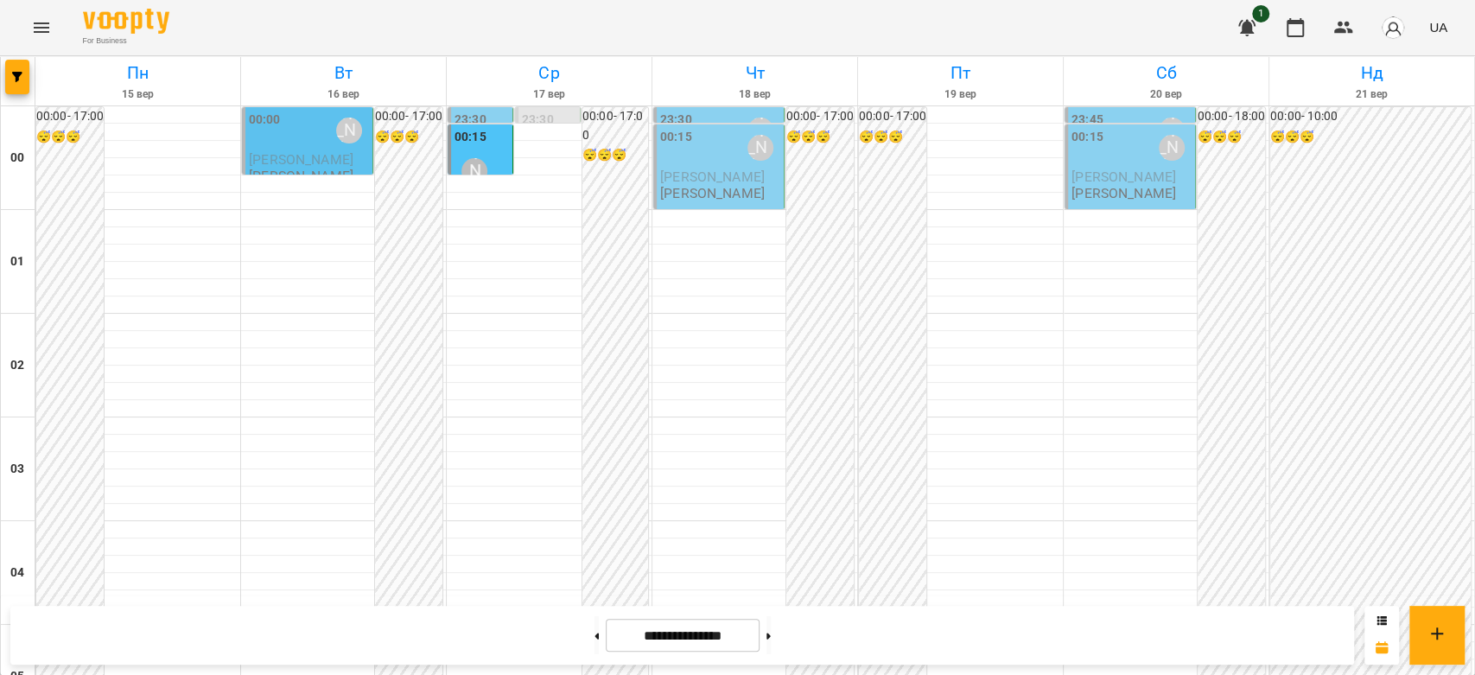
scroll to position [1344, 0]
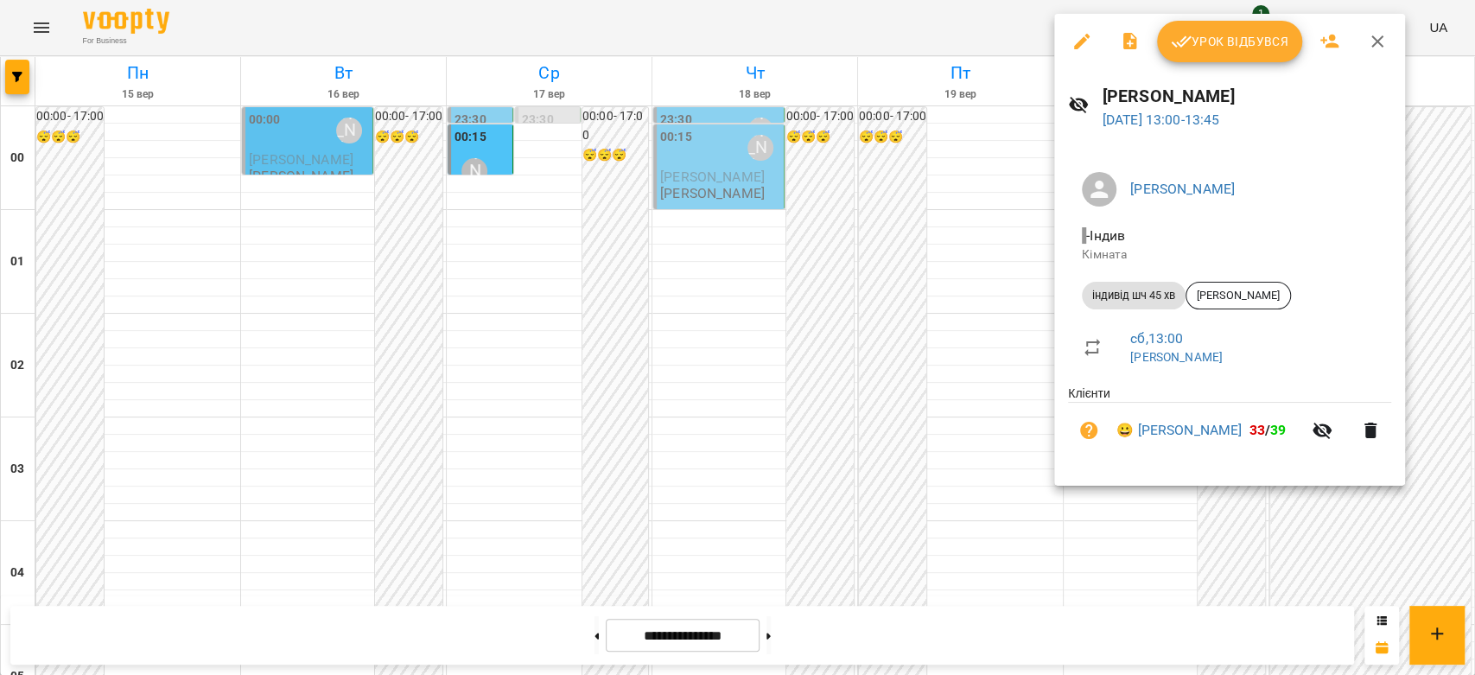
click at [837, 267] on div at bounding box center [737, 337] width 1475 height 675
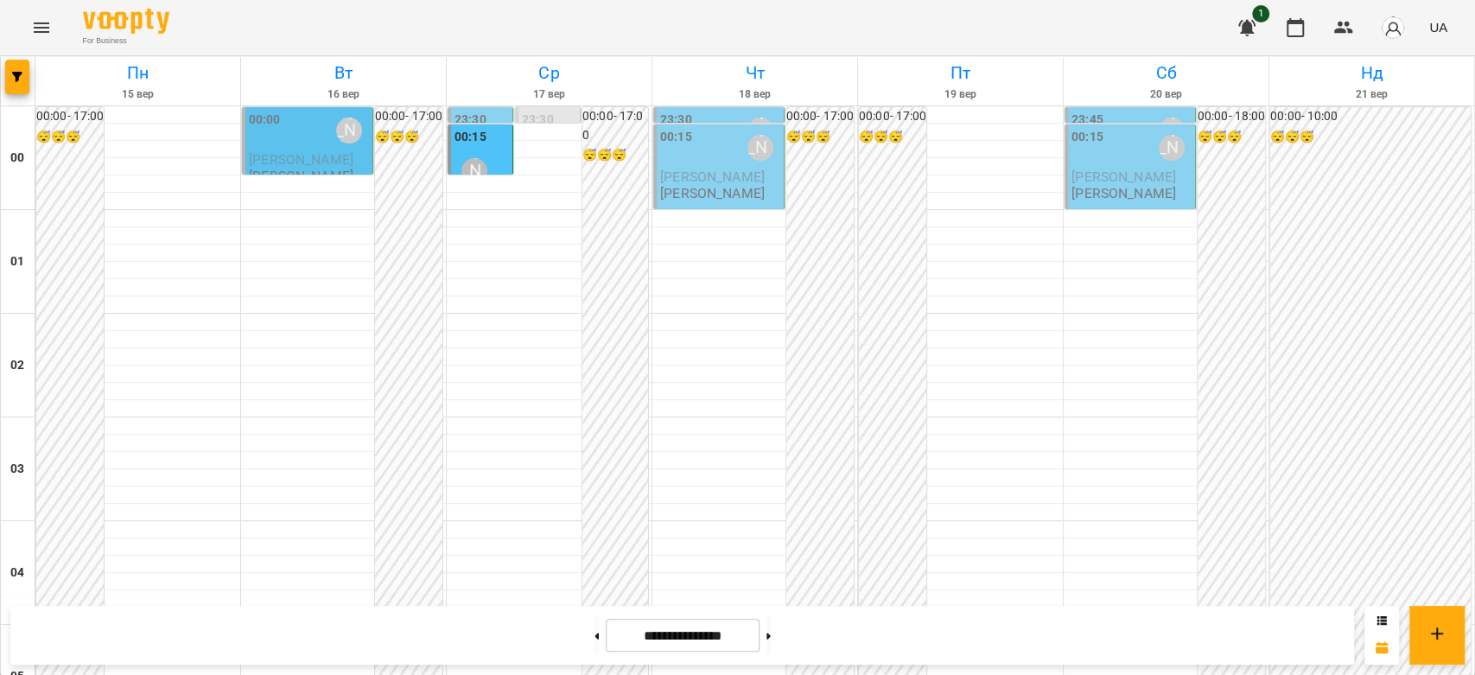
scroll to position [1440, 0]
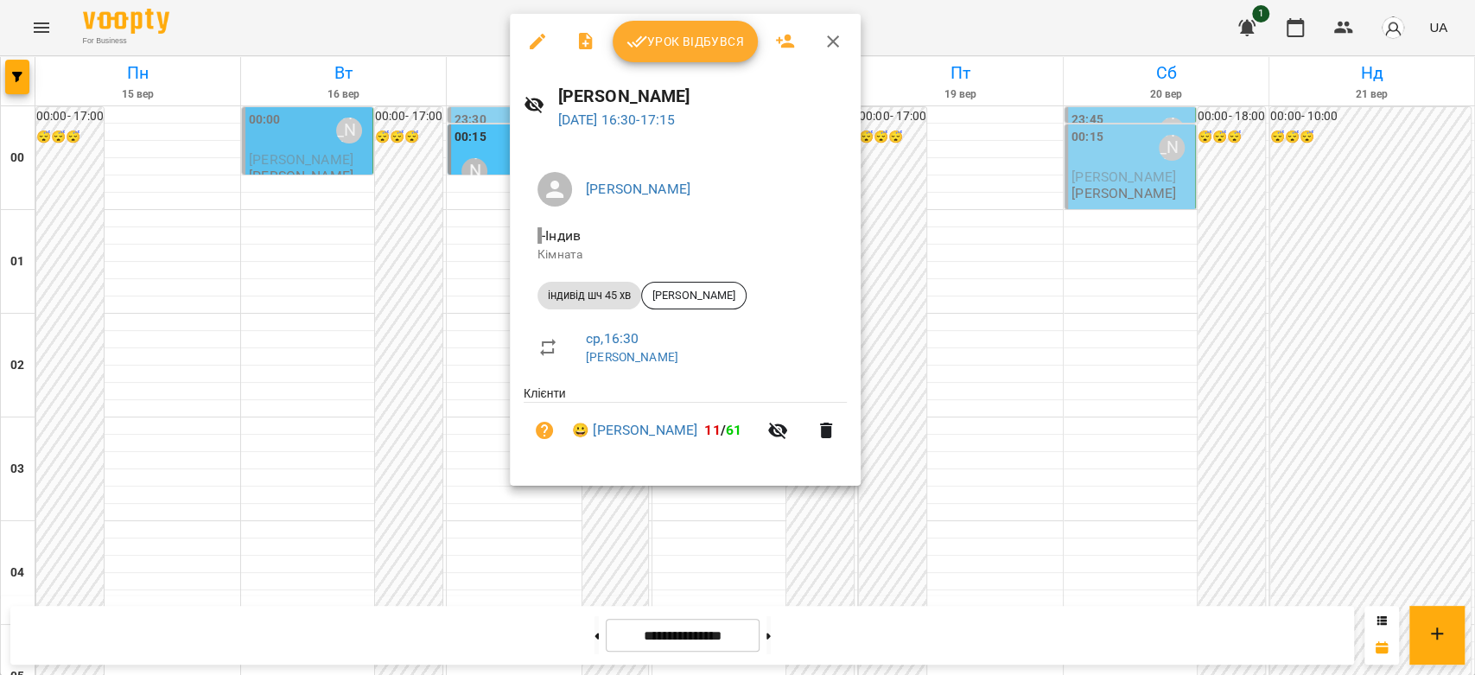
click at [396, 359] on div at bounding box center [737, 337] width 1475 height 675
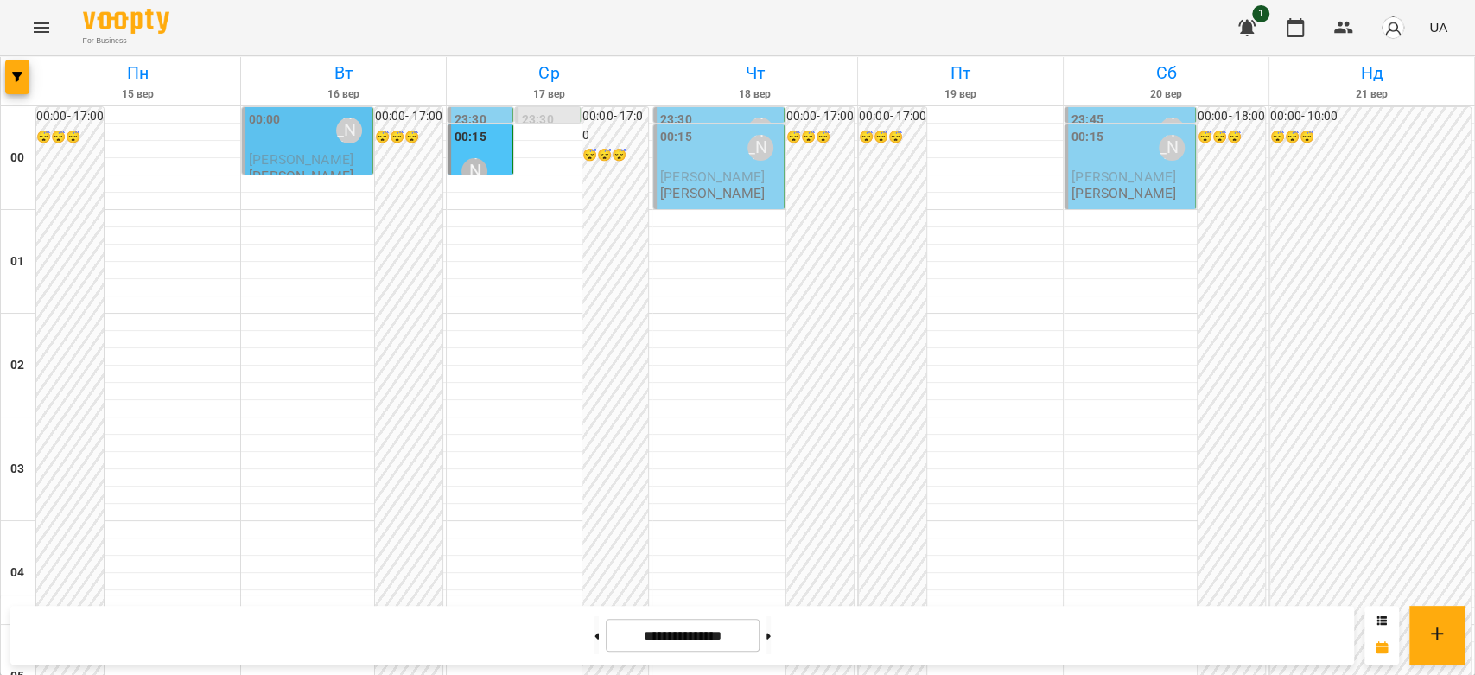
scroll to position [1536, 0]
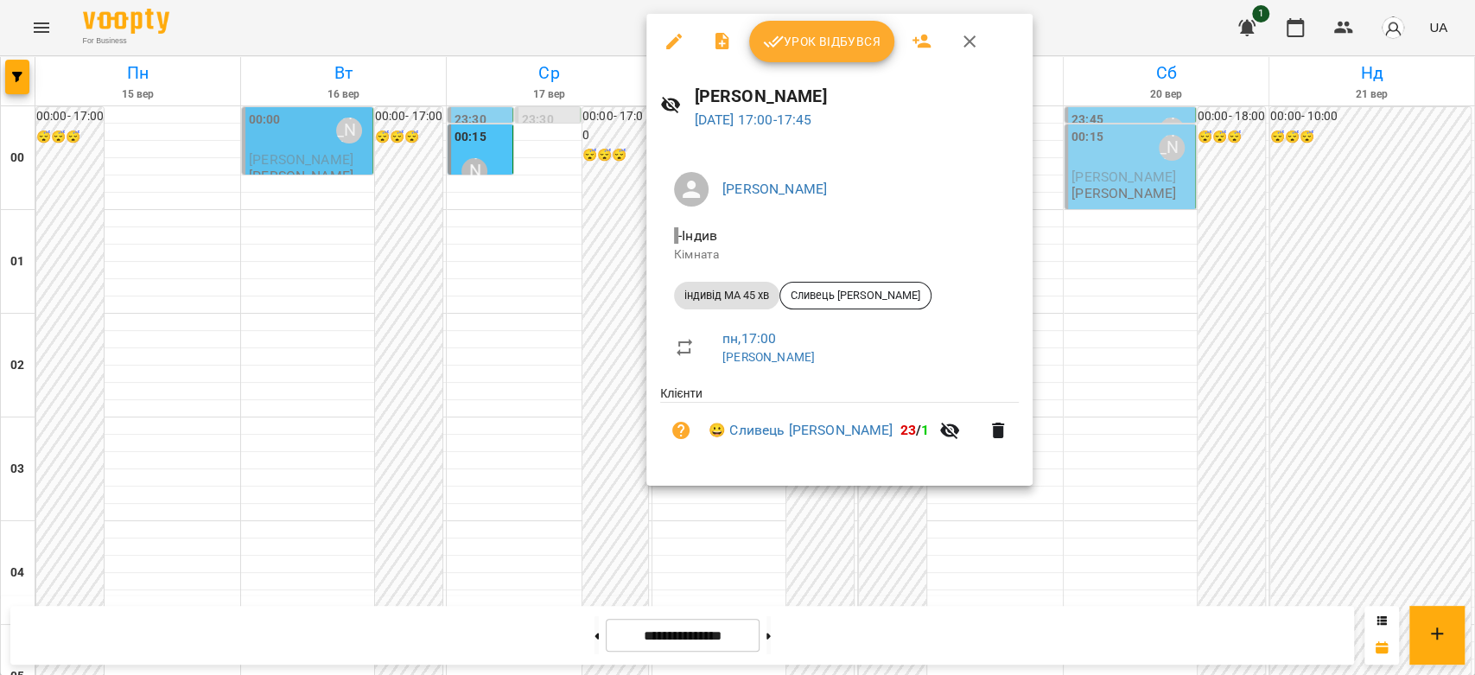
click at [595, 353] on div at bounding box center [737, 337] width 1475 height 675
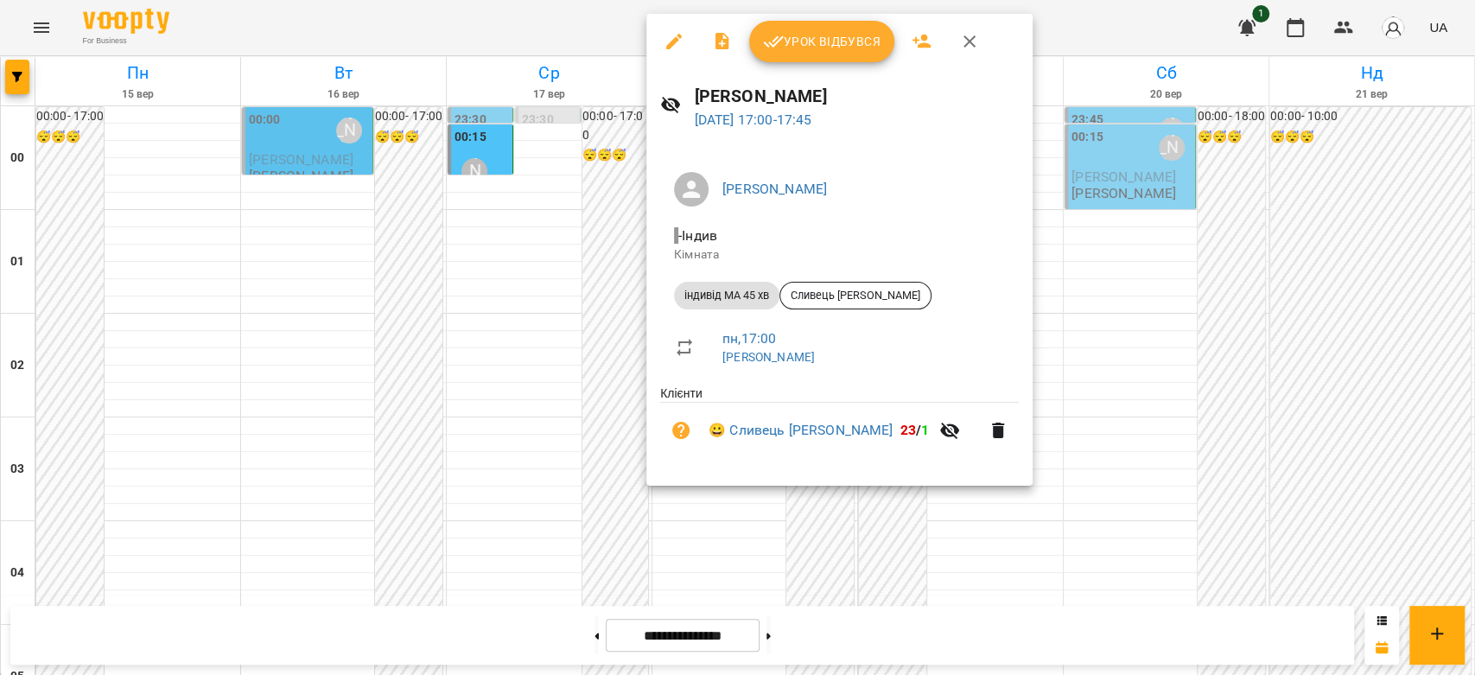
click at [613, 358] on div at bounding box center [737, 337] width 1475 height 675
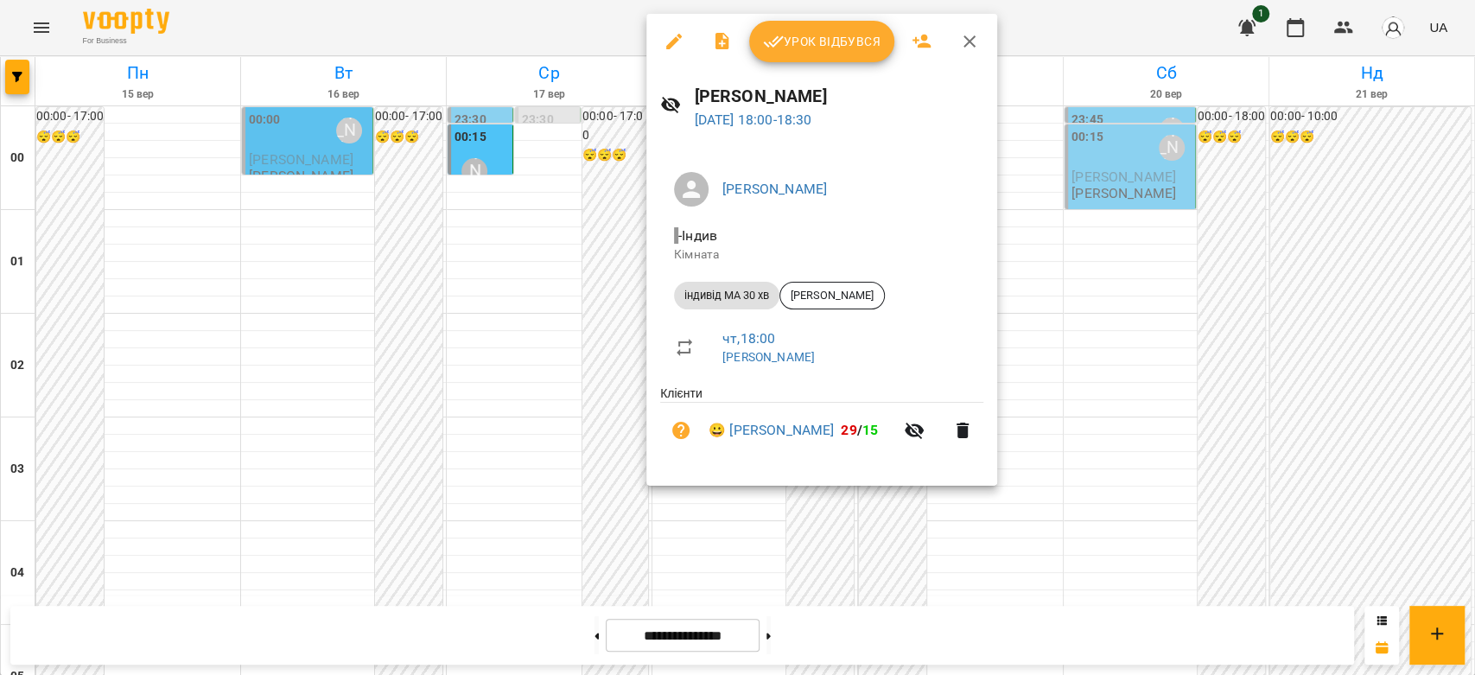
click at [606, 413] on div at bounding box center [737, 337] width 1475 height 675
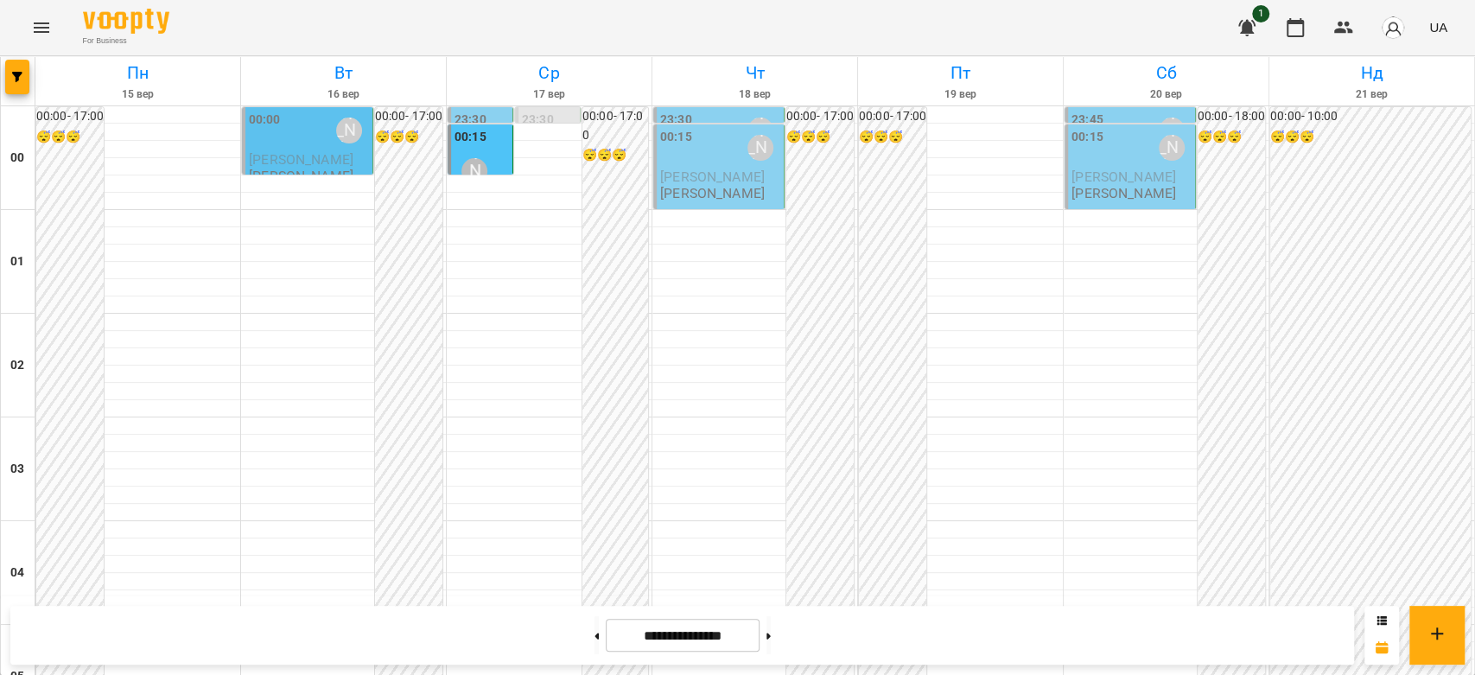
scroll to position [1824, 0]
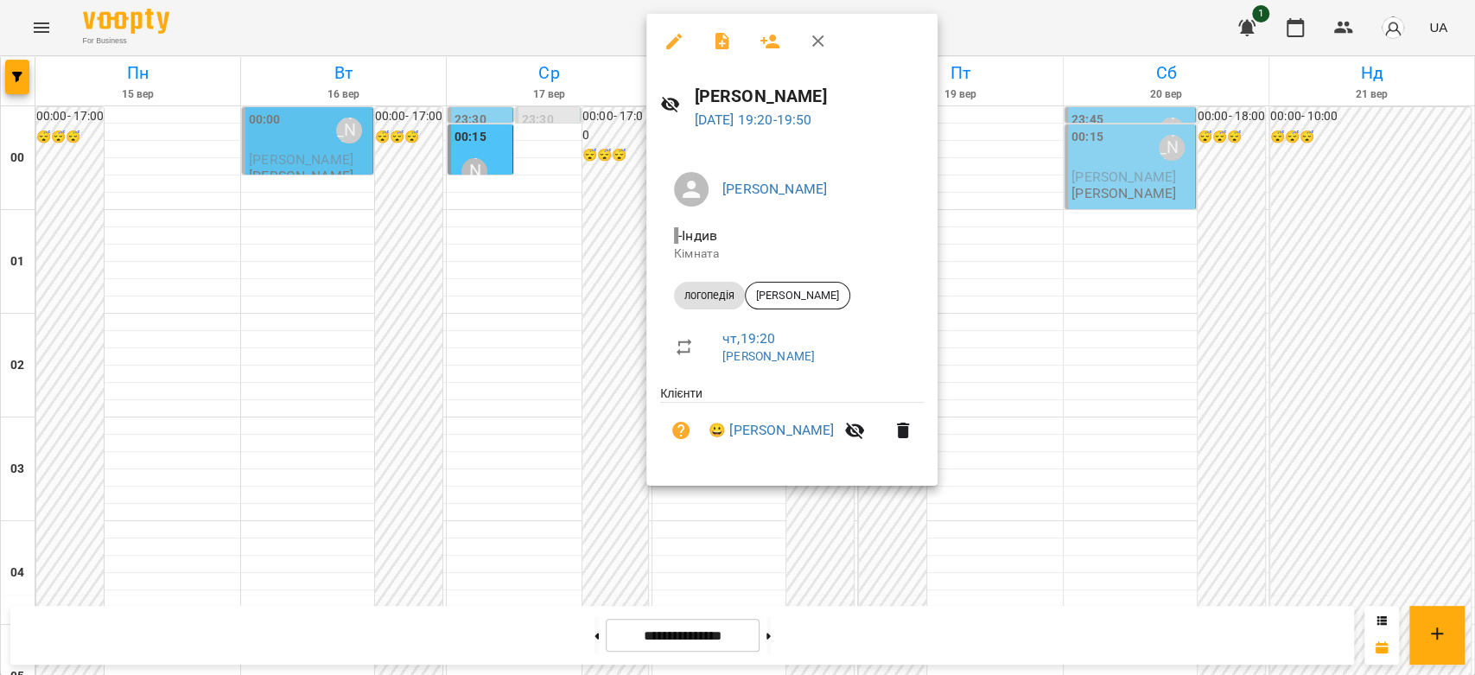
click at [575, 358] on div at bounding box center [737, 337] width 1475 height 675
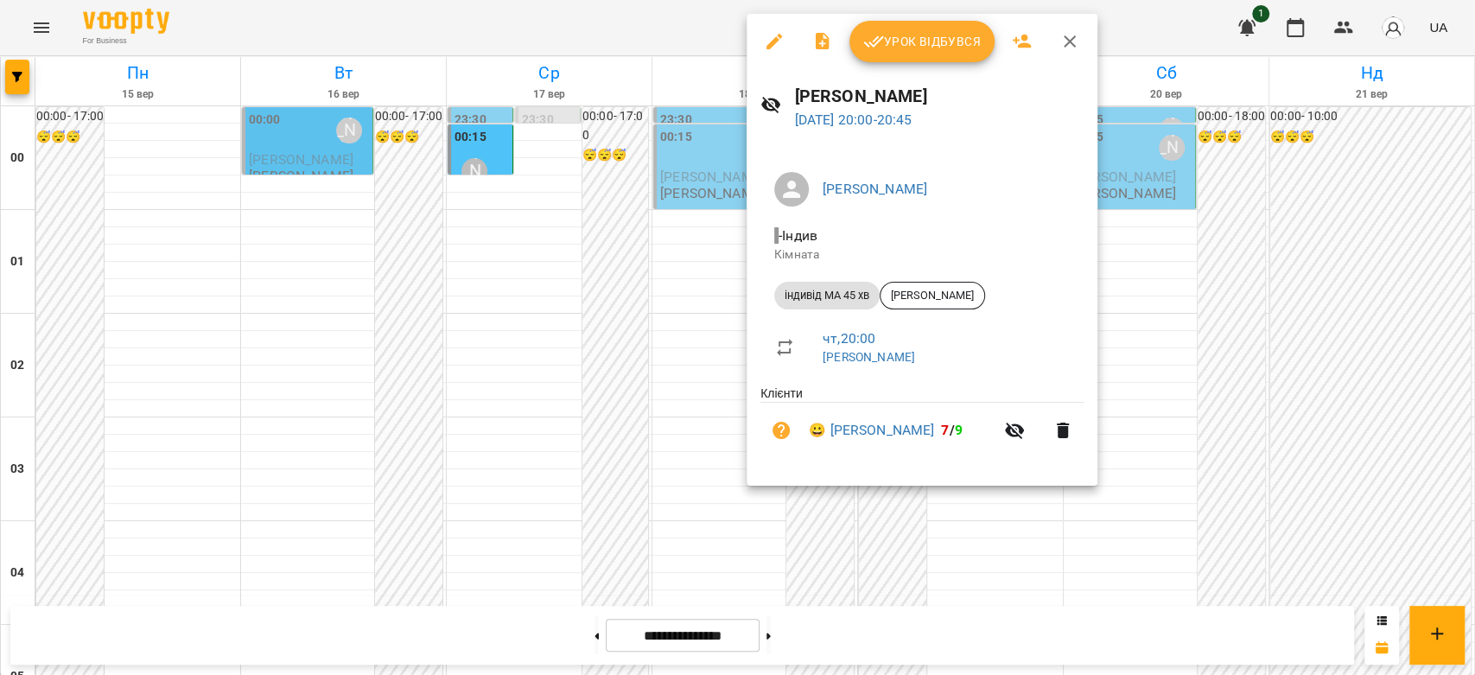
click at [632, 401] on div at bounding box center [737, 337] width 1475 height 675
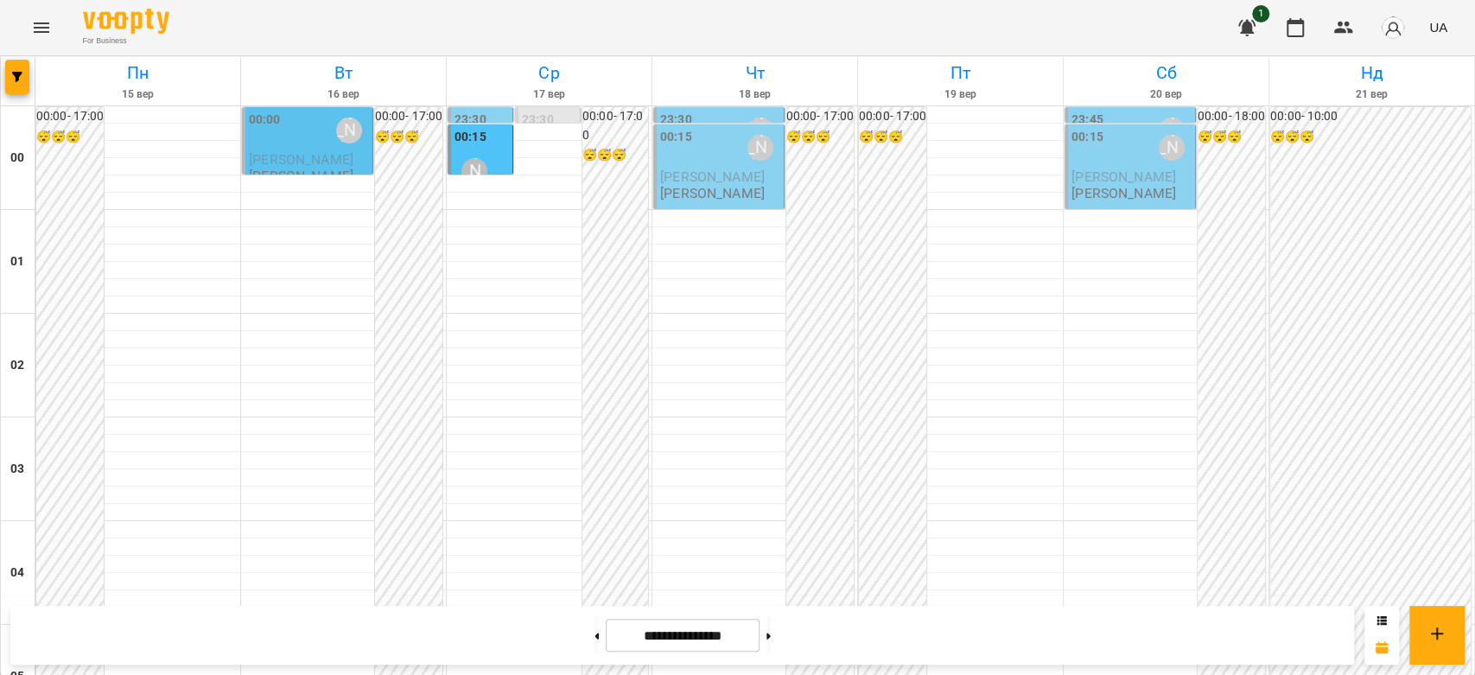
scroll to position [1728, 0]
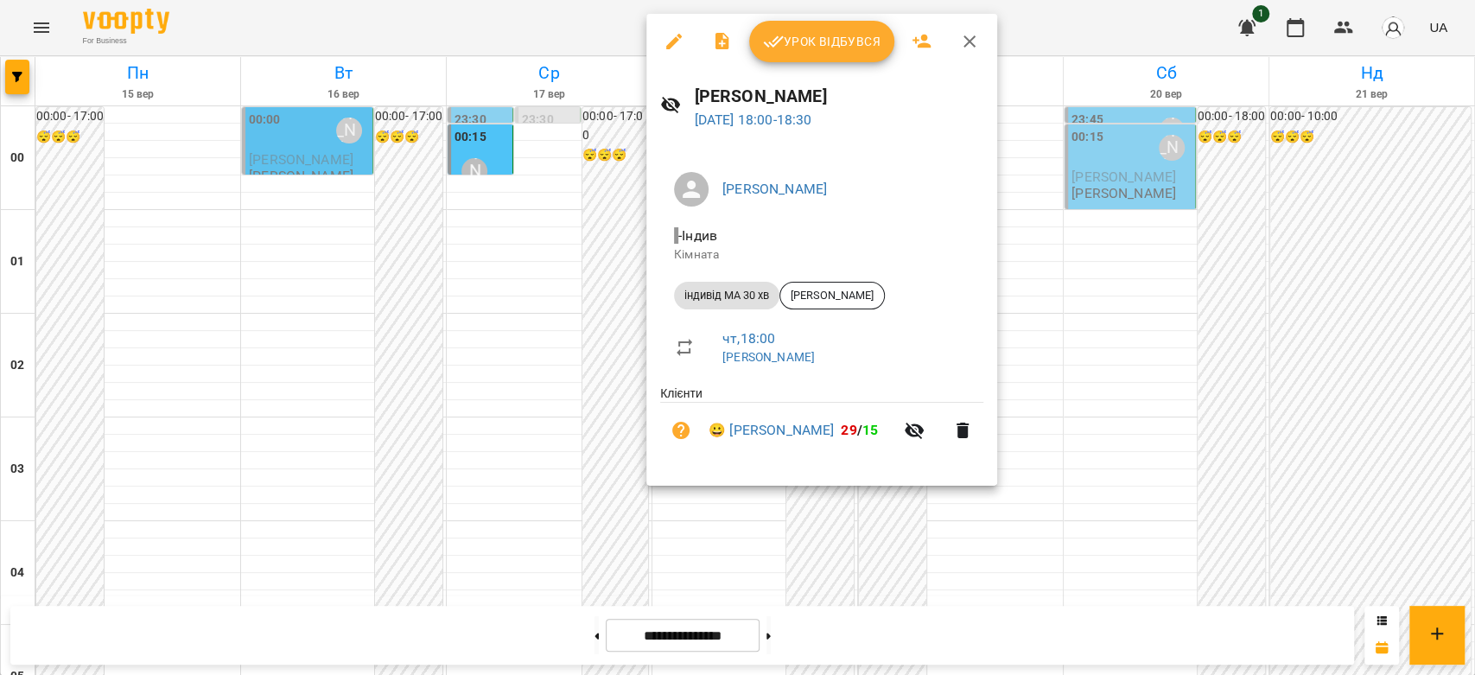
click at [640, 355] on div at bounding box center [737, 337] width 1475 height 675
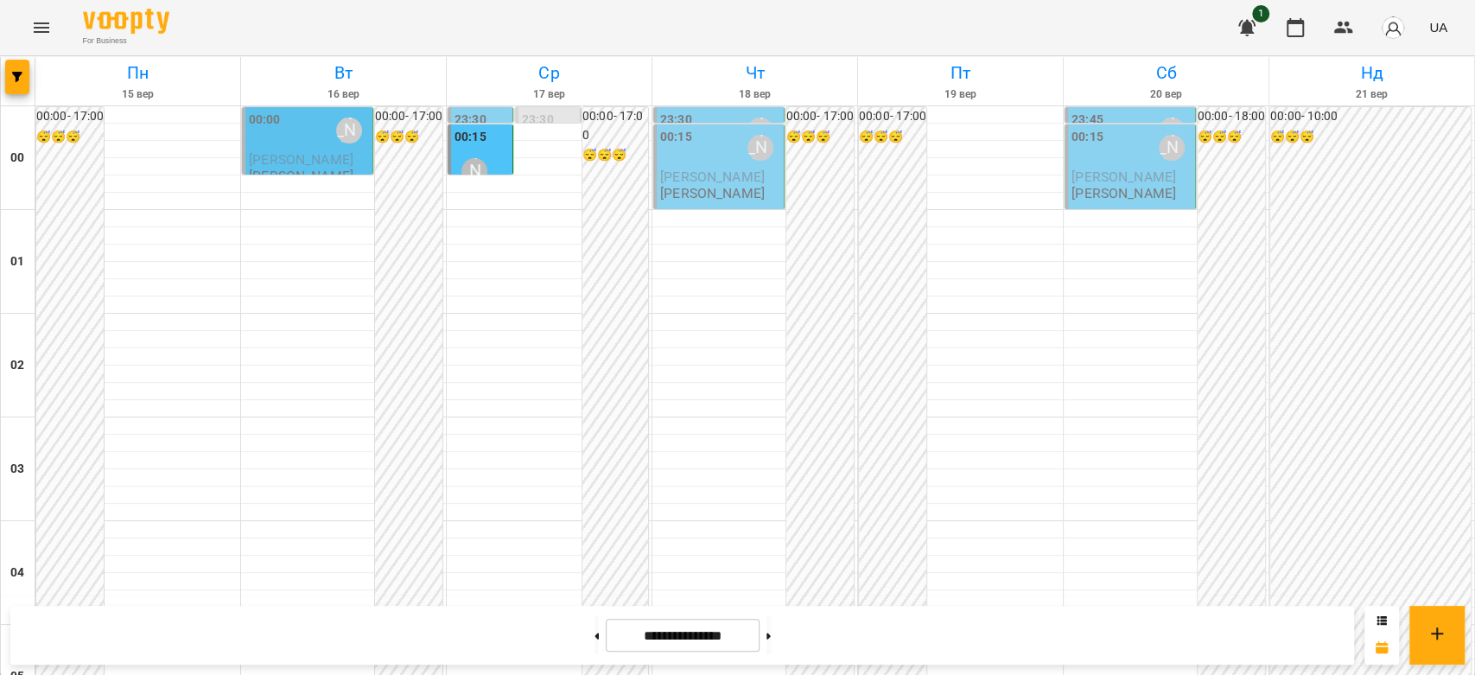
scroll to position [960, 0]
click at [297, 161] on span "[PERSON_NAME]" at bounding box center [301, 159] width 105 height 16
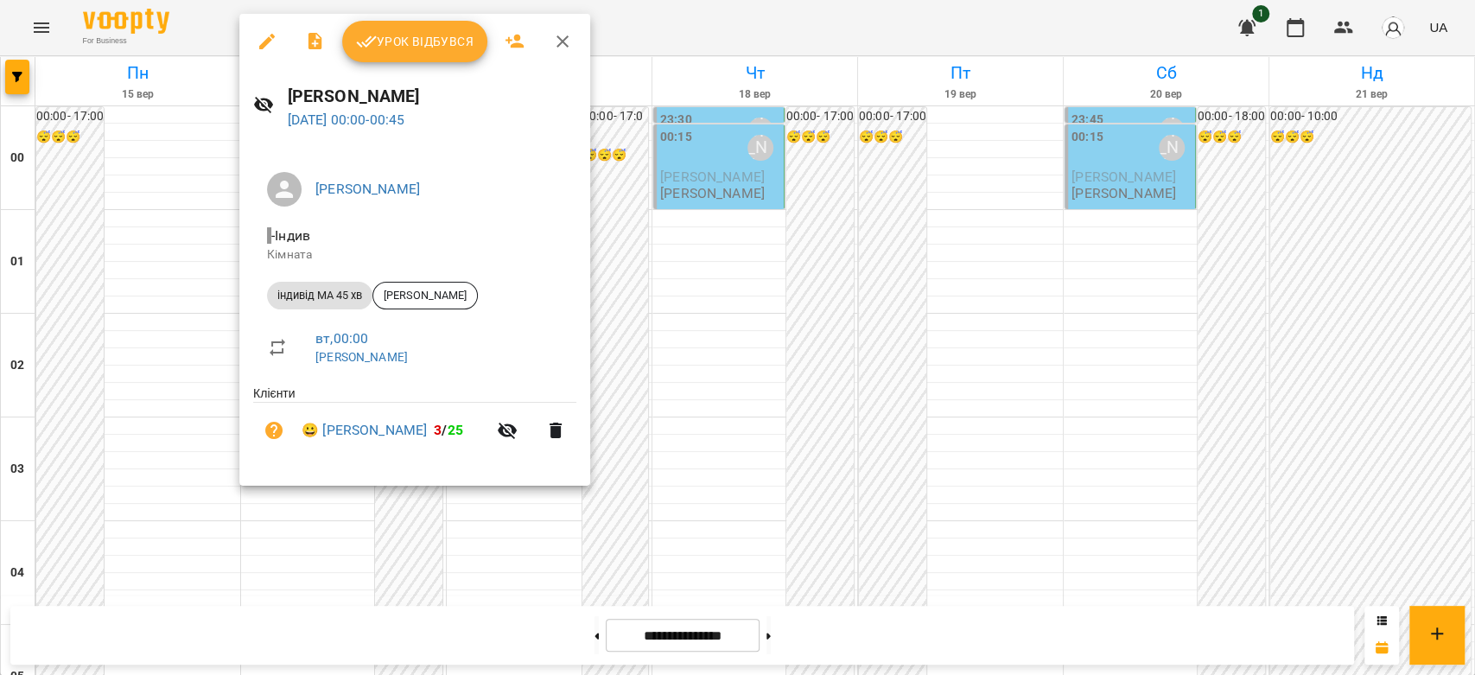
click at [392, 44] on span "Урок відбувся" at bounding box center [415, 41] width 118 height 21
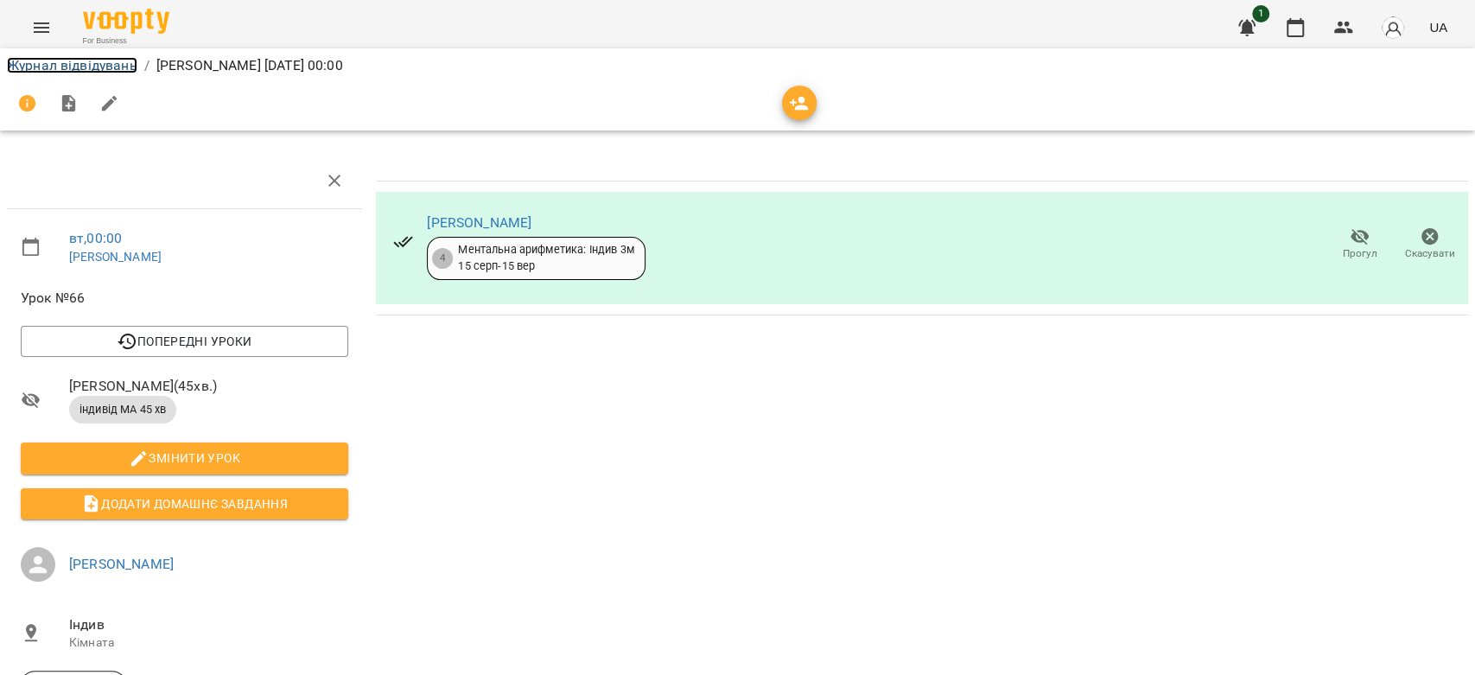
click at [69, 69] on link "Журнал відвідувань" at bounding box center [72, 65] width 130 height 16
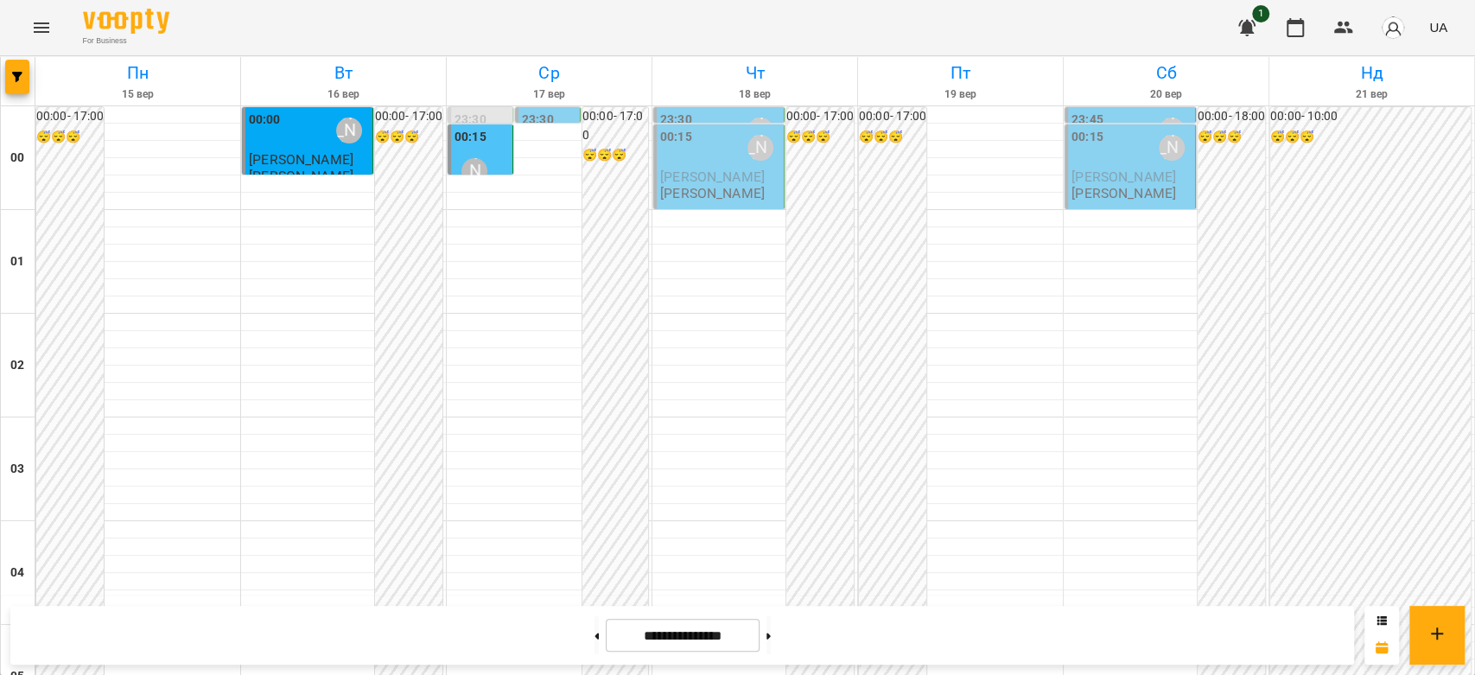
scroll to position [1248, 0]
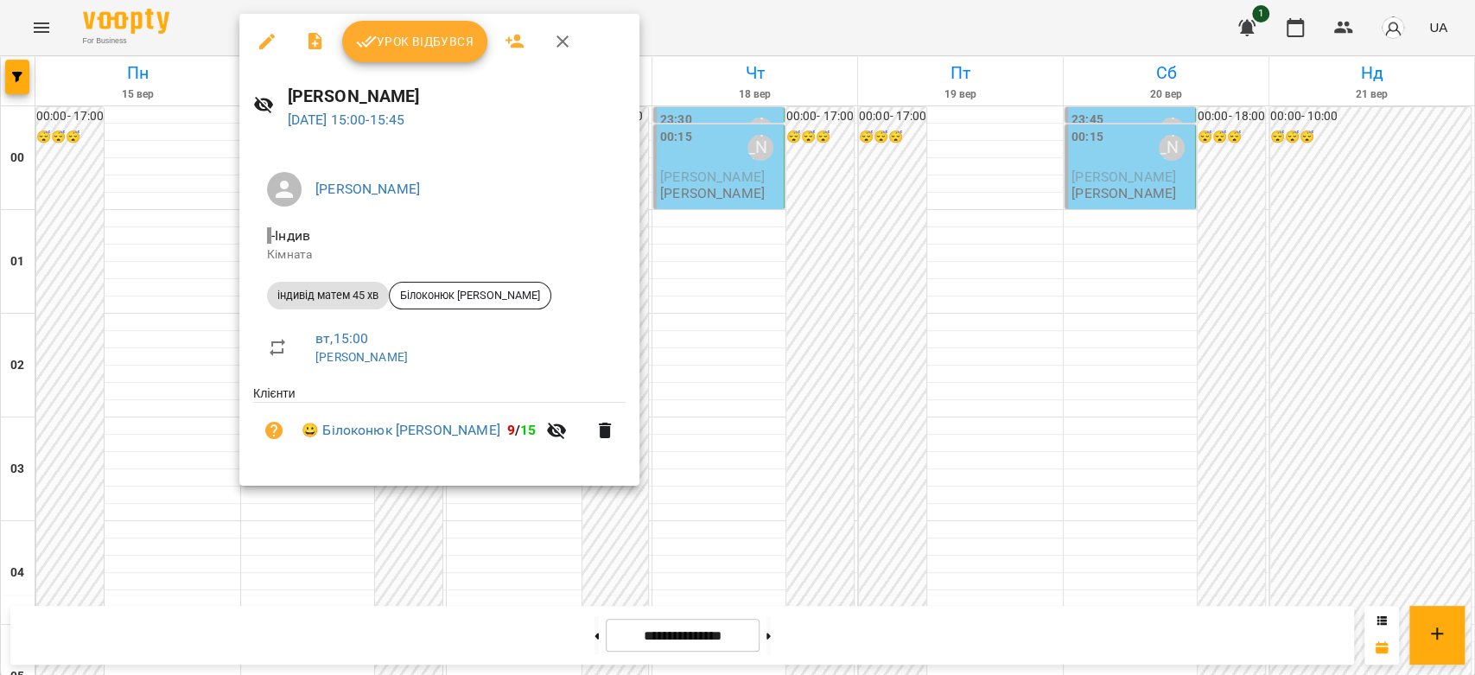
click at [781, 266] on div at bounding box center [737, 337] width 1475 height 675
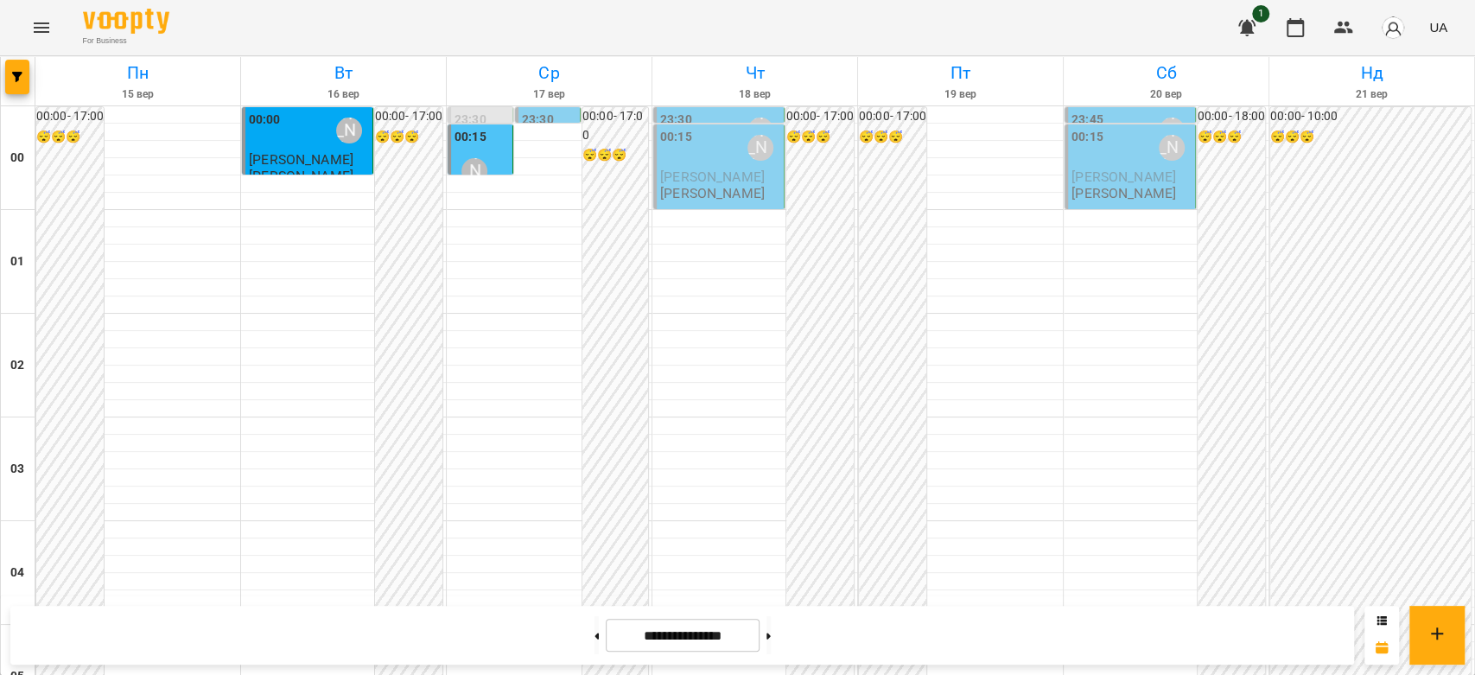
scroll to position [1998, 0]
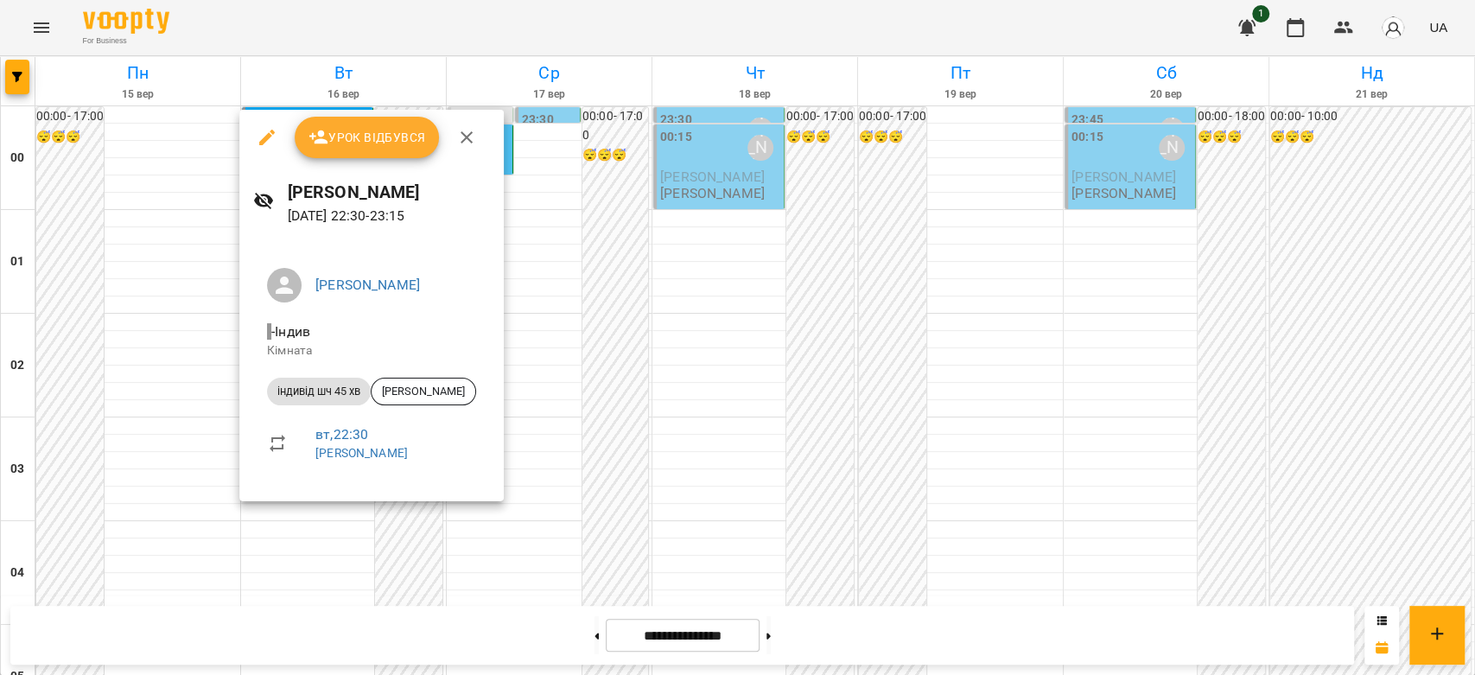
click at [624, 399] on div at bounding box center [737, 337] width 1475 height 675
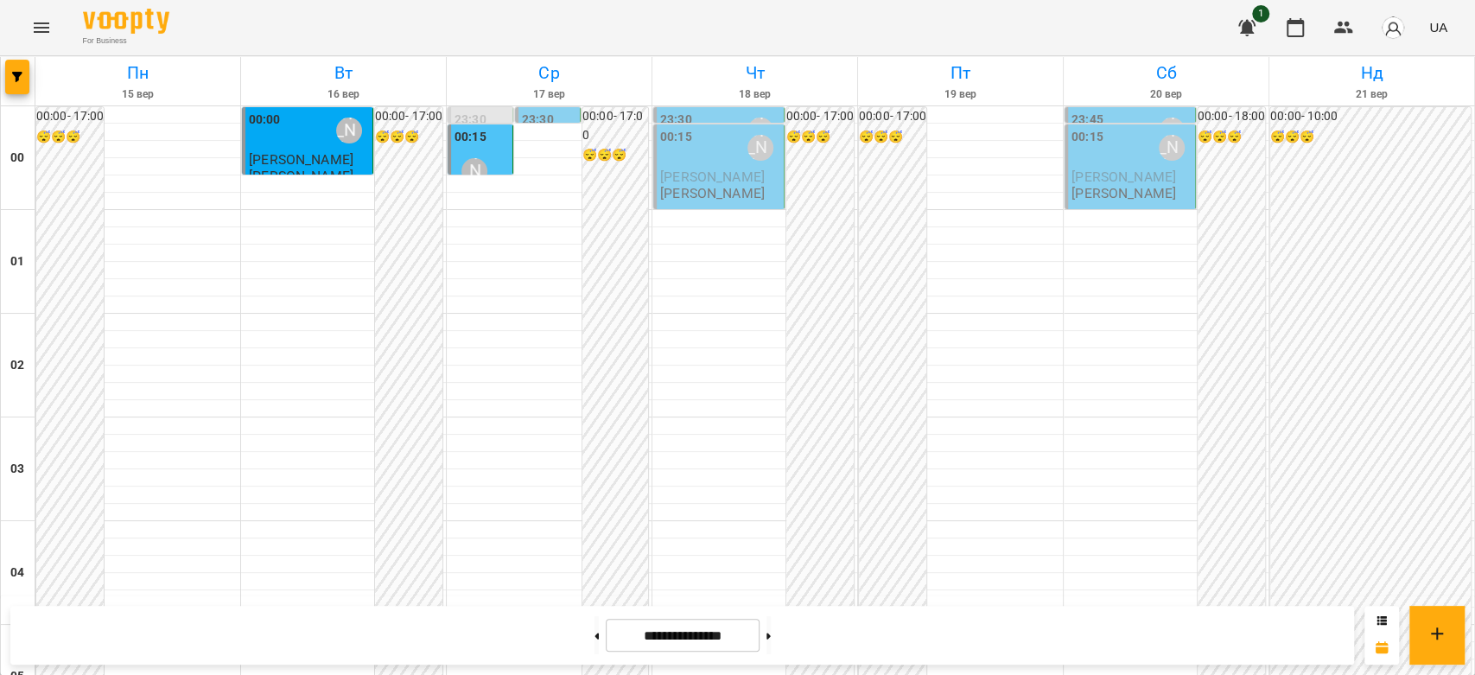
scroll to position [1517, 0]
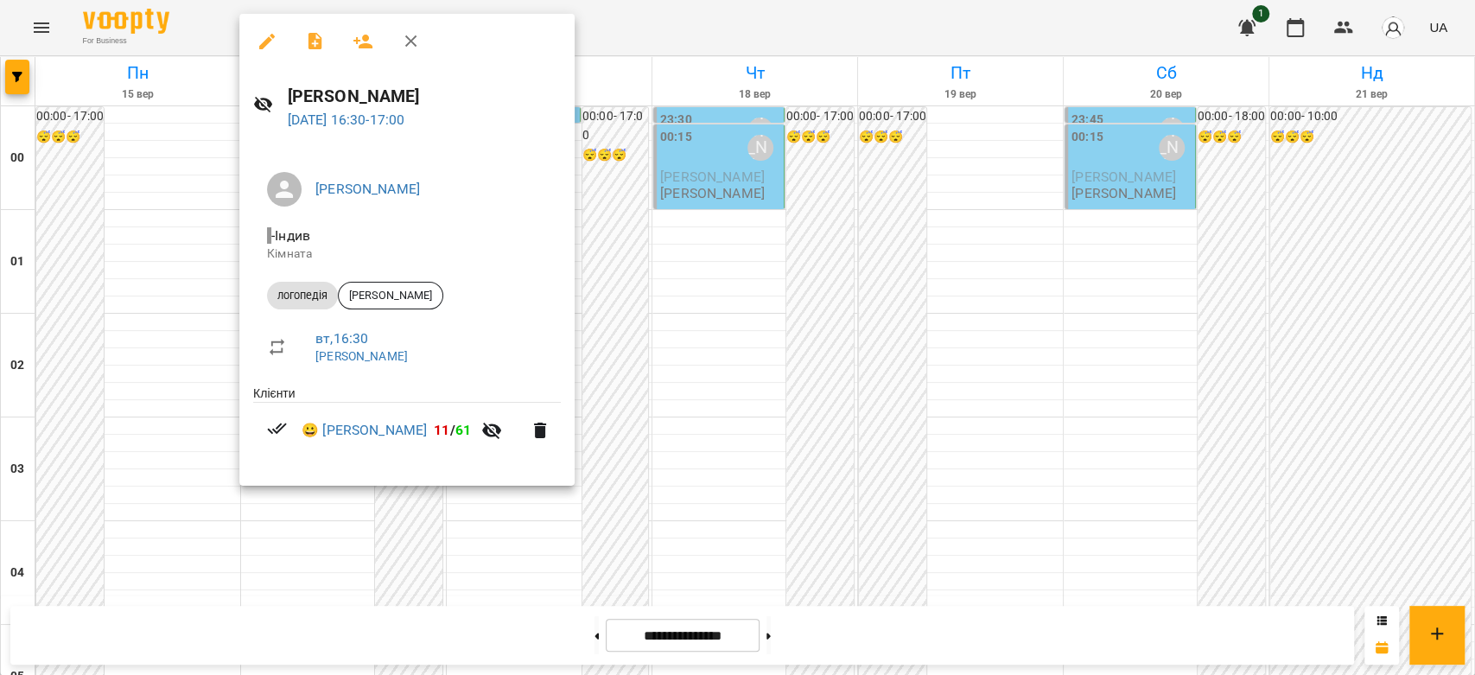
click at [754, 298] on div at bounding box center [737, 337] width 1475 height 675
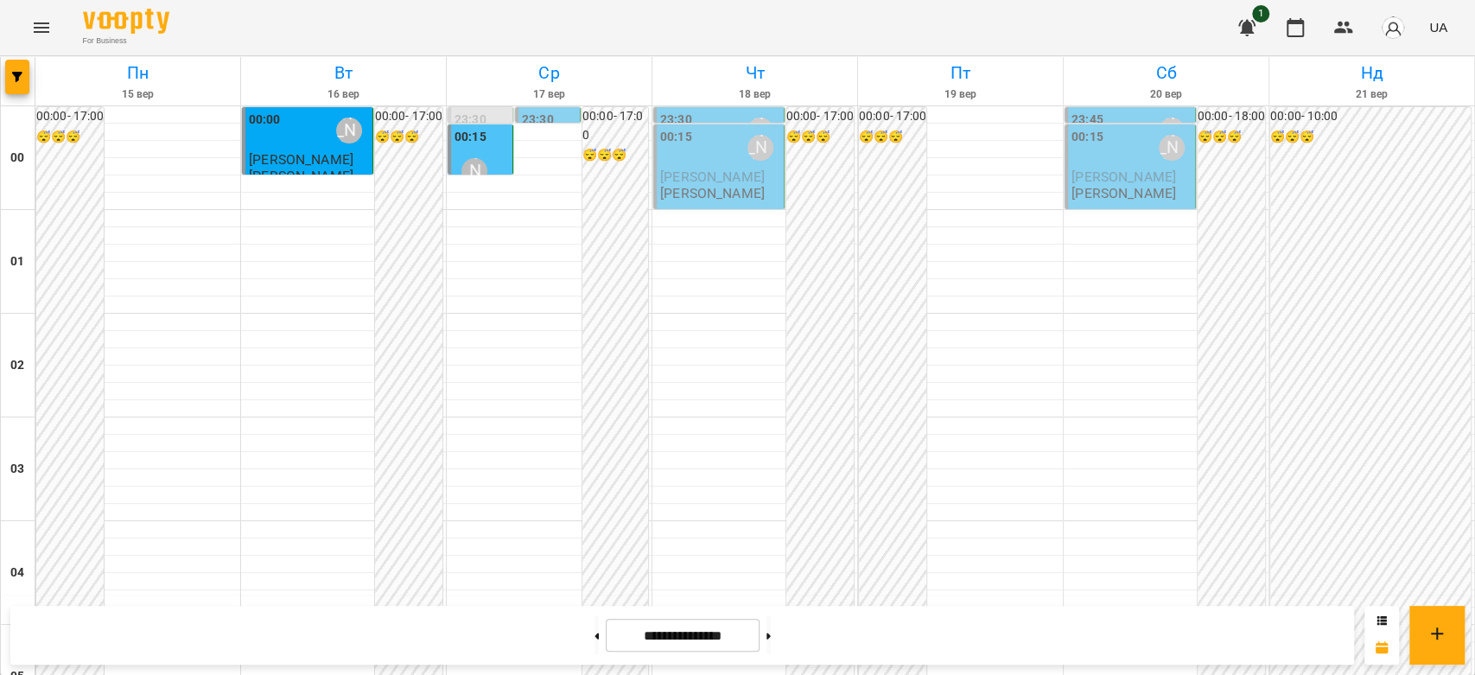
scroll to position [1709, 0]
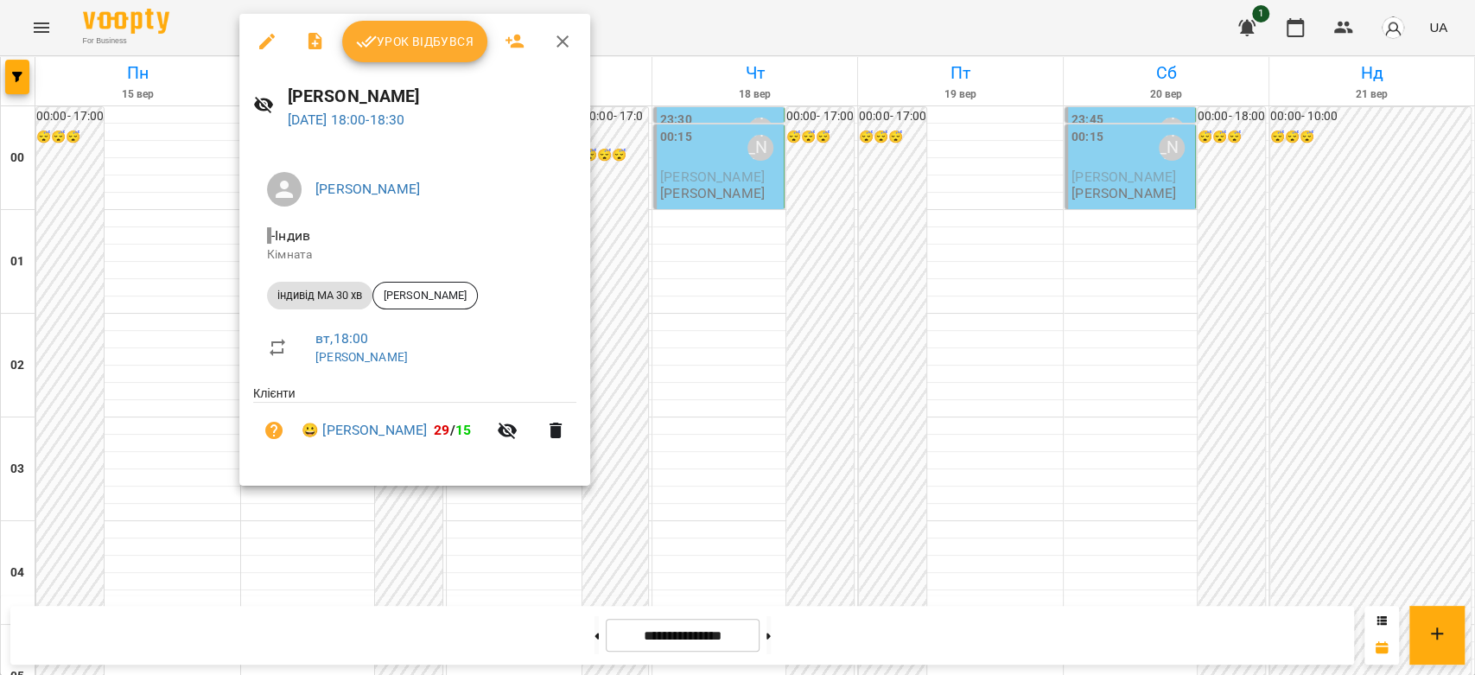
click at [774, 361] on div at bounding box center [737, 337] width 1475 height 675
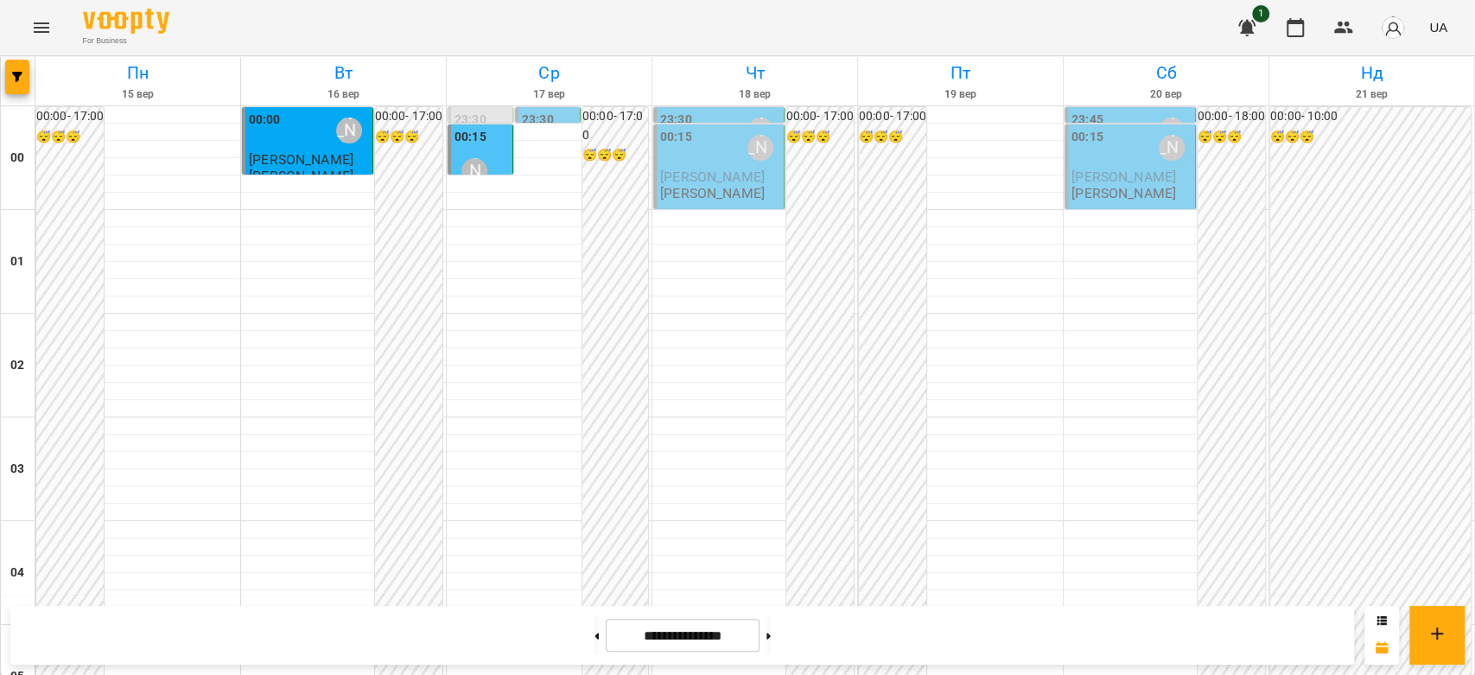
scroll to position [1517, 0]
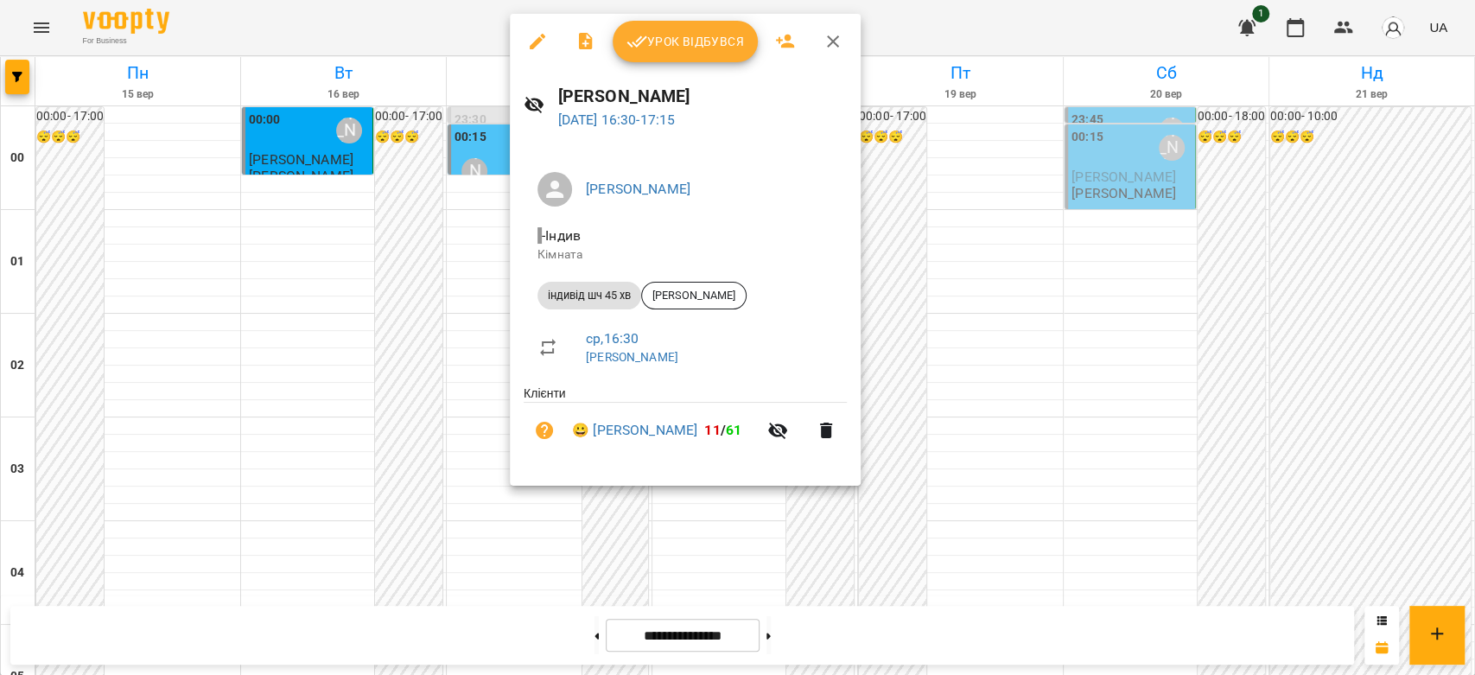
click at [940, 294] on div at bounding box center [737, 337] width 1475 height 675
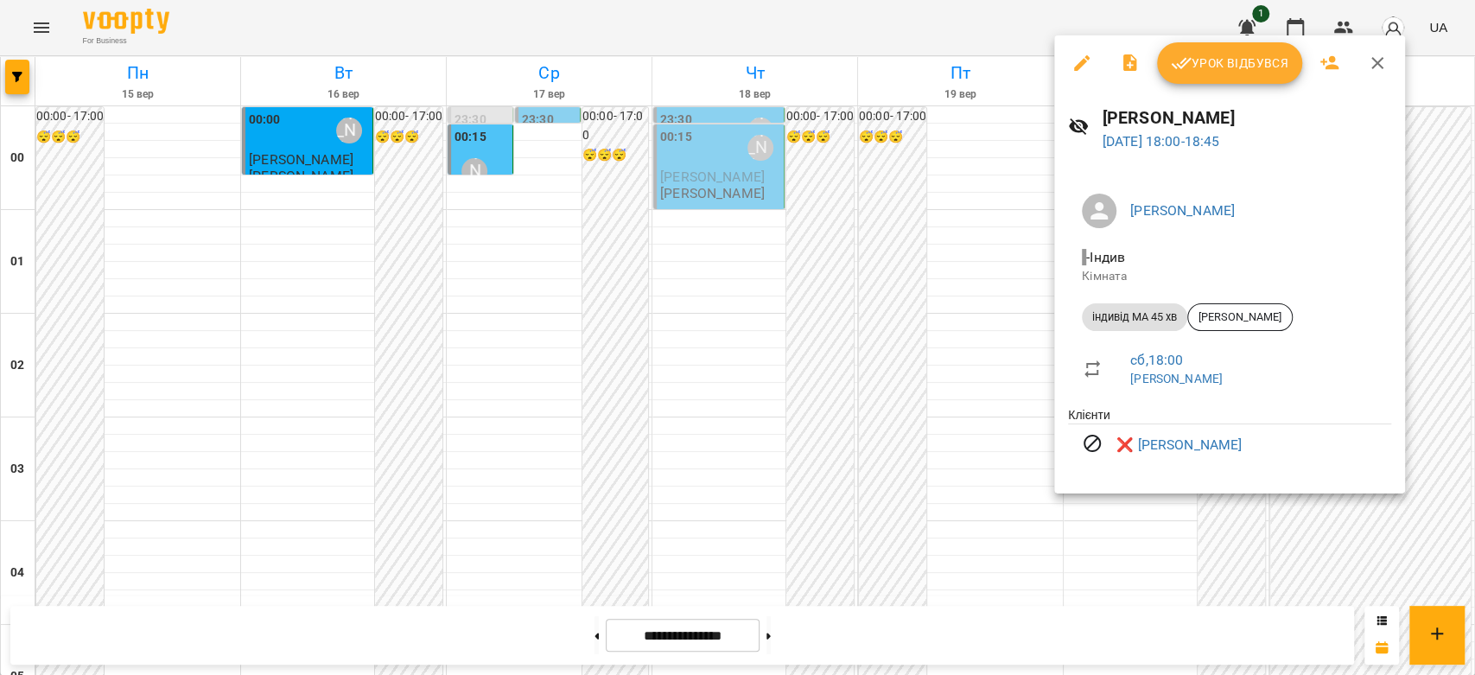
click at [955, 345] on div at bounding box center [737, 337] width 1475 height 675
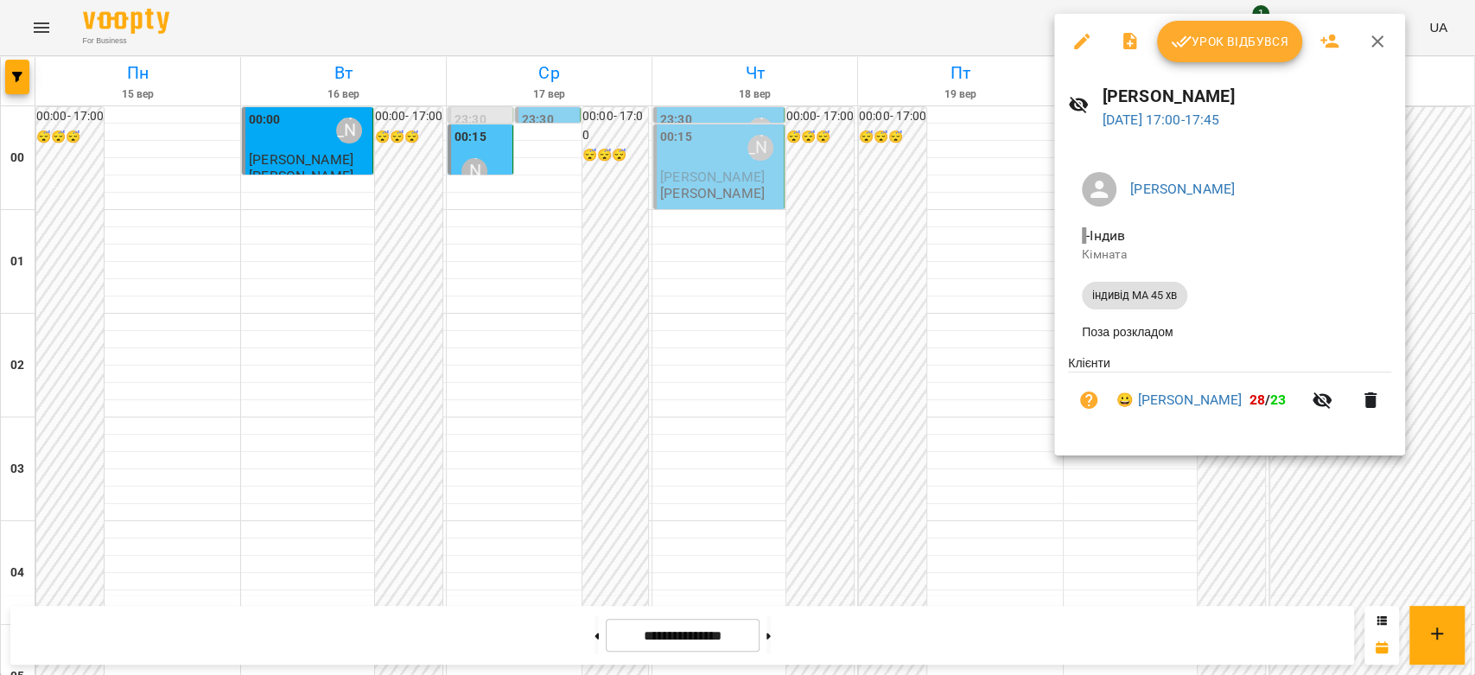
click at [833, 321] on div at bounding box center [737, 337] width 1475 height 675
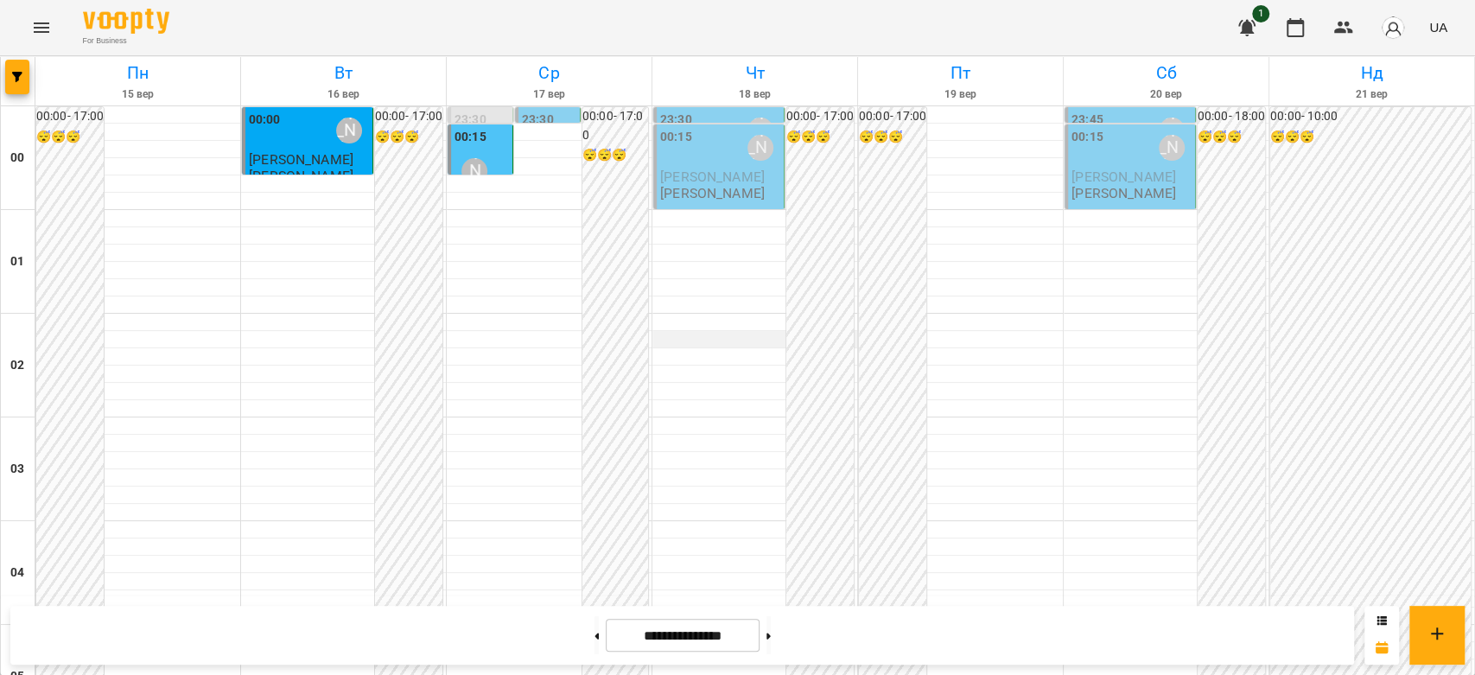
scroll to position [0, 0]
